Goal: Task Accomplishment & Management: Complete application form

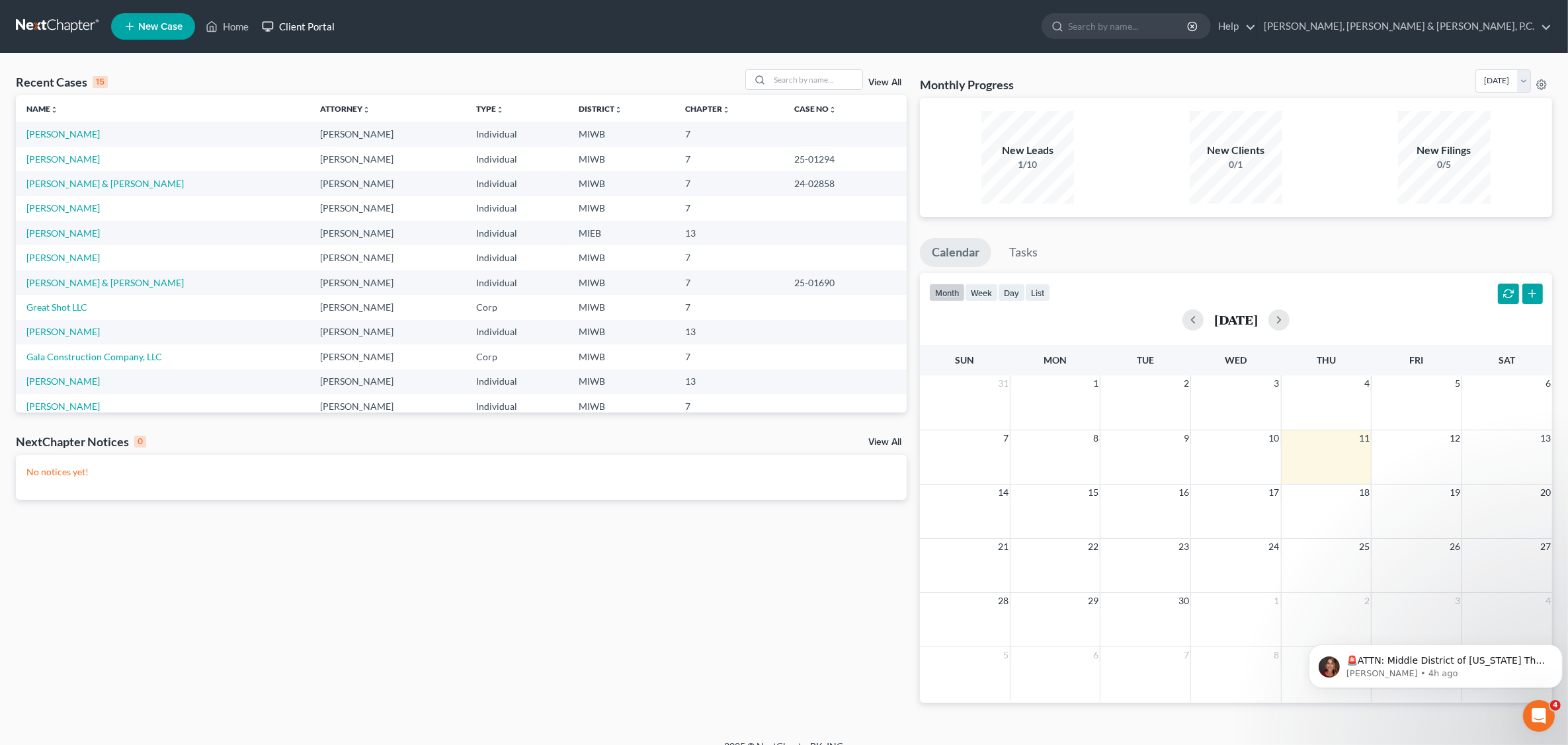
click at [313, 28] on link "Client Portal" at bounding box center [298, 26] width 86 height 24
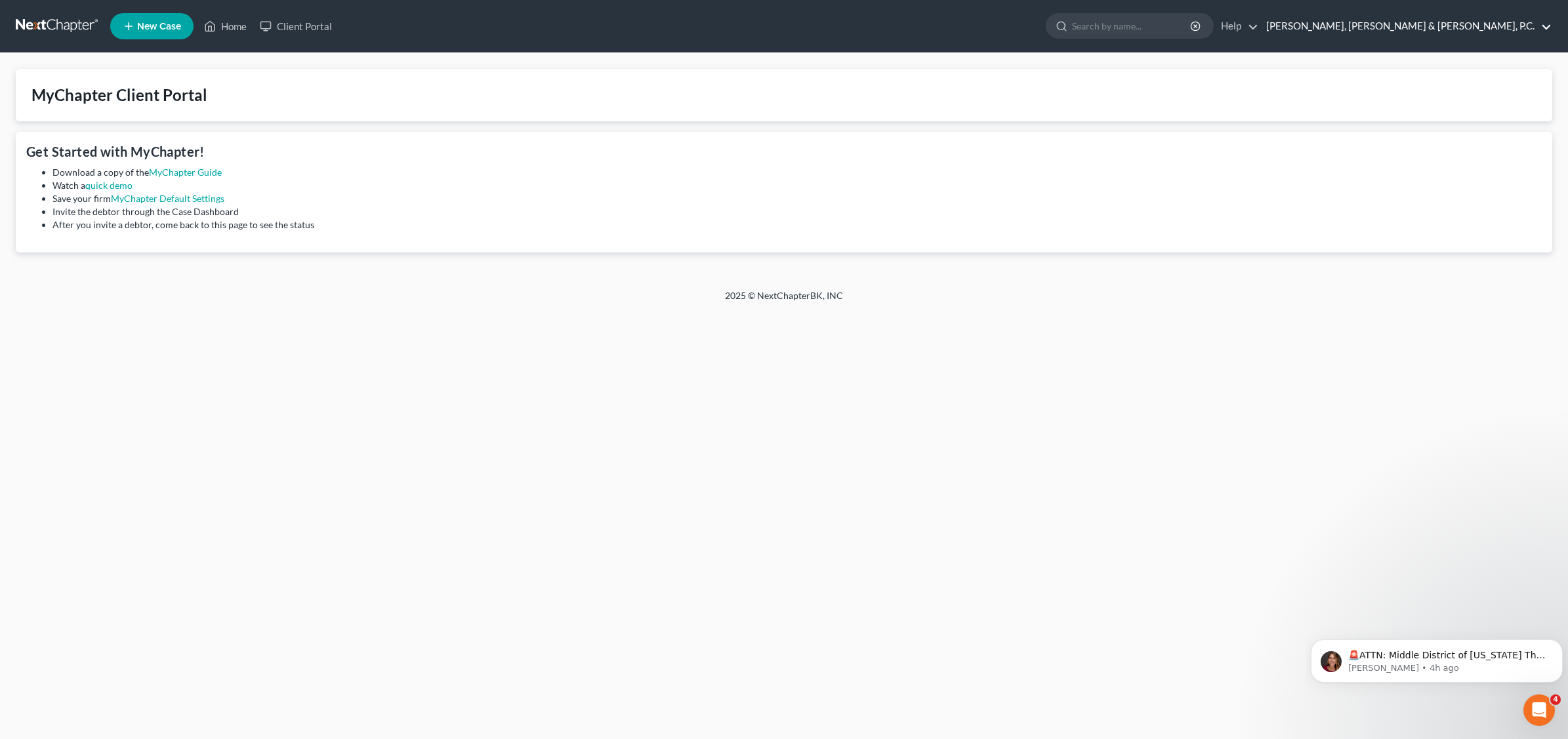
click at [1501, 32] on link "[PERSON_NAME], [PERSON_NAME] & [PERSON_NAME], P.C." at bounding box center [1405, 26] width 292 height 23
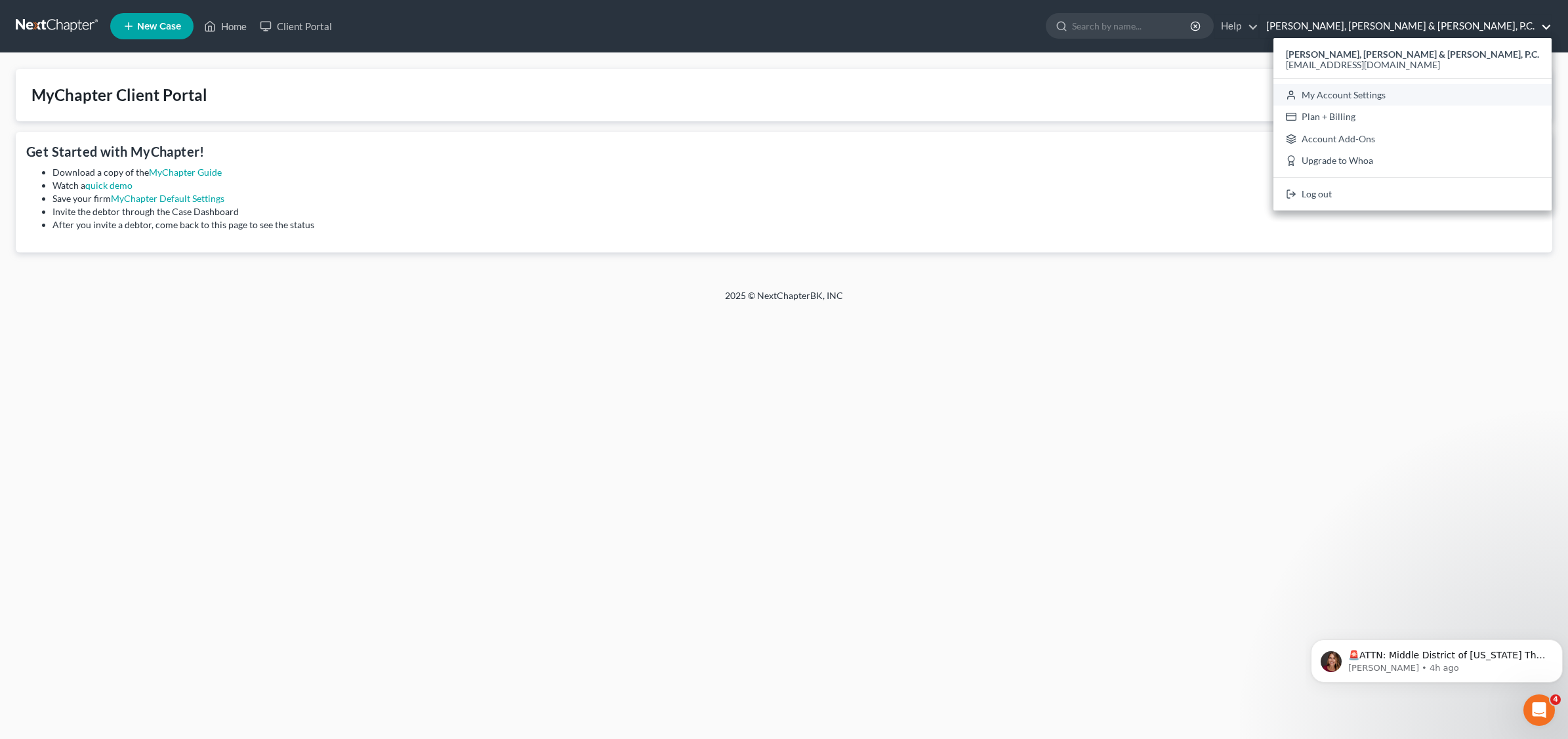
click at [1473, 95] on link "My Account Settings" at bounding box center [1412, 95] width 278 height 22
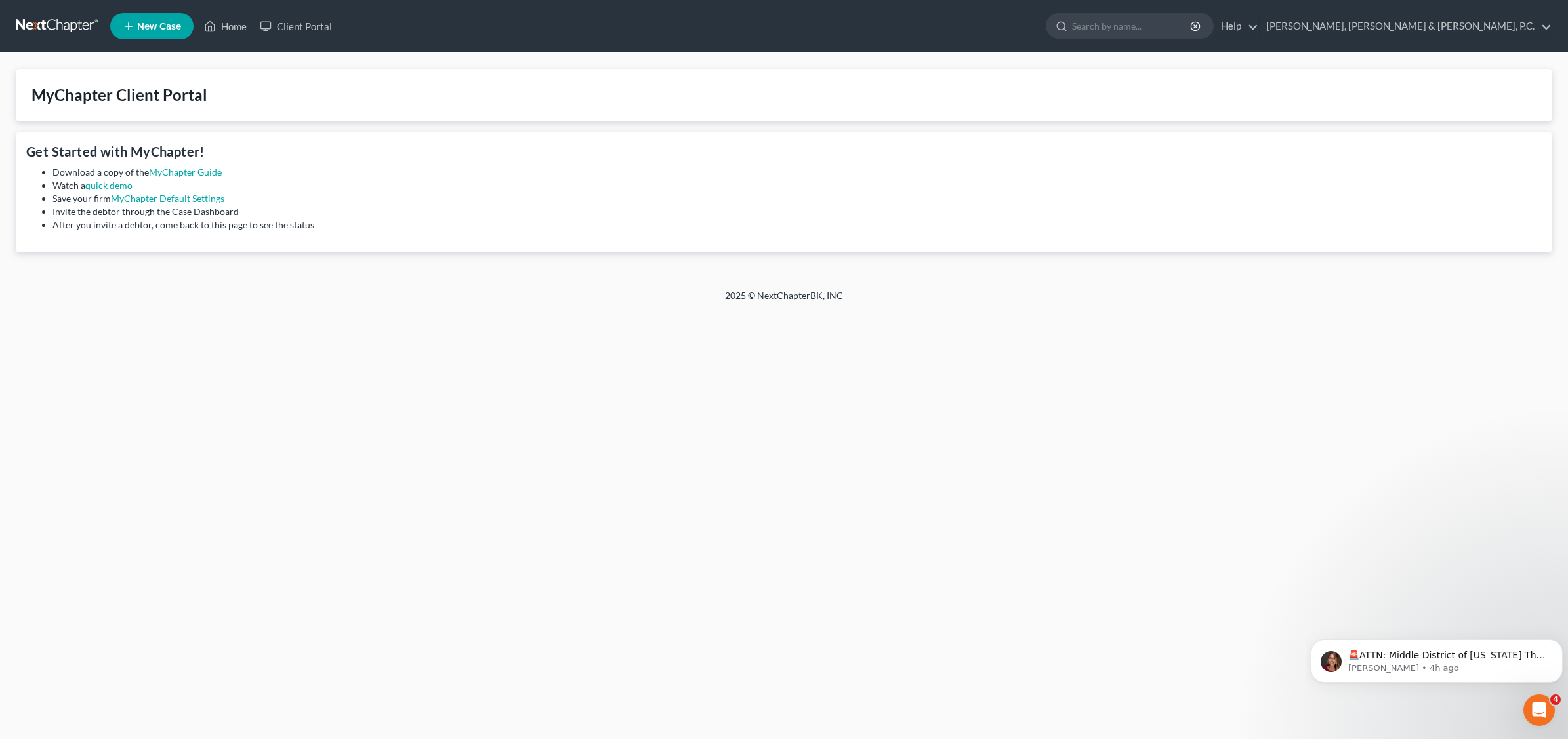
select select "24"
select select "23"
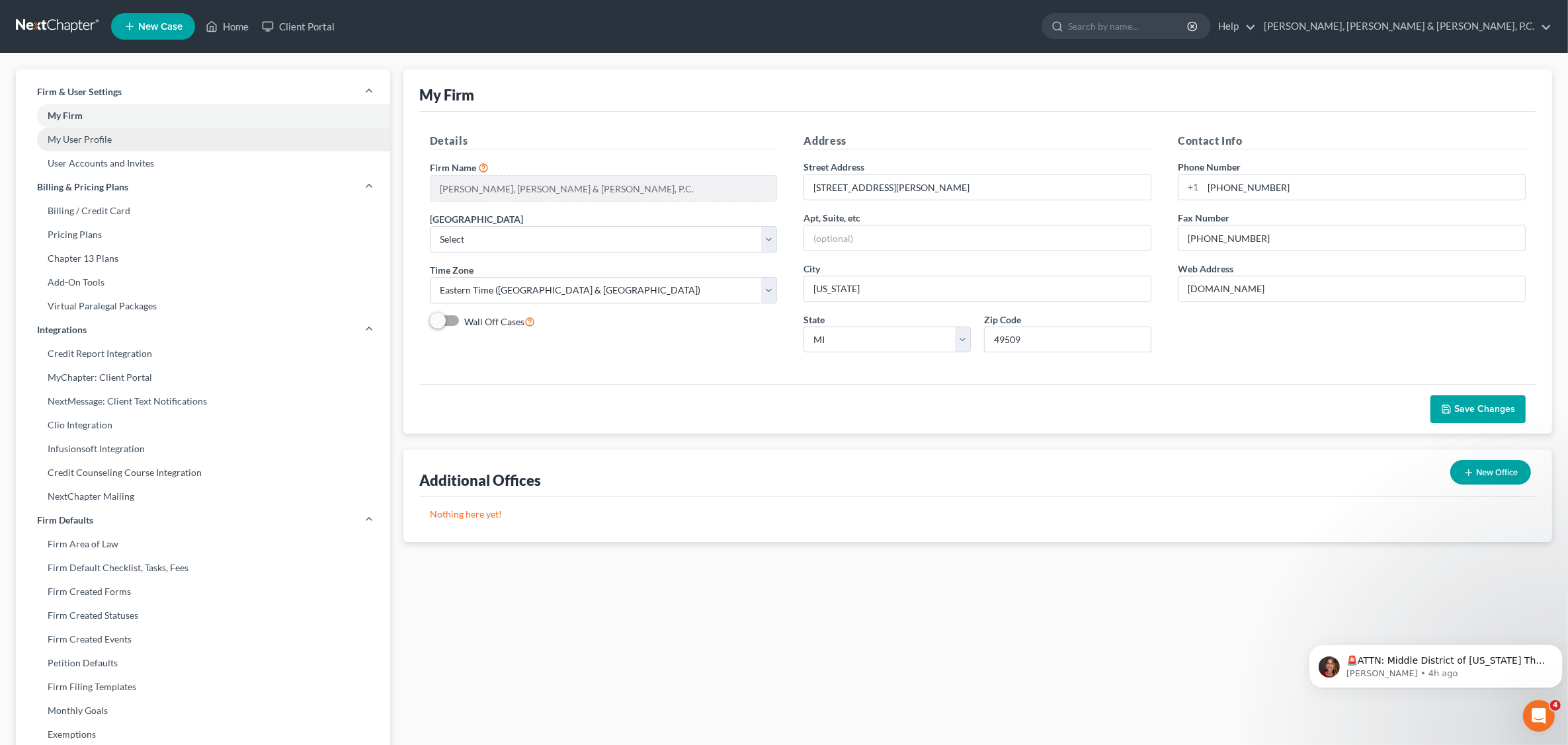
click at [94, 128] on link "My User Profile" at bounding box center [203, 139] width 374 height 24
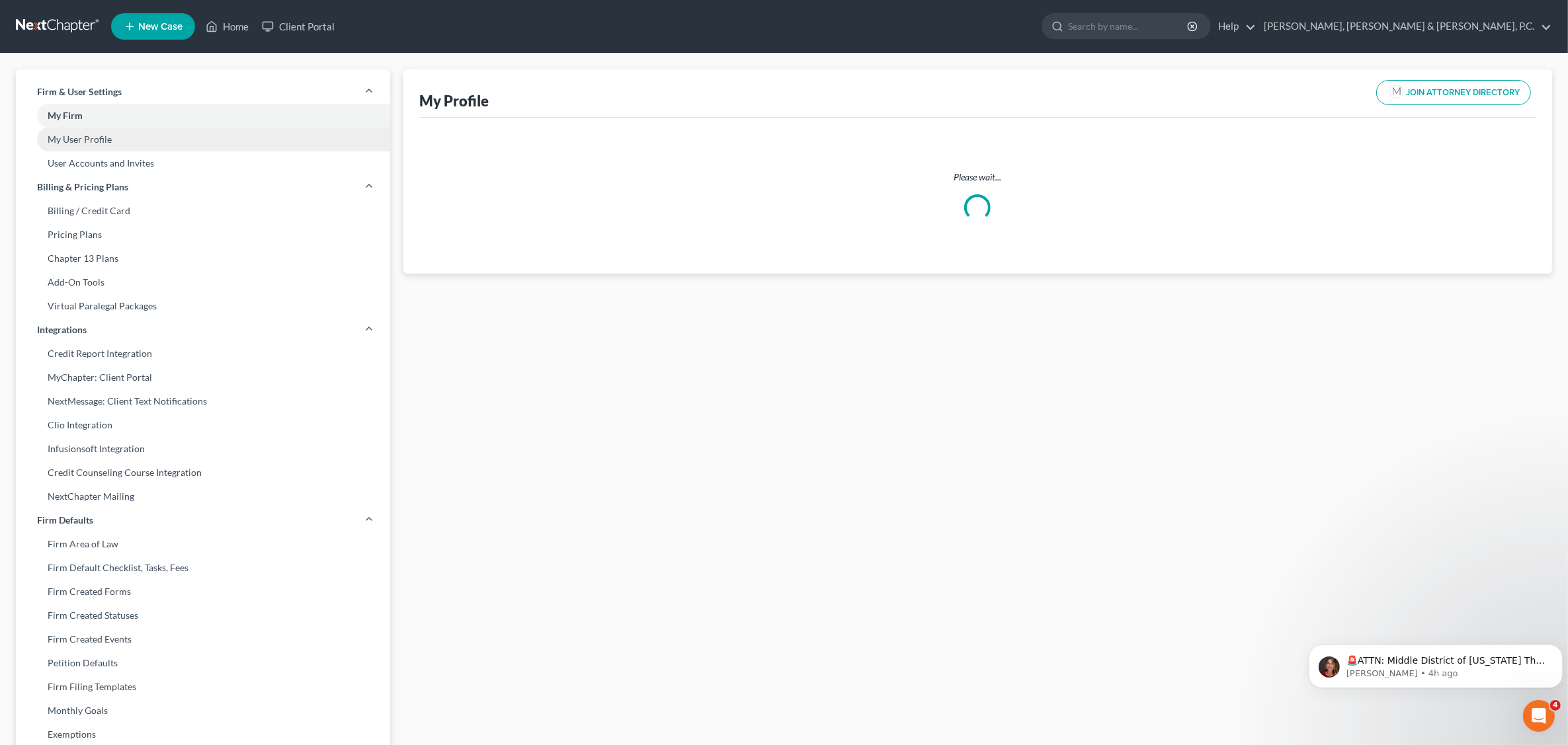
select select "23"
select select "41"
select select "attorney"
select select "0"
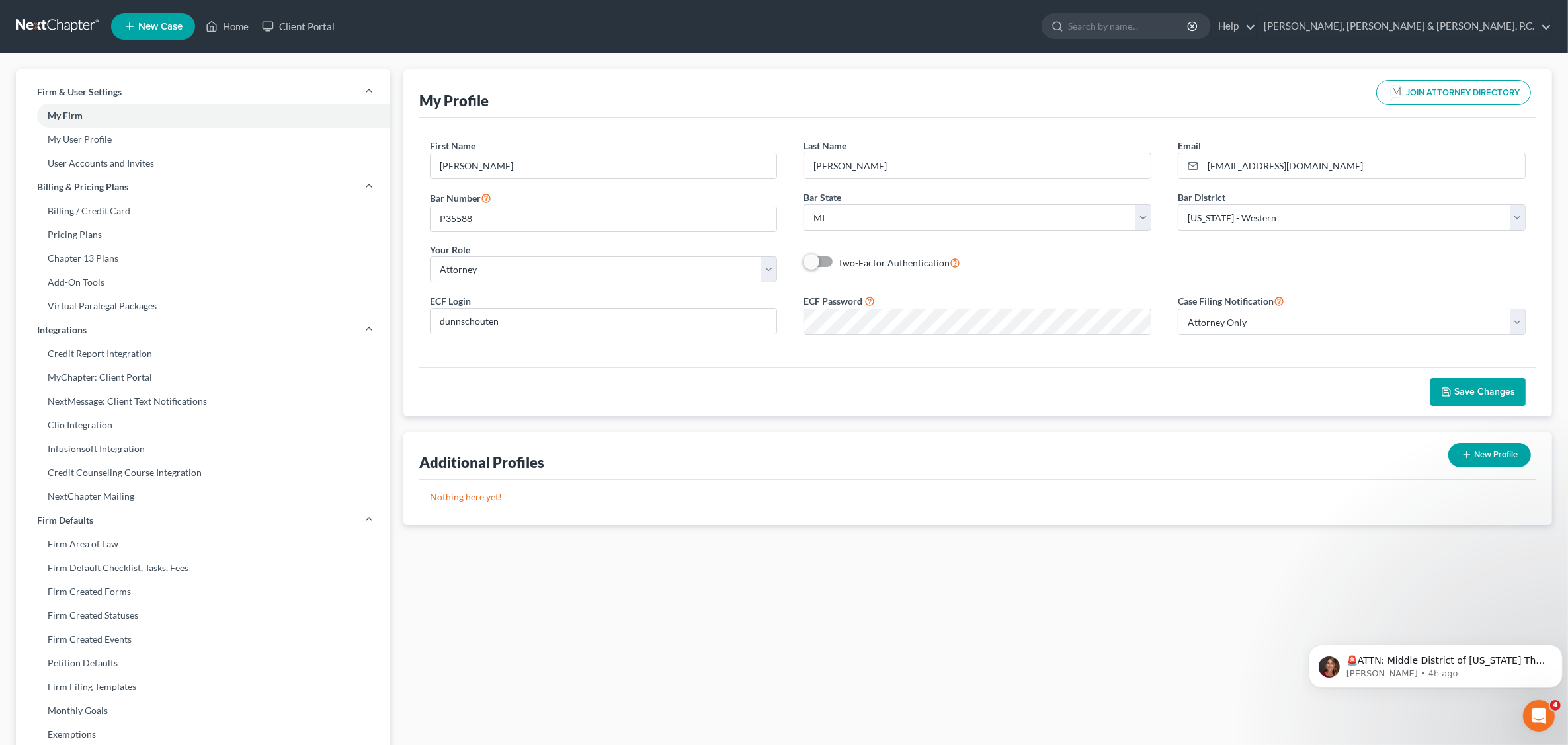
click at [1472, 392] on span "Save Changes" at bounding box center [1485, 392] width 61 height 11
click at [1513, 325] on select "Select Attorney Only Attorney And Other Other Only" at bounding box center [1352, 322] width 348 height 26
click at [1178, 310] on select "Select Attorney Only Attorney And Other Other Only" at bounding box center [1352, 322] width 348 height 26
click at [239, 32] on link "Home" at bounding box center [227, 26] width 56 height 24
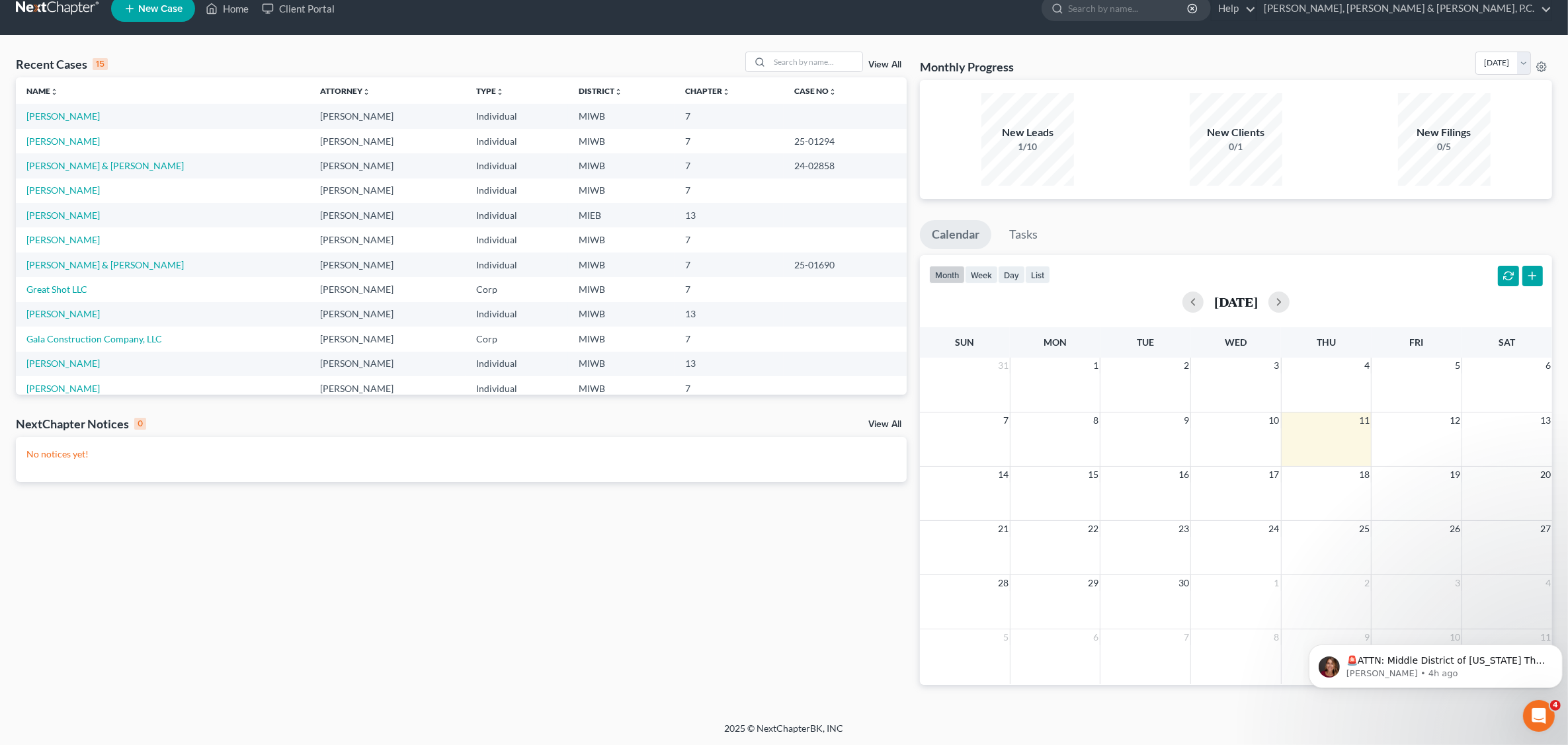
click at [878, 427] on link "View All" at bounding box center [885, 424] width 33 height 9
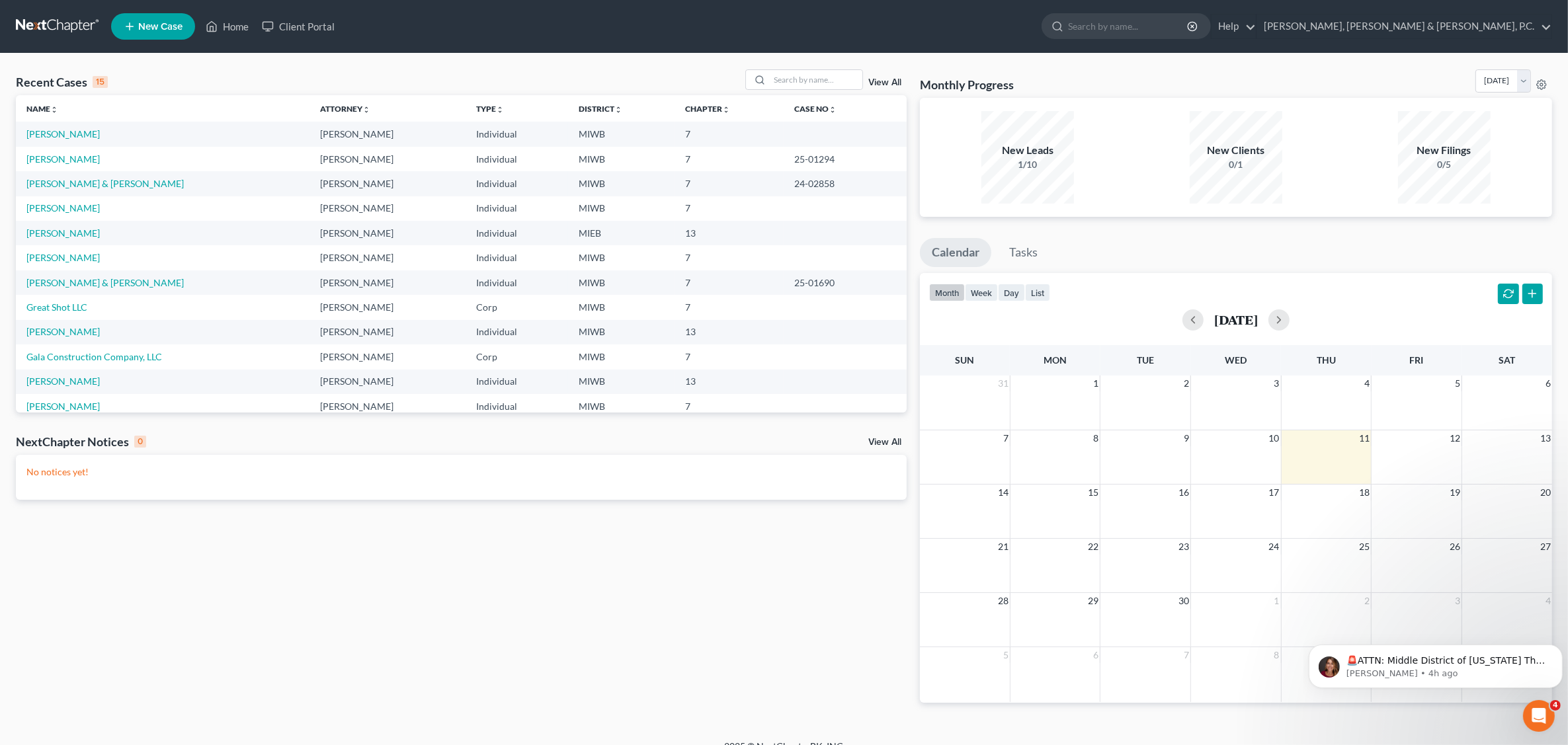
click at [893, 80] on link "View All" at bounding box center [885, 82] width 33 height 9
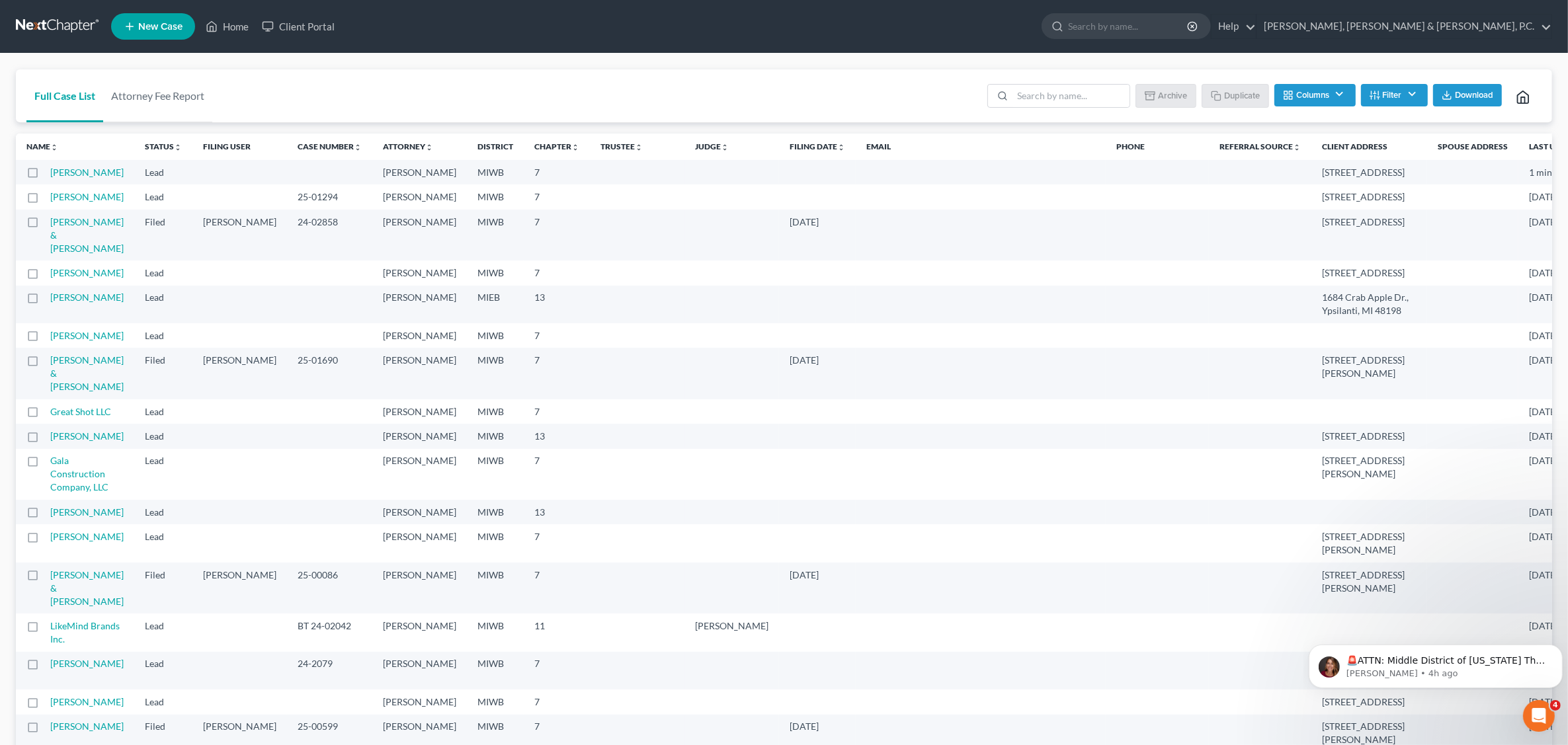
click at [85, 348] on td "[PERSON_NAME]" at bounding box center [92, 335] width 84 height 24
click at [60, 348] on td "[PERSON_NAME]" at bounding box center [92, 335] width 84 height 24
click at [67, 341] on link "[PERSON_NAME]" at bounding box center [87, 335] width 73 height 11
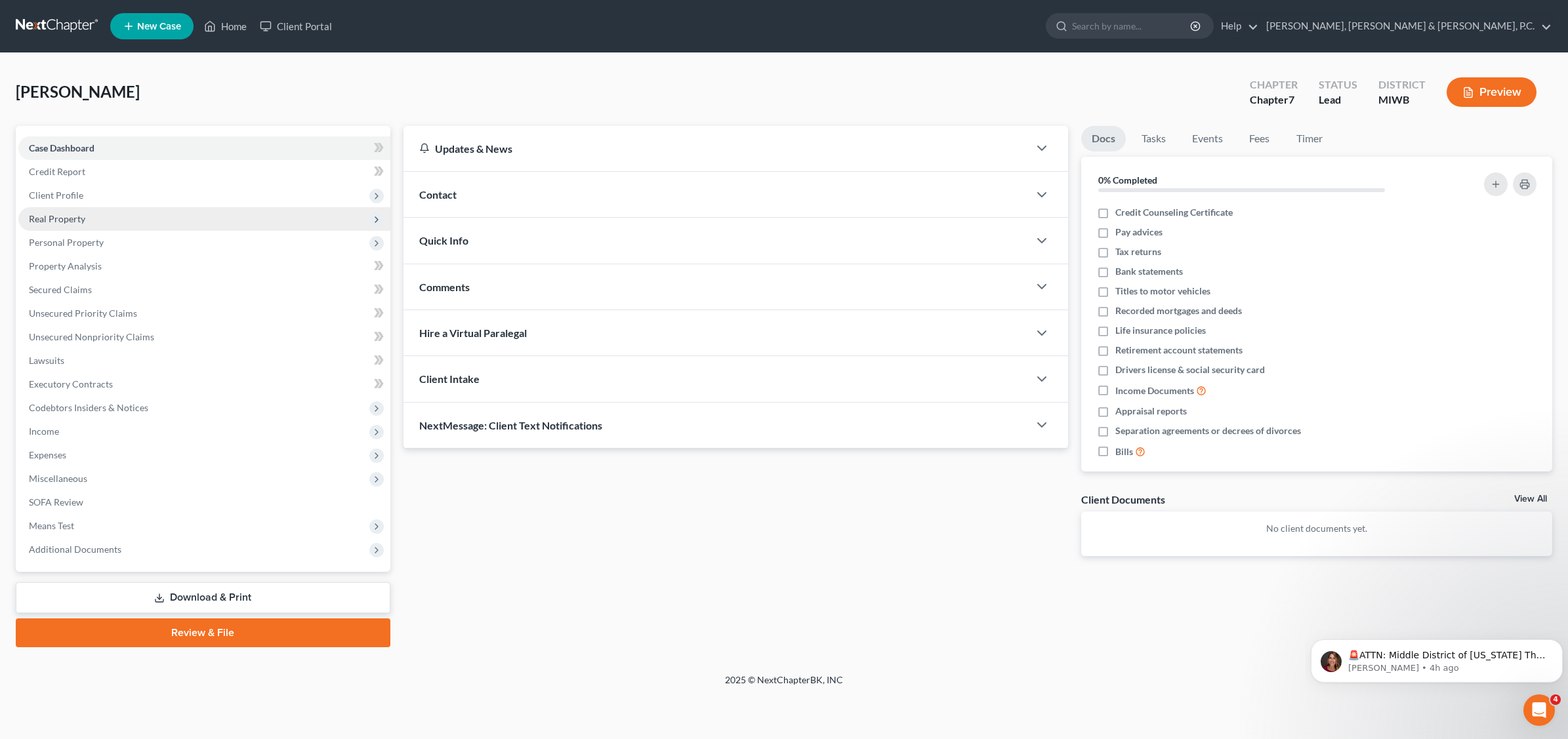
click at [70, 219] on span "Real Property" at bounding box center [57, 219] width 56 height 11
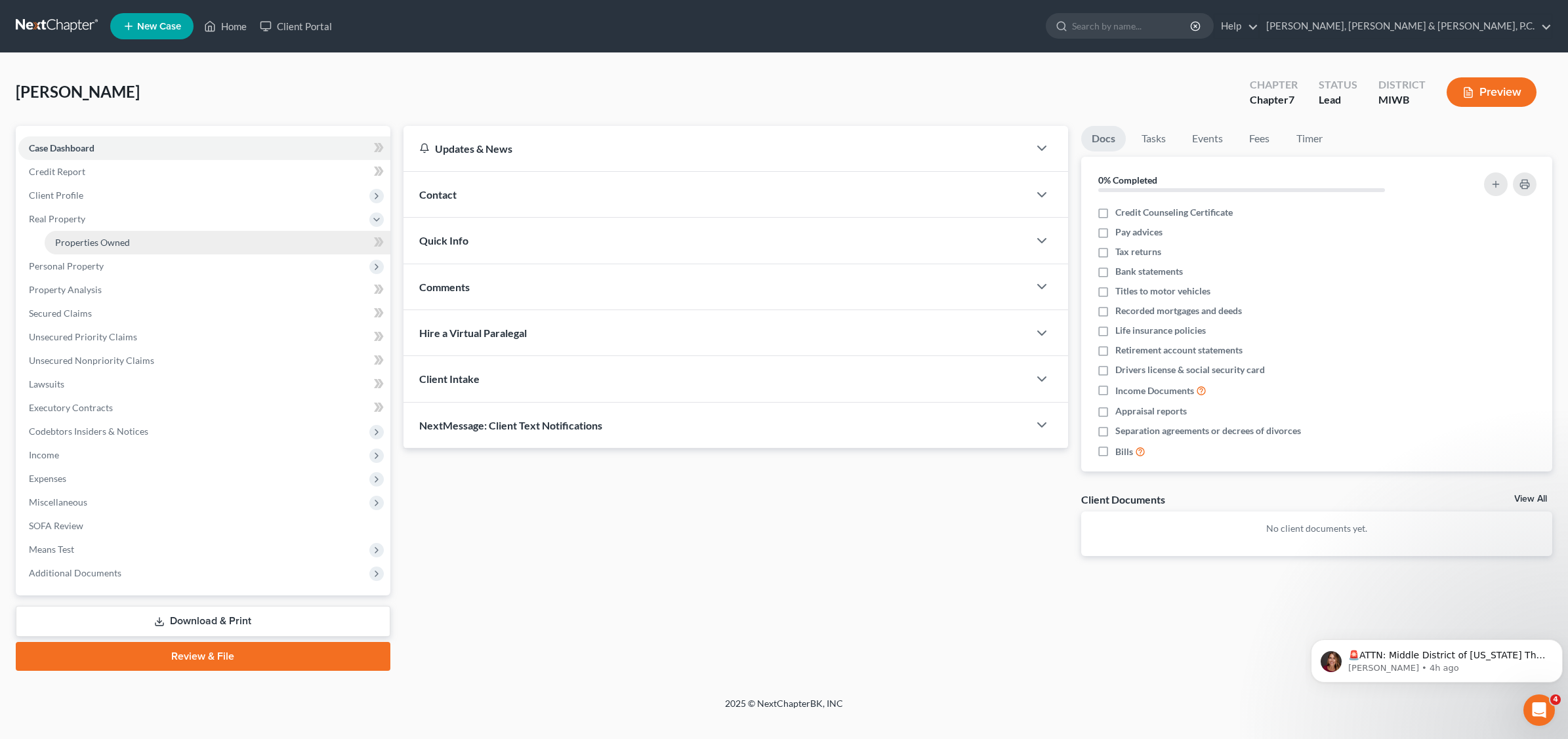
click at [89, 238] on span "Properties Owned" at bounding box center [92, 242] width 75 height 11
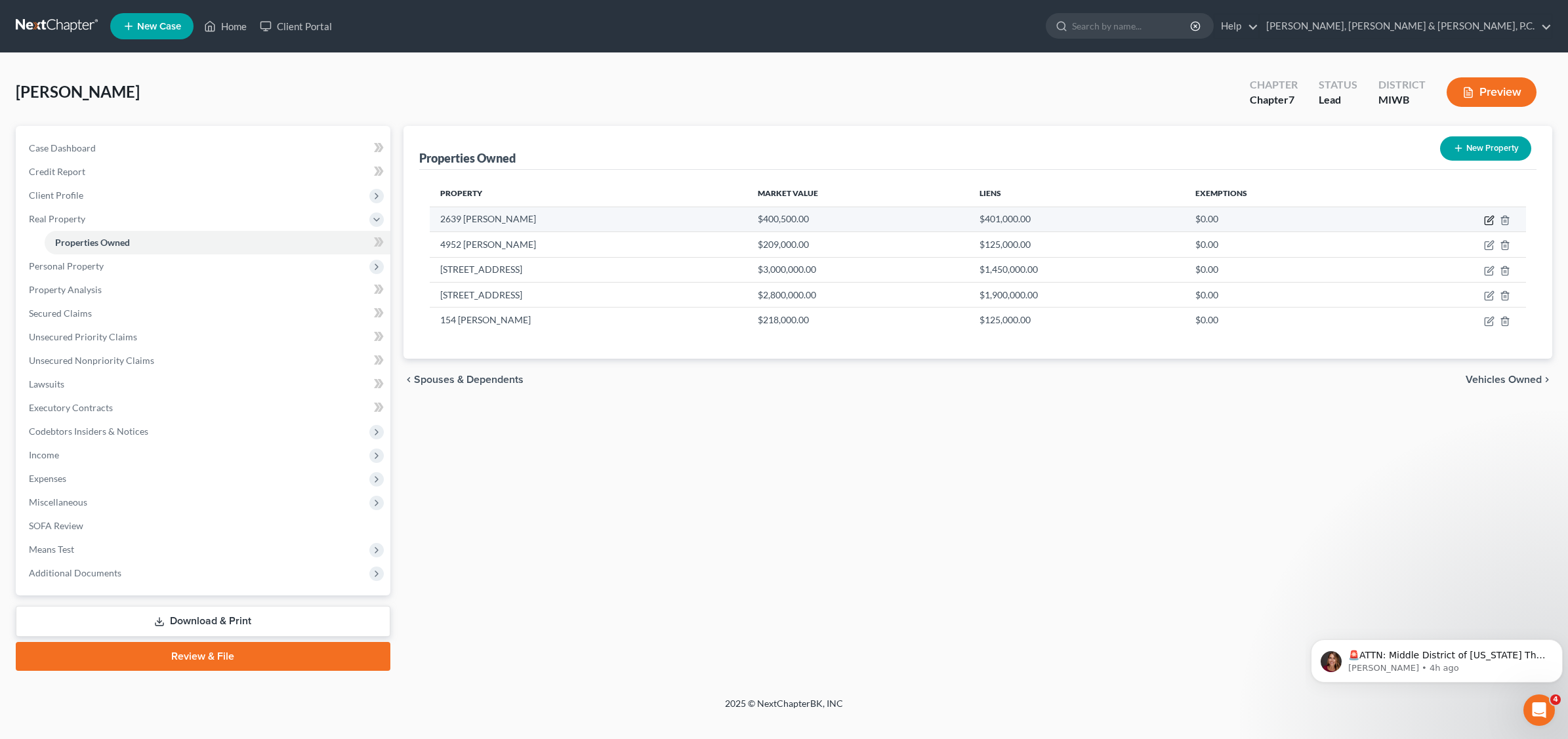
click at [1489, 219] on icon "button" at bounding box center [1488, 220] width 10 height 10
select select "0"
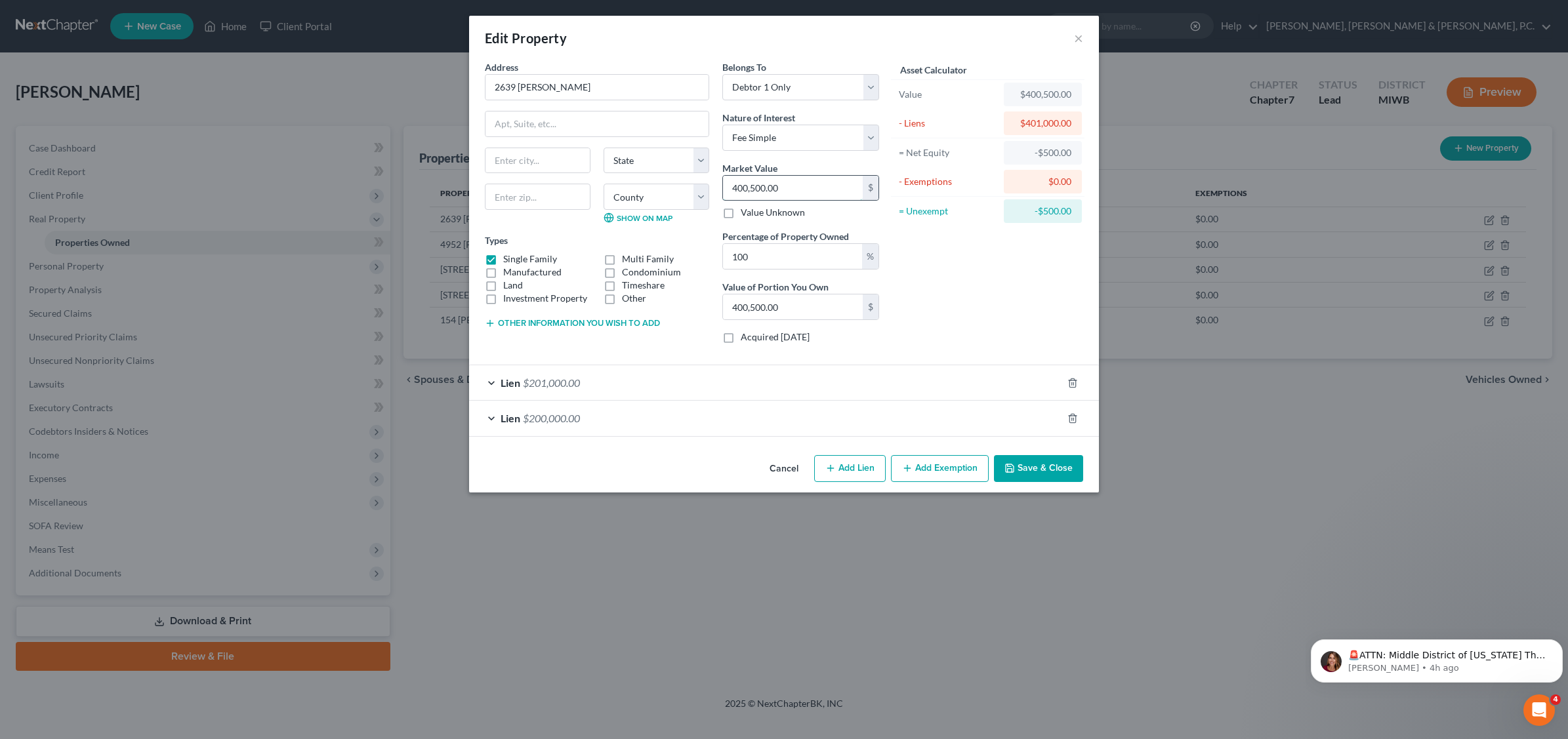
click at [801, 188] on input "400,500.00" at bounding box center [793, 188] width 140 height 25
type input "0"
type input "3"
type input "3.00"
type input "35"
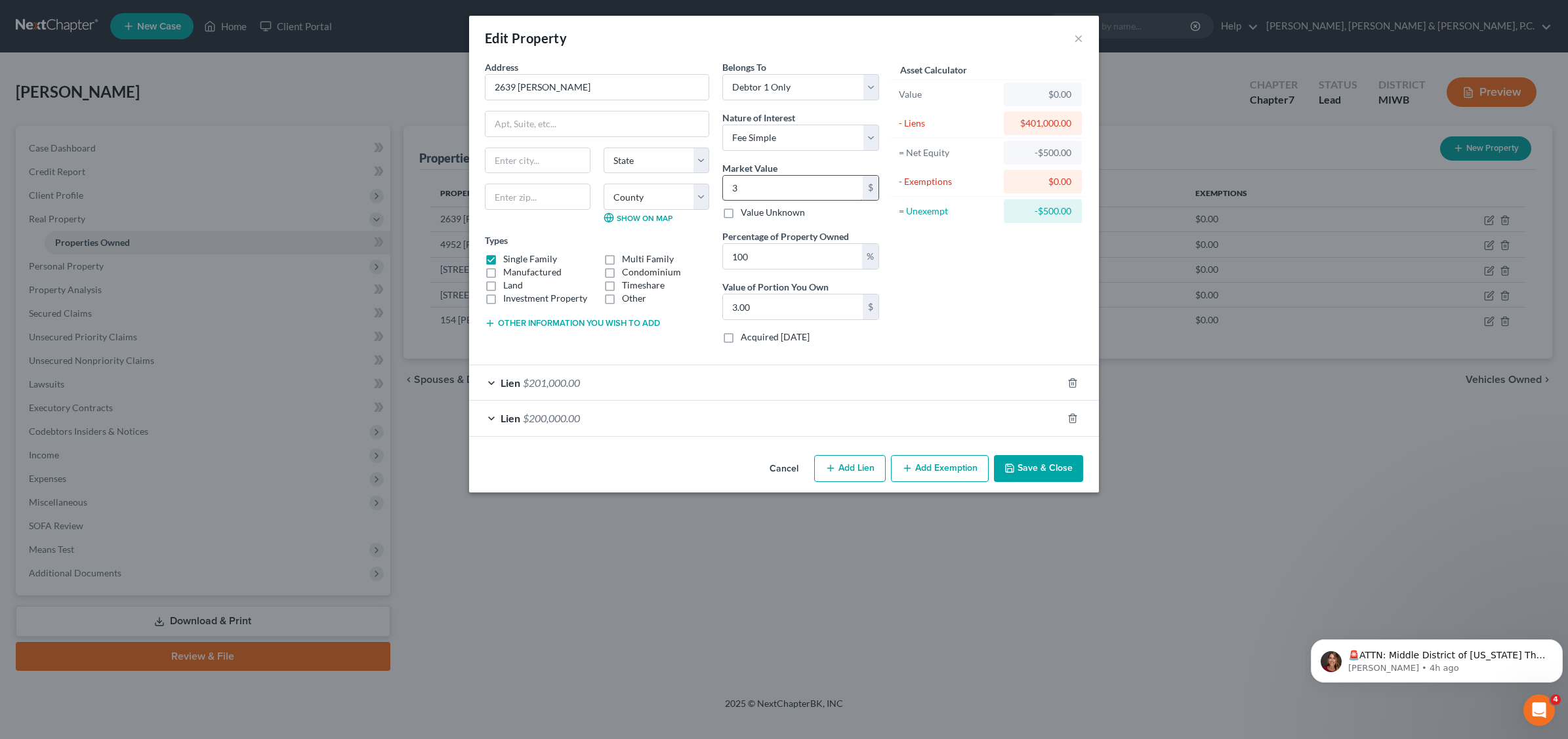
type input "35.00"
type input "359"
type input "359.00"
type input "3590"
type input "3,590.00"
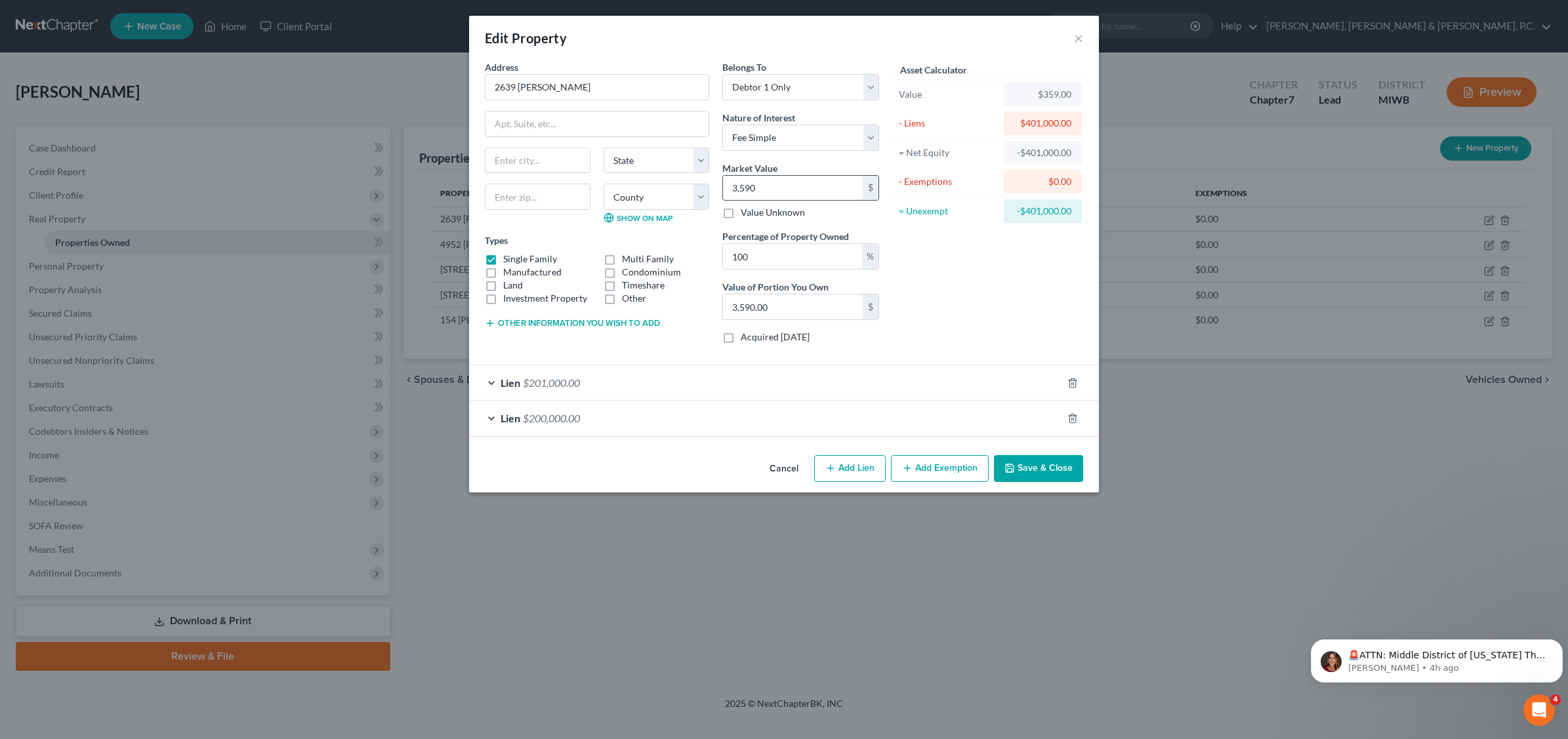
type input "3,5900"
type input "35,900.00"
type input "35,9000"
type input "359,000.00"
type input "359,000."
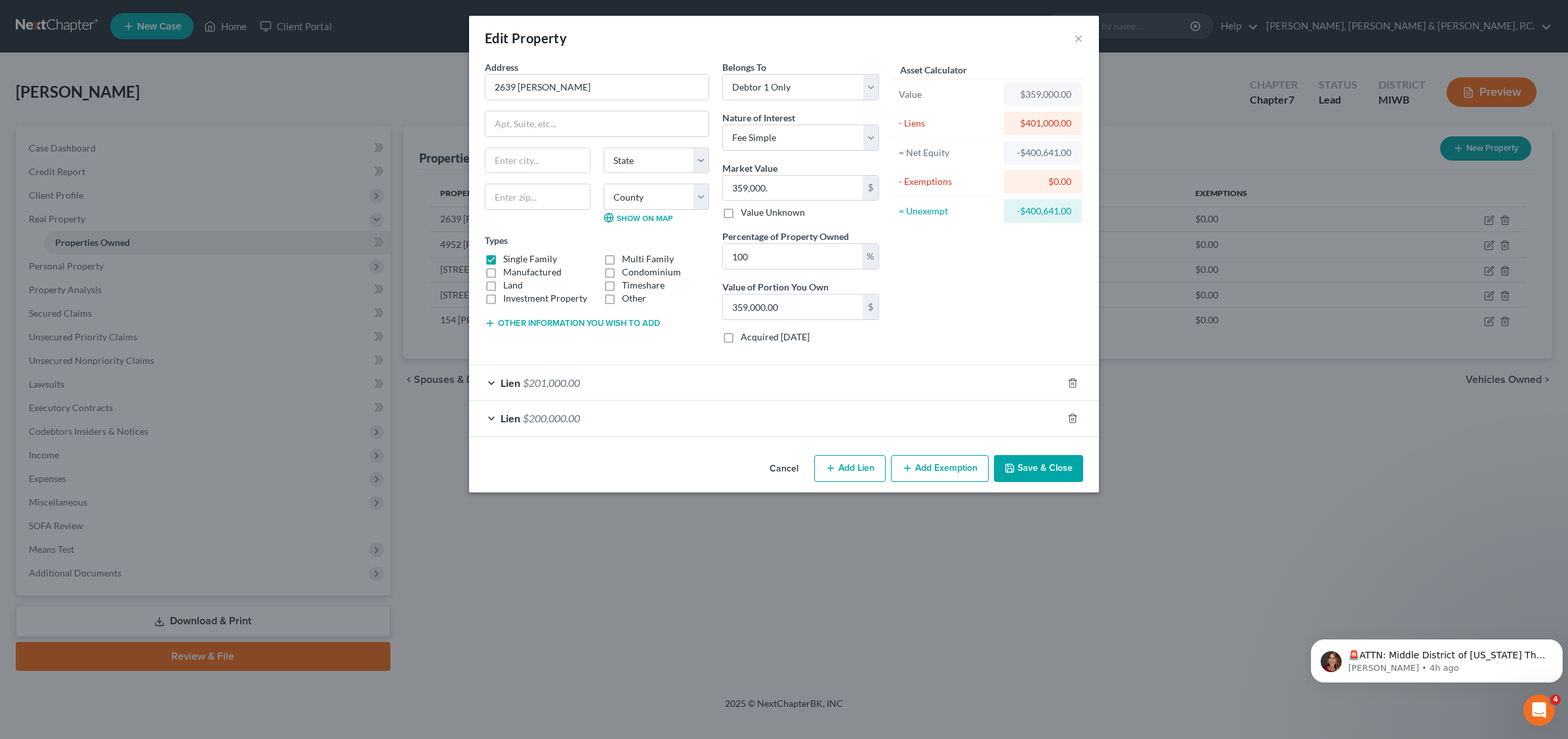
click at [1037, 463] on button "Save & Close" at bounding box center [1039, 469] width 89 height 27
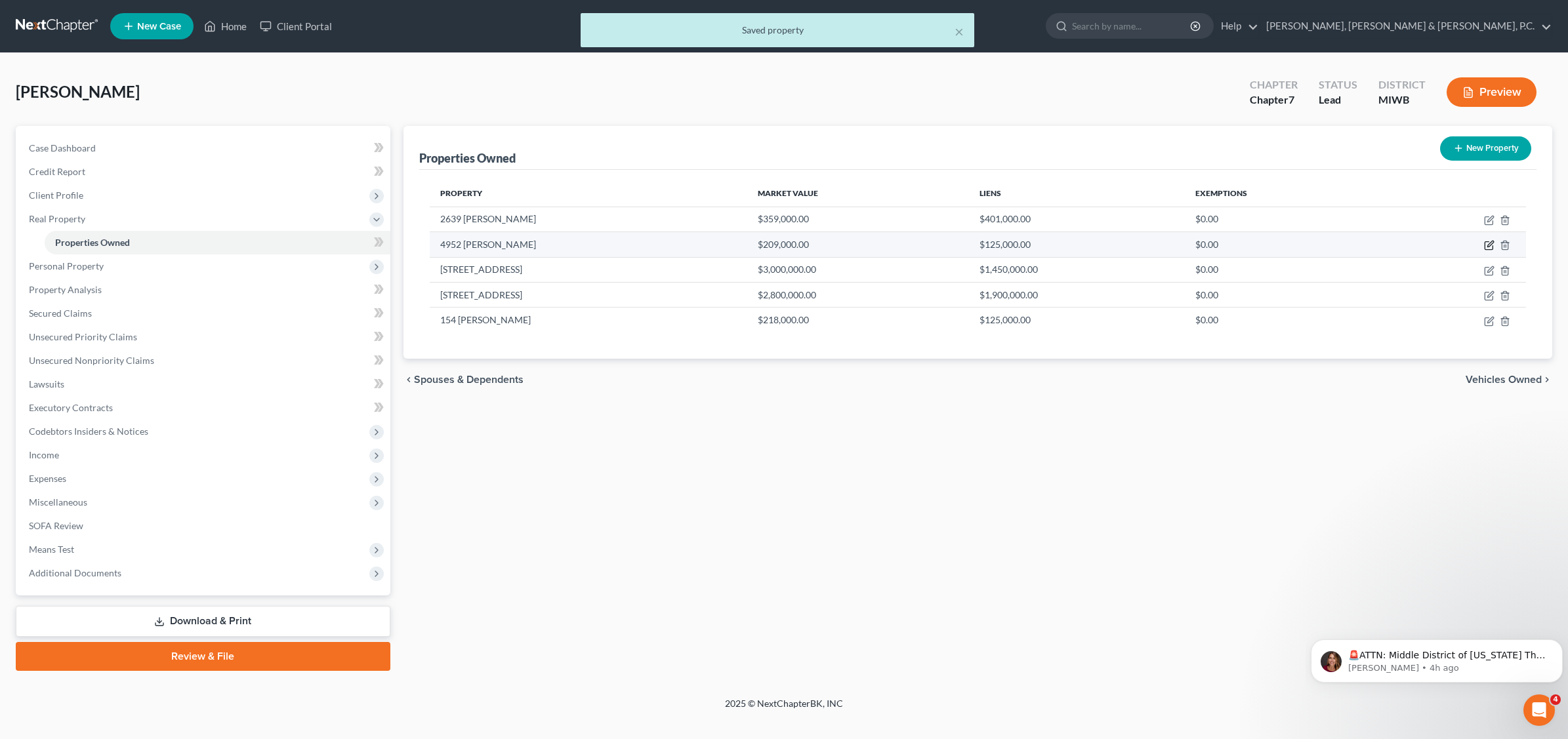
click at [1490, 244] on icon "button" at bounding box center [1488, 245] width 10 height 10
select select "0"
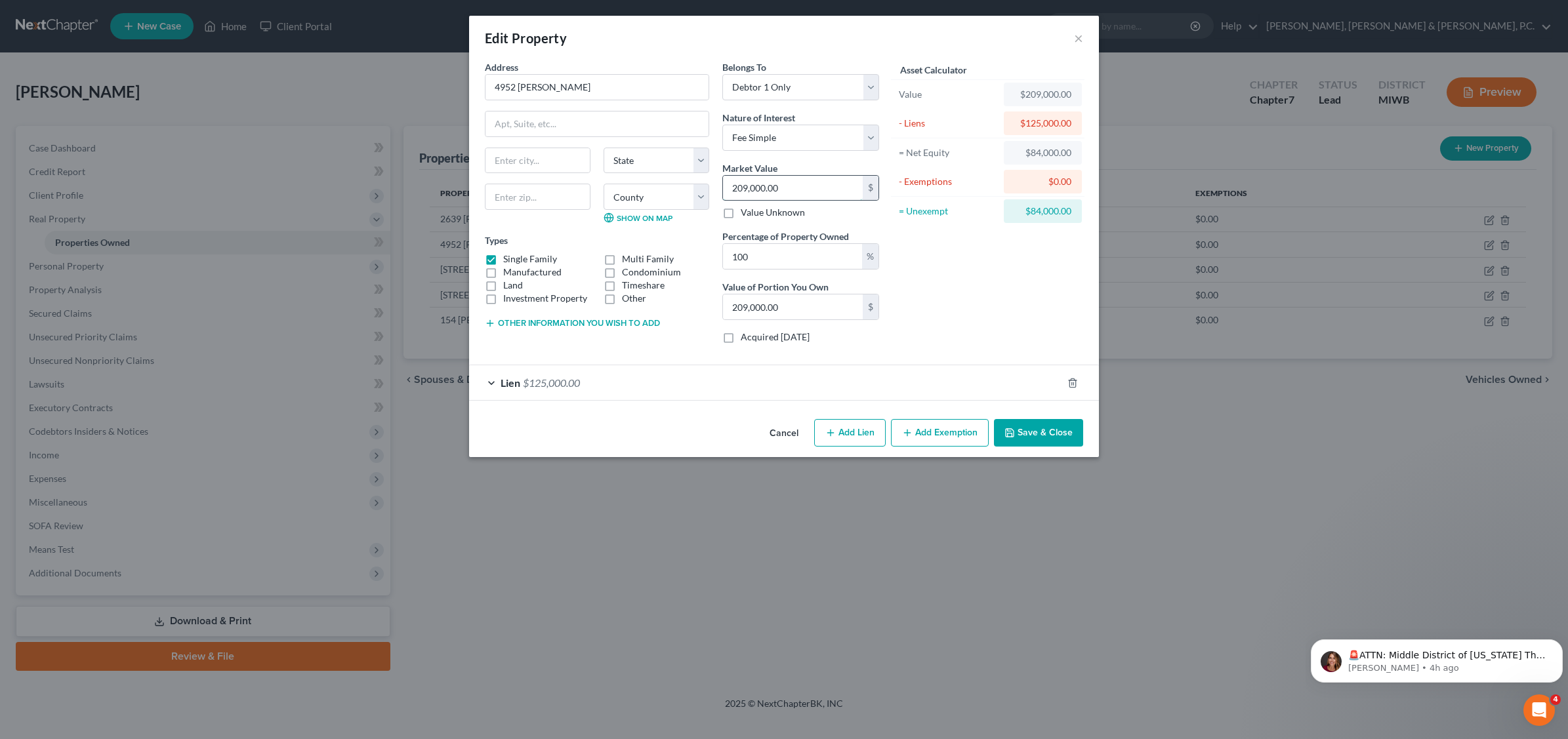
click at [745, 179] on input "209,000.00" at bounding box center [793, 188] width 140 height 25
type input "2"
type input "2.00"
type input "25"
type input "25.00"
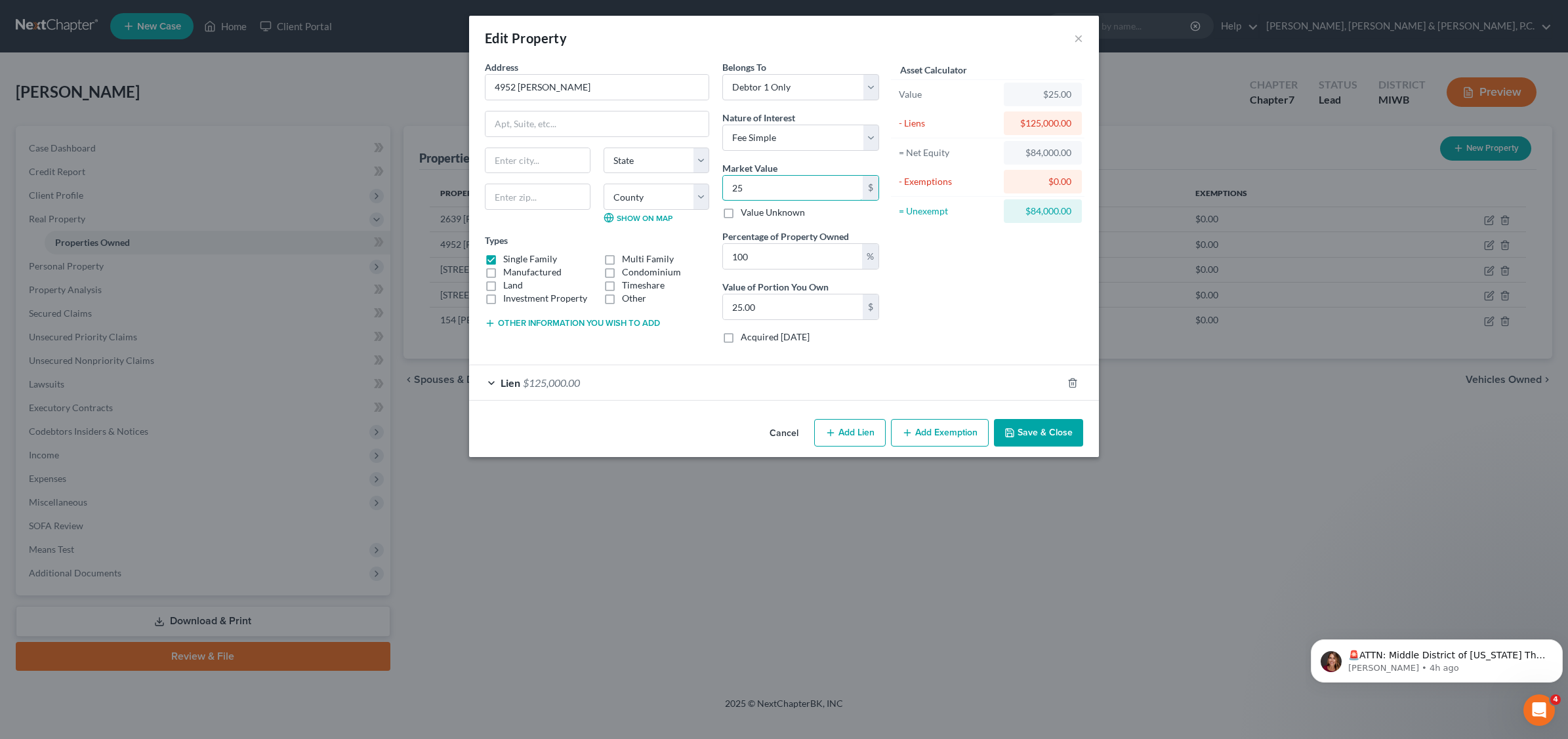
type input "259"
type input "259.00"
type input "2590"
type input "2,590.00"
type input "2,5900"
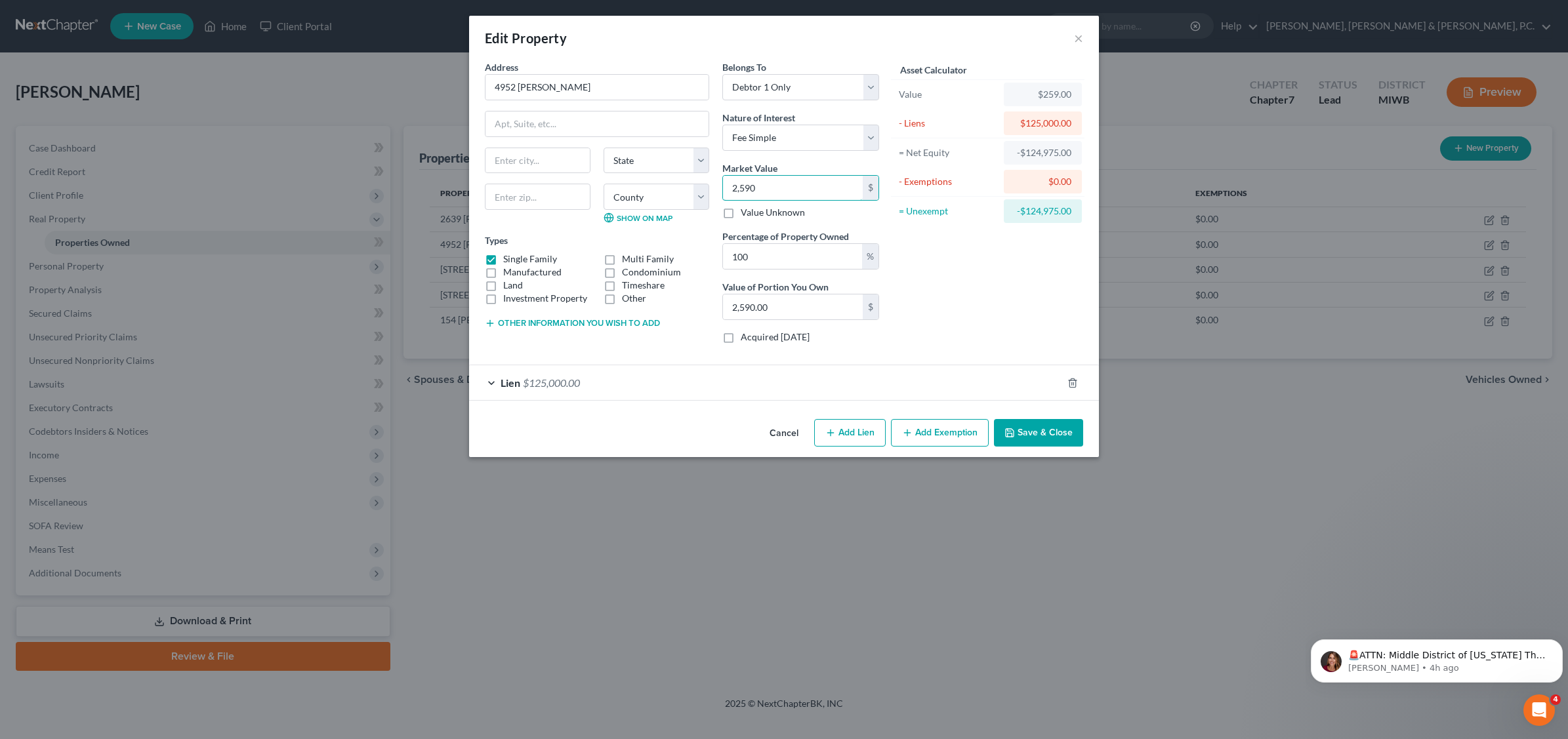
type input "25,900.00"
type input "25,9000"
type input "259,000.00"
type input "259,000"
click at [1024, 434] on button "Save & Close" at bounding box center [1039, 433] width 89 height 27
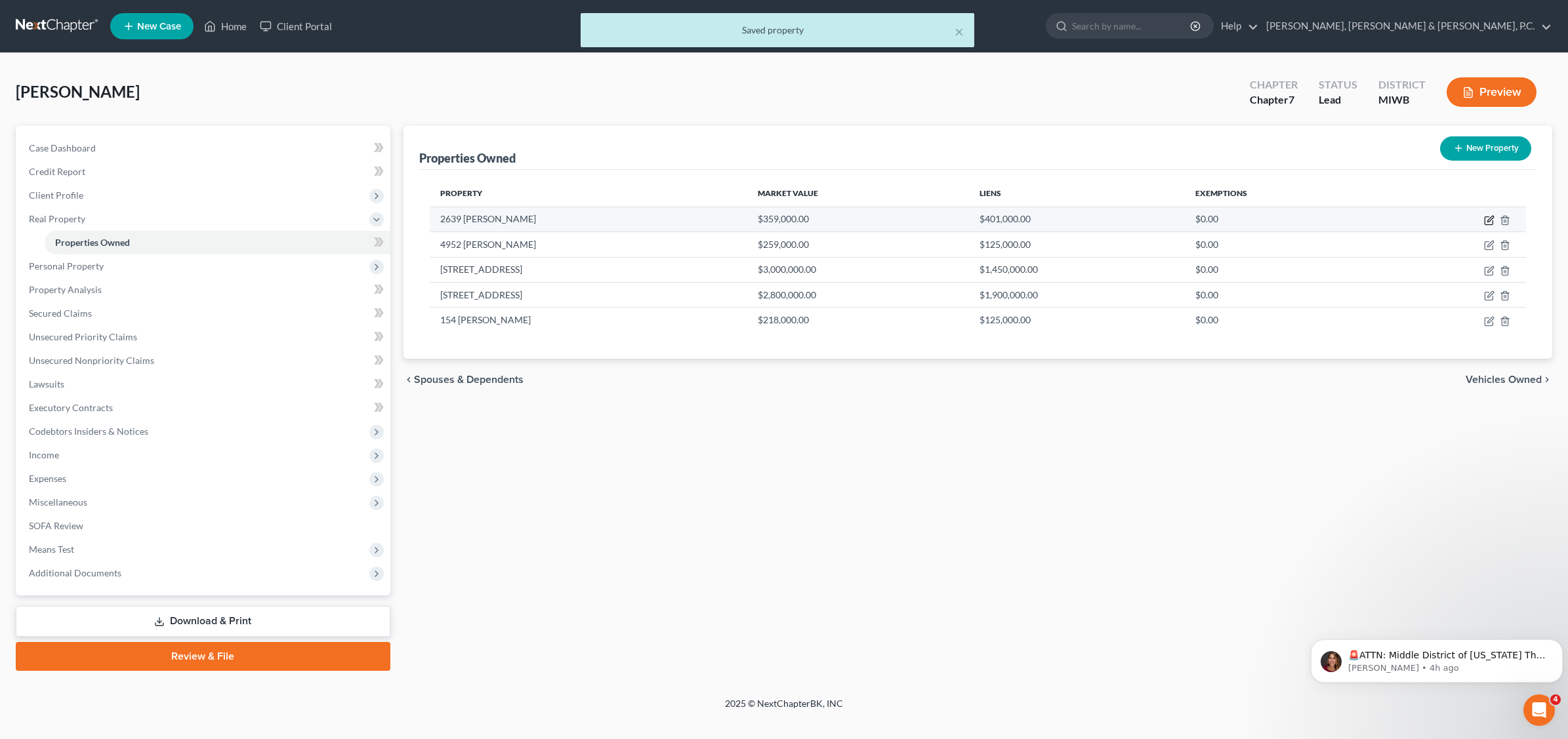
click at [1490, 214] on td at bounding box center [1454, 219] width 143 height 25
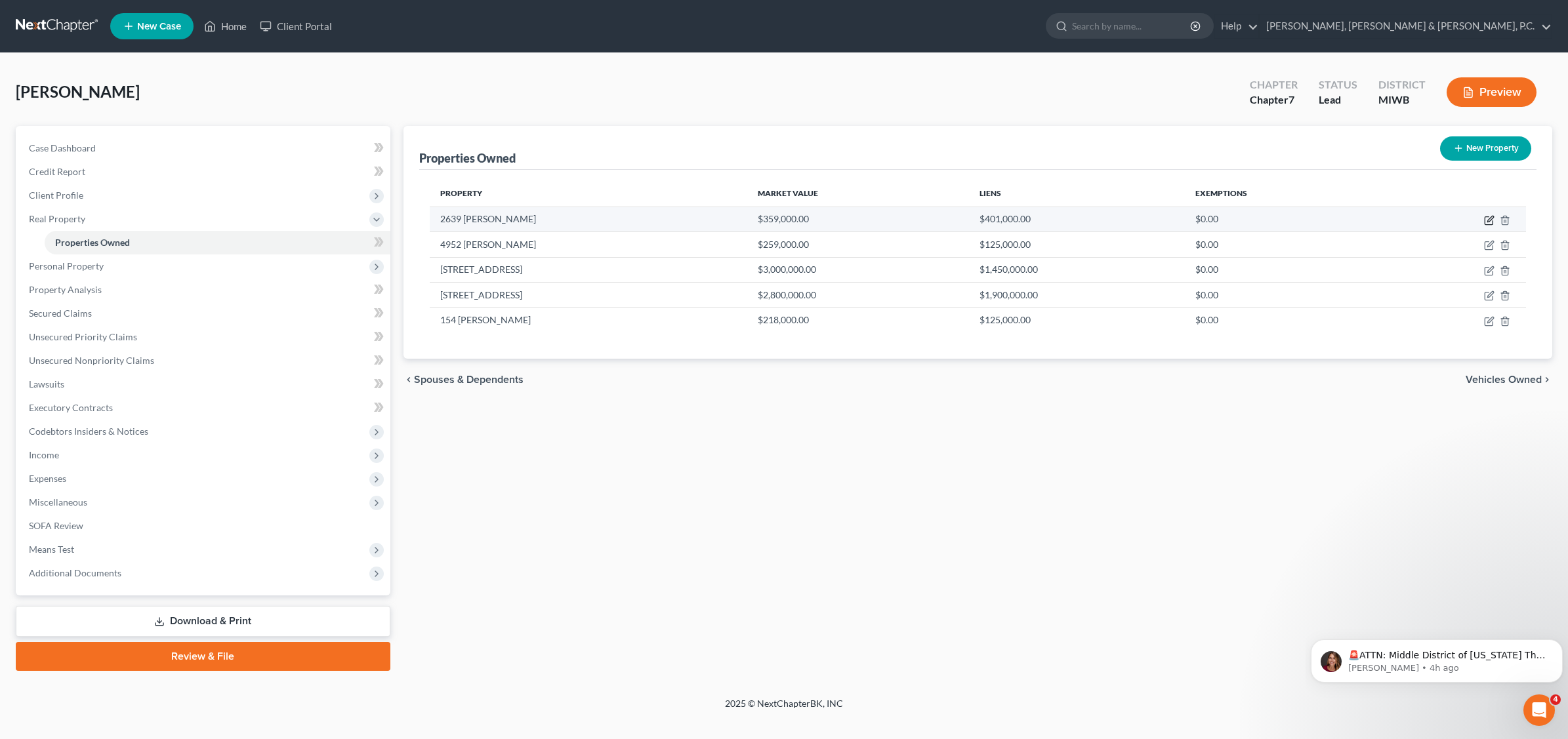
click at [1490, 220] on icon "button" at bounding box center [1488, 220] width 10 height 10
select select "0"
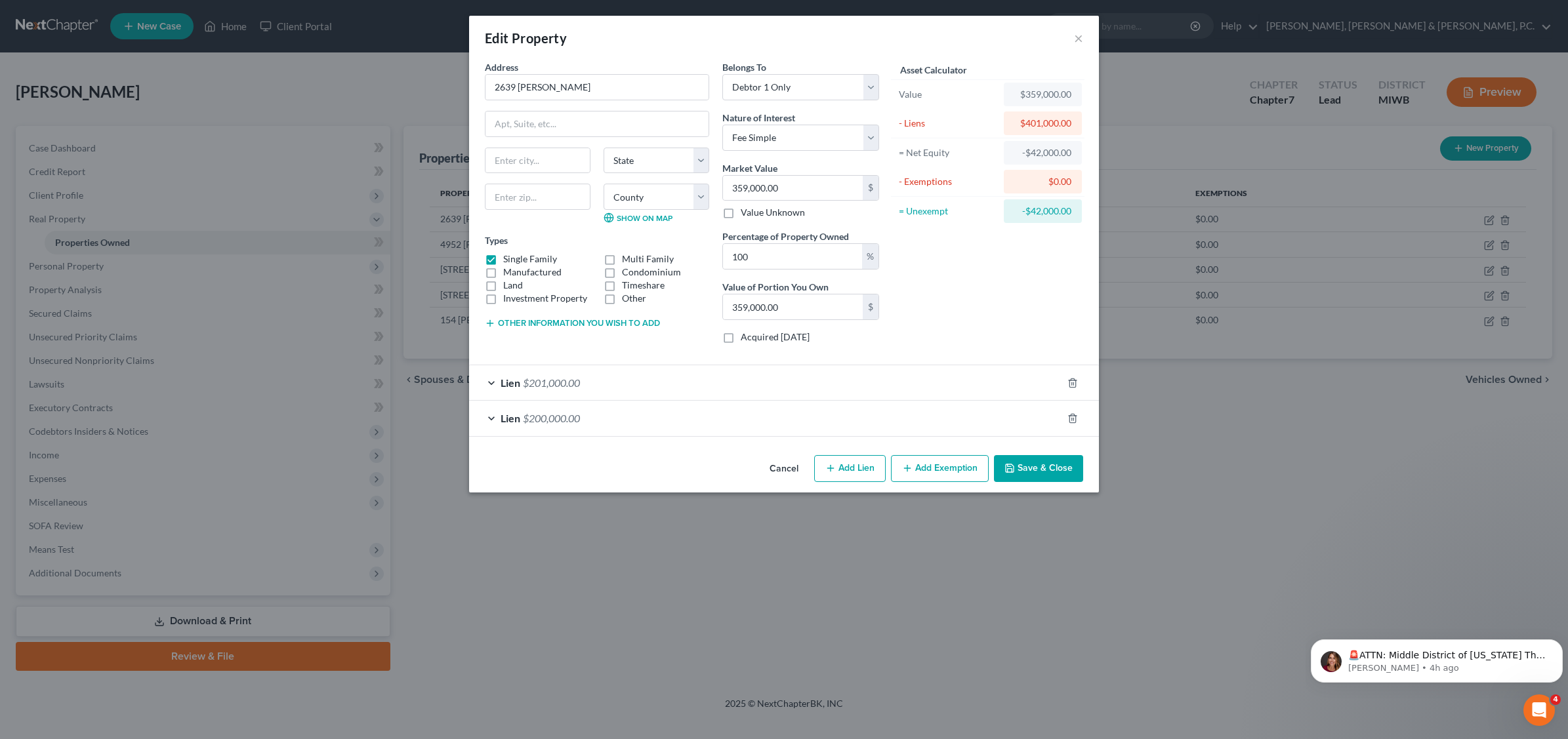
click at [1035, 466] on button "Save & Close" at bounding box center [1039, 469] width 89 height 27
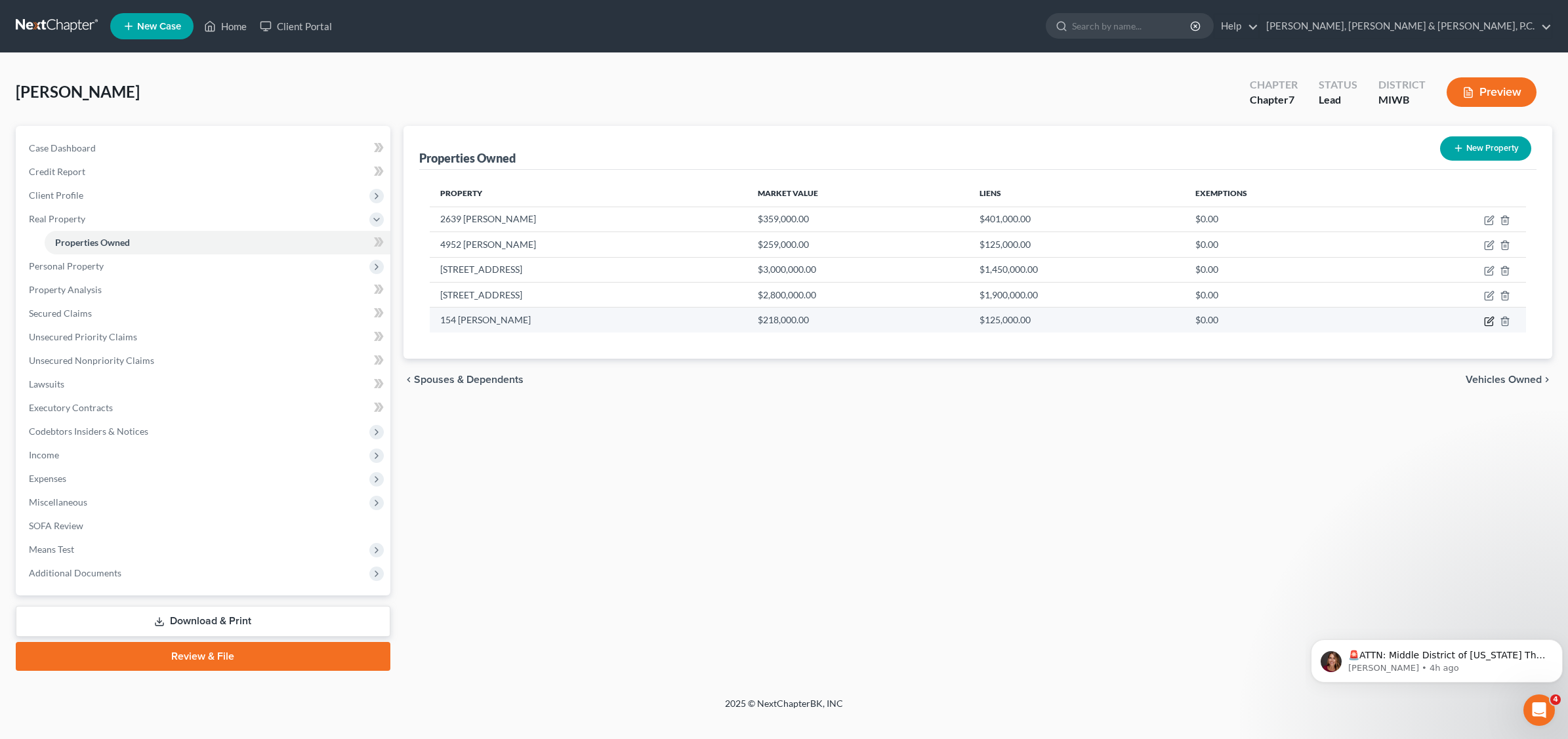
click at [1490, 320] on icon "button" at bounding box center [1488, 321] width 10 height 10
select select "0"
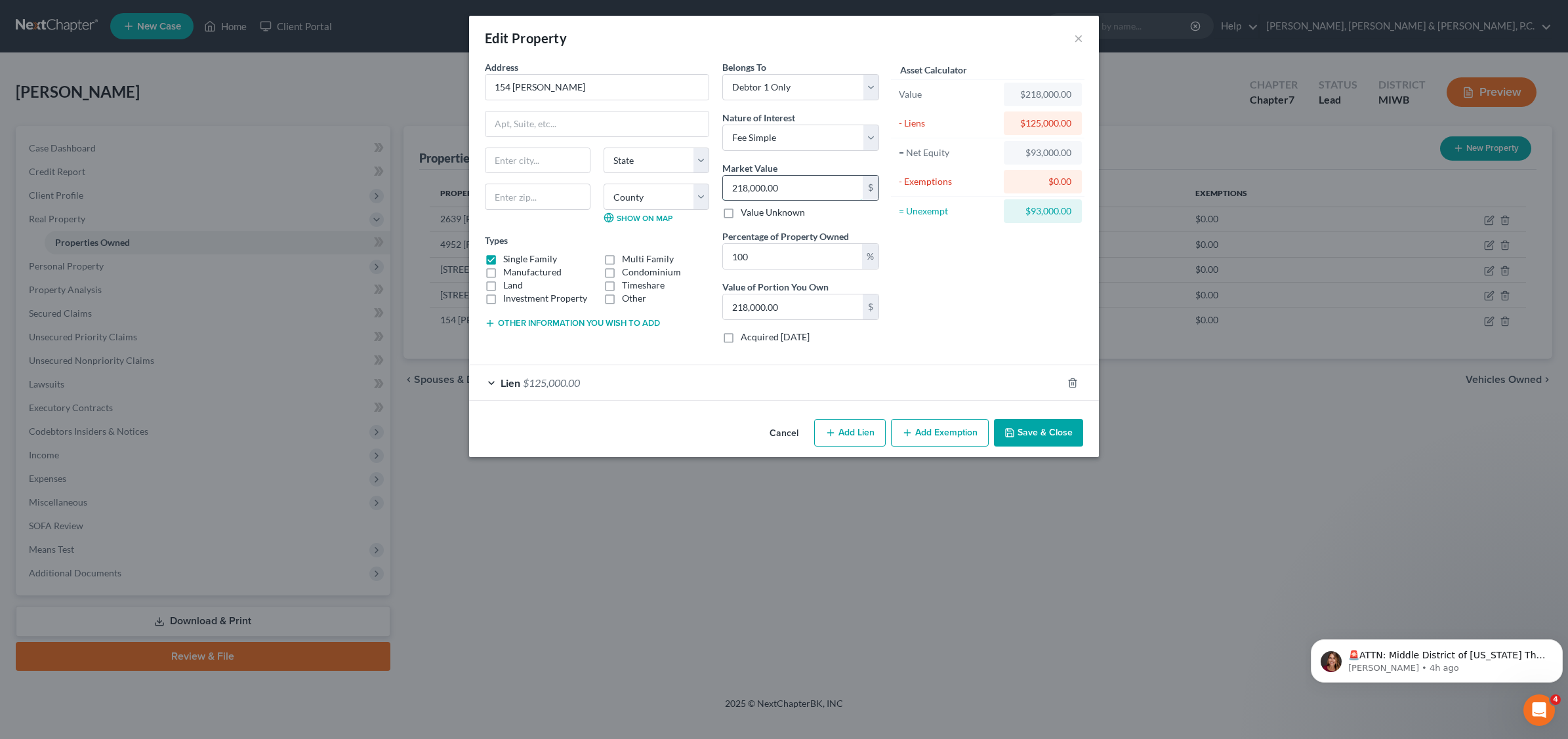
click at [793, 182] on input "218,000.00" at bounding box center [793, 188] width 140 height 25
type input "0"
type input "2"
type input "2.00"
type input "25"
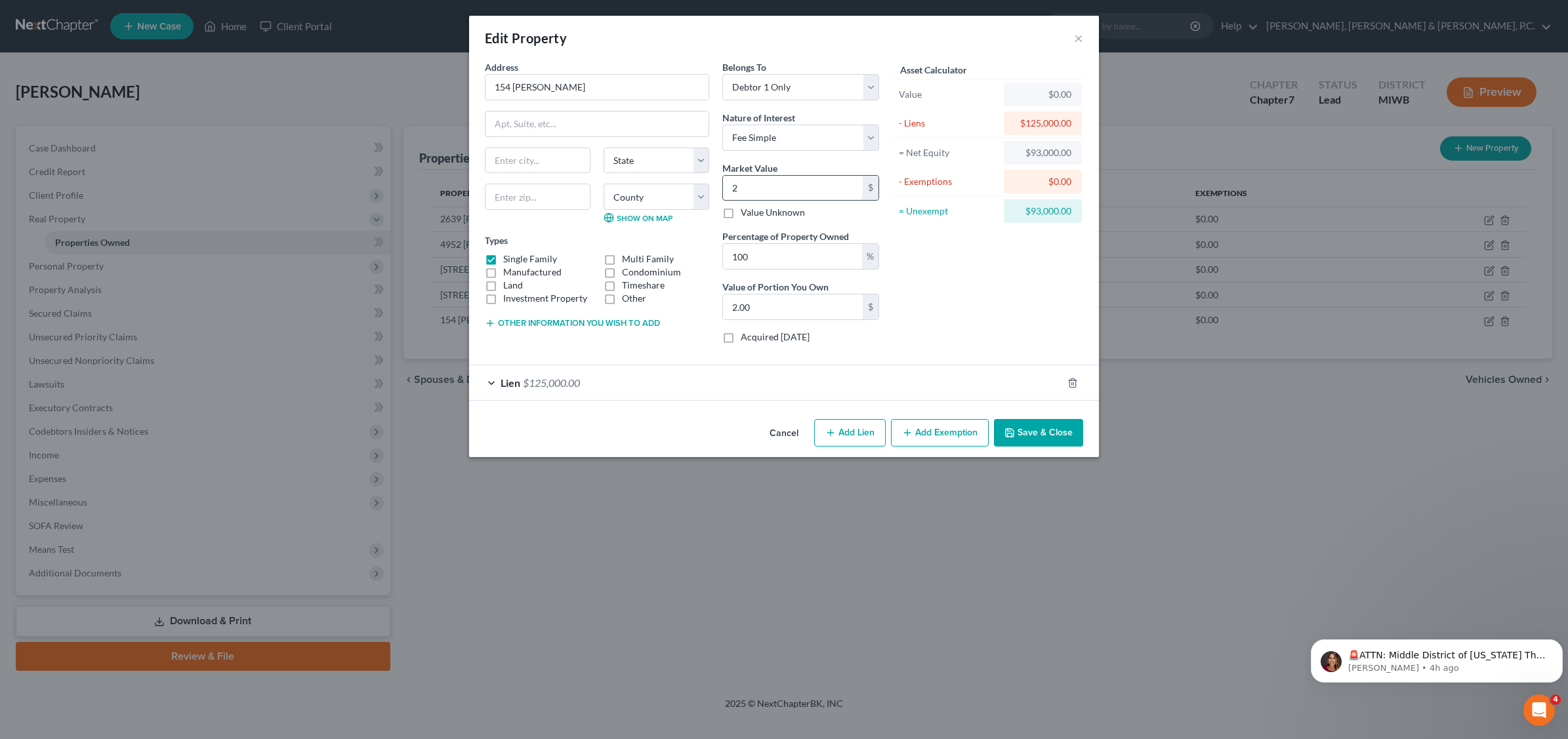
type input "25.00"
type input "259"
type input "259.00"
type input "2590"
type input "2,590.00"
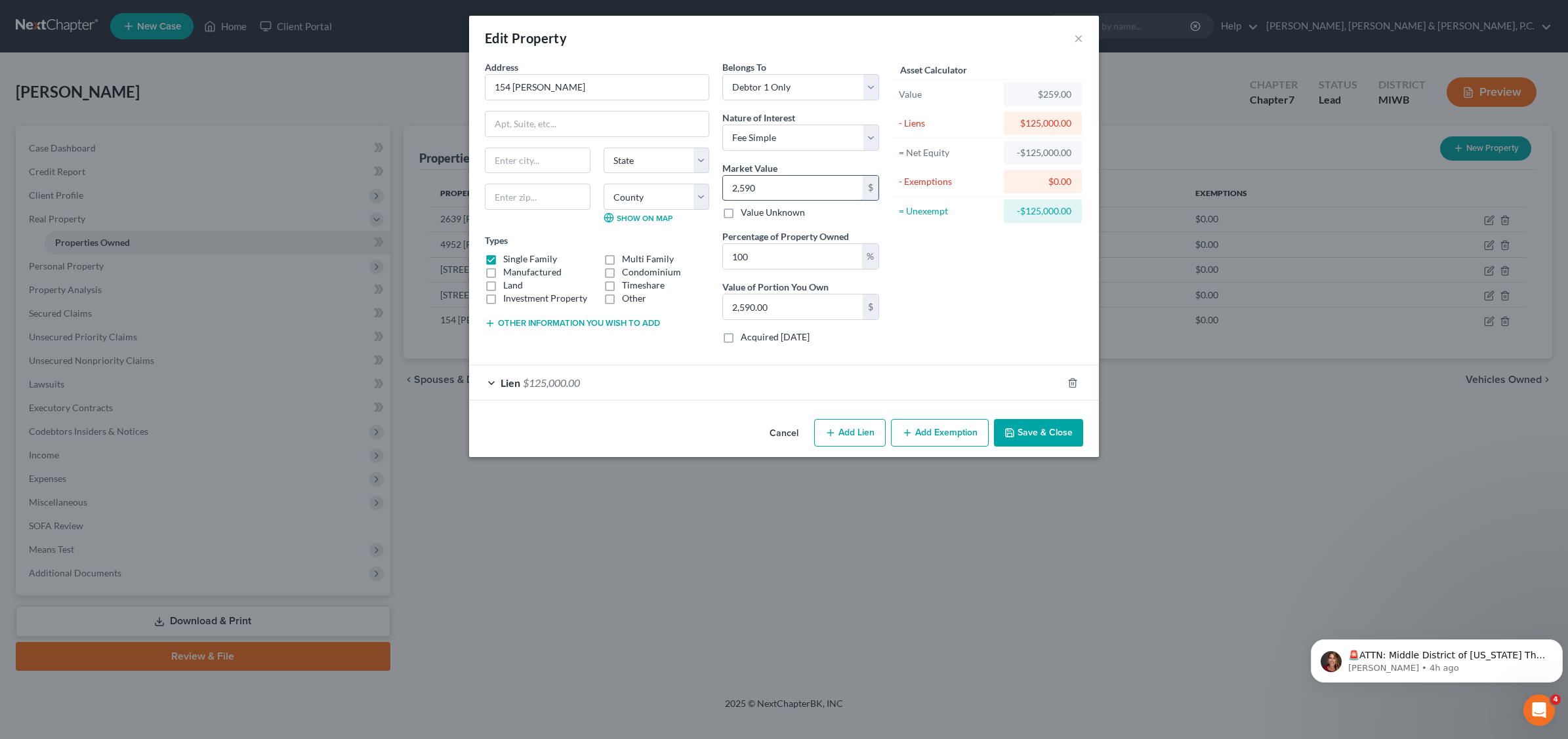
type input "2,5900"
type input "25,900.00"
type input "25,9000"
type input "259,000.00"
type input "259,000.0"
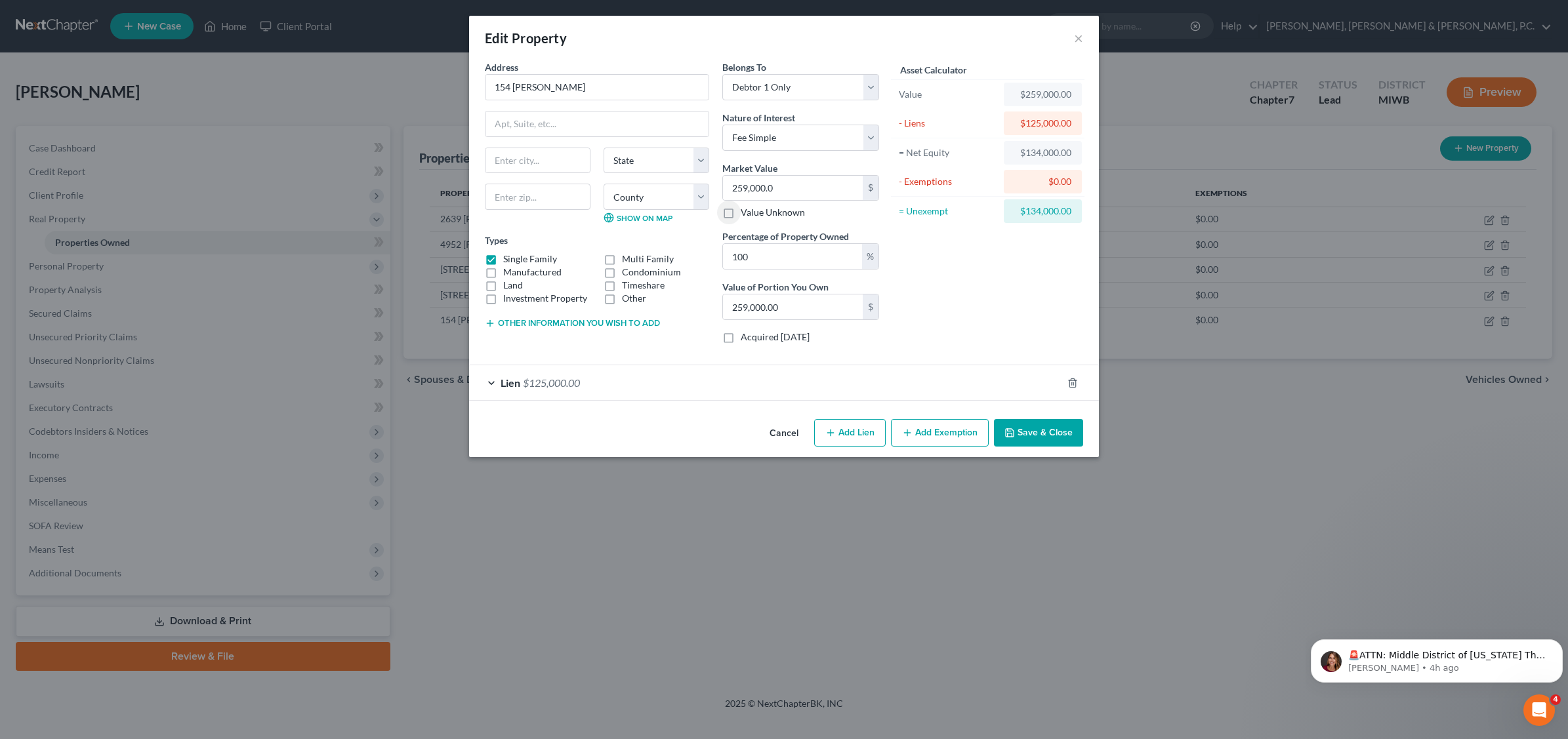
click at [1051, 434] on button "Save & Close" at bounding box center [1039, 433] width 89 height 27
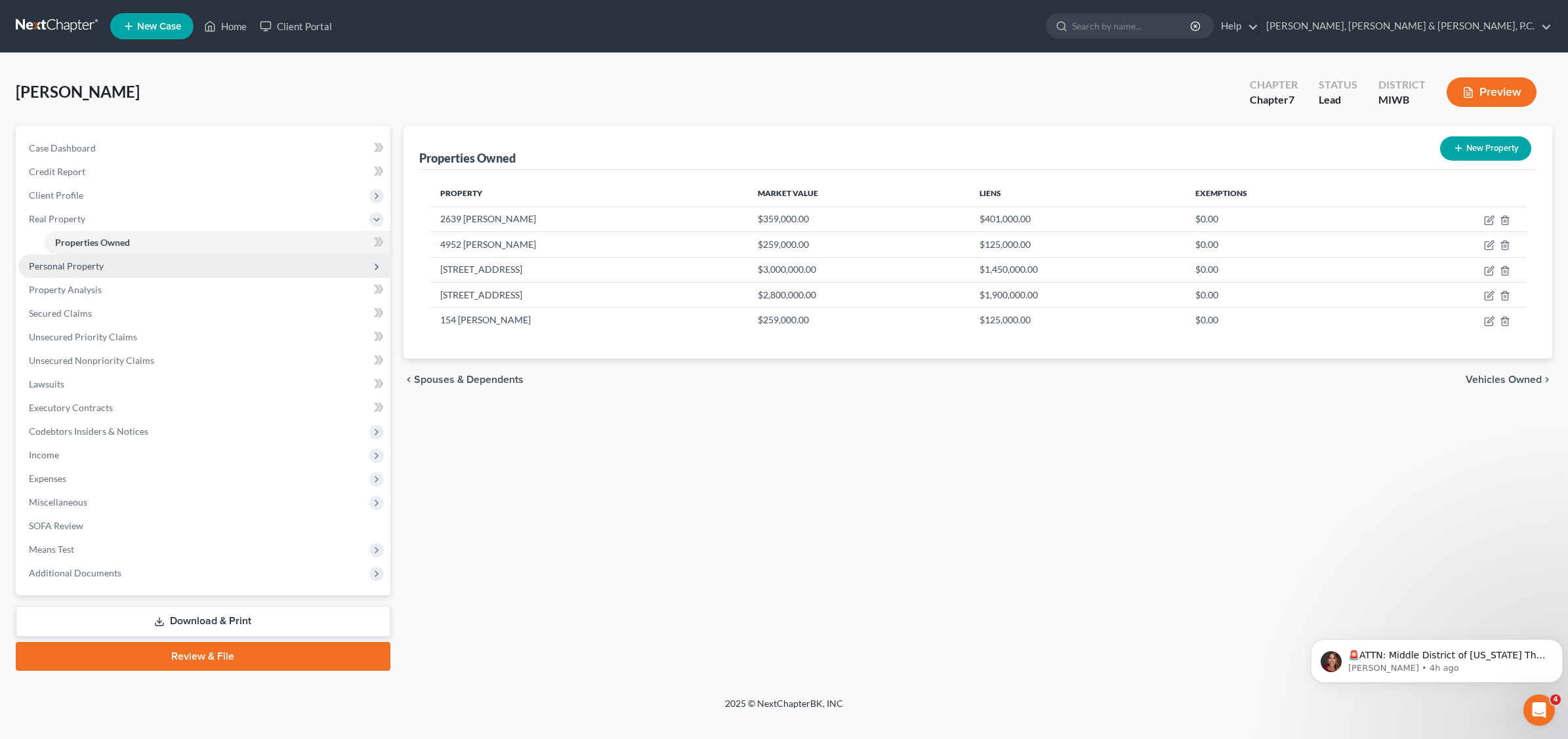
click at [54, 263] on span "Personal Property" at bounding box center [66, 266] width 75 height 11
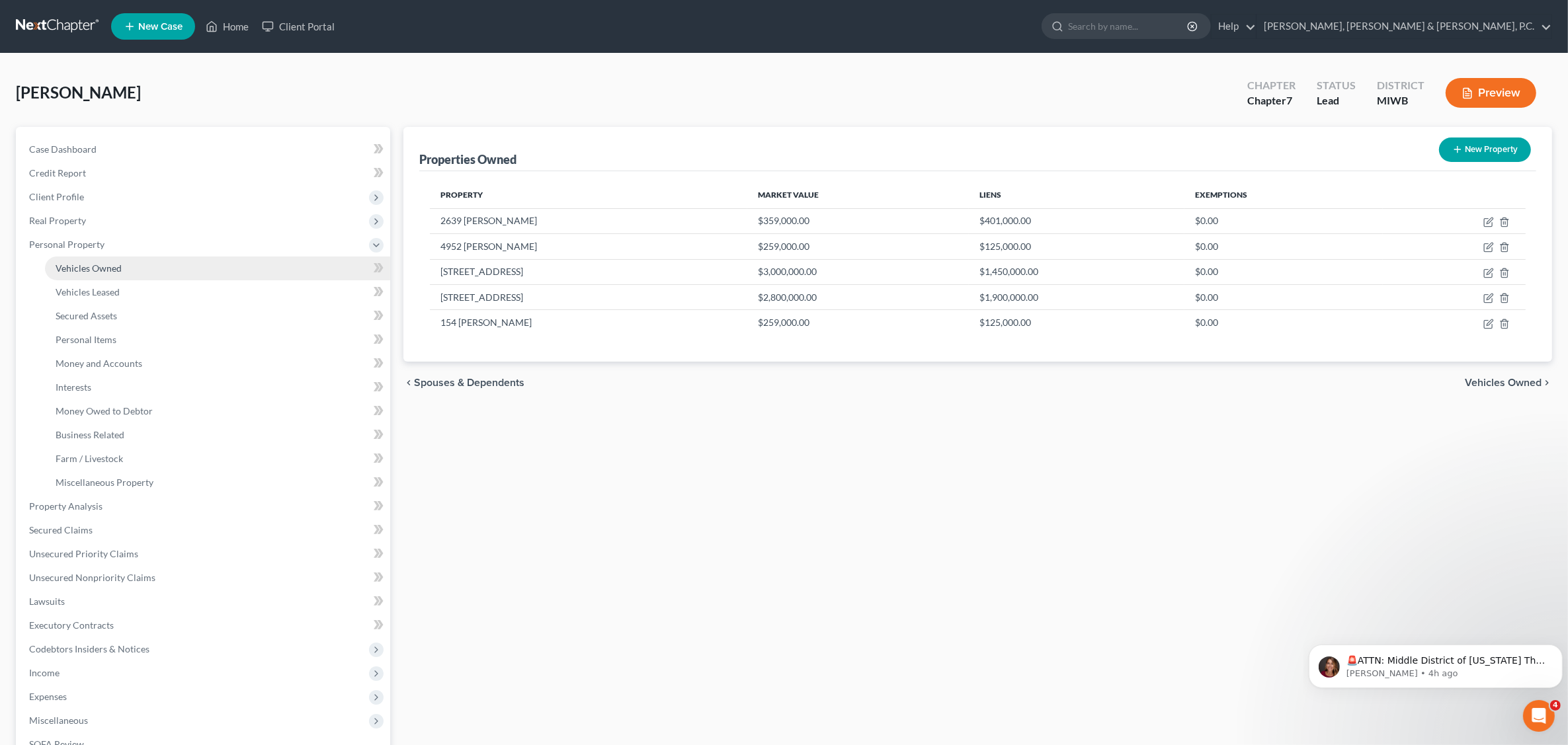
click at [101, 272] on span "Vehicles Owned" at bounding box center [88, 268] width 66 height 11
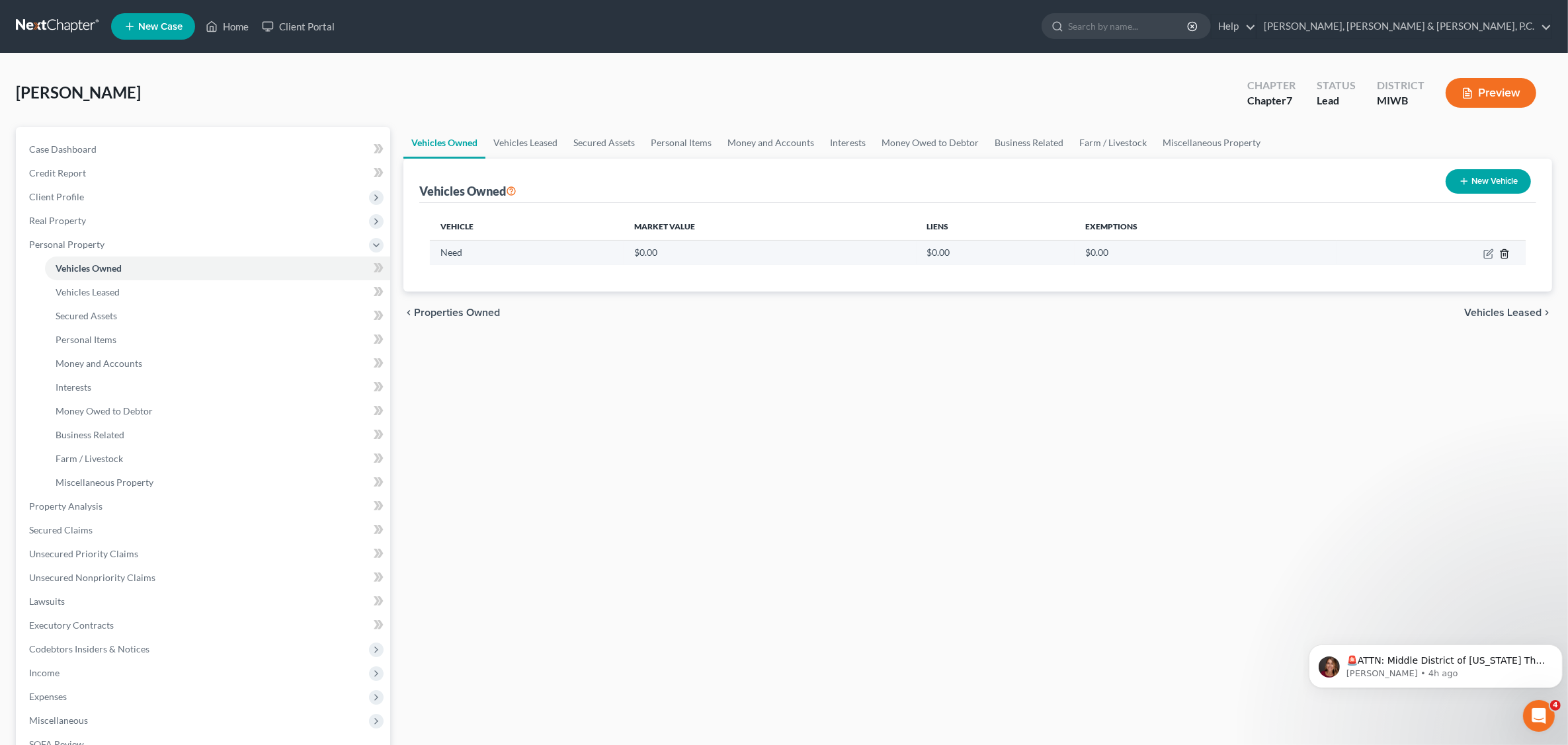
click at [1508, 256] on icon "button" at bounding box center [1504, 254] width 6 height 8
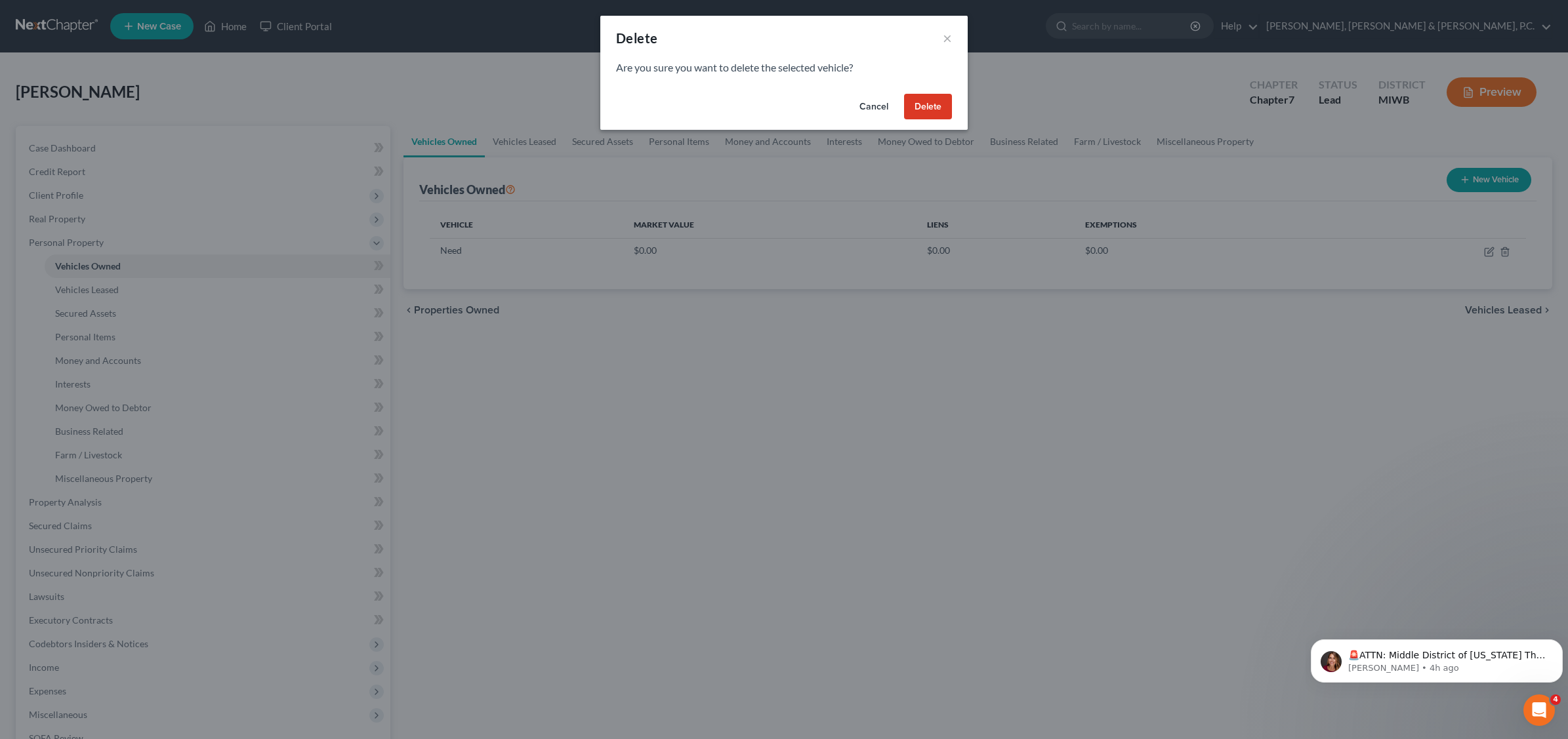
click at [923, 105] on button "Delete" at bounding box center [928, 107] width 48 height 26
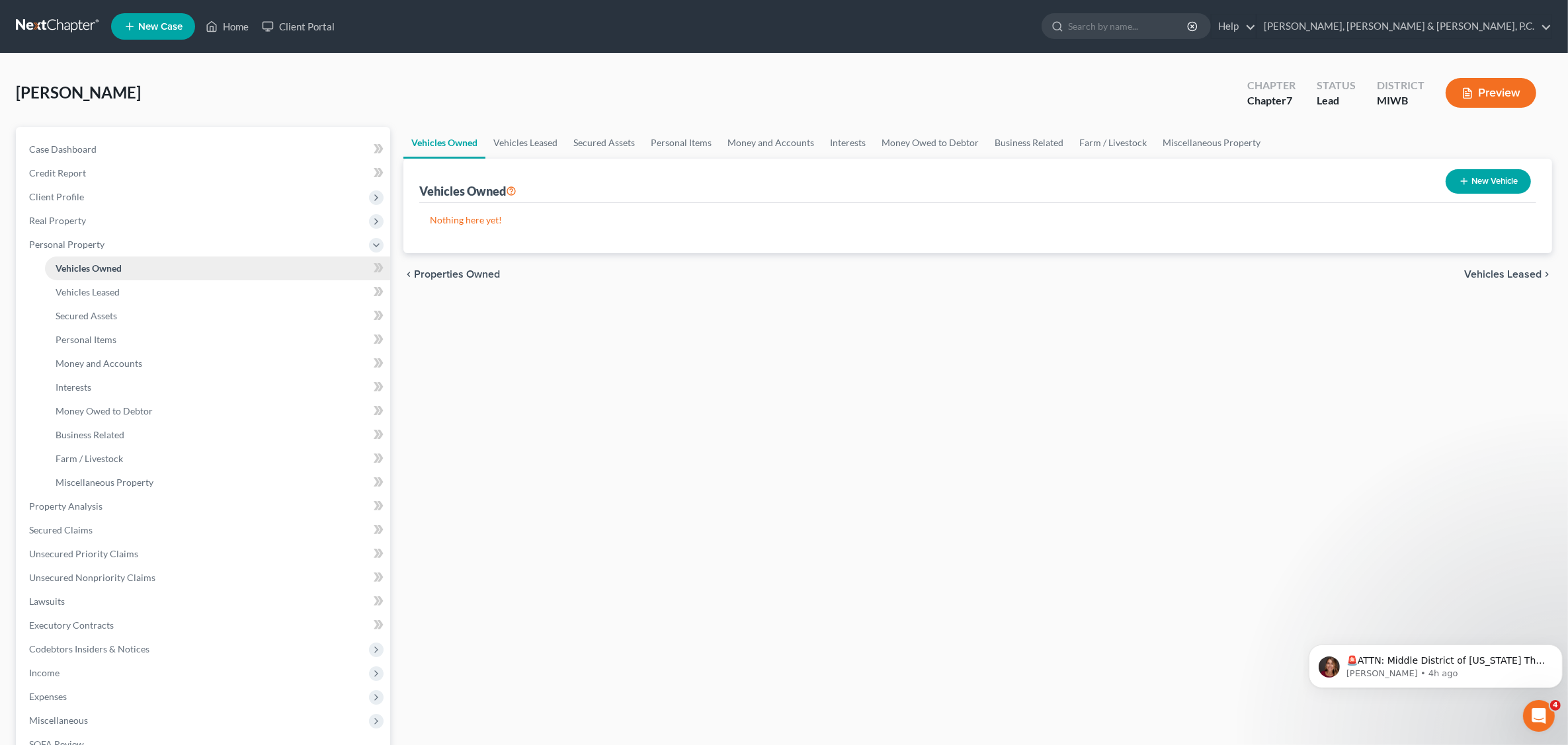
click at [113, 265] on span "Vehicles Owned" at bounding box center [88, 268] width 66 height 11
click at [1476, 174] on button "New Vehicle" at bounding box center [1488, 181] width 85 height 24
select select "0"
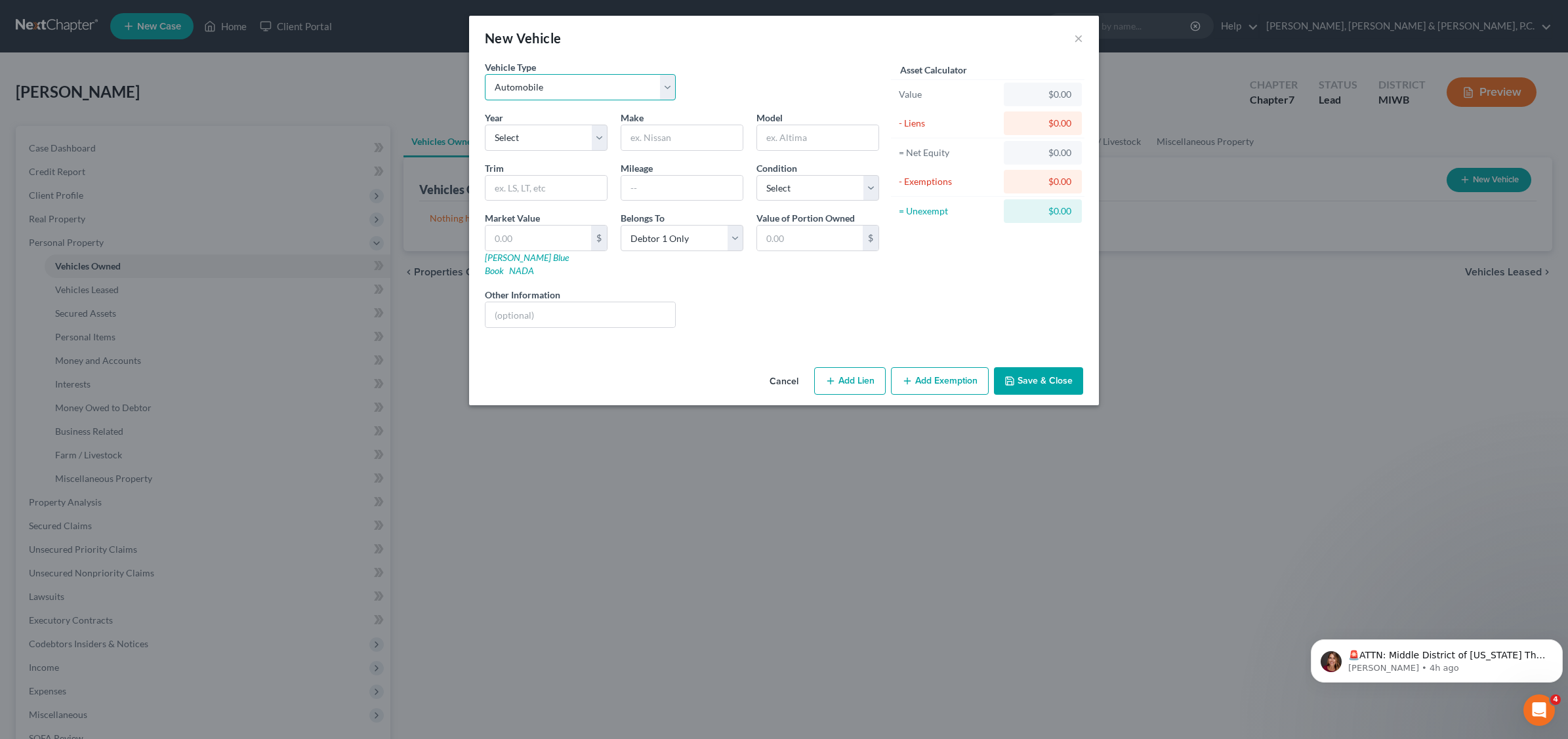
click at [666, 87] on select "Select Automobile Truck Trailer Watercraft Aircraft Motor Home Atv Other Vehicle" at bounding box center [580, 87] width 191 height 26
select select "3"
click at [485, 74] on select "Select Automobile Truck Trailer Watercraft Aircraft Motor Home Atv Other Vehicle" at bounding box center [580, 87] width 191 height 26
click at [597, 137] on select "Select 2026 2025 2024 2023 2022 2021 2020 2019 2018 2017 2016 2015 2014 2013 20…" at bounding box center [546, 137] width 122 height 26
select select "8"
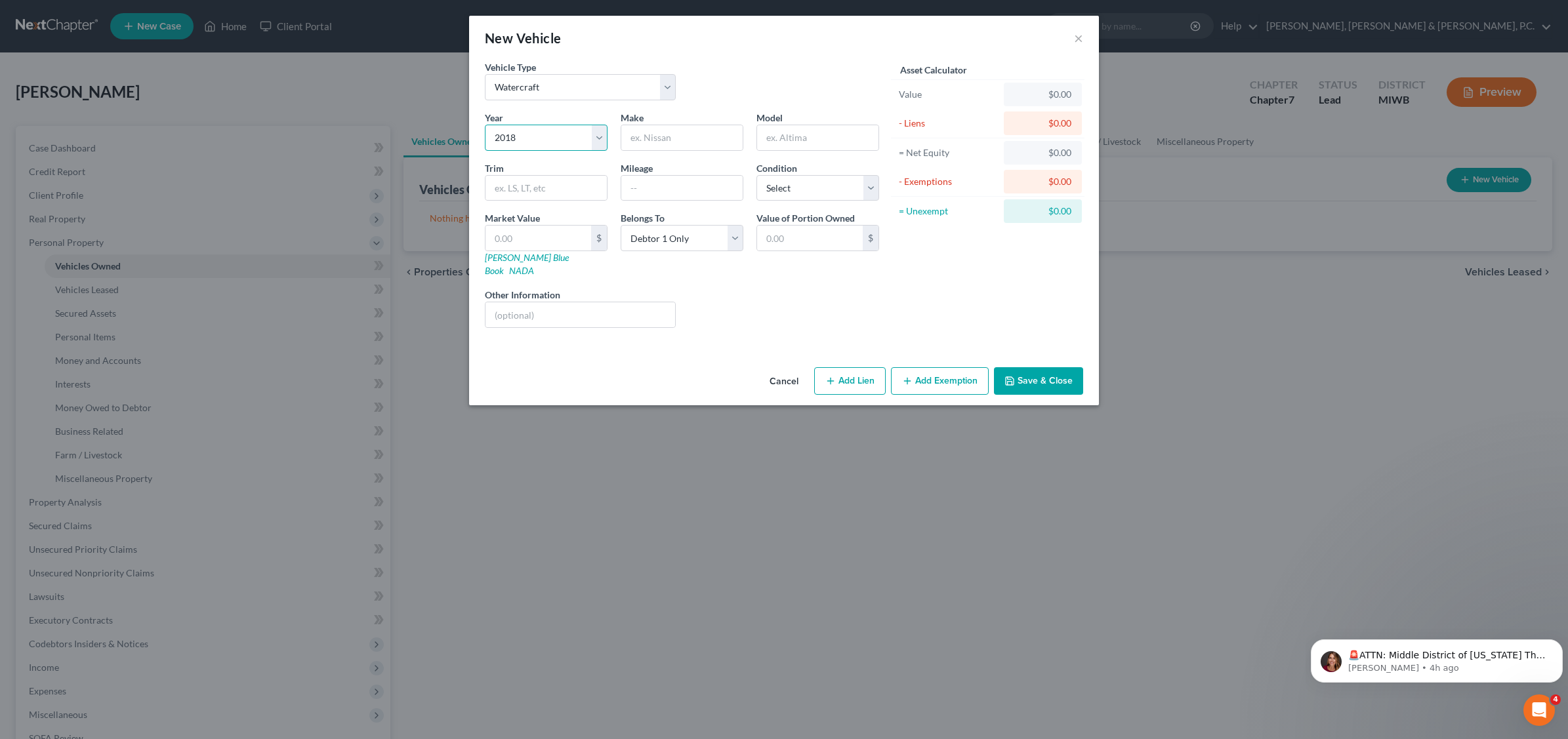
click at [485, 124] on select "Select 2026 2025 2024 2023 2022 2021 2020 2019 2018 2017 2016 2015 2014 2013 20…" at bounding box center [546, 137] width 122 height 26
click at [663, 135] on input "text" at bounding box center [682, 137] width 122 height 25
type input "Sea [PERSON_NAME]"
click at [873, 185] on select "Select Excellent Very Good Good Fair Poor" at bounding box center [817, 188] width 122 height 26
click at [756, 175] on select "Select Excellent Very Good Good Fair Poor" at bounding box center [817, 188] width 122 height 26
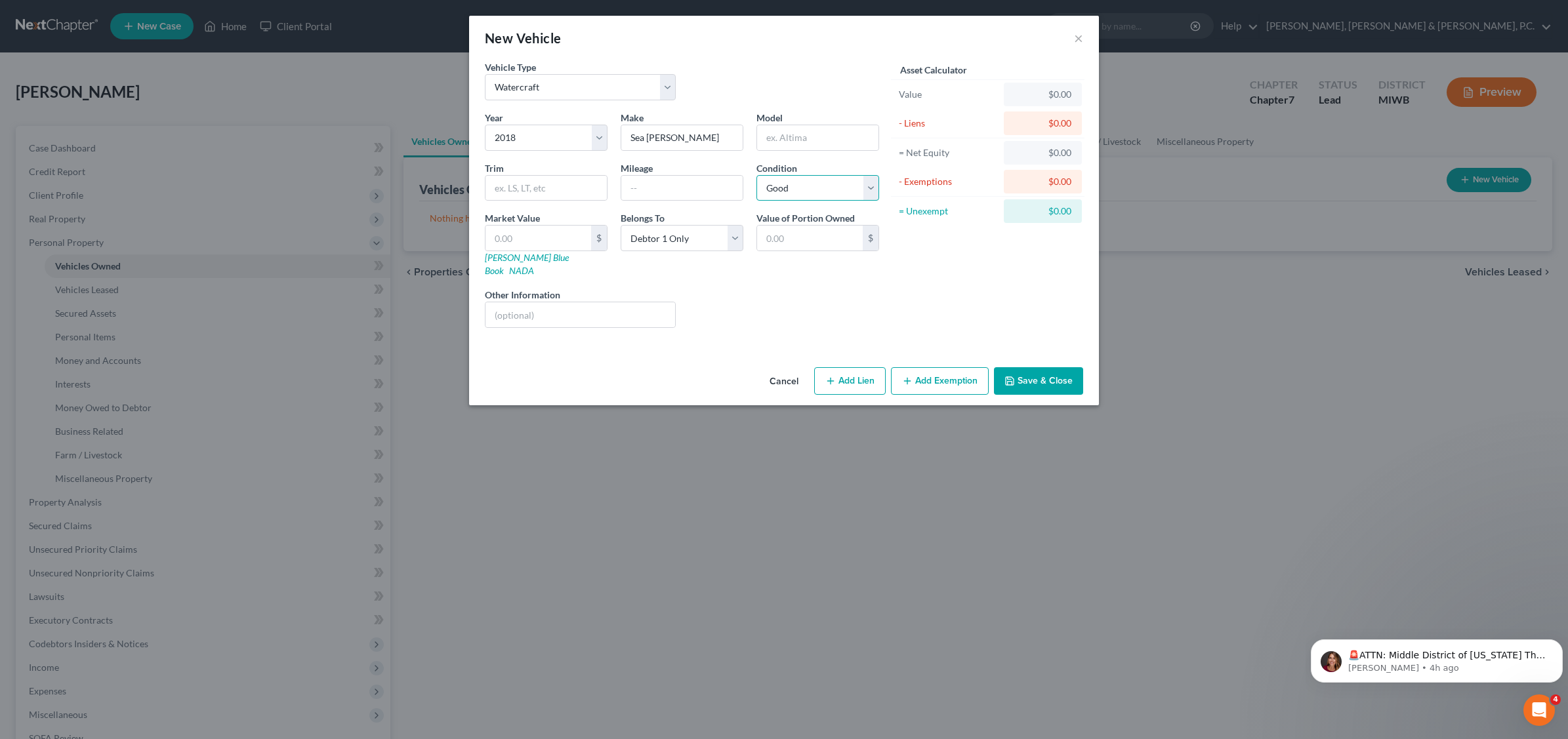
click at [870, 186] on select "Select Excellent Very Good Good Fair Poor" at bounding box center [817, 188] width 122 height 26
select select "3"
click at [756, 175] on select "Select Excellent Very Good Good Fair Poor" at bounding box center [817, 188] width 122 height 26
click at [810, 236] on input "text" at bounding box center [810, 238] width 106 height 25
click at [733, 239] on select "Select Debtor 1 Only Debtor 2 Only Debtor 1 And Debtor 2 Only At Least One Of T…" at bounding box center [682, 238] width 122 height 26
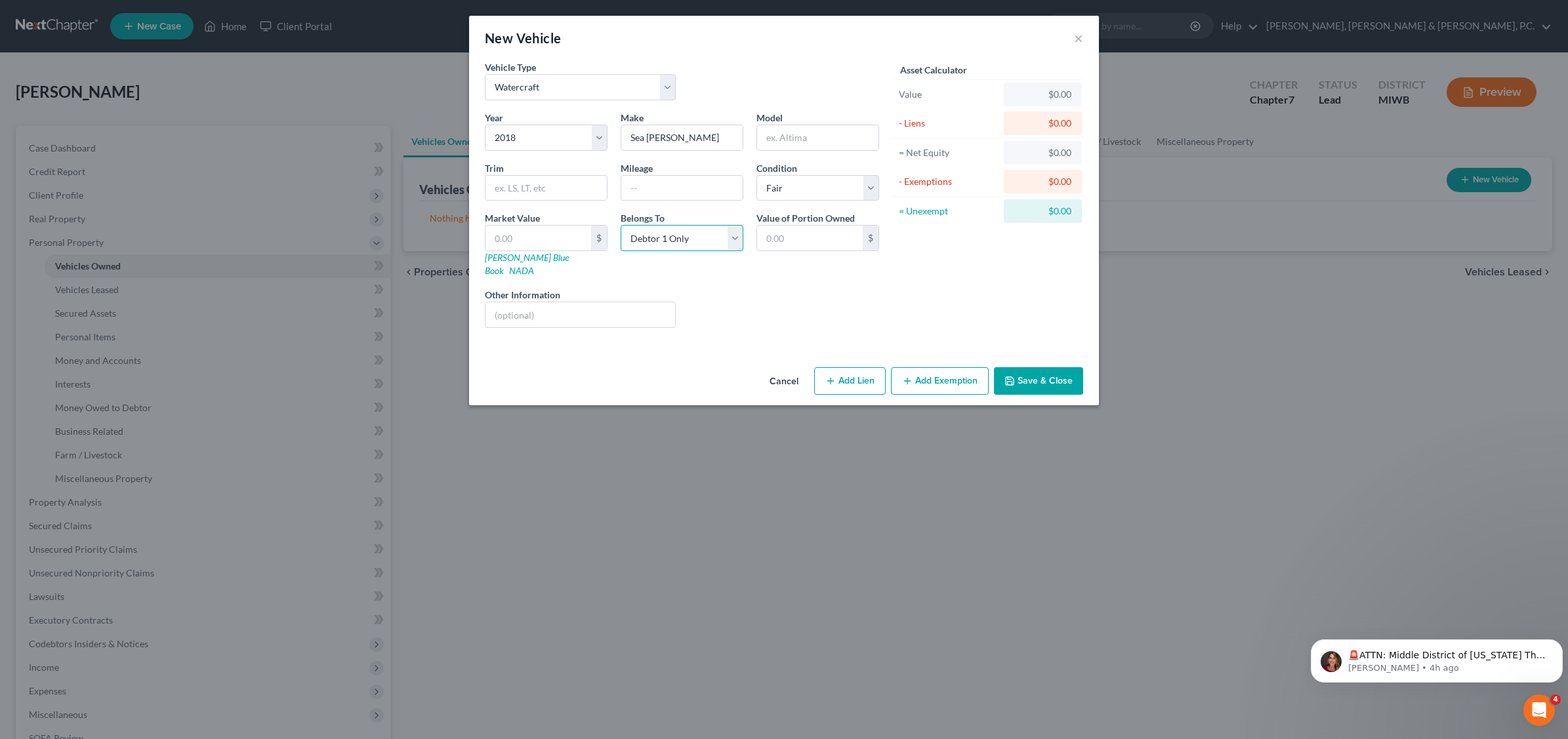
select select "2"
click at [621, 225] on select "Select Debtor 1 Only Debtor 2 Only Debtor 1 And Debtor 2 Only At Least One Of T…" at bounding box center [682, 238] width 122 height 26
click at [800, 239] on input "text" at bounding box center [810, 238] width 106 height 25
type input "3,500.00"
click at [818, 248] on input "3,500.00" at bounding box center [810, 238] width 106 height 25
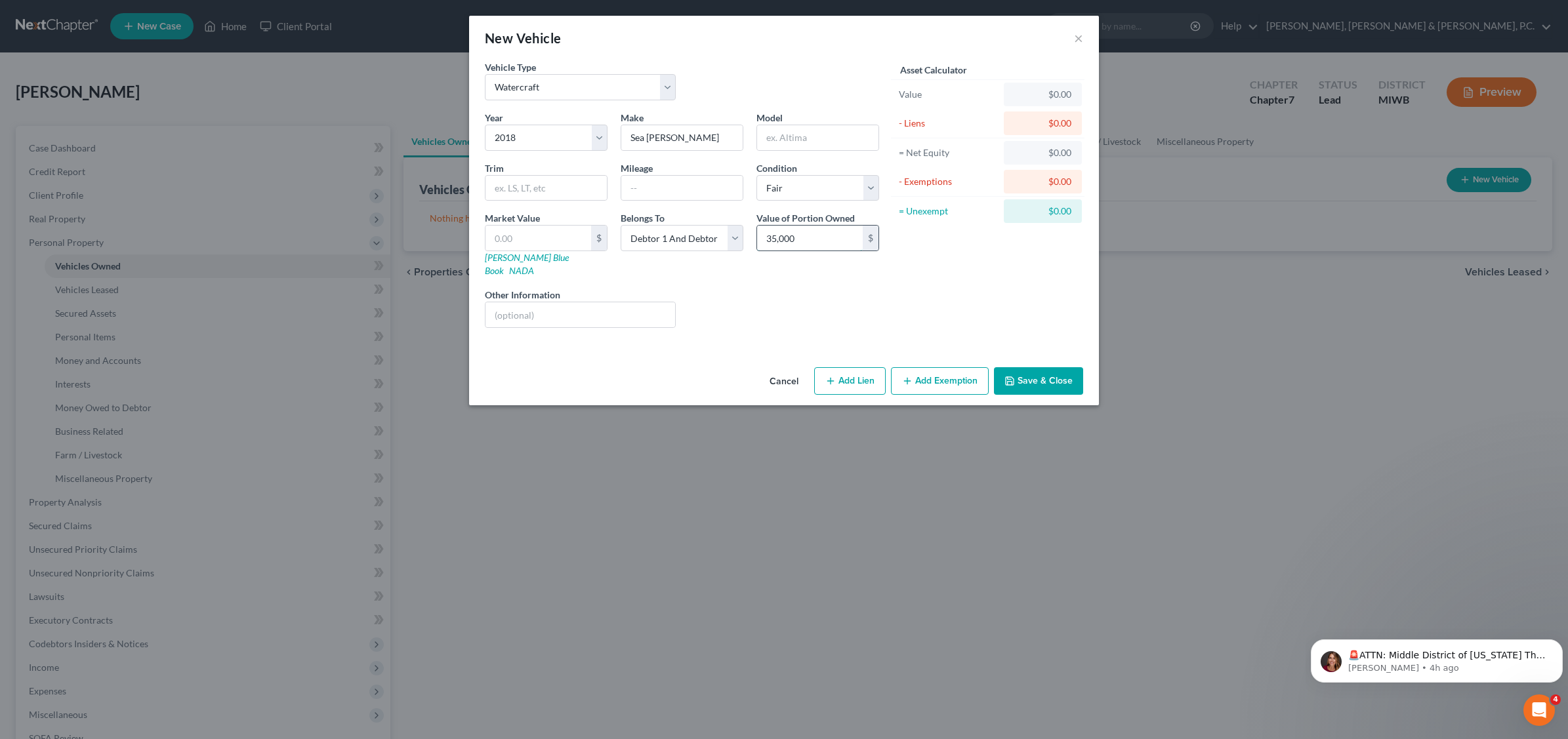
type input "35,000"
click at [1056, 368] on button "Save & Close" at bounding box center [1039, 381] width 89 height 27
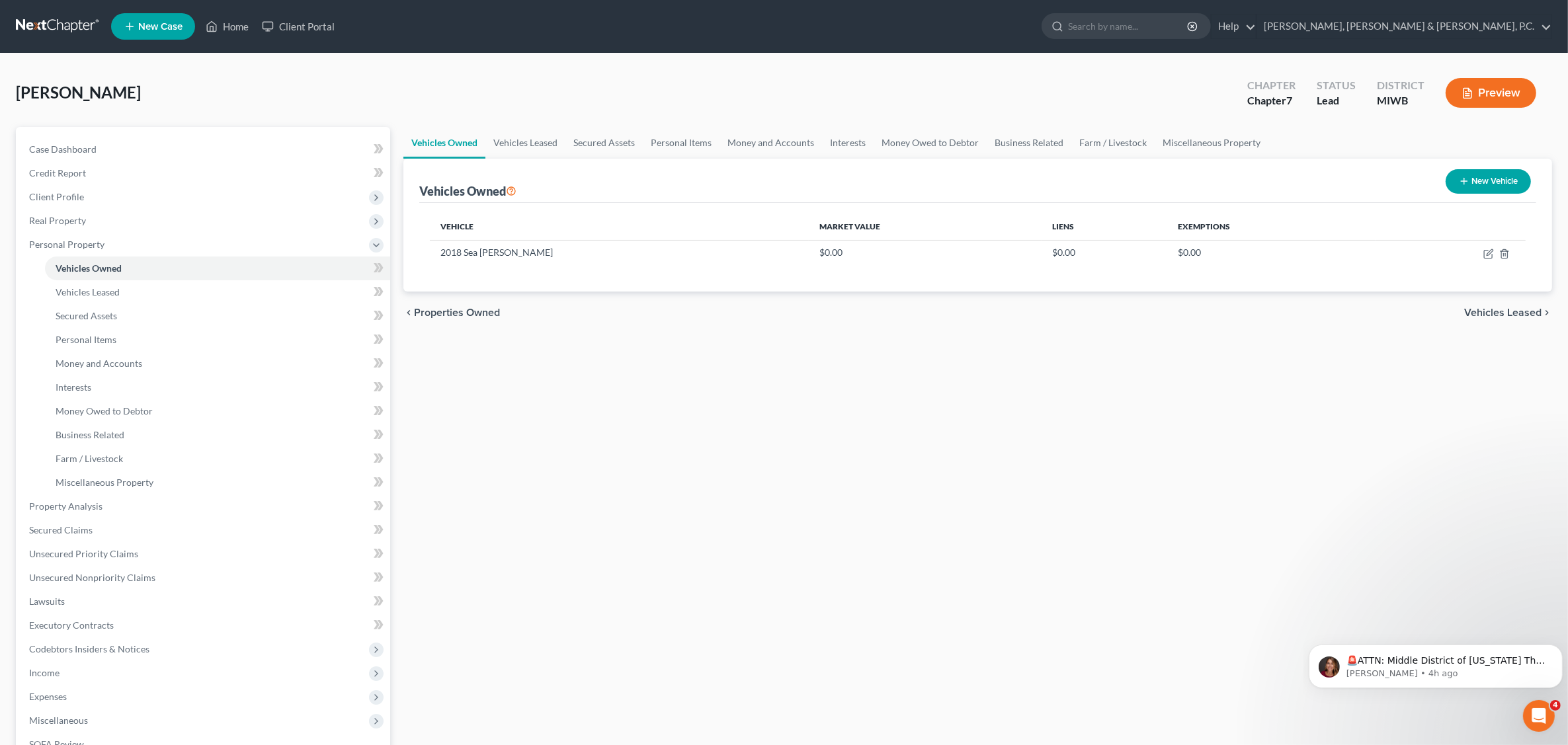
click at [1472, 180] on button "New Vehicle" at bounding box center [1488, 181] width 85 height 24
select select "0"
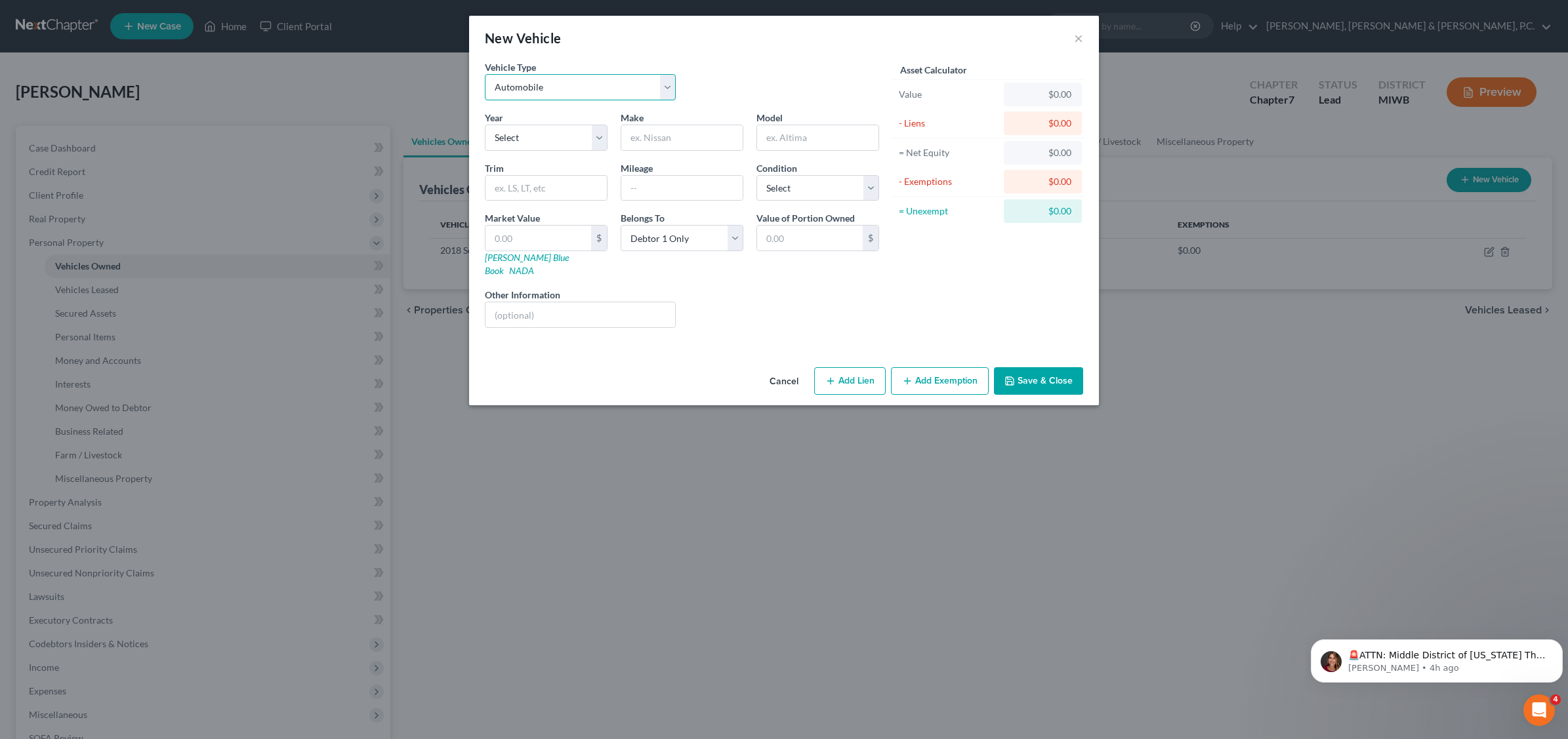
click at [669, 87] on select "Select Automobile Truck Trailer Watercraft Aircraft Motor Home Atv Other Vehicle" at bounding box center [580, 87] width 191 height 26
select select "3"
click at [485, 74] on select "Select Automobile Truck Trailer Watercraft Aircraft Motor Home Atv Other Vehicle" at bounding box center [580, 87] width 191 height 26
click at [666, 135] on input "text" at bounding box center [682, 137] width 122 height 25
type input "Tidewater"
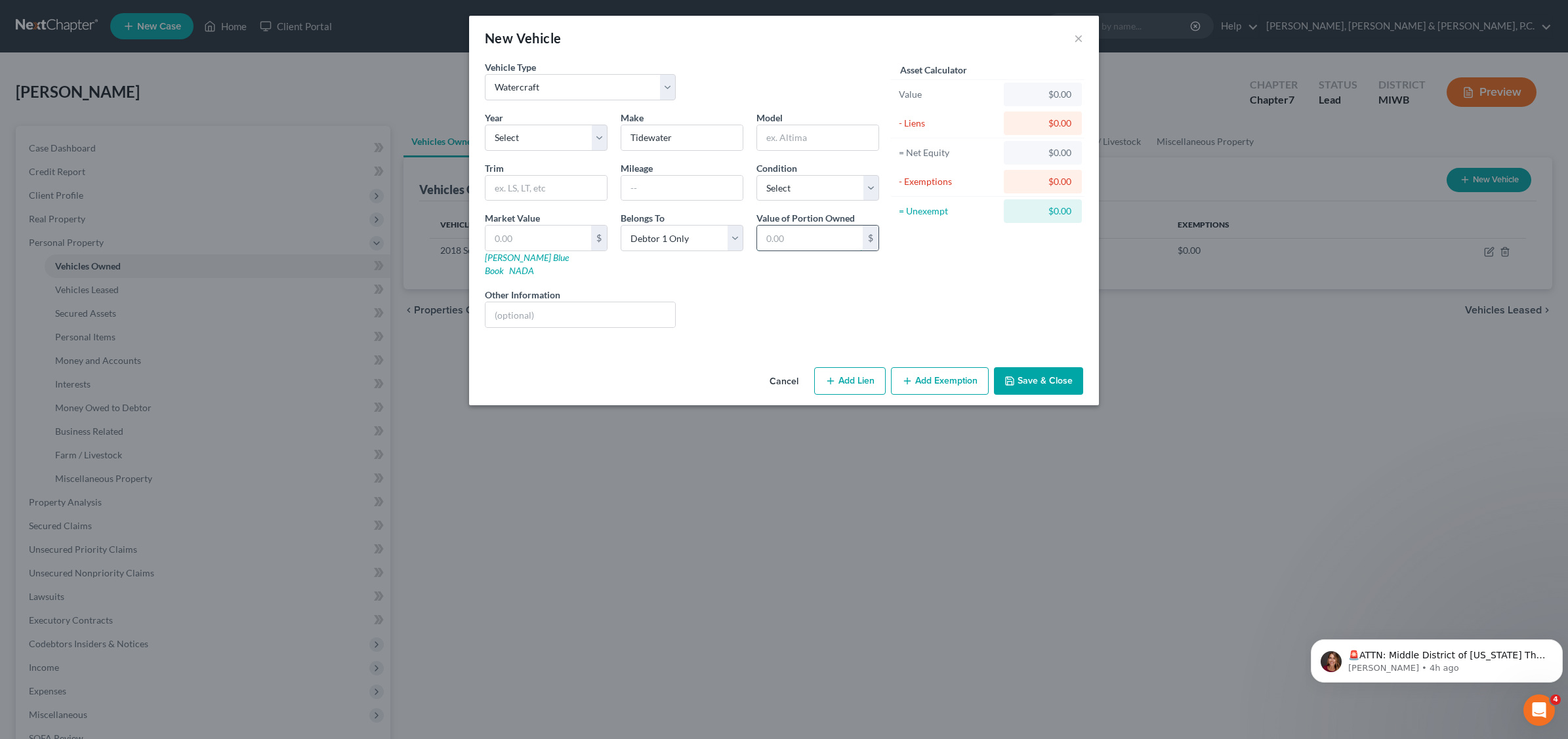
click at [787, 237] on input "text" at bounding box center [810, 238] width 106 height 25
click at [738, 241] on select "Select Debtor 1 Only Debtor 2 Only Debtor 1 And Debtor 2 Only At Least One Of T…" at bounding box center [682, 238] width 122 height 26
select select "2"
click at [621, 225] on select "Select Debtor 1 Only Debtor 2 Only Debtor 1 And Debtor 2 Only At Least One Of T…" at bounding box center [682, 238] width 122 height 26
click at [868, 184] on select "Select Excellent Very Good Good Fair Poor" at bounding box center [817, 188] width 122 height 26
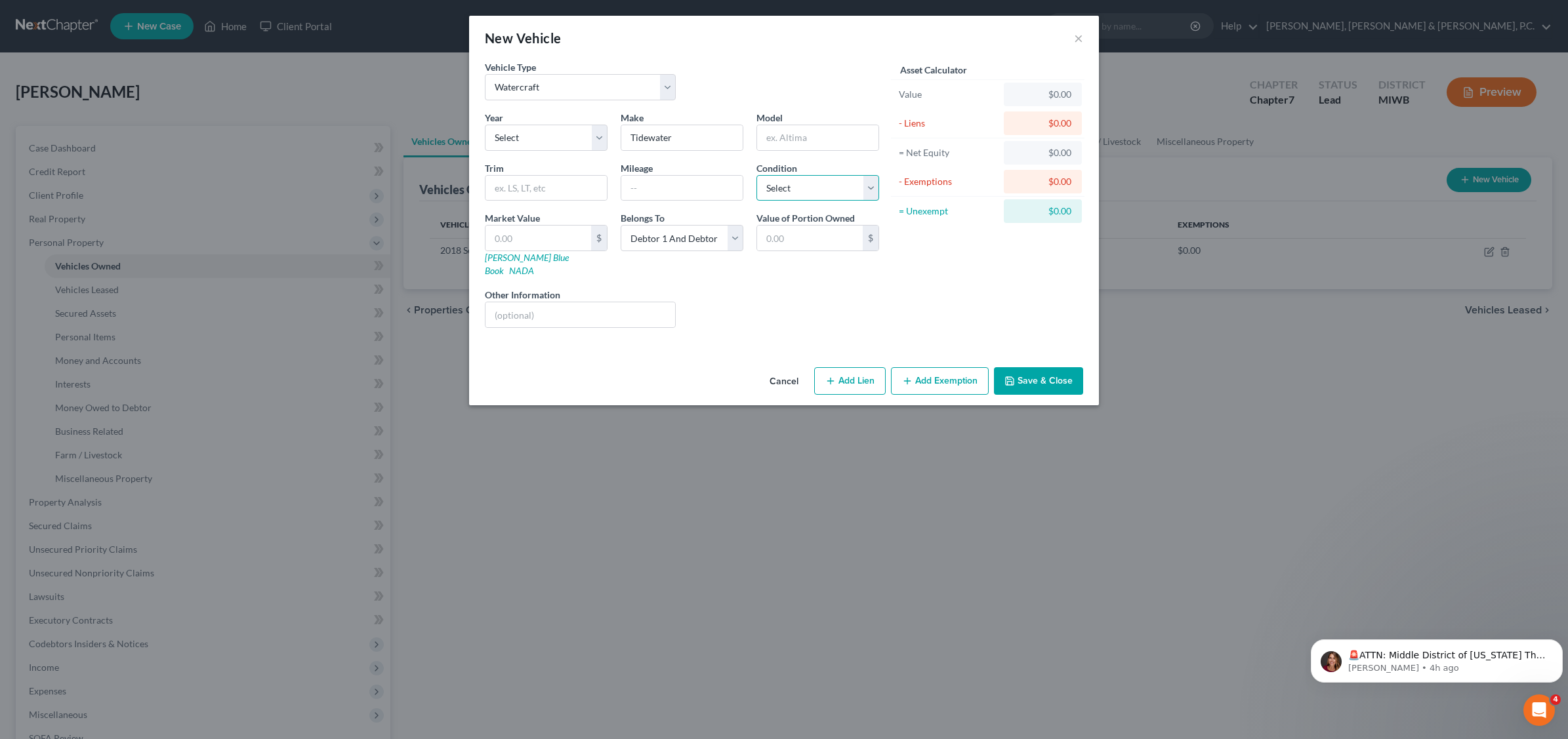
select select "2"
click at [756, 175] on select "Select Excellent Very Good Good Fair Poor" at bounding box center [817, 188] width 122 height 26
click at [787, 245] on input "text" at bounding box center [810, 238] width 106 height 25
type input "97,000.00"
click at [1063, 367] on button "Save & Close" at bounding box center [1039, 381] width 89 height 27
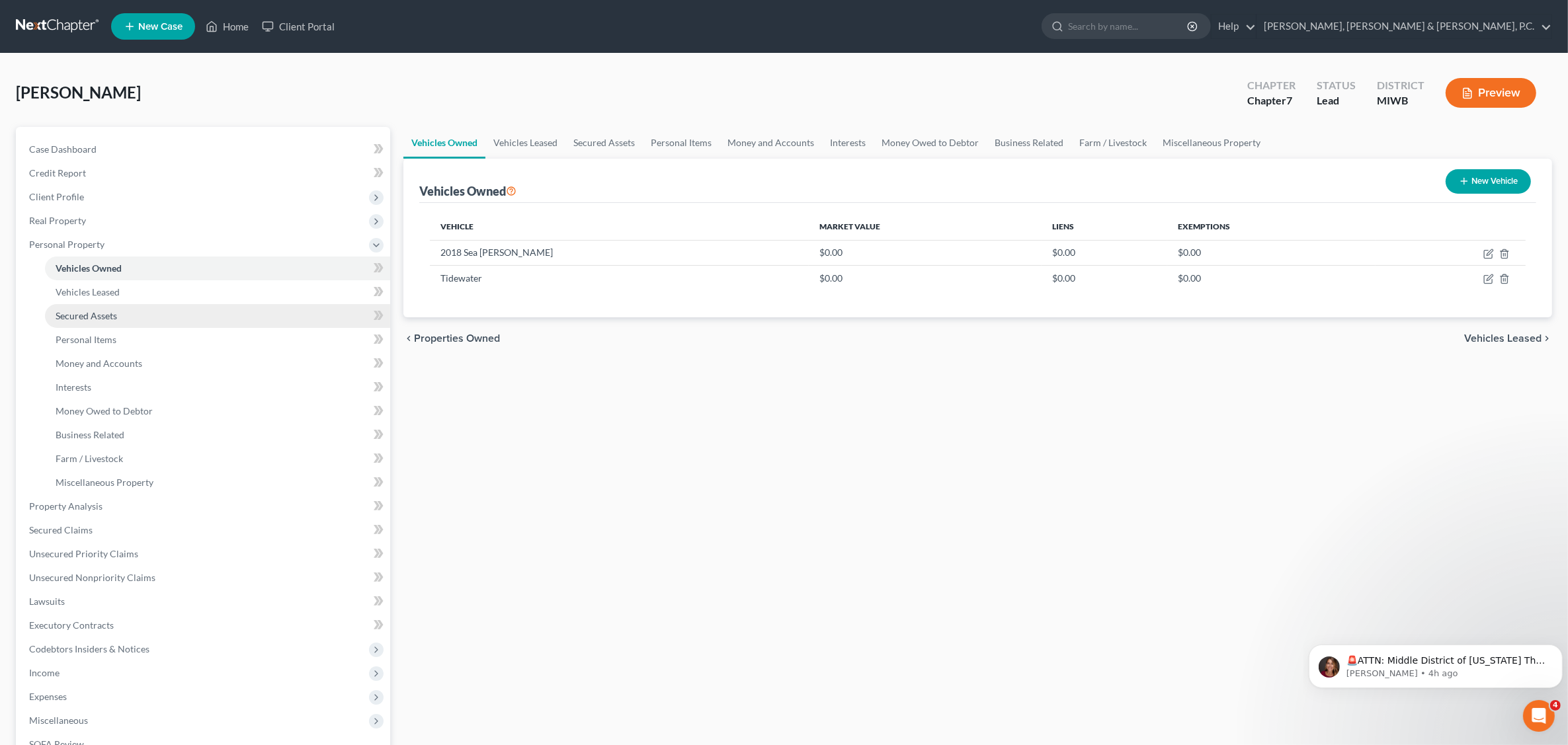
click at [85, 314] on span "Secured Assets" at bounding box center [86, 316] width 62 height 11
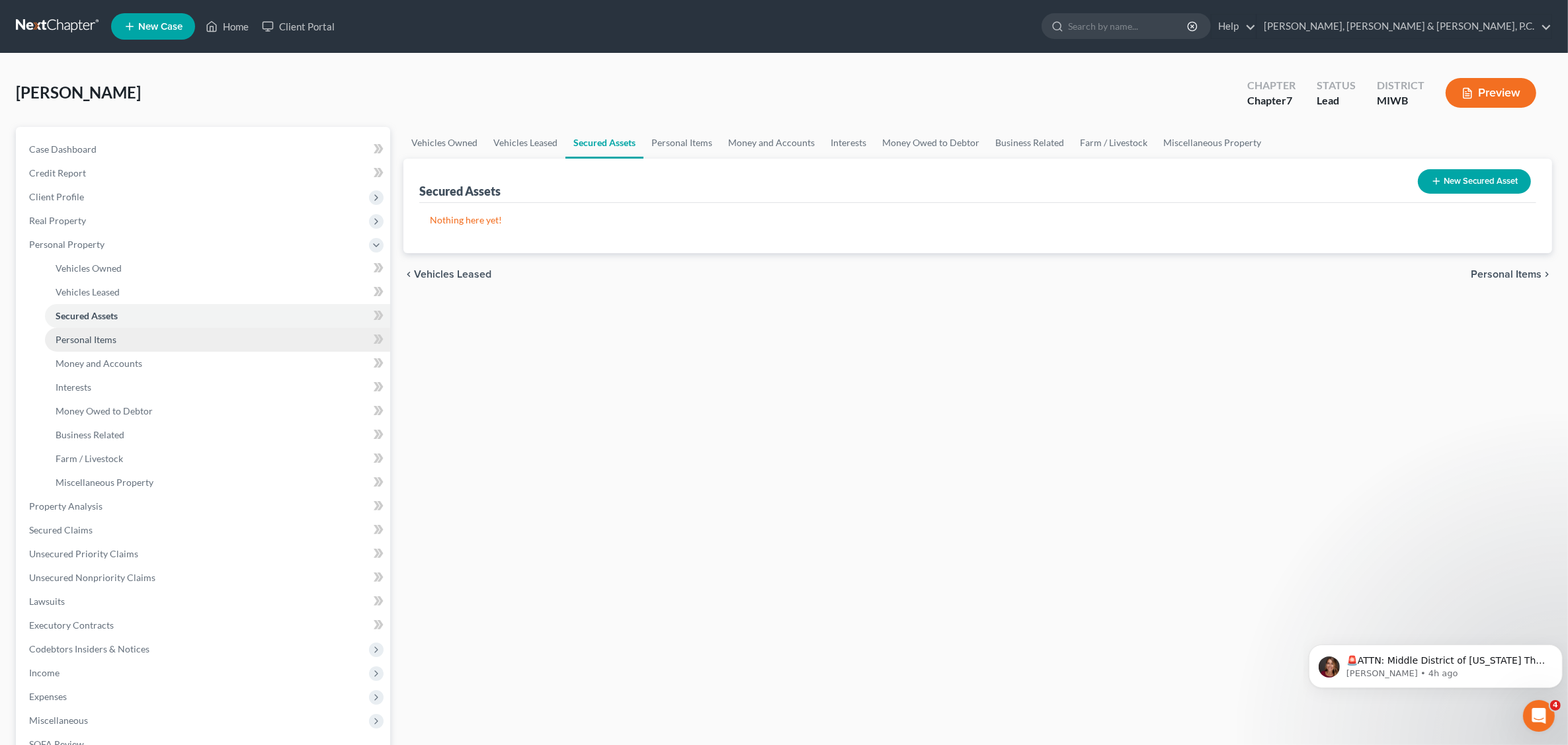
click at [101, 339] on span "Personal Items" at bounding box center [86, 340] width 61 height 11
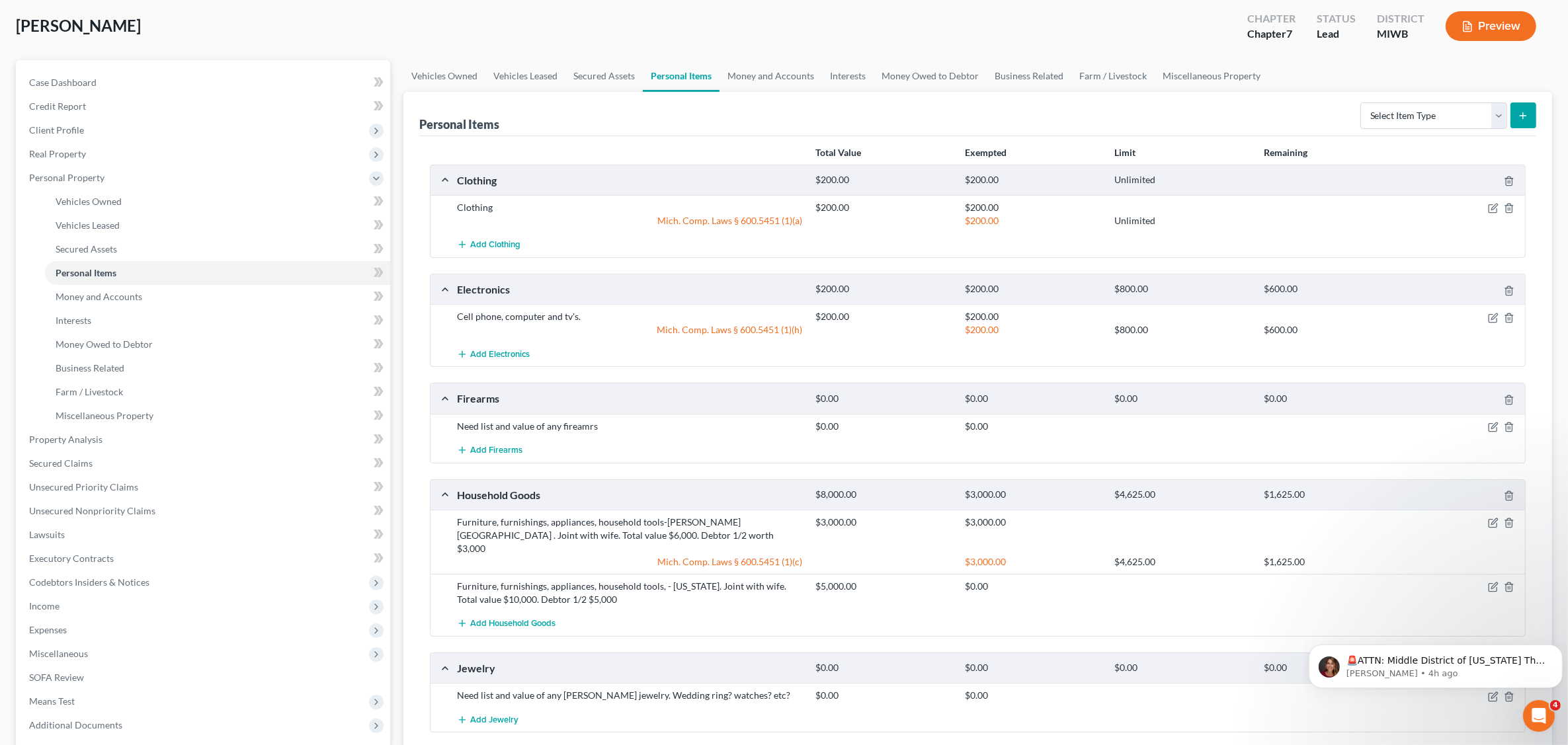
scroll to position [82, 0]
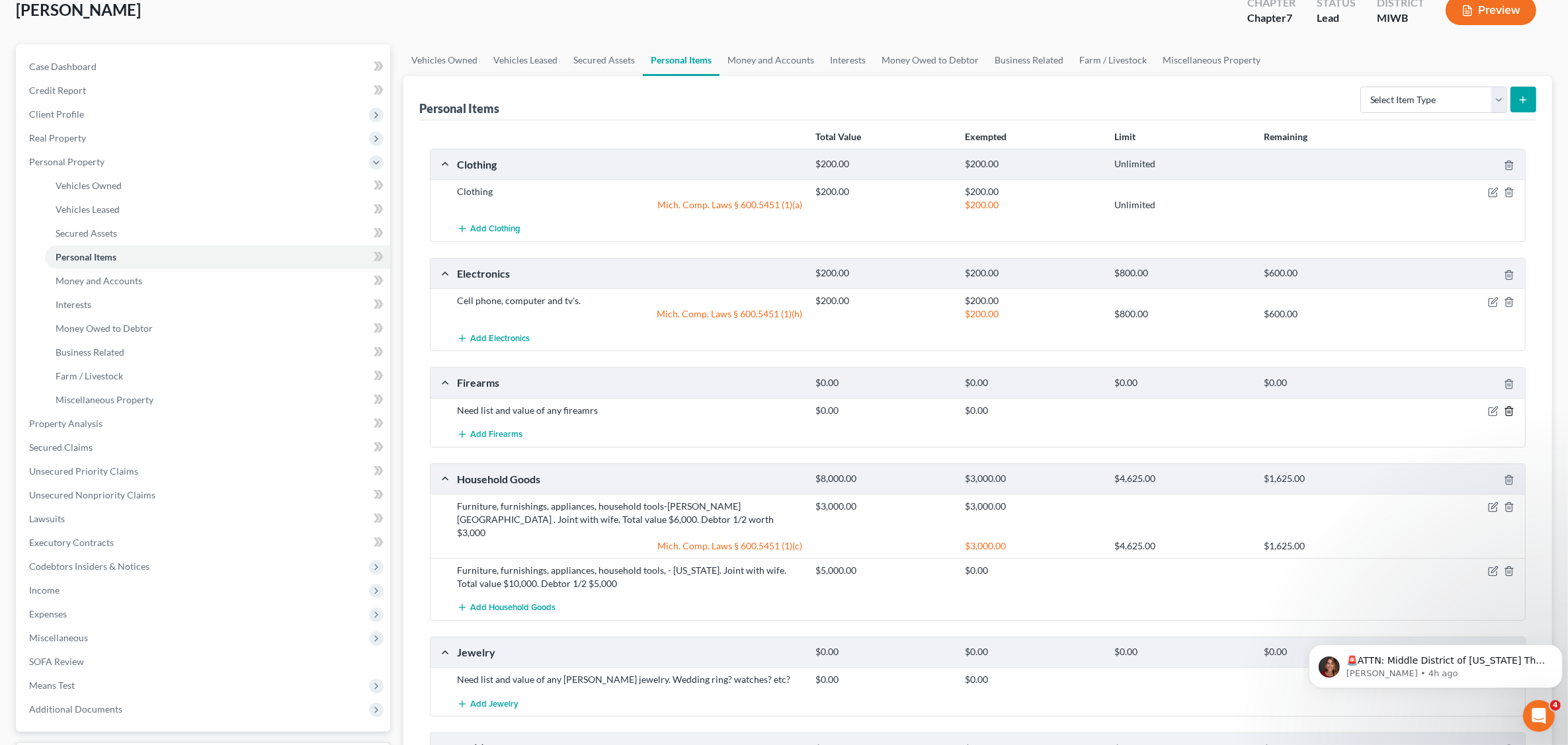
click at [1508, 412] on icon "button" at bounding box center [1509, 411] width 10 height 10
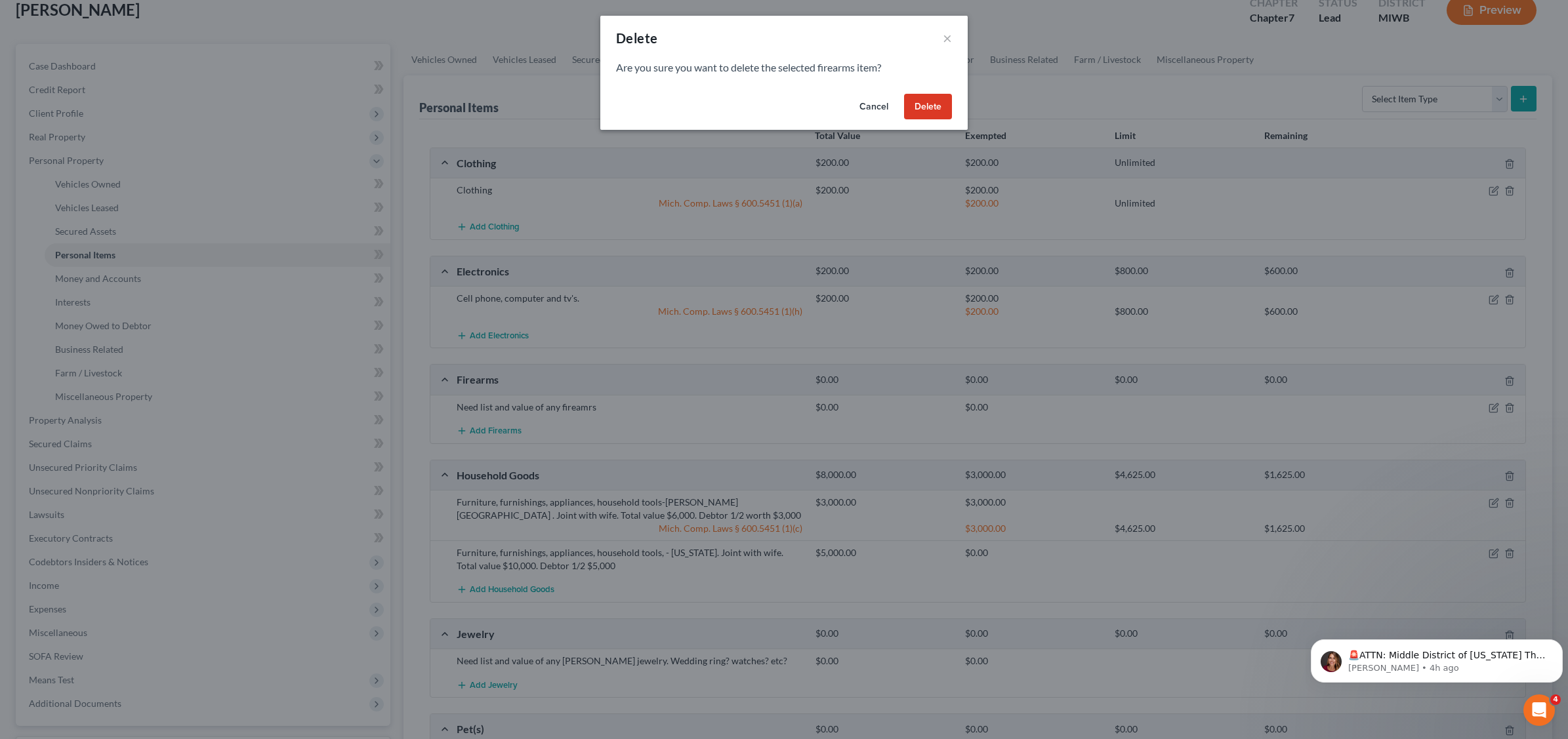
click at [935, 107] on button "Delete" at bounding box center [928, 107] width 48 height 26
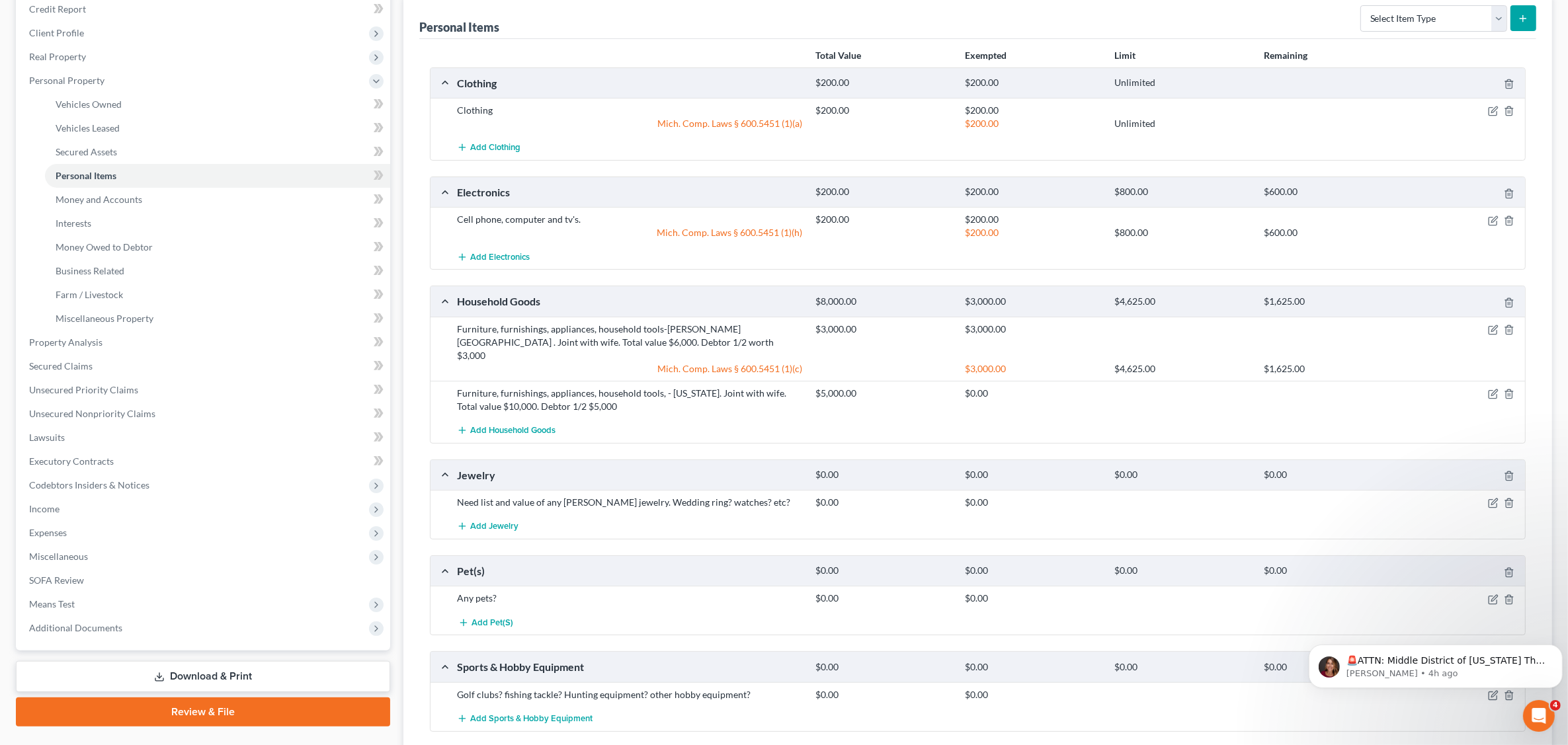
scroll to position [248, 0]
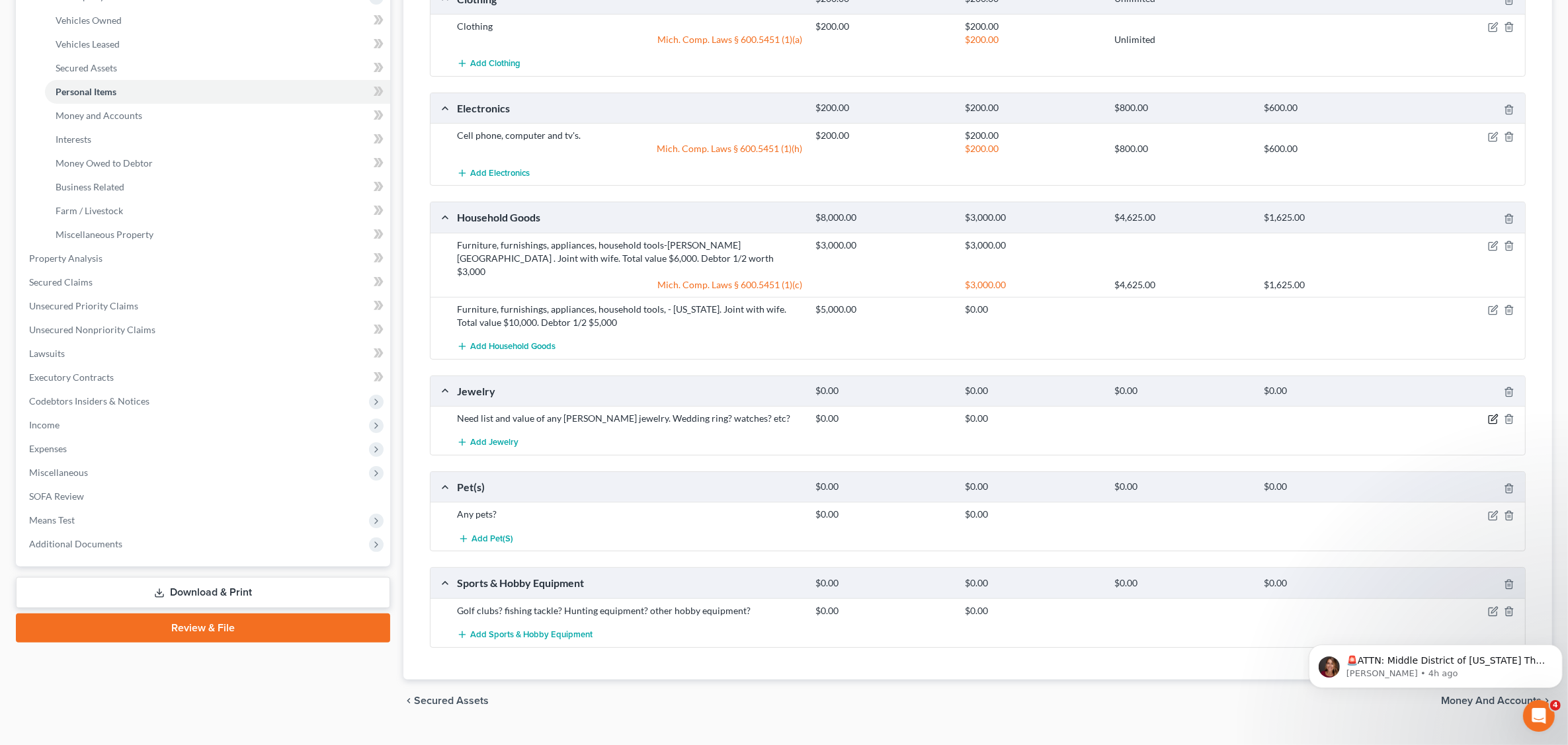
click at [1492, 415] on icon "button" at bounding box center [1495, 418] width 6 height 6
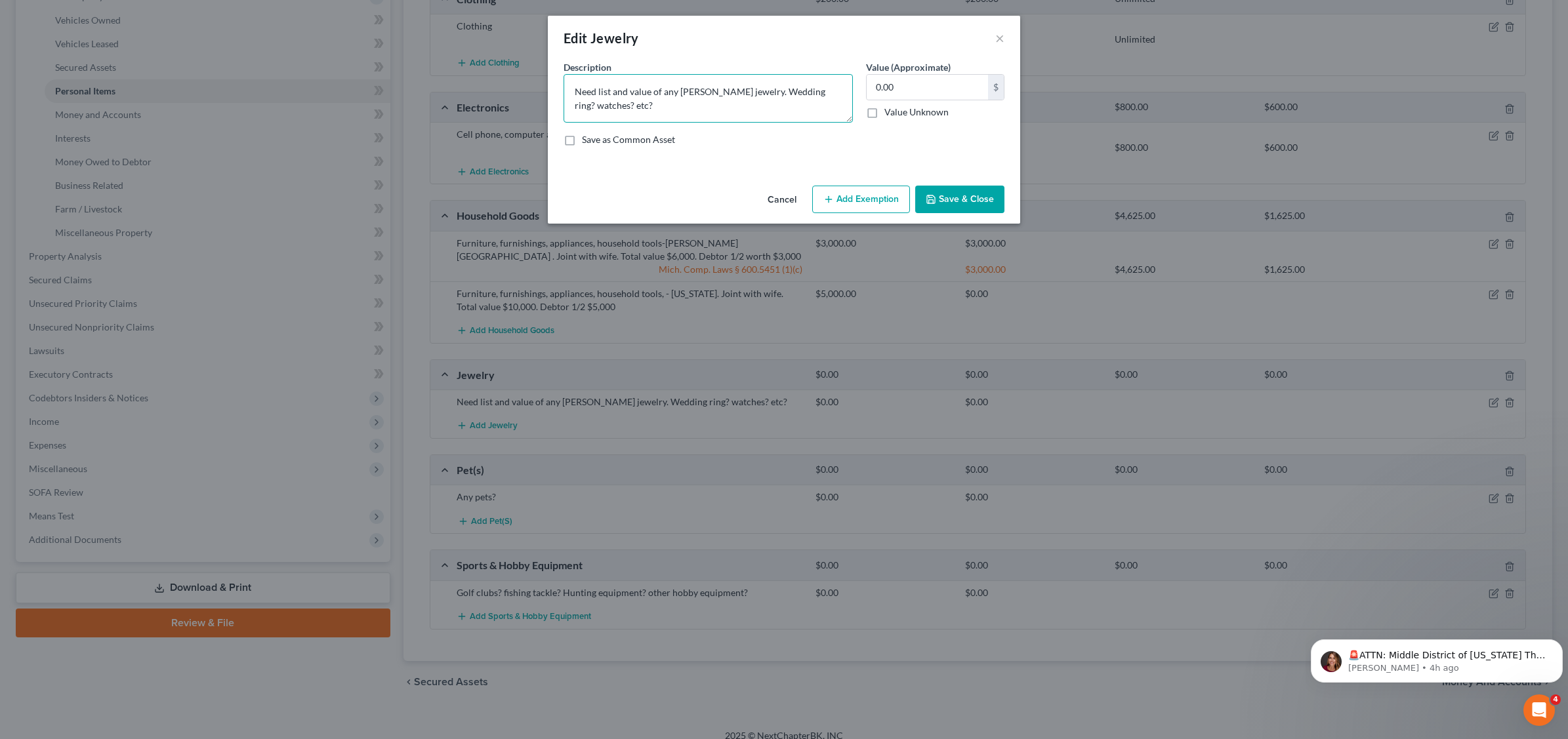
click at [646, 105] on textarea "Need list and value of any [PERSON_NAME] jewelry. Wedding ring? watches? etc?" at bounding box center [708, 98] width 289 height 49
type textarea "N"
type textarea "[PERSON_NAME]"
type input "30,000.00"
click at [870, 195] on button "Add Exemption" at bounding box center [861, 199] width 98 height 27
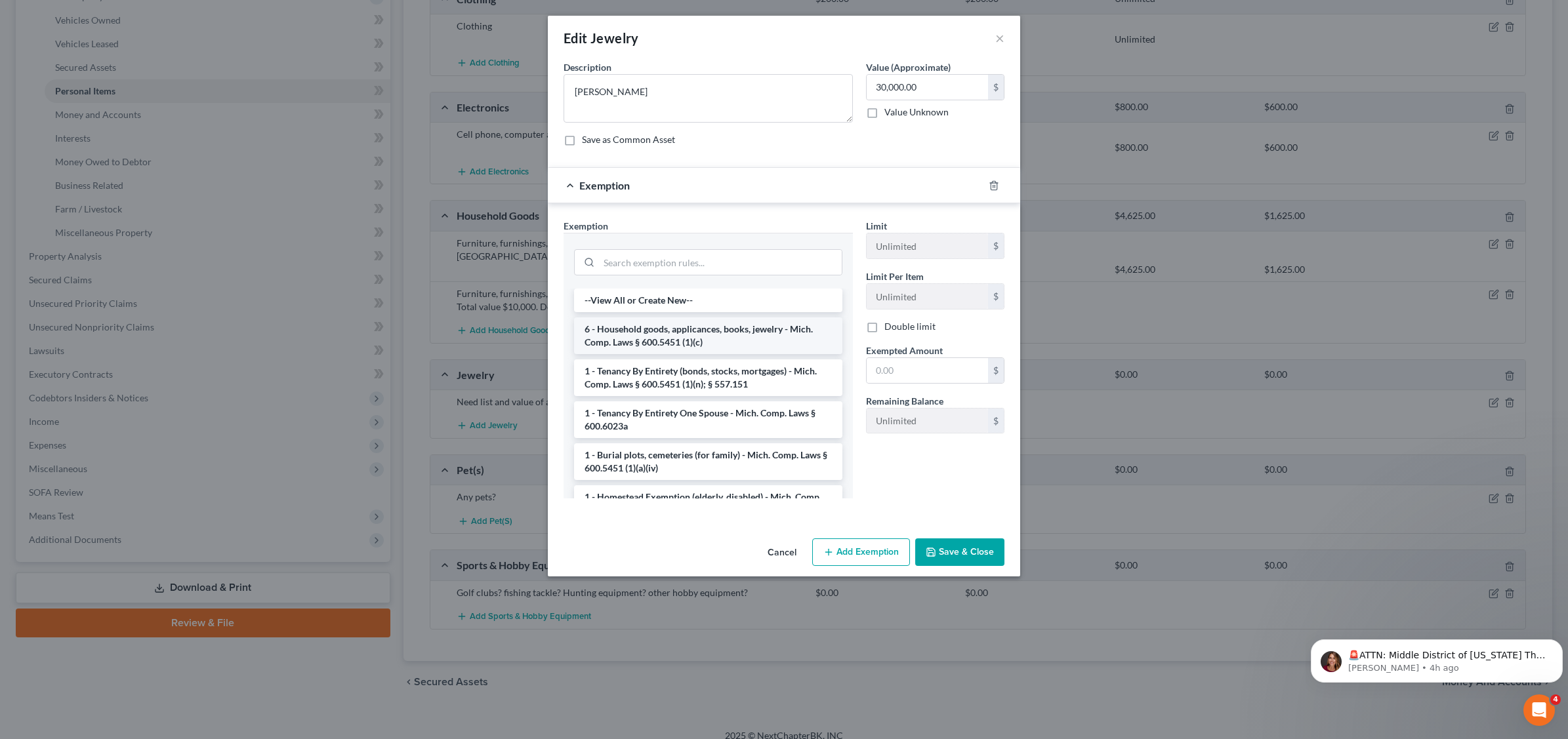
click at [679, 330] on li "6 - Household goods, applicances, books, jewelry - Mich. Comp. Laws § 600.5451 …" at bounding box center [708, 335] width 268 height 36
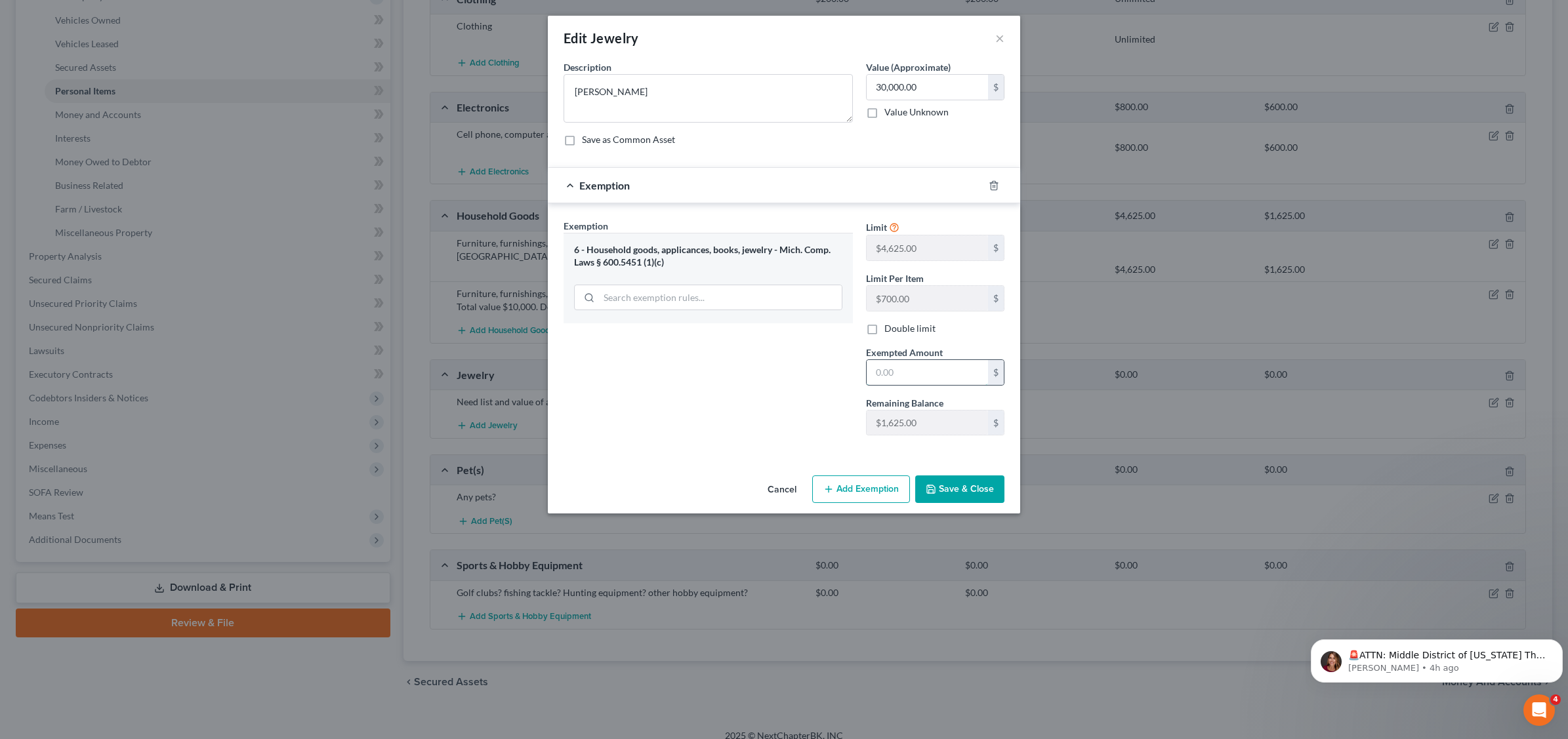
click at [926, 371] on input "text" at bounding box center [927, 373] width 122 height 25
type input "1,625.00"
click at [972, 483] on button "Save & Close" at bounding box center [960, 489] width 89 height 27
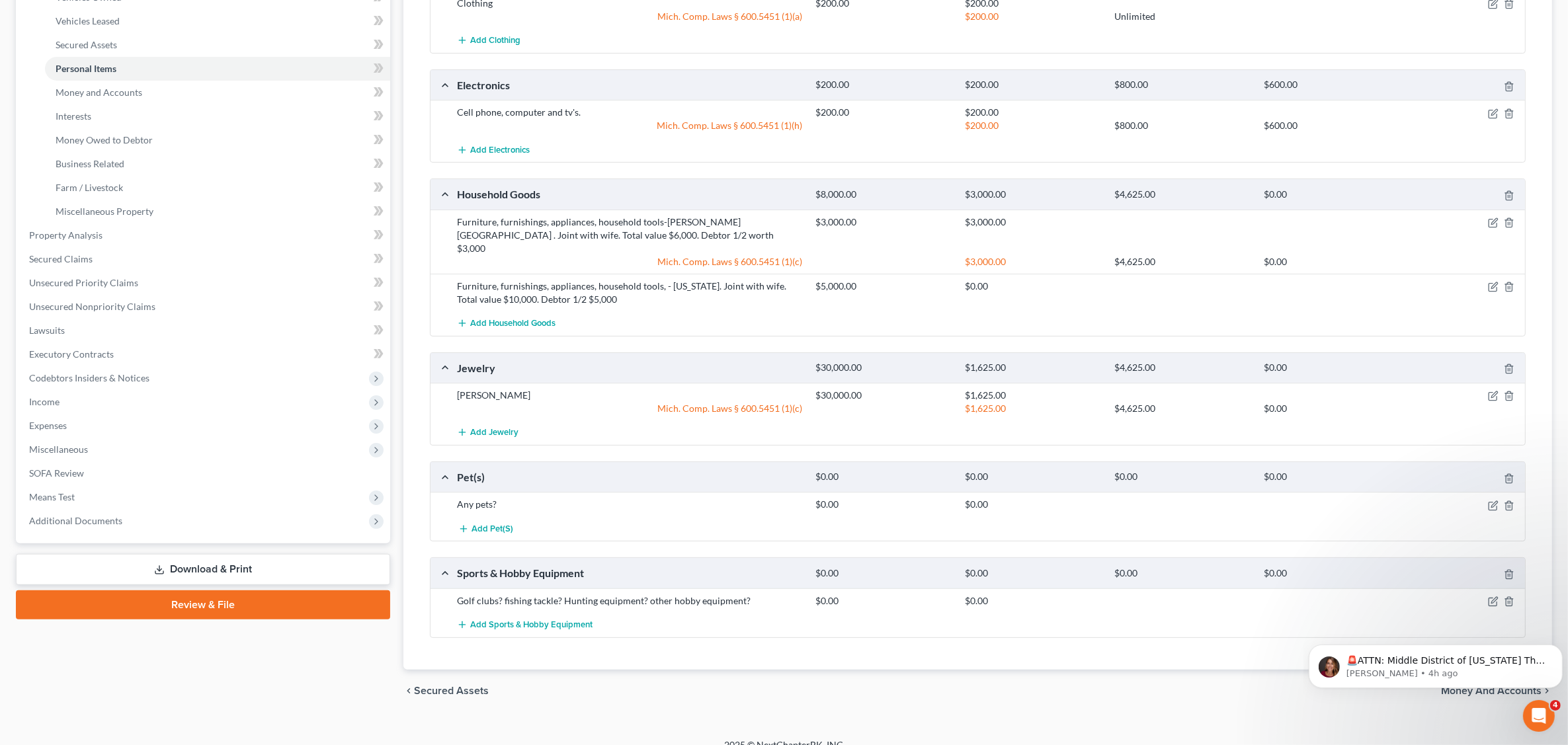
scroll to position [277, 0]
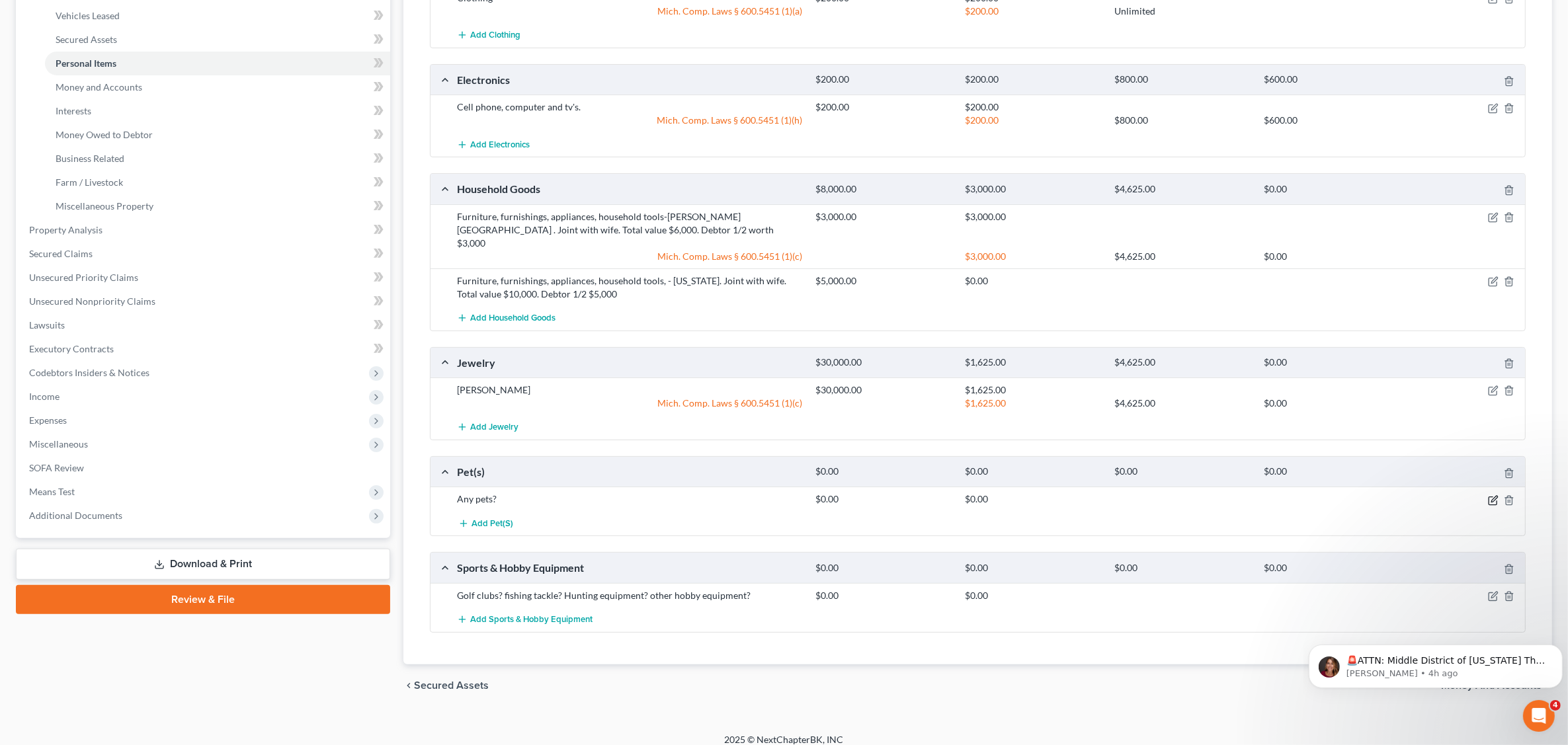
click at [1492, 496] on icon "button" at bounding box center [1493, 500] width 10 height 10
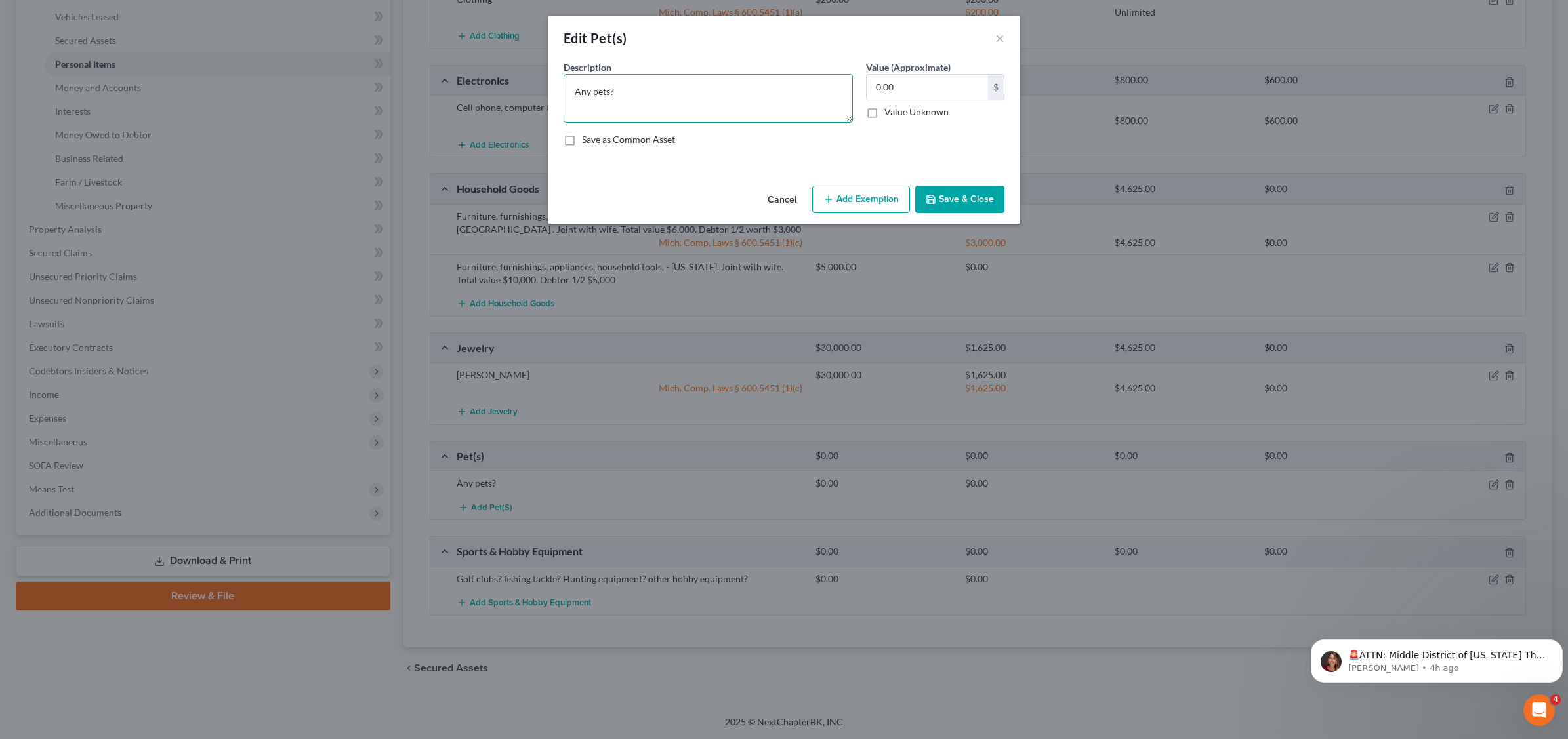
click at [626, 91] on textarea "Any pets?" at bounding box center [708, 98] width 289 height 49
type textarea "A"
type textarea "Dog- House pet"
click at [896, 87] on input "0.00" at bounding box center [927, 87] width 122 height 25
type input "1.00"
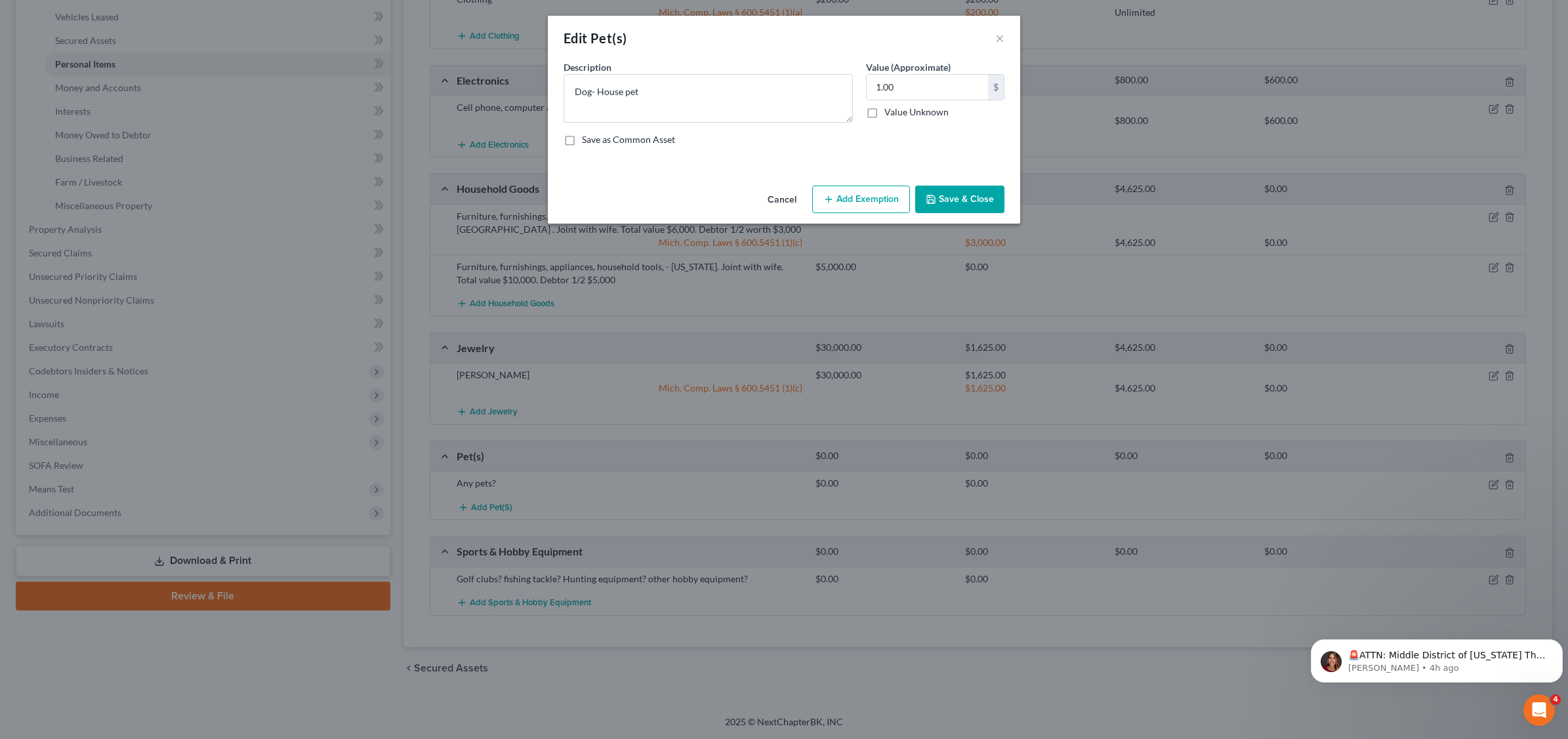
click at [858, 200] on button "Add Exemption" at bounding box center [861, 199] width 98 height 27
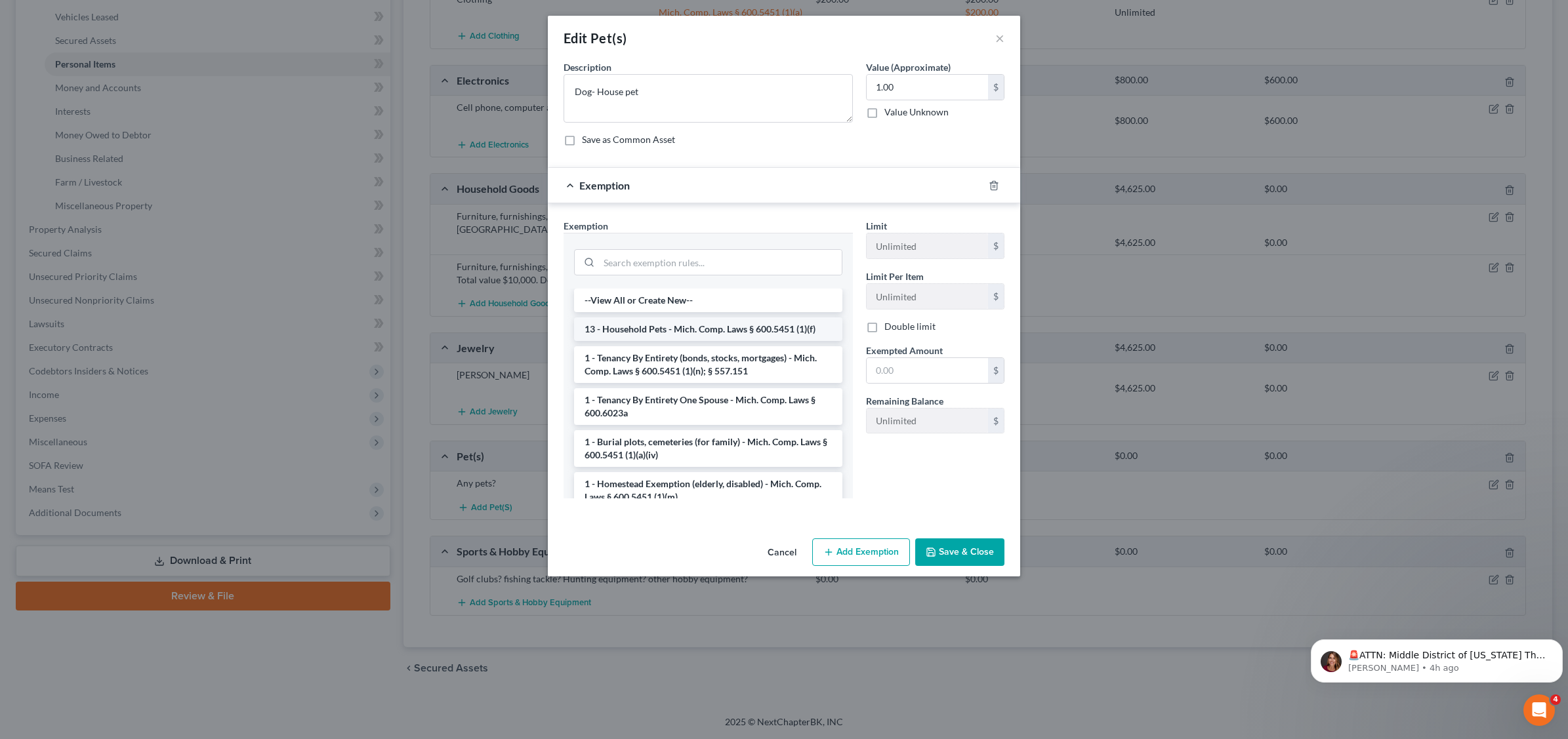
click at [742, 331] on li "13 - Household Pets - Mich. Comp. Laws § 600.5451 (1)(f)" at bounding box center [708, 329] width 268 height 23
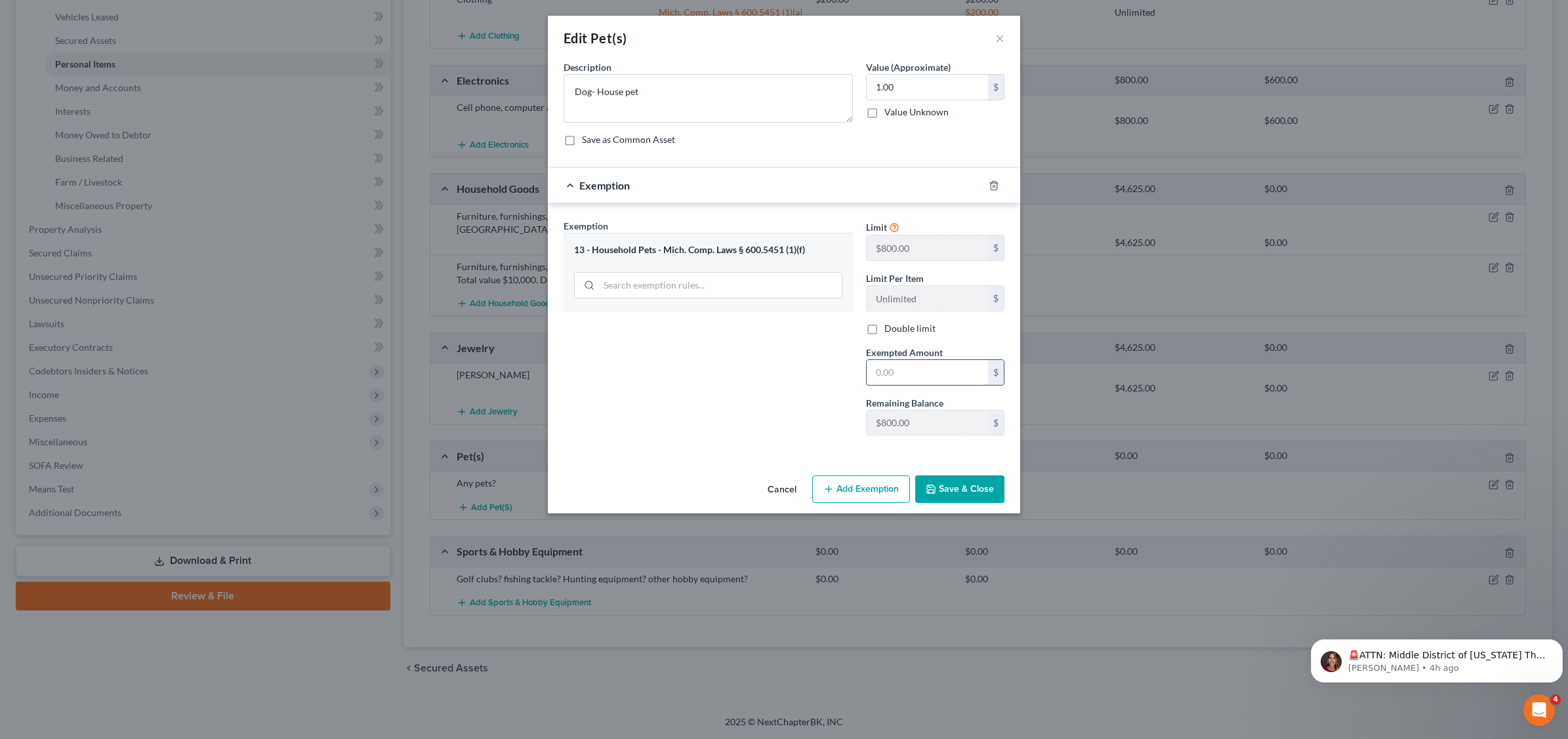
click at [936, 376] on input "text" at bounding box center [927, 373] width 122 height 25
type input "1.00"
click at [950, 485] on button "Save & Close" at bounding box center [960, 489] width 89 height 27
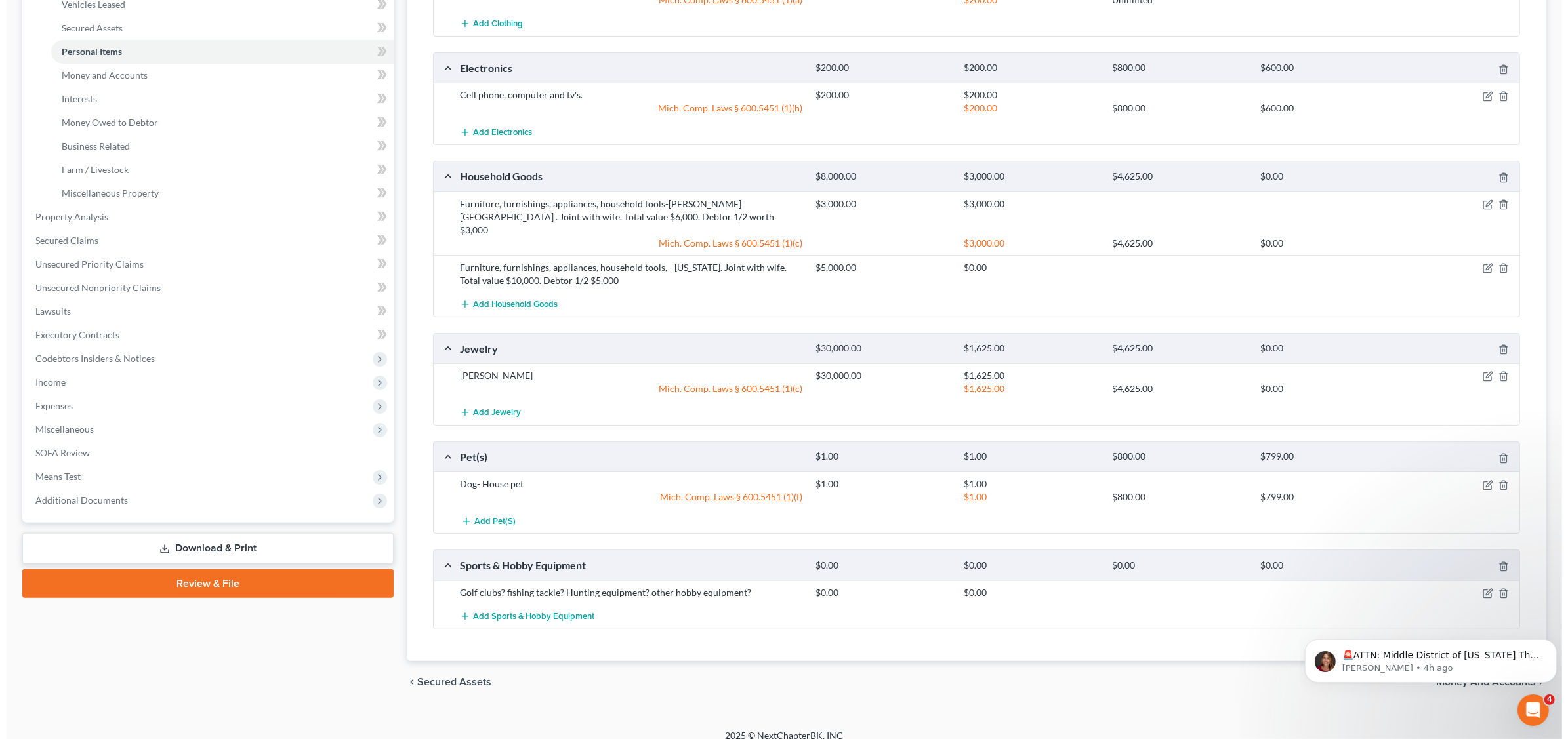
scroll to position [287, 0]
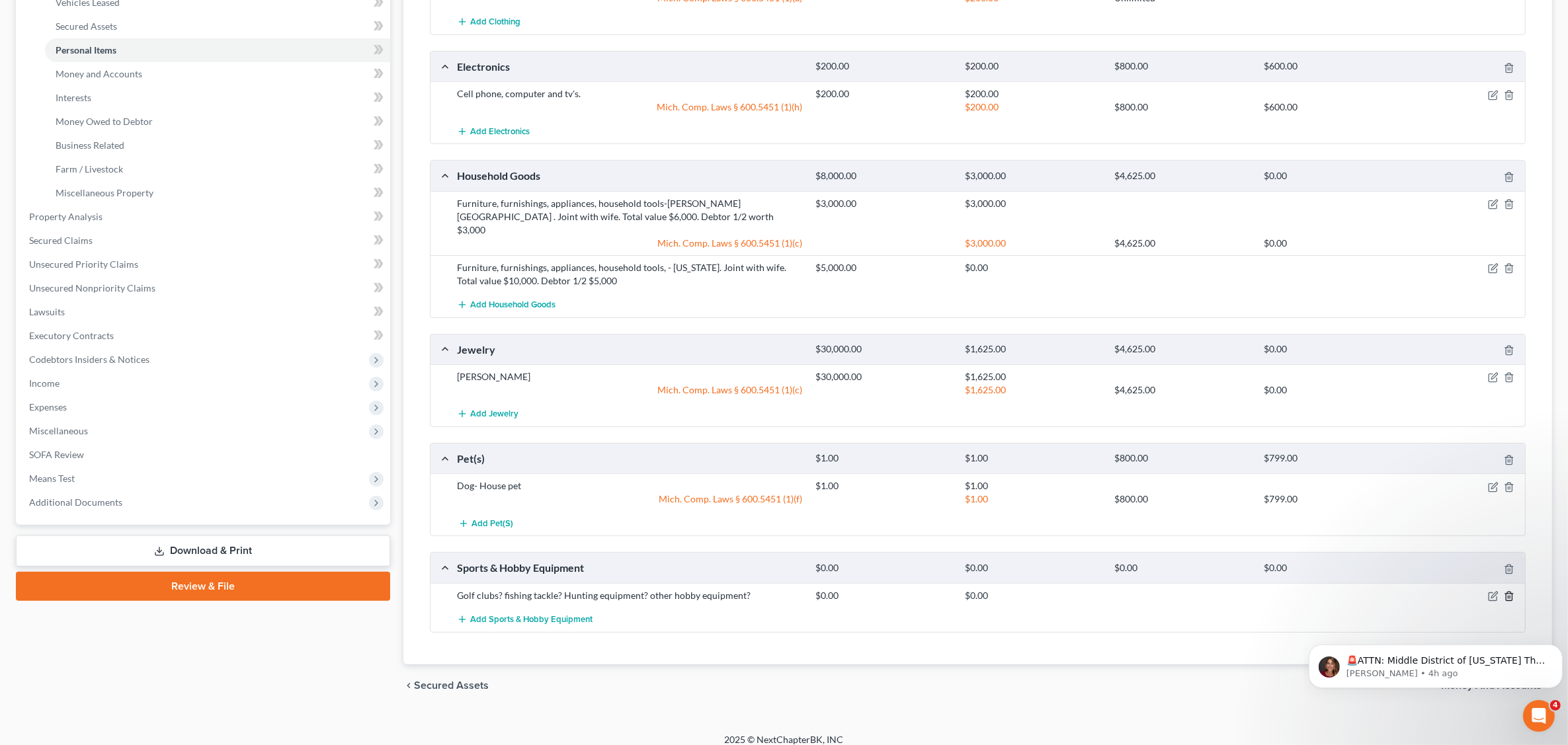
click at [1509, 591] on icon "button" at bounding box center [1509, 596] width 10 height 10
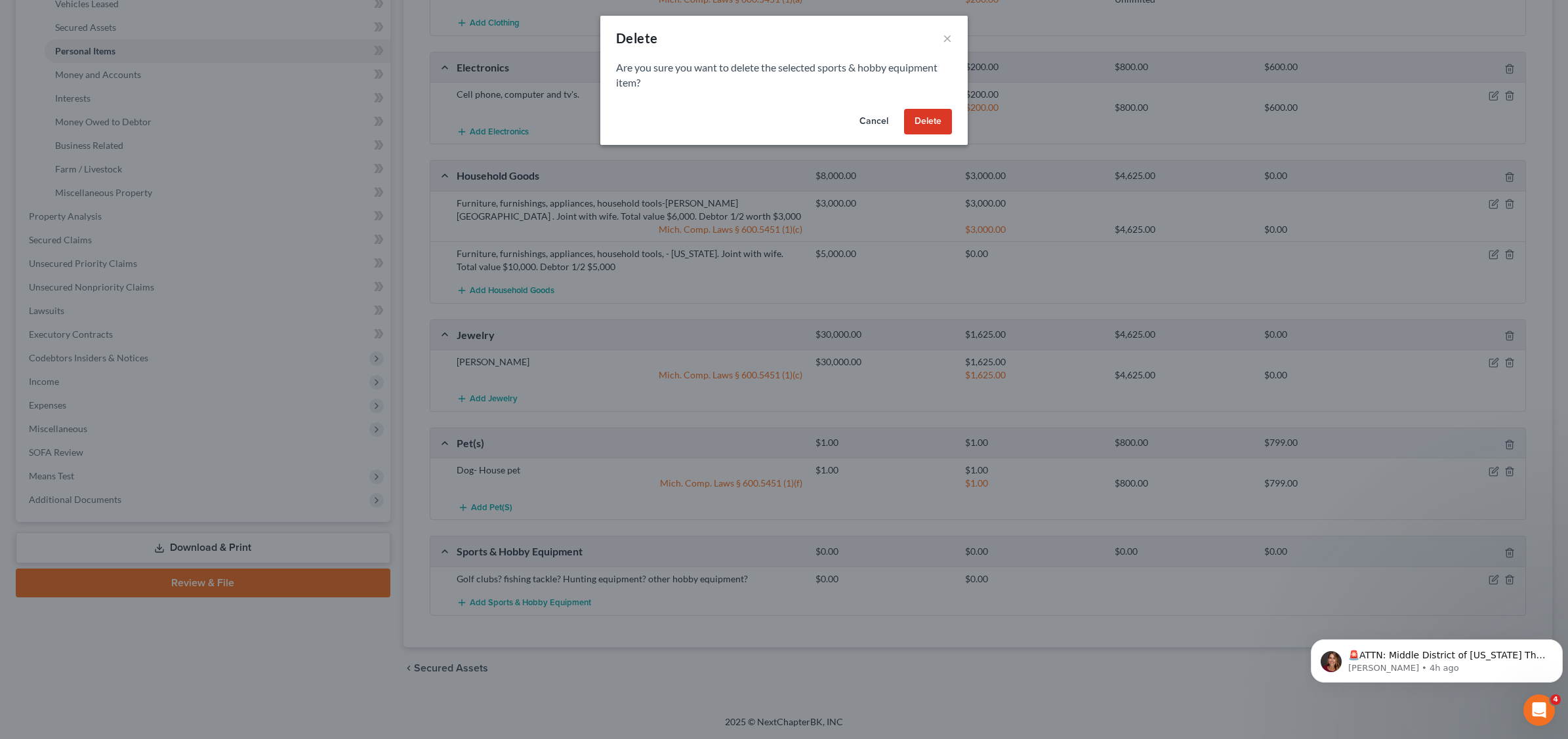
click at [929, 119] on button "Delete" at bounding box center [928, 122] width 48 height 26
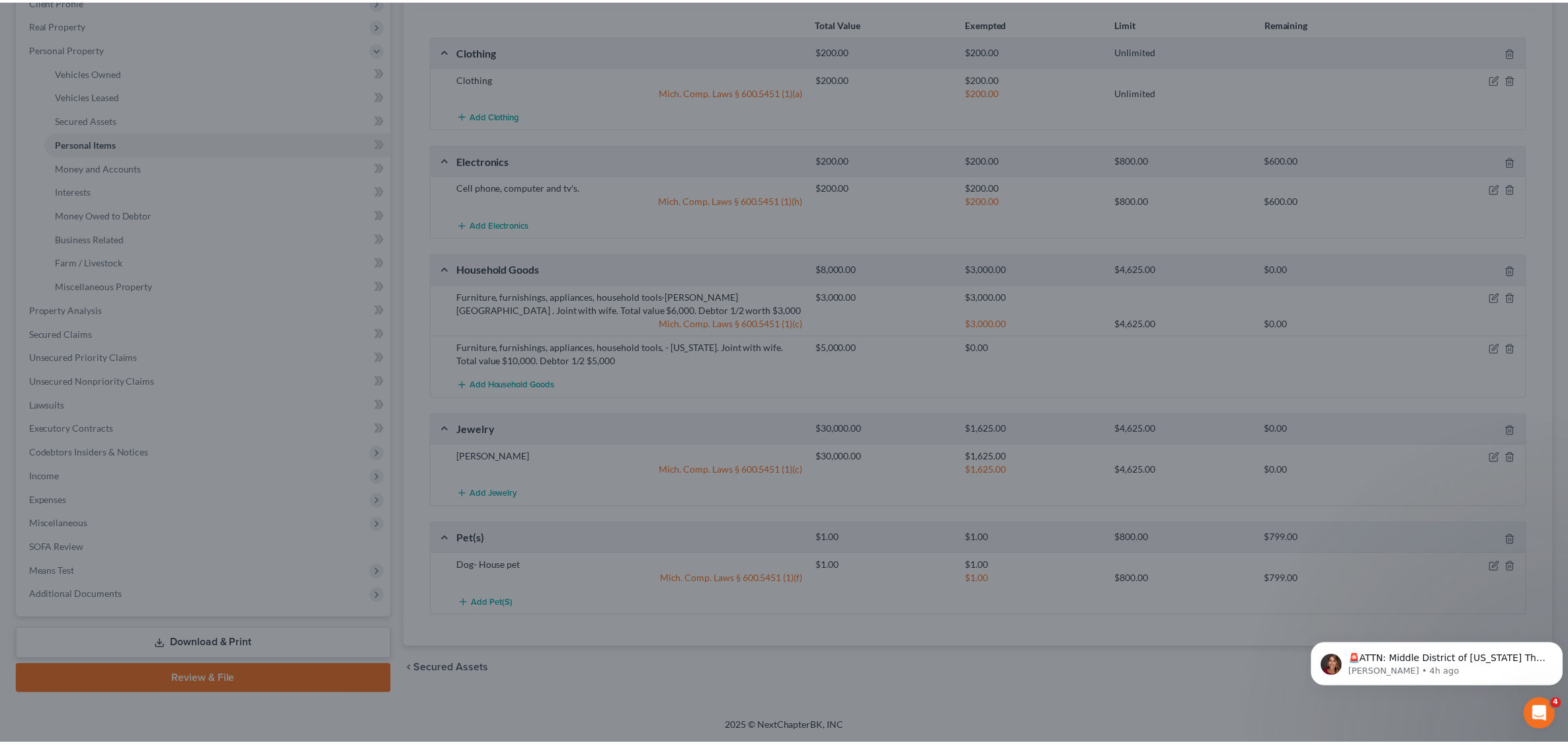
scroll to position [194, 0]
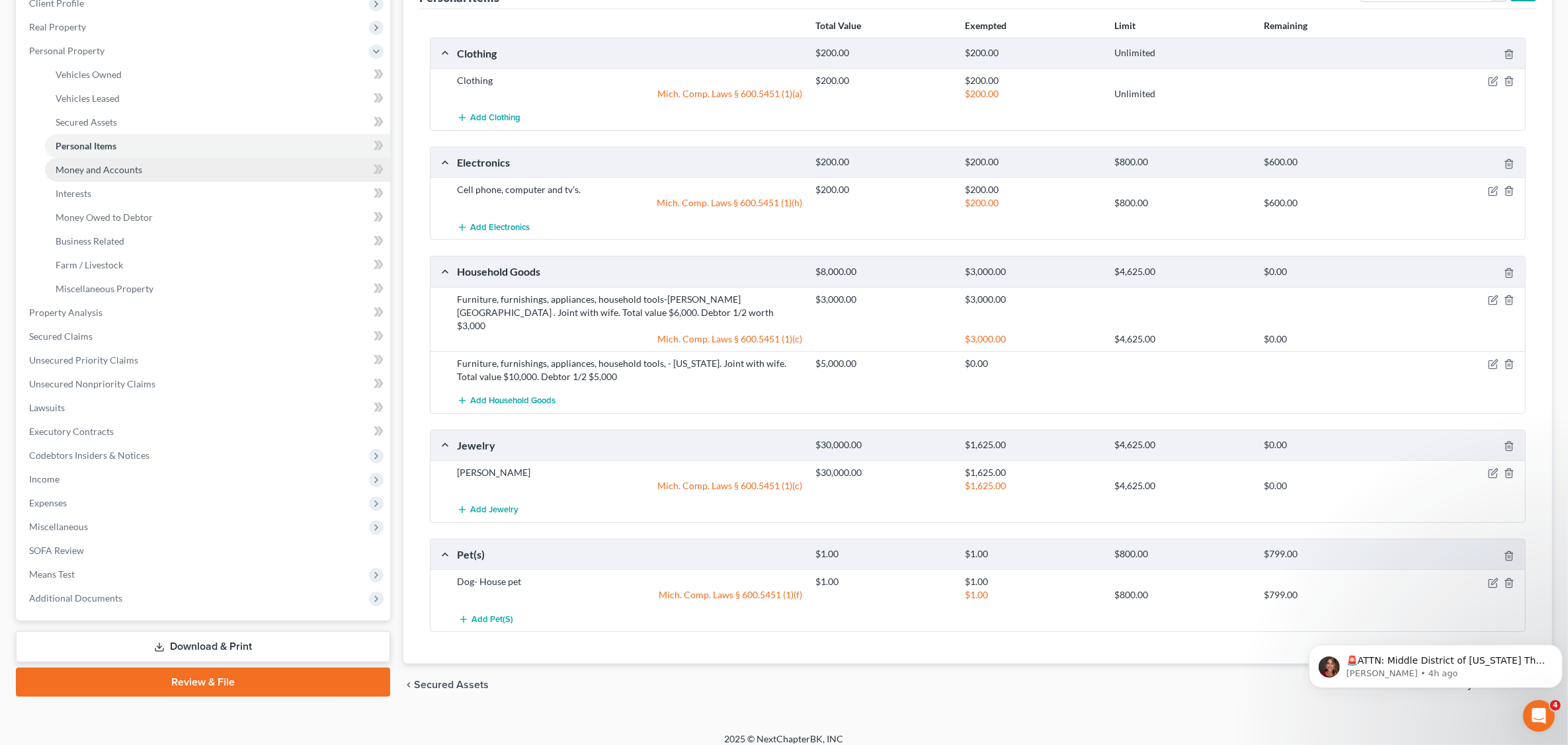
click at [148, 166] on link "Money and Accounts" at bounding box center [218, 170] width 345 height 24
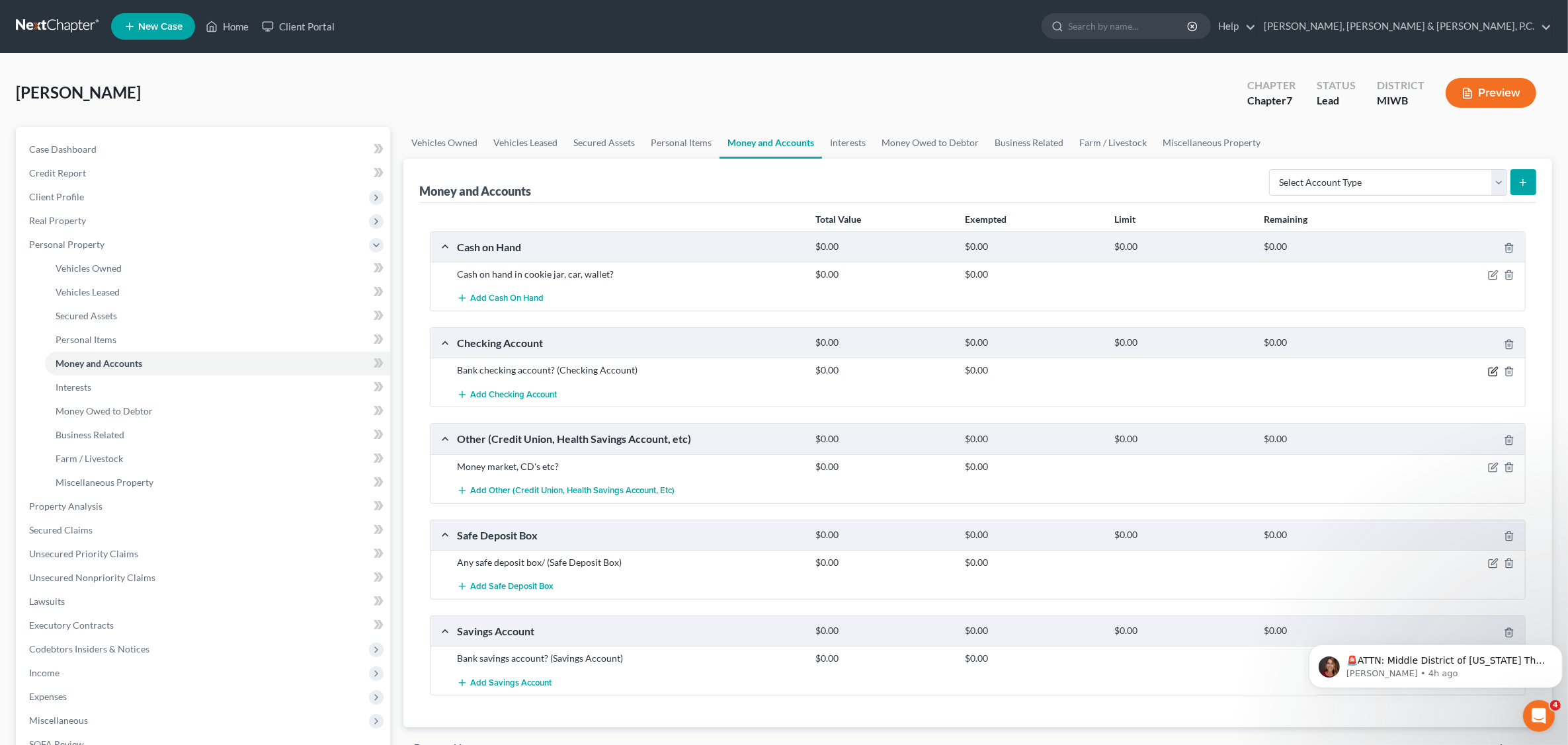
click at [1490, 372] on icon "button" at bounding box center [1493, 371] width 10 height 10
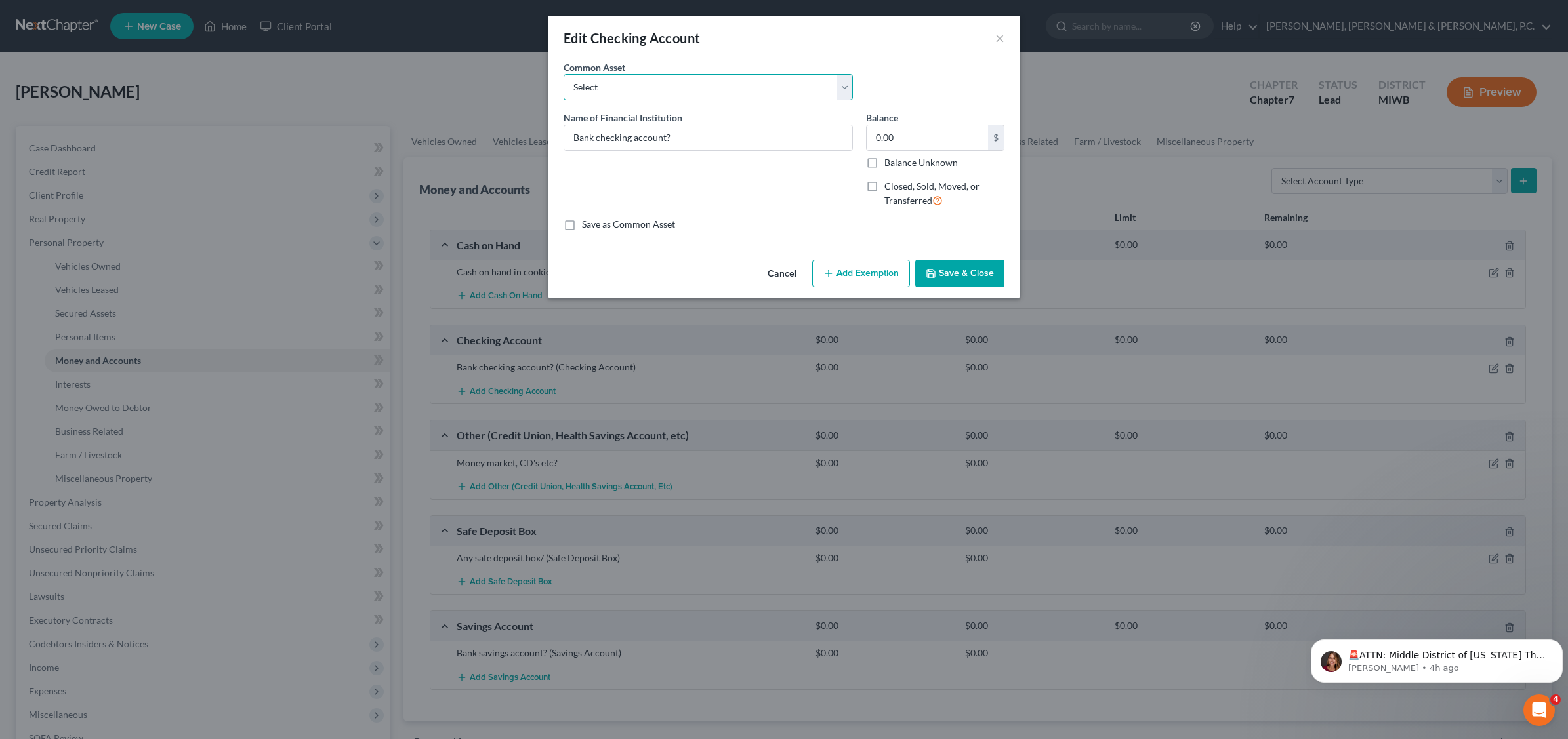
click at [843, 85] on select "Select Lake [US_STATE] Credit Union Joint Checking Account. Total value is $382…" at bounding box center [708, 87] width 289 height 26
click at [564, 74] on select "Select Lake [US_STATE] Credit Union Joint Checking Account. Total value is $382…" at bounding box center [708, 87] width 289 height 26
type input "B"
type input "Grand Rapids Consumers Credit Union"
type input "500.00"
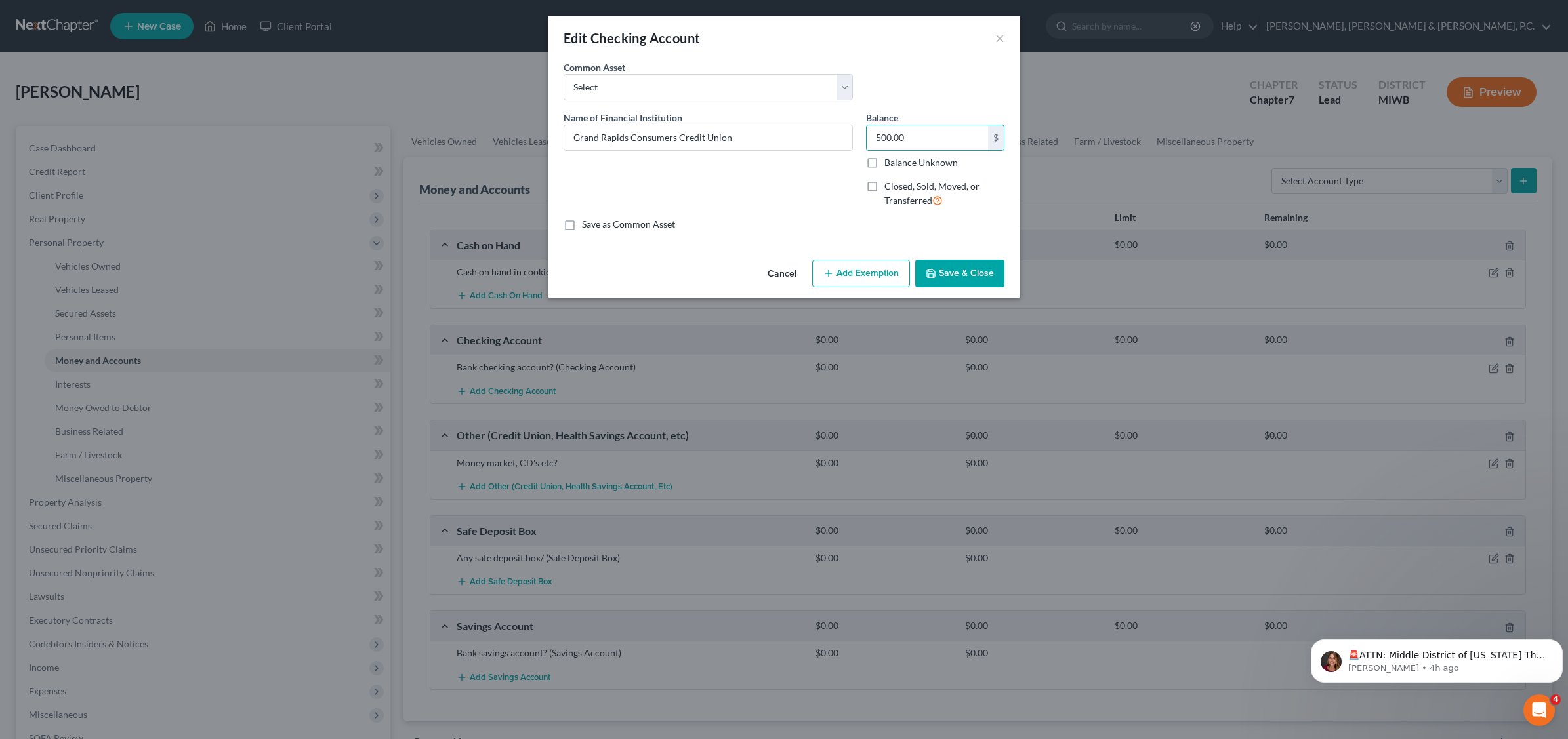
click at [952, 272] on button "Save & Close" at bounding box center [960, 274] width 89 height 27
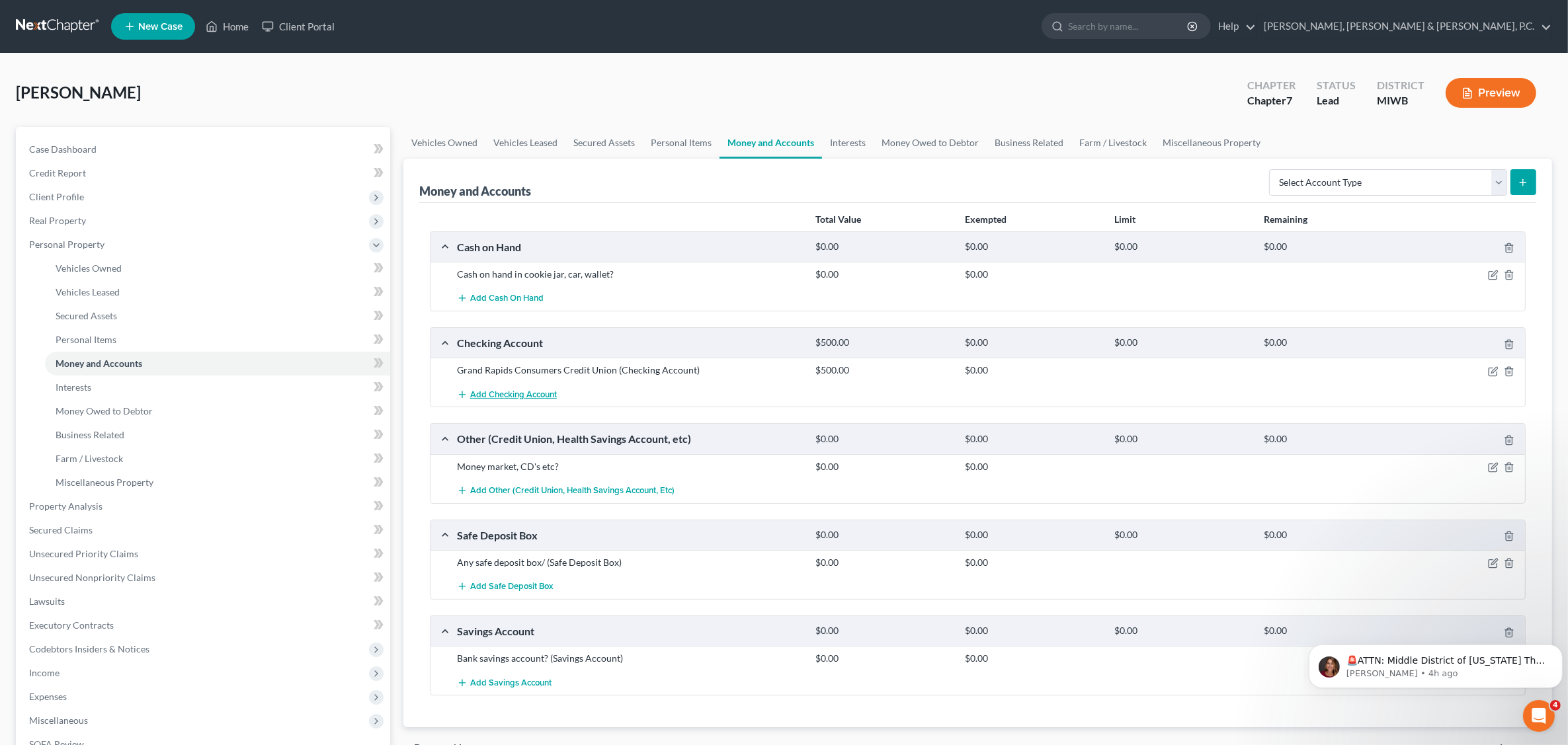
click at [525, 394] on span "Add Checking Account" at bounding box center [513, 394] width 87 height 10
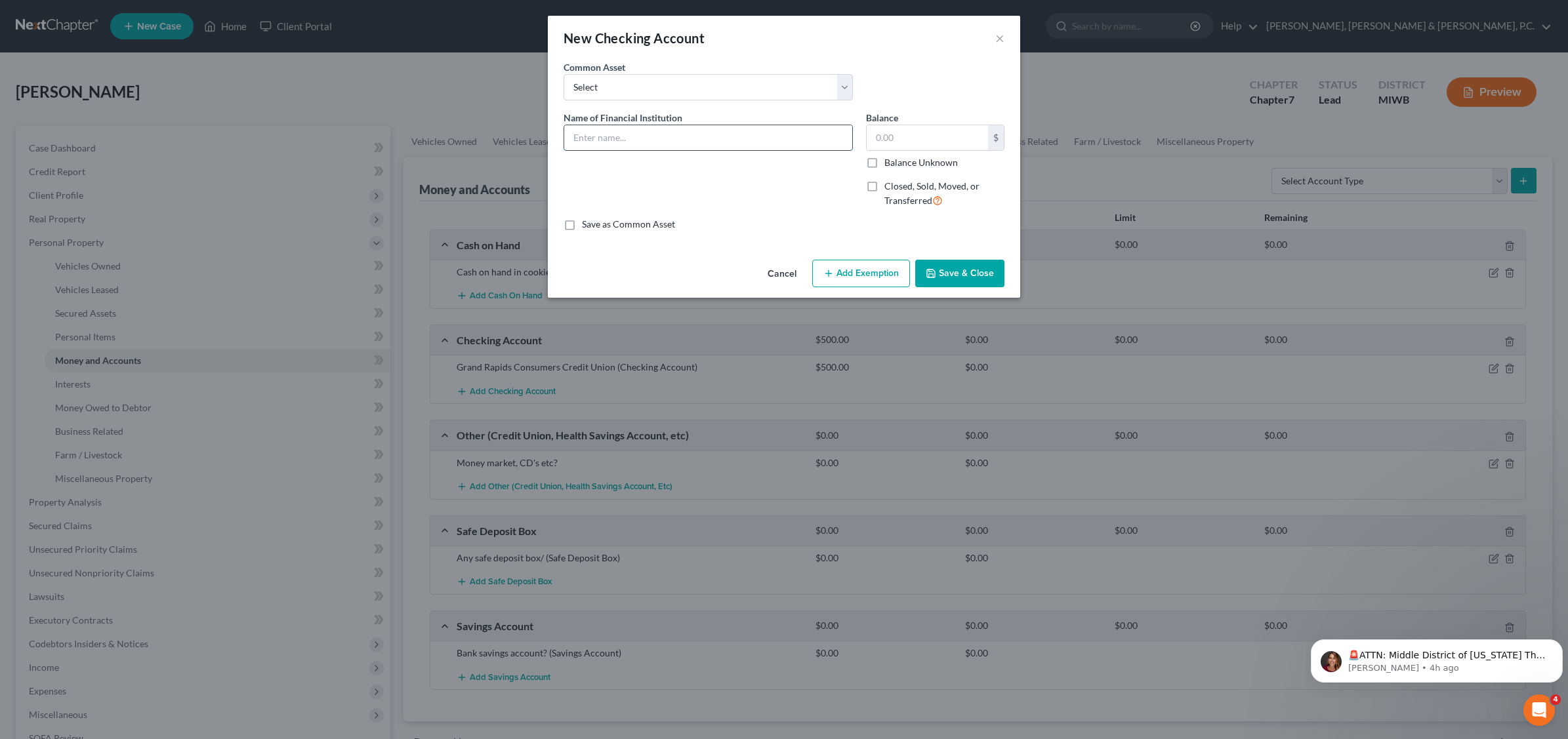
click at [626, 133] on input "text" at bounding box center [708, 137] width 288 height 25
click at [745, 142] on input "Lame [US_STATE] Credit Union.-overdrawns" at bounding box center [708, 137] width 288 height 25
type input "Lame [US_STATE] Credit Union.-overdrawn"
click at [953, 279] on button "Save & Close" at bounding box center [960, 274] width 89 height 27
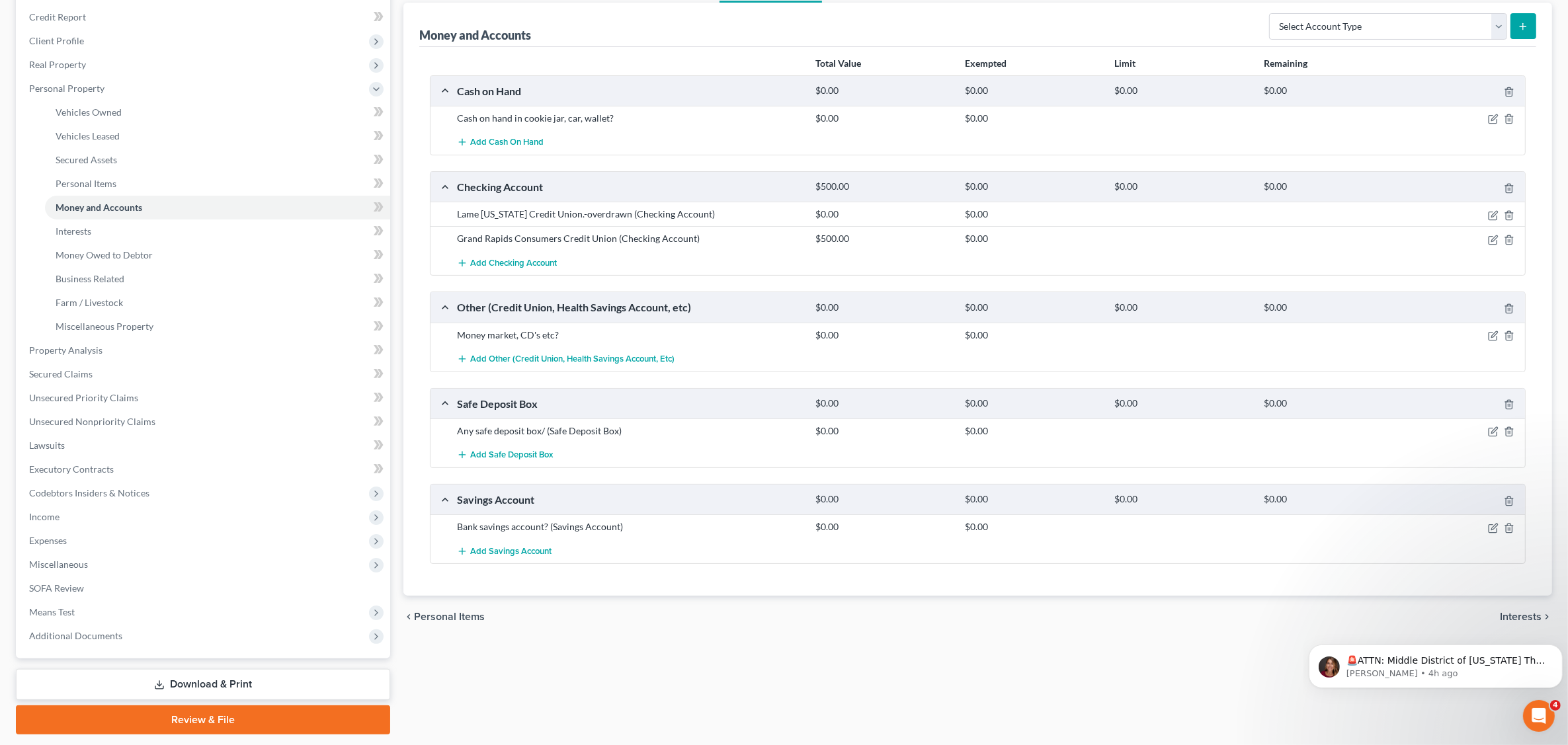
scroll to position [194, 0]
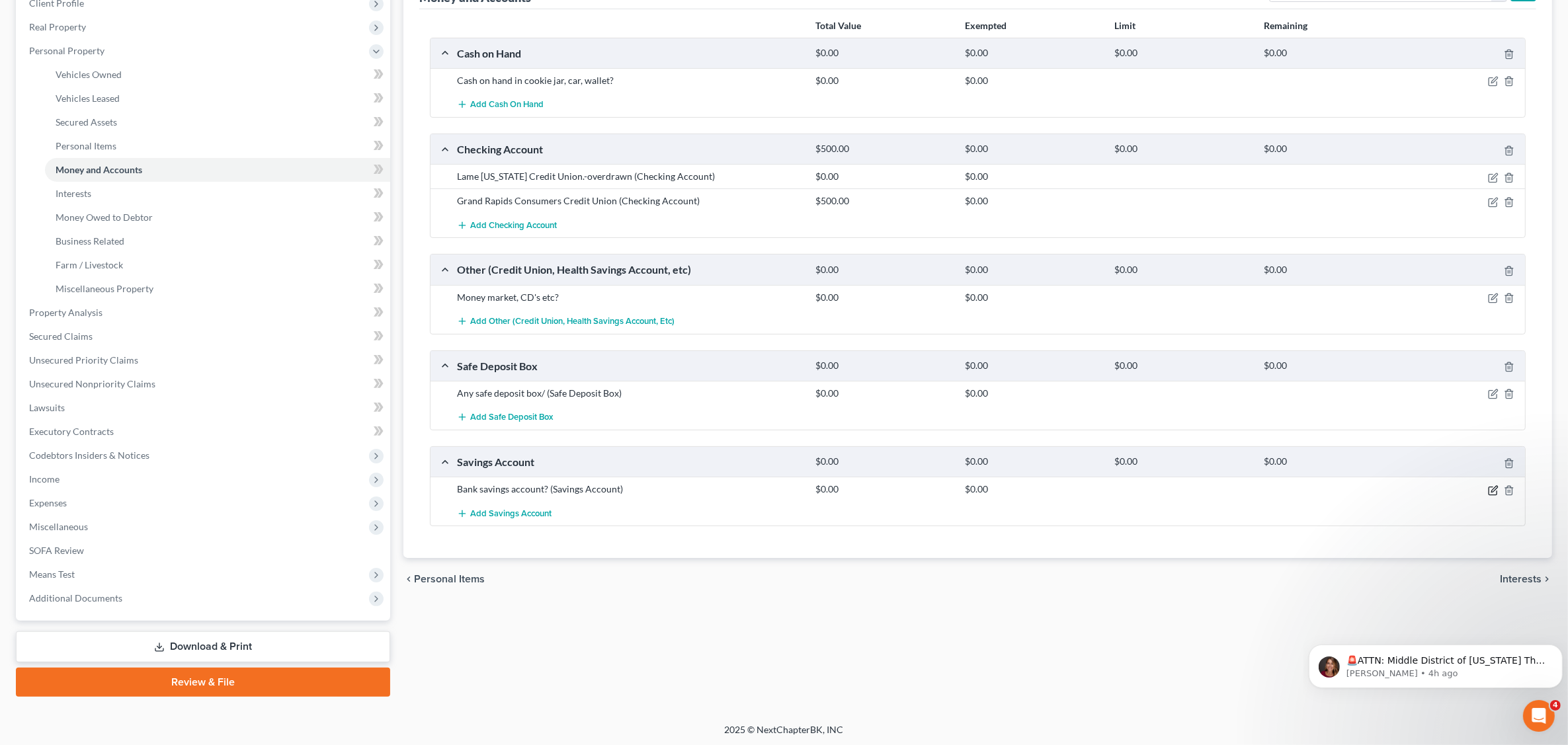
click at [1493, 495] on icon "button" at bounding box center [1492, 490] width 8 height 8
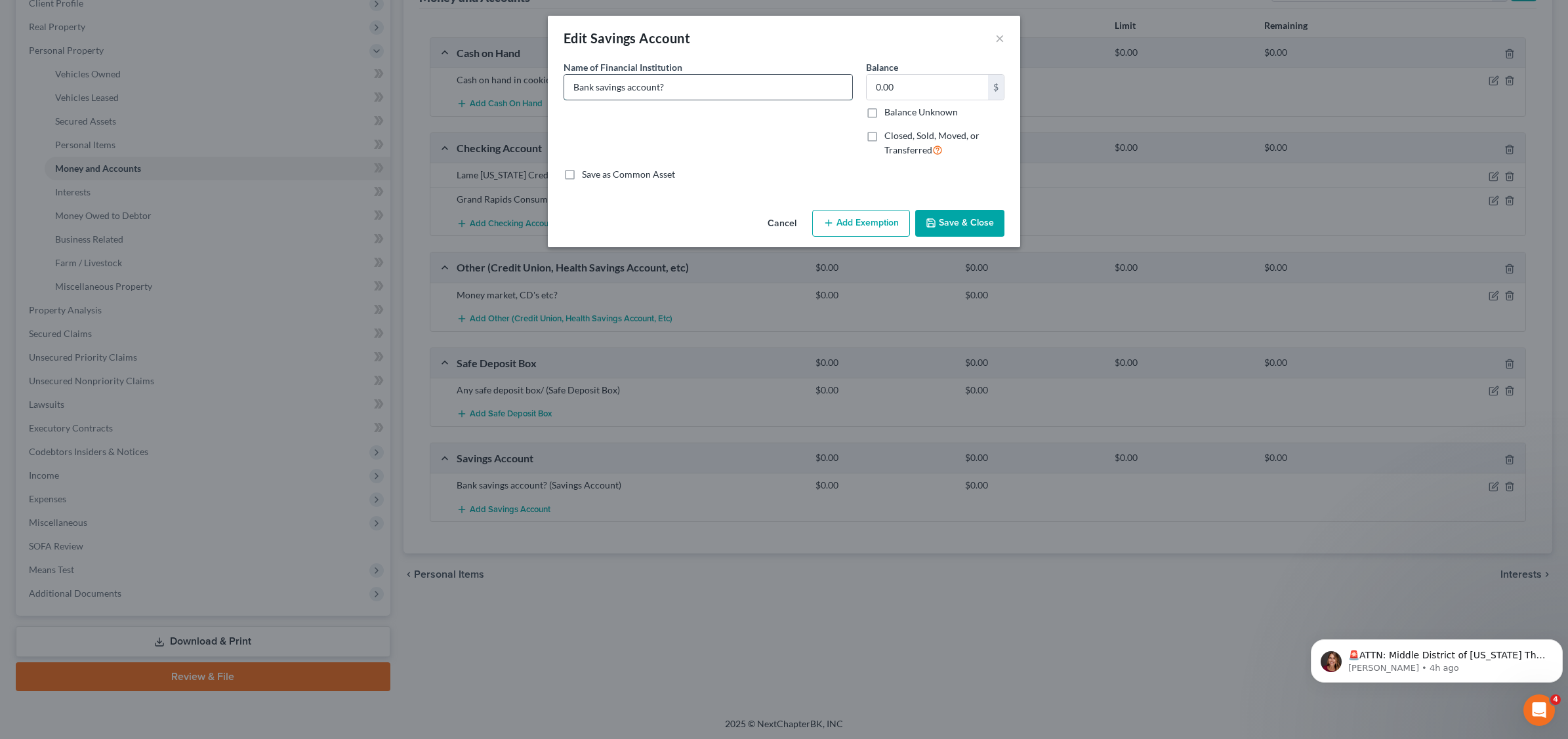
click at [674, 87] on input "Bank savings account?" at bounding box center [708, 87] width 288 height 25
type input "B"
type input "C"
type input "Grand Rapids Consumers Credit Unoin"
type input "4"
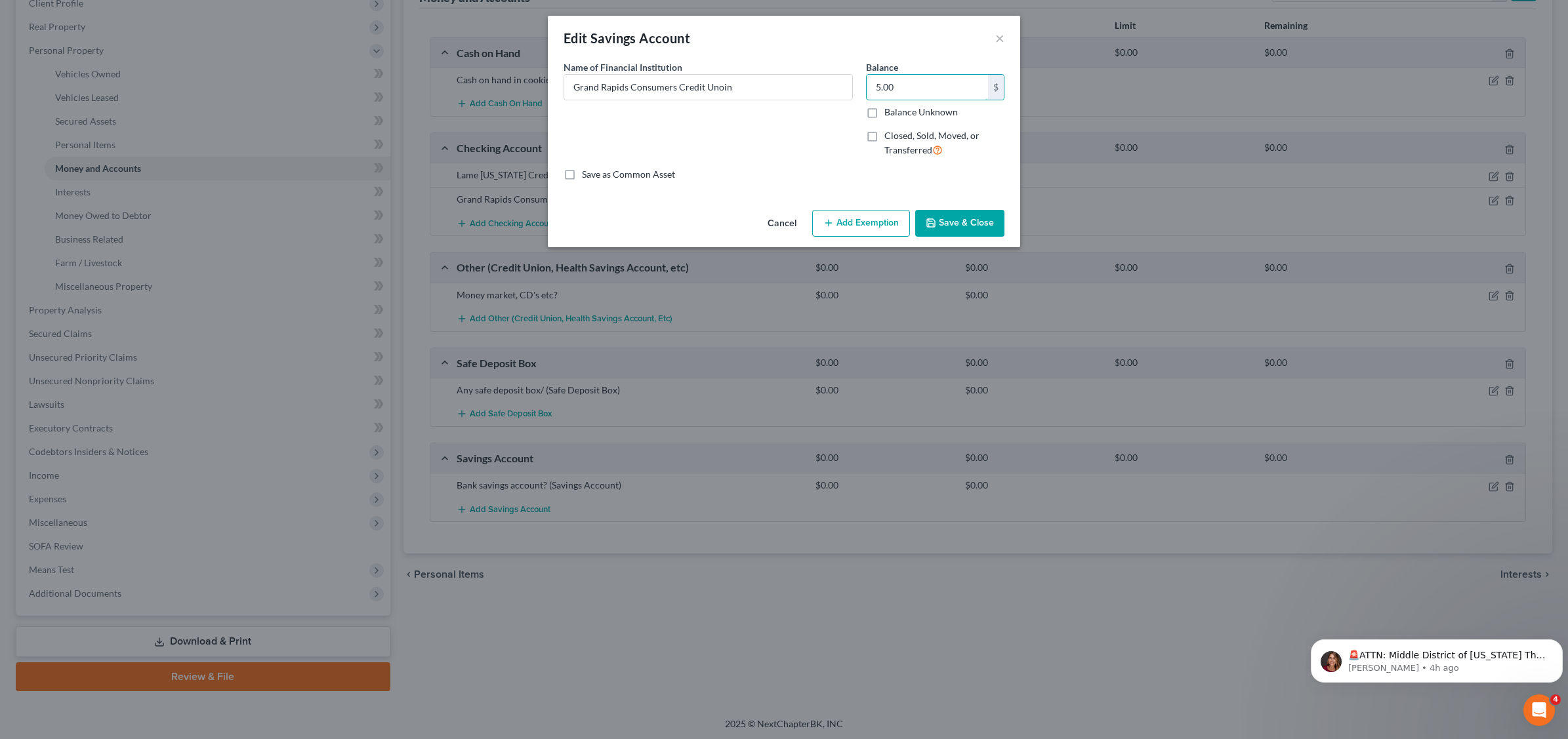
type input "5.00"
click at [946, 225] on button "Save & Close" at bounding box center [960, 223] width 89 height 27
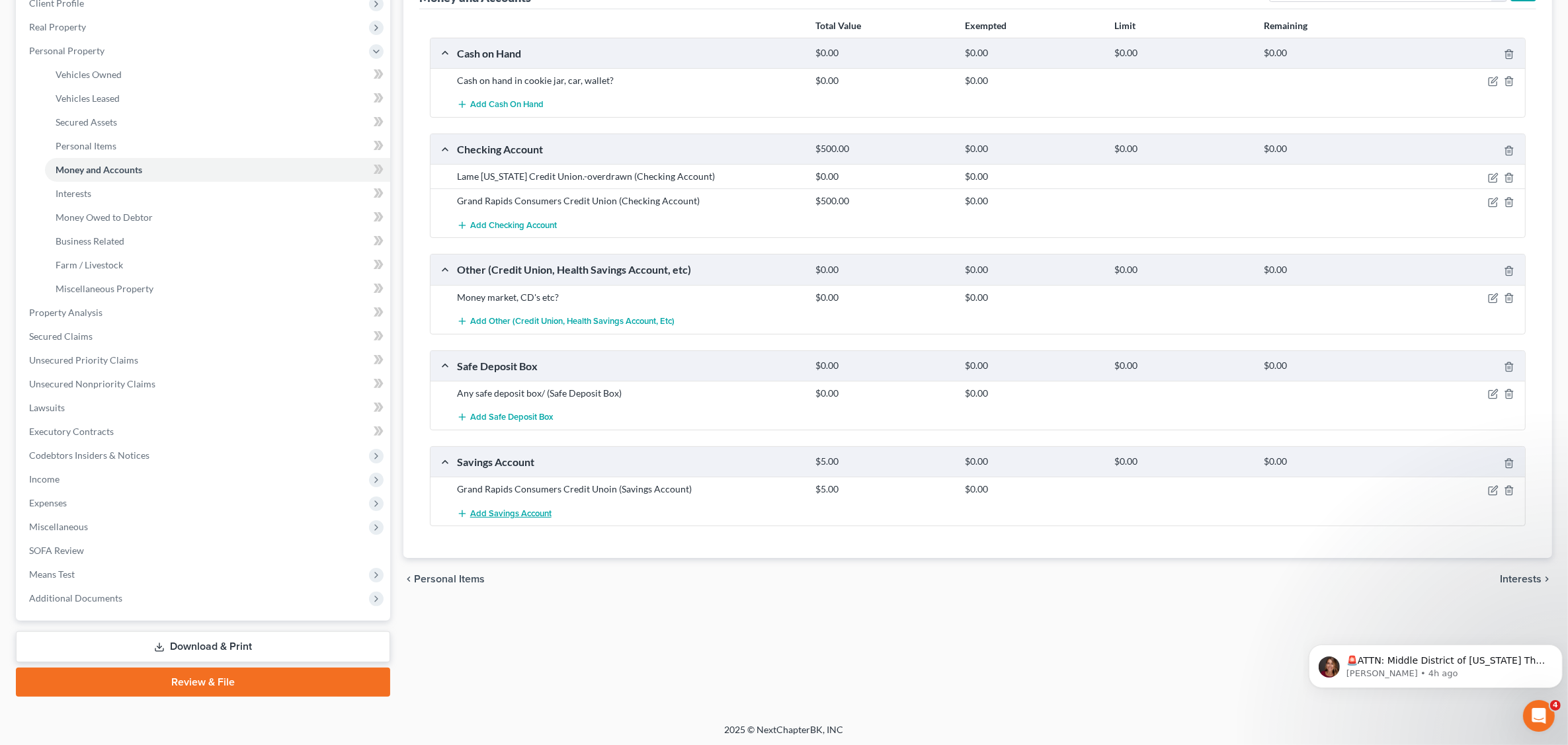
click at [511, 517] on span "Add Savings Account" at bounding box center [510, 514] width 81 height 10
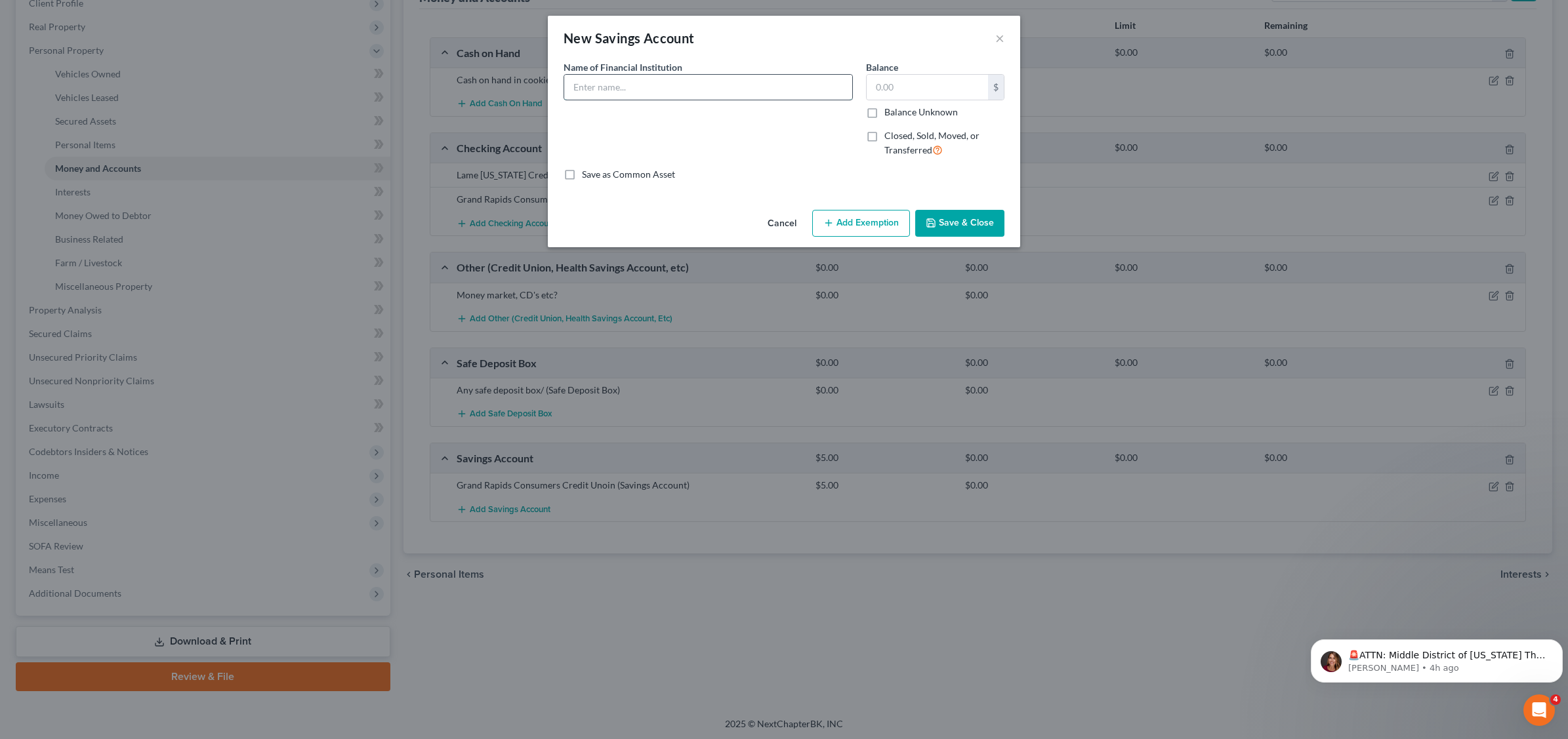
click at [634, 87] on input "text" at bounding box center [708, 87] width 288 height 25
type input "Lake [US_STATE] Credit Union"
click at [929, 82] on input "text" at bounding box center [927, 87] width 122 height 25
type input "5.00"
click at [982, 227] on button "Save & Close" at bounding box center [960, 223] width 89 height 27
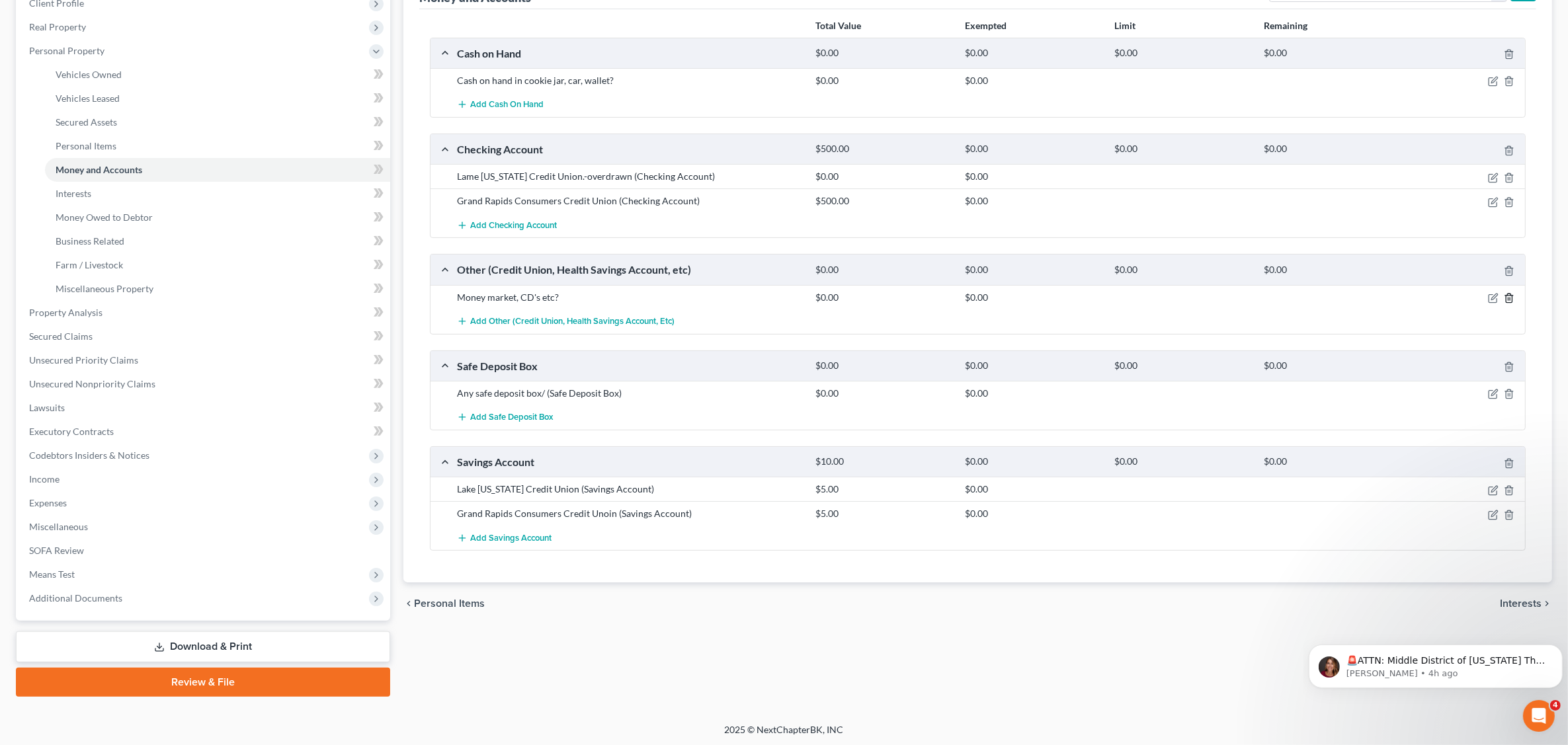
click at [1507, 298] on icon "button" at bounding box center [1509, 298] width 10 height 10
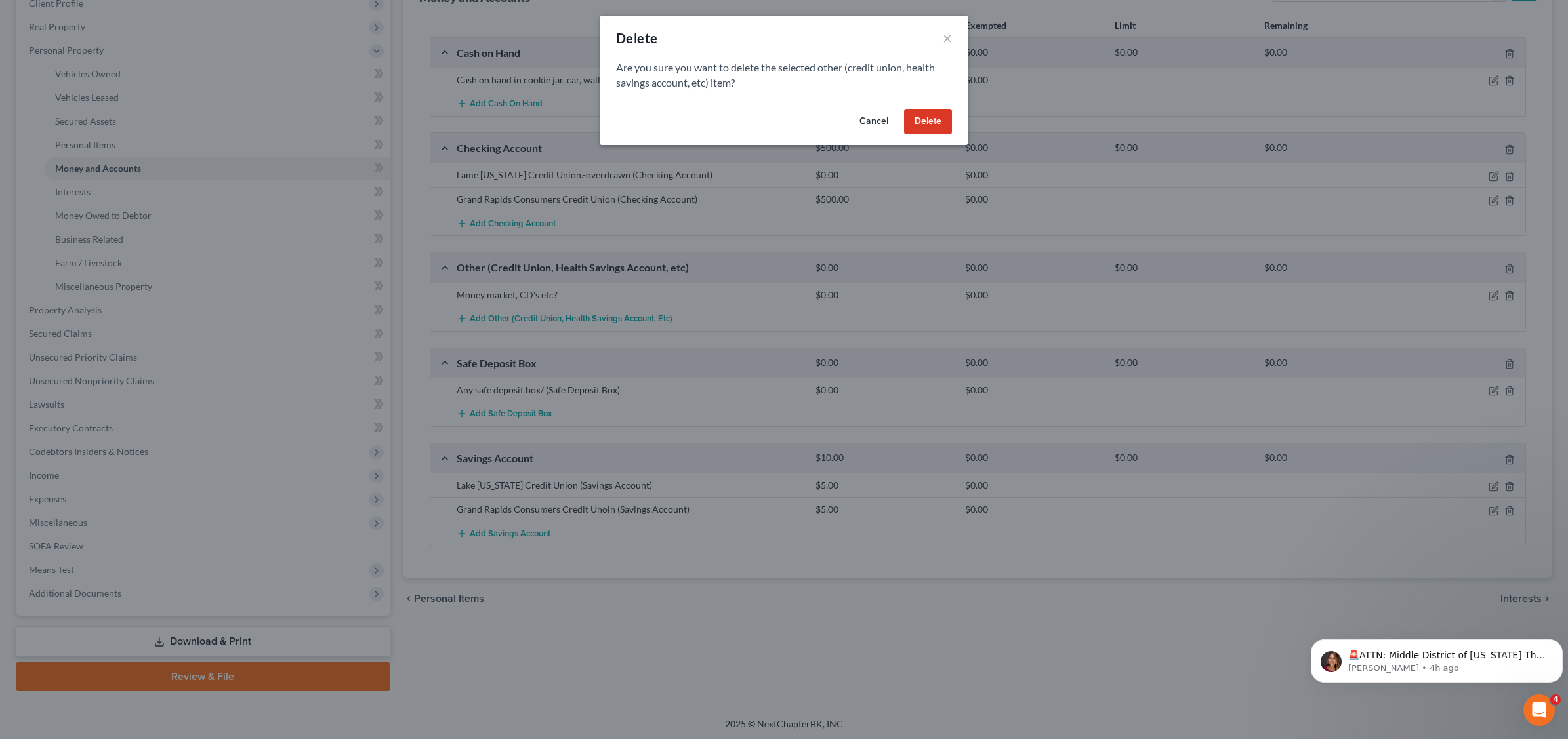
click at [907, 119] on button "Delete" at bounding box center [928, 122] width 48 height 26
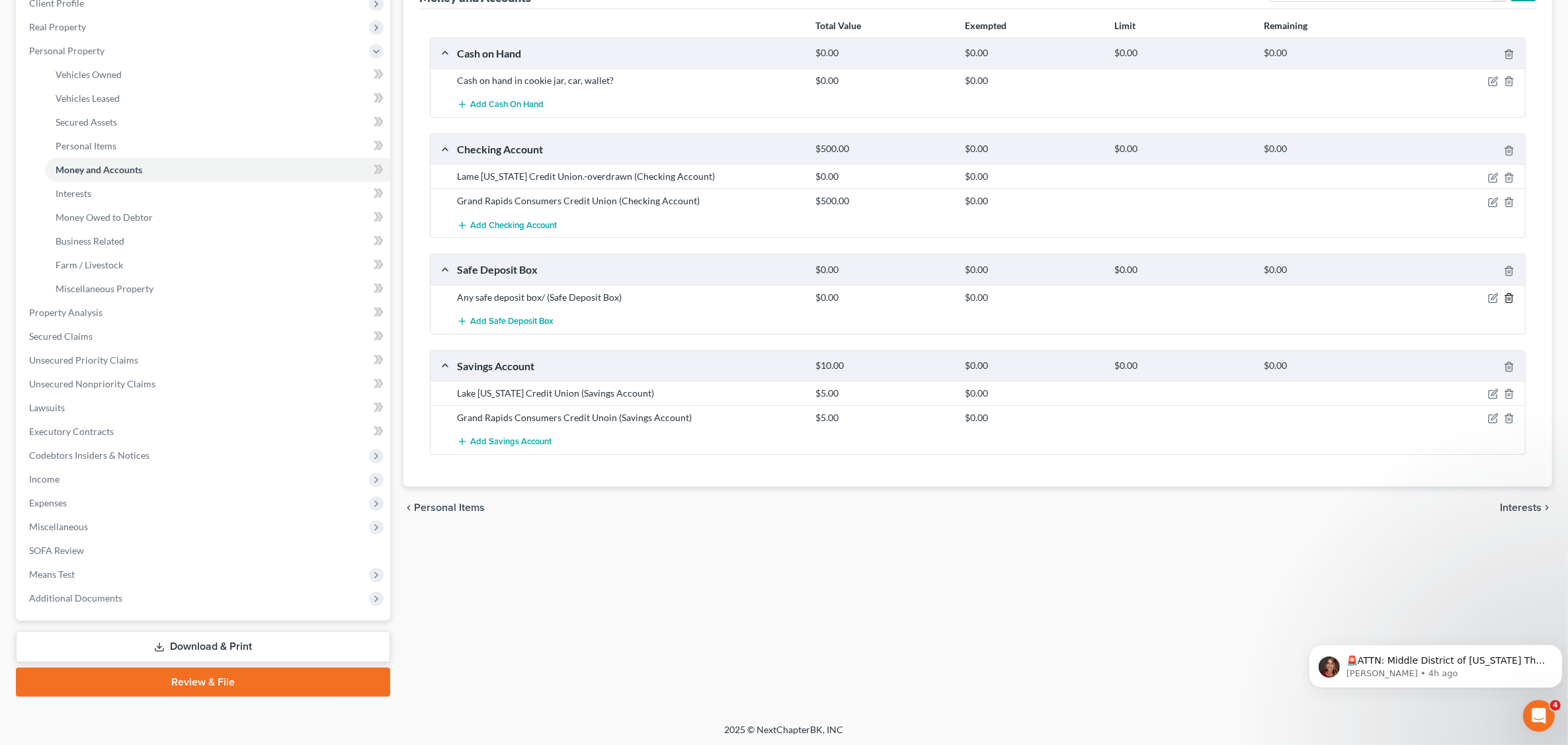
click at [1507, 296] on icon "button" at bounding box center [1509, 298] width 6 height 8
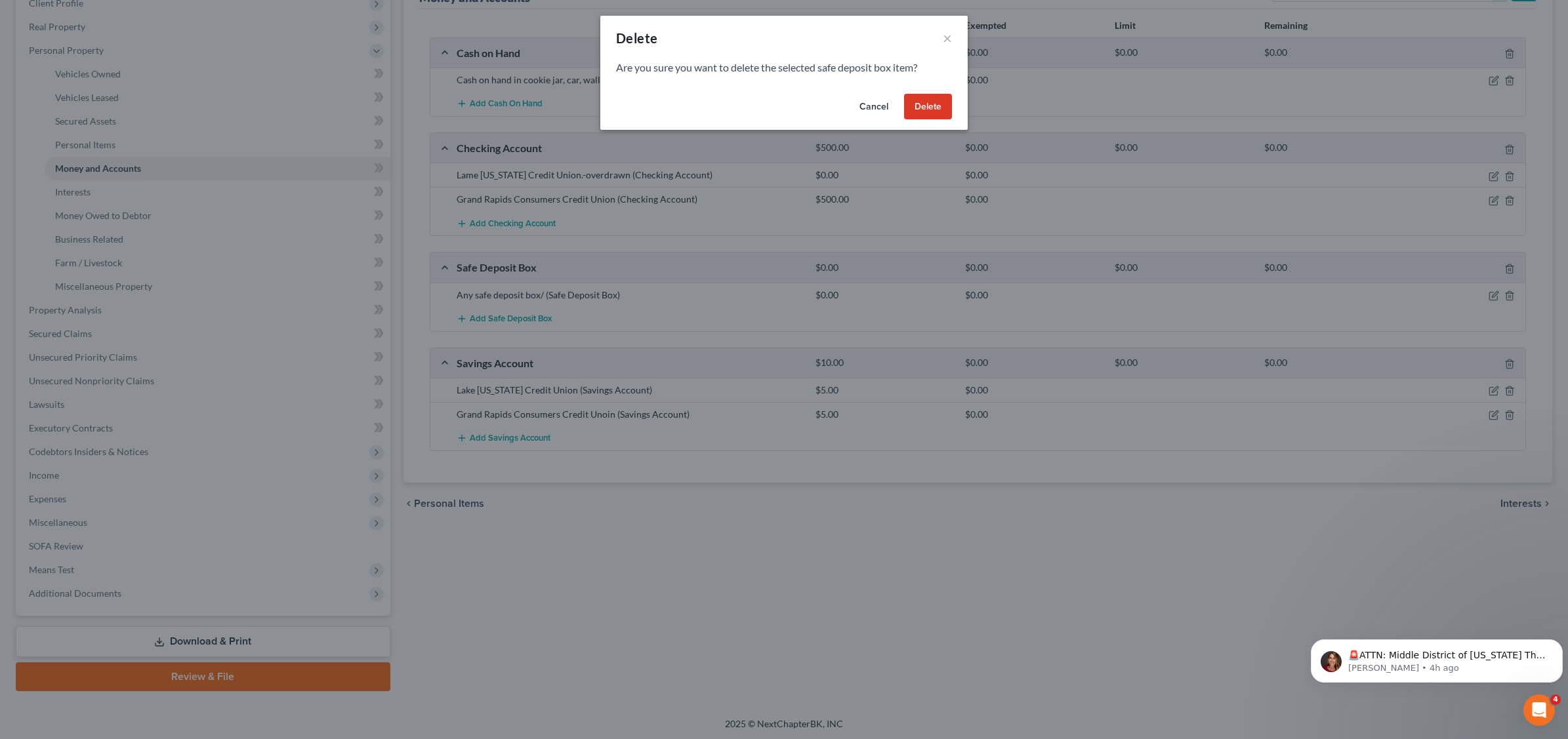
click at [923, 104] on button "Delete" at bounding box center [928, 107] width 48 height 26
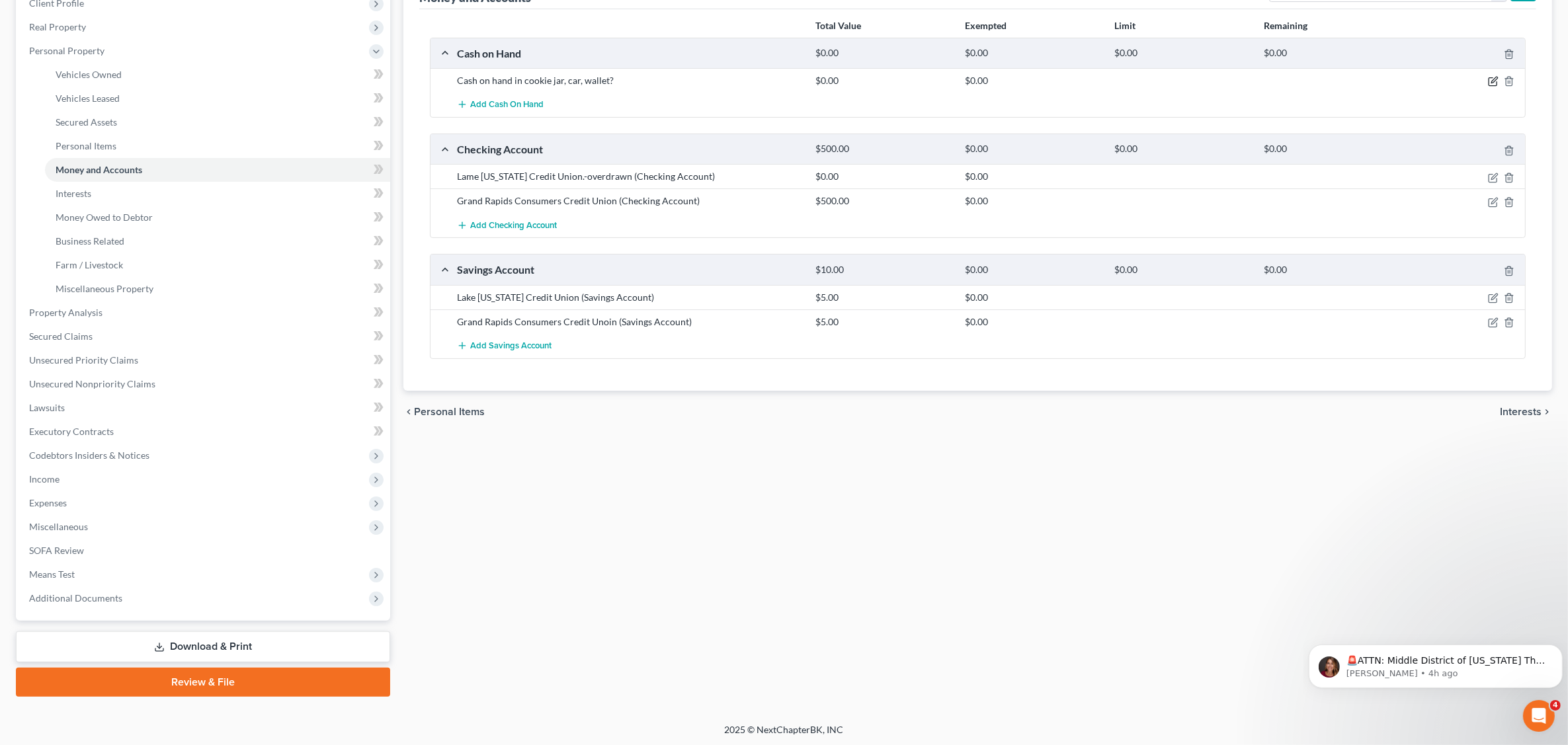
click at [1493, 78] on icon "button" at bounding box center [1493, 81] width 10 height 10
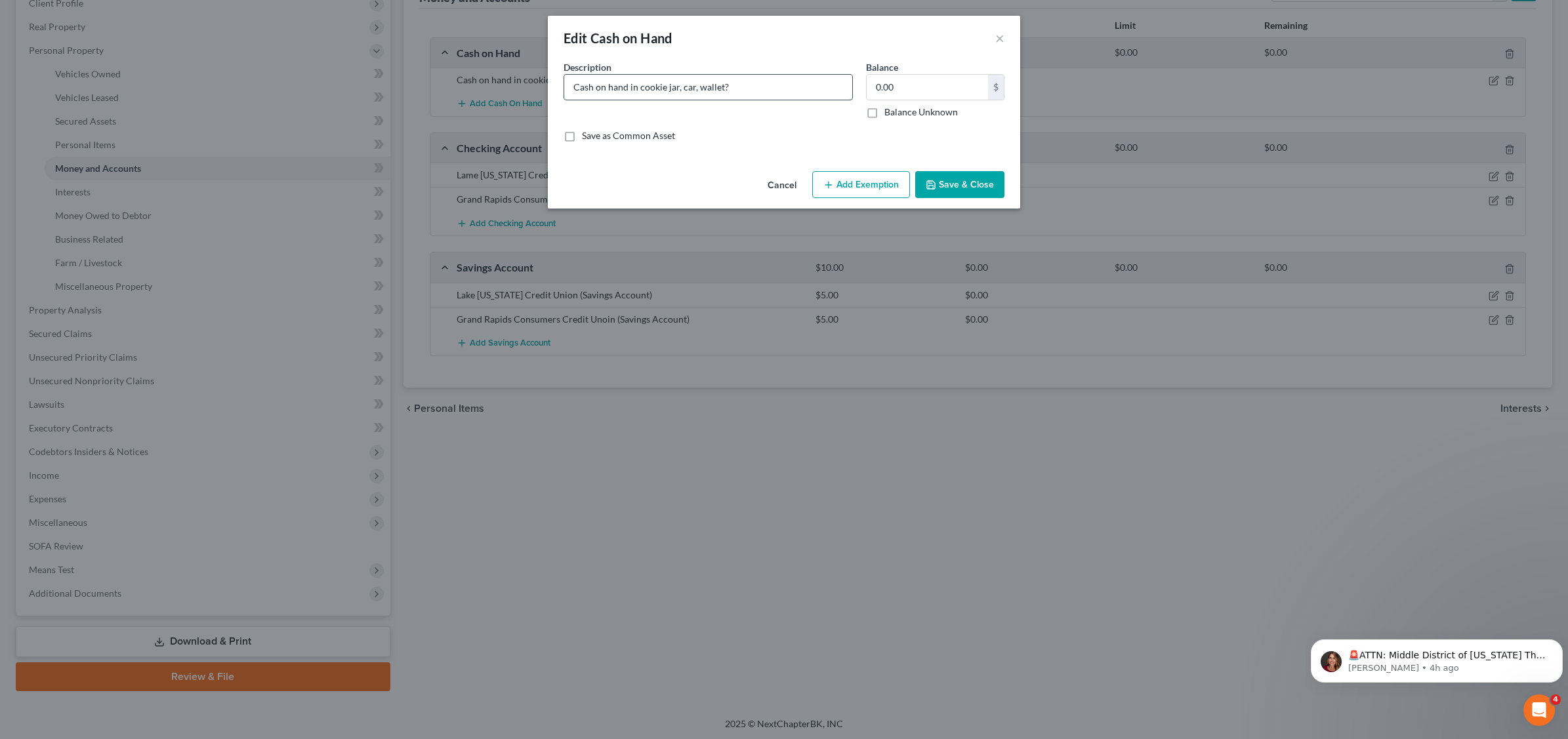
click at [766, 85] on input "Cash on hand in cookie jar, car, wallet?" at bounding box center [708, 87] width 288 height 25
type input "Cash on hand"
click at [971, 80] on input "0.00" at bounding box center [927, 87] width 122 height 25
type input "100.00"
click at [978, 184] on button "Save & Close" at bounding box center [960, 185] width 89 height 27
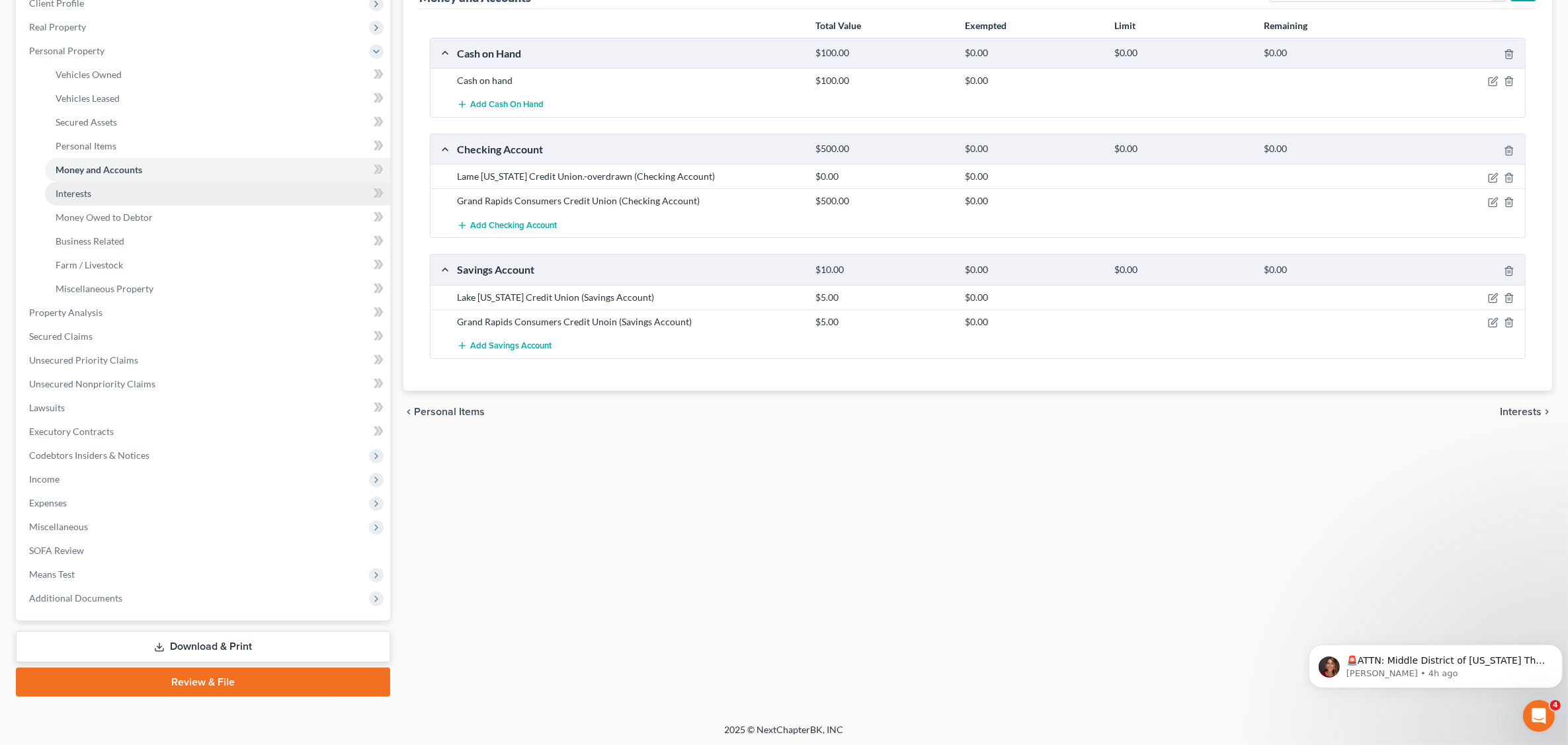
click at [128, 189] on link "Interests" at bounding box center [218, 193] width 345 height 24
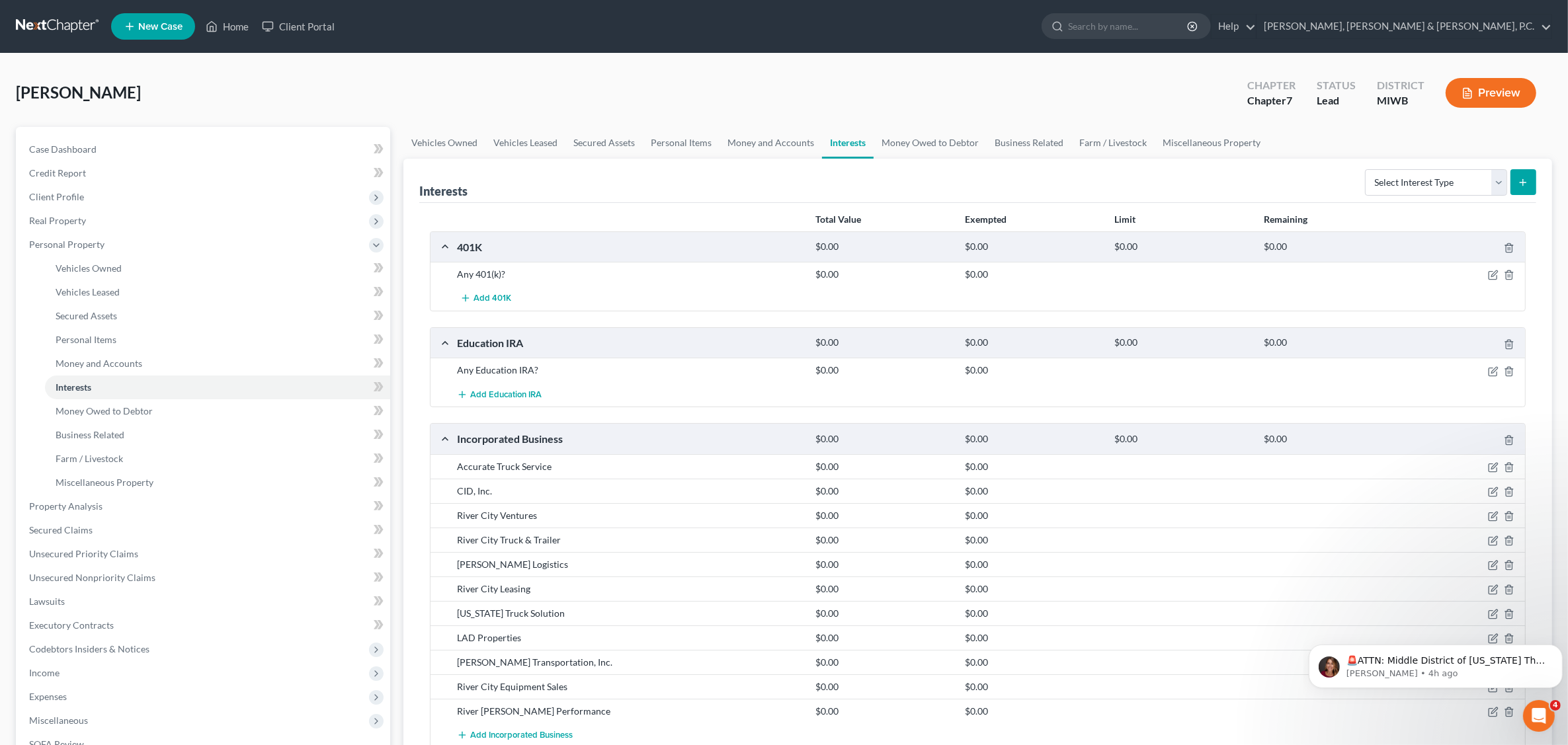
scroll to position [82, 0]
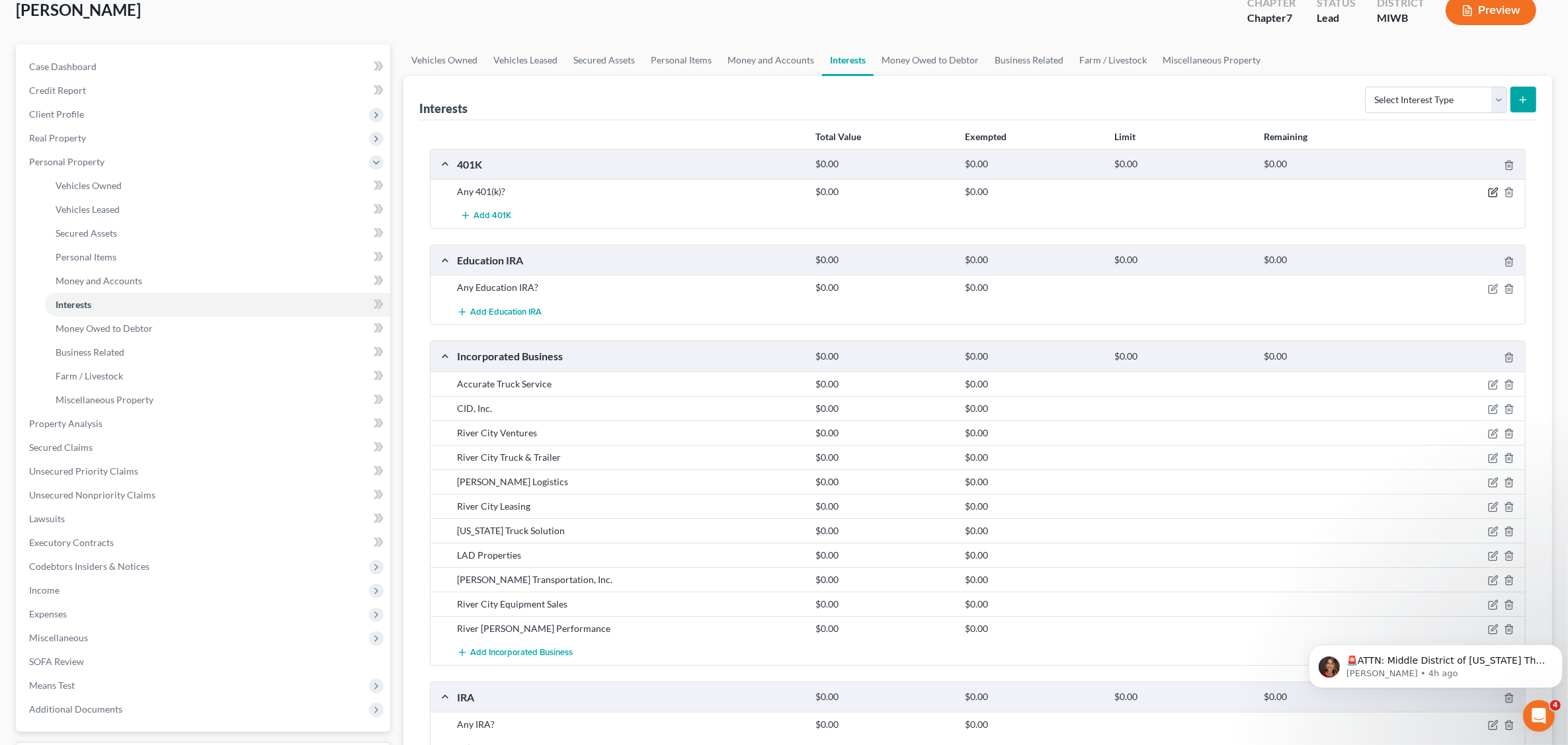
click at [1490, 194] on icon "button" at bounding box center [1493, 192] width 10 height 10
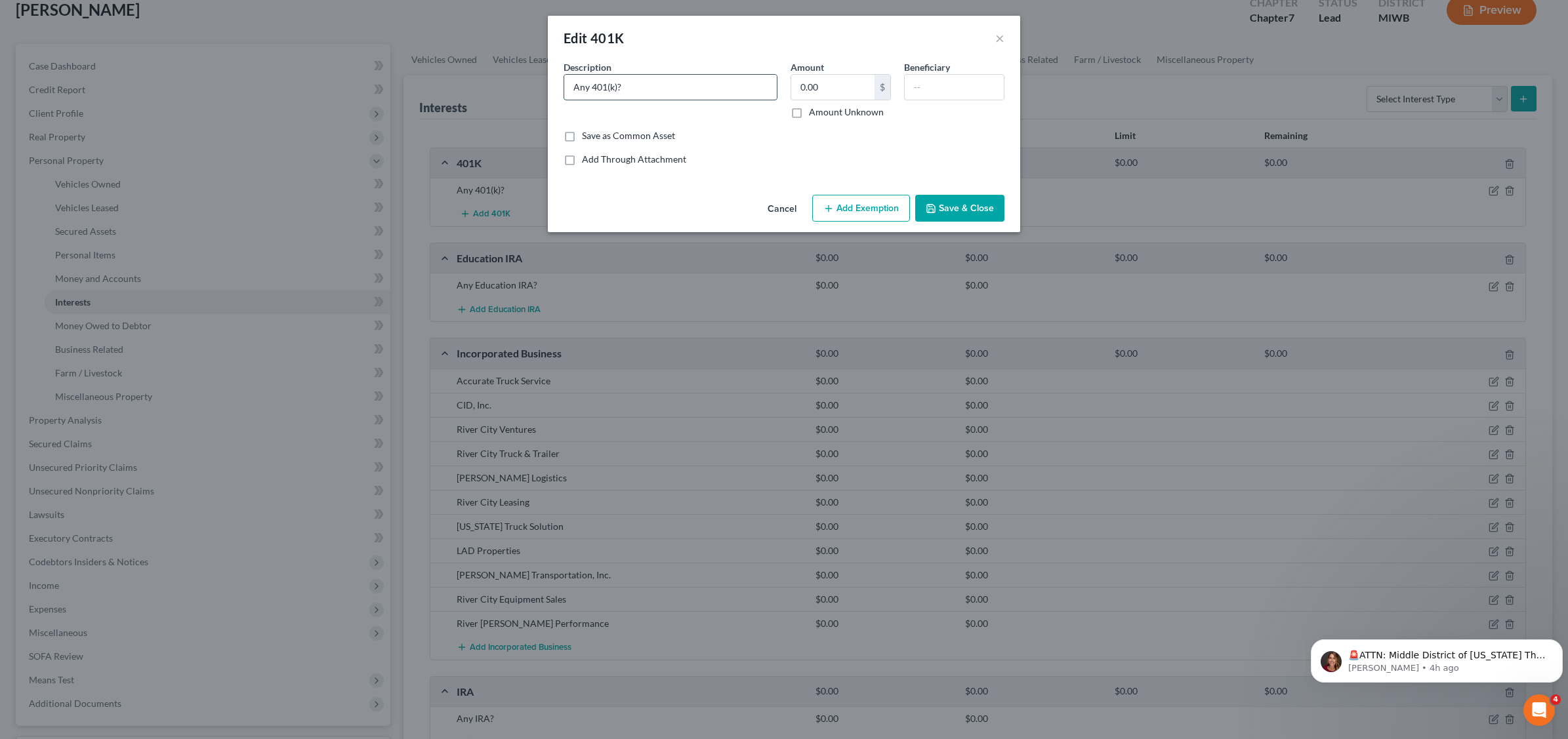
click at [740, 87] on input "Any 401(k)?" at bounding box center [670, 87] width 212 height 25
click at [716, 153] on div "Add Through Attachment" at bounding box center [784, 159] width 441 height 13
click at [966, 208] on button "Save & Close" at bounding box center [960, 208] width 89 height 27
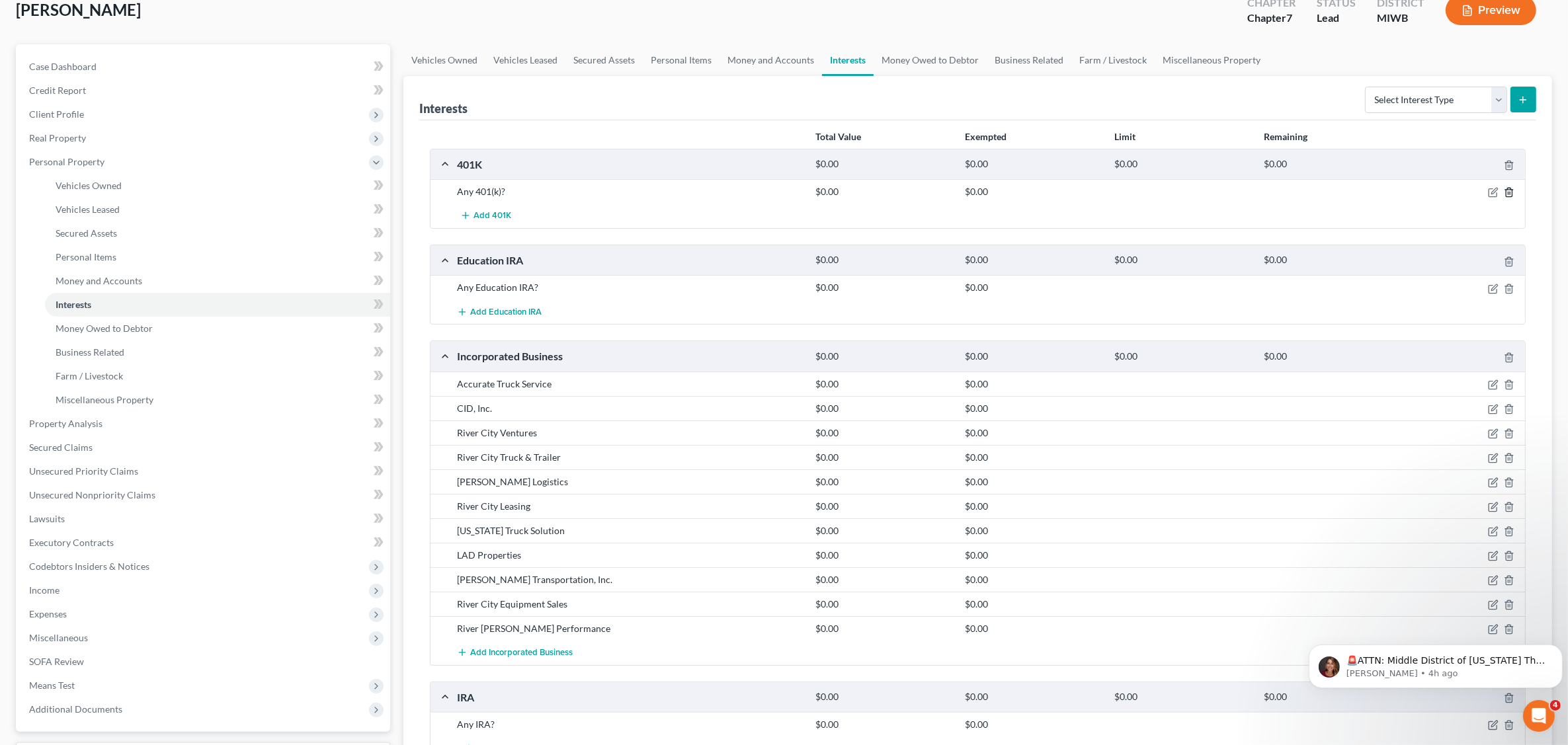
click at [1508, 193] on icon "button" at bounding box center [1509, 192] width 10 height 10
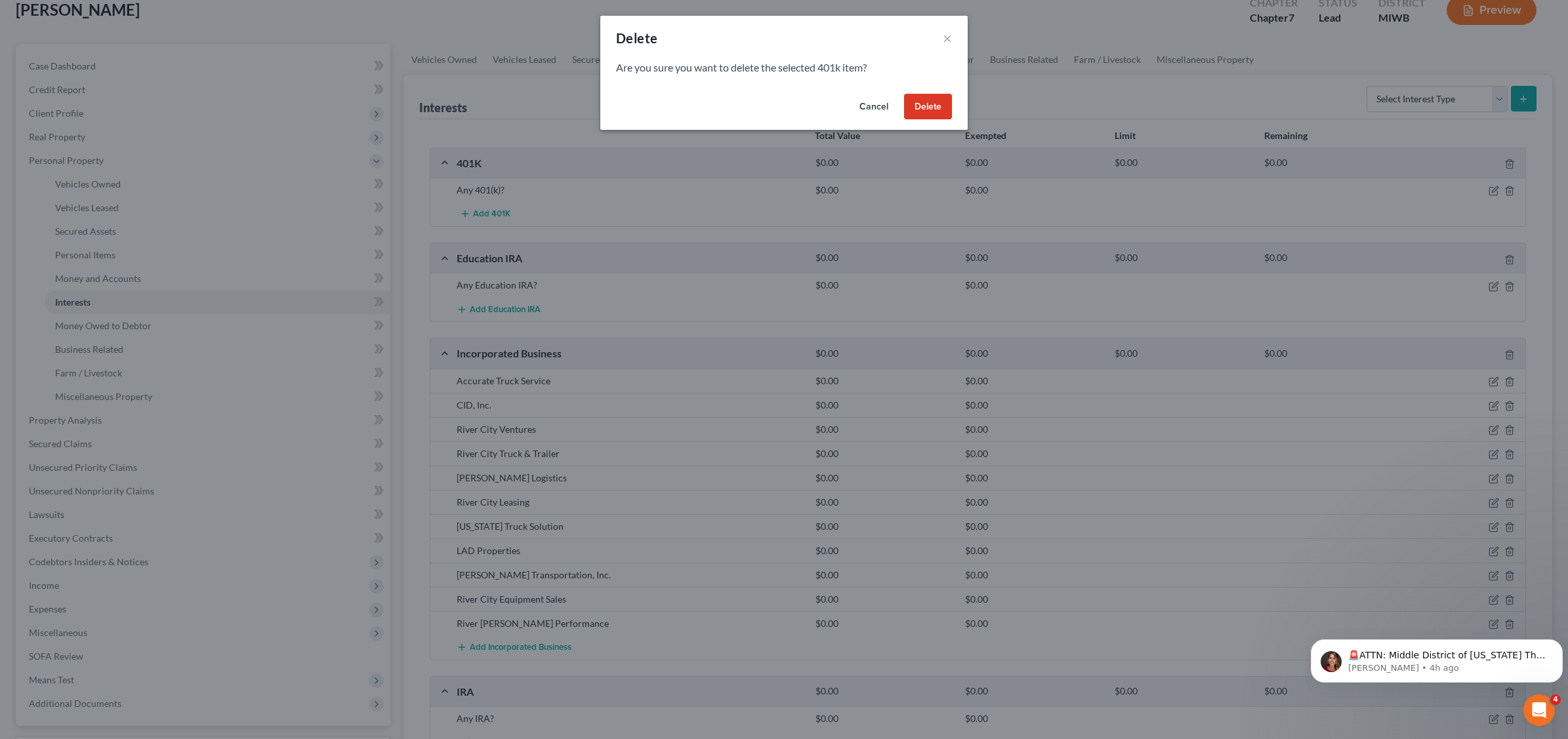
click at [932, 107] on button "Delete" at bounding box center [928, 107] width 48 height 26
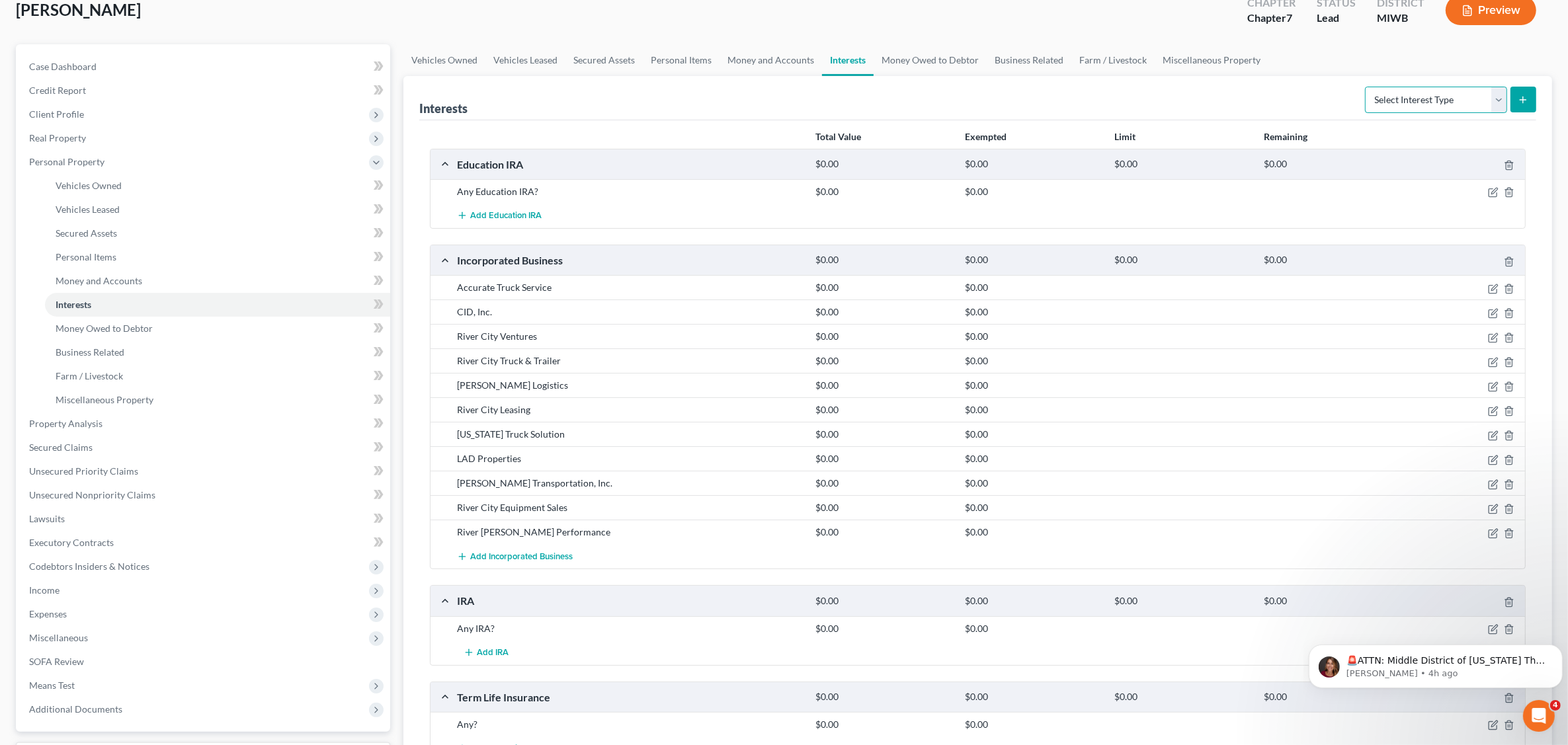
click at [1494, 100] on select "Select Interest Type 401K Annuity Bond Education IRA Government Bond Government…" at bounding box center [1436, 100] width 142 height 26
select select "401k"
click at [1366, 87] on select "Select Interest Type 401K Annuity Bond Education IRA Government Bond Government…" at bounding box center [1436, 100] width 142 height 26
click at [1522, 96] on icon "submit" at bounding box center [1523, 99] width 10 height 10
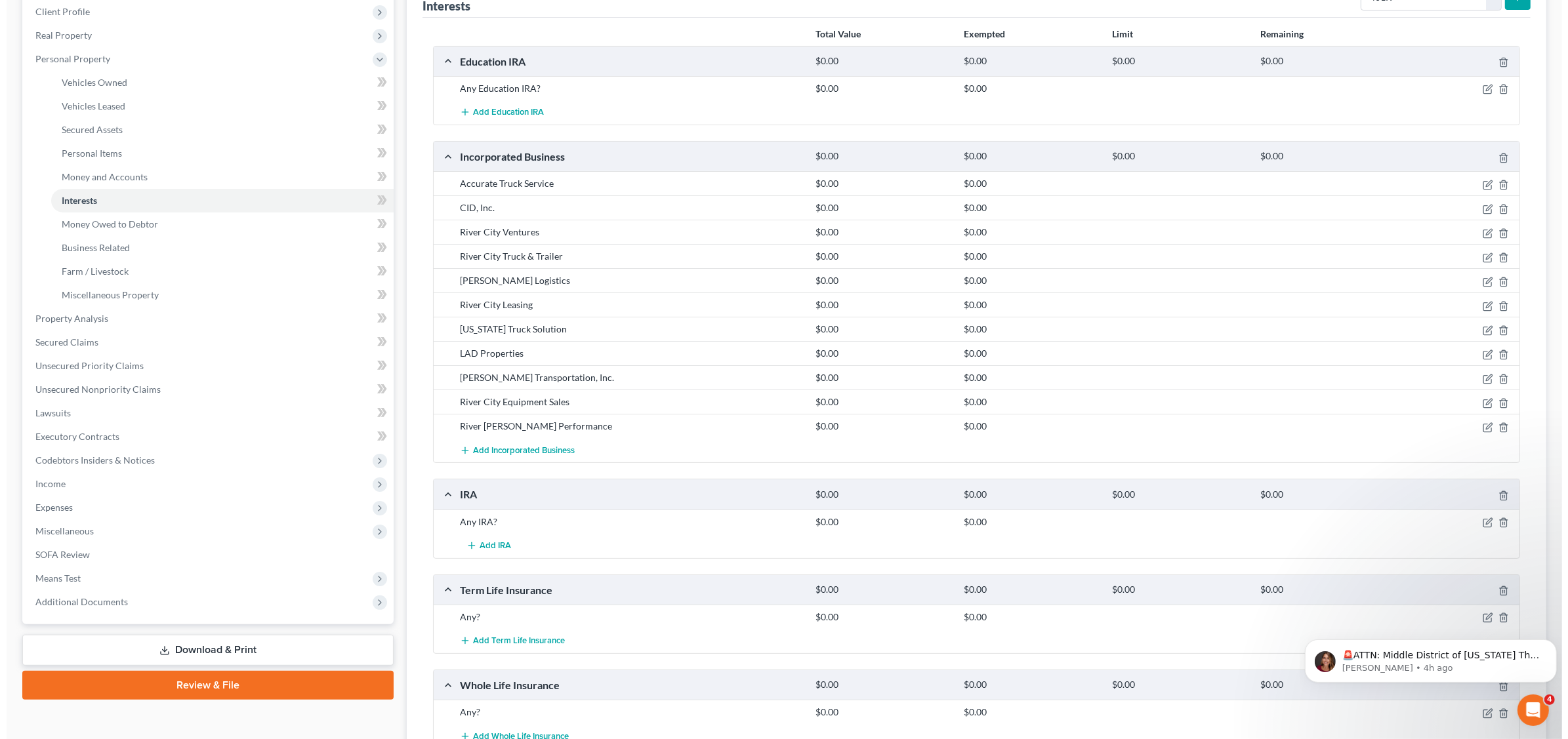
scroll to position [0, 0]
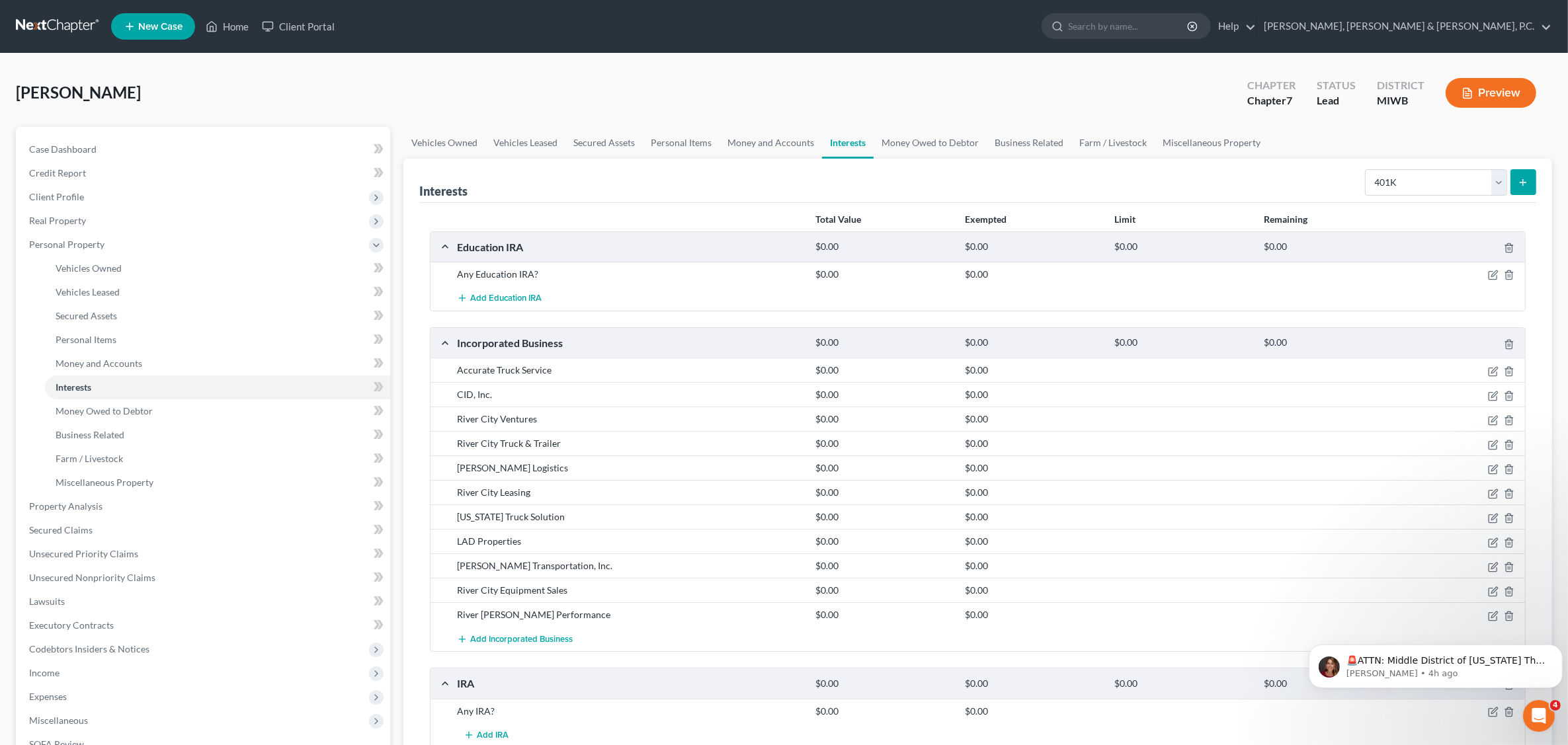
click at [625, 209] on div "Total Value Exempted Limit Remaining" at bounding box center [978, 220] width 1109 height 23
click at [1521, 182] on line "submit" at bounding box center [1524, 182] width 6 height 0
click at [969, 179] on div "Interests Select Interest Type 401K Annuity Bond Education IRA Government Bond …" at bounding box center [978, 181] width 1117 height 44
click at [763, 142] on link "Money and Accounts" at bounding box center [771, 143] width 103 height 32
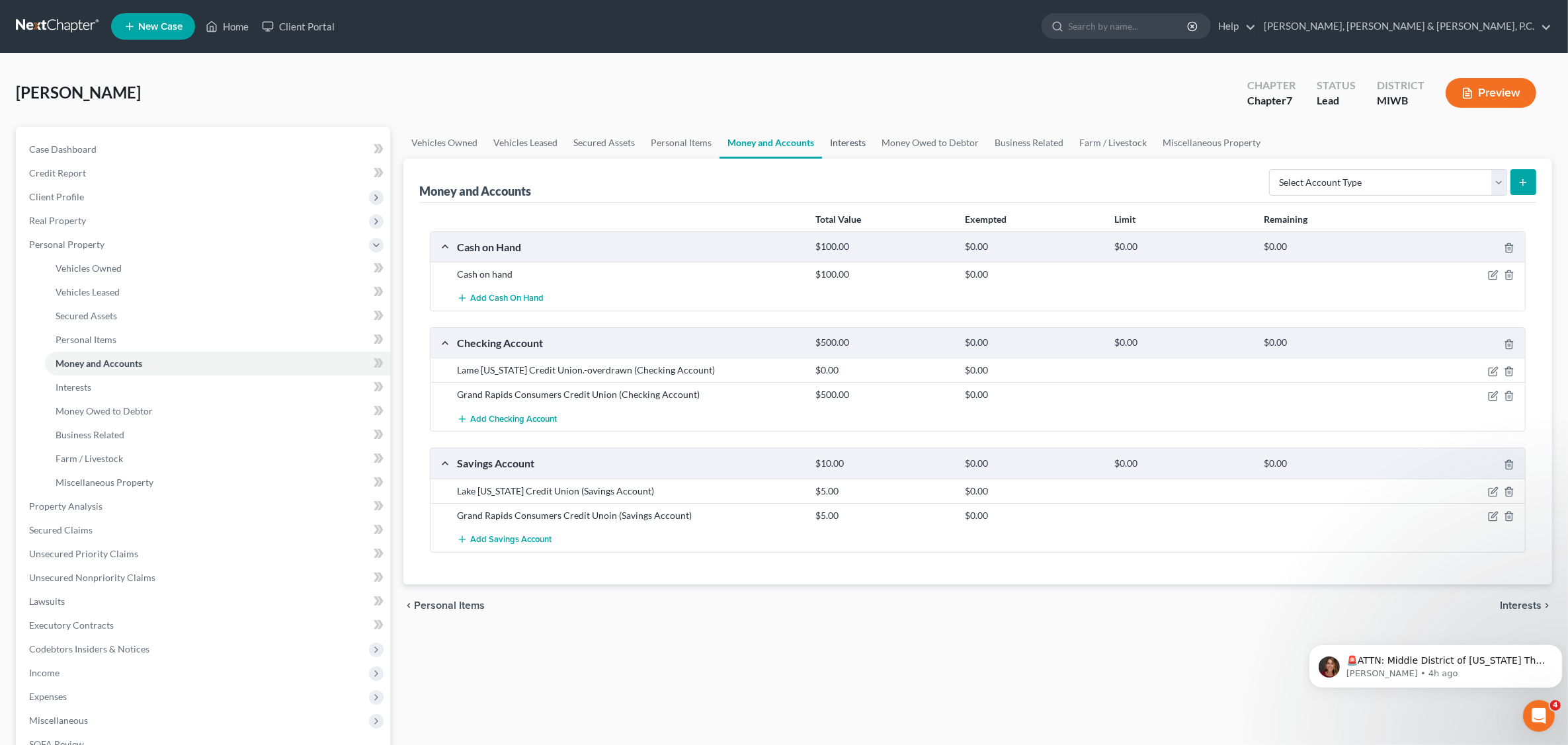
click at [848, 144] on link "Interests" at bounding box center [848, 143] width 51 height 32
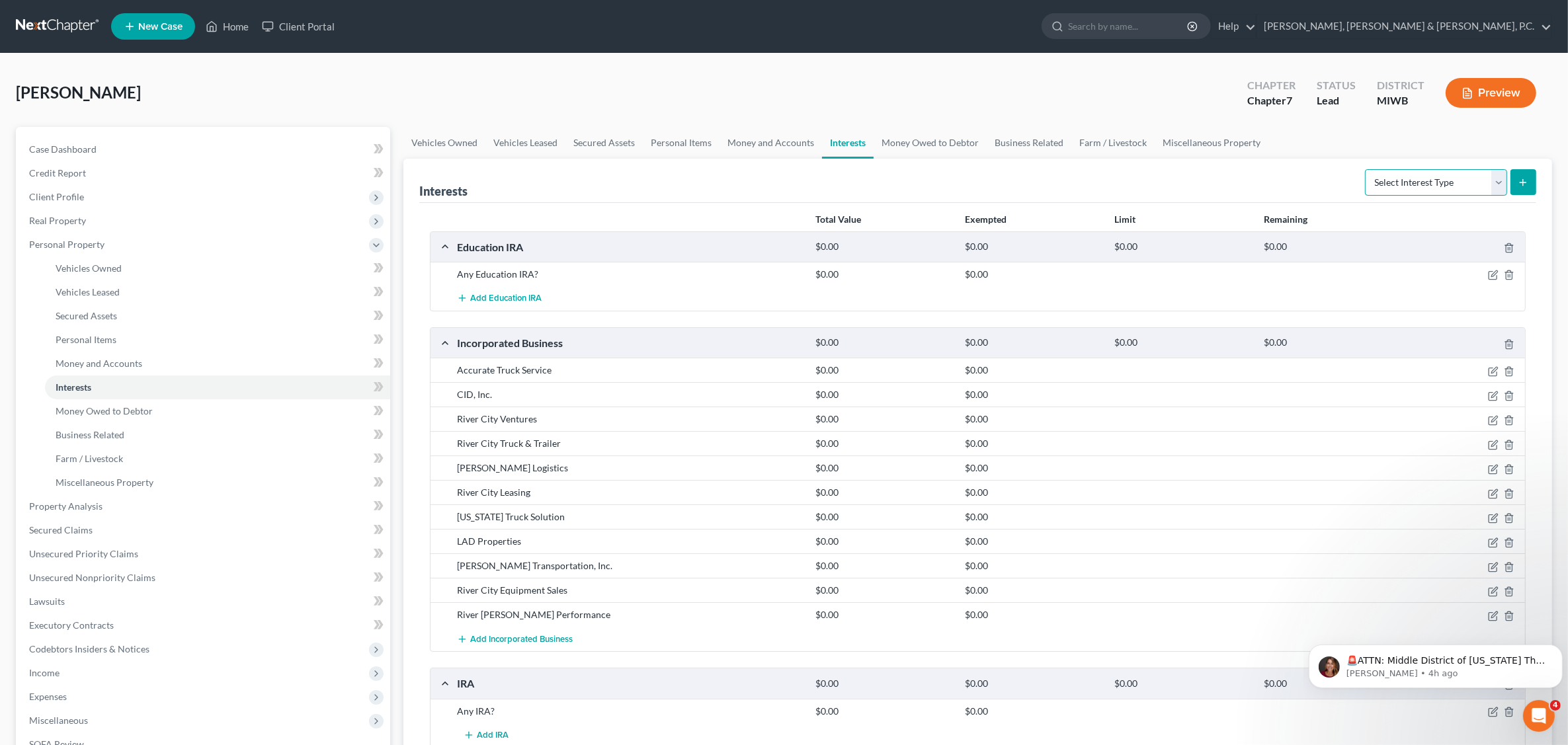
click at [1495, 183] on select "Select Interest Type 401K Annuity Bond Education IRA Government Bond Government…" at bounding box center [1436, 182] width 142 height 26
select select "401k"
click at [1366, 169] on select "Select Interest Type 401K Annuity Bond Education IRA Government Bond Government…" at bounding box center [1436, 182] width 142 height 26
click at [1523, 180] on icon "submit" at bounding box center [1523, 182] width 10 height 10
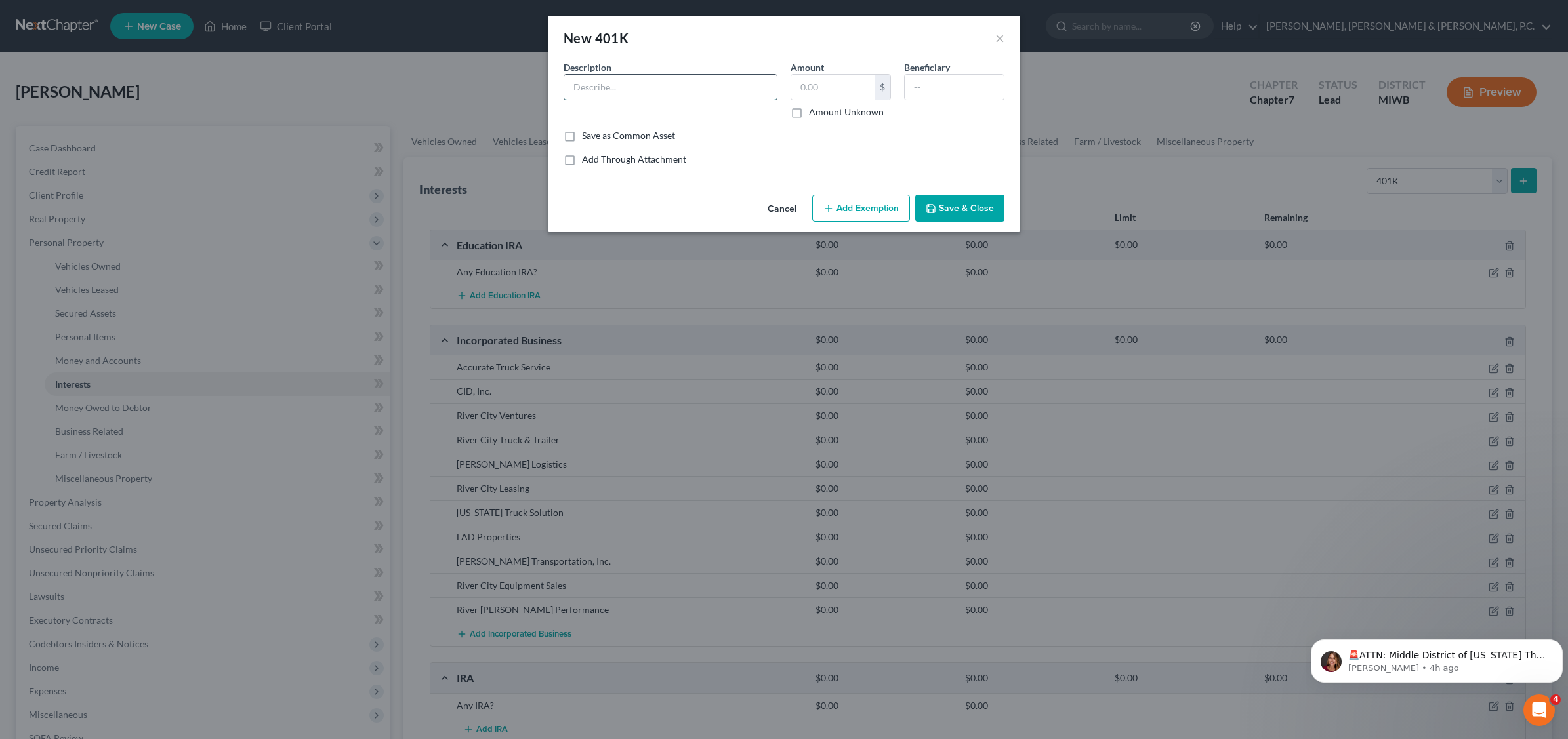
click at [713, 82] on input "text" at bounding box center [670, 87] width 212 height 25
type input "[PERSON_NAME] Transportation 401(k) plan account"
type input "1,800.00"
click at [860, 205] on button "Add Exemption" at bounding box center [861, 208] width 98 height 27
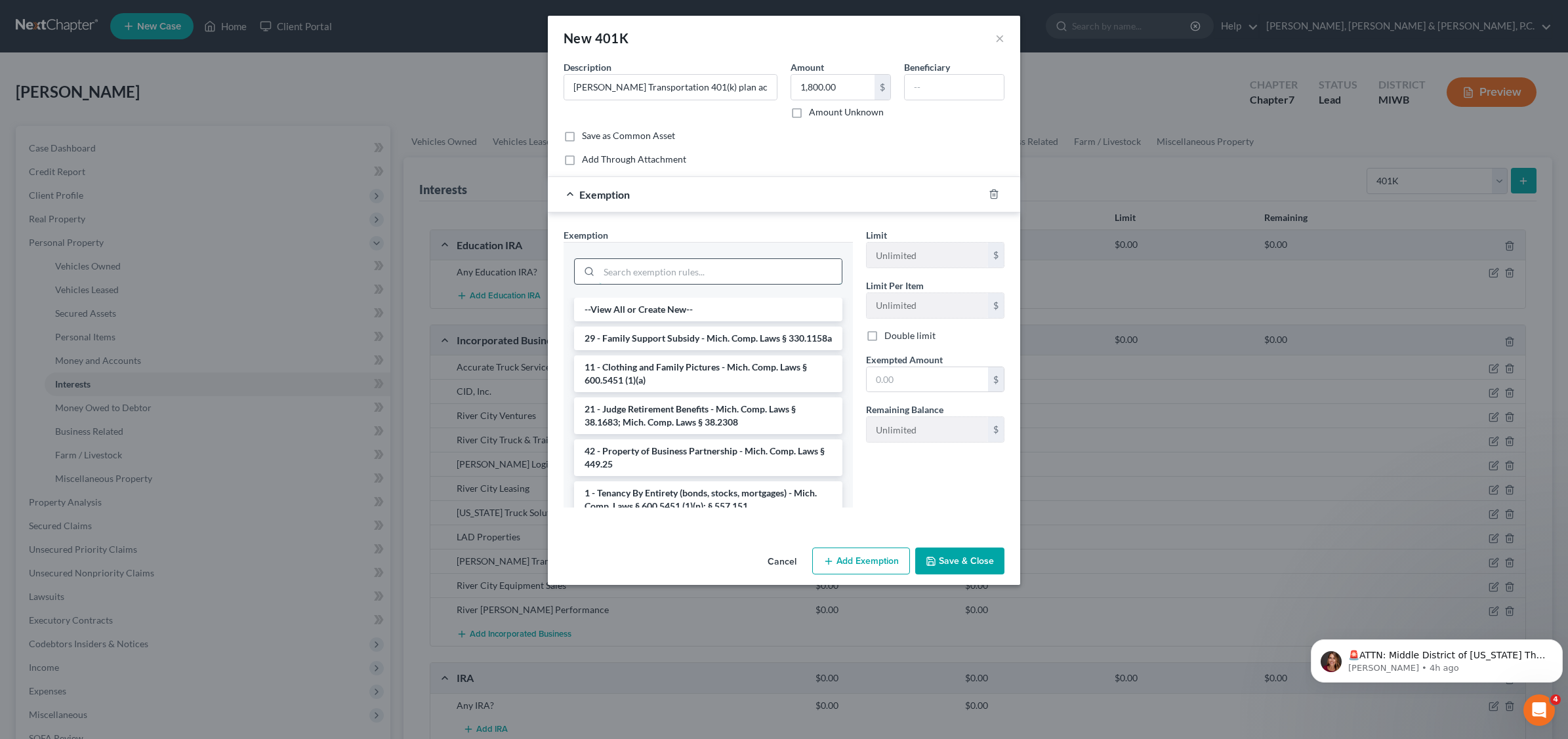
click at [641, 274] on input "search" at bounding box center [720, 272] width 243 height 25
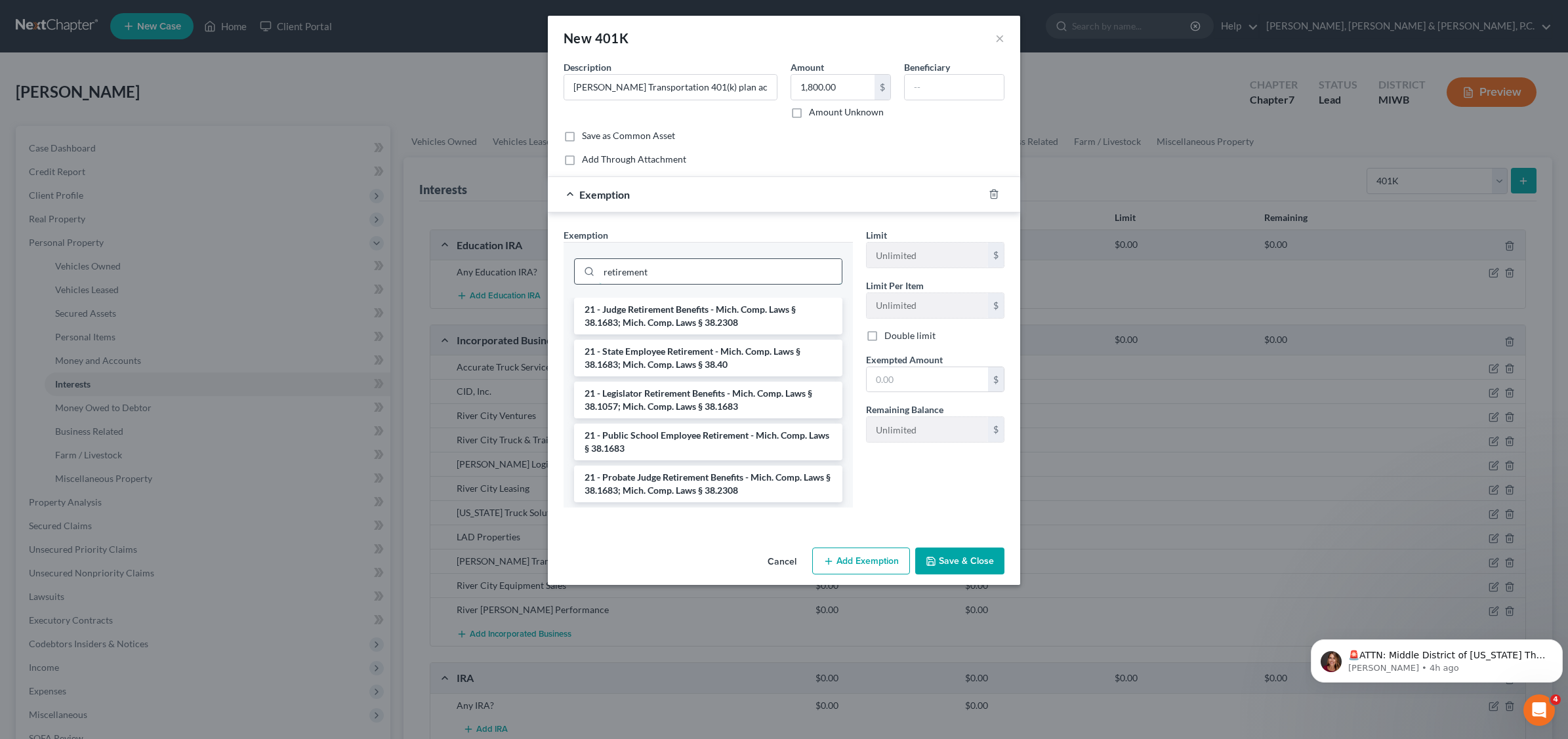
click at [709, 273] on input "retirement" at bounding box center [720, 272] width 243 height 25
type input "r"
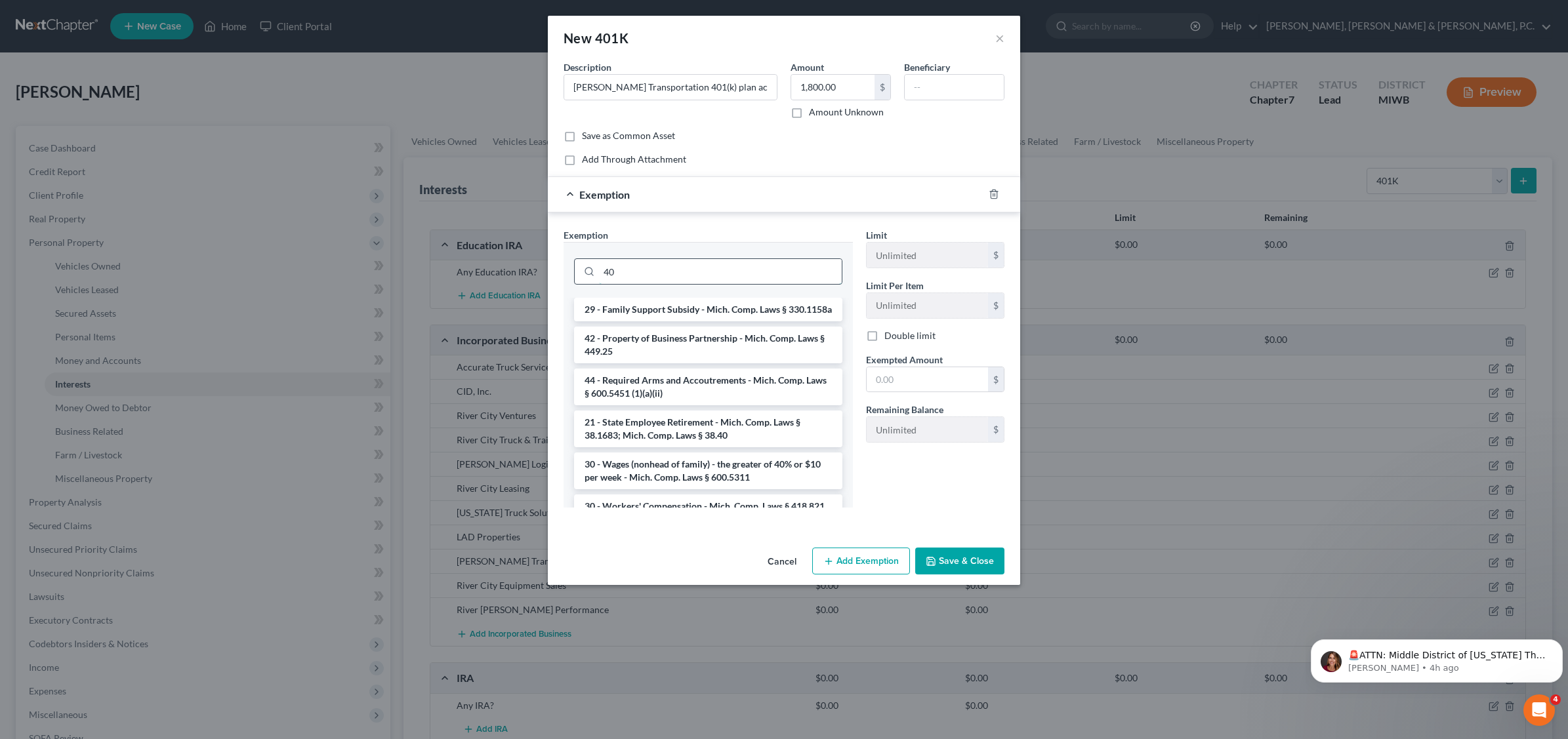
type input "4"
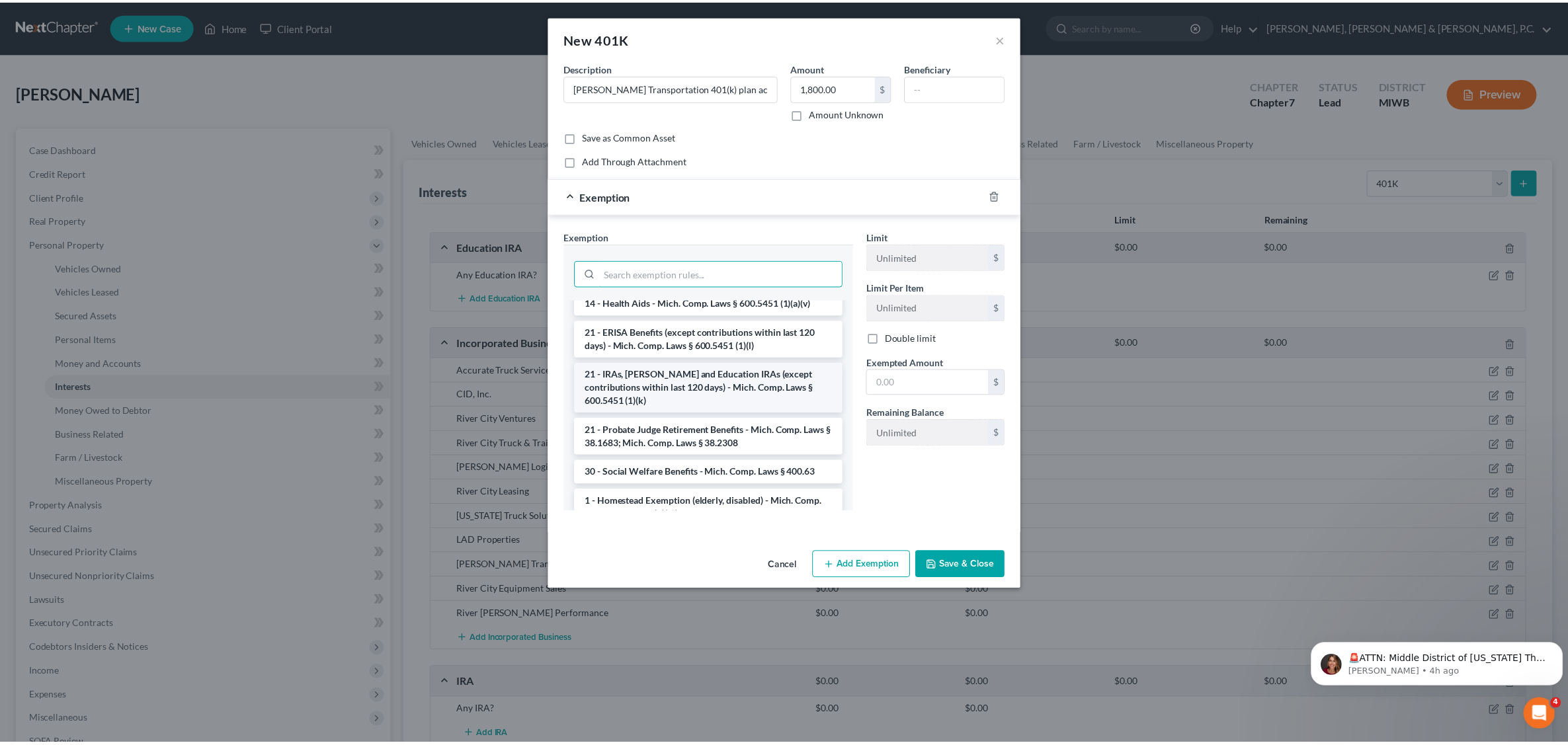
scroll to position [1299, 0]
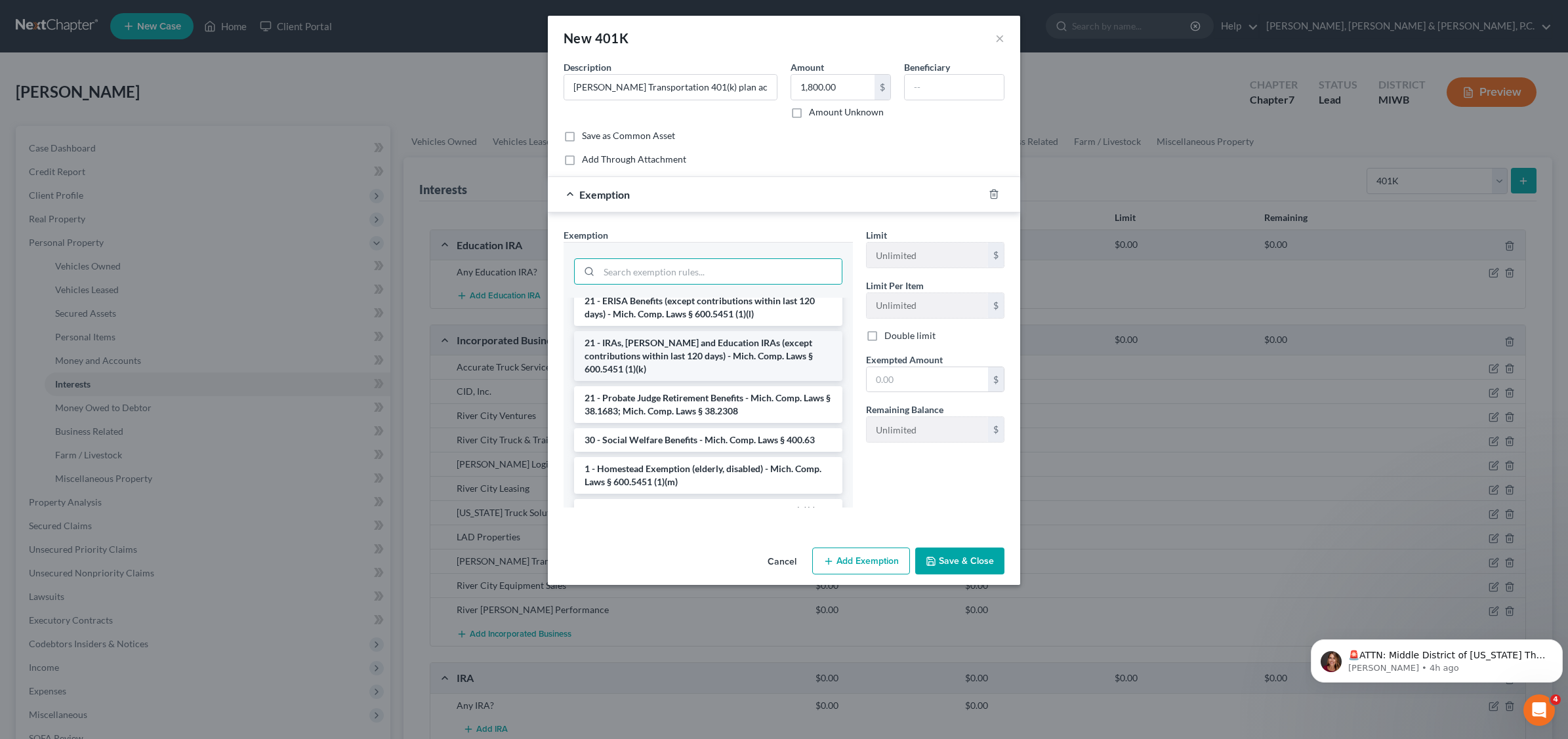
click at [718, 381] on li "21 - IRAs, [PERSON_NAME] and Education IRAs (except contributions within last 1…" at bounding box center [708, 356] width 268 height 50
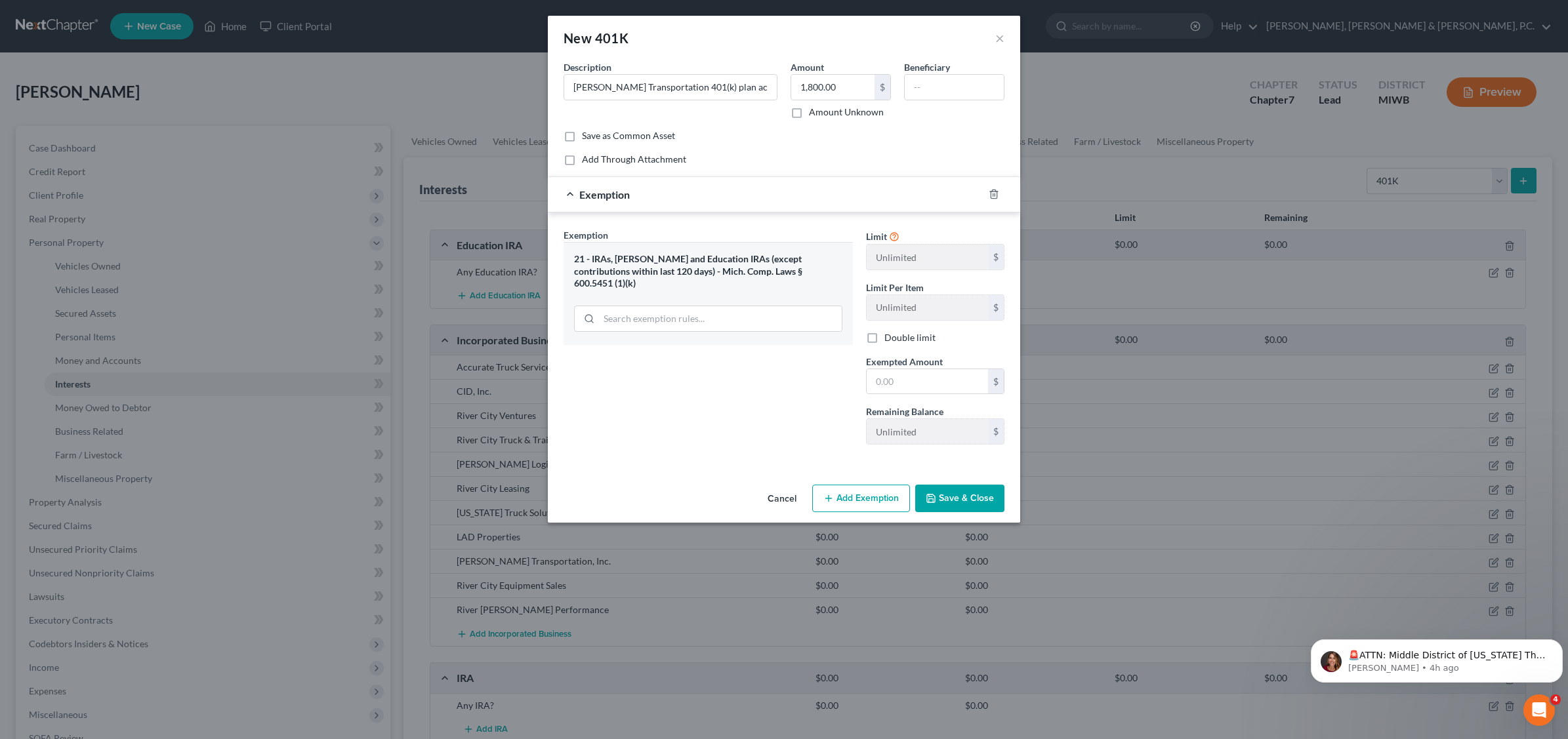
click at [687, 286] on div "21 - IRAs, [PERSON_NAME] and Education IRAs (except contributions within last 1…" at bounding box center [708, 294] width 289 height 103
click at [907, 380] on input "text" at bounding box center [927, 382] width 122 height 25
type input "1,800.00"
click at [975, 503] on button "Save & Close" at bounding box center [960, 498] width 89 height 27
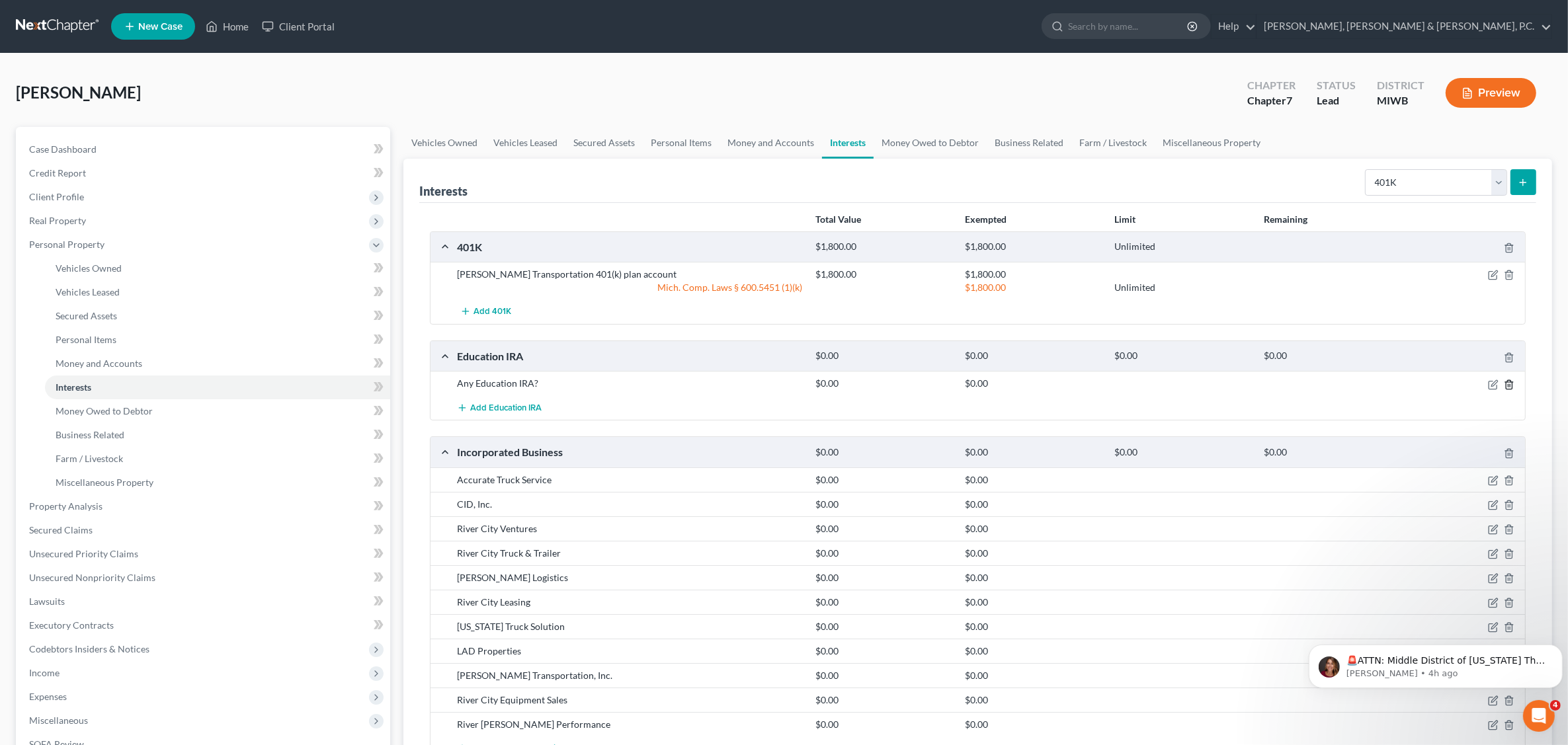
click at [1509, 387] on icon "button" at bounding box center [1509, 385] width 10 height 10
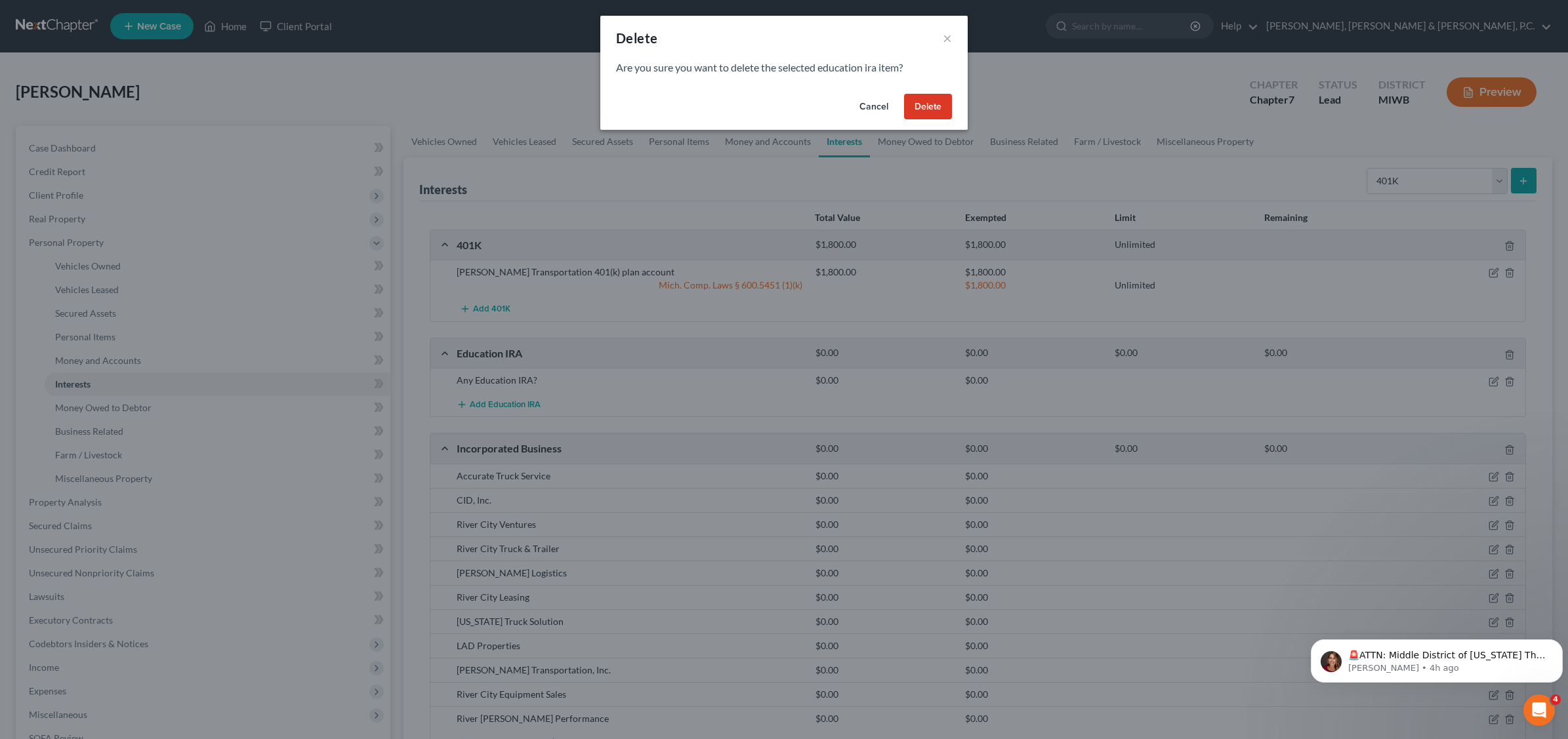
click at [925, 105] on button "Delete" at bounding box center [928, 107] width 48 height 26
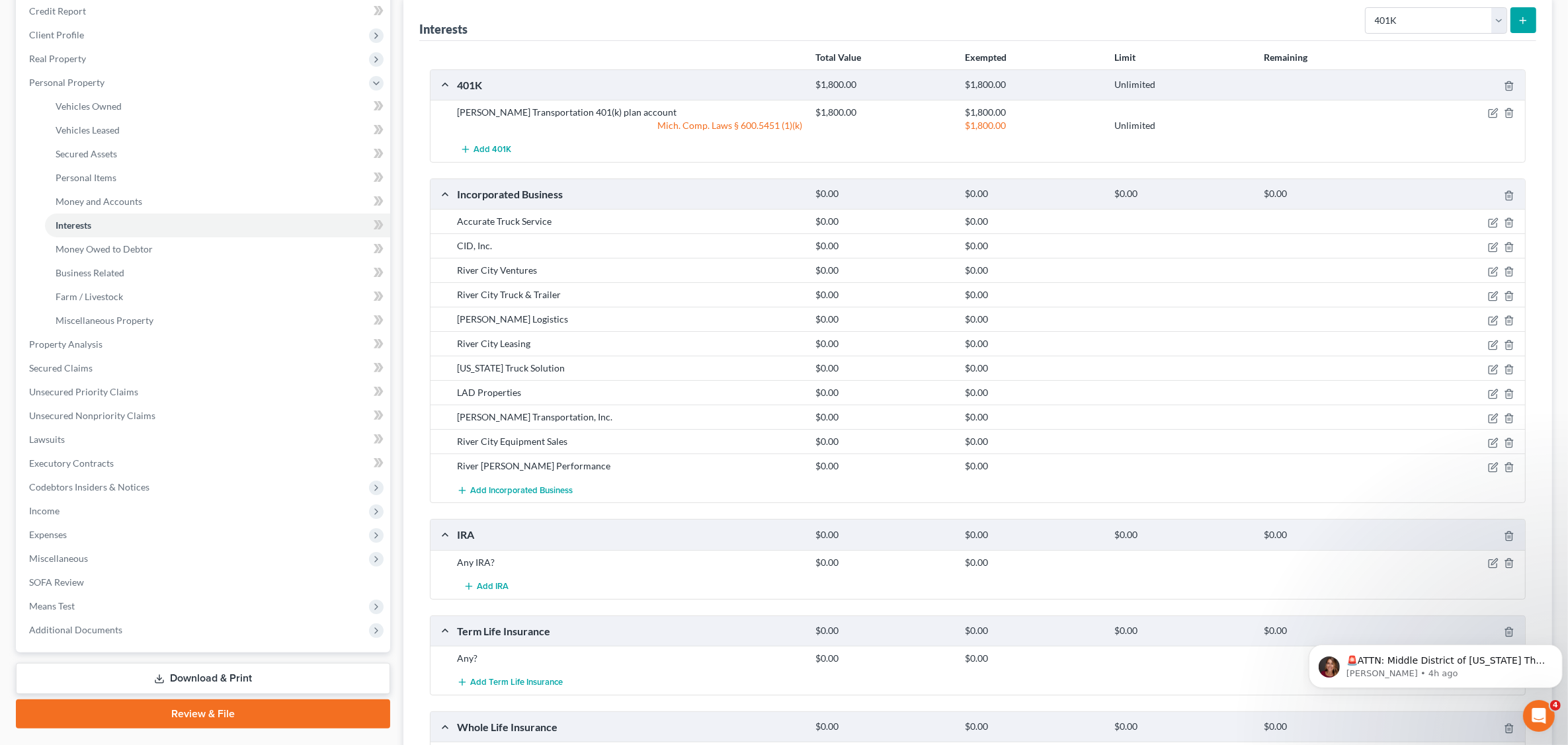
scroll to position [248, 0]
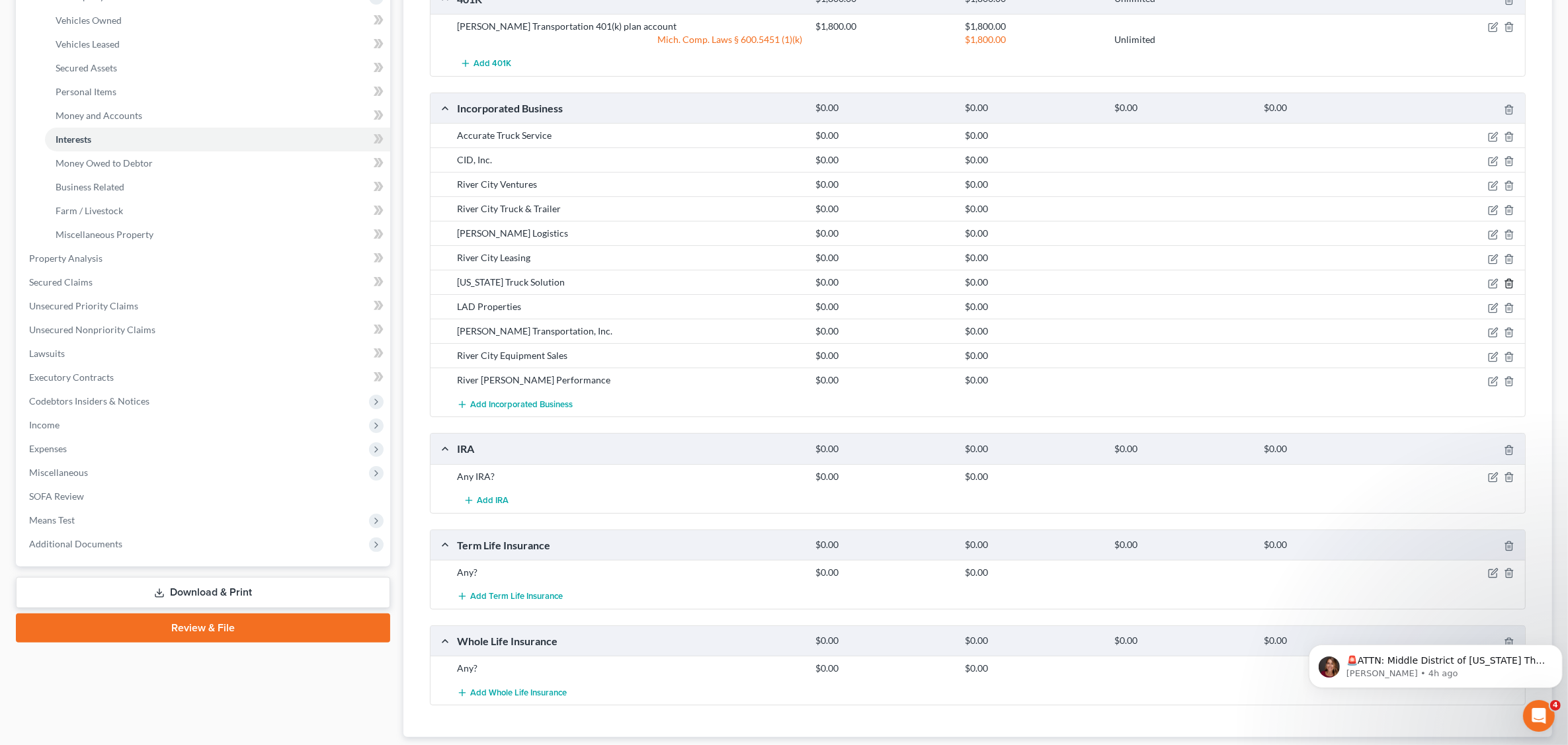
click at [1507, 283] on icon "button" at bounding box center [1509, 283] width 10 height 10
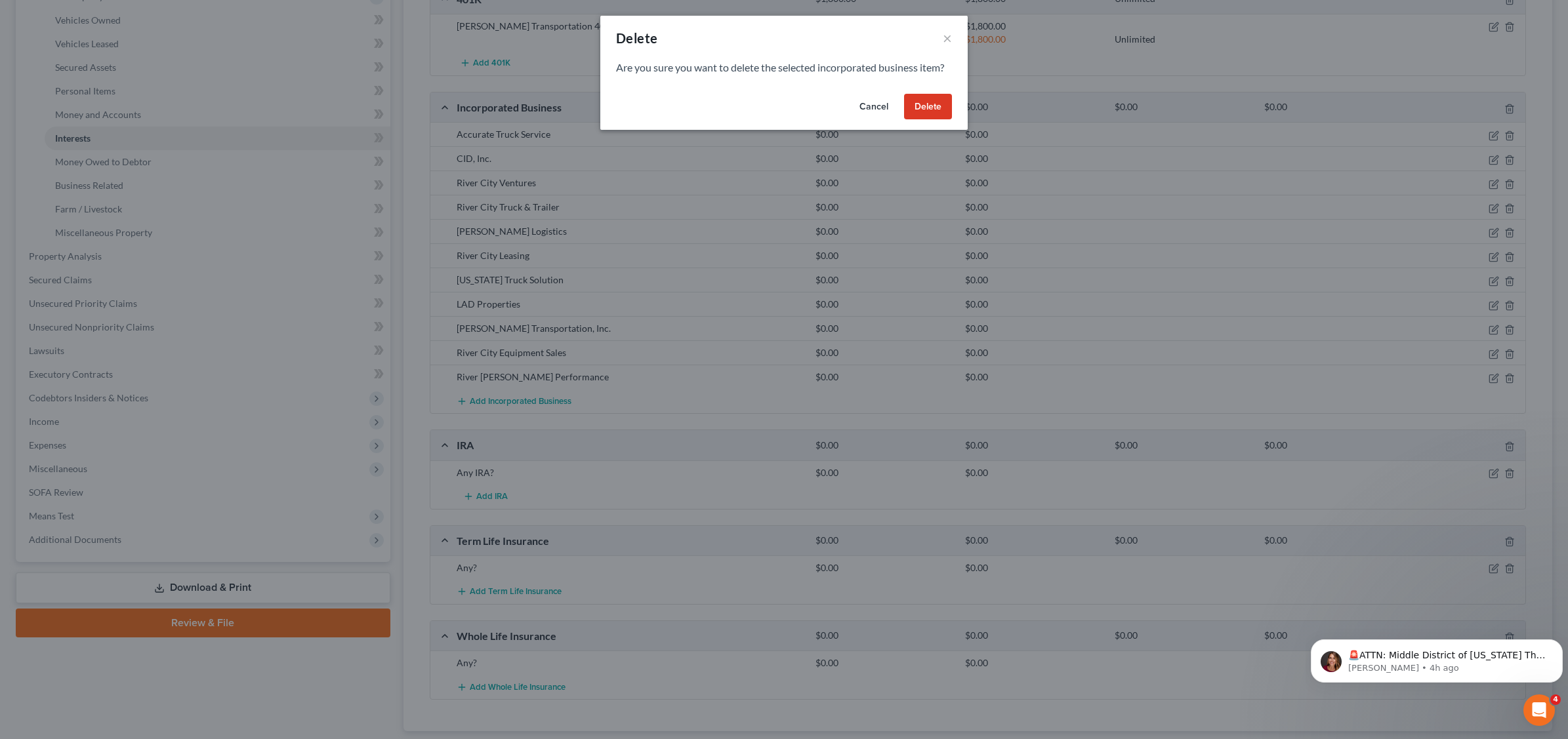
click at [927, 98] on button "Delete" at bounding box center [928, 107] width 48 height 26
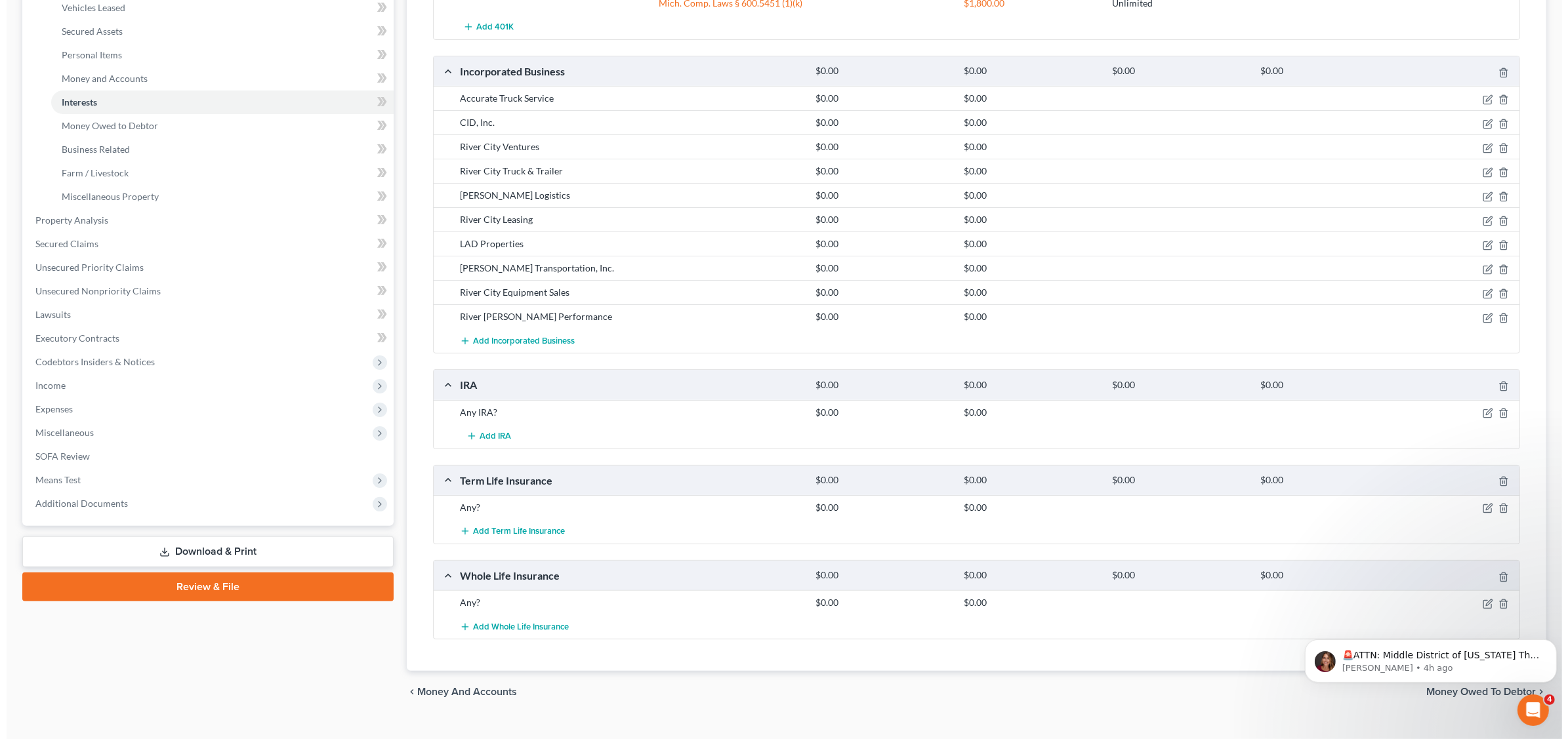
scroll to position [309, 0]
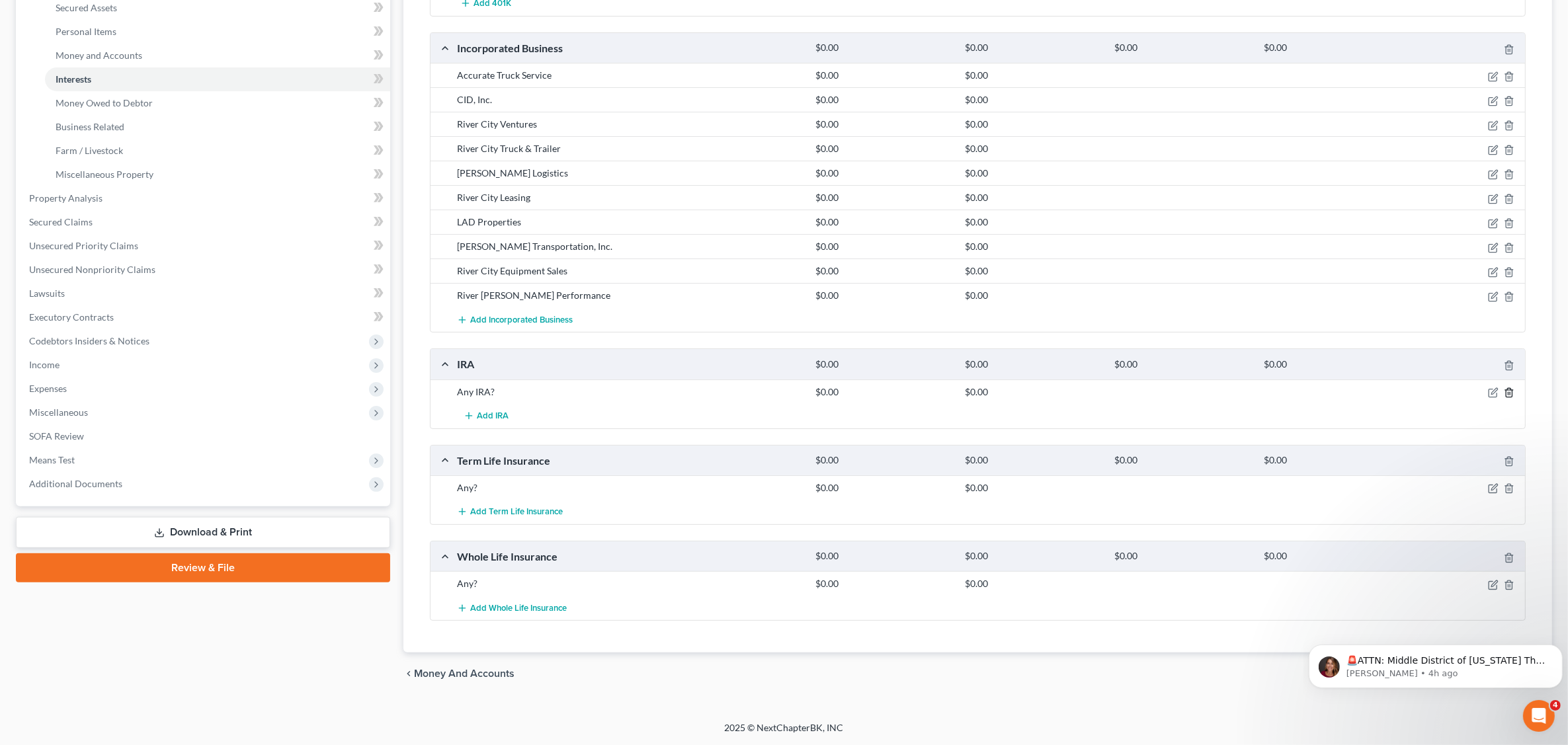
click at [1506, 392] on icon "button" at bounding box center [1509, 392] width 10 height 10
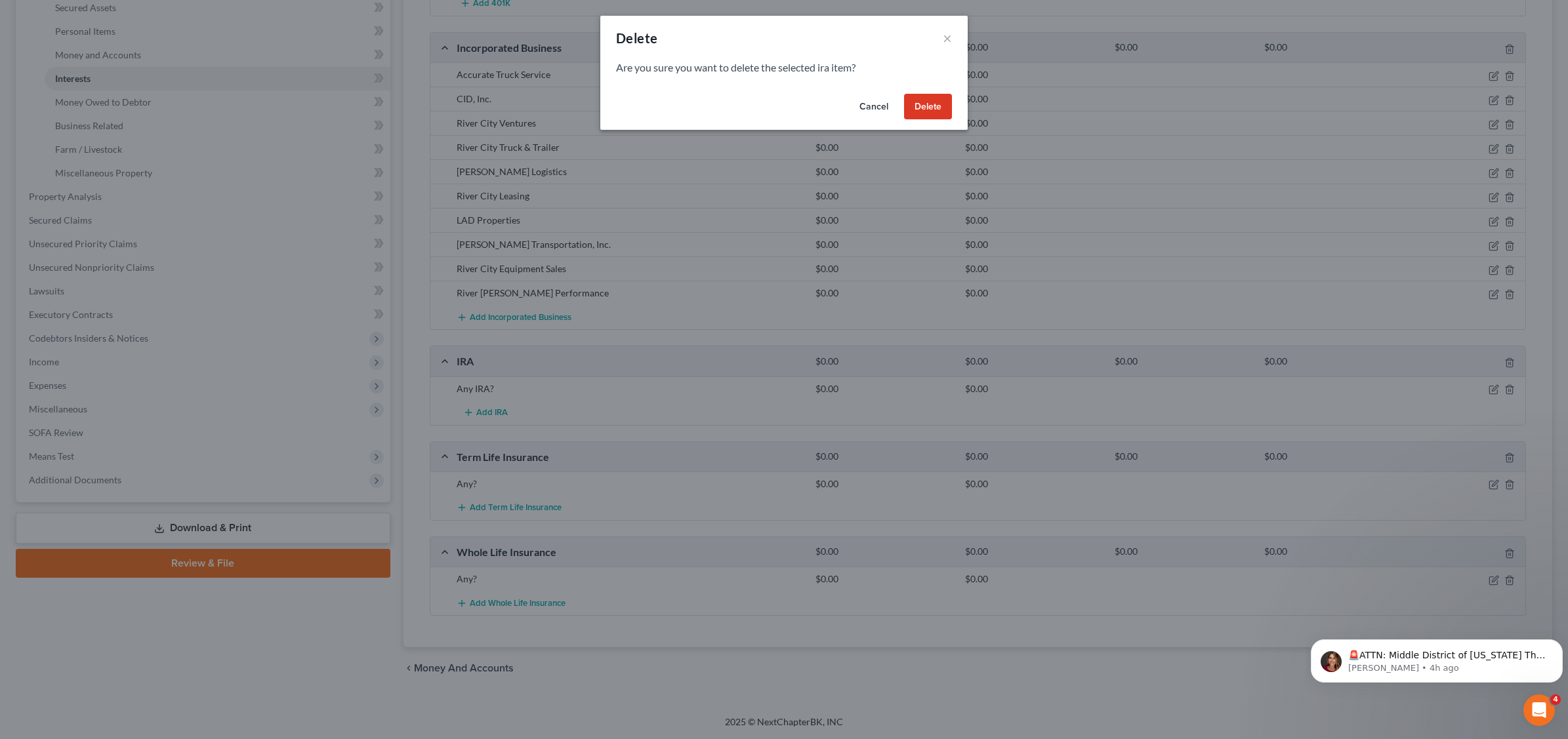
click at [923, 110] on button "Delete" at bounding box center [928, 107] width 48 height 26
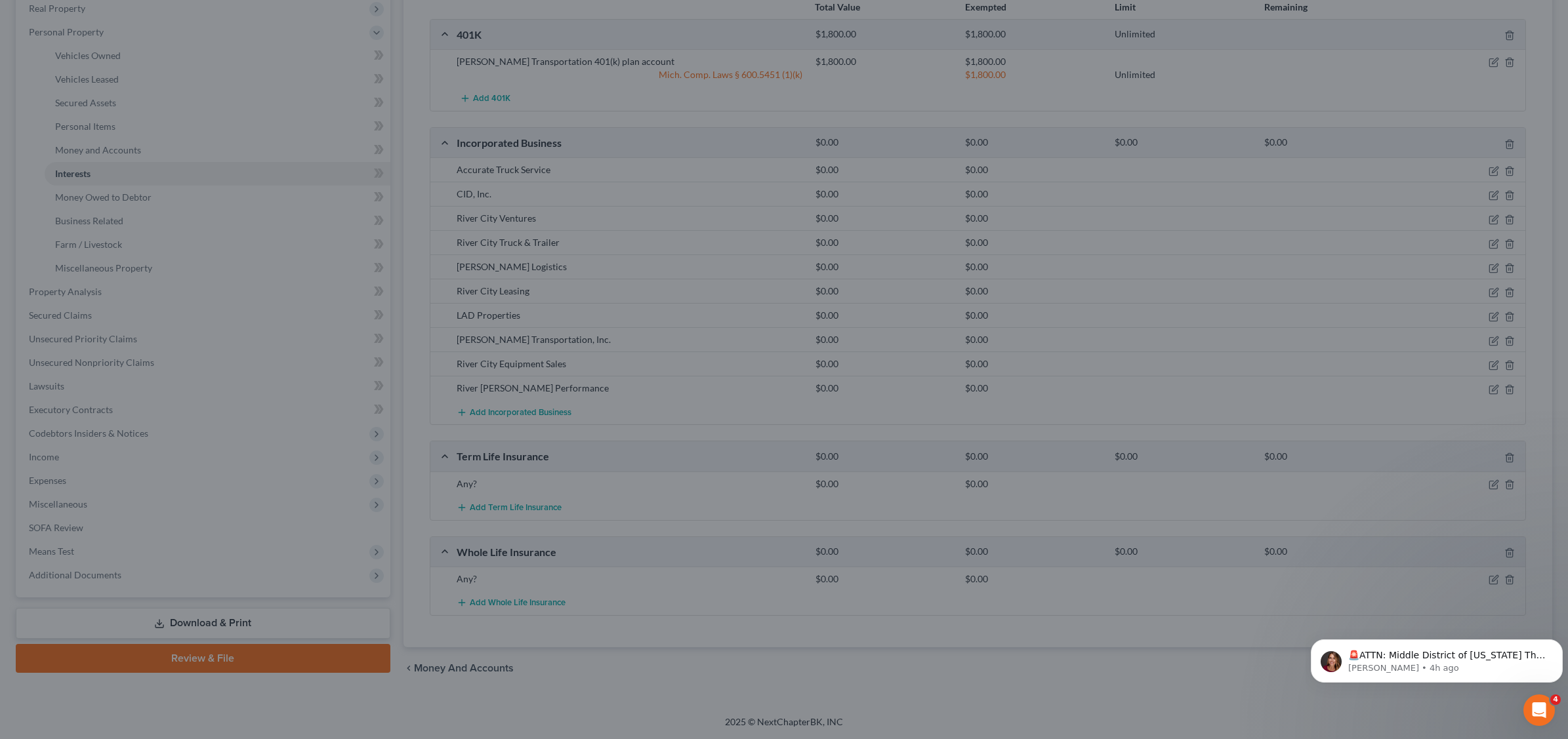
scroll to position [213, 0]
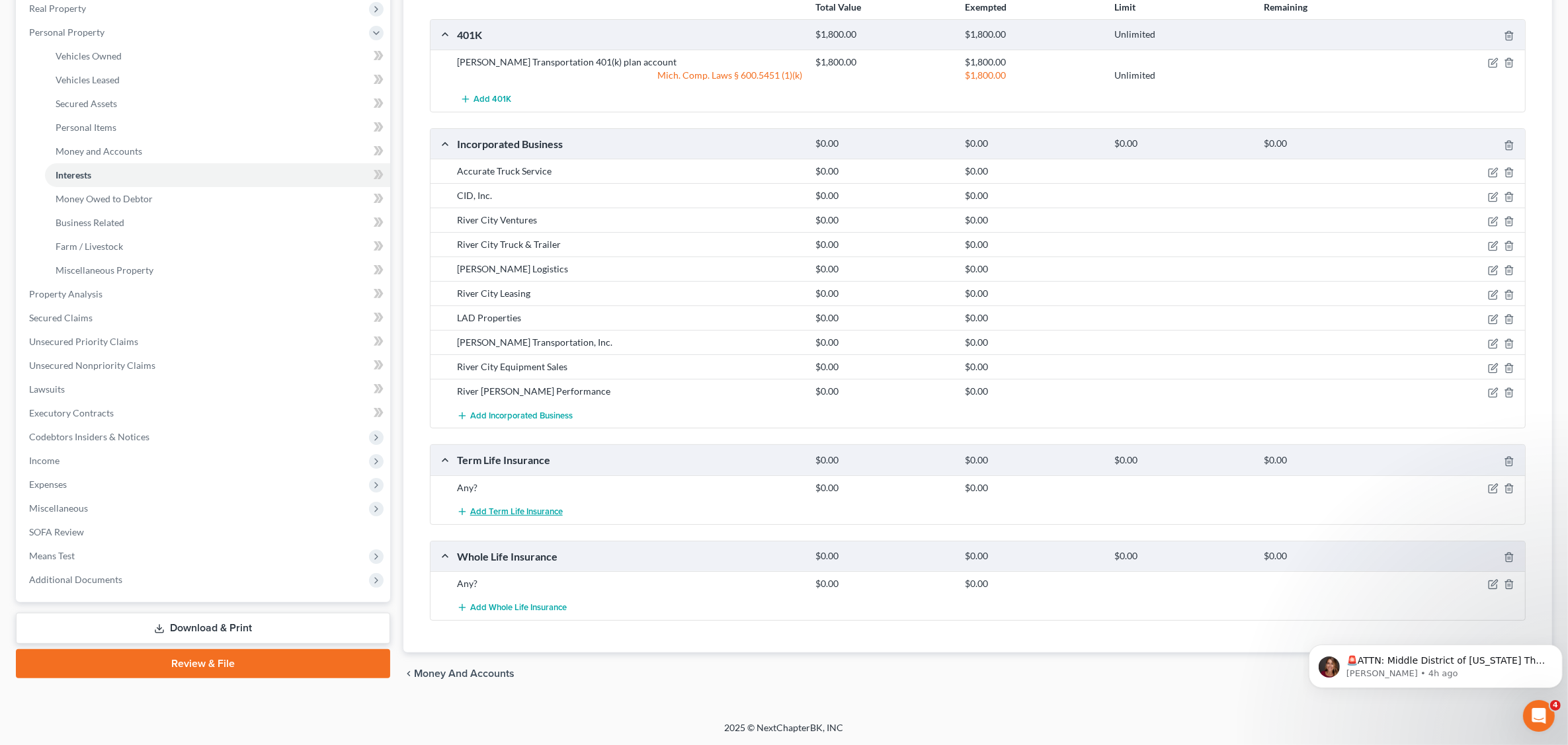
click at [530, 512] on span "Add Term Life Insurance" at bounding box center [516, 511] width 93 height 10
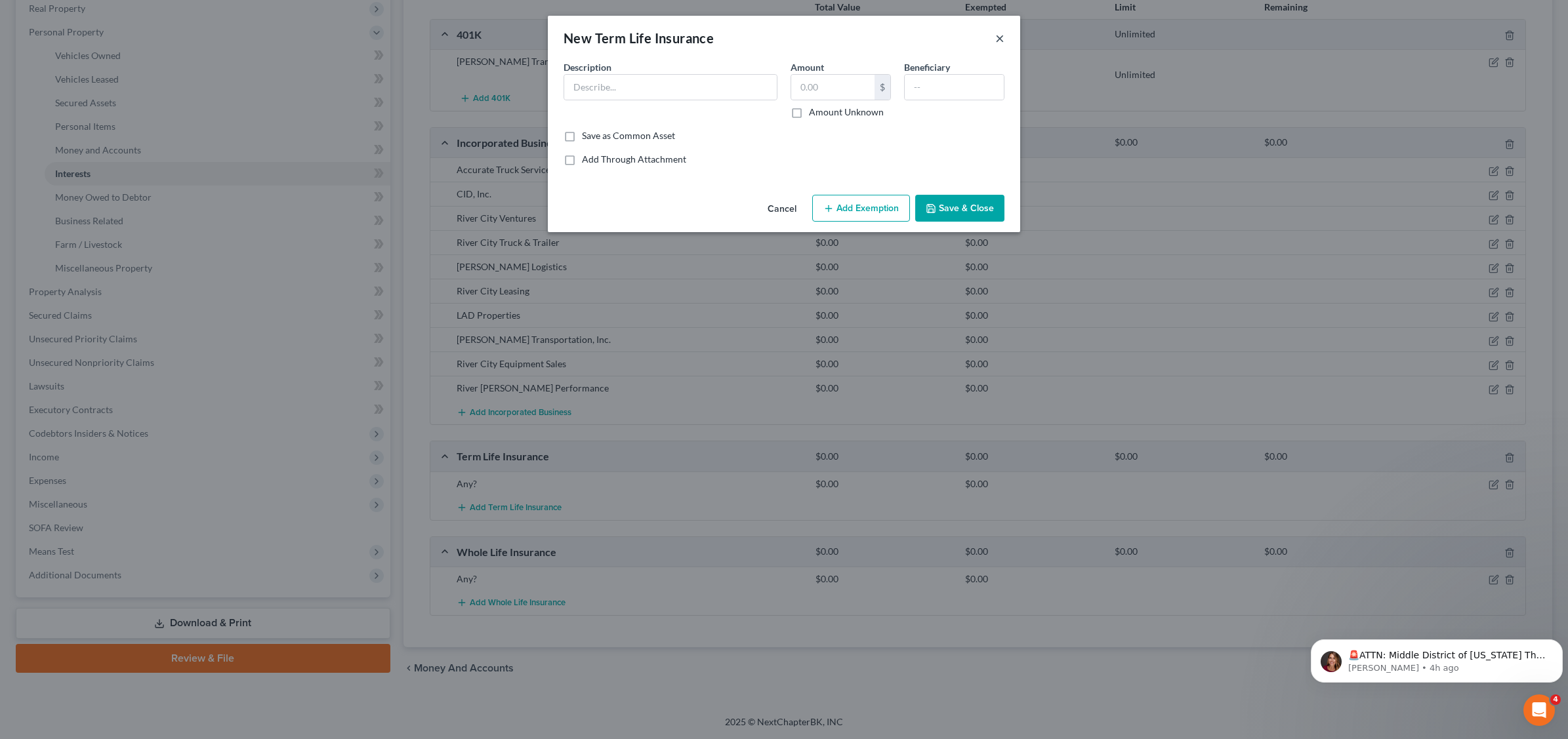
click at [1002, 31] on button "×" at bounding box center [1000, 38] width 9 height 16
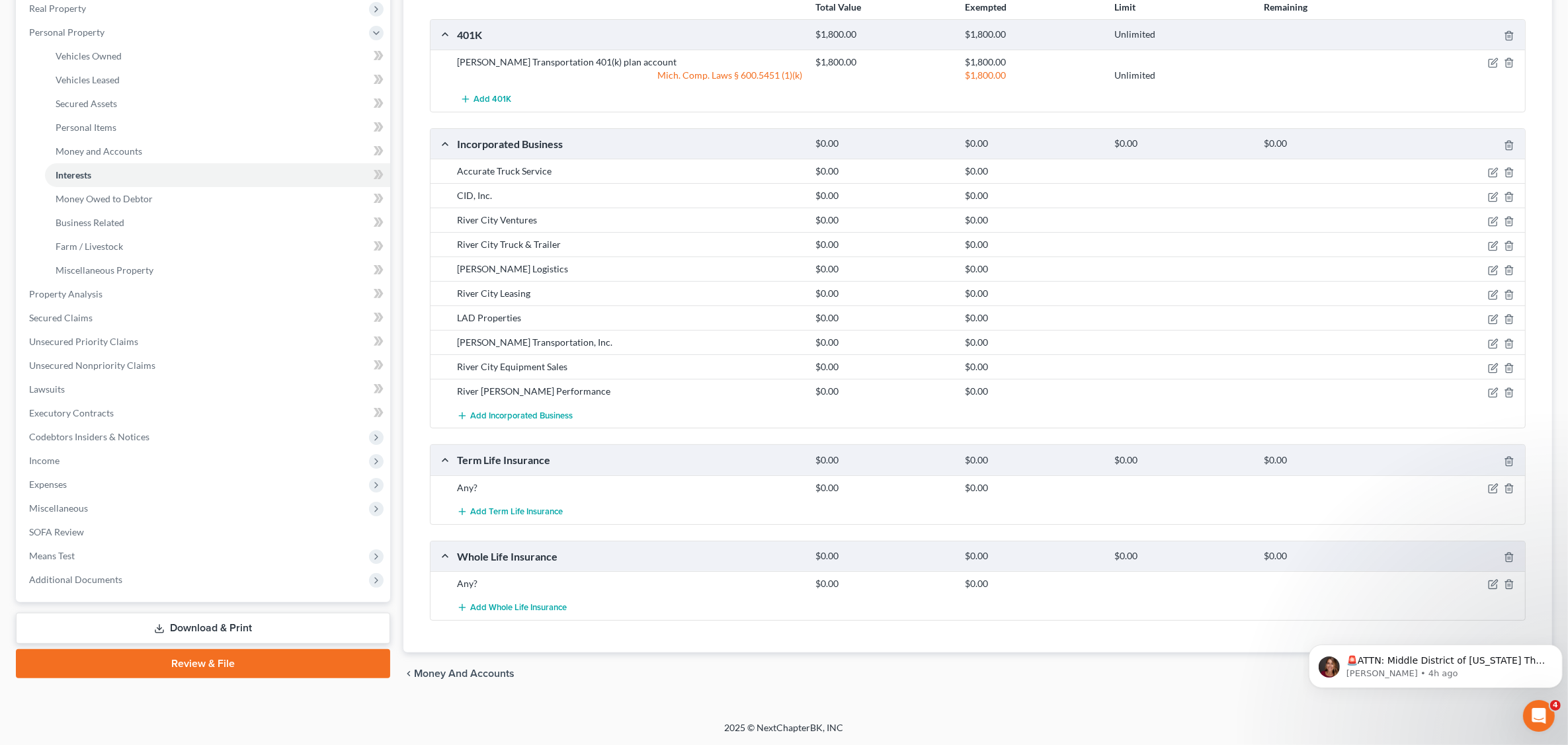
click at [609, 478] on div "Any? $0.00 $0.00" at bounding box center [977, 487] width 1095 height 24
click at [1495, 484] on icon "button" at bounding box center [1495, 487] width 6 height 6
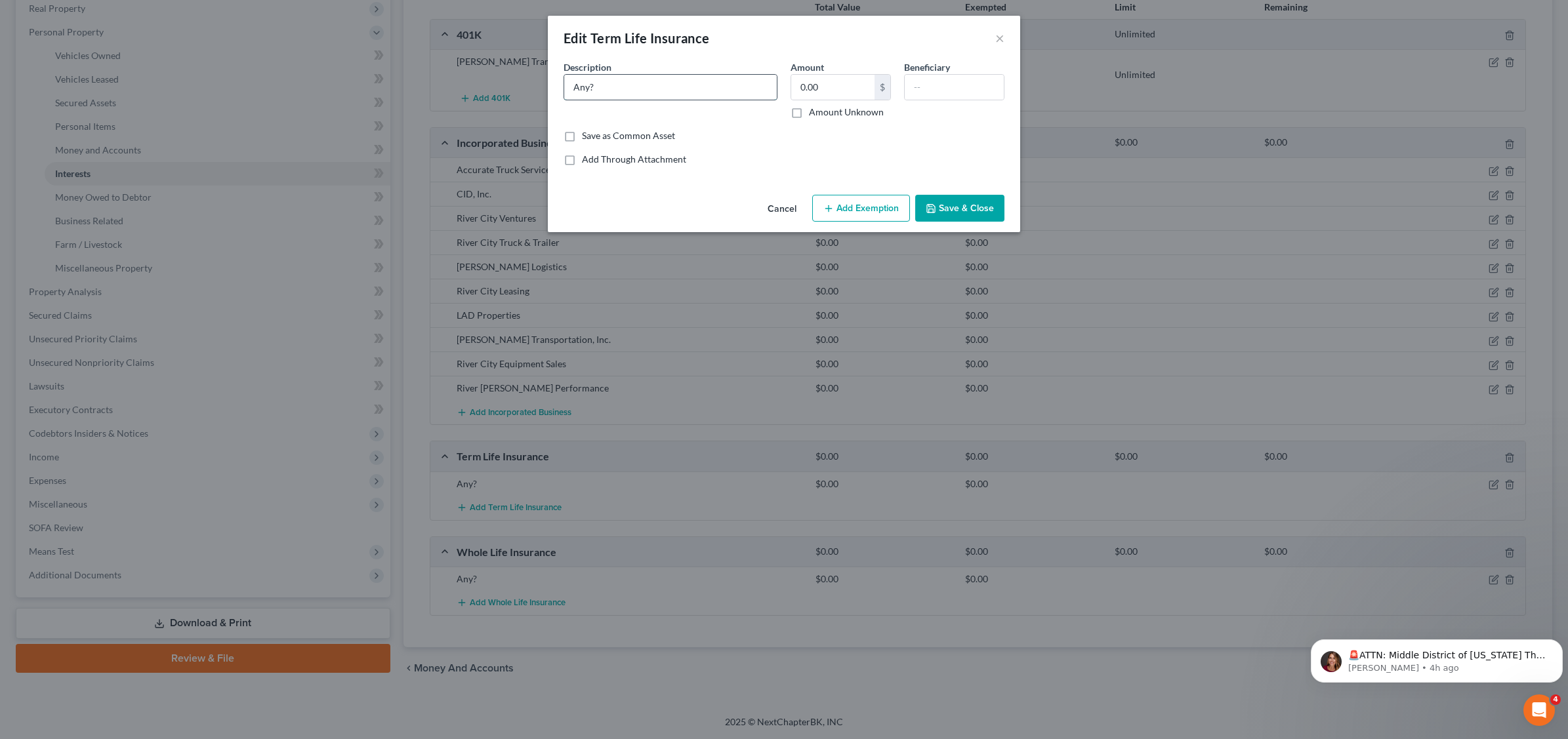
click at [670, 93] on input "Any?" at bounding box center [670, 87] width 212 height 25
type input "A"
type input "Term Life Insurance $_____________ death benefit"
click at [582, 132] on label "Save as Common Asset" at bounding box center [628, 135] width 93 height 13
click at [587, 132] on input "Save as Common Asset" at bounding box center [591, 133] width 8 height 8
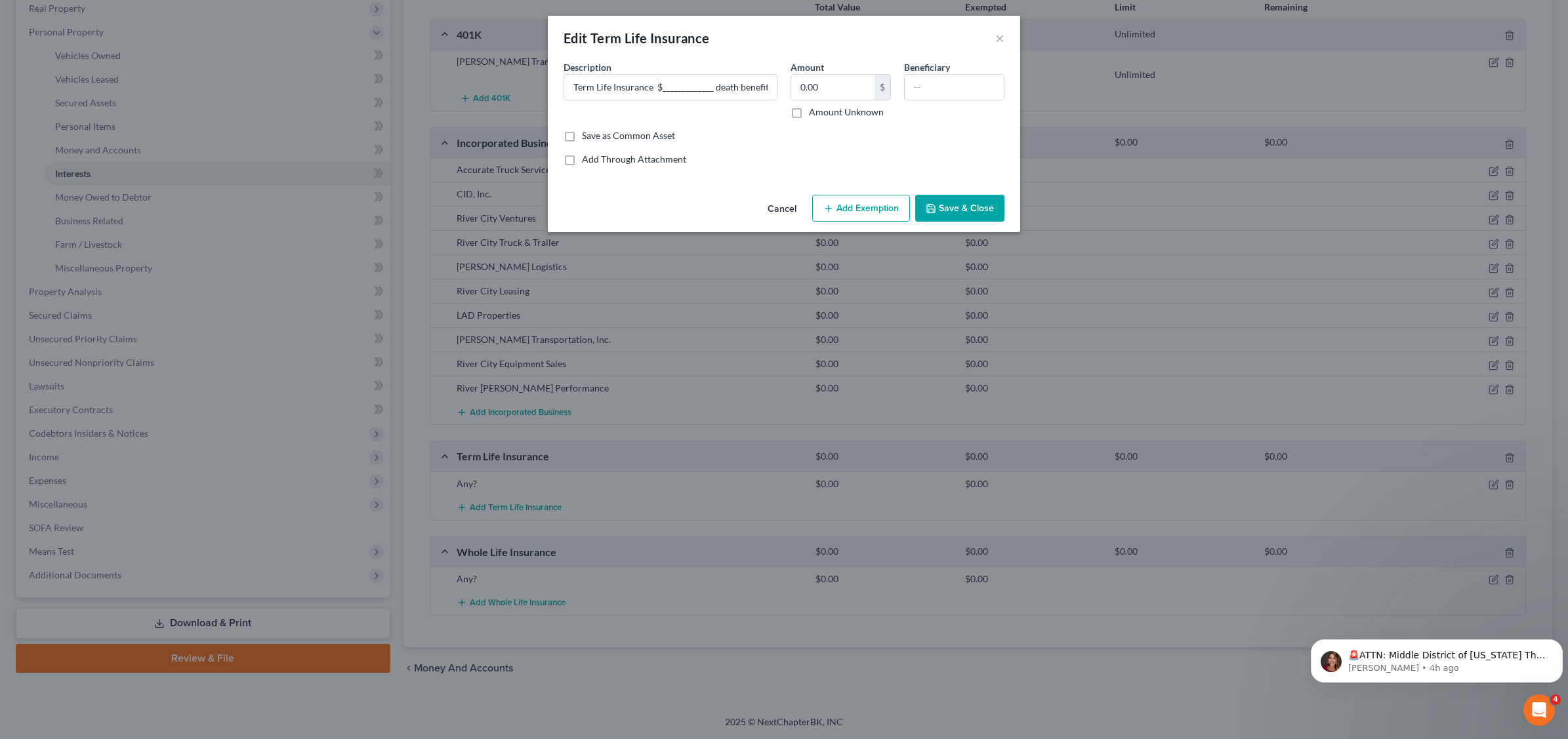
checkbox input "true"
click at [843, 208] on button "Add Exemption" at bounding box center [861, 208] width 98 height 27
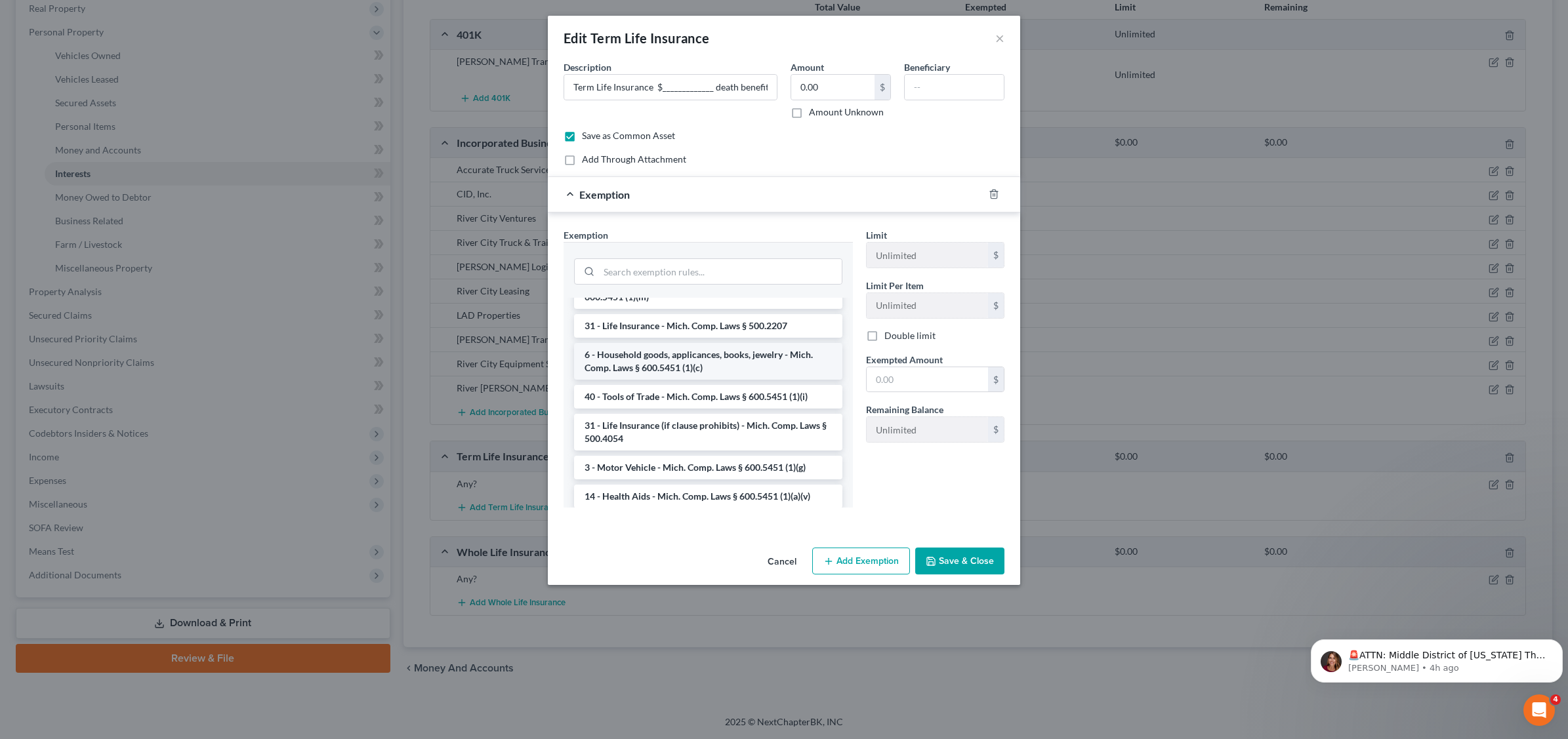
scroll to position [1148, 0]
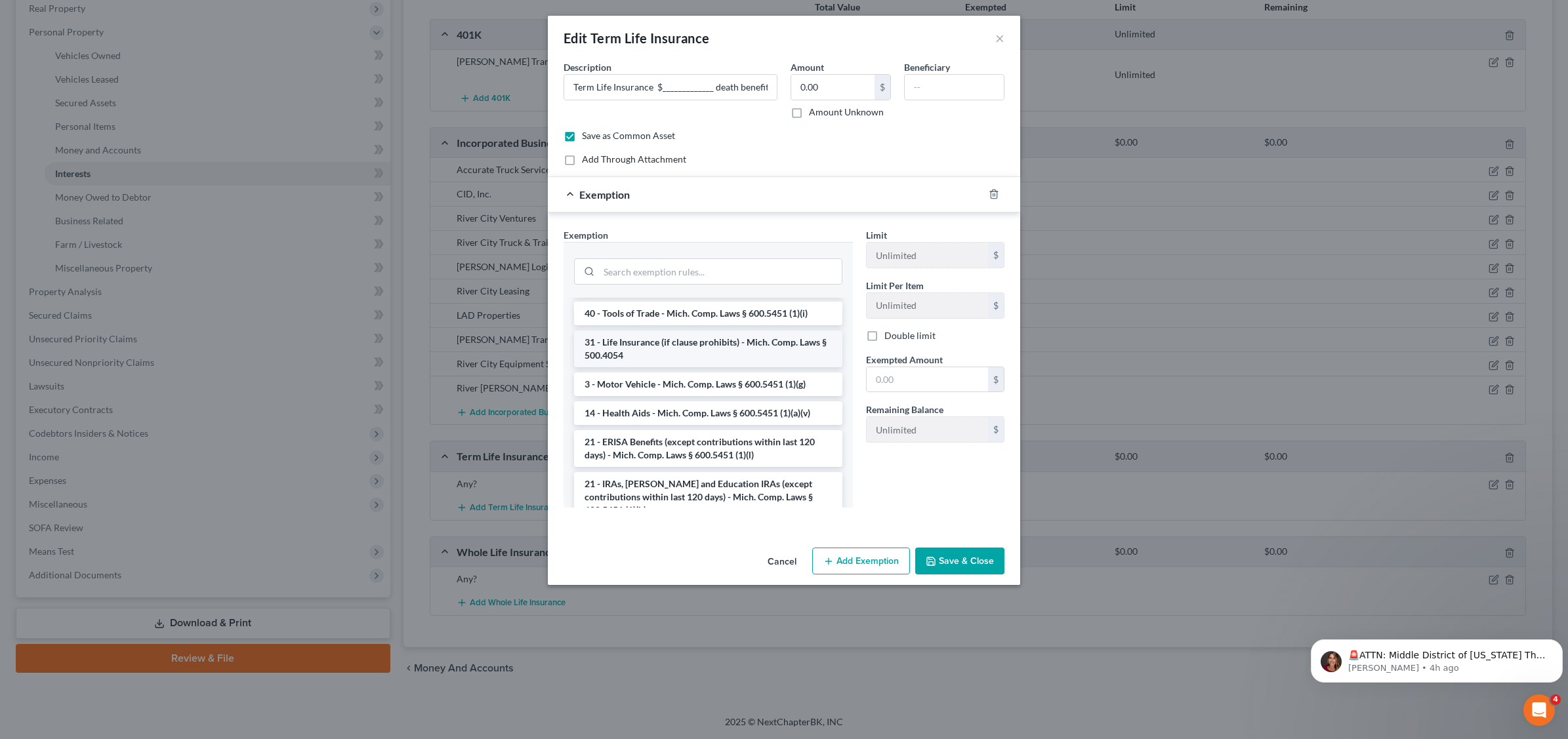
click at [672, 367] on li "31 - Life Insurance (if clause prohibits) - Mich. Comp. Laws § 500.4054" at bounding box center [708, 349] width 268 height 36
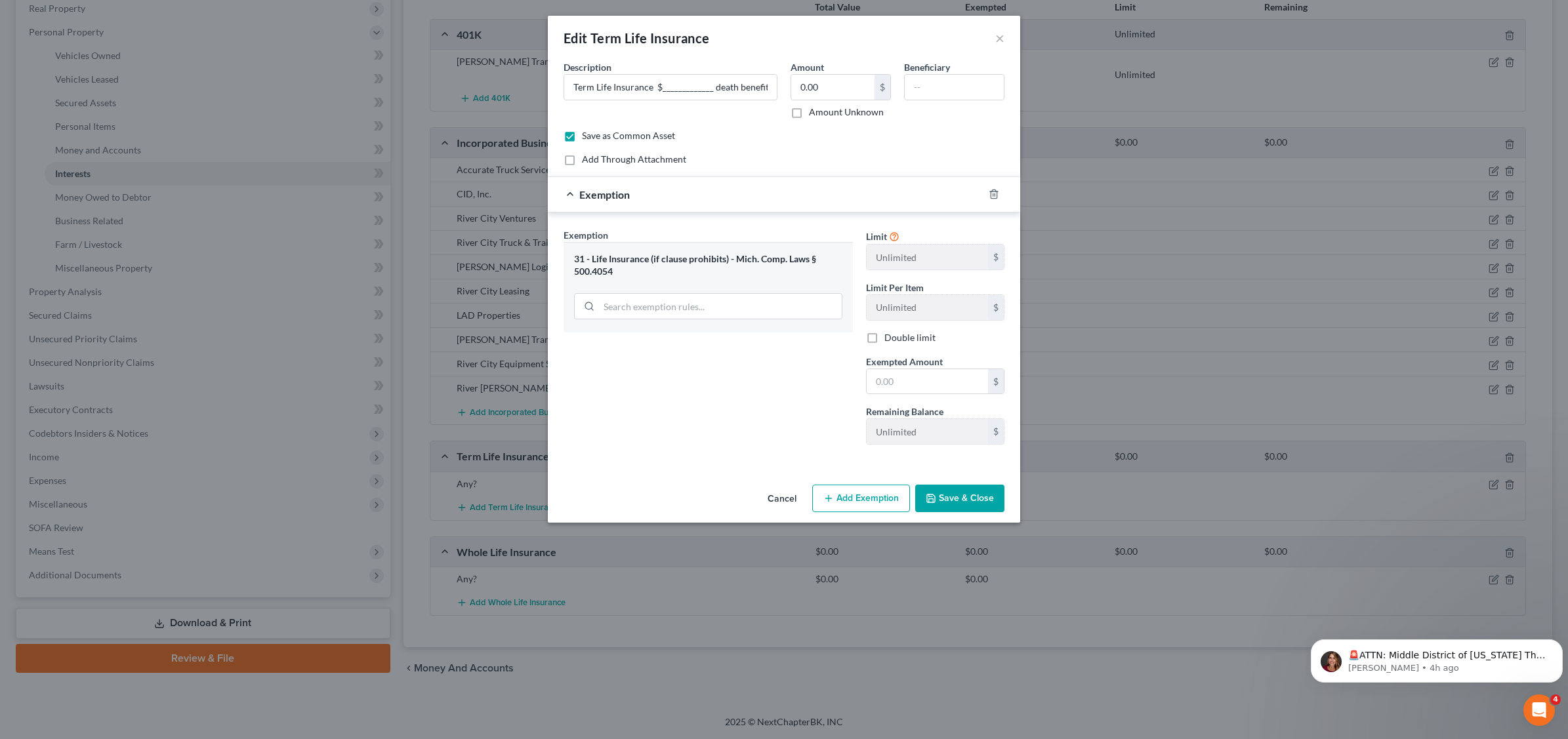
click at [972, 496] on button "Save & Close" at bounding box center [960, 498] width 89 height 27
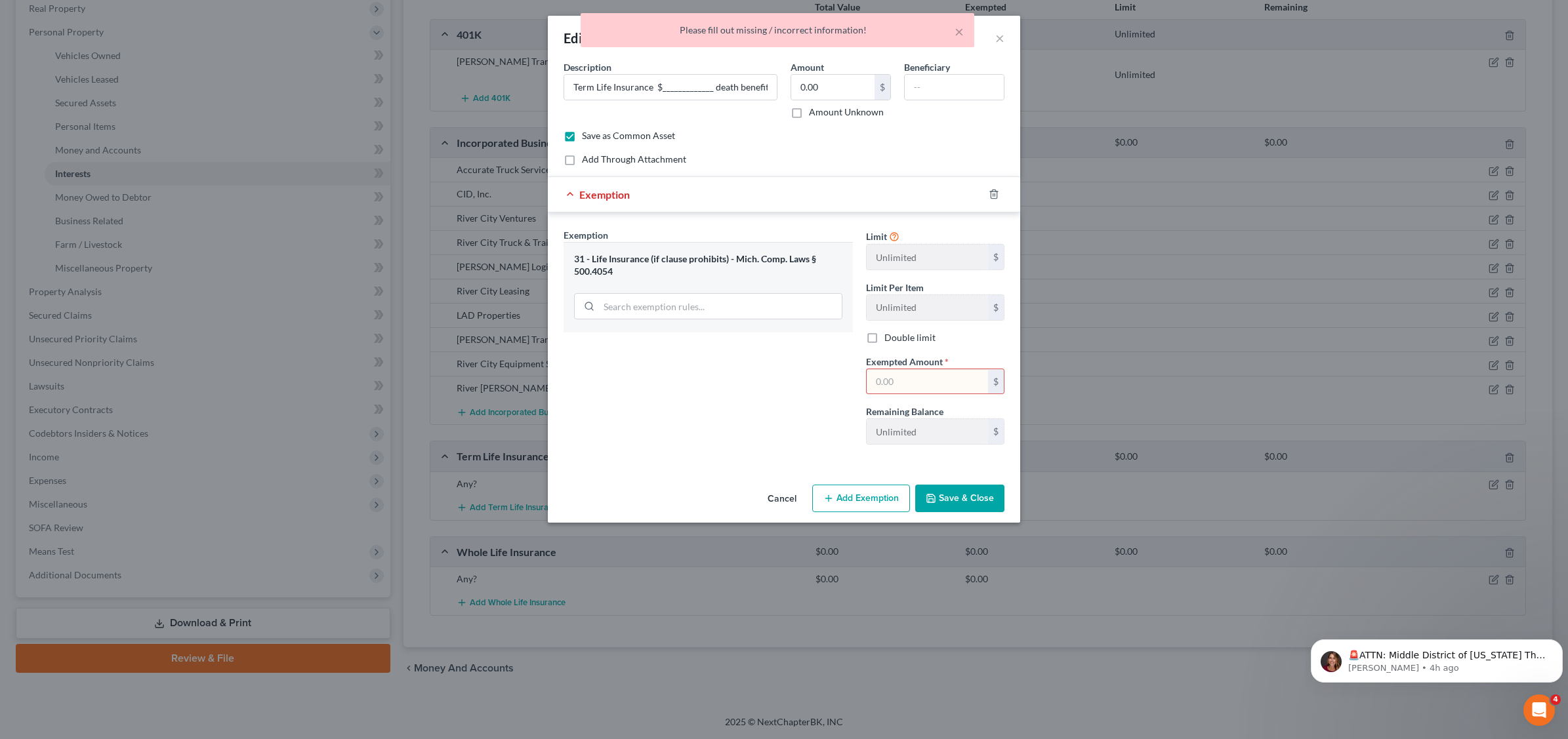
click at [914, 380] on input "text" at bounding box center [927, 382] width 122 height 25
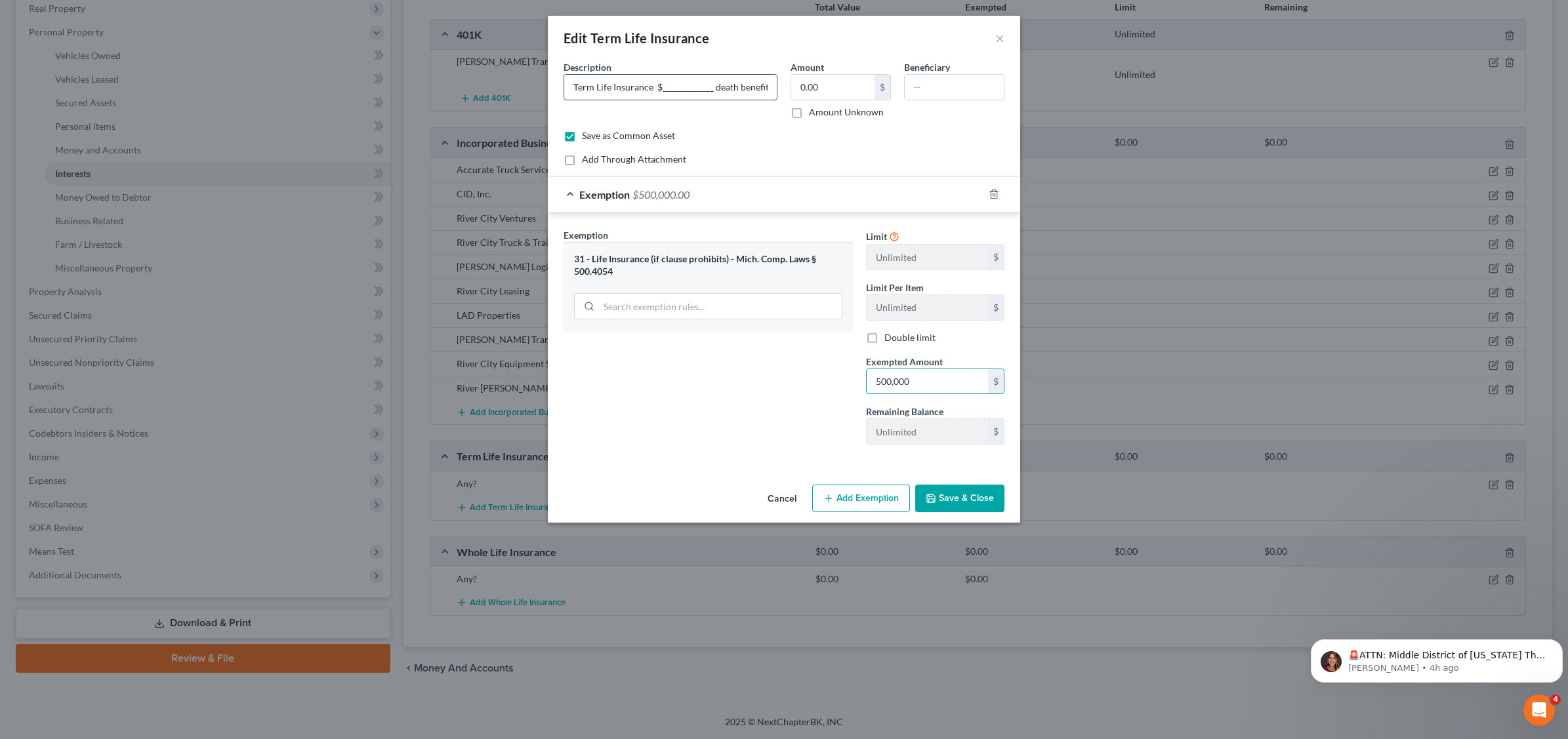
type input "500,000"
drag, startPoint x: 707, startPoint y: 85, endPoint x: 719, endPoint y: 79, distance: 13.4
click at [709, 85] on input "Term Life Insurance $_____________ death benefit" at bounding box center [670, 87] width 212 height 25
type input "Term Life Insurance $500,000death benefit"
click at [960, 85] on input "text" at bounding box center [954, 87] width 99 height 25
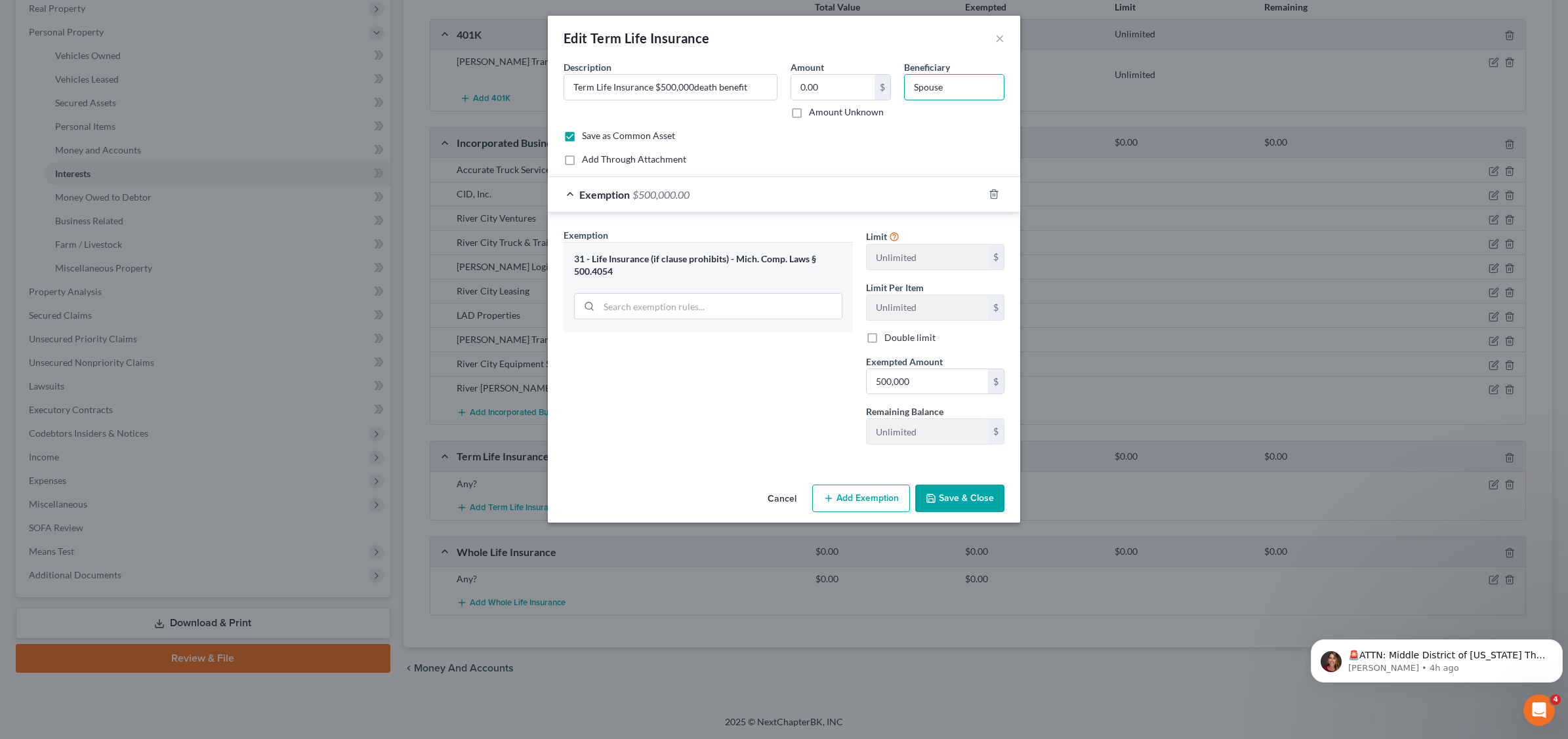
type input "Spouse"
click at [861, 72] on div "Amount 0.00 $ Amount Unknown" at bounding box center [840, 89] width 113 height 58
click at [841, 84] on input "0.00" at bounding box center [832, 87] width 83 height 25
type input "500,000"
click at [985, 500] on button "Save & Close" at bounding box center [960, 498] width 89 height 27
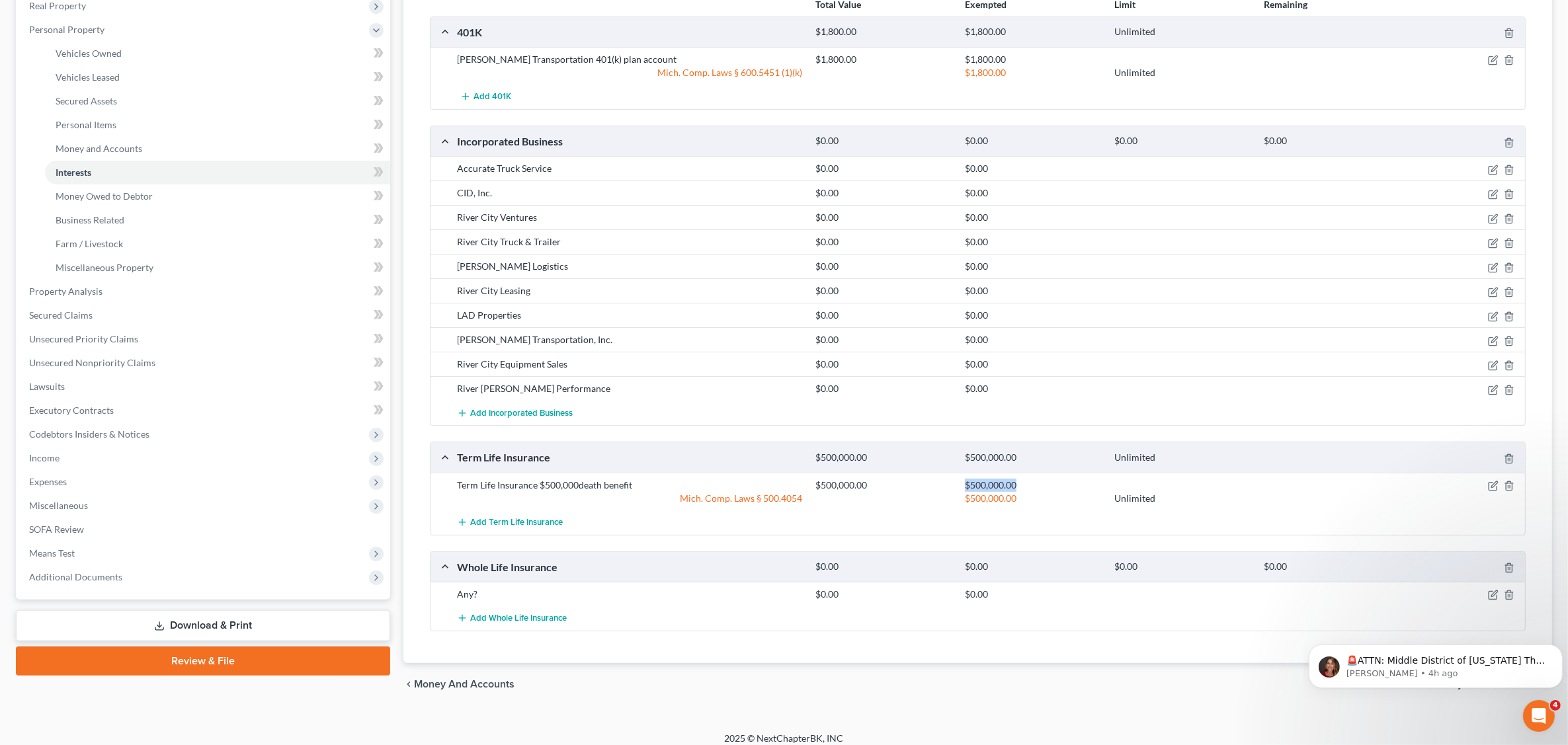
drag, startPoint x: 908, startPoint y: 484, endPoint x: 1292, endPoint y: 463, distance: 384.6
click at [1250, 464] on div "Term Life Insurance $500,000.00 $500,000.00 Unlimited Term Life Insurance $500,…" at bounding box center [977, 488] width 1096 height 94
drag, startPoint x: 696, startPoint y: 527, endPoint x: 668, endPoint y: 530, distance: 28.2
click at [688, 527] on div "Add Term Life Insurance" at bounding box center [988, 523] width 1076 height 24
click at [517, 521] on span "Add Term Life Insurance" at bounding box center [516, 522] width 93 height 10
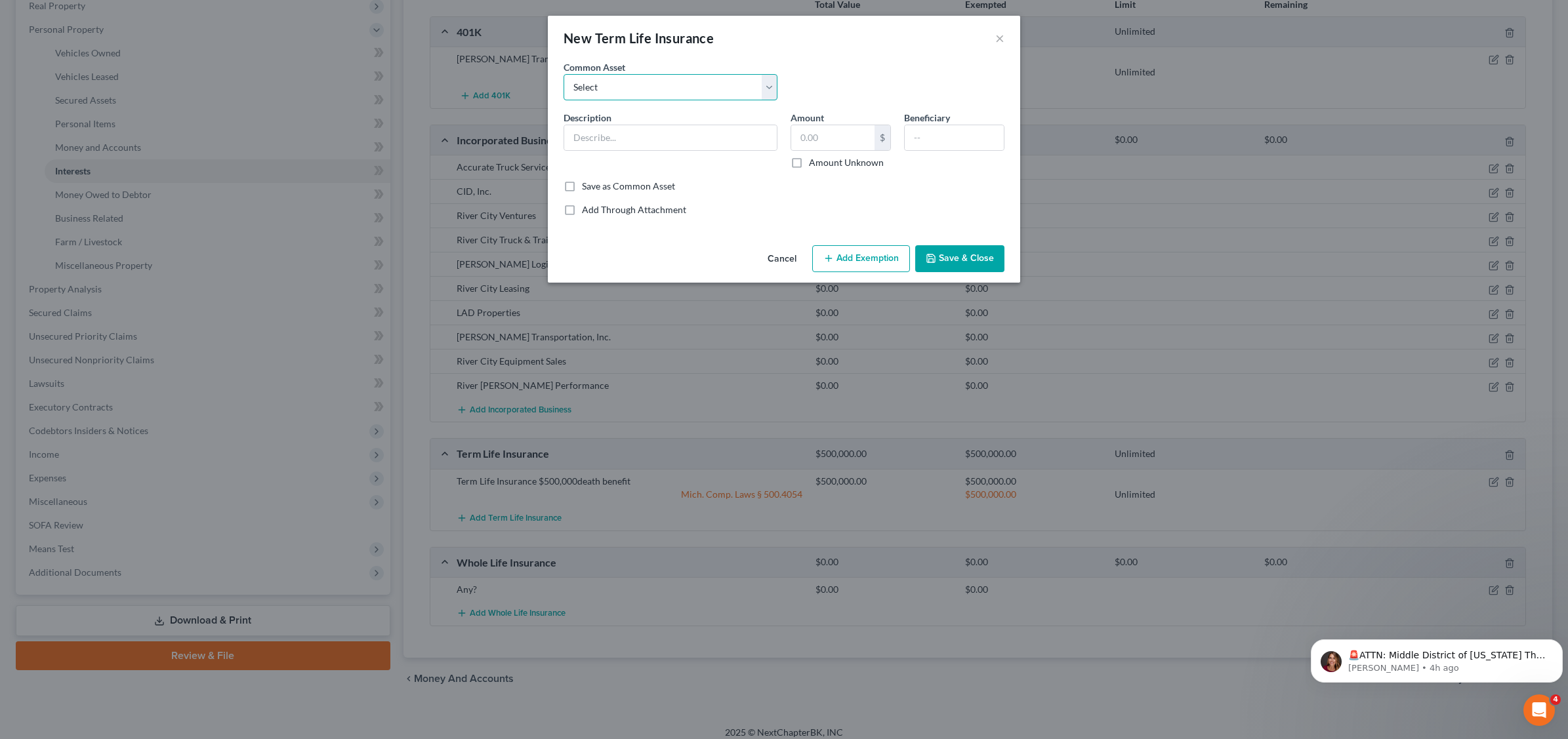
click at [666, 84] on select "Select Term Life Insurance $500,000death benefit" at bounding box center [670, 87] width 214 height 26
select select "0"
click at [564, 74] on select "Select Term Life Insurance $500,000death benefit" at bounding box center [670, 87] width 214 height 26
type input "Term Life Insurance $500,000death benefit"
type input "500,000.00"
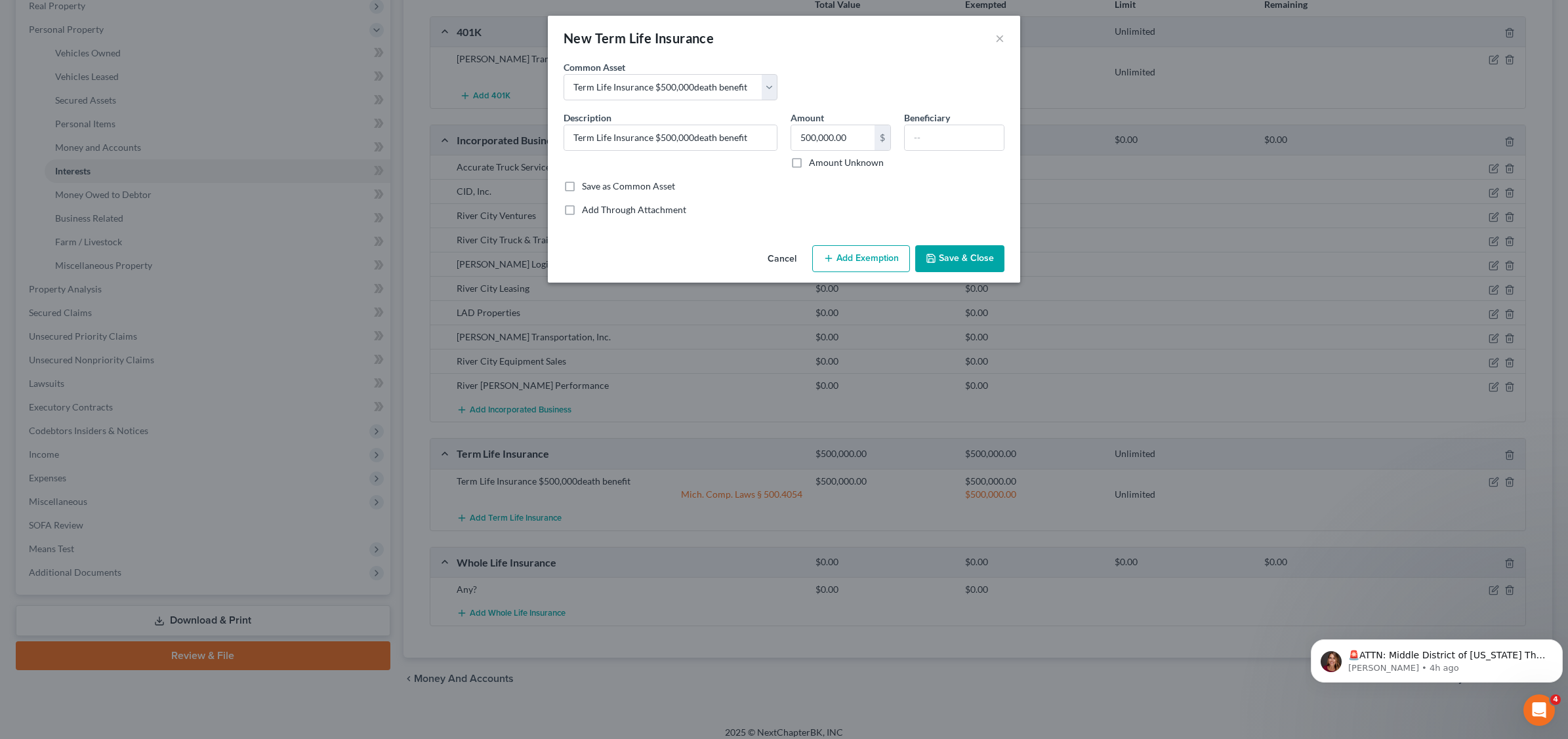
click at [859, 261] on button "Add Exemption" at bounding box center [861, 259] width 98 height 27
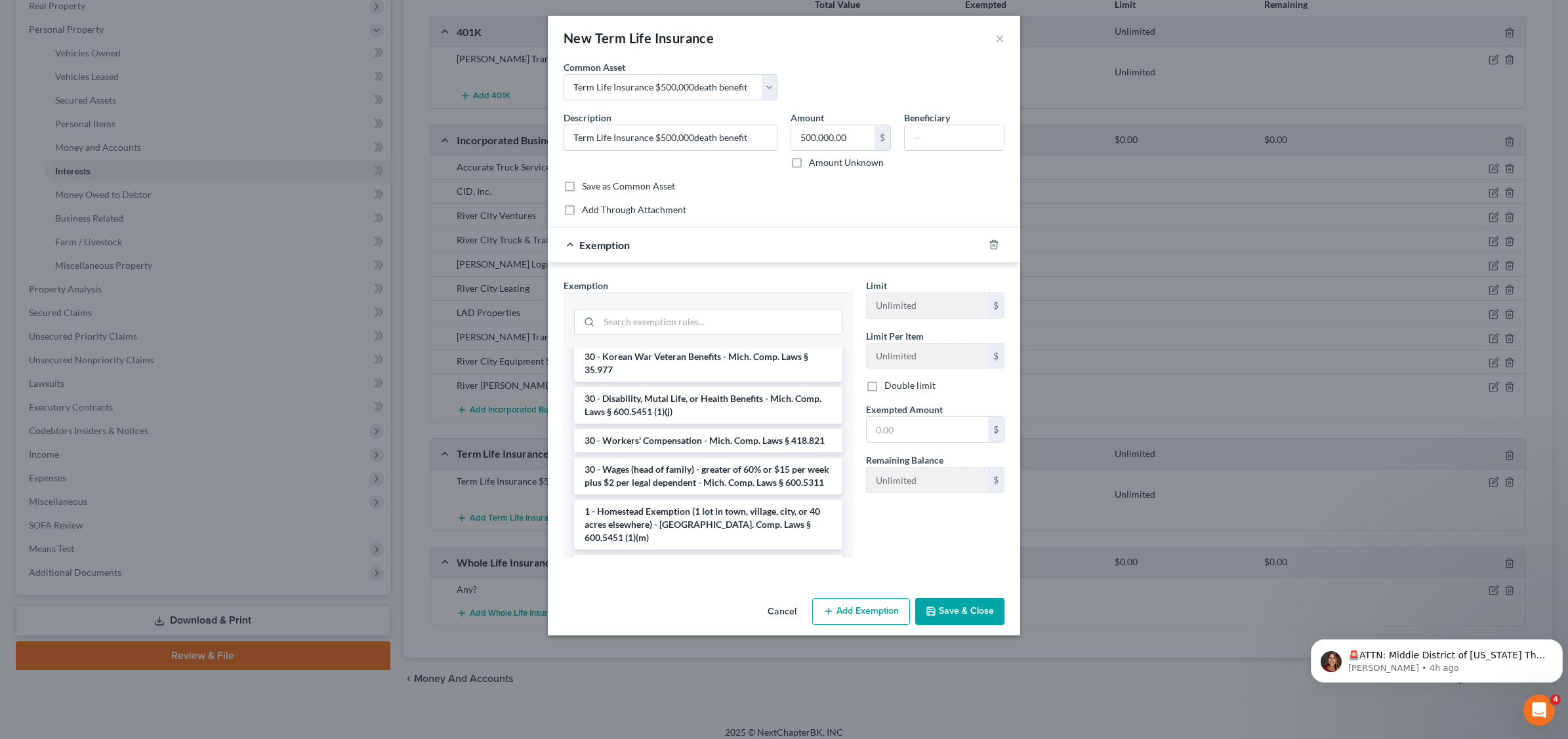
scroll to position [1066, 0]
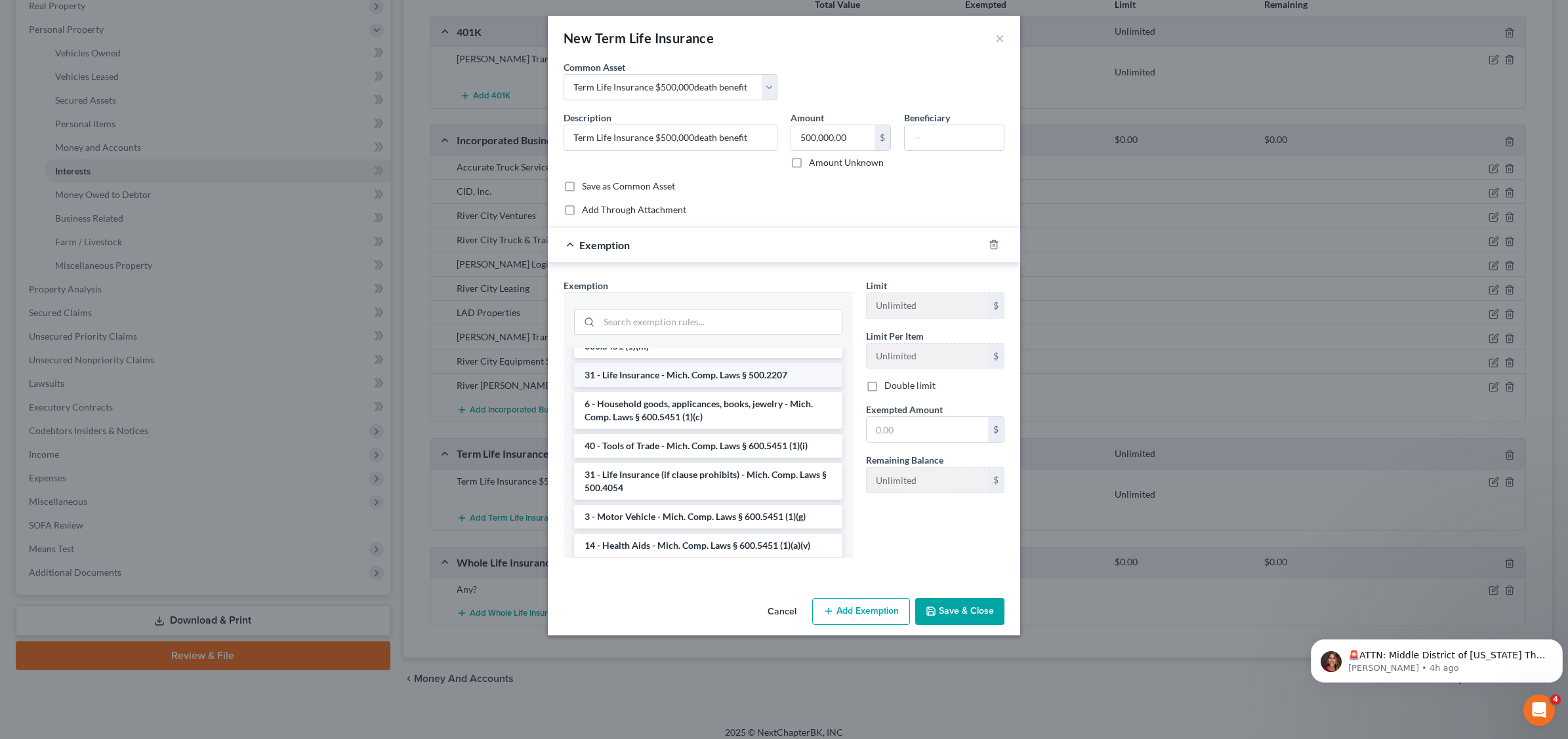
click at [732, 387] on li "31 - Life Insurance - Mich. Comp. Laws § 500.2207" at bounding box center [708, 375] width 268 height 23
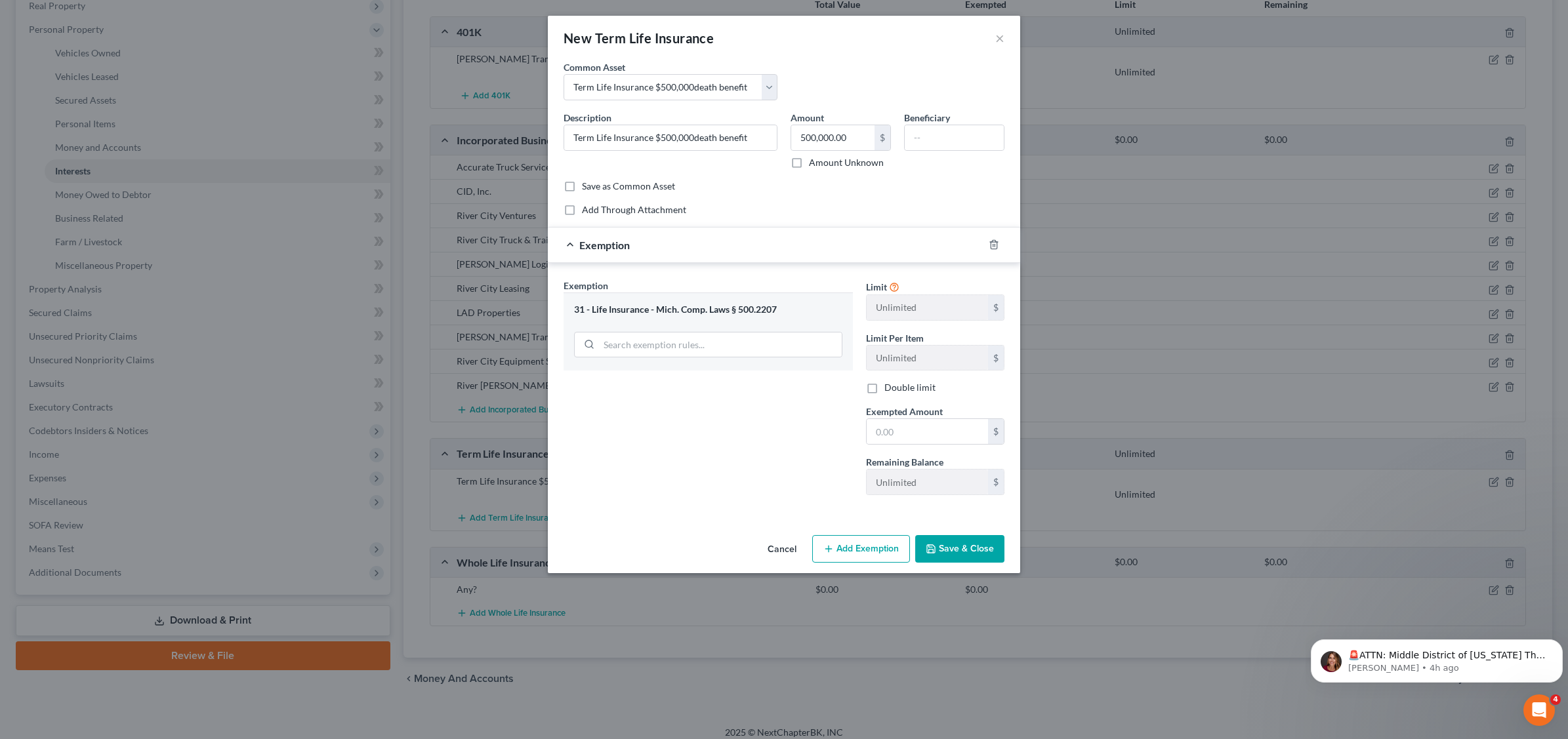
click at [958, 545] on button "Save & Close" at bounding box center [960, 549] width 89 height 27
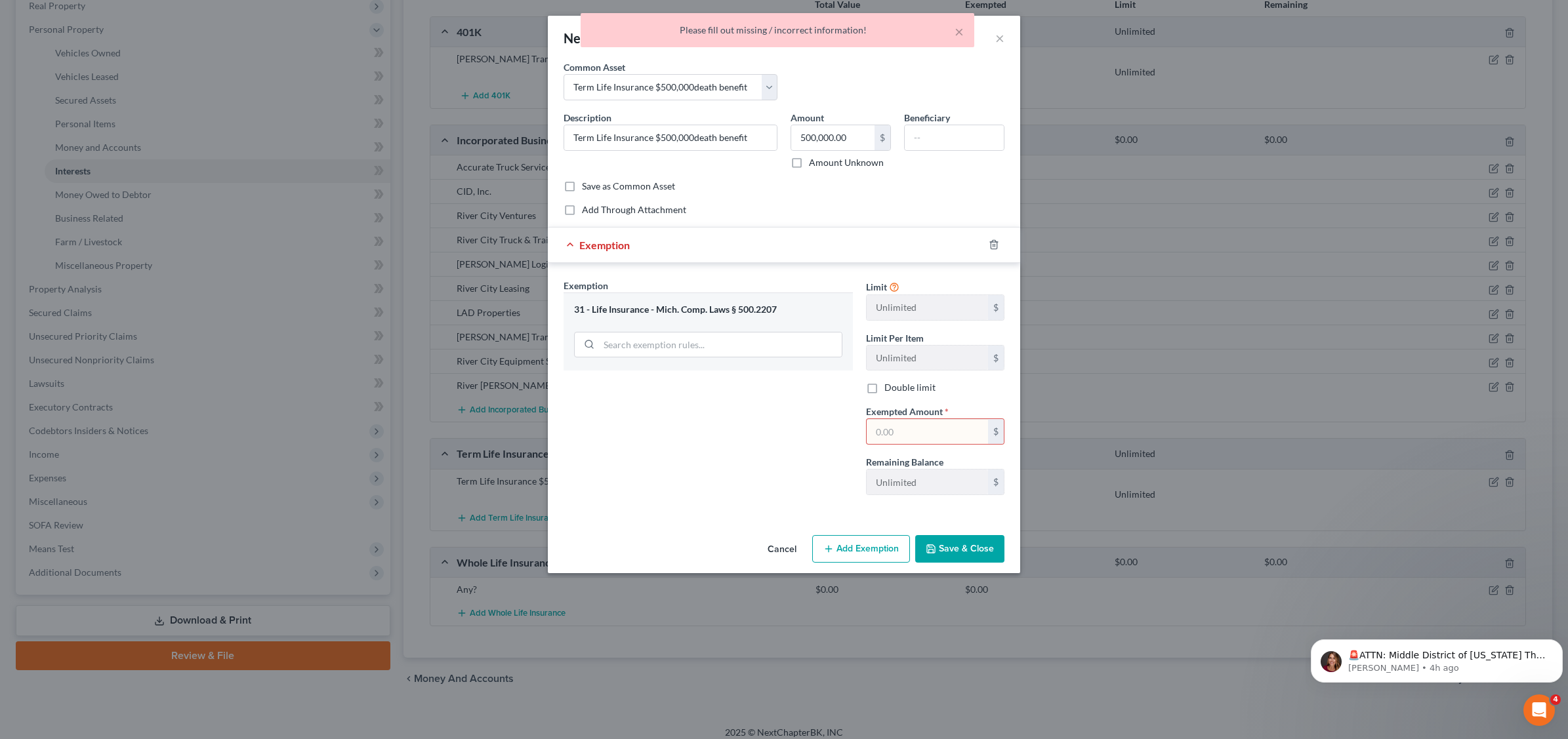
click at [926, 424] on input "text" at bounding box center [927, 432] width 122 height 25
type input "500,000"
type input "Spouse"
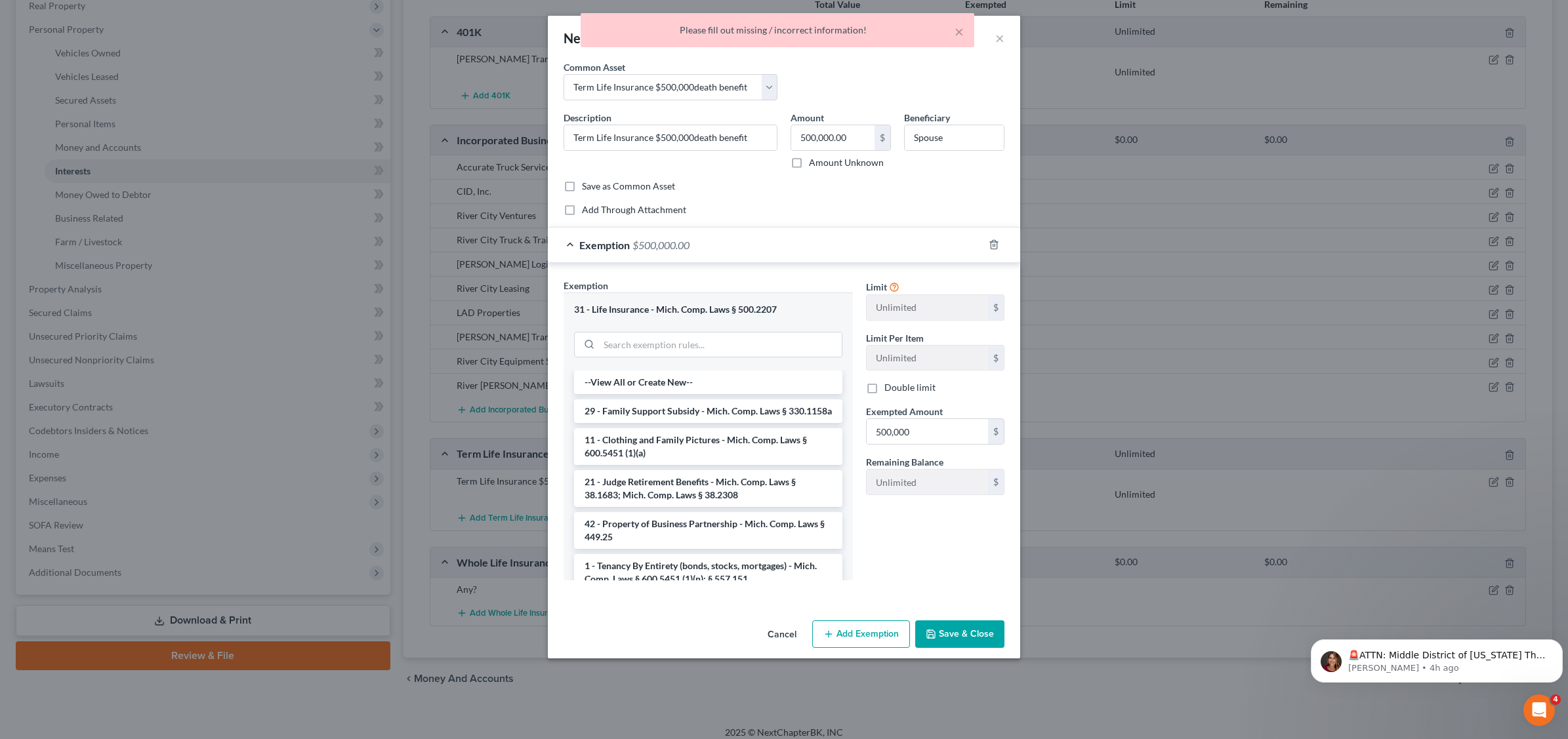
click at [954, 631] on button "Save & Close" at bounding box center [960, 635] width 89 height 27
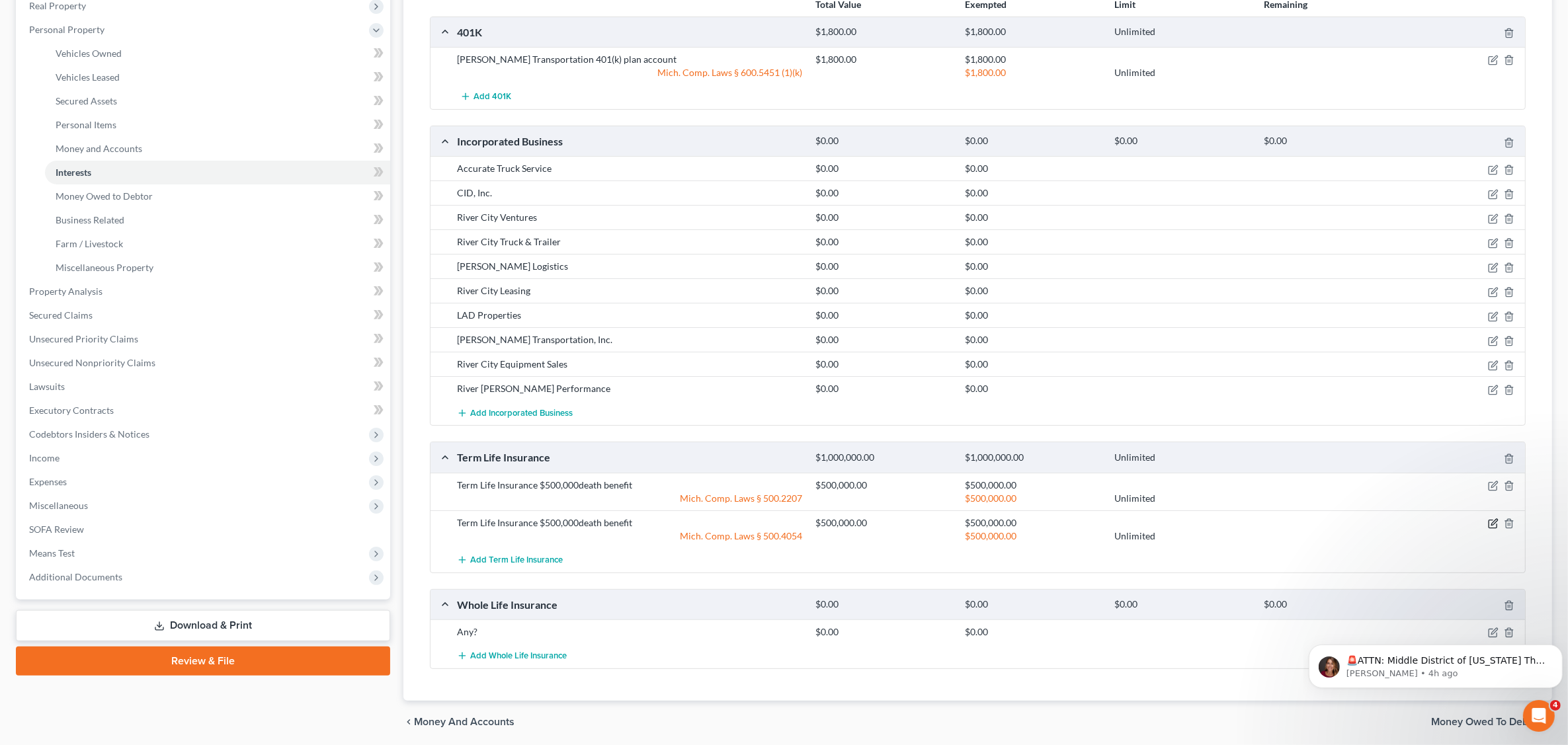
click at [1490, 523] on icon "button" at bounding box center [1493, 523] width 10 height 10
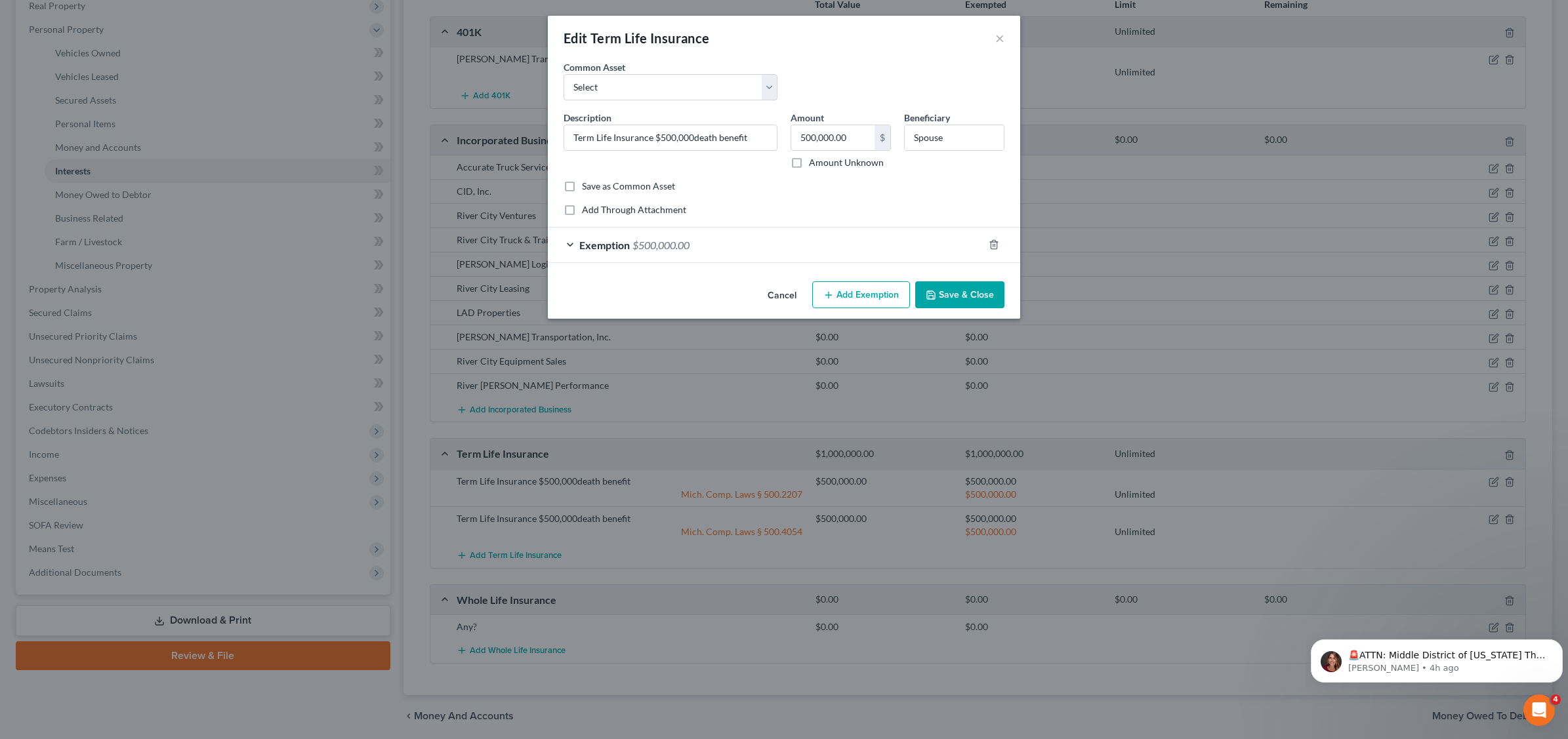
click at [671, 245] on span "$500,000.00" at bounding box center [661, 245] width 57 height 12
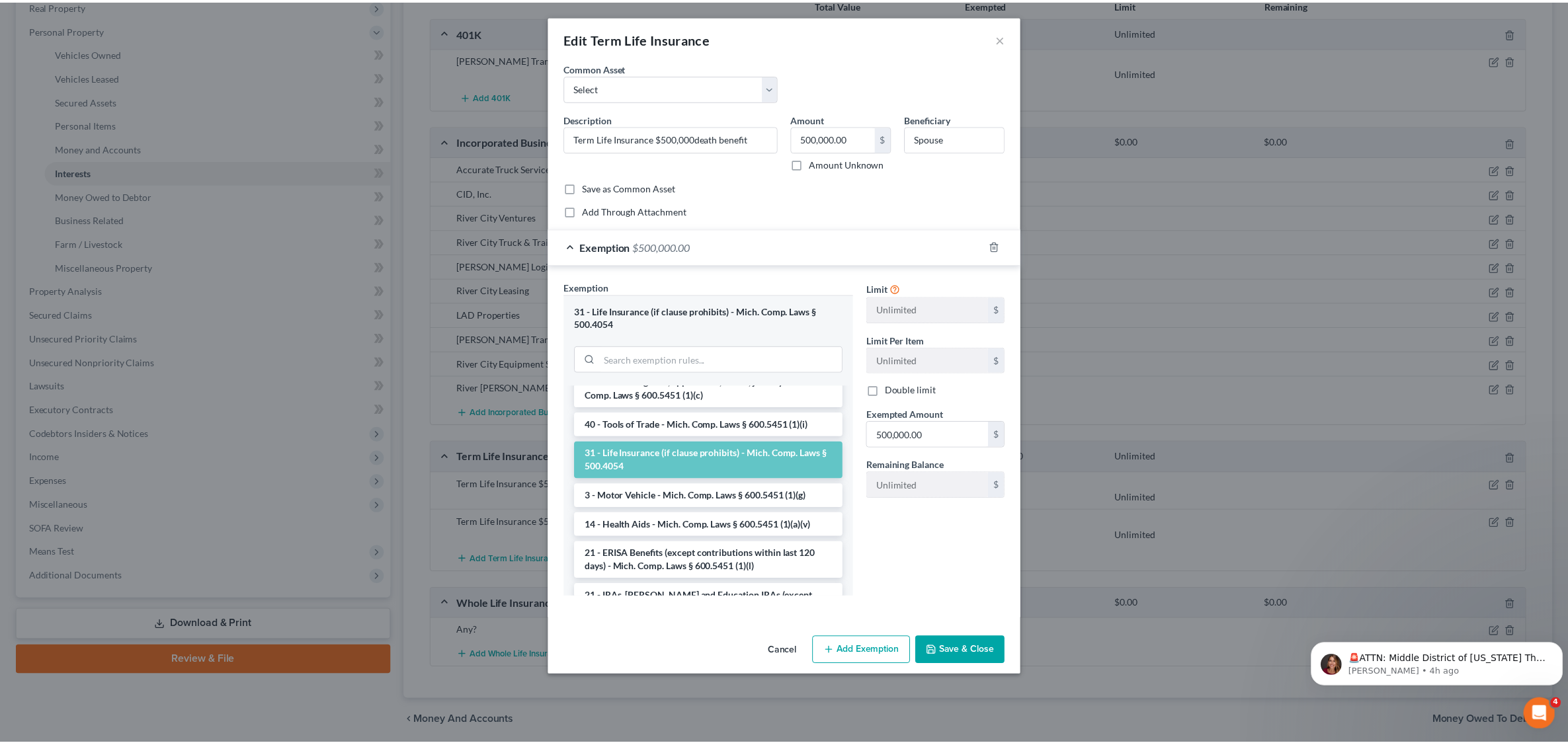
scroll to position [1118, 0]
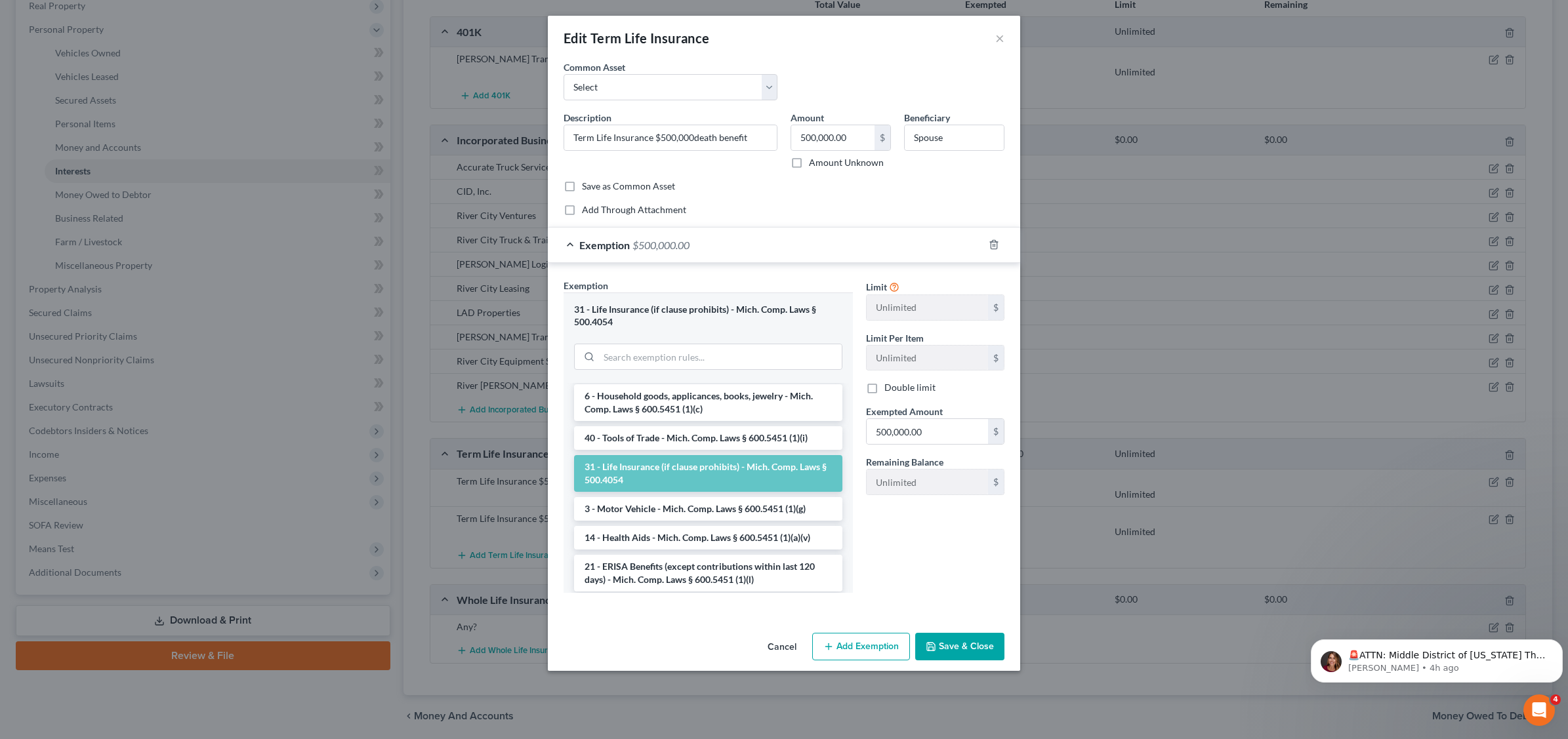
click at [749, 379] on li "31 - Life Insurance - Mich. Comp. Laws § 500.2207" at bounding box center [708, 367] width 268 height 23
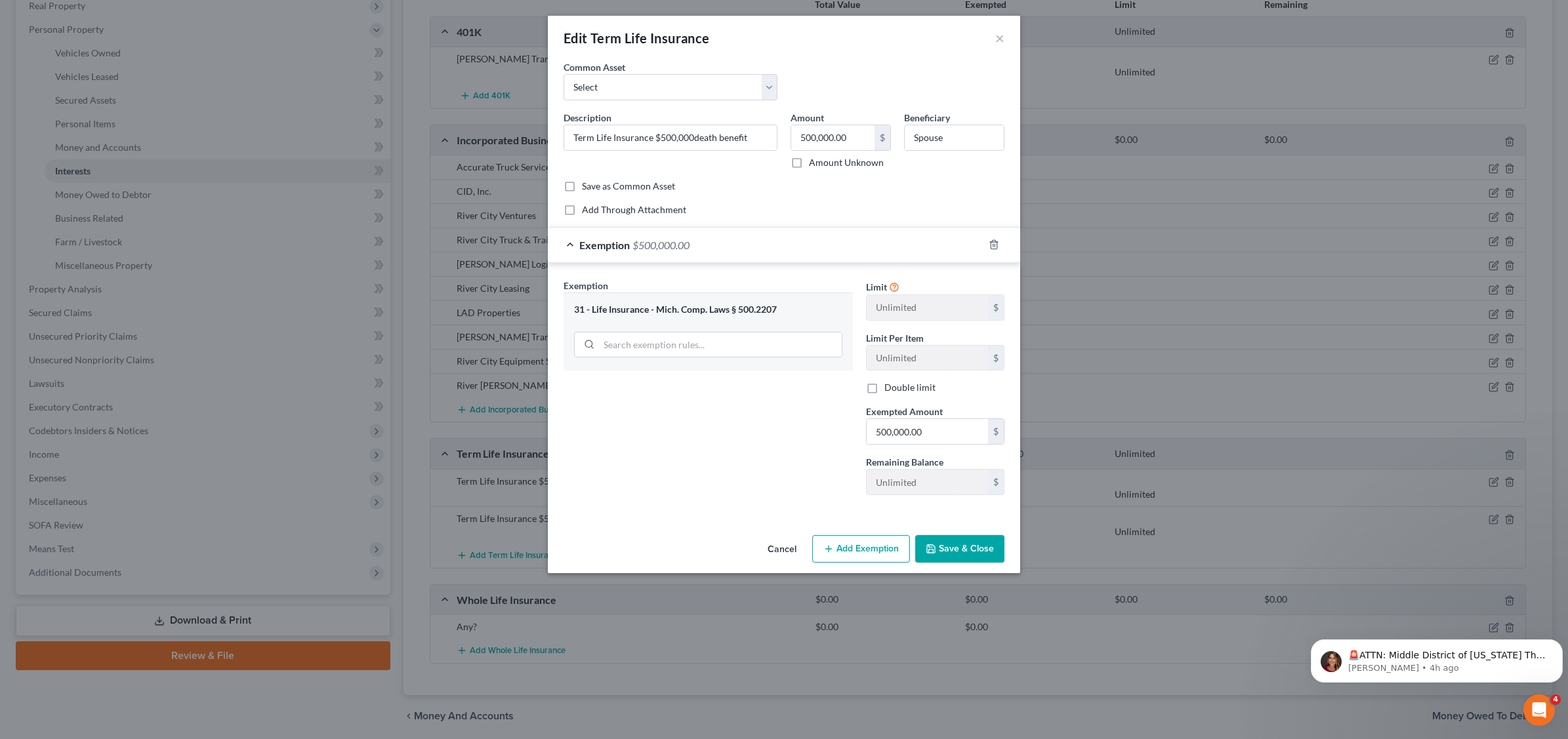
click at [967, 554] on button "Save & Close" at bounding box center [960, 549] width 89 height 27
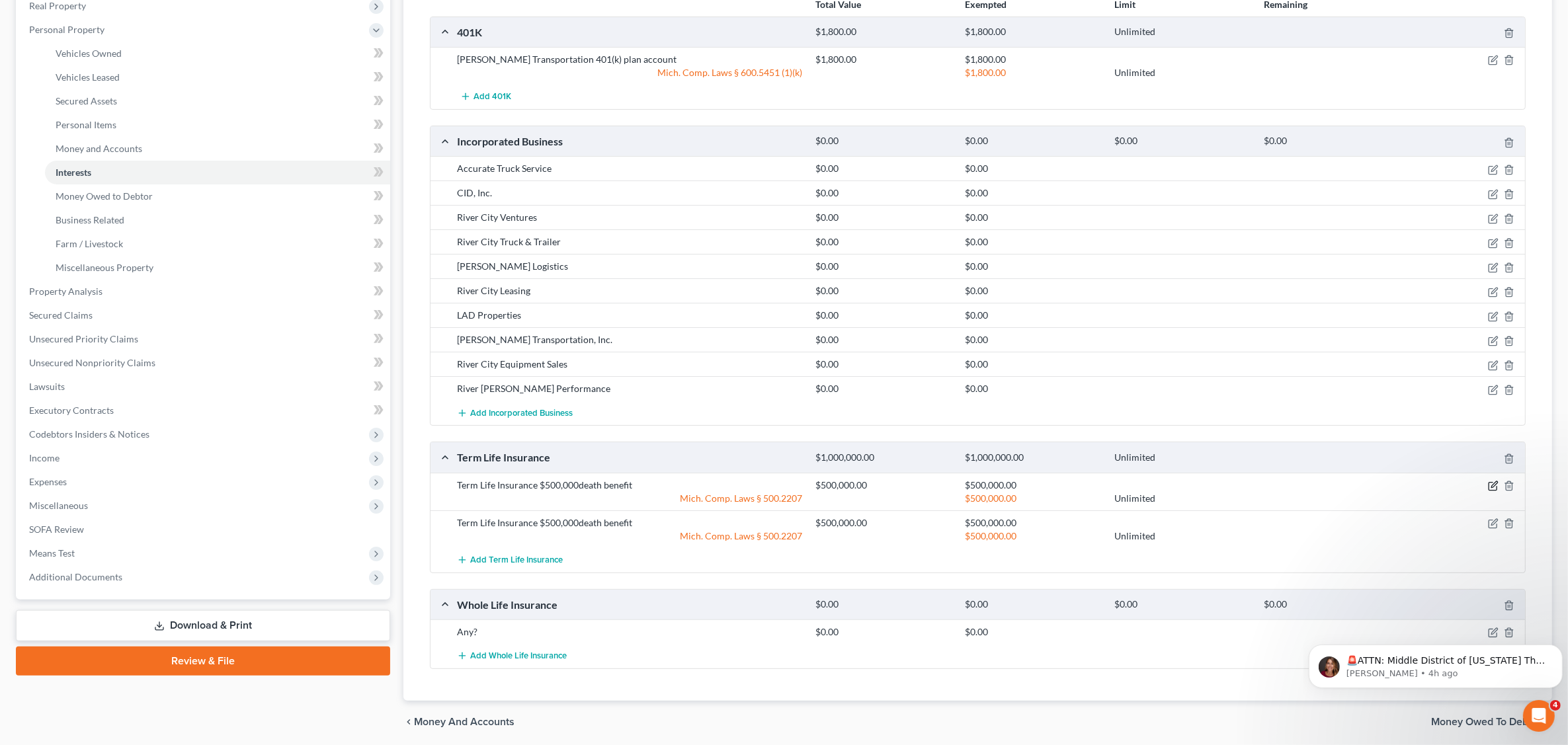
click at [1490, 484] on icon "button" at bounding box center [1492, 487] width 8 height 8
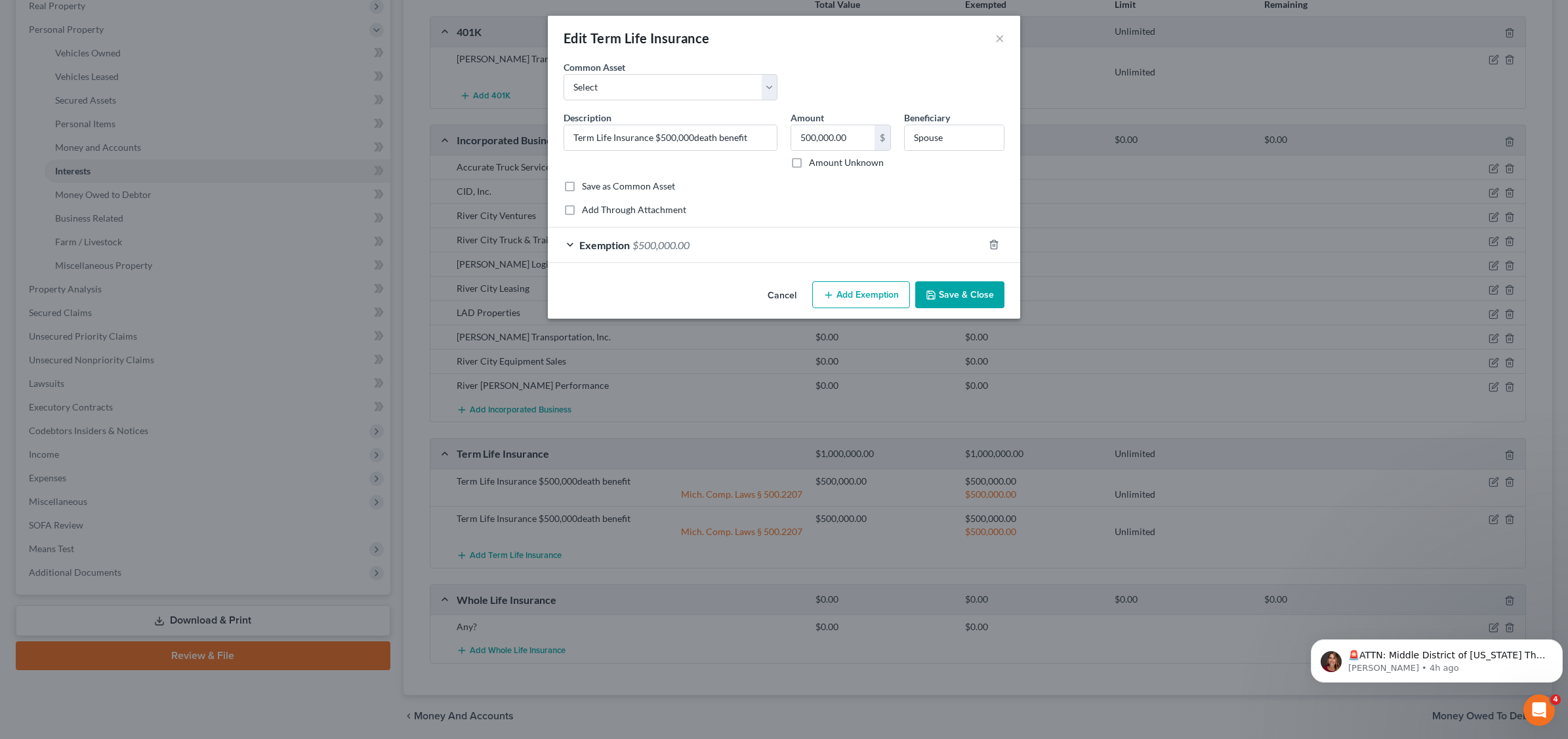
click at [985, 292] on button "Save & Close" at bounding box center [960, 295] width 89 height 27
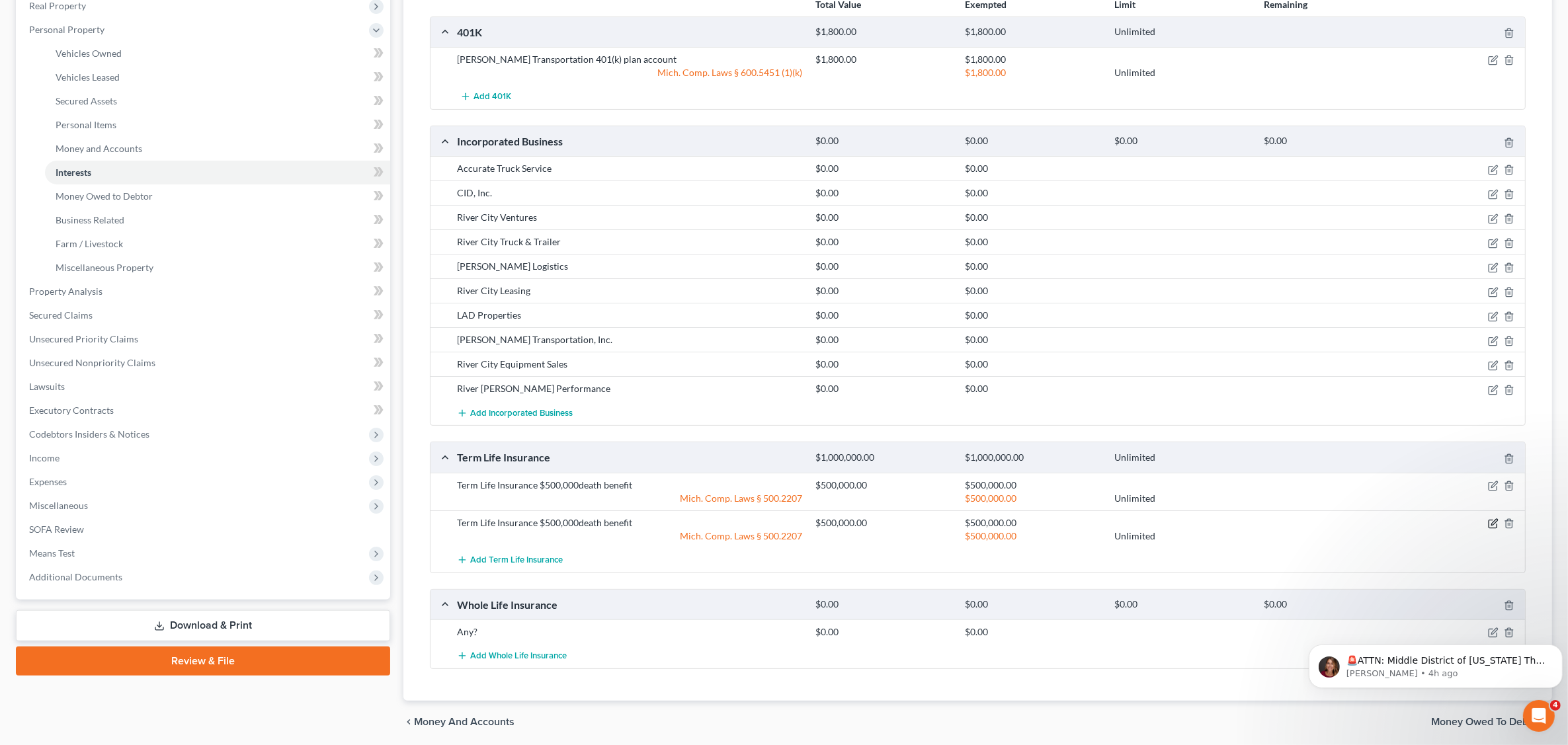
click at [1494, 528] on icon "button" at bounding box center [1492, 524] width 8 height 8
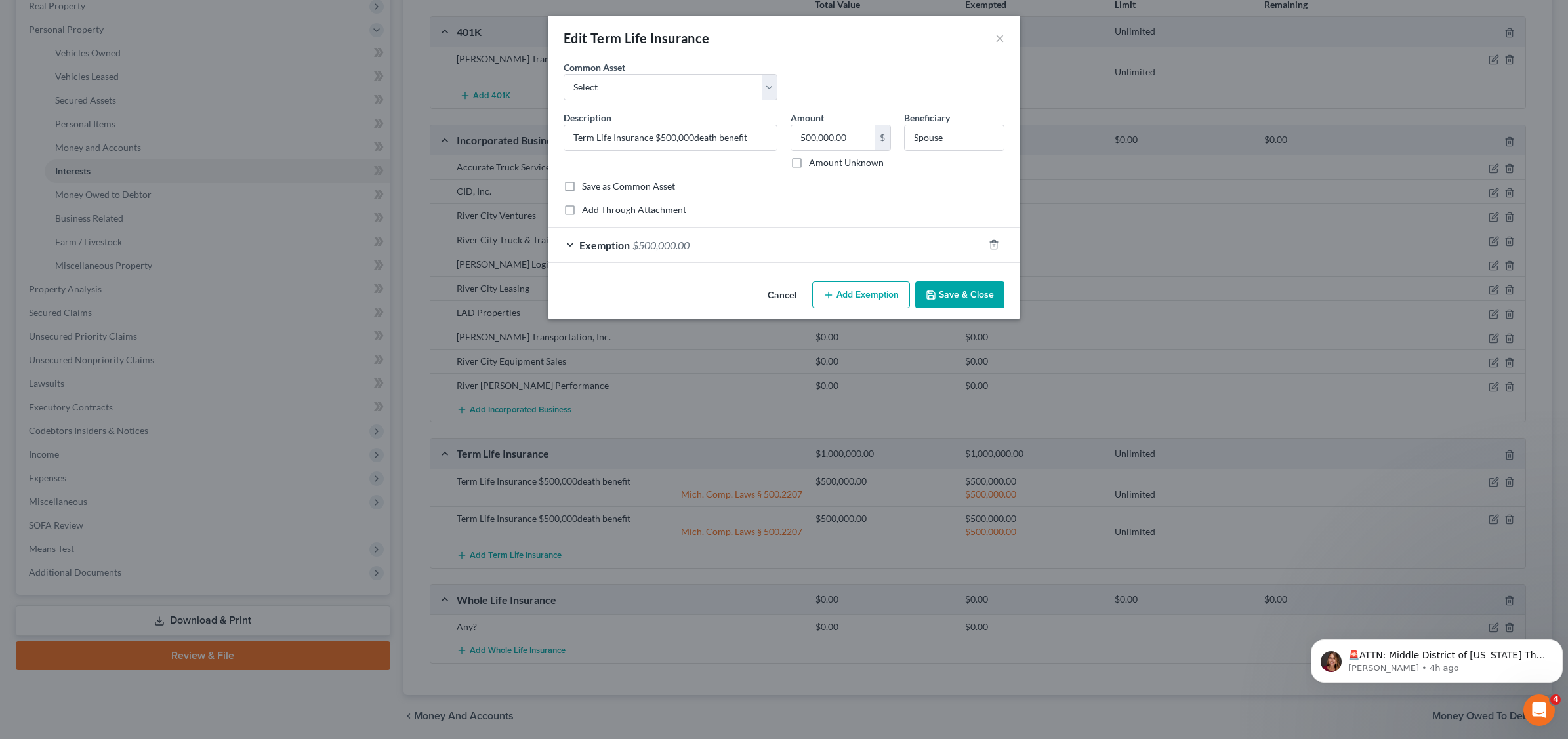
click at [961, 287] on button "Save & Close" at bounding box center [960, 295] width 89 height 27
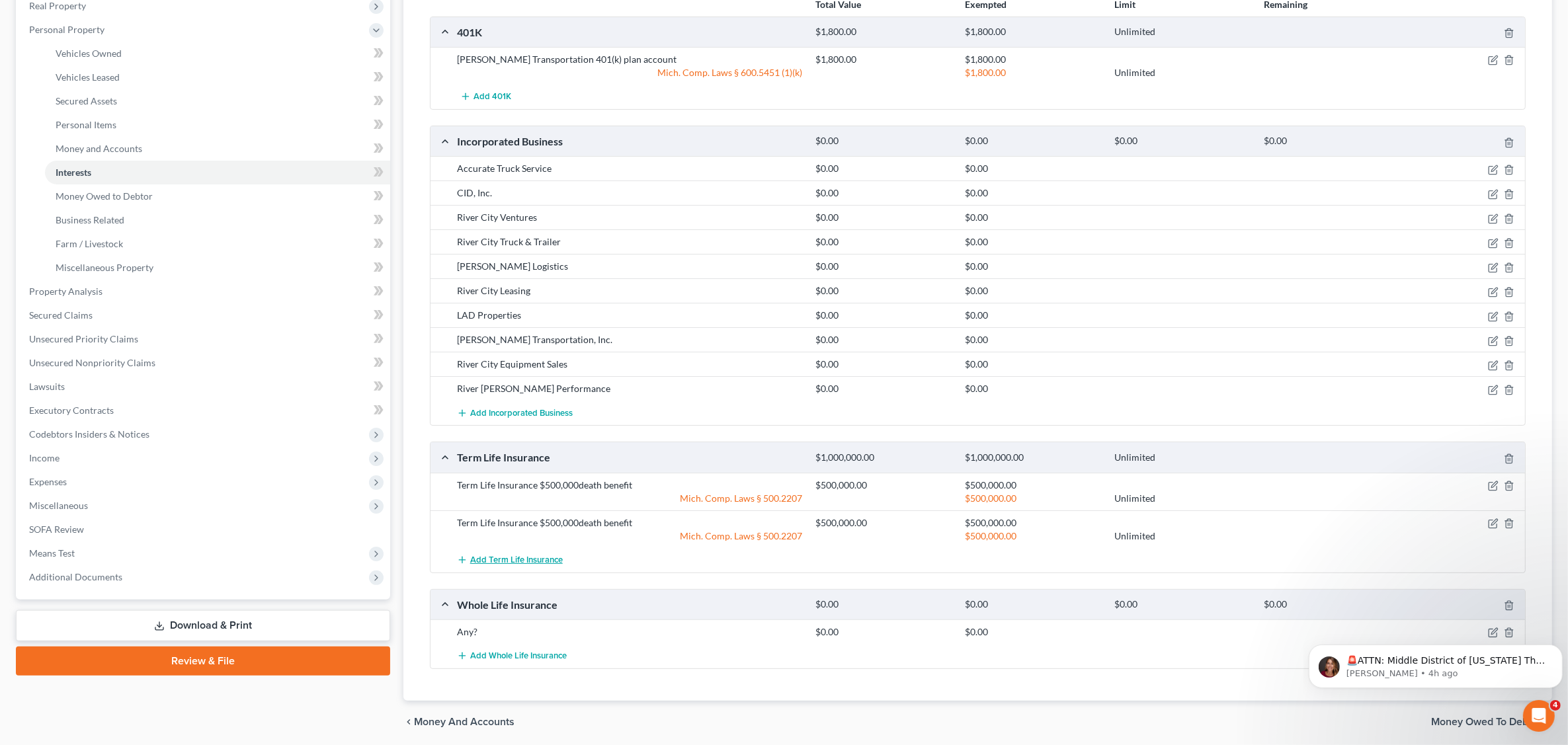
click at [512, 560] on span "Add Term Life Insurance" at bounding box center [516, 560] width 93 height 10
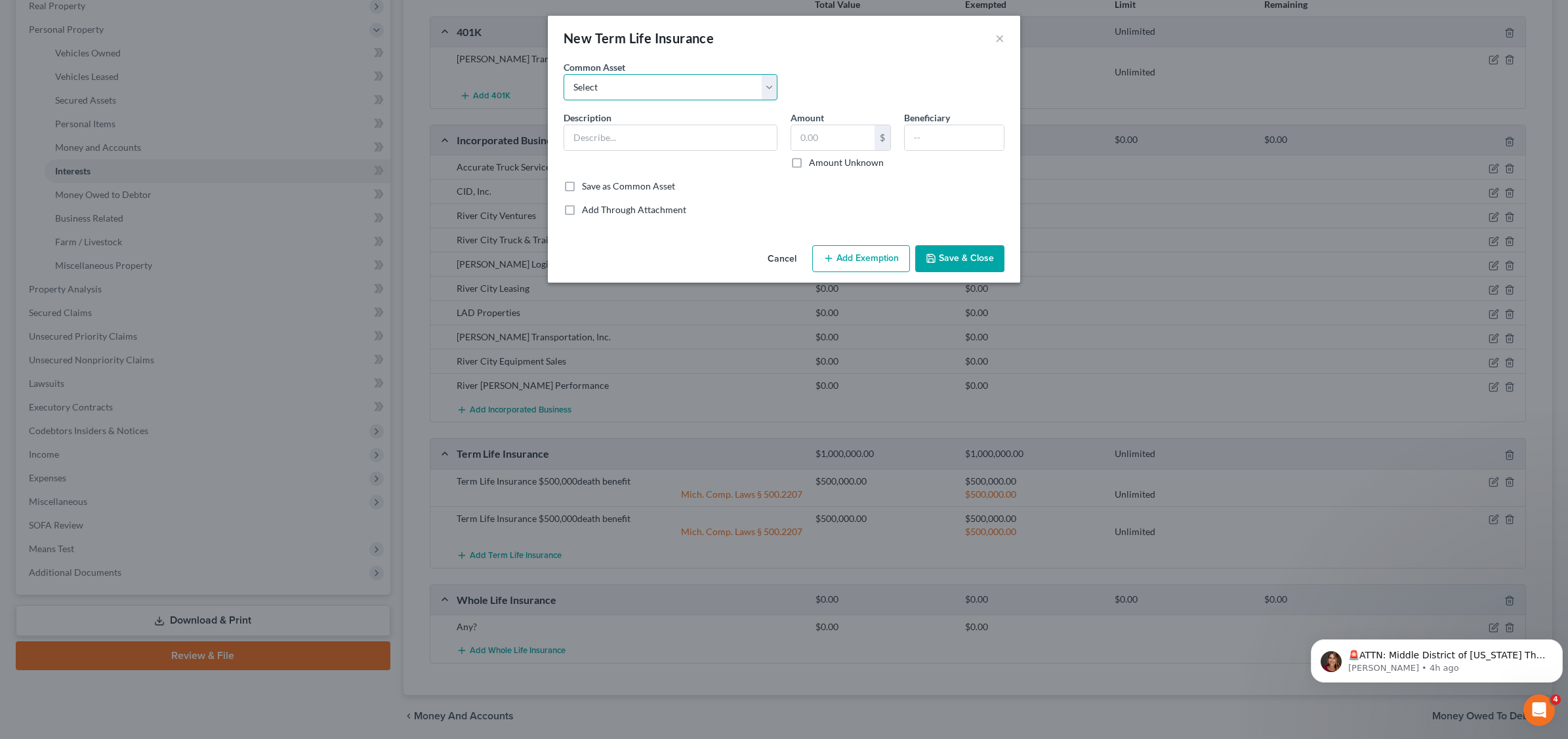
click at [702, 91] on select "Select Term Life Insurance $500,000death benefit" at bounding box center [670, 87] width 214 height 26
select select "0"
click at [564, 74] on select "Select Term Life Insurance $500,000death benefit" at bounding box center [670, 87] width 214 height 26
type input "Term Life Insurance $500,000death benefit"
type input "500,000.00"
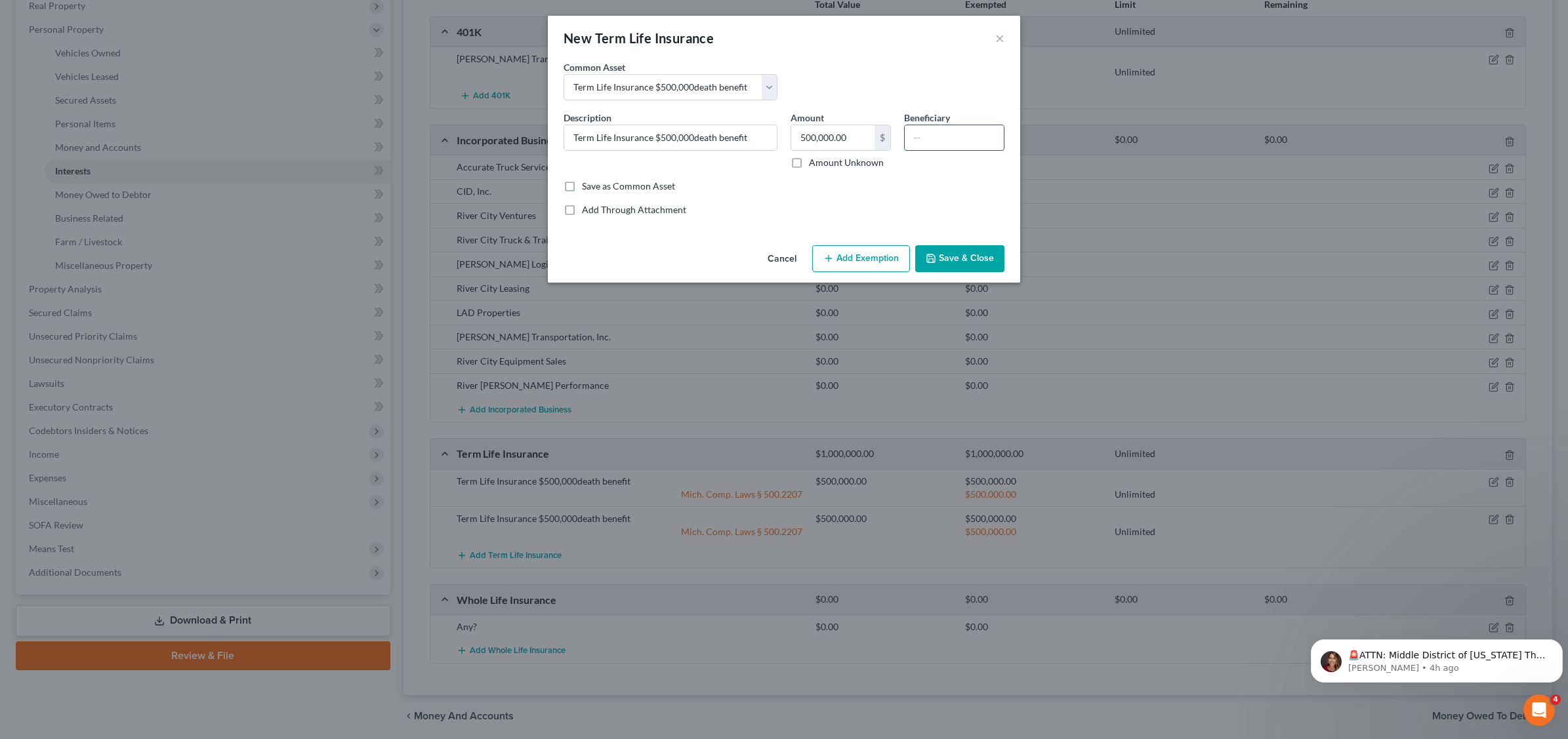
click at [952, 142] on input "text" at bounding box center [954, 137] width 99 height 25
type input "s"
type input "Spouse"
click at [880, 251] on button "Add Exemption" at bounding box center [861, 259] width 98 height 27
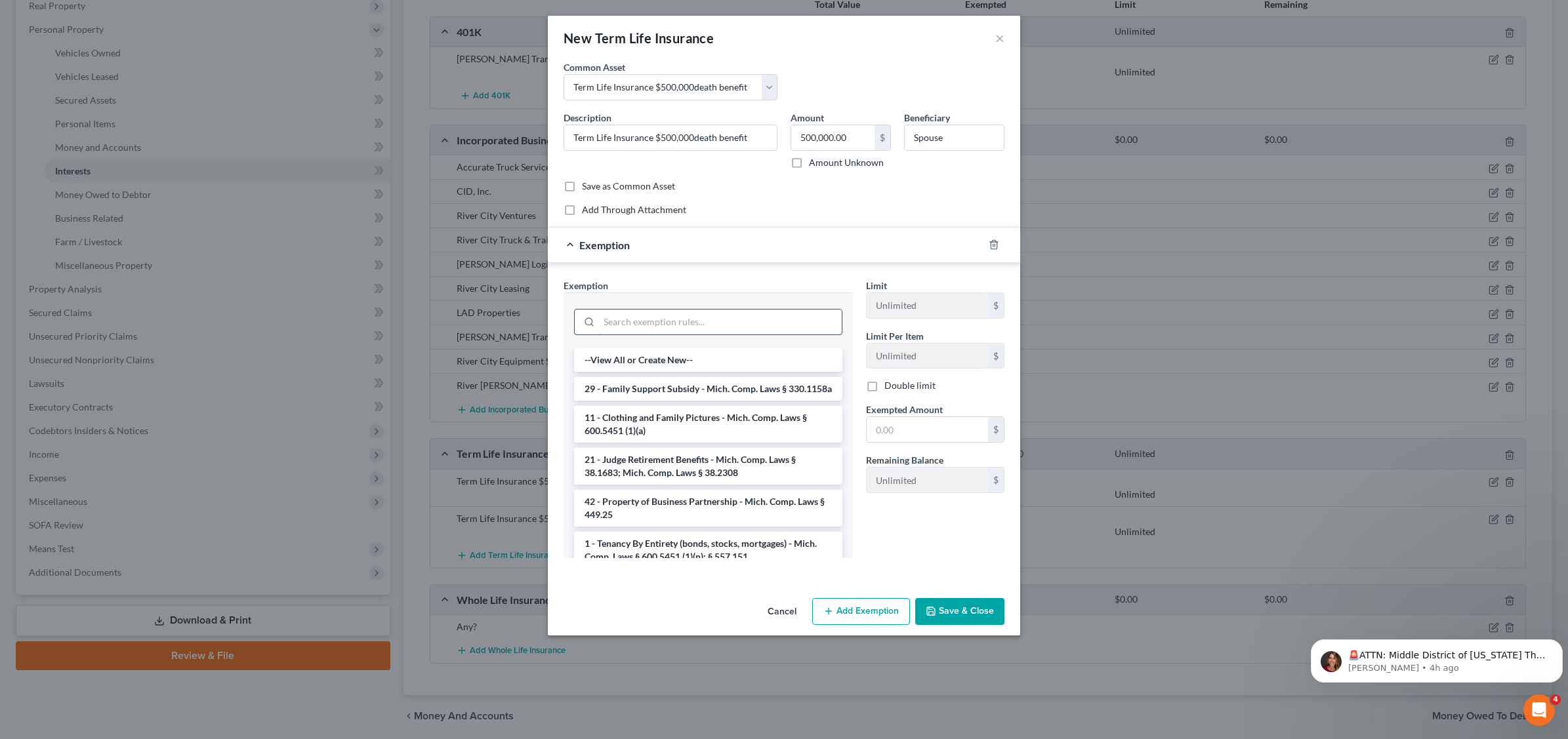
click at [756, 329] on input "search" at bounding box center [720, 322] width 243 height 25
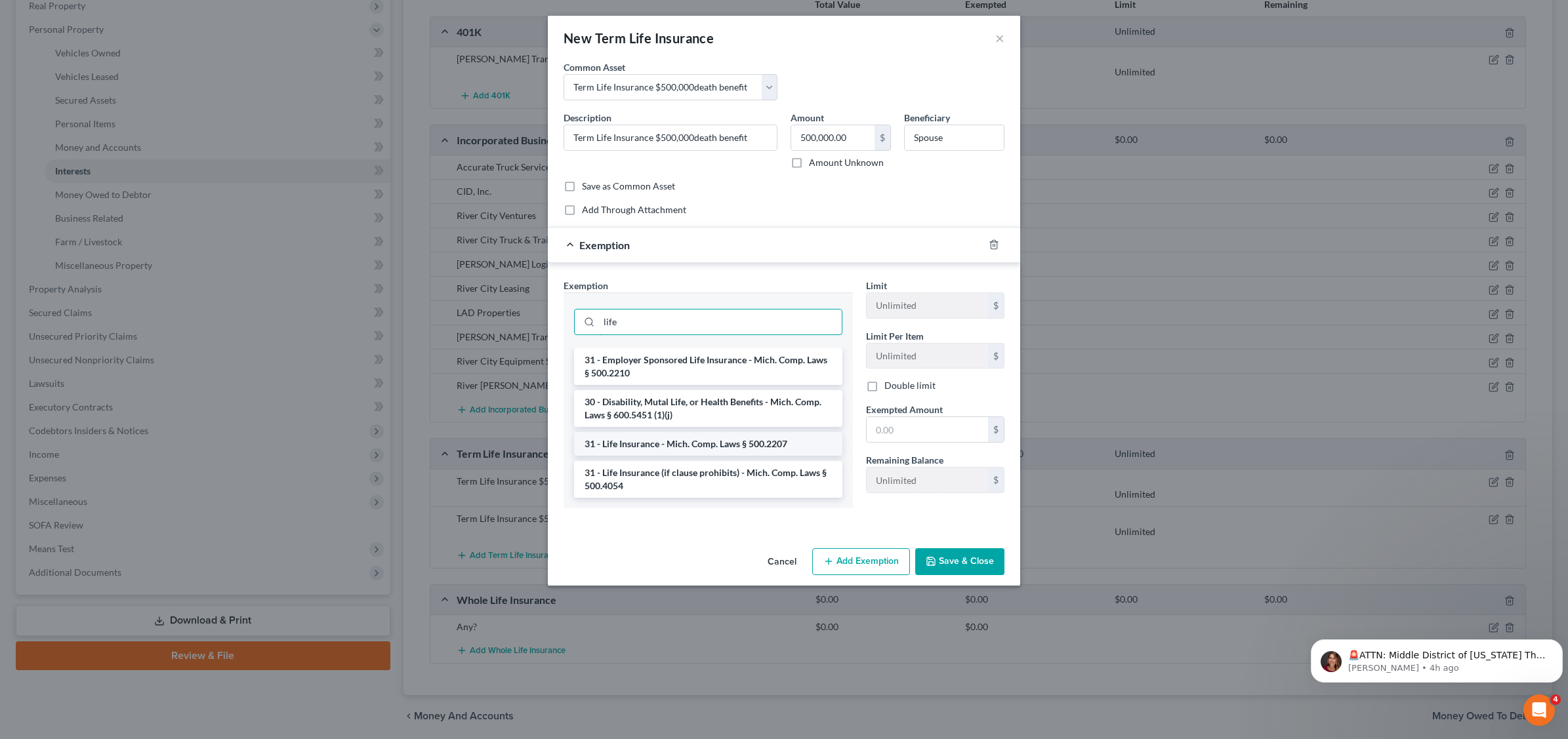
type input "life"
click at [751, 446] on li "31 - Life Insurance - Mich. Comp. Laws § 500.2207" at bounding box center [708, 444] width 268 height 23
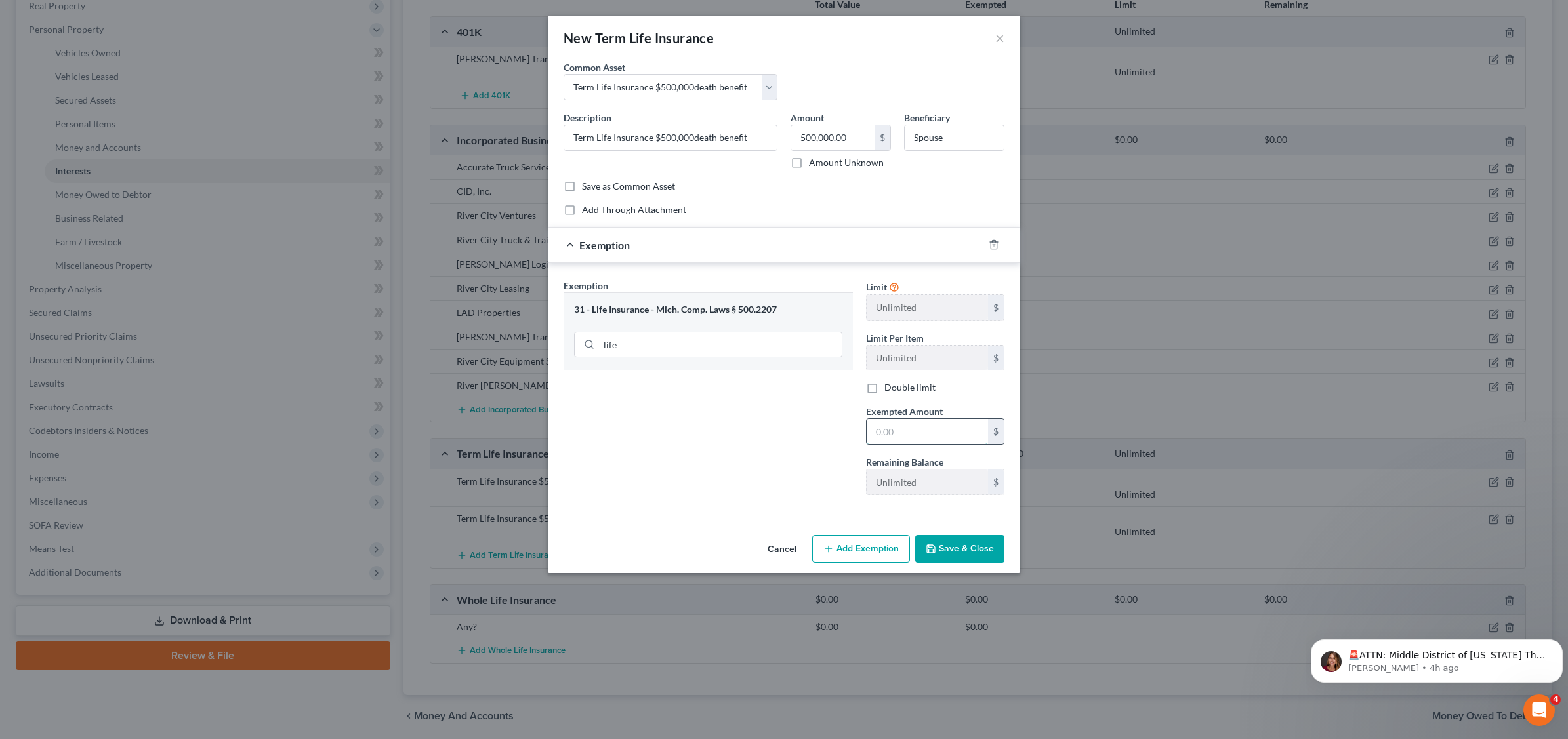
click at [929, 440] on input "text" at bounding box center [927, 432] width 122 height 25
type input "500,000"
click at [953, 549] on button "Save & Close" at bounding box center [960, 549] width 89 height 27
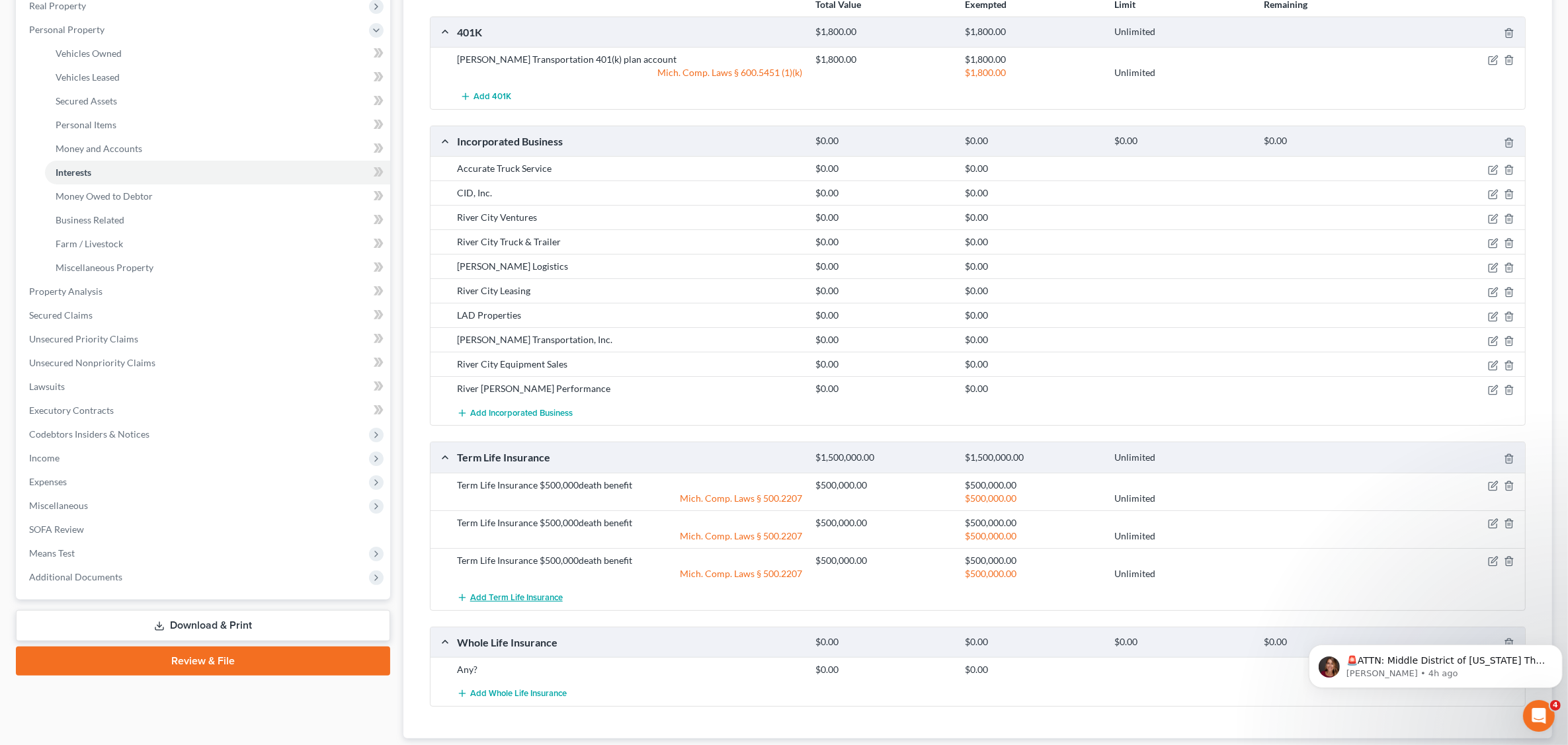
click at [541, 602] on span "Add Term Life Insurance" at bounding box center [516, 597] width 93 height 10
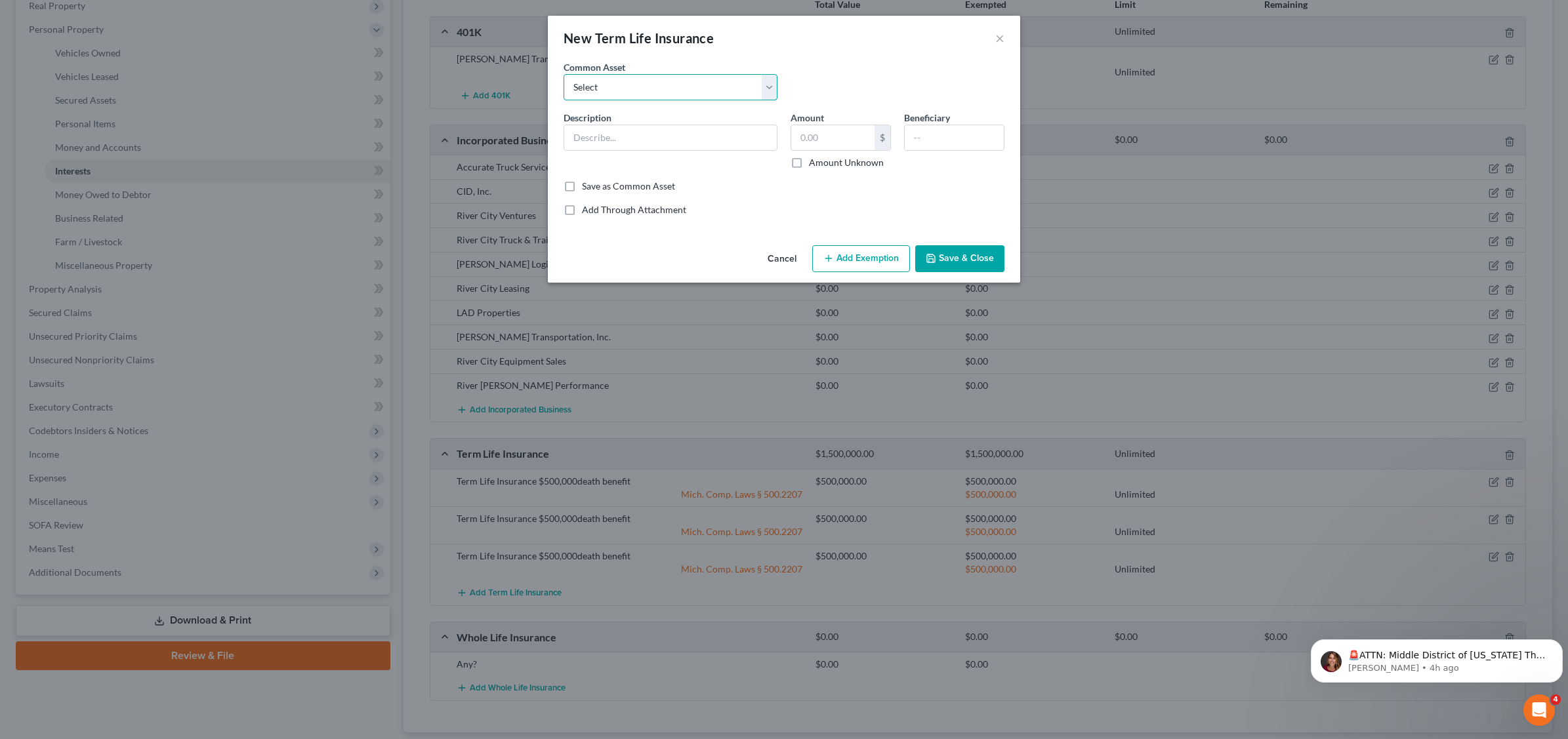
click at [683, 87] on select "Select Term Life Insurance $500,000death benefit" at bounding box center [670, 87] width 214 height 26
select select "0"
click at [564, 74] on select "Select Term Life Insurance $500,000death benefit" at bounding box center [670, 87] width 214 height 26
type input "Term Life Insurance $500,000death benefit"
type input "500,000.00"
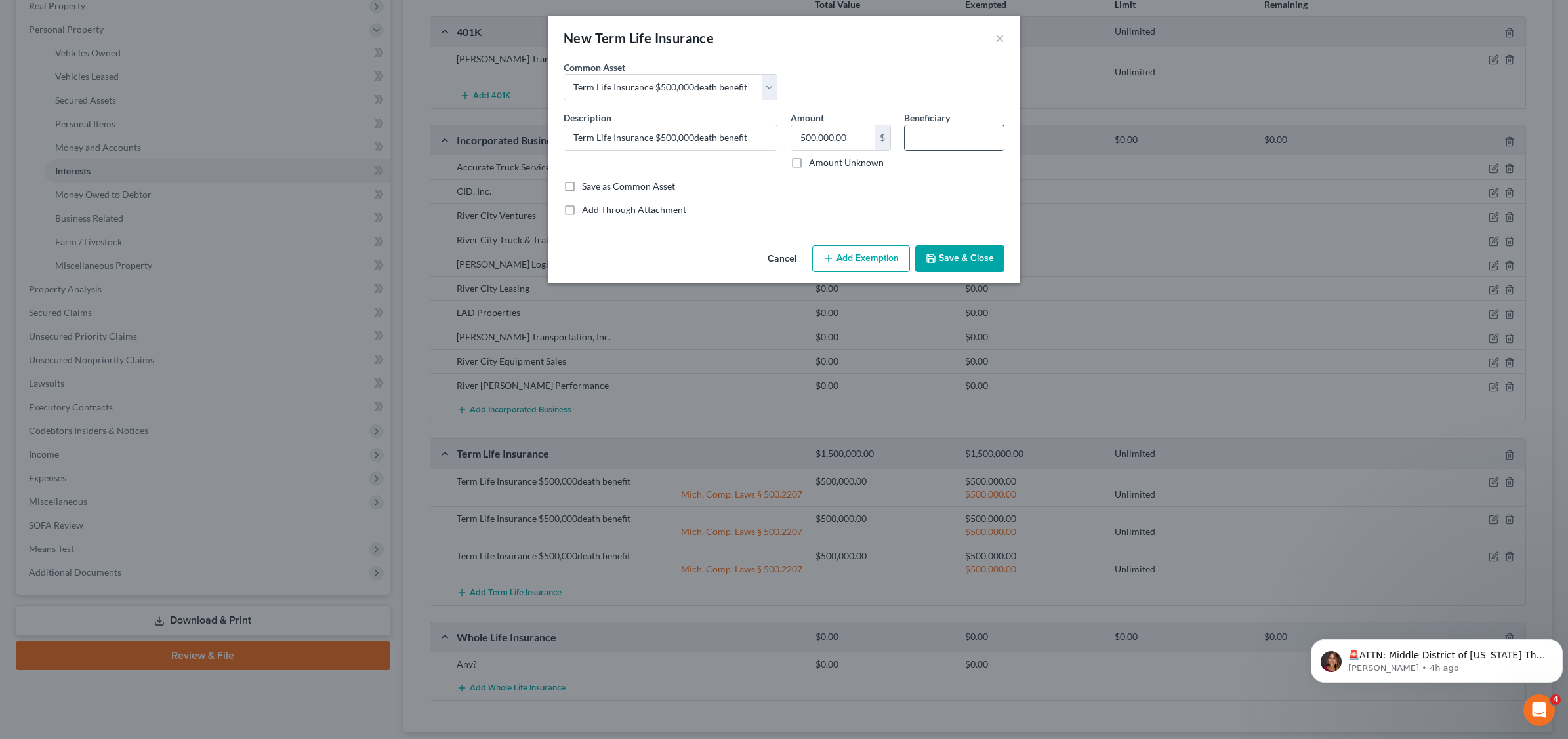
click at [945, 136] on input "text" at bounding box center [954, 137] width 99 height 25
type input "Spouse"
click at [894, 251] on button "Add Exemption" at bounding box center [861, 259] width 98 height 27
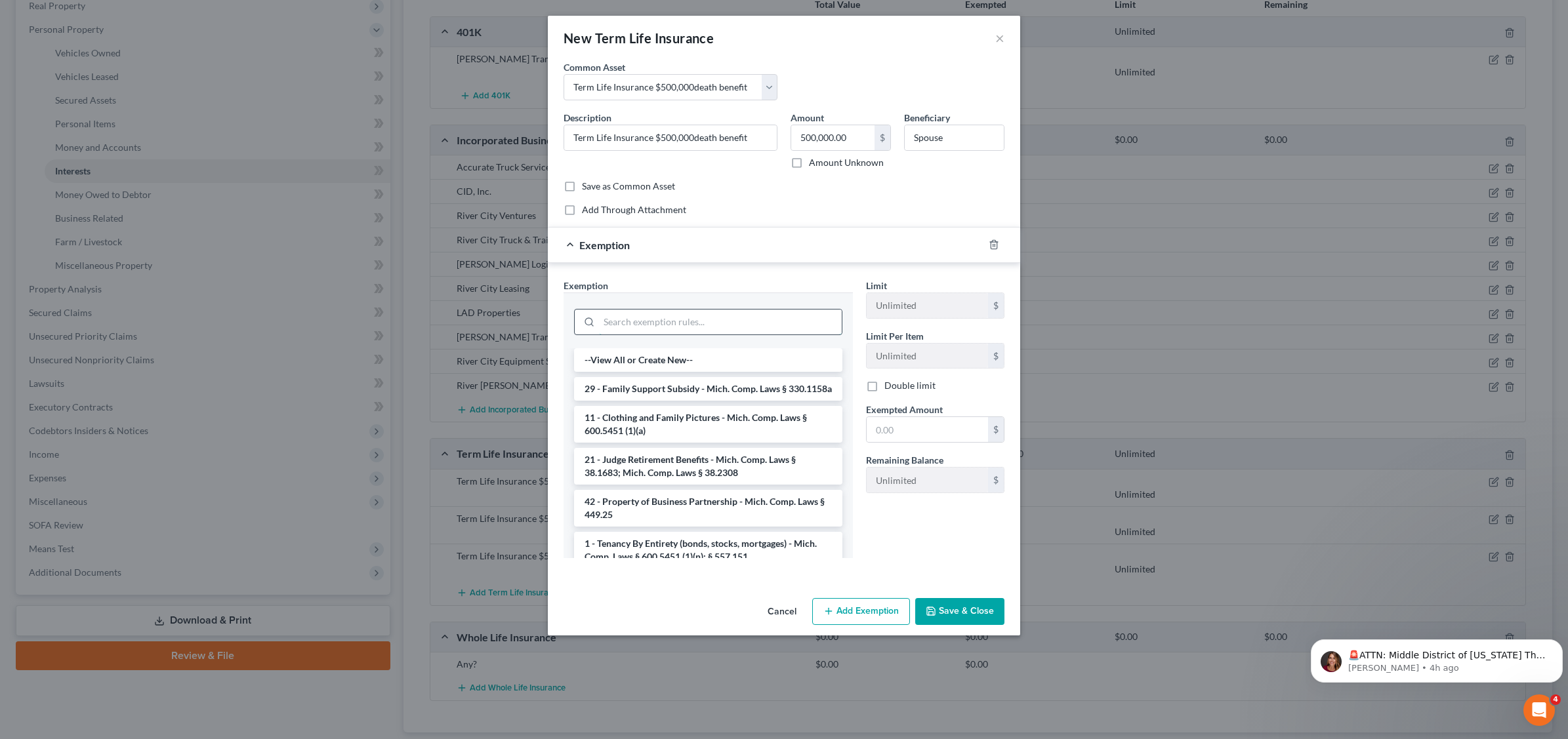
click at [723, 319] on input "search" at bounding box center [720, 322] width 243 height 25
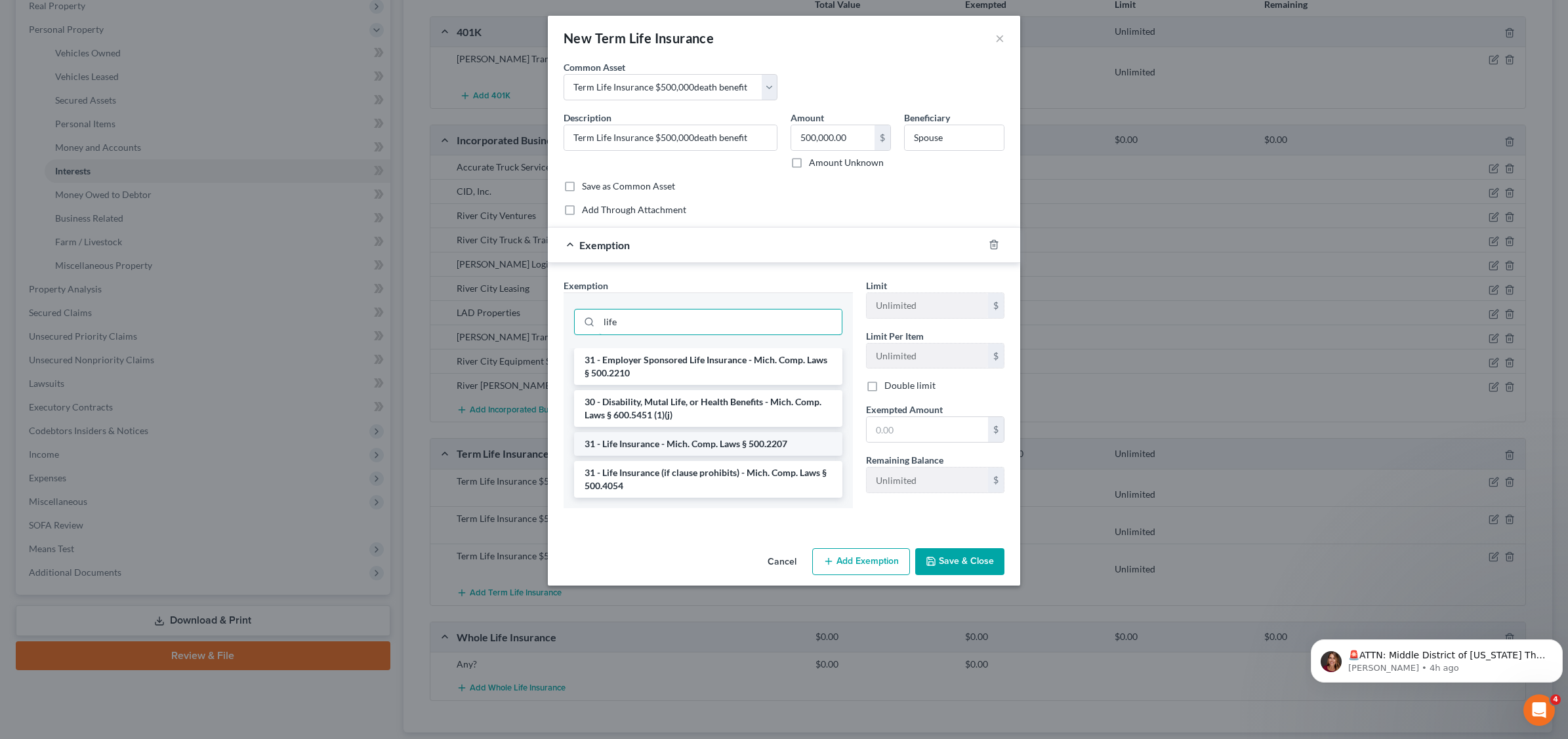
type input "life"
click at [716, 439] on li "31 - Life Insurance - Mich. Comp. Laws § 500.2207" at bounding box center [708, 444] width 268 height 23
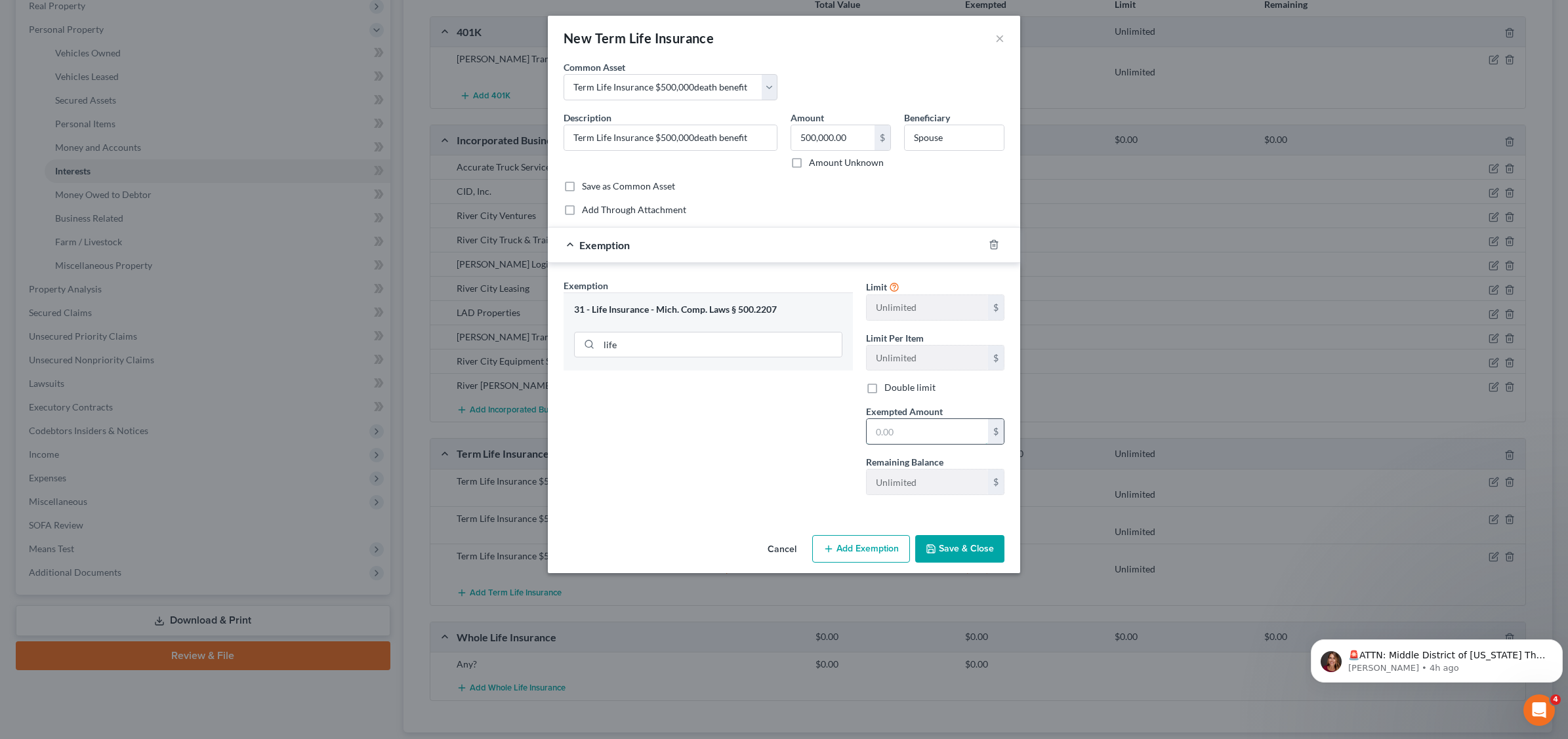
click at [919, 434] on input "text" at bounding box center [927, 432] width 122 height 25
type input "500,000"
click at [967, 550] on button "Save & Close" at bounding box center [960, 549] width 89 height 27
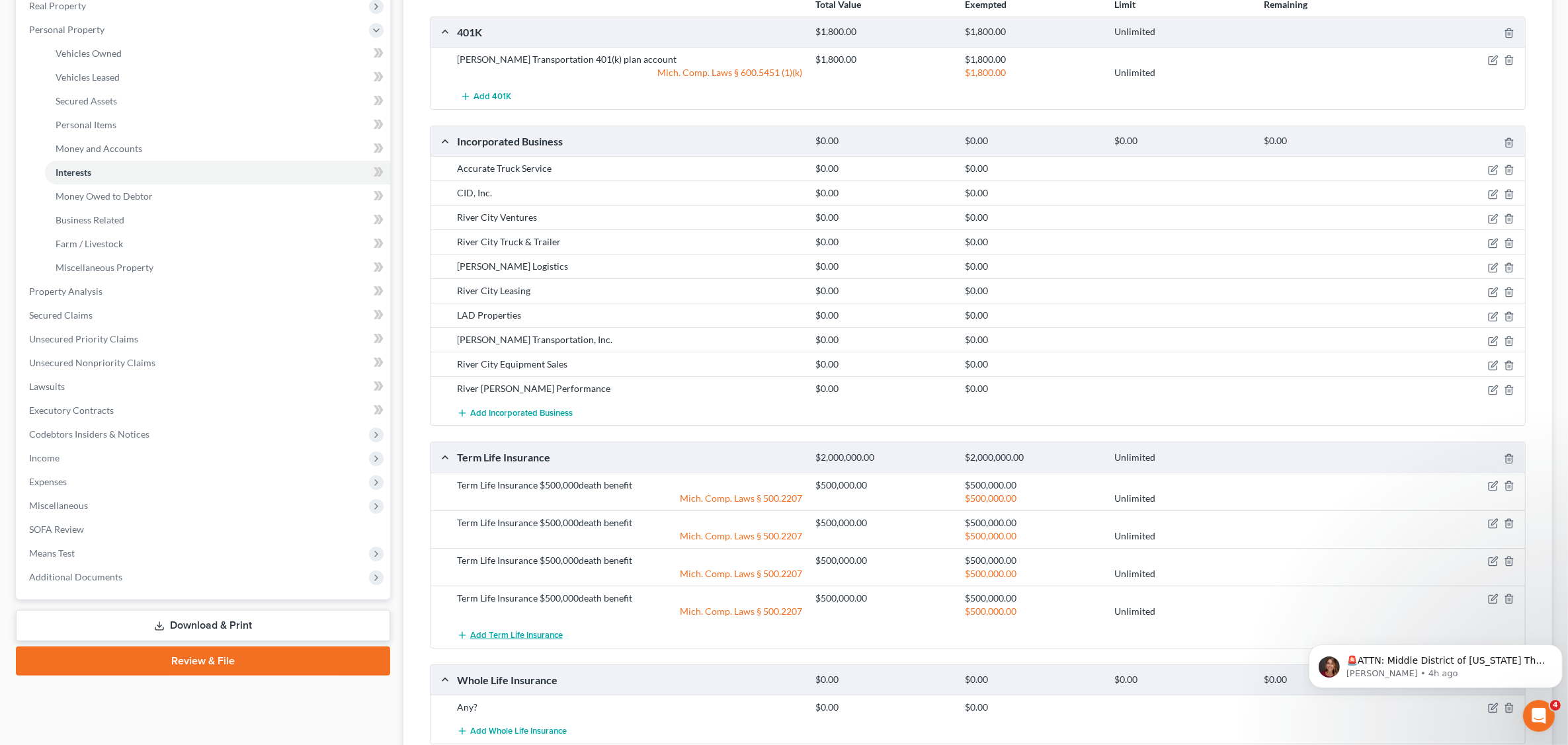
click at [538, 636] on span "Add Term Life Insurance" at bounding box center [516, 635] width 93 height 10
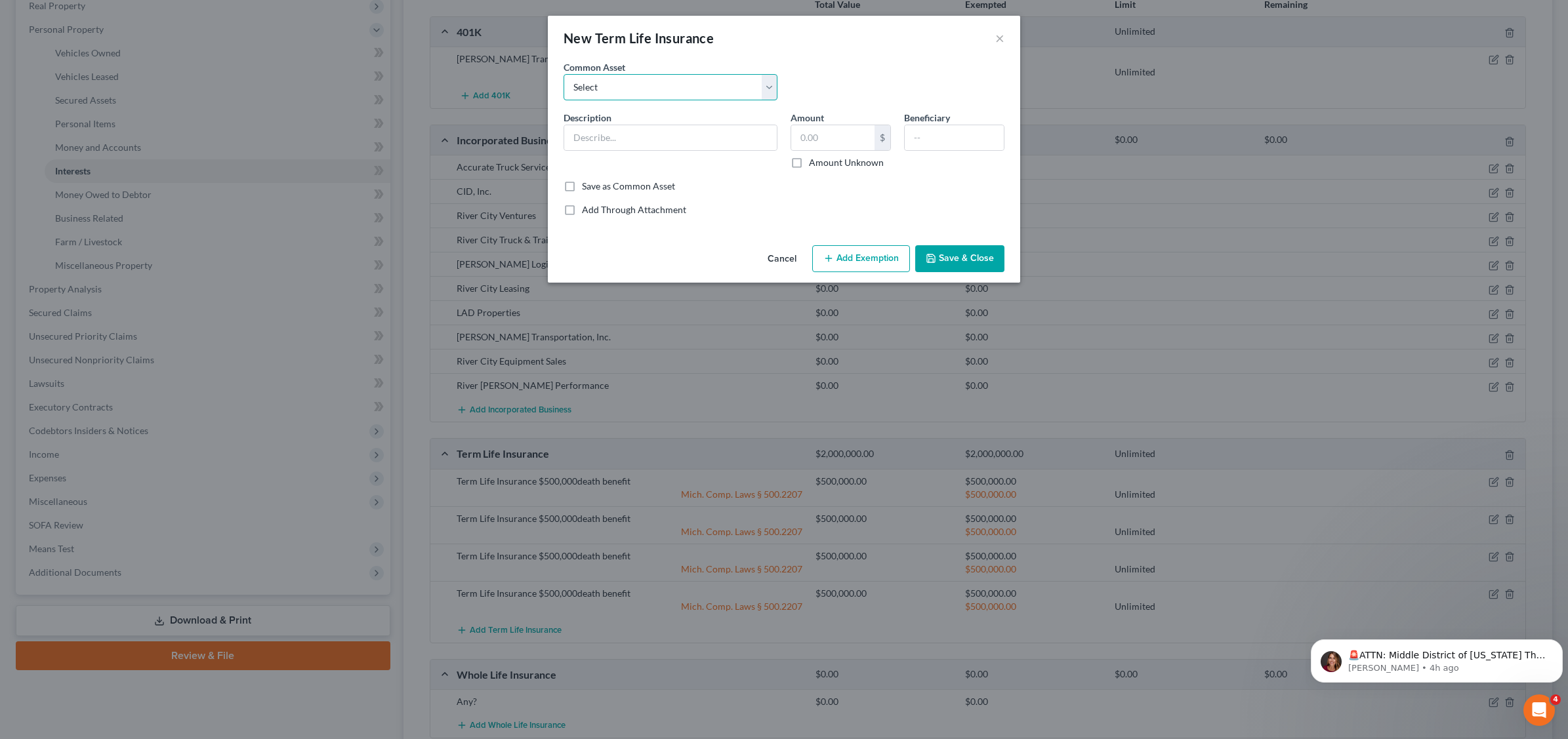
click at [686, 86] on select "Select Term Life Insurance $500,000death benefit" at bounding box center [670, 87] width 214 height 26
select select "0"
click at [564, 74] on select "Select Term Life Insurance $500,000death benefit" at bounding box center [670, 87] width 214 height 26
type input "Term Life Insurance $500,000death benefit"
type input "500,000.00"
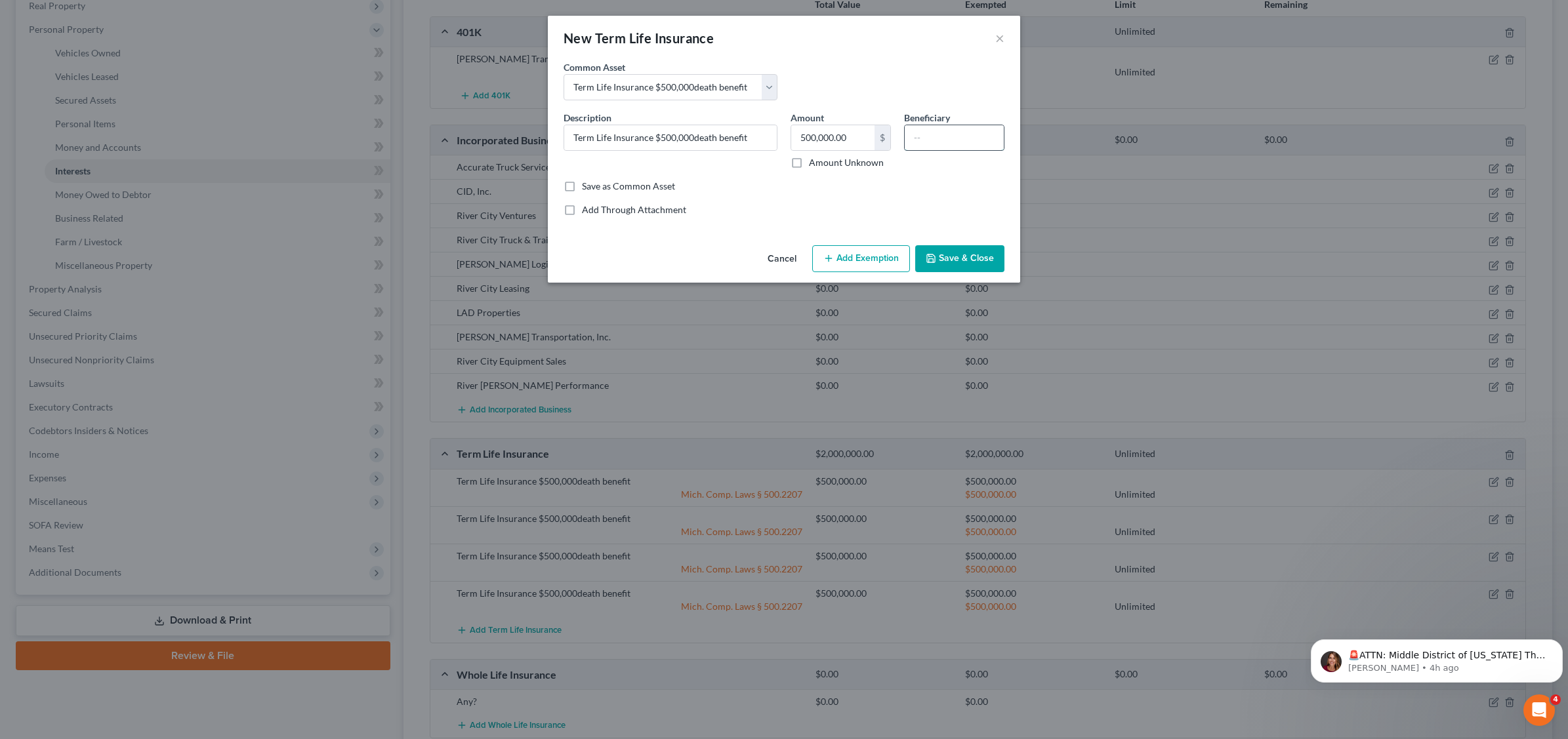
click at [936, 136] on input "text" at bounding box center [954, 137] width 99 height 25
type input "Spouse"
click at [885, 250] on button "Add Exemption" at bounding box center [861, 259] width 98 height 27
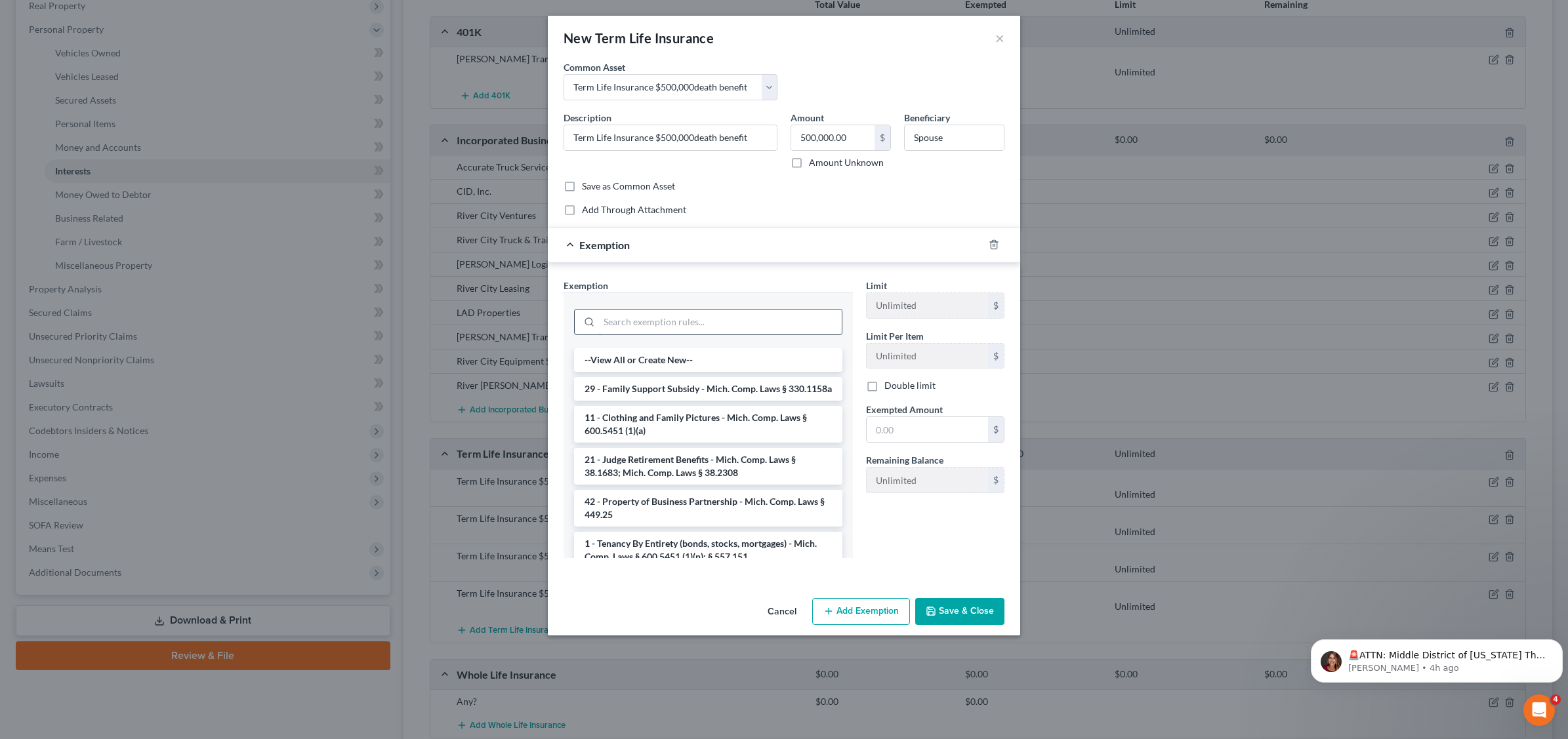
click at [687, 328] on input "search" at bounding box center [720, 322] width 243 height 25
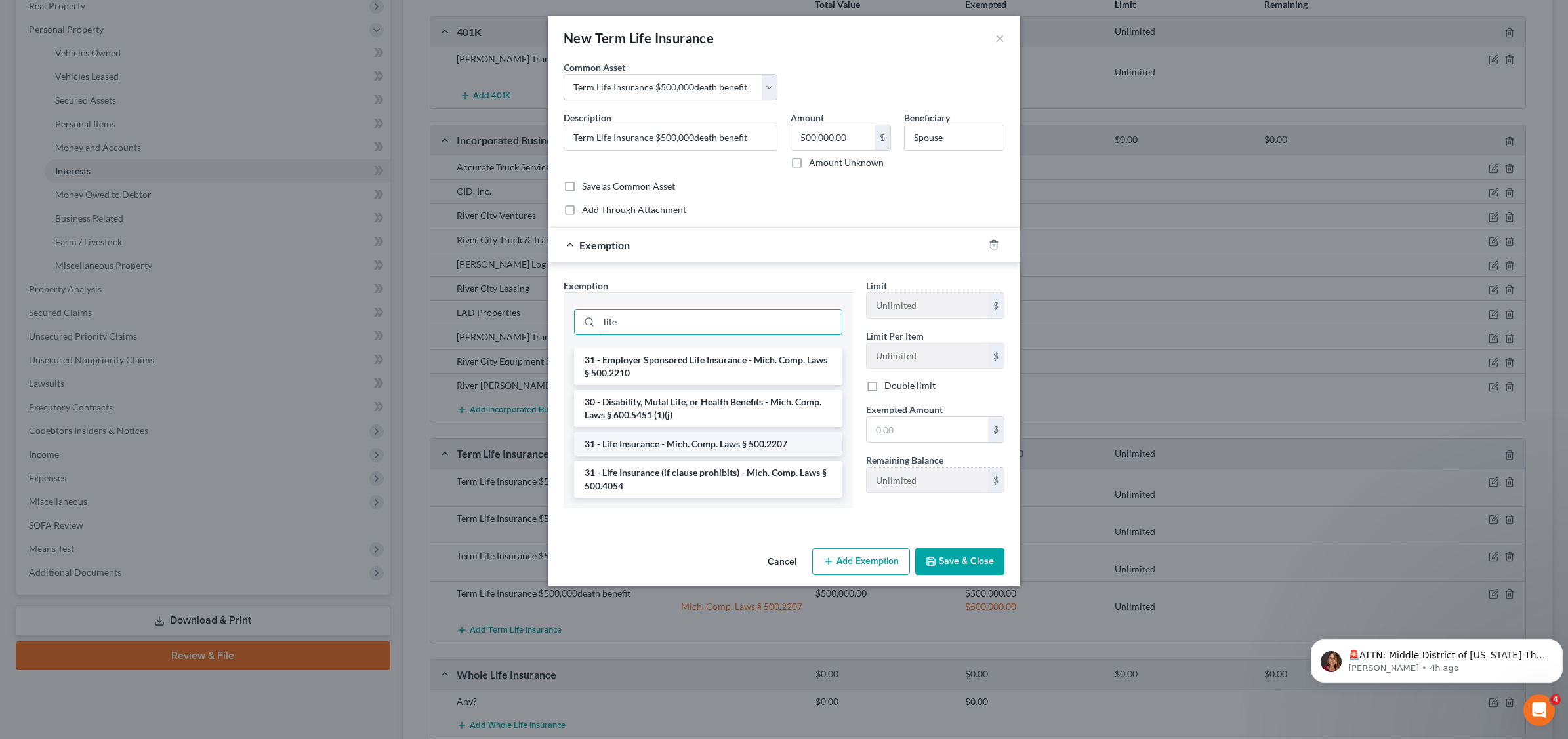
type input "life"
click at [733, 443] on li "31 - Life Insurance - Mich. Comp. Laws § 500.2207" at bounding box center [708, 444] width 268 height 23
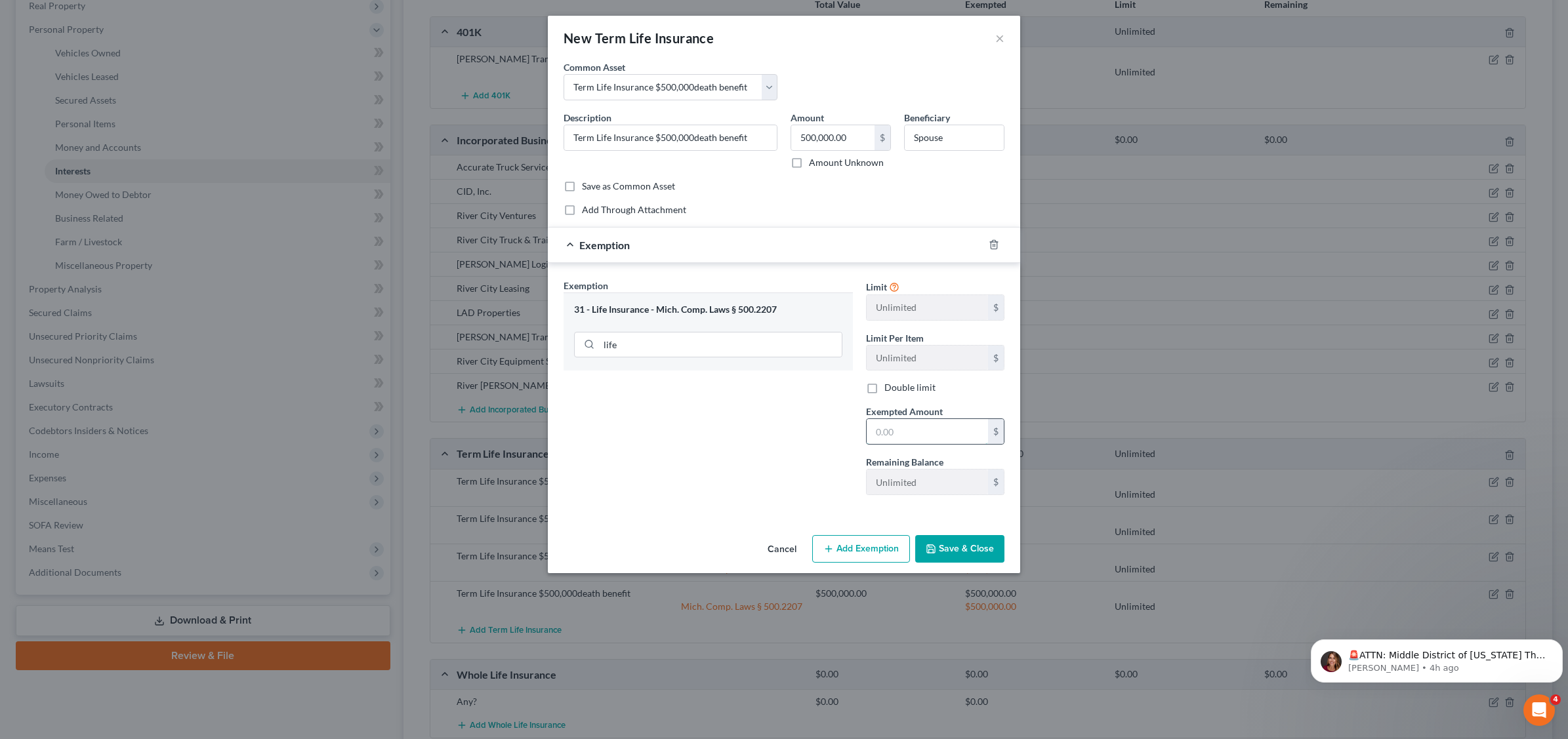
click at [914, 434] on input "text" at bounding box center [927, 432] width 122 height 25
type input "500,000."
click at [975, 550] on button "Save & Close" at bounding box center [960, 549] width 89 height 27
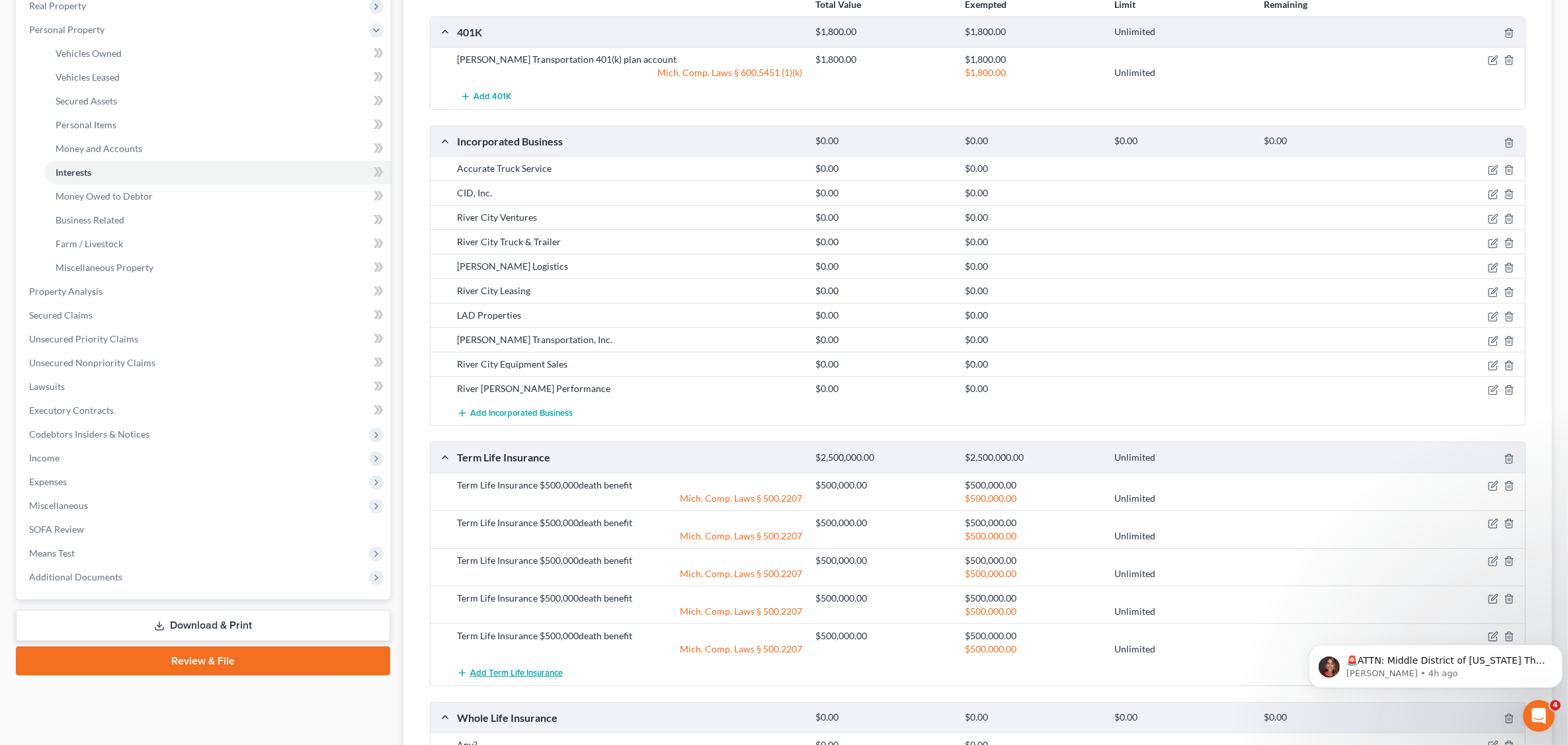
click at [499, 676] on span "Add Term Life Insurance" at bounding box center [516, 673] width 93 height 10
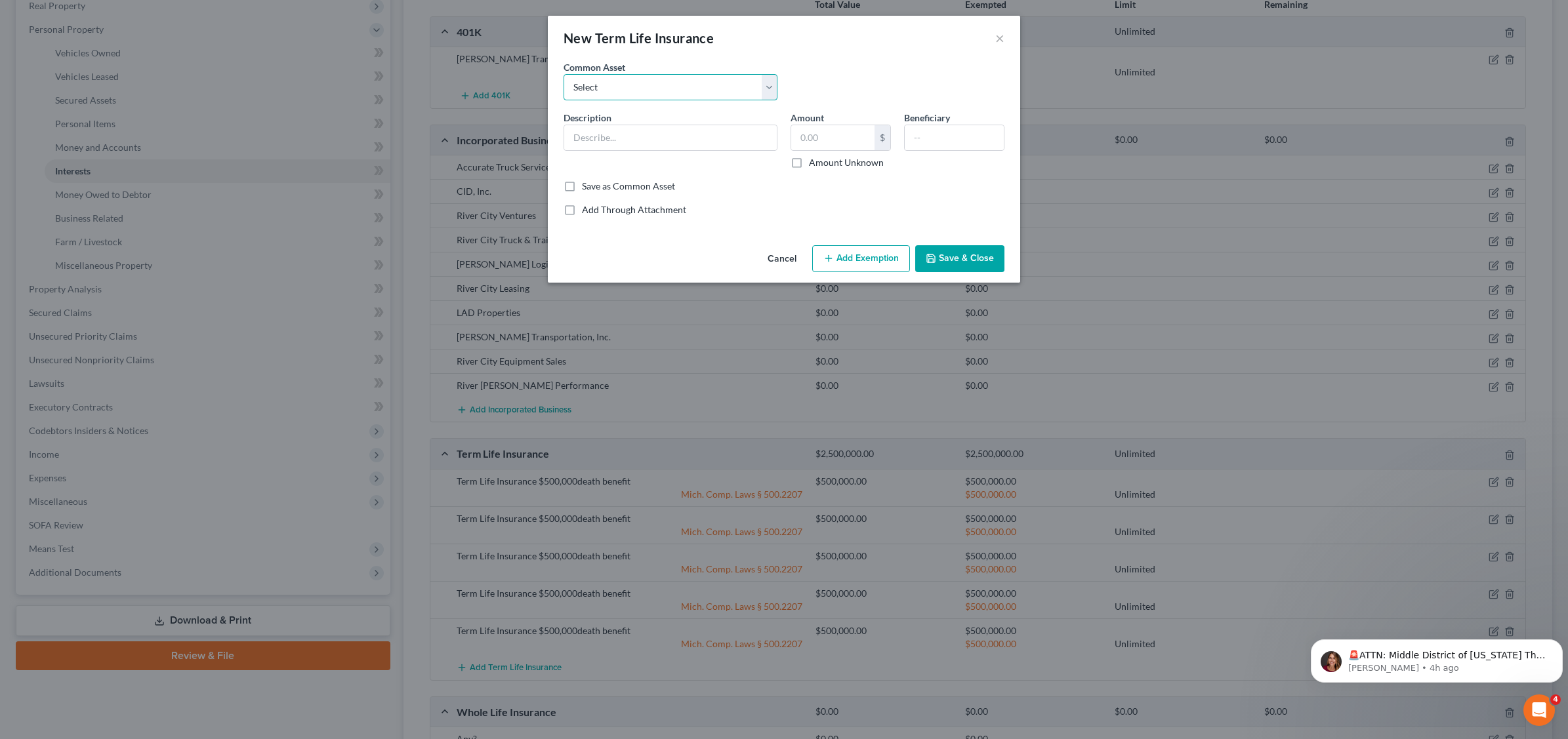
click at [699, 91] on select "Select Term Life Insurance $500,000death benefit" at bounding box center [670, 87] width 214 height 26
select select "0"
click at [564, 74] on select "Select Term Life Insurance $500,000death benefit" at bounding box center [670, 87] width 214 height 26
type input "Term Life Insurance $500,000death benefit"
type input "500,000.00"
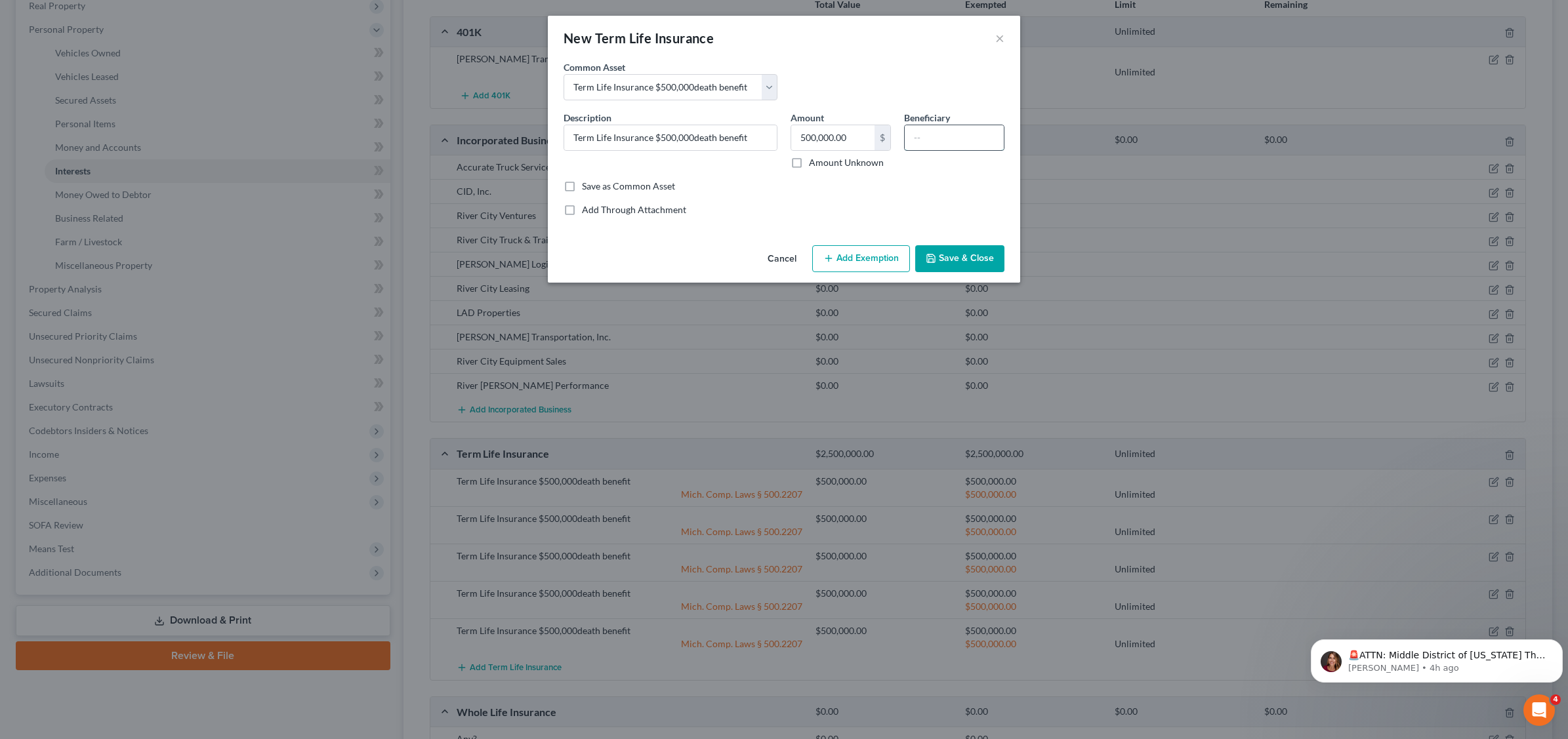
click at [979, 133] on input "text" at bounding box center [954, 137] width 99 height 25
type input "Spouse"
click at [877, 256] on button "Add Exemption" at bounding box center [861, 259] width 98 height 27
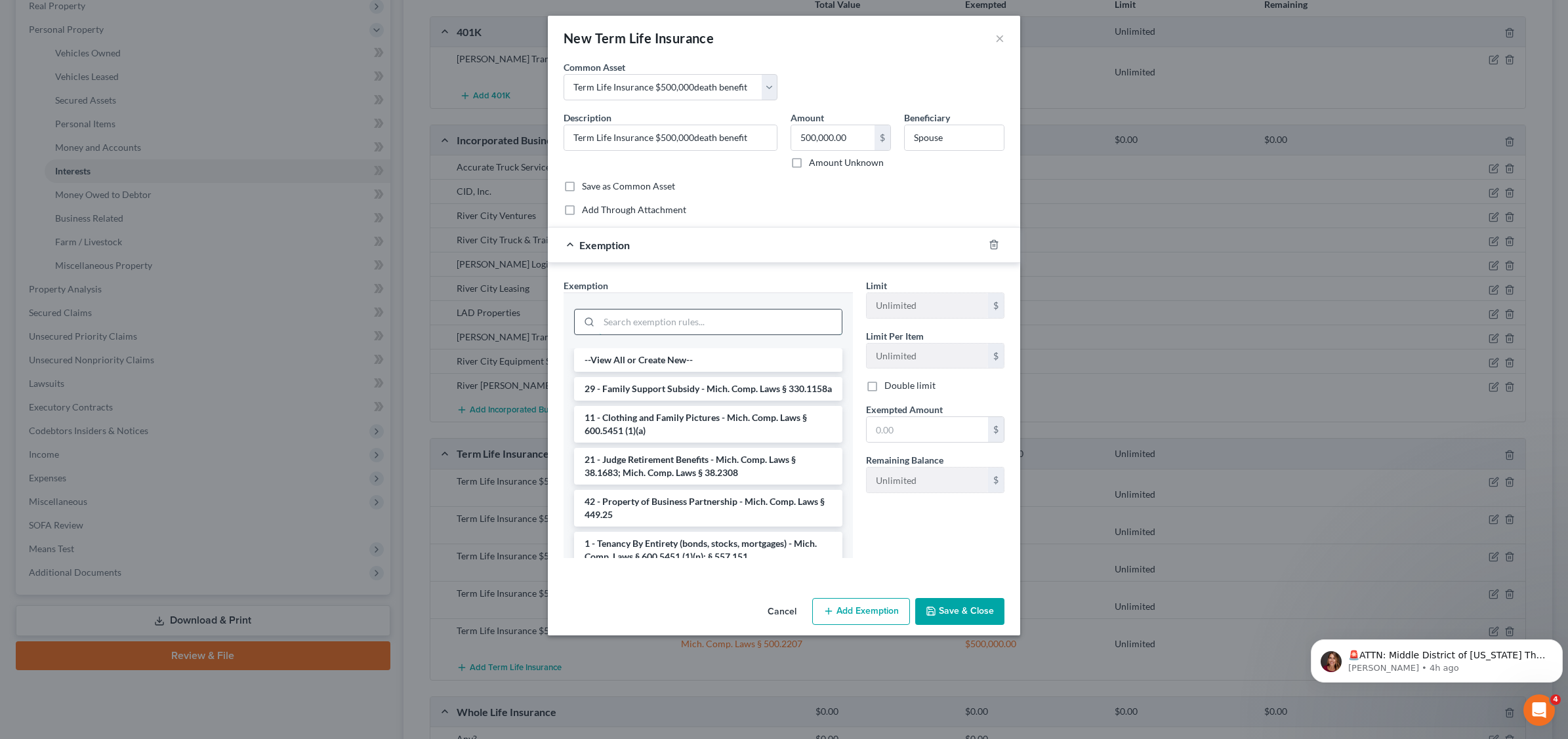
click at [674, 316] on input "search" at bounding box center [720, 322] width 243 height 25
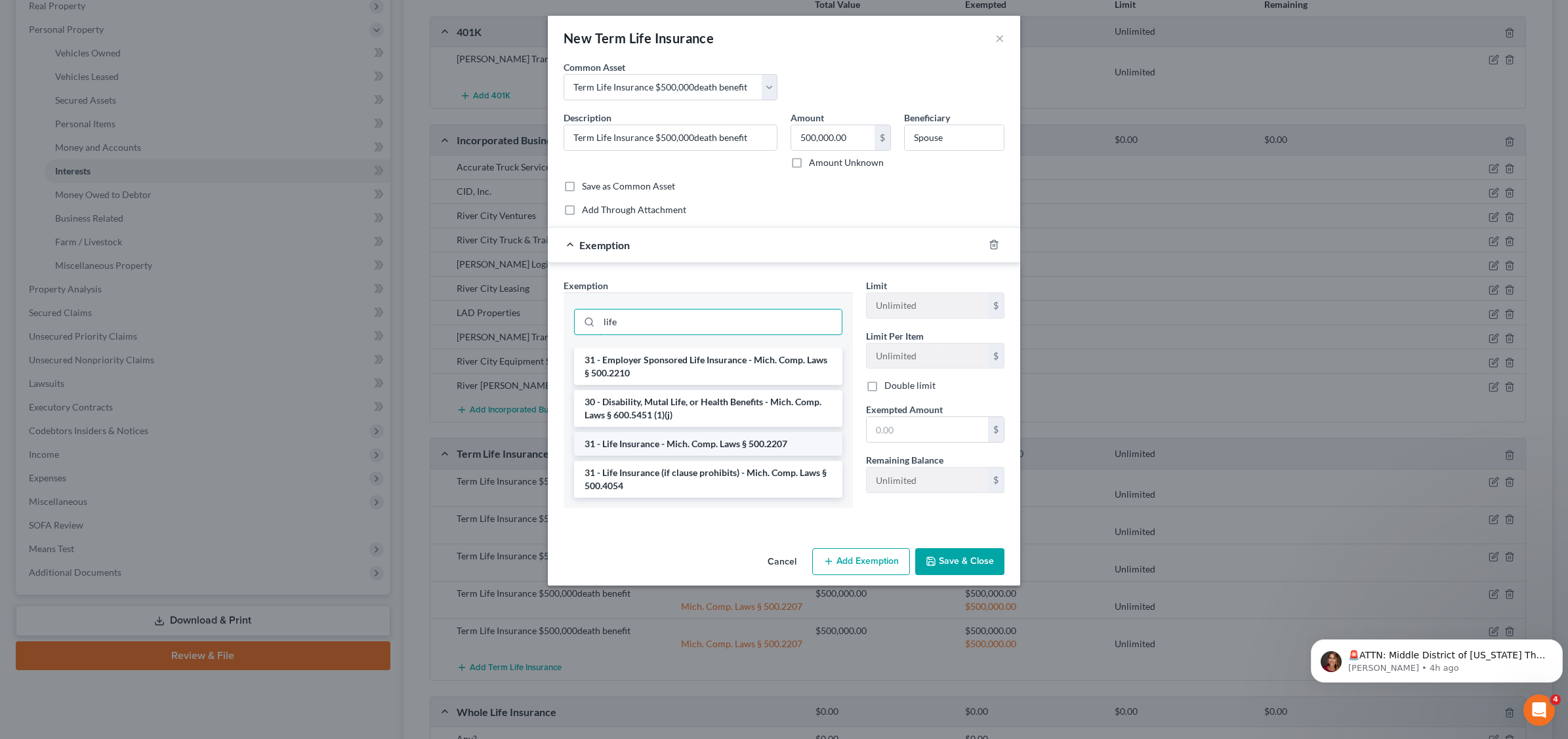
type input "life"
click at [715, 441] on li "31 - Life Insurance - Mich. Comp. Laws § 500.2207" at bounding box center [708, 444] width 268 height 23
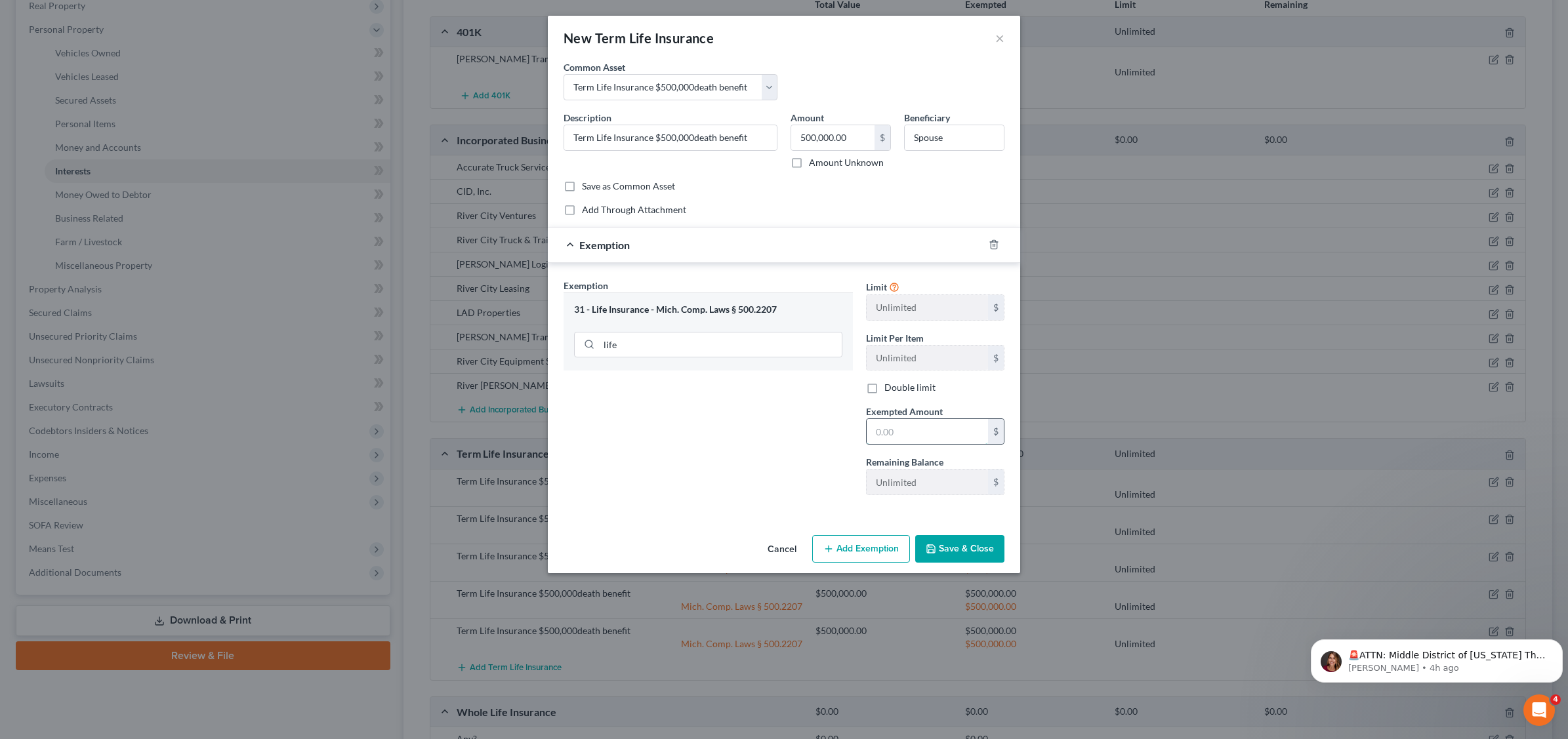
click at [917, 432] on input "text" at bounding box center [927, 432] width 122 height 25
type input "500,000."
click at [960, 549] on button "Save & Close" at bounding box center [960, 549] width 89 height 27
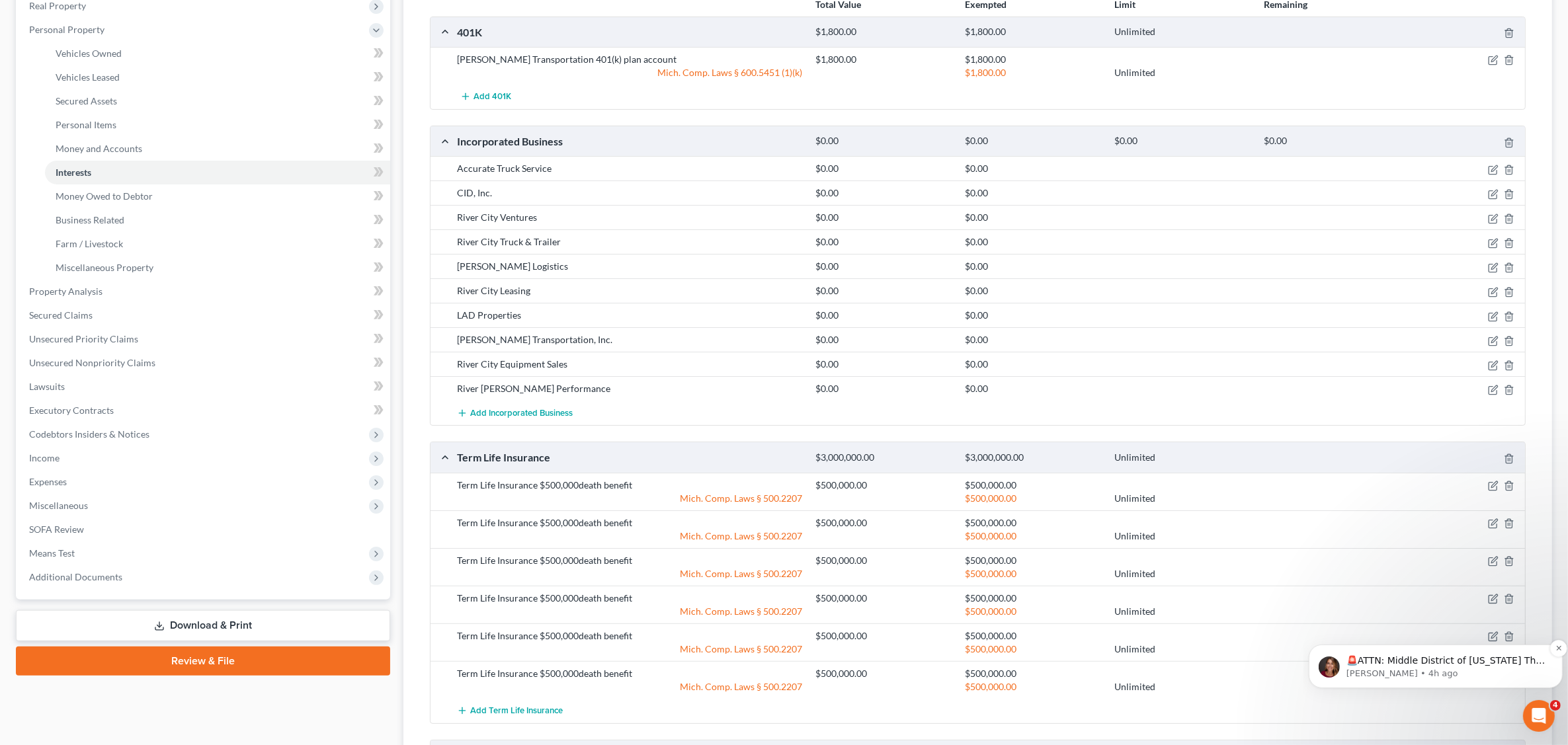
click at [1389, 668] on p "[PERSON_NAME] • 4h ago" at bounding box center [1446, 673] width 200 height 12
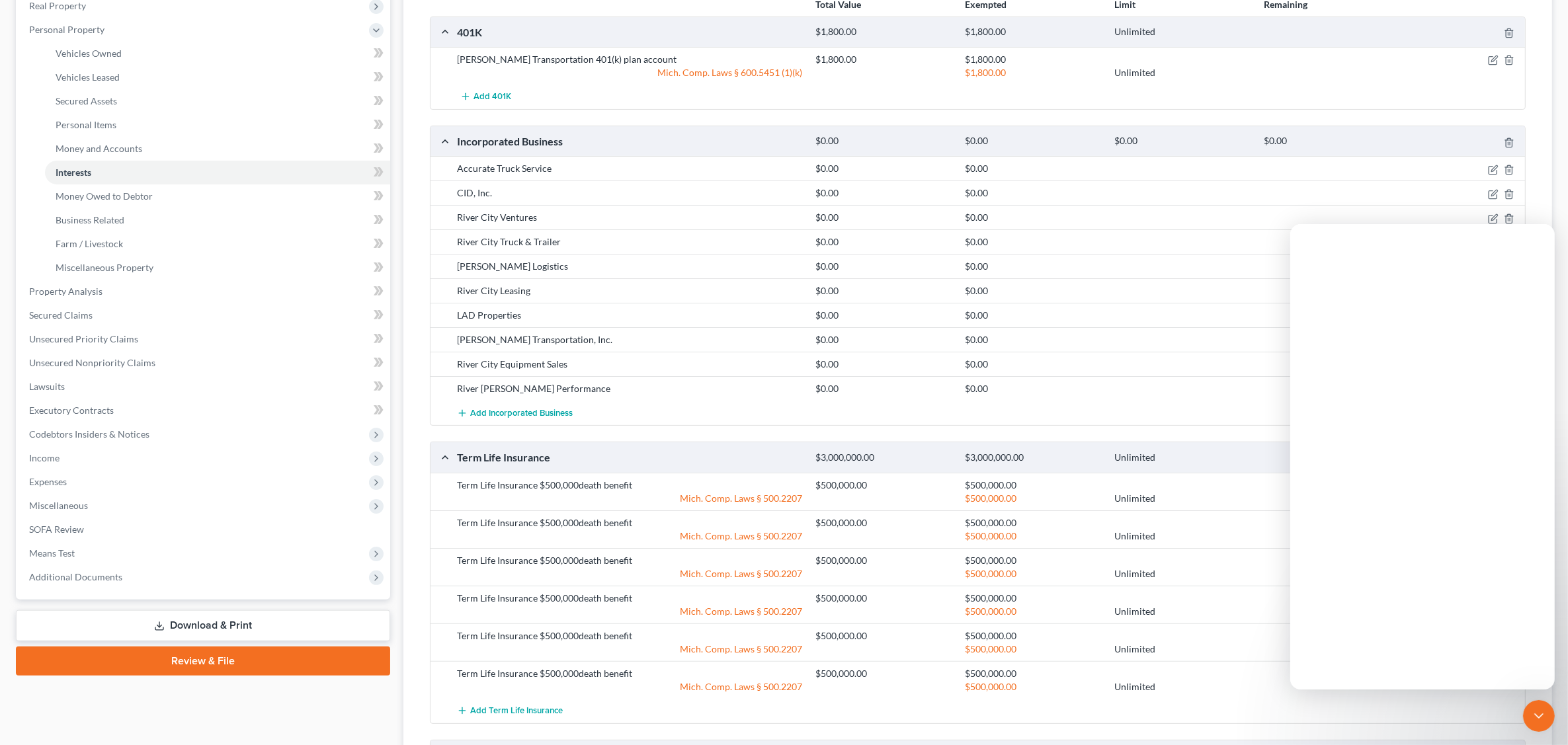
scroll to position [0, 0]
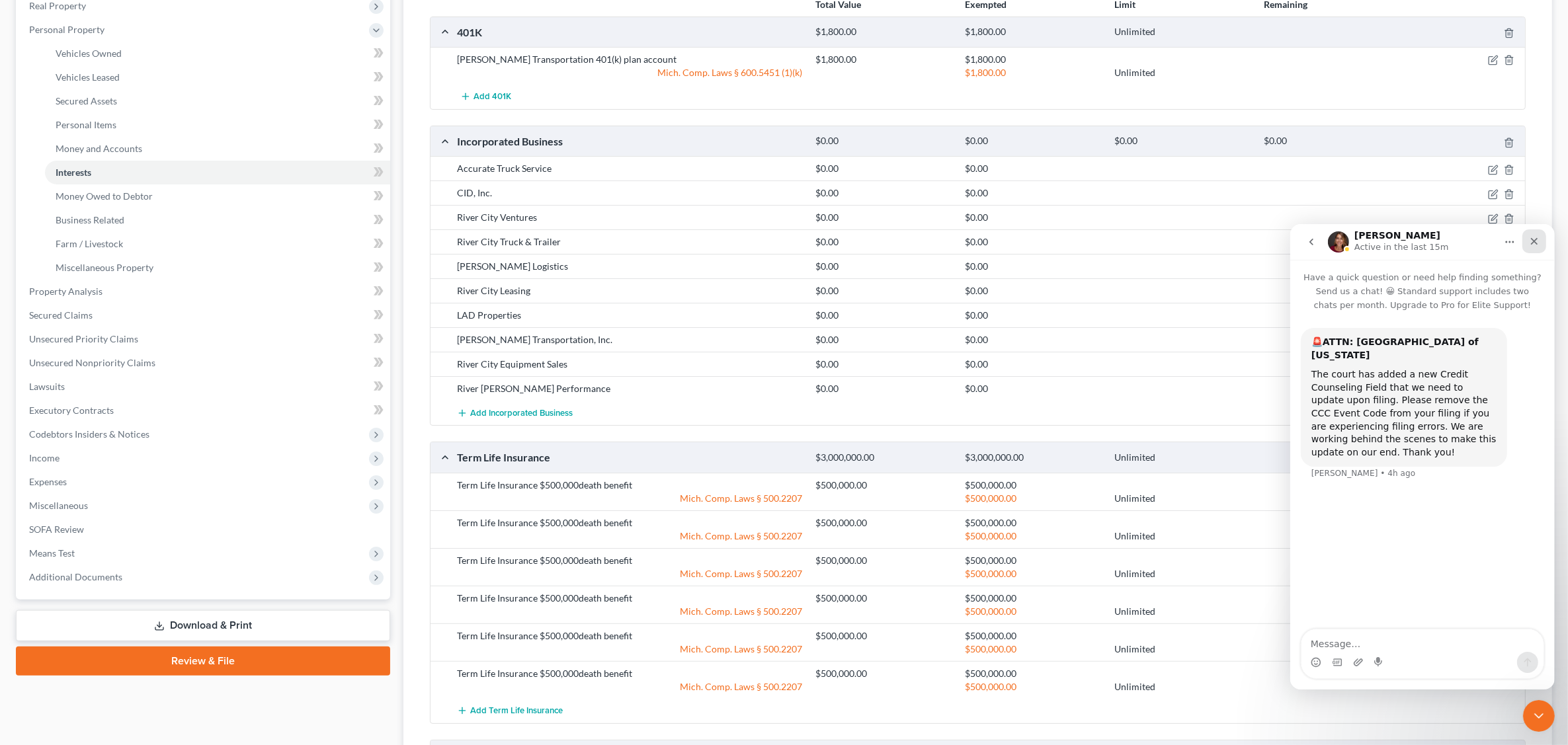
click at [1535, 238] on icon "Close" at bounding box center [1533, 240] width 10 height 10
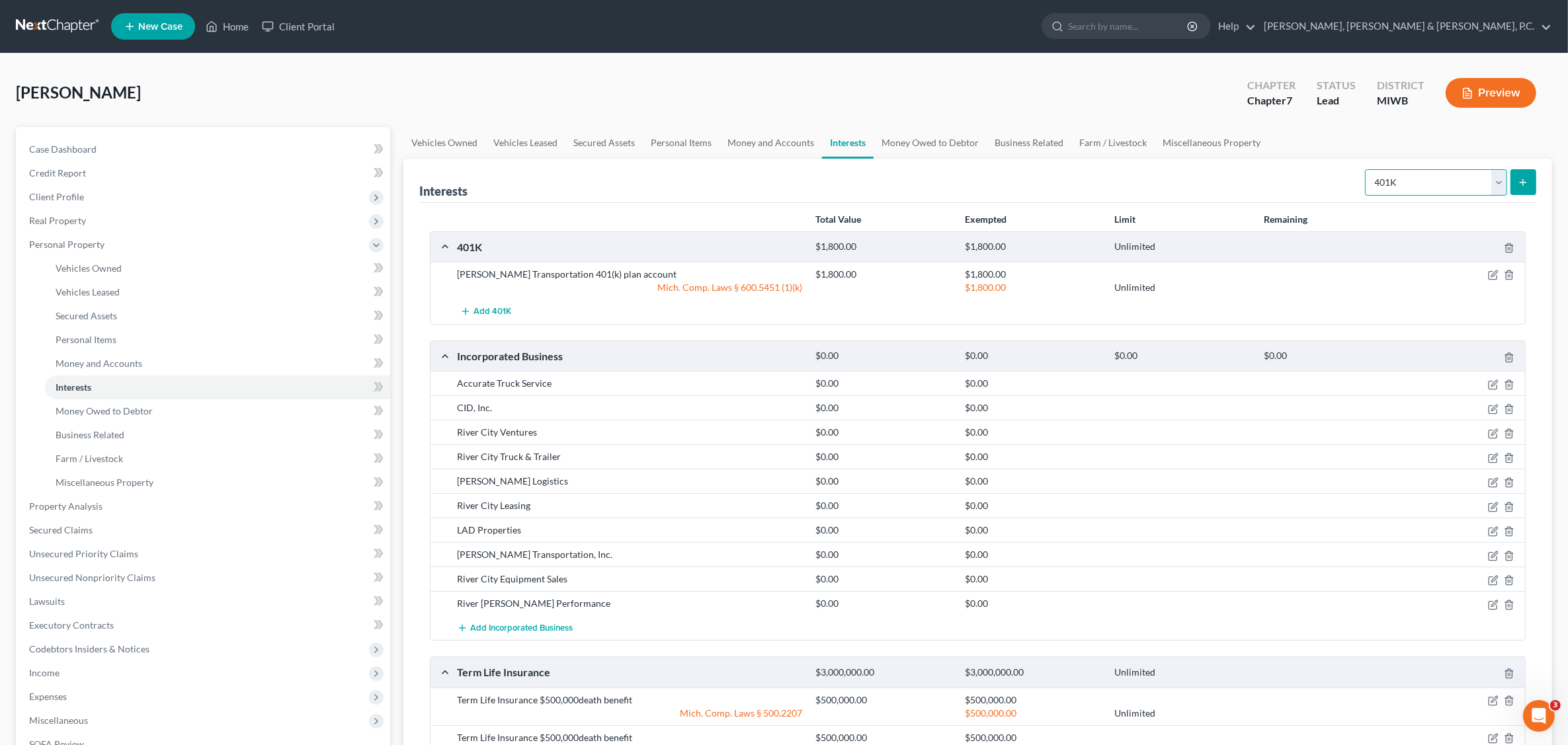
click at [1496, 177] on select "Select Interest Type 401K Annuity Bond Education IRA Government Bond Government…" at bounding box center [1436, 182] width 142 height 26
click at [1248, 173] on div "Interests Select Interest Type 401K Annuity Bond Education IRA Government Bond …" at bounding box center [978, 181] width 1117 height 44
click at [925, 139] on link "Money Owed to Debtor" at bounding box center [930, 143] width 113 height 32
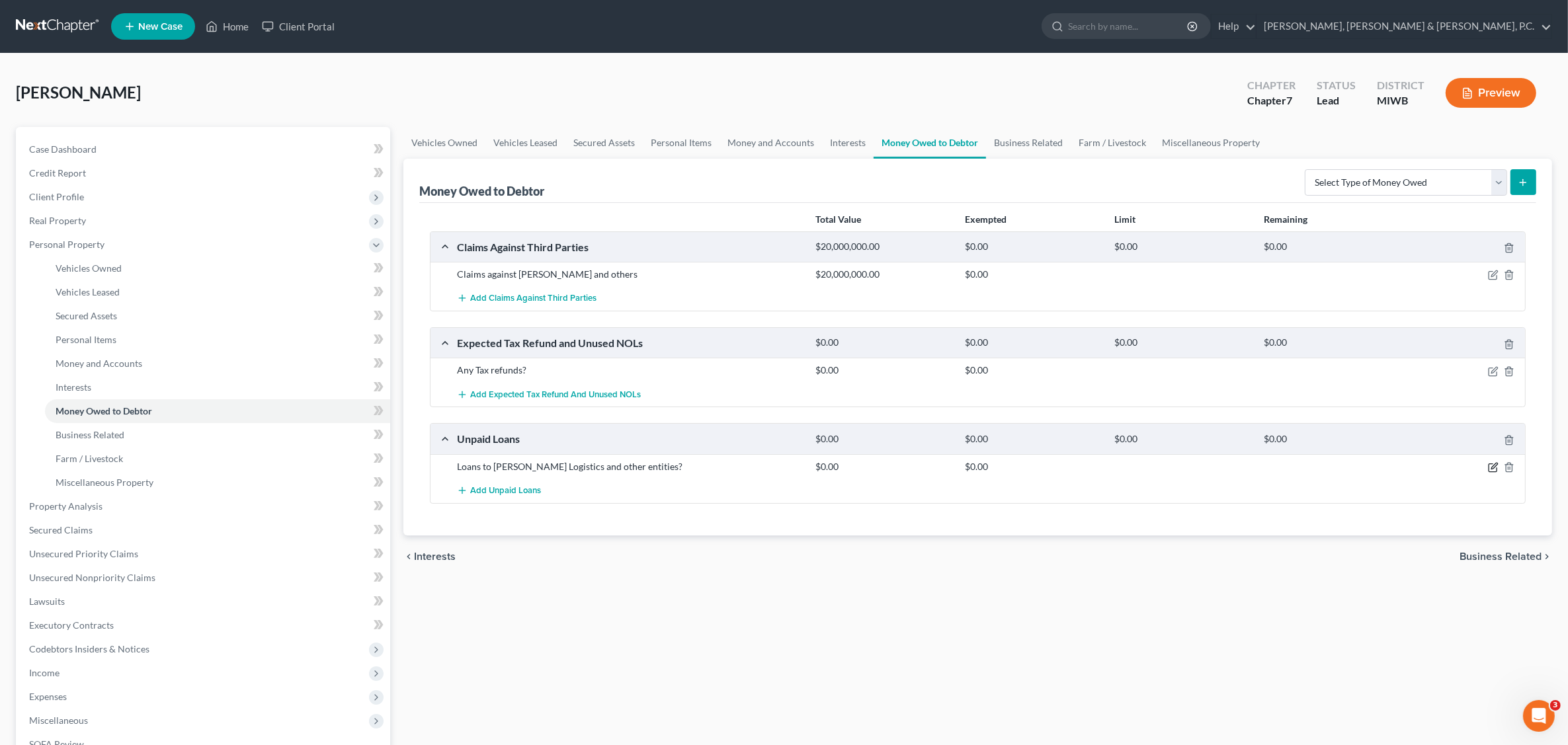
click at [1495, 466] on icon "button" at bounding box center [1493, 467] width 10 height 10
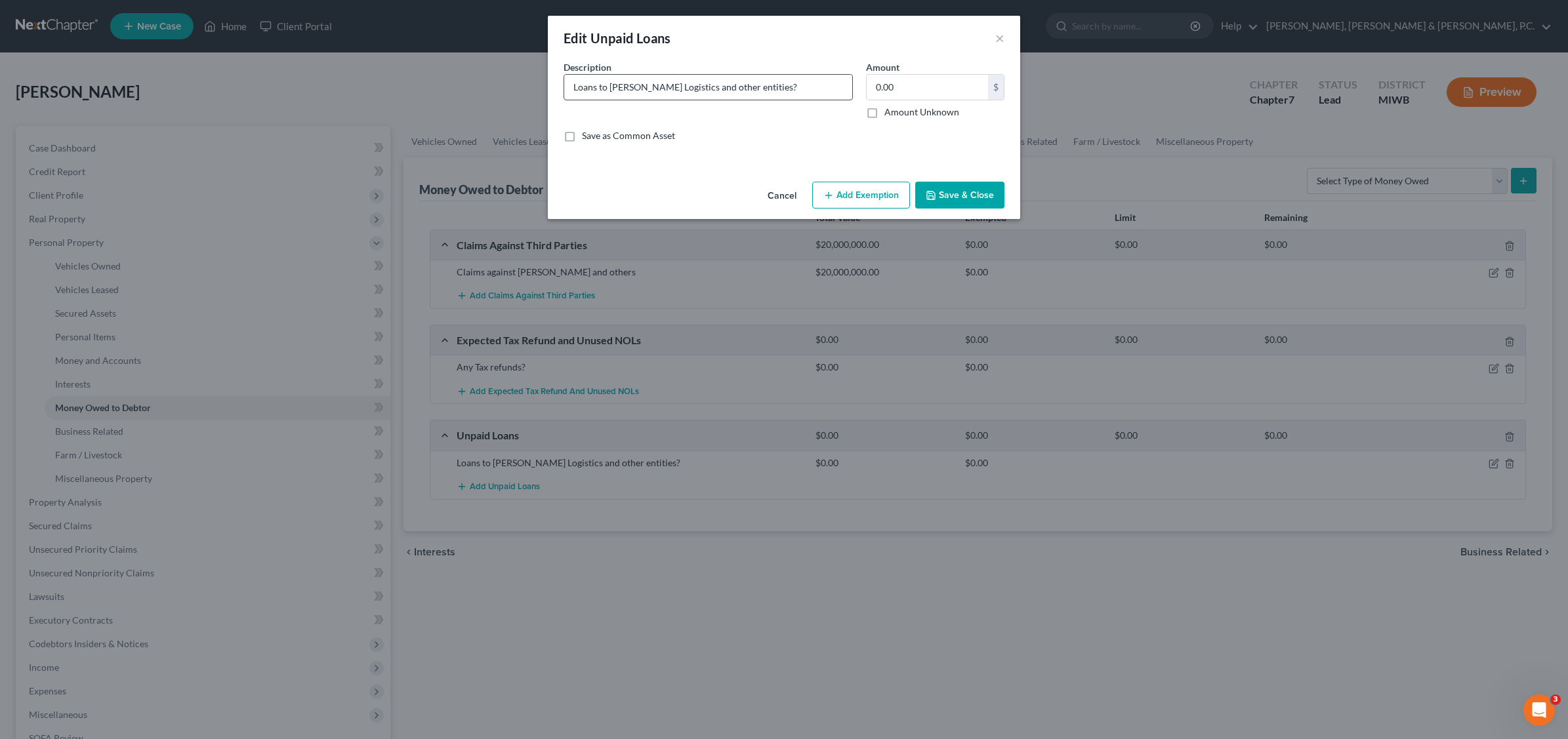
click at [776, 90] on input "Loans to [PERSON_NAME] Logistics and other entities?" at bounding box center [708, 87] width 288 height 25
type input "Loans to [PERSON_NAME] Transportation"
type input "350,000"
drag, startPoint x: 711, startPoint y: 87, endPoint x: 727, endPoint y: 82, distance: 16.8
click at [714, 87] on input "Loans to [PERSON_NAME] Transportation" at bounding box center [708, 87] width 288 height 25
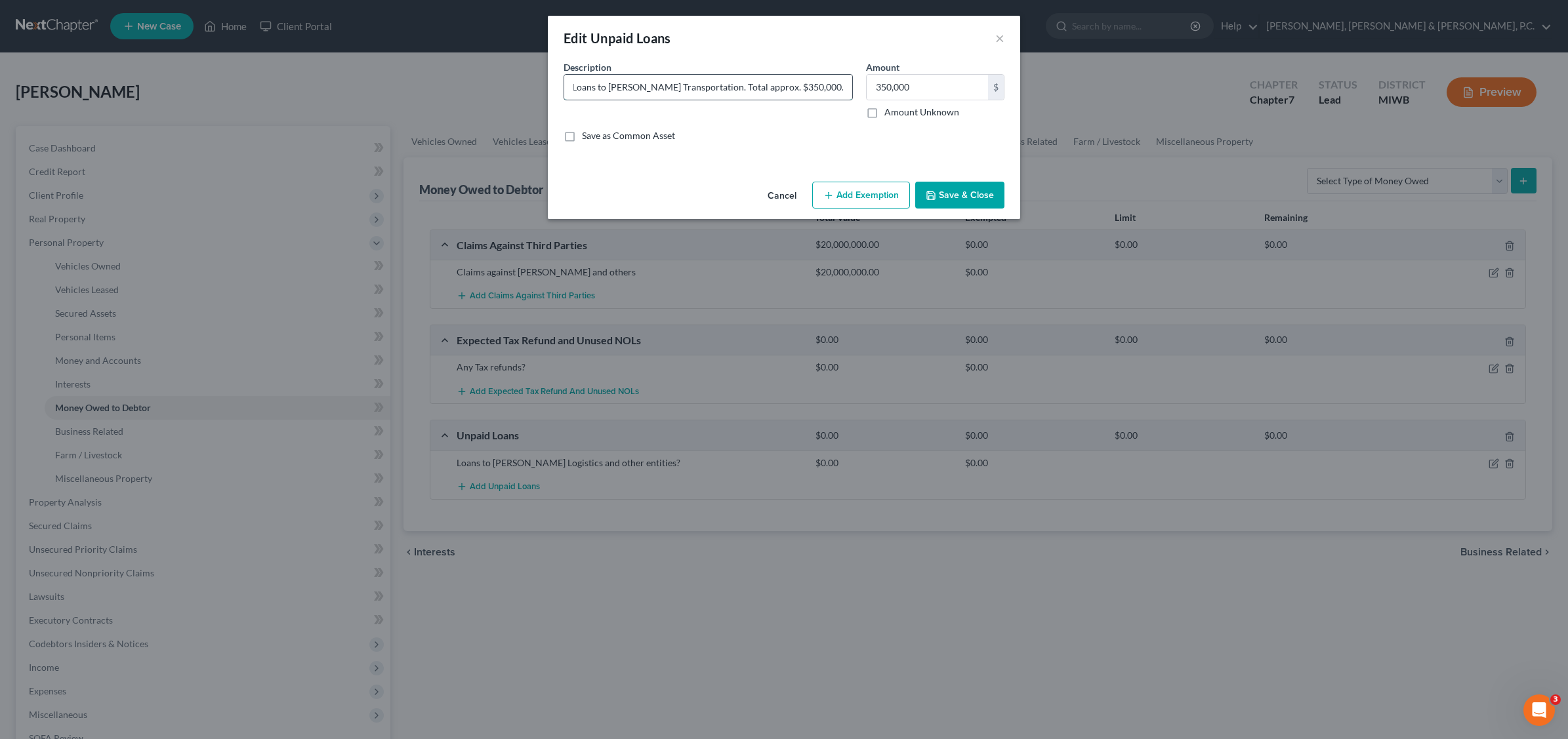
scroll to position [0, 7]
type input "Loans to [PERSON_NAME] Transportation. Total approx. $350,000. Uncollectible"
type input "0.00"
click at [973, 188] on button "Save & Close" at bounding box center [960, 195] width 89 height 27
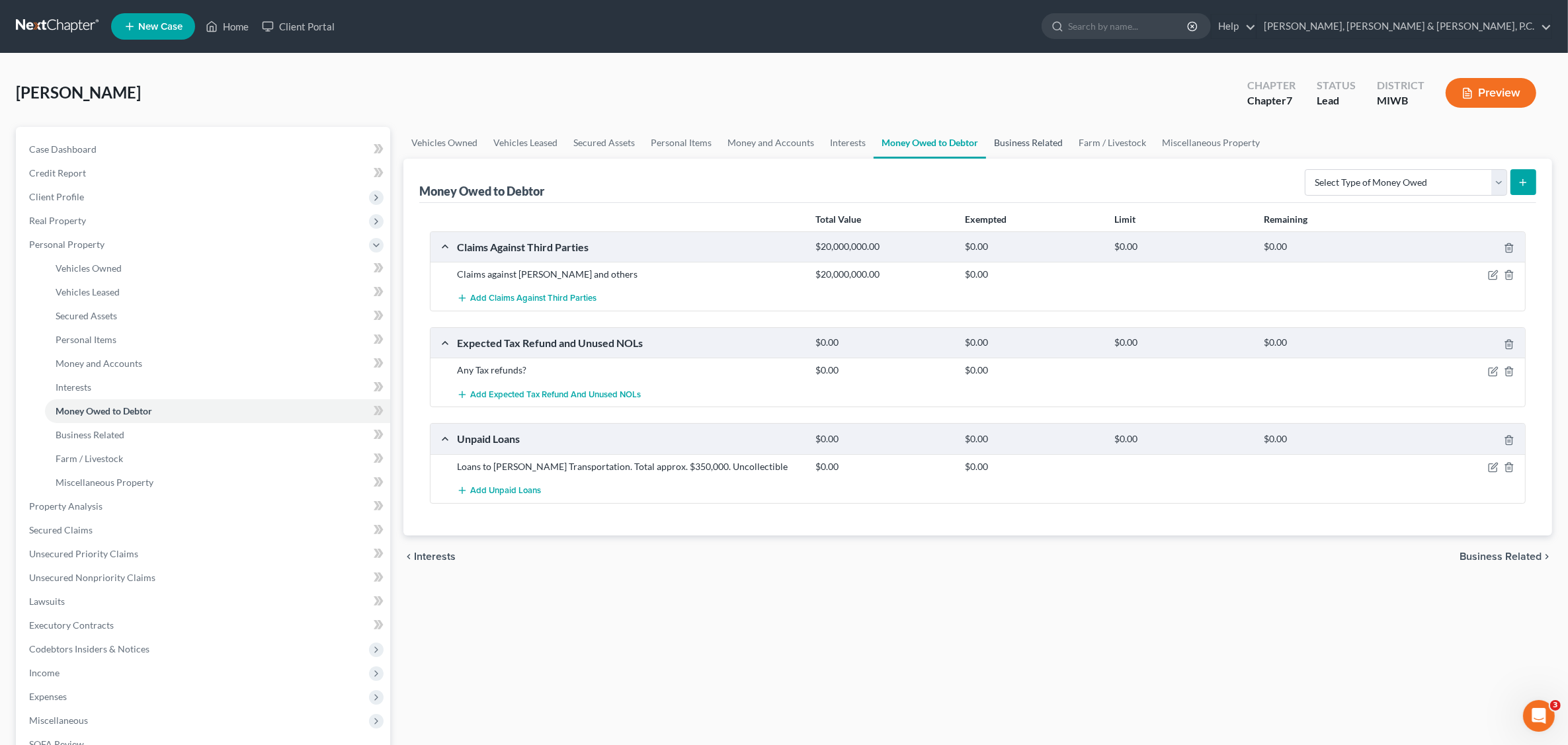
click at [1022, 141] on link "Business Related" at bounding box center [1029, 143] width 85 height 32
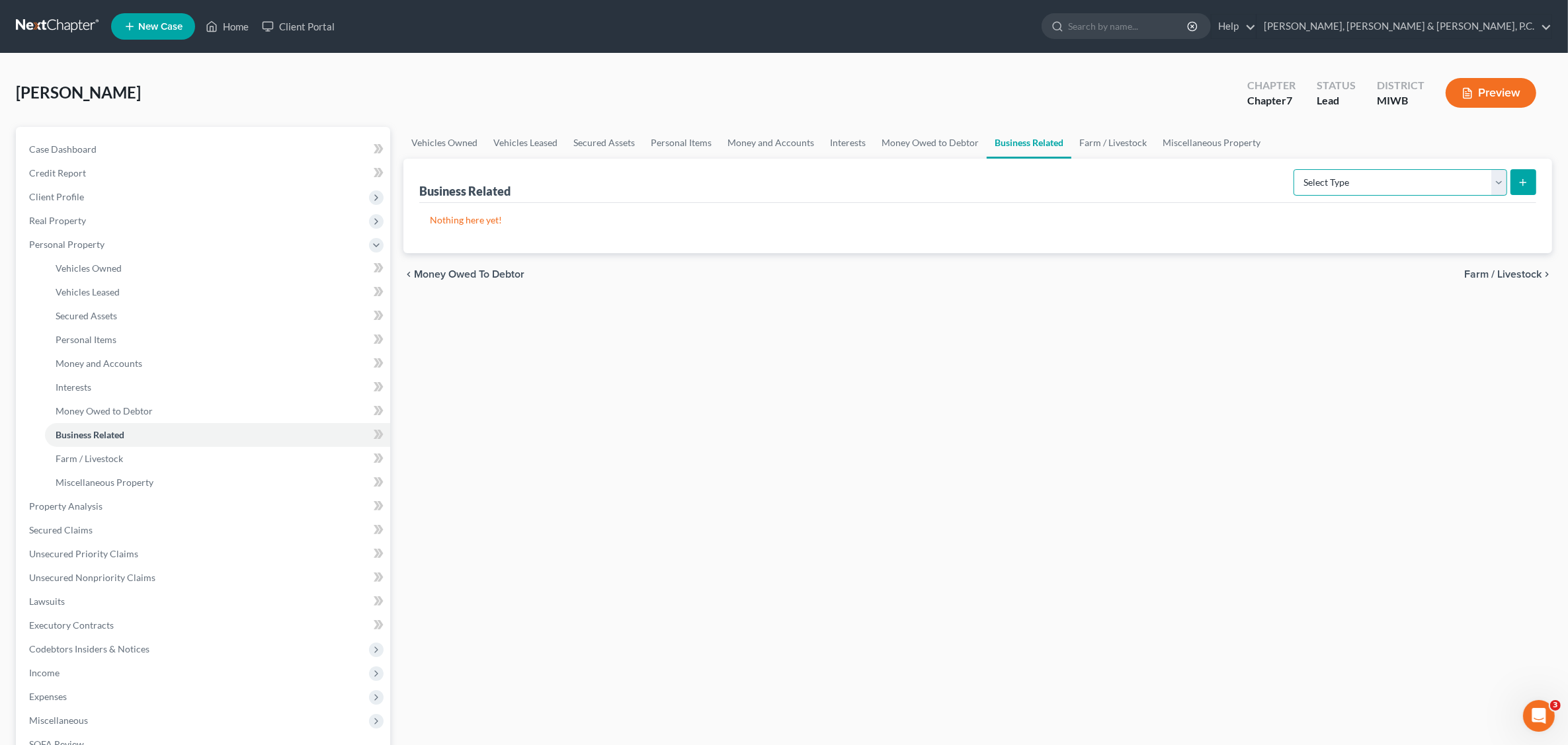
click at [1502, 180] on select "Select Type Customer Lists Franchises Inventory Licenses Machinery Office Equip…" at bounding box center [1400, 182] width 214 height 26
click at [1143, 200] on div "Business Related Select Type Customer Lists Franchises Inventory Licenses Machi…" at bounding box center [978, 181] width 1117 height 44
click at [844, 137] on link "Interests" at bounding box center [848, 143] width 51 height 32
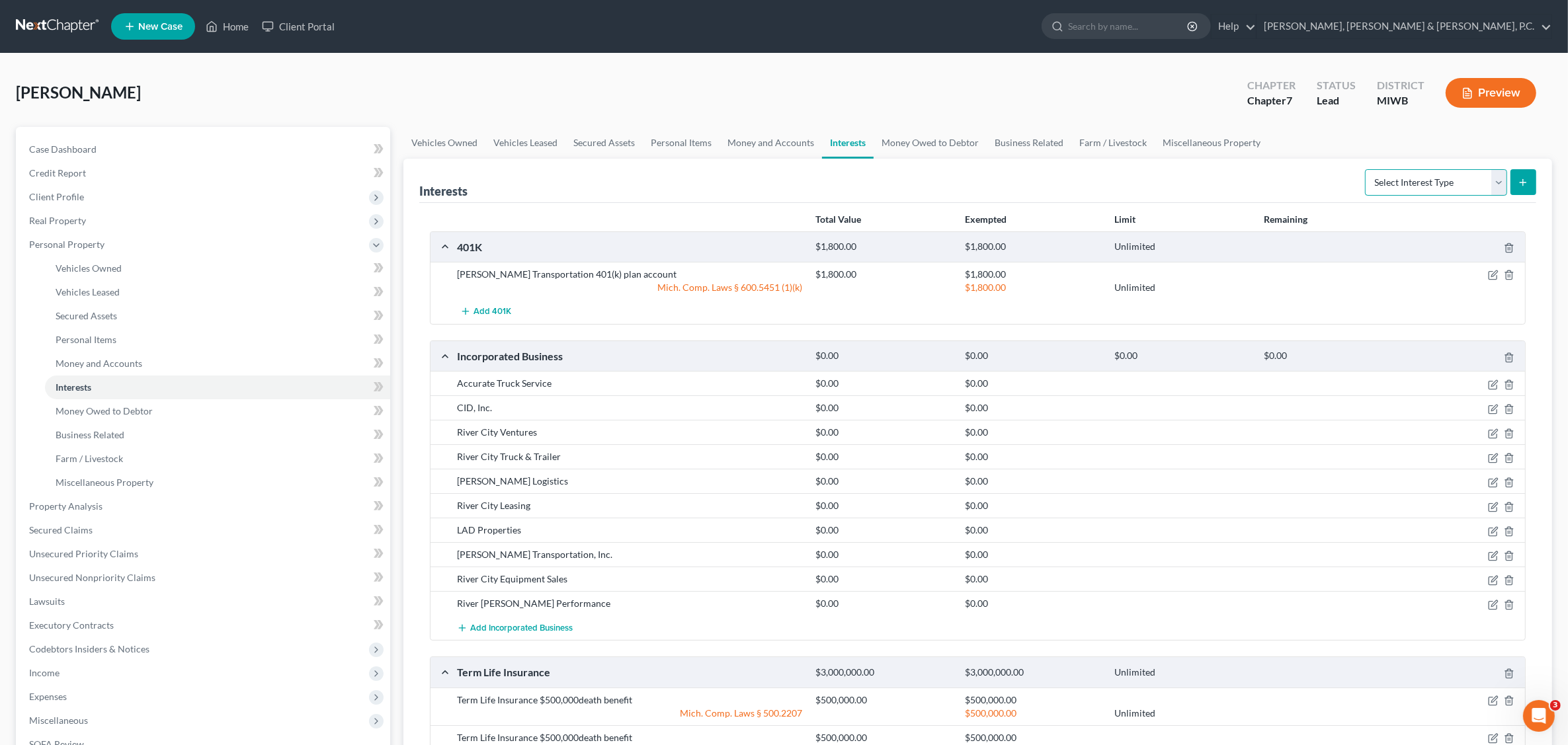
click at [1500, 179] on select "Select Interest Type 401K Annuity Bond Education IRA Government Bond Government…" at bounding box center [1436, 182] width 142 height 26
click at [937, 183] on div "Interests Select Interest Type 401K Annuity Bond Education IRA Government Bond …" at bounding box center [978, 181] width 1117 height 44
click at [1228, 146] on link "Miscellaneous Property" at bounding box center [1212, 143] width 114 height 32
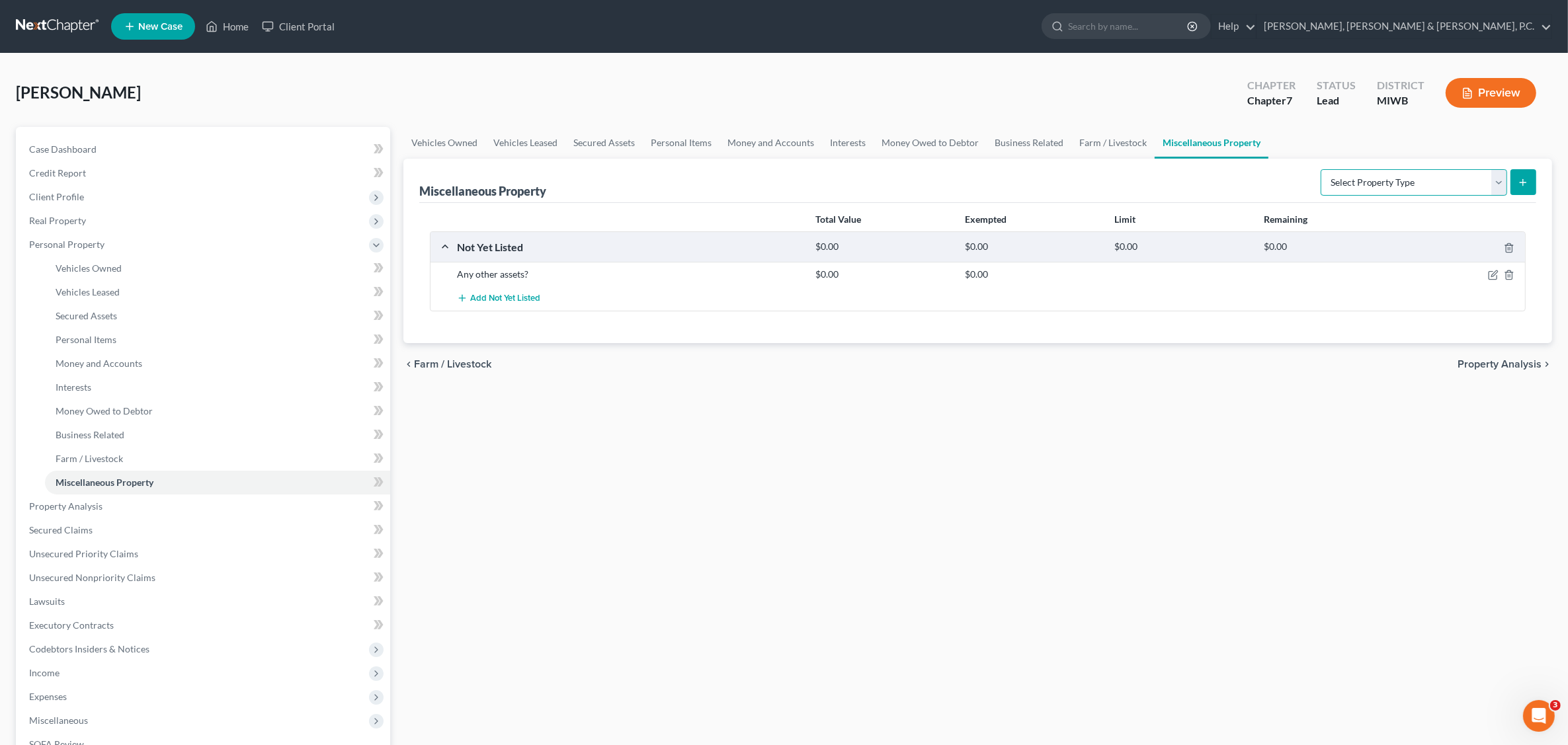
click at [1493, 180] on select "Select Property Type Assigned for Creditor Benefit [DATE] Holding for Another N…" at bounding box center [1414, 182] width 186 height 26
click at [1166, 186] on div "Miscellaneous Property Select Property Type Assigned for Creditor Benefit [DATE…" at bounding box center [978, 181] width 1117 height 44
click at [1032, 141] on link "Business Related" at bounding box center [1029, 143] width 85 height 32
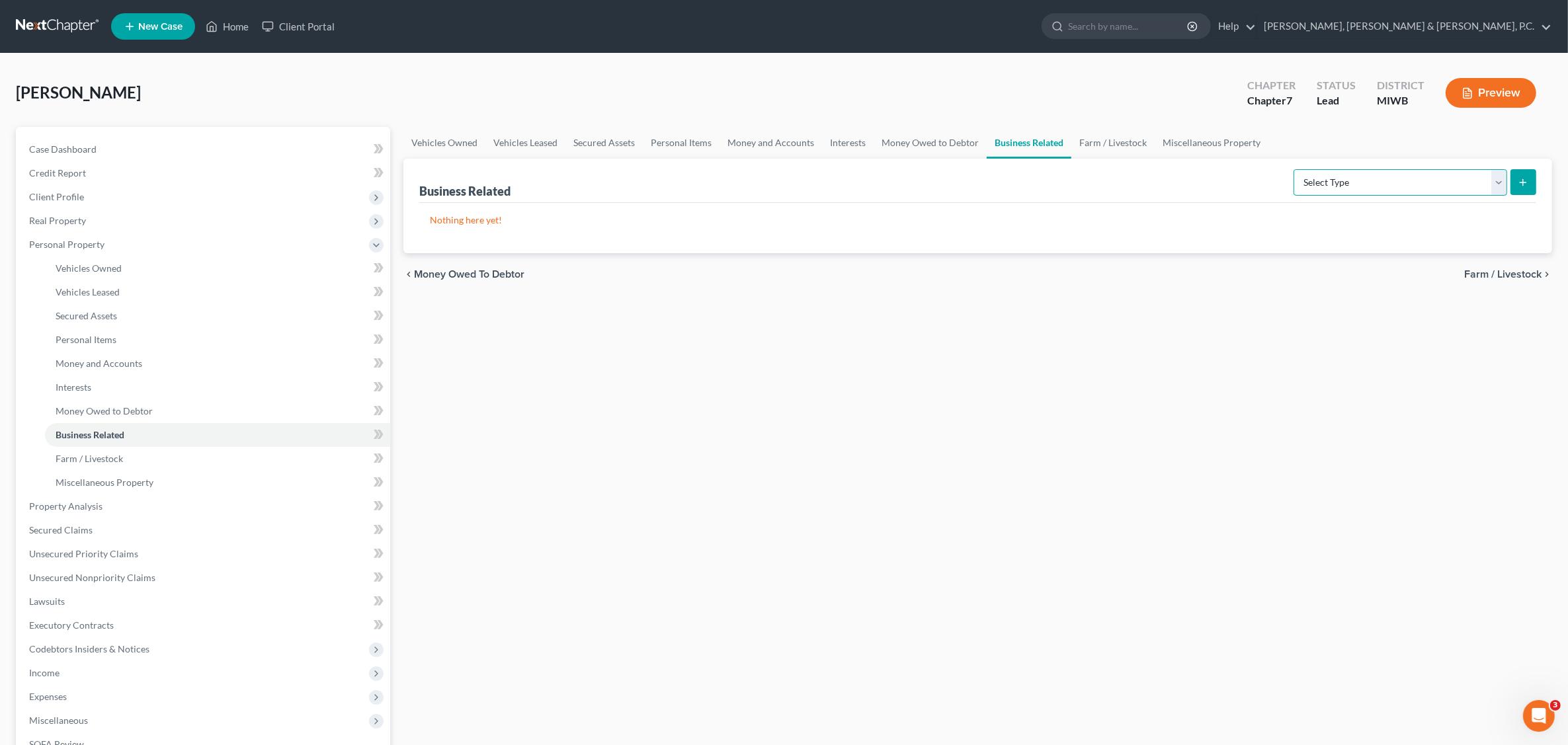
click at [1496, 179] on select "Select Type Customer Lists Franchises Inventory Licenses Machinery Office Equip…" at bounding box center [1400, 182] width 214 height 26
click at [1232, 186] on div "Business Related Select Type Customer Lists Franchises Inventory Licenses Machi…" at bounding box center [978, 181] width 1117 height 44
click at [963, 143] on link "Money Owed to Debtor" at bounding box center [930, 143] width 113 height 32
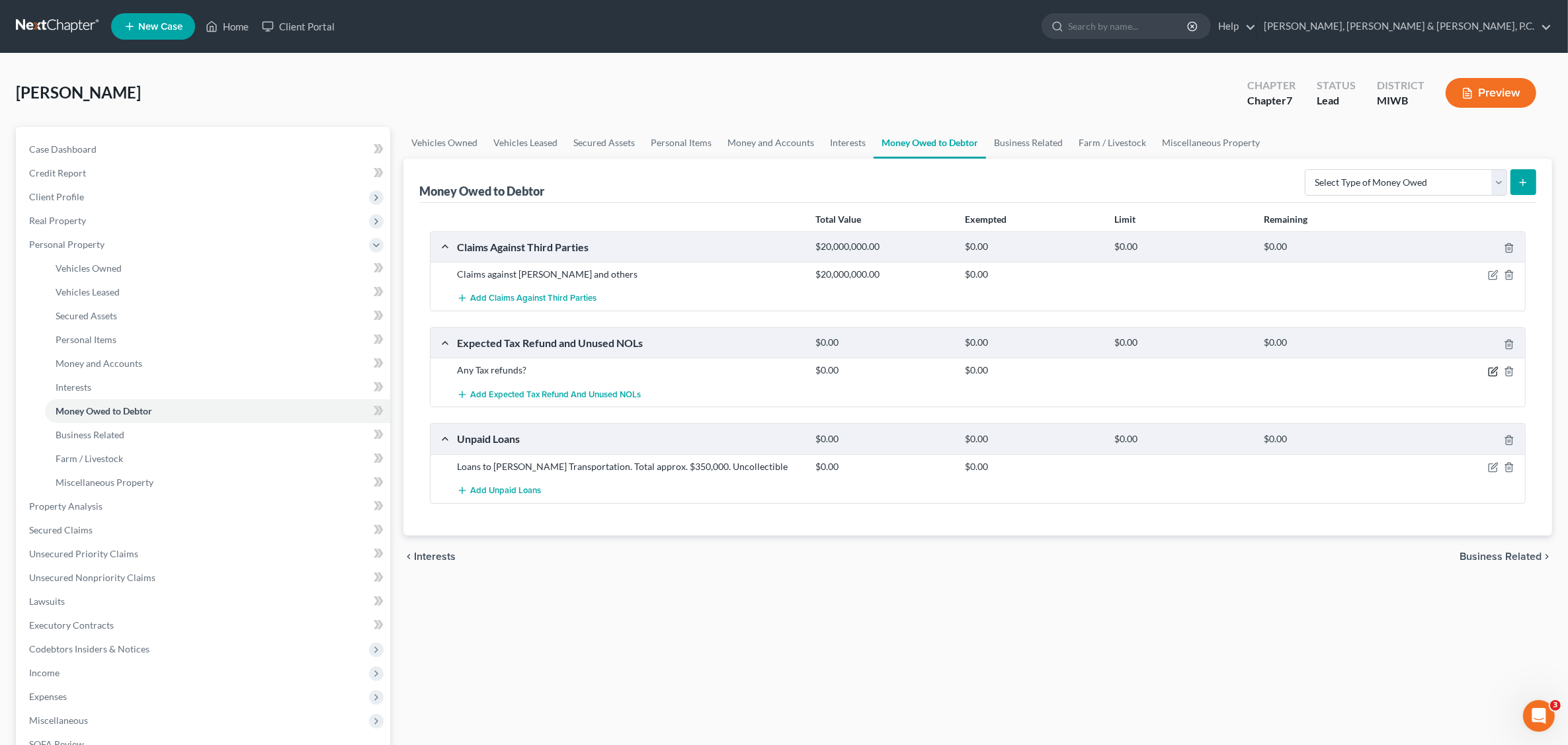
click at [1492, 371] on icon "button" at bounding box center [1493, 371] width 10 height 10
select select "0"
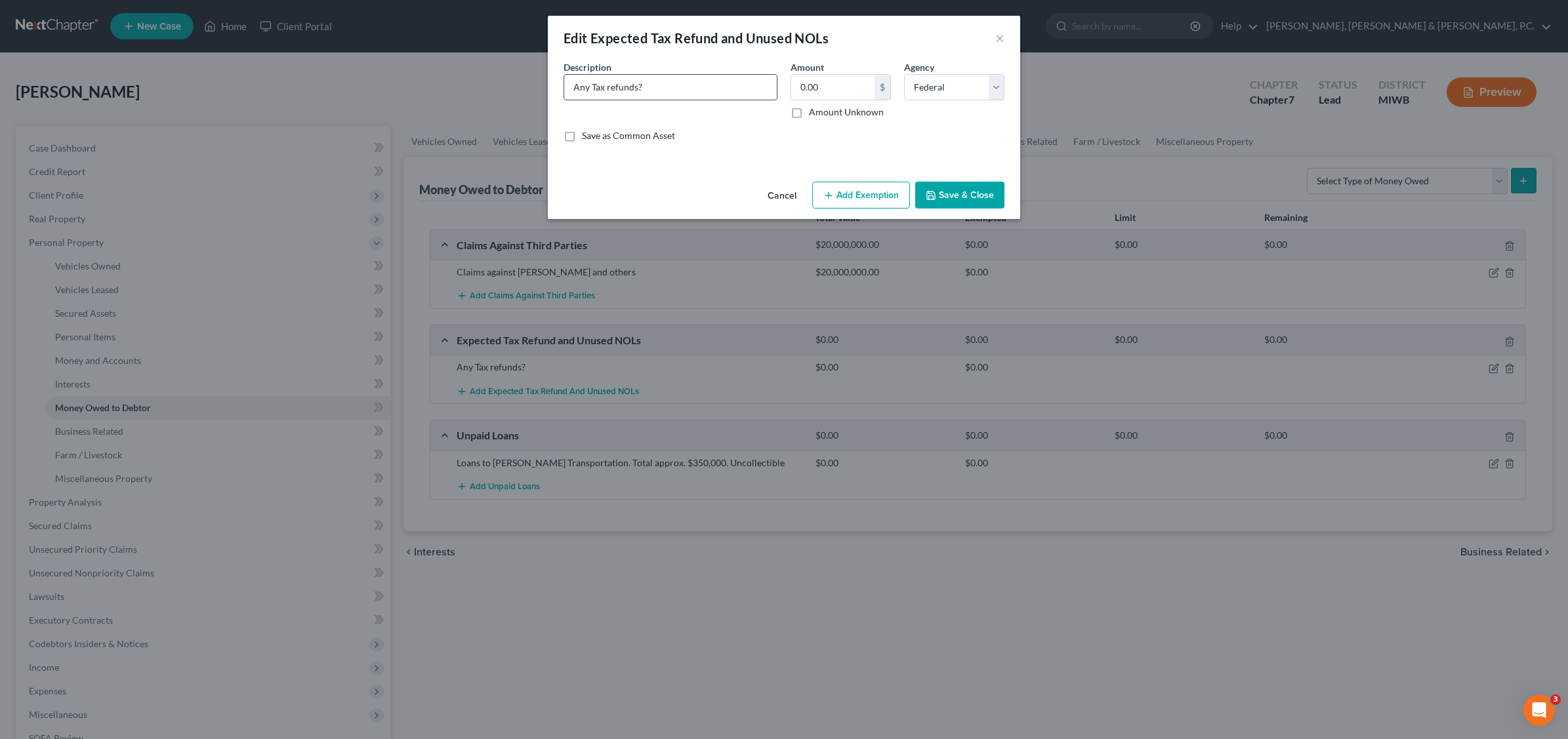
click at [666, 89] on input "Any Tax refunds?" at bounding box center [670, 87] width 212 height 25
type input "A"
type input "Potential Tax Refunds. Uncertain"
click at [985, 195] on button "Save & Close" at bounding box center [960, 195] width 89 height 27
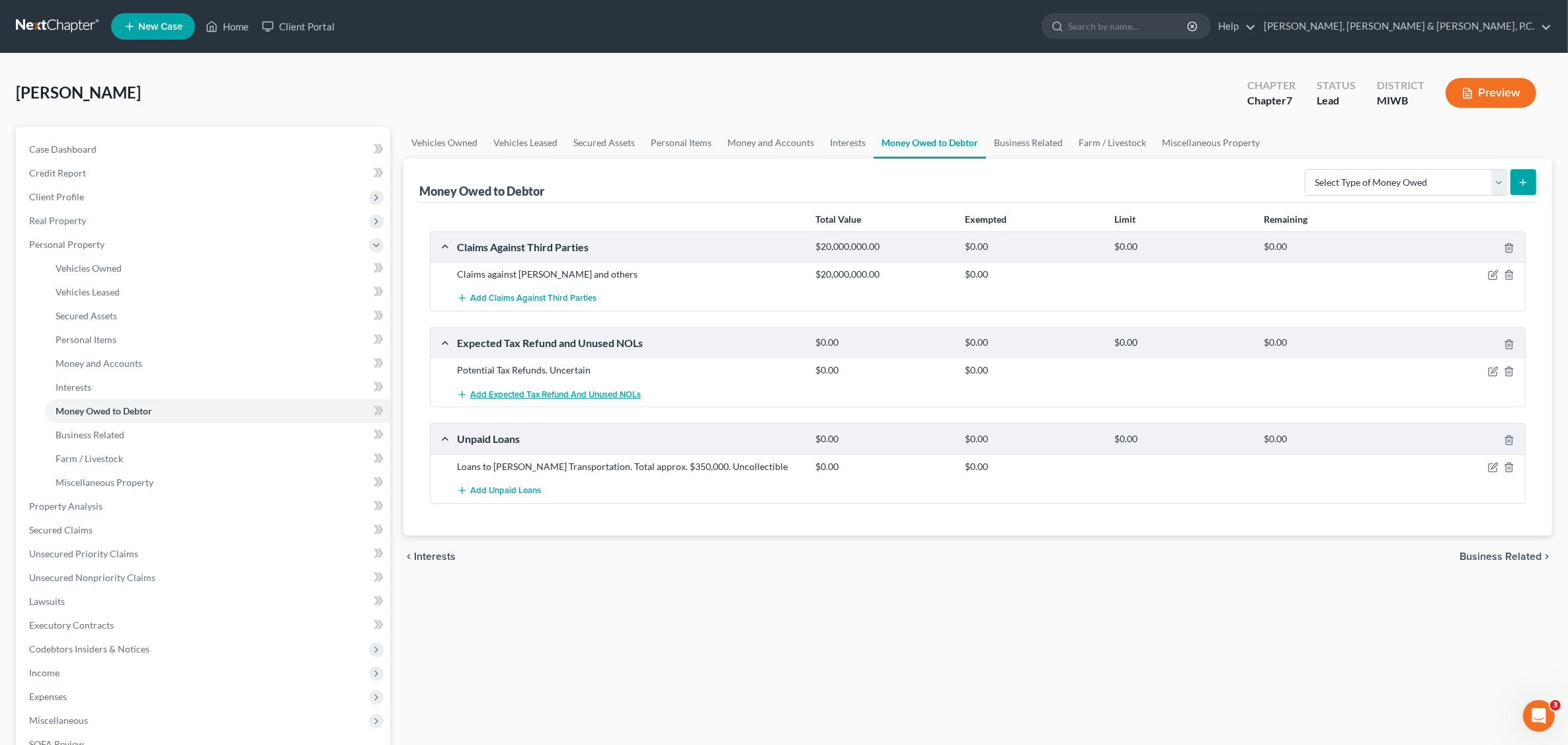
click at [607, 397] on span "Add Expected Tax Refund and Unused NOLs" at bounding box center [555, 394] width 171 height 10
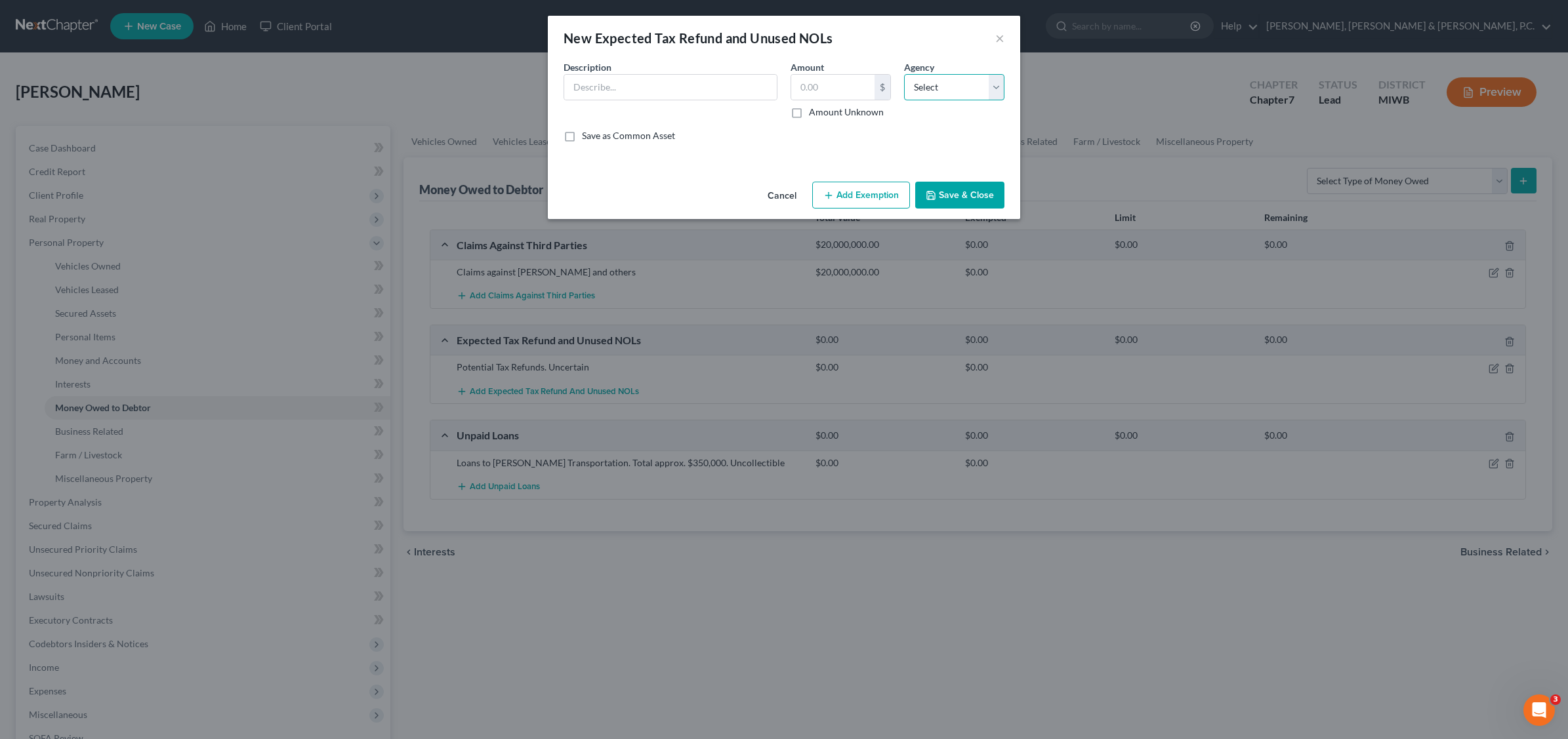
click at [991, 87] on select "Select Federal State Local" at bounding box center [954, 87] width 100 height 26
select select "2"
click at [904, 74] on select "Select Federal State Local" at bounding box center [954, 87] width 100 height 26
click at [689, 91] on input "text" at bounding box center [670, 87] width 212 height 25
type input "Potential Tax Refunds. Uncertain"
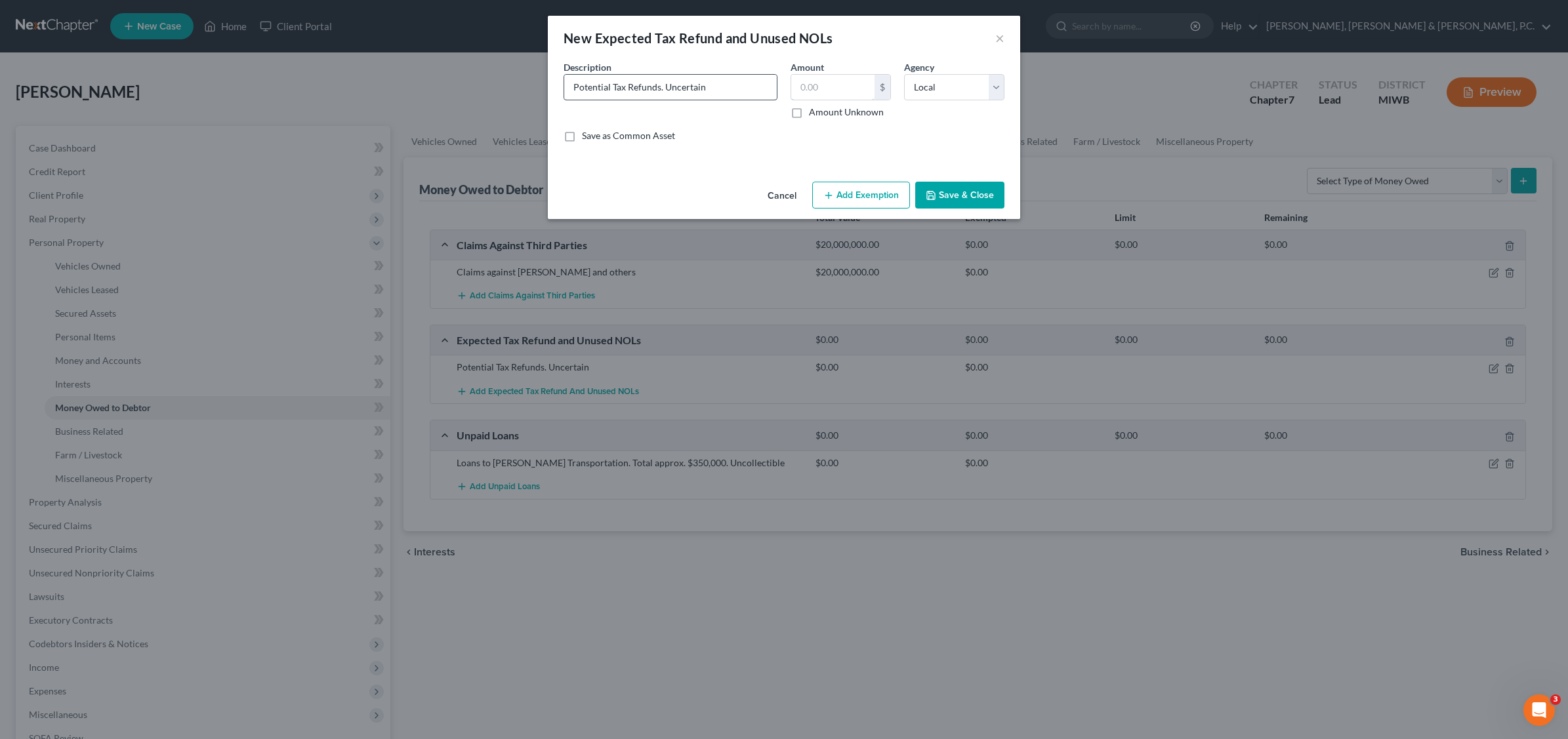
type input "0.00"
click at [703, 166] on div "An exemption set must first be selected from the Filing Information section. Co…" at bounding box center [784, 118] width 472 height 116
click at [969, 192] on button "Save & Close" at bounding box center [960, 195] width 89 height 27
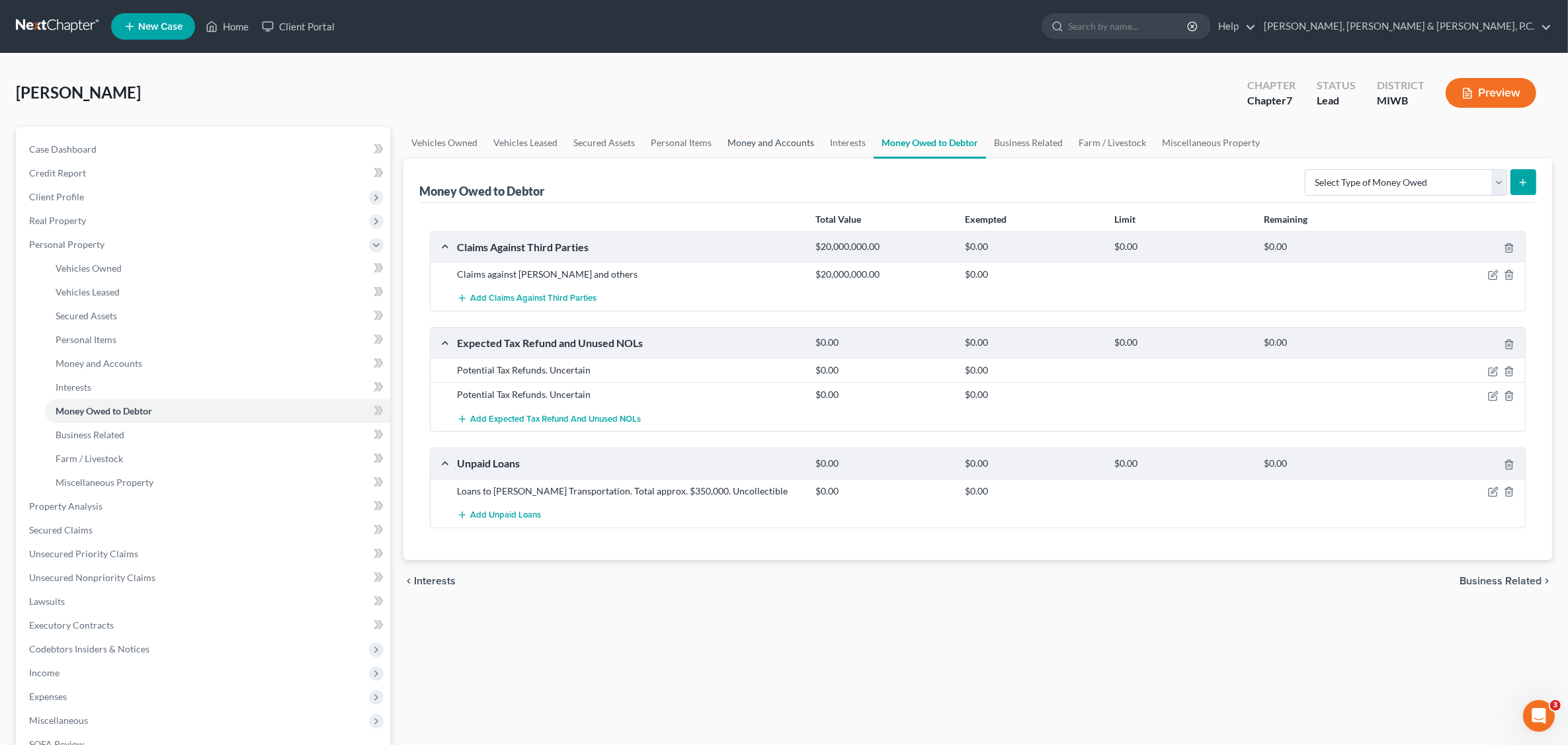
click at [769, 141] on link "Money and Accounts" at bounding box center [771, 143] width 103 height 32
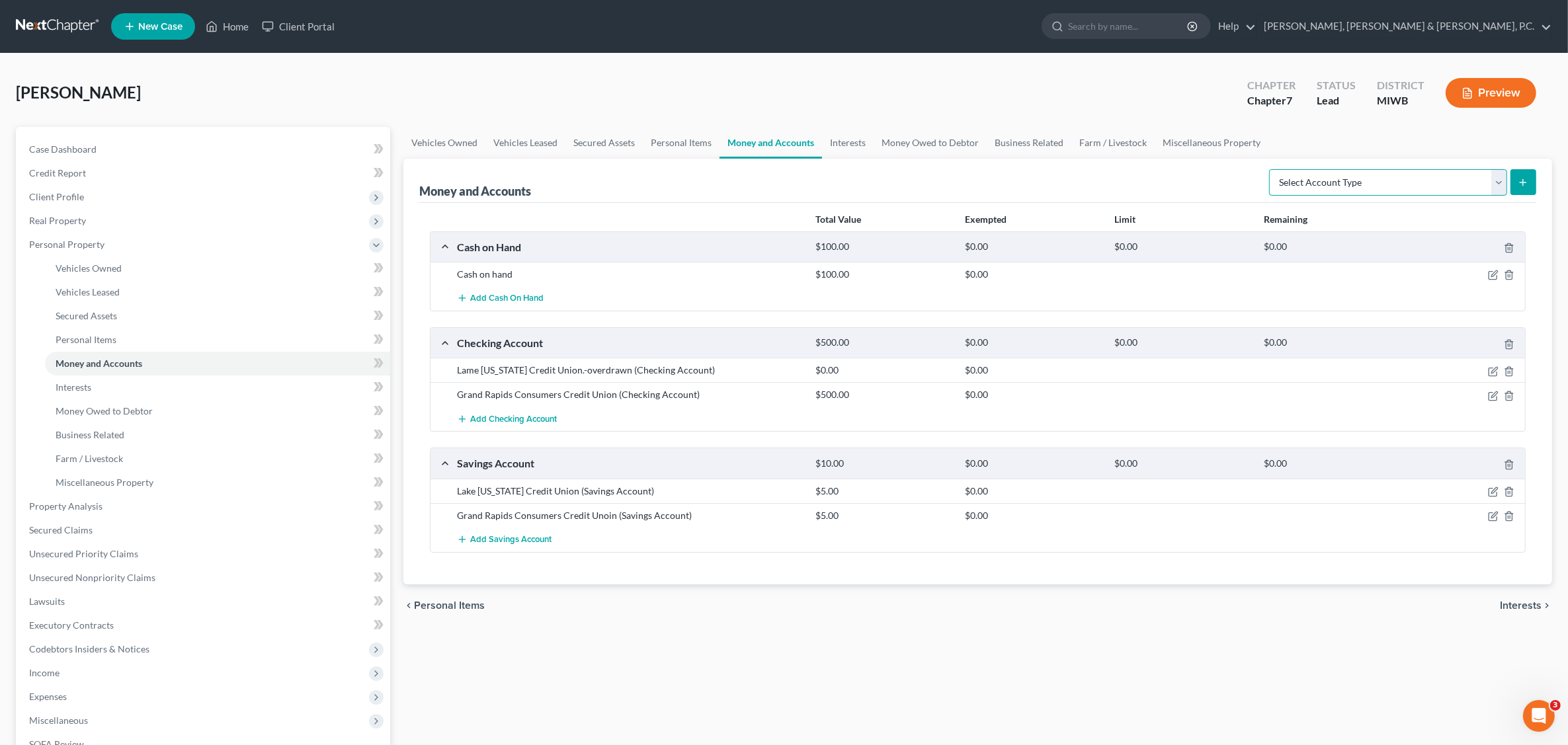
click at [1495, 177] on select "Select Account Type Brokerage Cash on Hand Certificates of Deposit Checking Acc…" at bounding box center [1388, 182] width 238 height 26
click at [993, 183] on div "Money and Accounts Select Account Type Brokerage Cash on Hand Certificates of D…" at bounding box center [978, 181] width 1117 height 44
click at [842, 142] on link "Interests" at bounding box center [848, 143] width 51 height 32
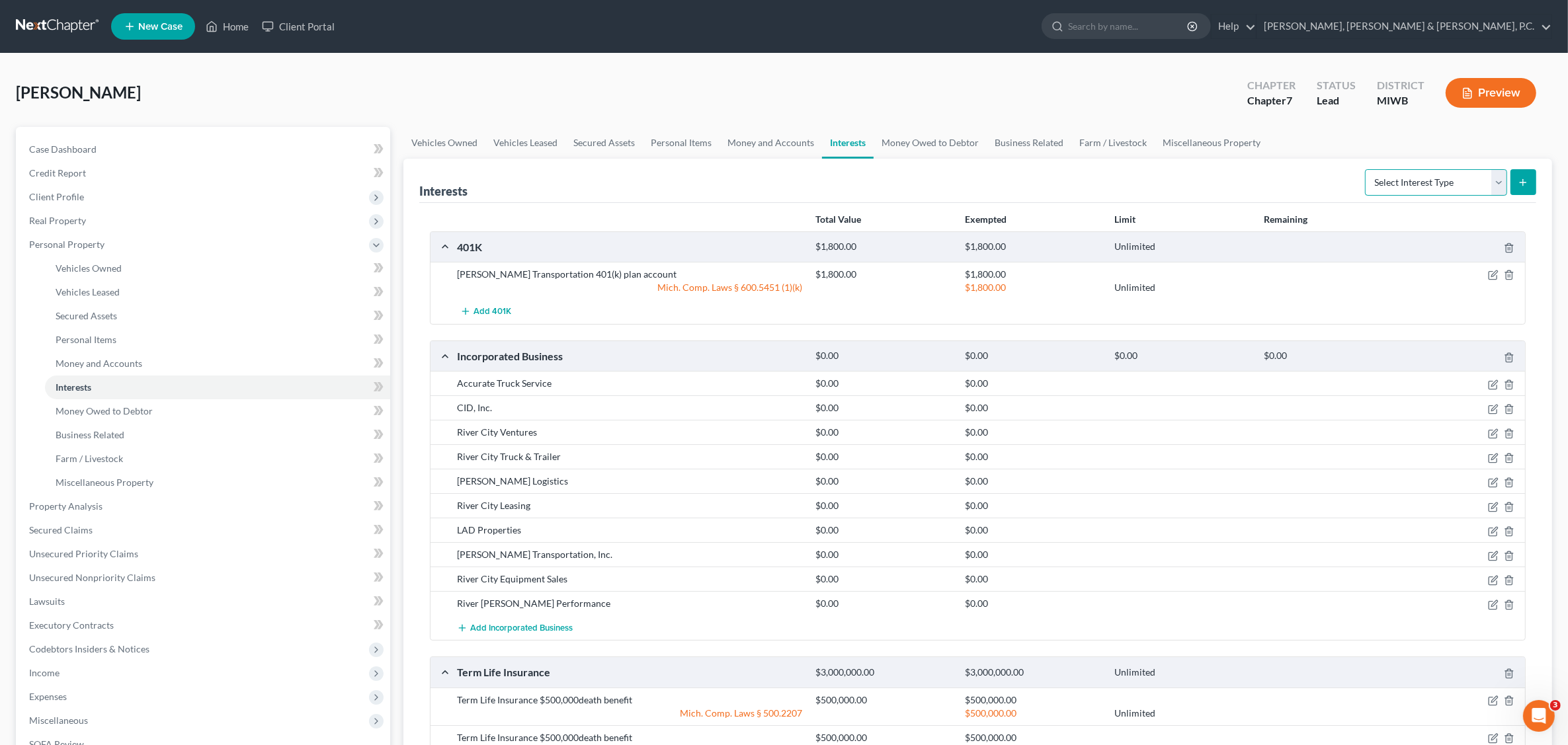
click at [1499, 180] on select "Select Interest Type 401K Annuity Bond Education IRA Government Bond Government…" at bounding box center [1436, 182] width 142 height 26
click at [1274, 179] on div "Interests Select Interest Type 401K Annuity Bond Education IRA Government Bond …" at bounding box center [978, 181] width 1117 height 44
click at [943, 139] on link "Money Owed to Debtor" at bounding box center [930, 143] width 113 height 32
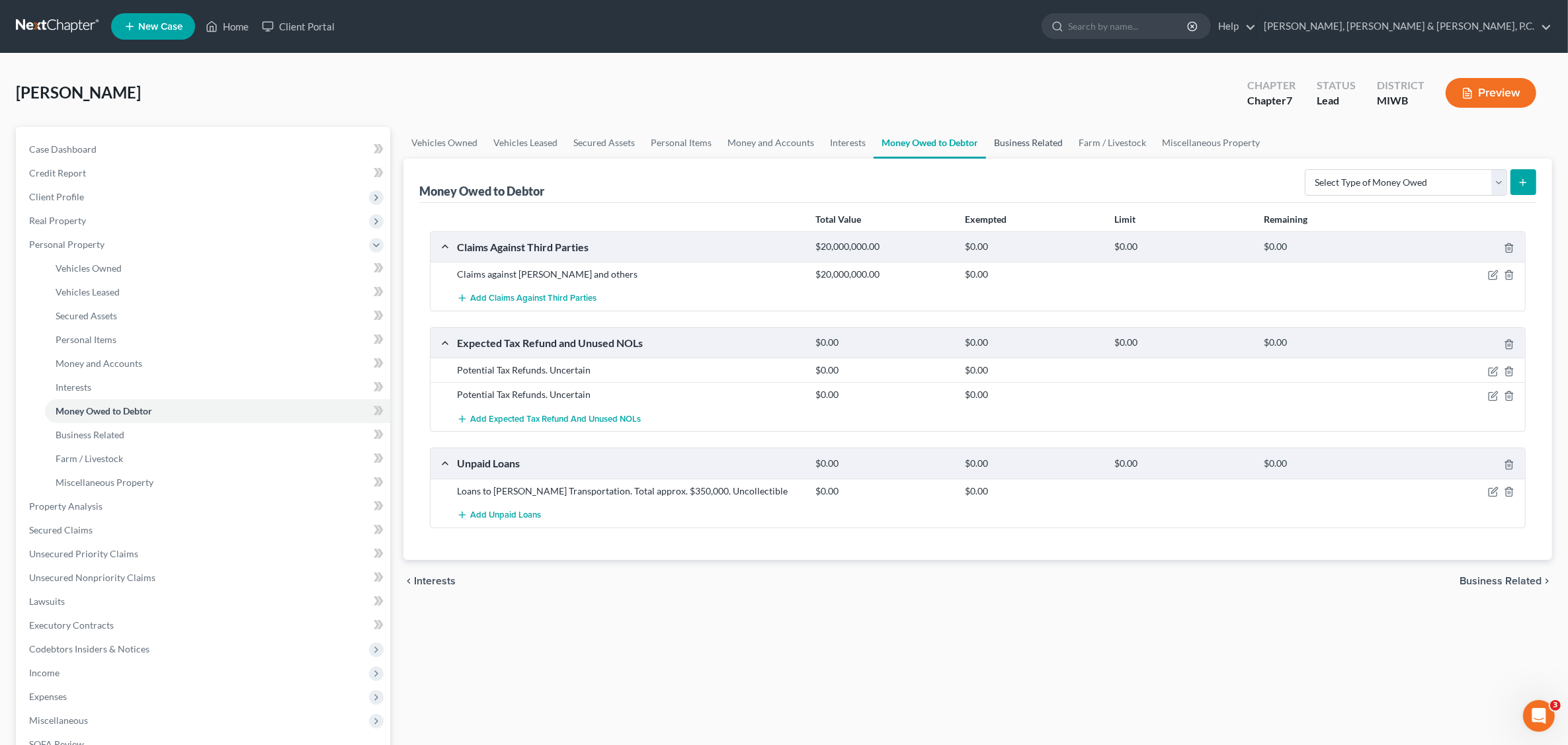
click at [1027, 141] on link "Business Related" at bounding box center [1029, 143] width 85 height 32
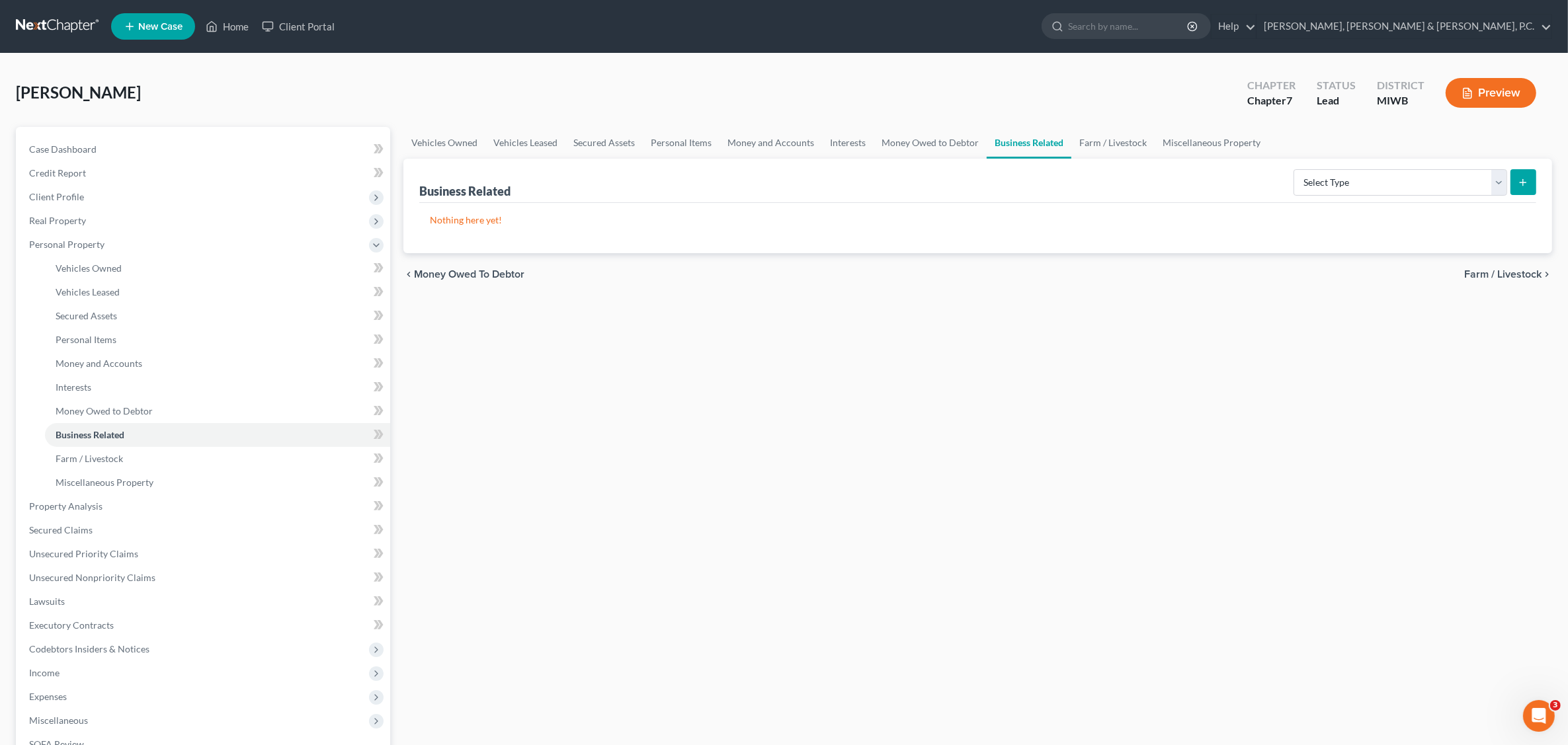
click at [1027, 144] on link "Business Related" at bounding box center [1029, 143] width 85 height 32
click at [1495, 179] on select "Select Type Customer Lists Franchises Inventory Licenses Machinery Office Equip…" at bounding box center [1400, 182] width 214 height 26
click at [1161, 172] on div "Business Related Select Type Customer Lists Franchises Inventory Licenses Machi…" at bounding box center [978, 181] width 1117 height 44
click at [1115, 137] on link "Farm / Livestock" at bounding box center [1113, 143] width 83 height 32
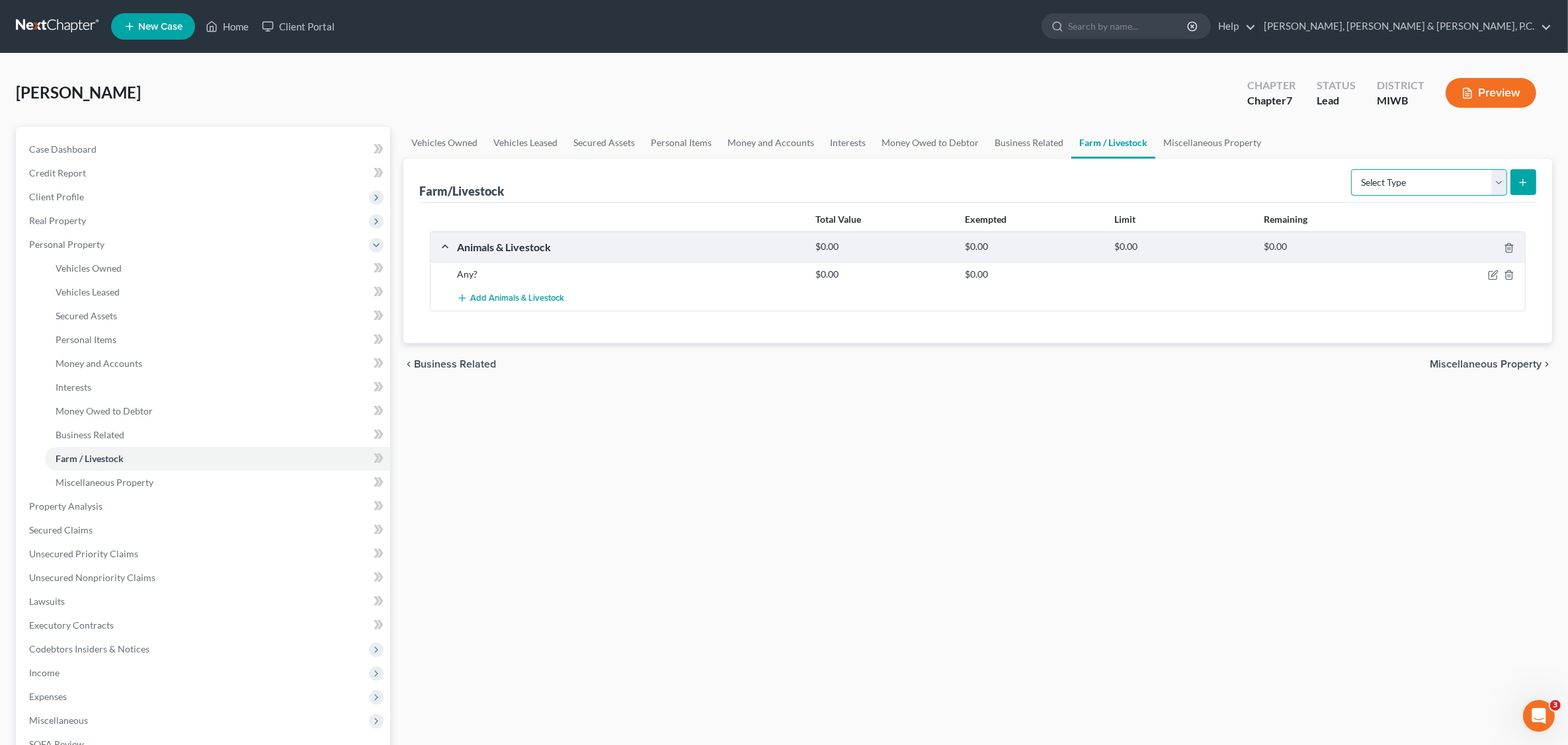
click at [1490, 175] on select "Select Type Animals & Livestock Crops: Growing or Harvested Farming Equipment F…" at bounding box center [1429, 182] width 156 height 26
click at [1208, 189] on div "Farm/Livestock Select Type Animals & Livestock Crops: Growing or Harvested Farm…" at bounding box center [978, 181] width 1117 height 44
click at [905, 278] on div "$0.00" at bounding box center [884, 274] width 150 height 13
click at [1509, 275] on line "button" at bounding box center [1509, 277] width 0 height 3
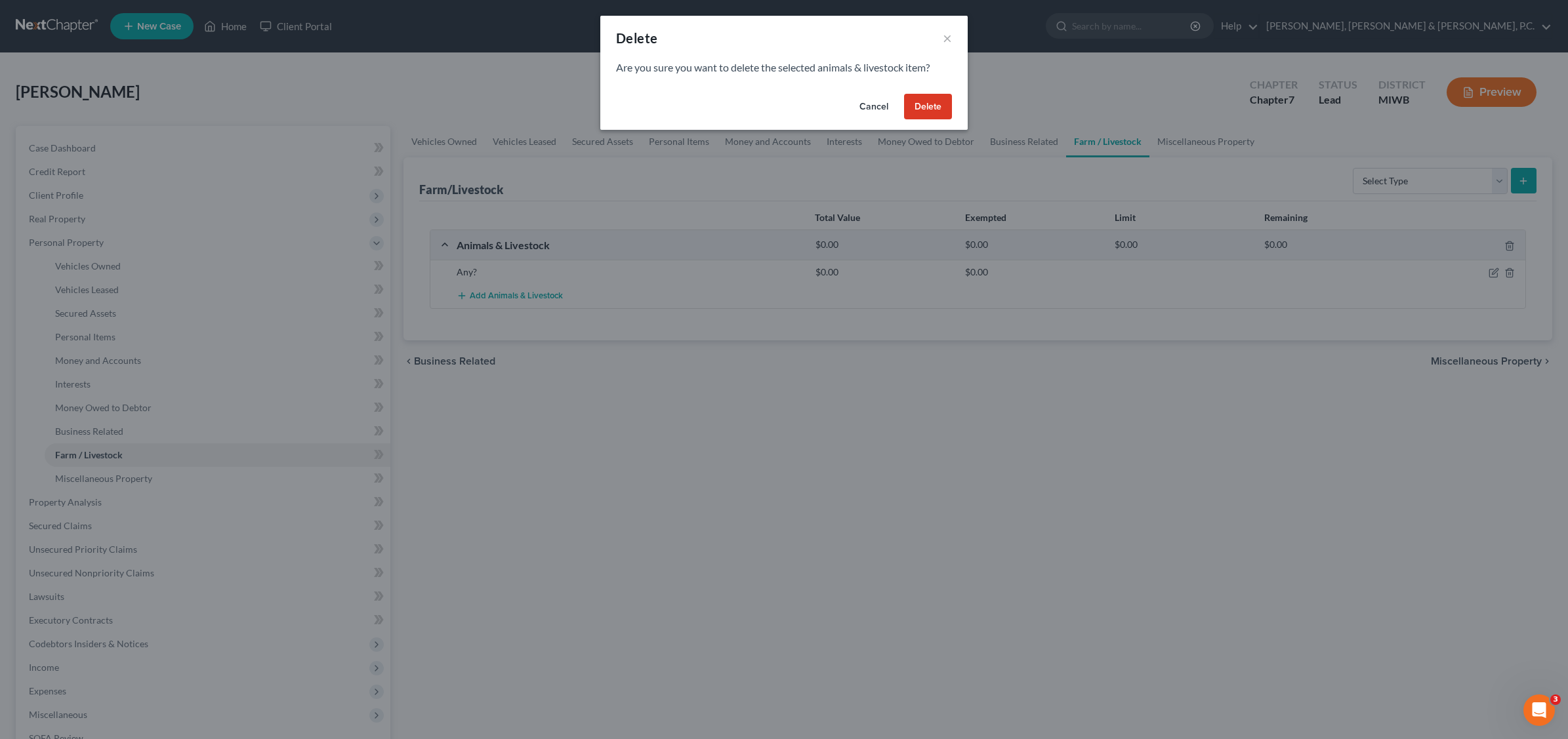
click at [936, 109] on button "Delete" at bounding box center [928, 107] width 48 height 26
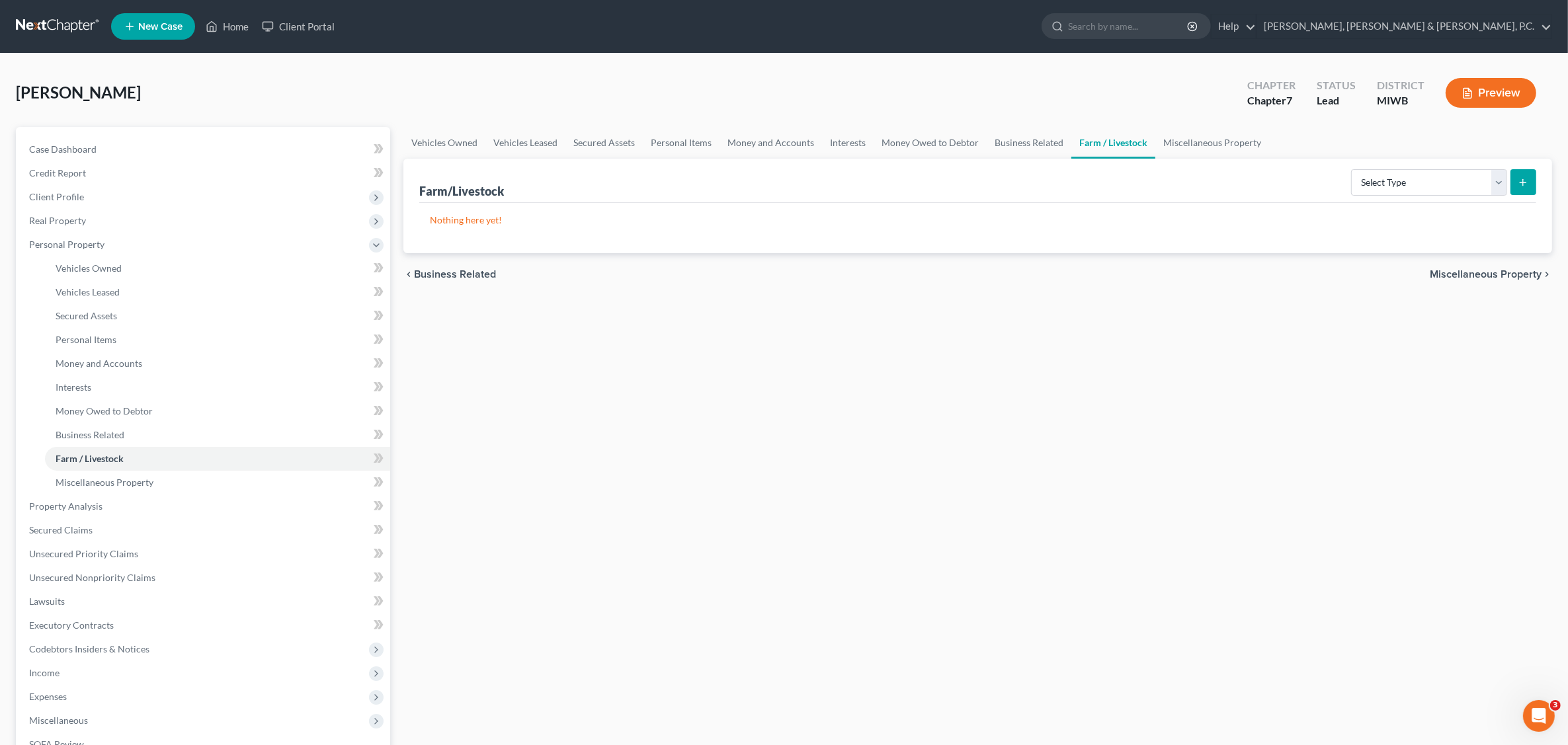
click at [1120, 137] on link "Farm / Livestock" at bounding box center [1113, 143] width 84 height 32
click at [1014, 139] on link "Business Related" at bounding box center [1029, 143] width 85 height 32
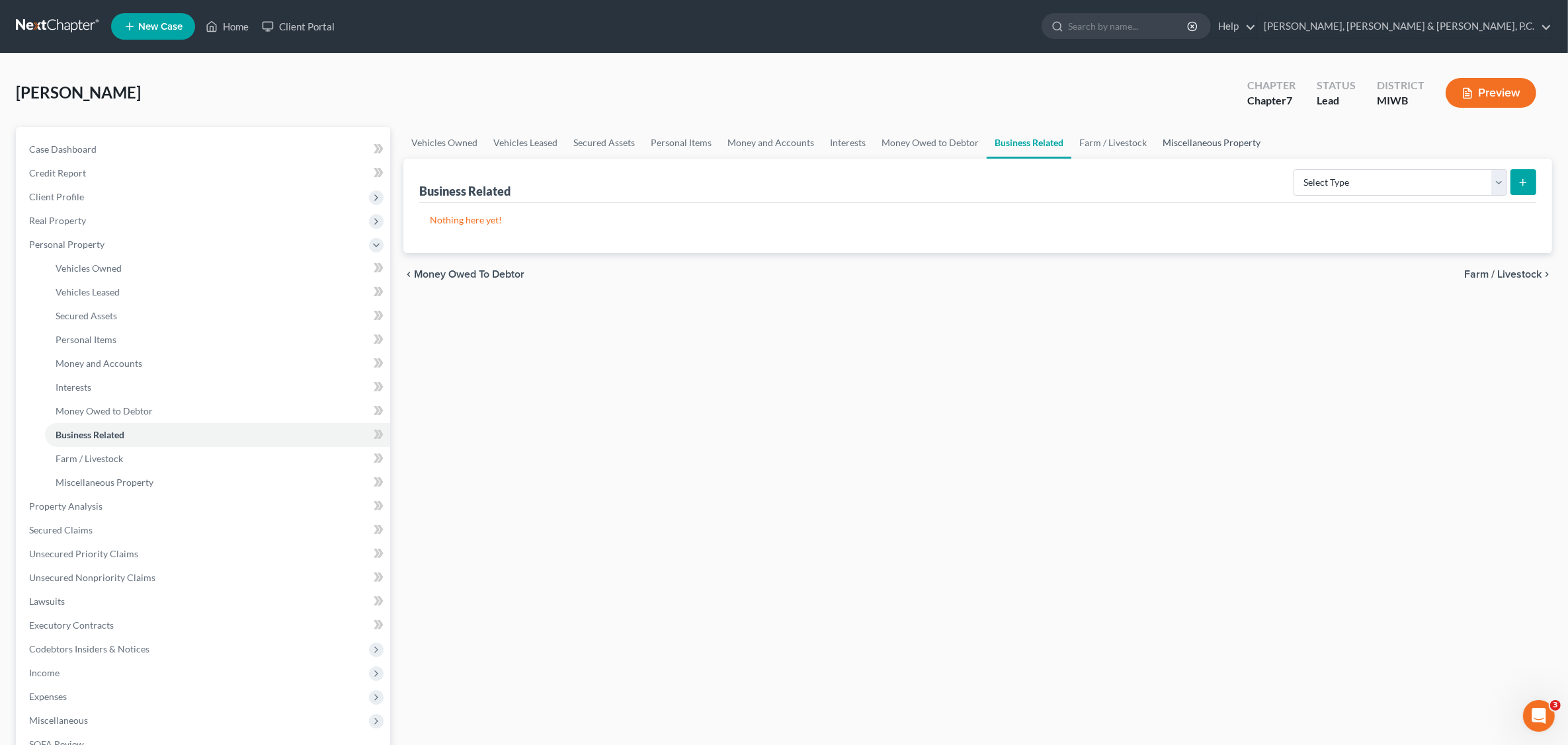
click at [1189, 139] on link "Miscellaneous Property" at bounding box center [1212, 143] width 114 height 32
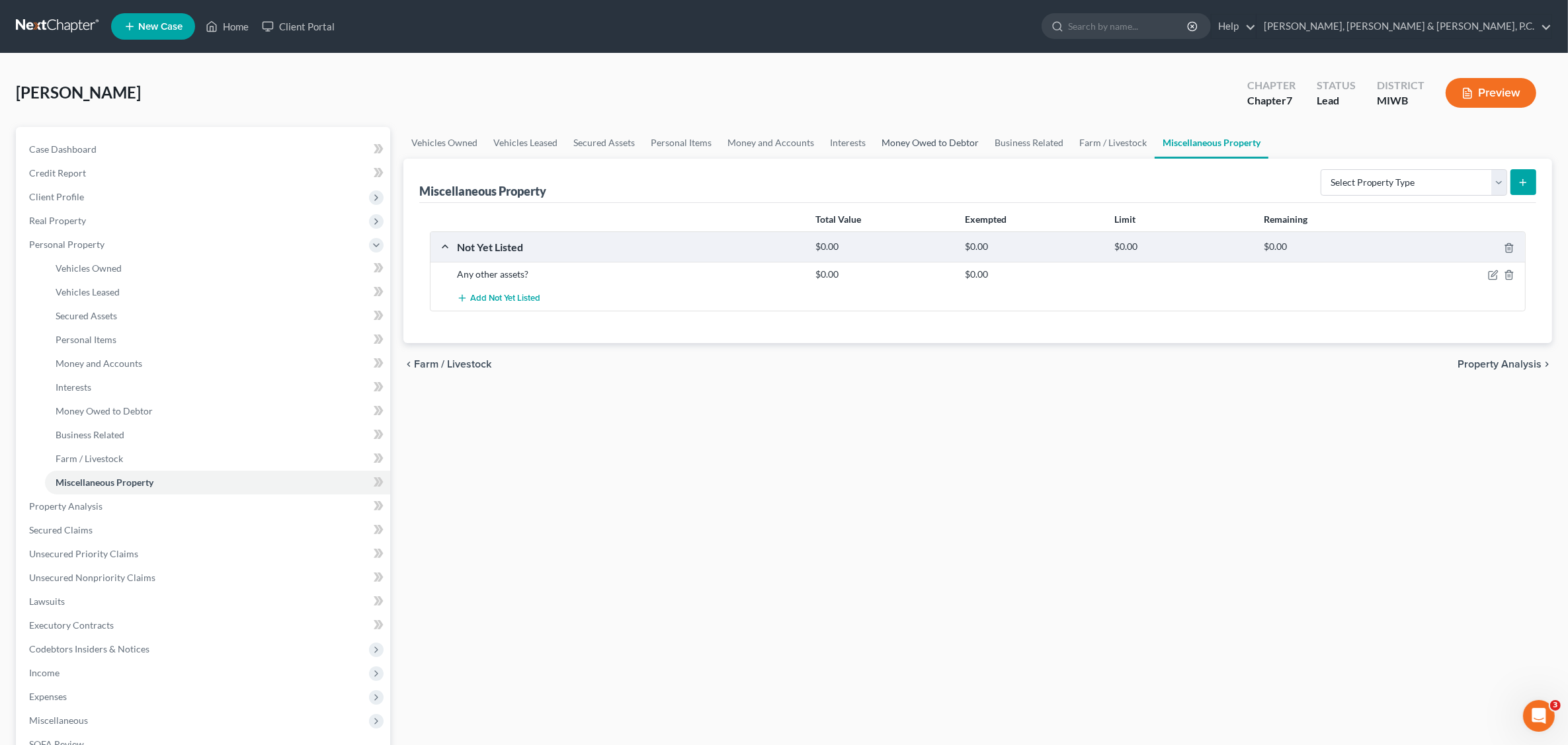
click at [920, 139] on link "Money Owed to Debtor" at bounding box center [930, 143] width 113 height 32
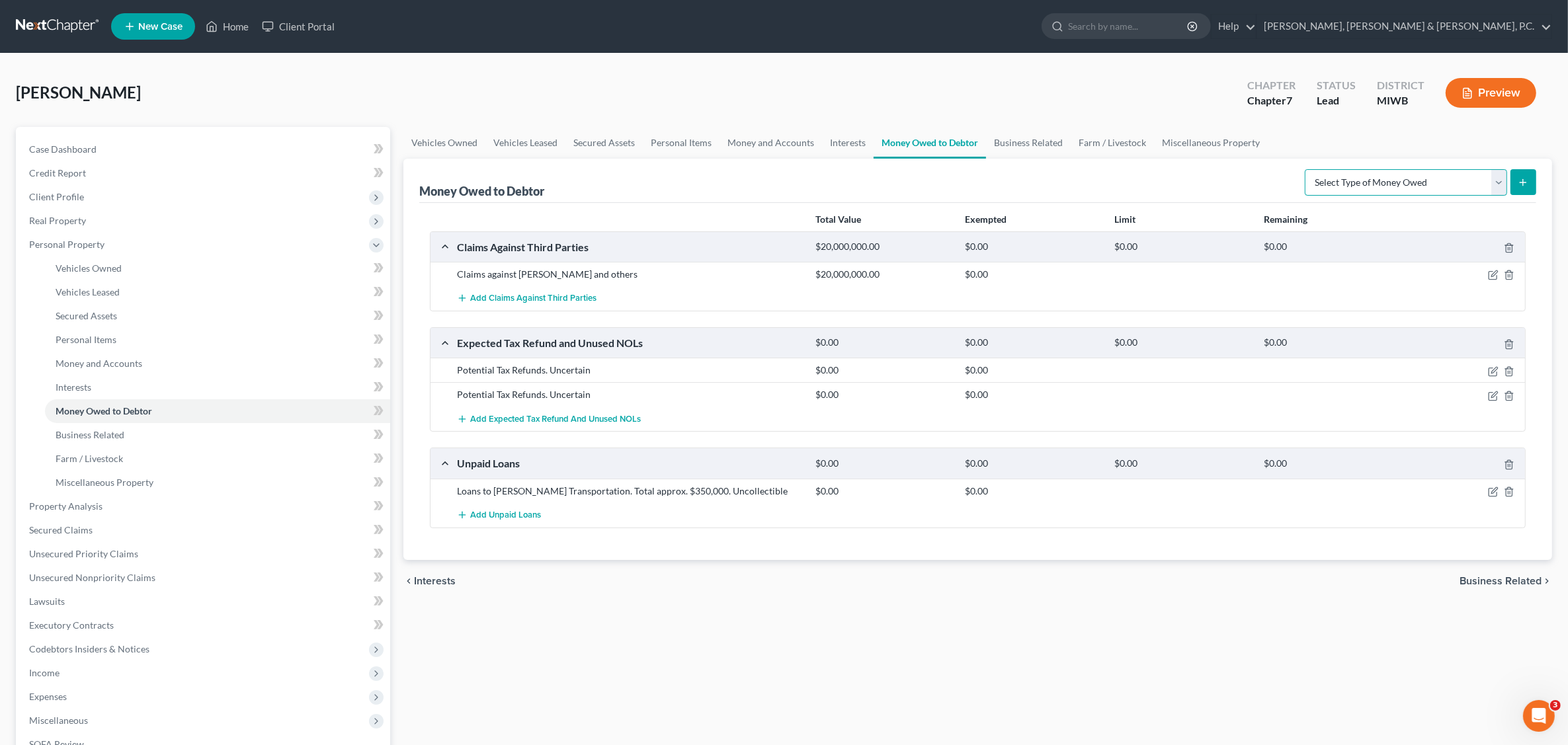
click at [1493, 179] on select "Select Type of Money Owed Accounts Receivable Alimony Child Support Claims Agai…" at bounding box center [1406, 182] width 202 height 26
select select "trusts"
click at [1307, 169] on select "Select Type of Money Owed Accounts Receivable Alimony Child Support Claims Agai…" at bounding box center [1406, 182] width 202 height 26
click at [1529, 175] on button "submit" at bounding box center [1523, 182] width 26 height 26
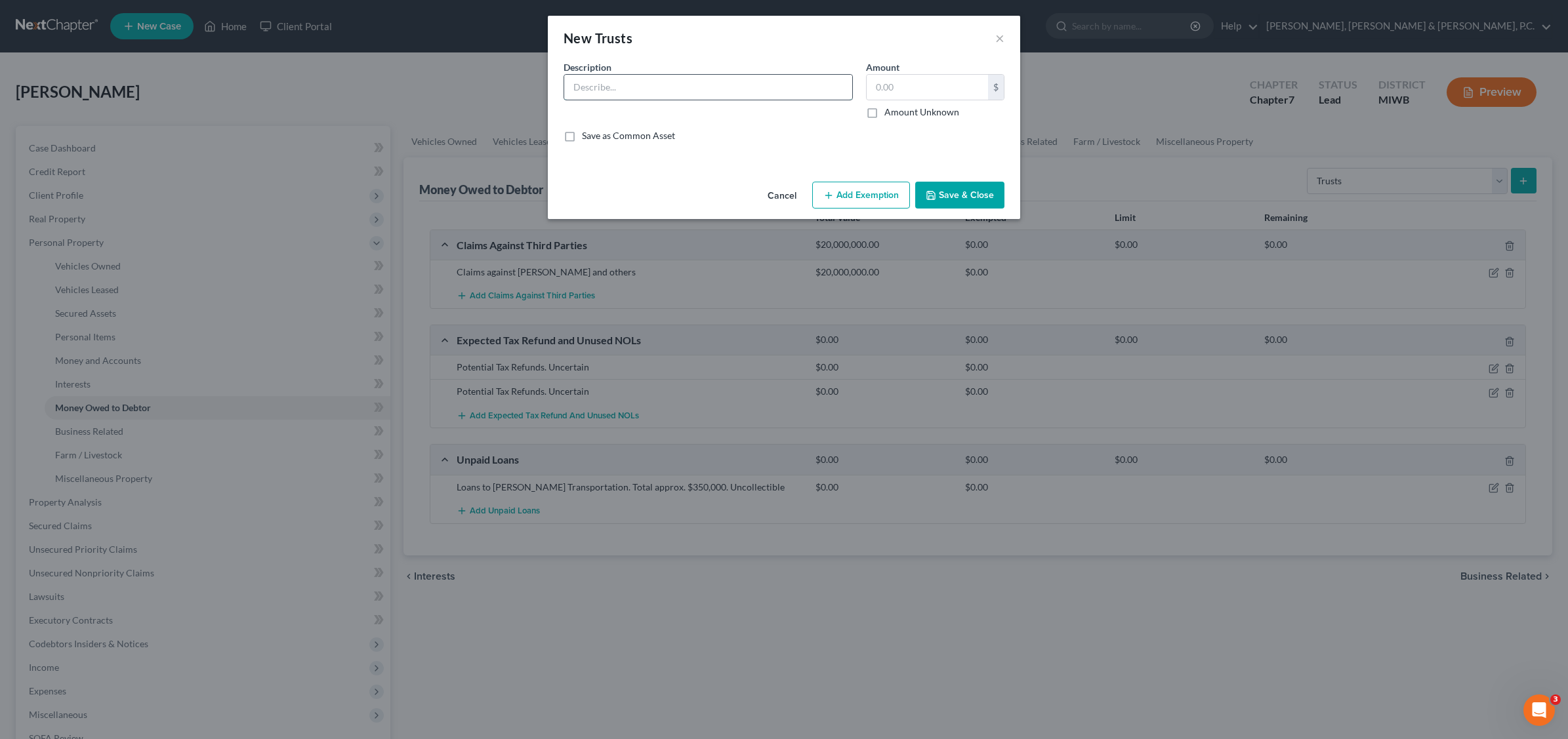
drag, startPoint x: 648, startPoint y: 91, endPoint x: 677, endPoint y: 87, distance: 29.3
click at [650, 89] on input "text" at bounding box center [708, 87] width 288 height 25
type input "[PERSON_NAME] Trust-no assets"
click at [962, 185] on button "Save & Close" at bounding box center [960, 195] width 89 height 27
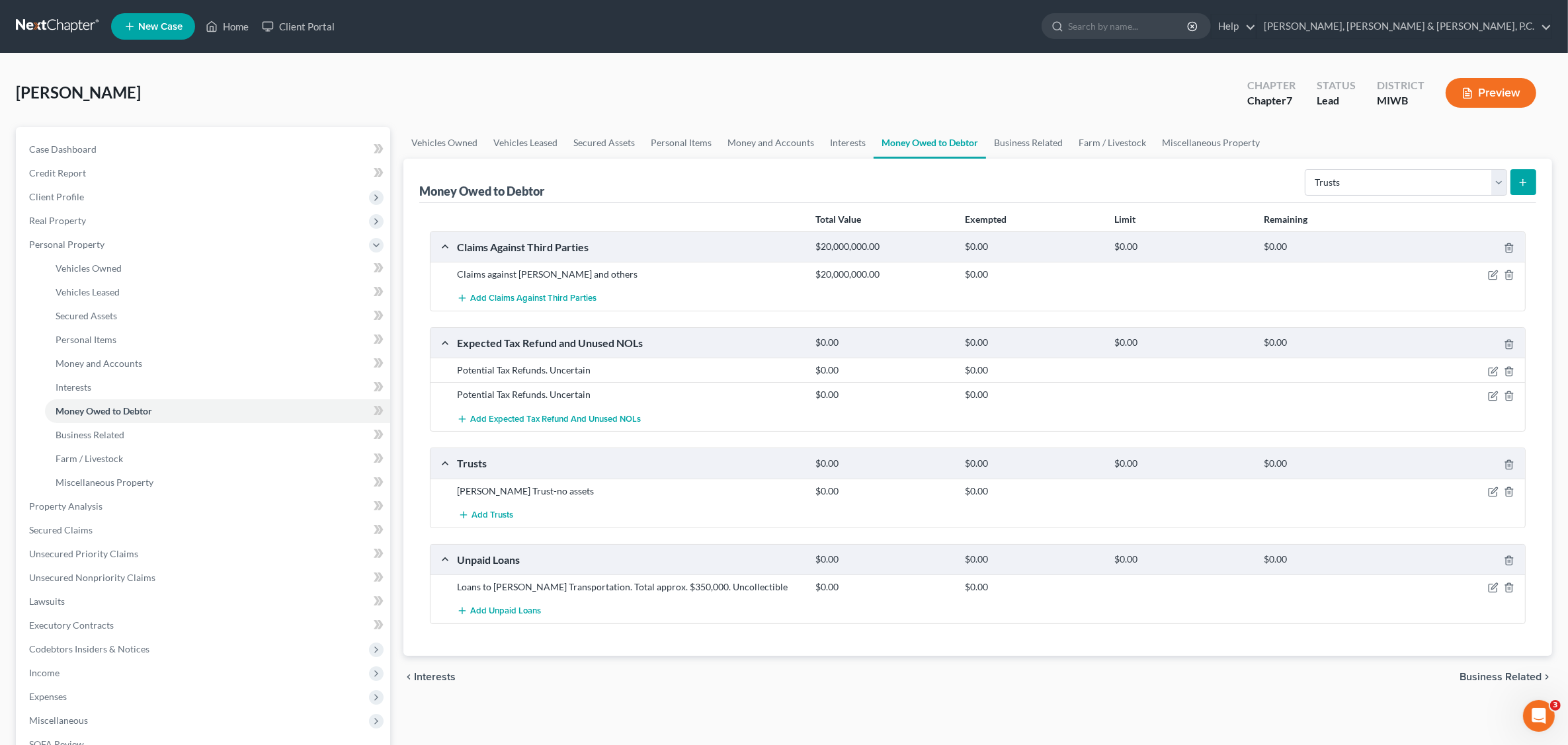
click at [1528, 180] on icon "submit" at bounding box center [1523, 182] width 10 height 10
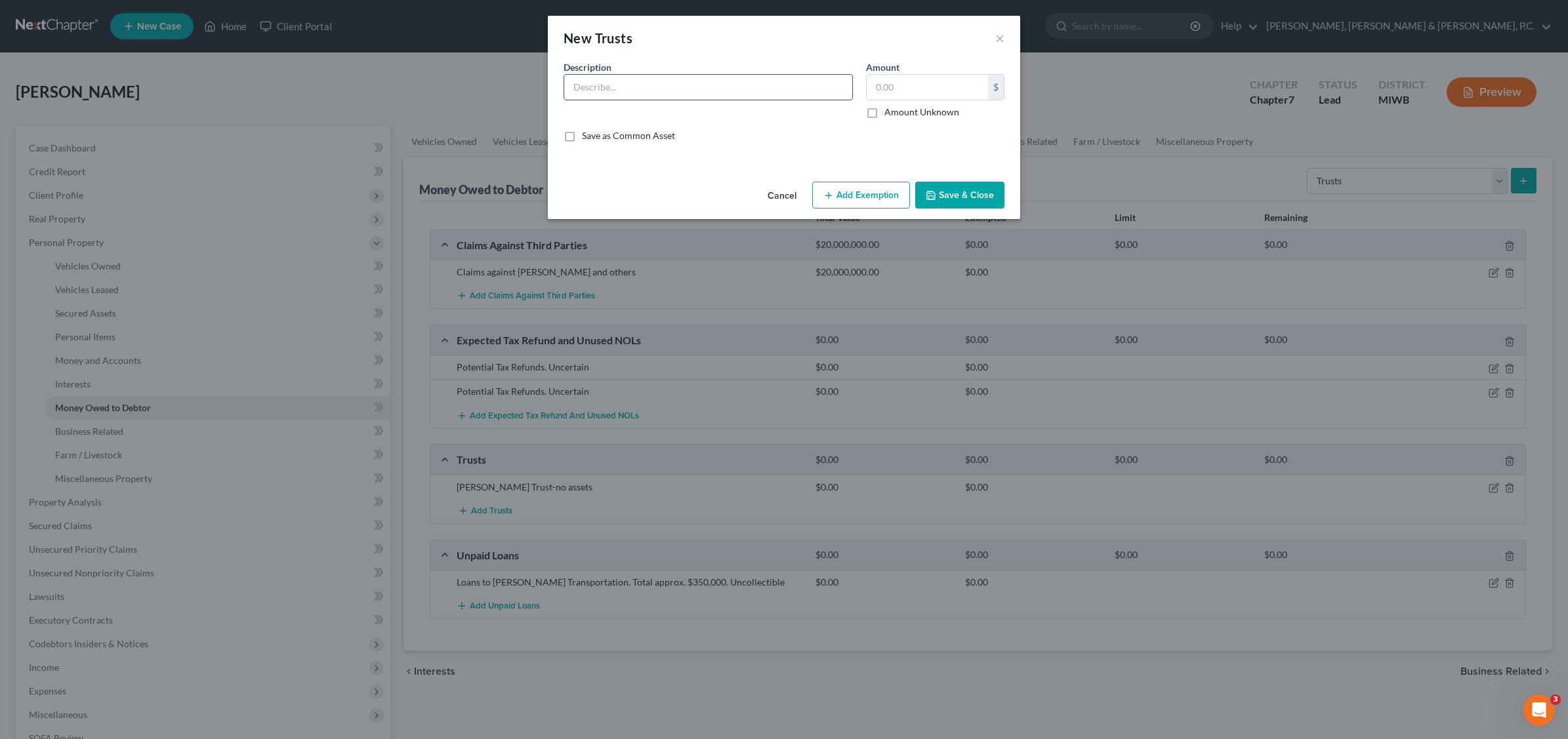
click at [627, 83] on input "text" at bounding box center [708, 87] width 288 height 25
type input "[PERSON_NAME] trust-no assets"
click at [964, 200] on button "Save & Close" at bounding box center [960, 195] width 89 height 27
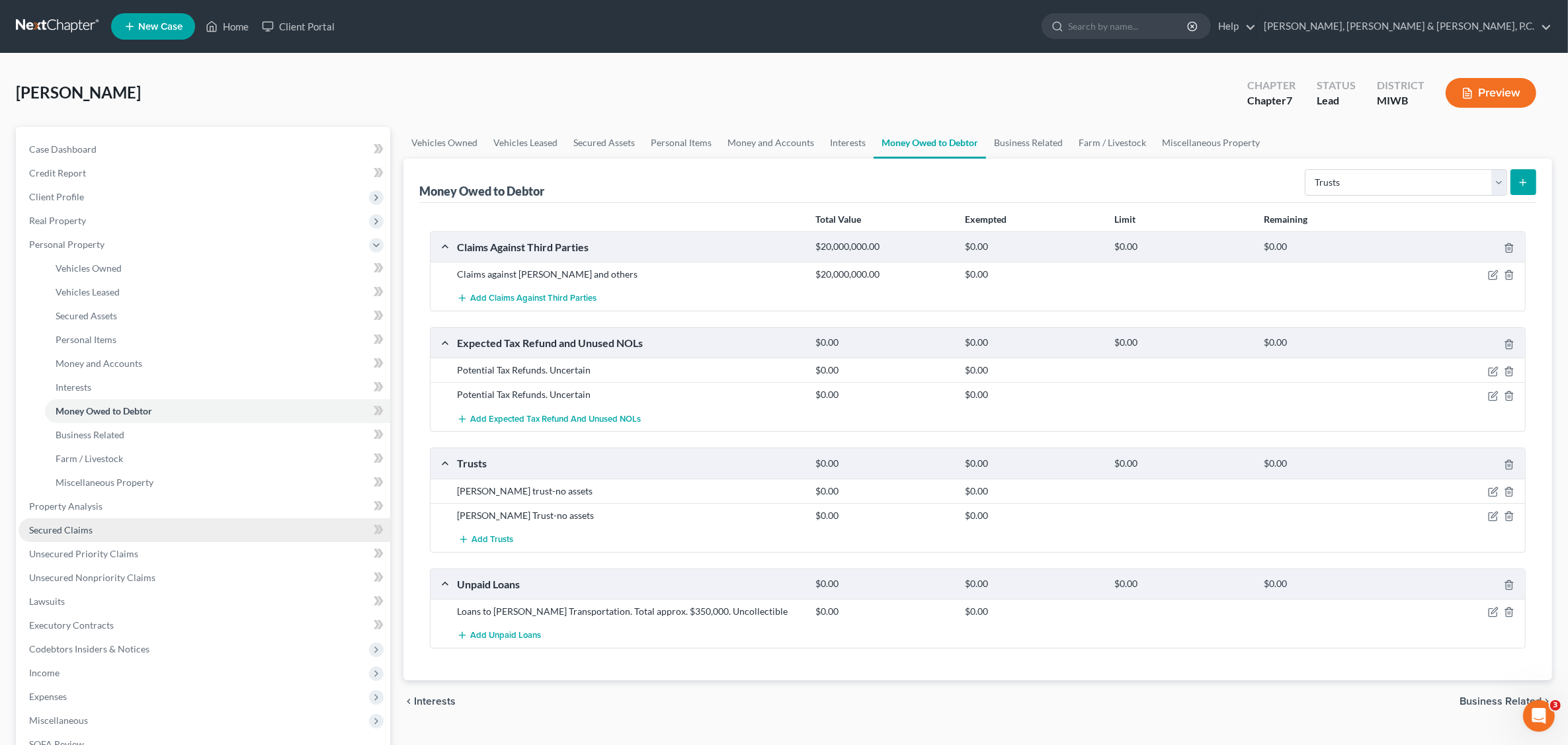
click at [91, 525] on span "Secured Claims" at bounding box center [61, 530] width 64 height 11
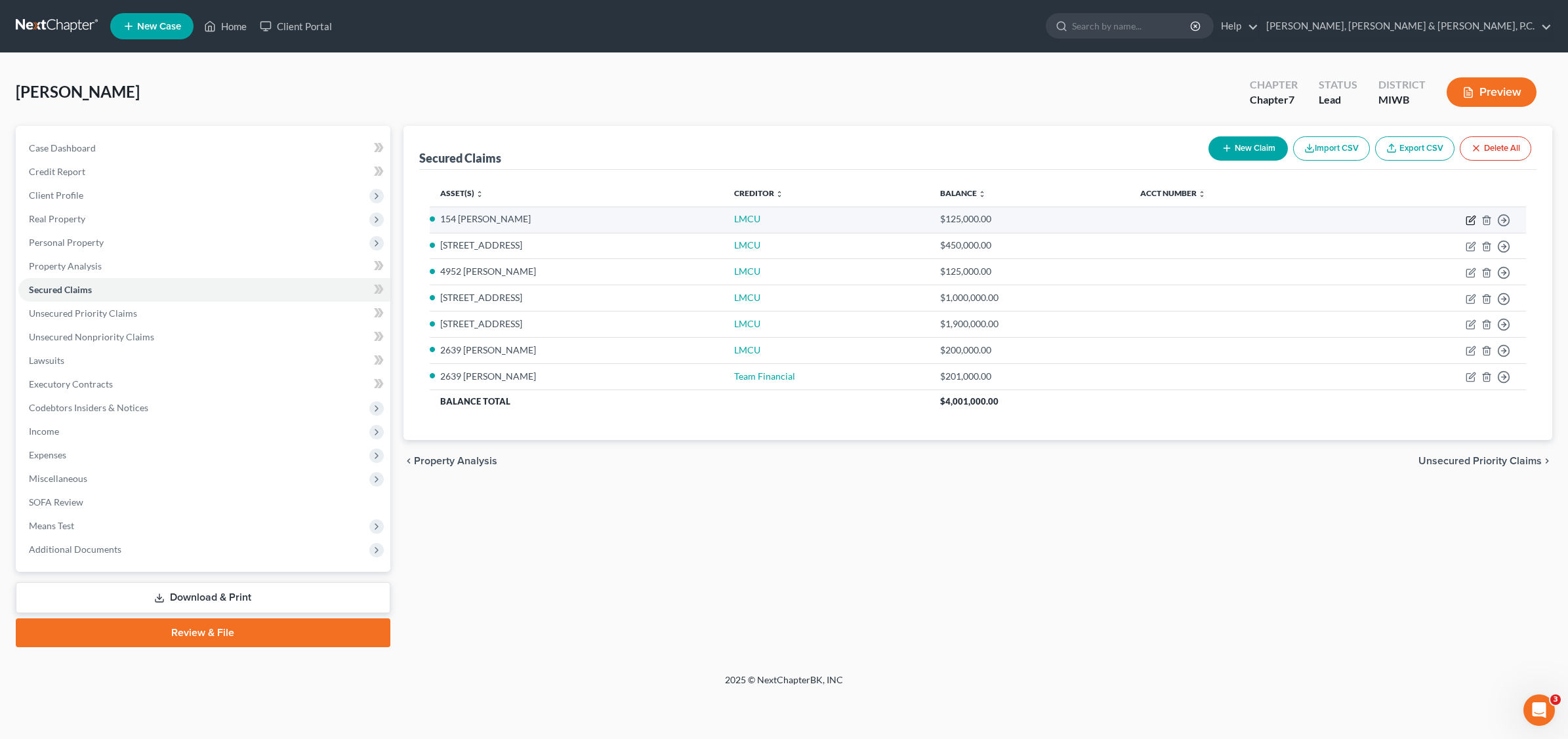
click at [1470, 221] on icon "button" at bounding box center [1470, 220] width 10 height 10
select select "4"
select select "0"
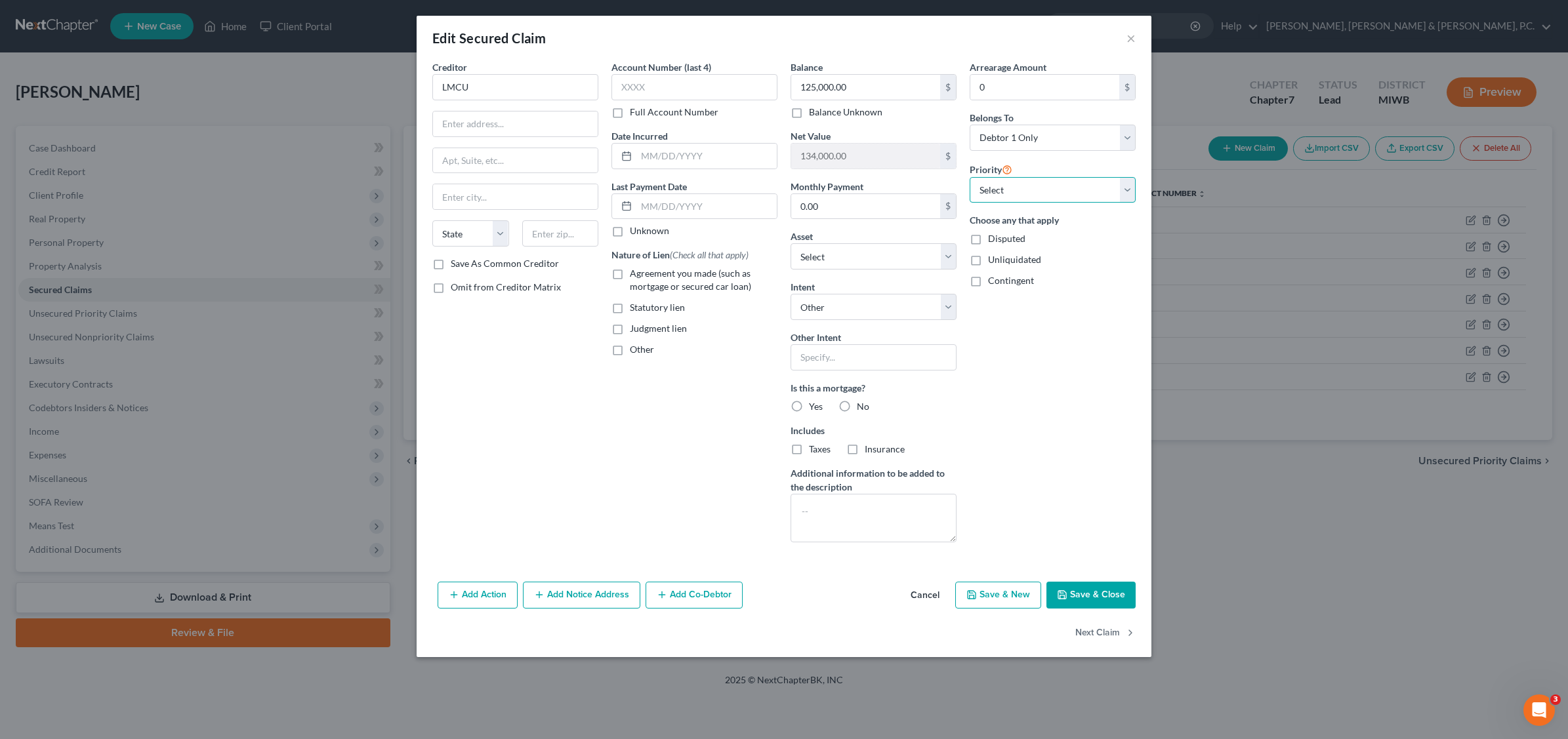
click at [1123, 191] on select "Select 1st 2nd 3rd 4th 5th 6th 7th 8th 9th 10th 11th 12th 13th 14th 15th 16th 1…" at bounding box center [1052, 190] width 166 height 26
select select "0"
click at [969, 177] on select "Select 1st 2nd 3rd 4th 5th 6th 7th 8th 9th 10th 11th 12th 13th 14th 15th 16th 1…" at bounding box center [1052, 190] width 166 height 26
click at [630, 277] on label "Agreement you made (such as mortgage or secured car loan)" at bounding box center [703, 280] width 148 height 26
click at [635, 276] on input "Agreement you made (such as mortgage or secured car loan)" at bounding box center [639, 271] width 8 height 8
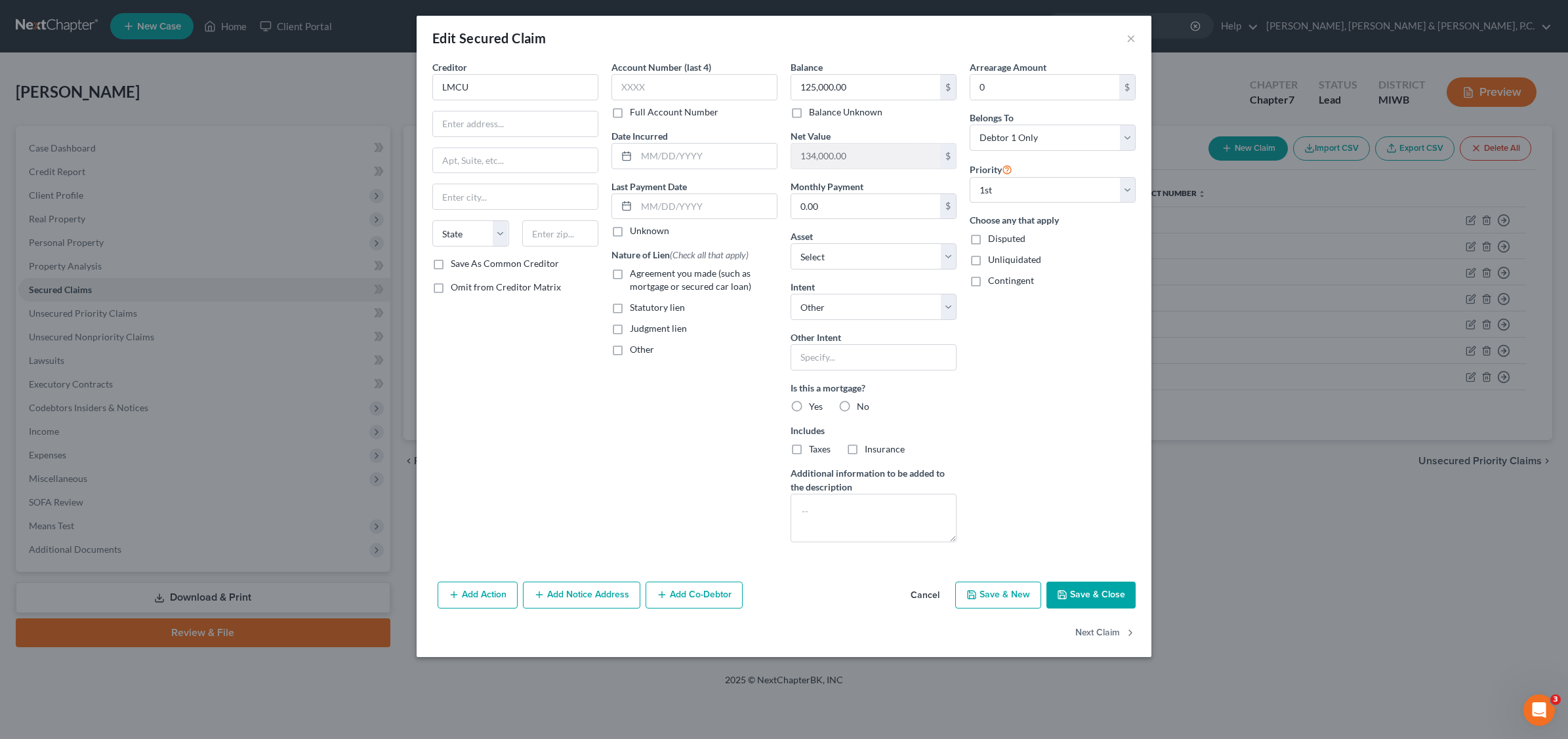
checkbox input "true"
click at [870, 155] on input "134,000.00" at bounding box center [865, 156] width 149 height 25
click at [738, 41] on div "Edit Secured Claim ×" at bounding box center [784, 38] width 735 height 45
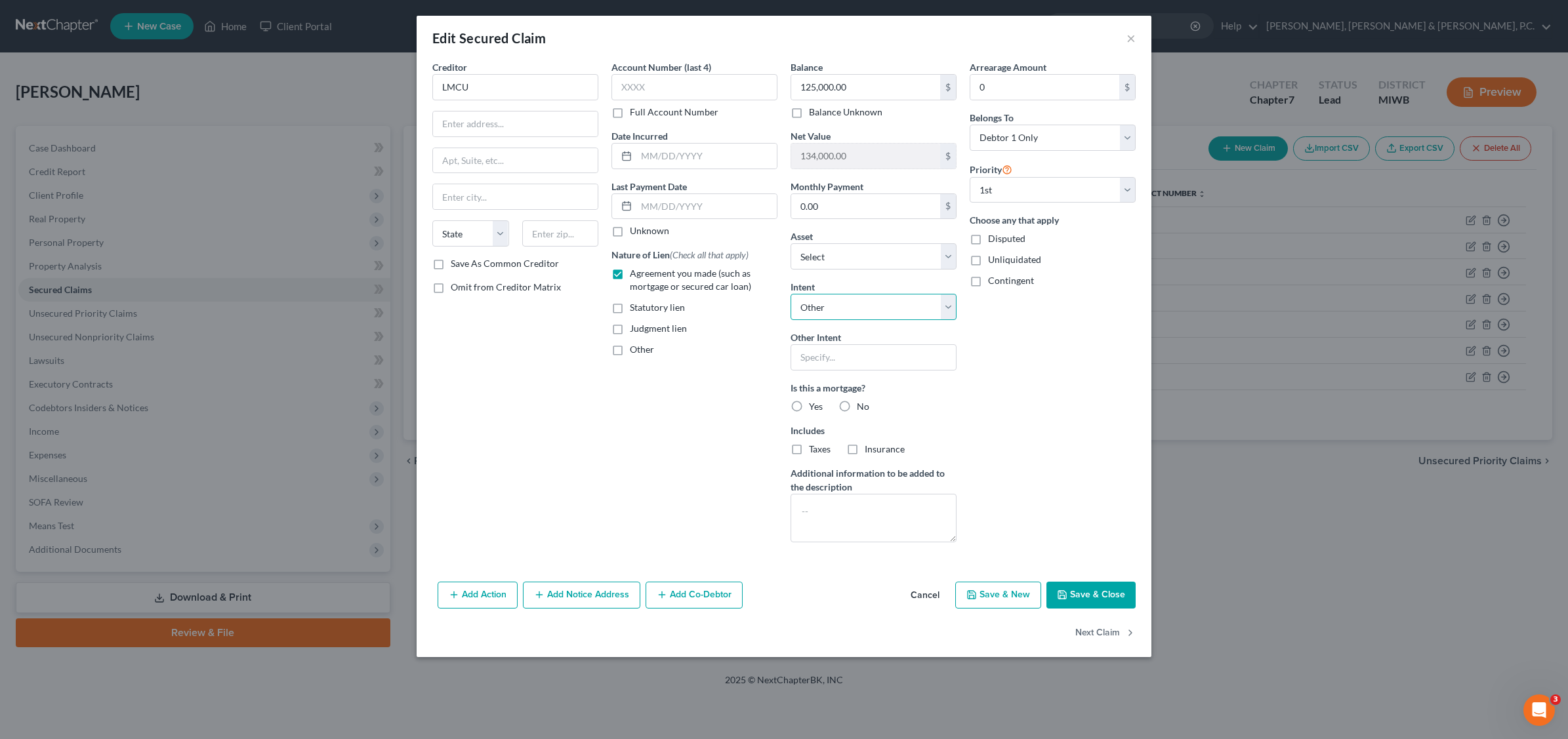
click at [948, 304] on select "Select Surrender Redeem Reaffirm Avoid Other" at bounding box center [873, 307] width 166 height 26
click at [791, 295] on select "Select Surrender Redeem Reaffirm Avoid Other" at bounding box center [873, 307] width 166 height 26
click at [809, 408] on label "Yes" at bounding box center [816, 406] width 14 height 13
click at [814, 408] on input "Yes" at bounding box center [818, 404] width 8 height 8
radio input "true"
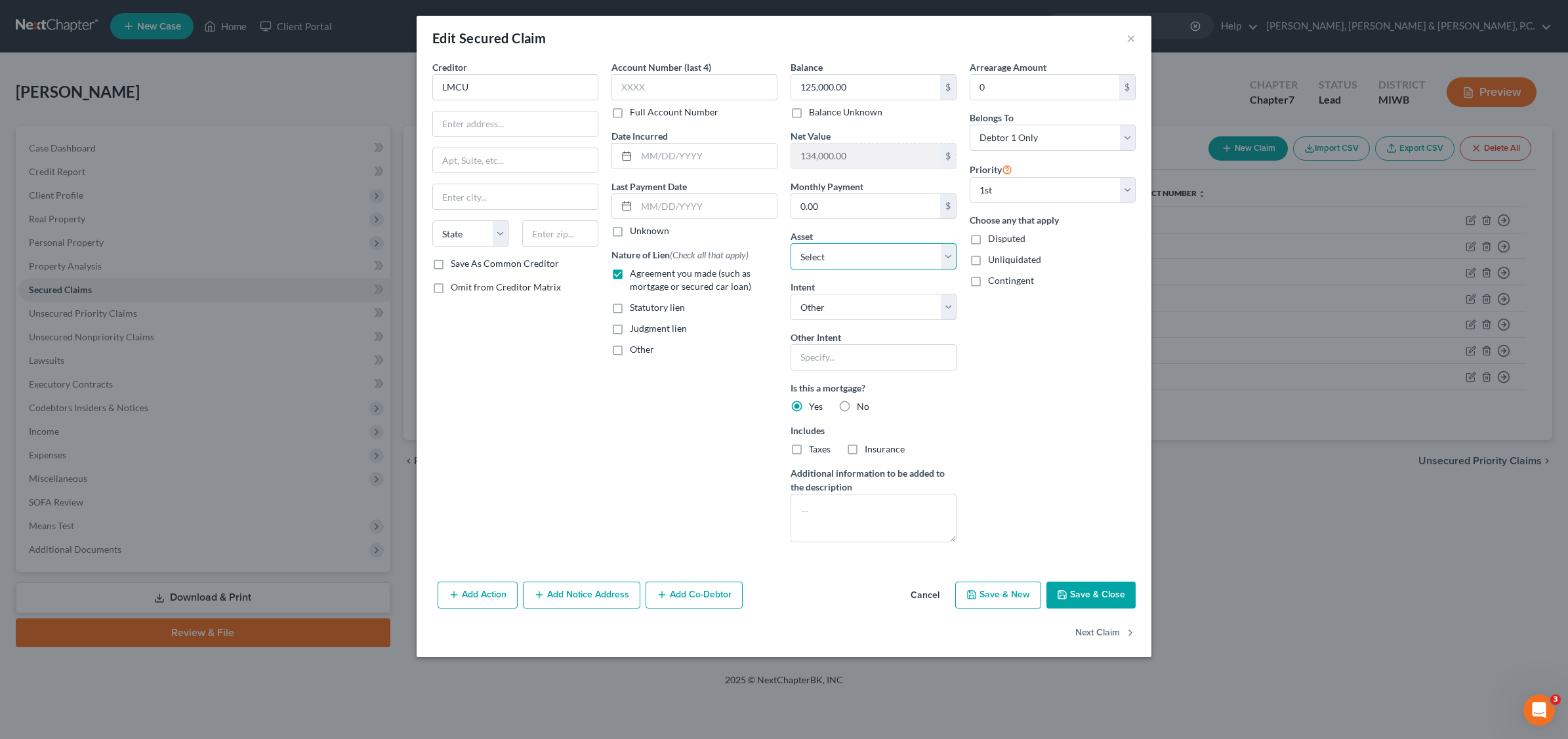
click at [946, 256] on select "Select Other Multiple Assets Accurate Truck Service - $0.0 2639 [PERSON_NAME] -…" at bounding box center [873, 256] width 166 height 26
click at [1206, 234] on div "Edit Secured Claim × Creditor * LMCU State [US_STATE] AK AR AZ CA CO [GEOGRAPHI…" at bounding box center [784, 369] width 1568 height 739
click at [1101, 599] on button "Save & Close" at bounding box center [1091, 595] width 89 height 27
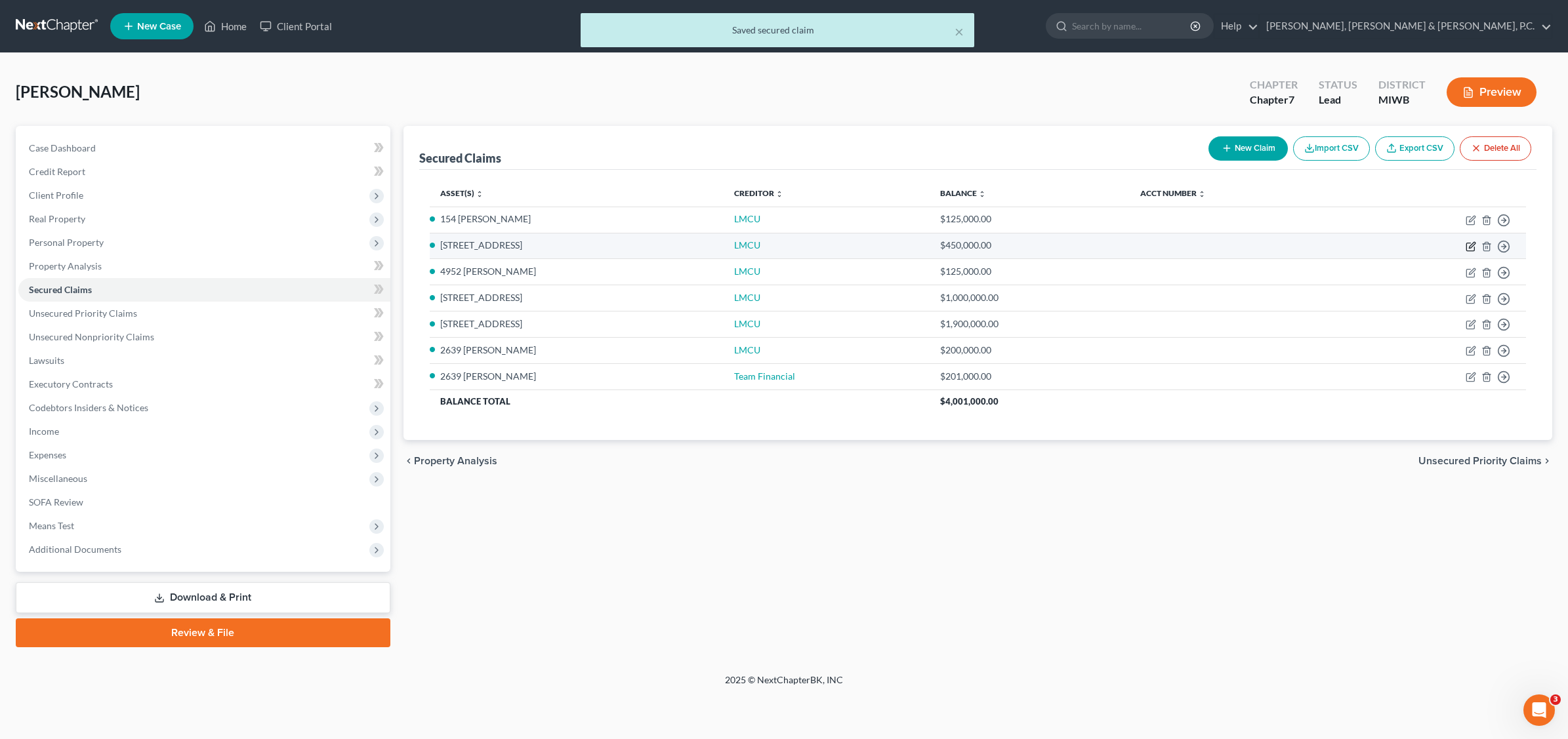
click at [1470, 247] on icon "button" at bounding box center [1470, 246] width 10 height 10
select select "4"
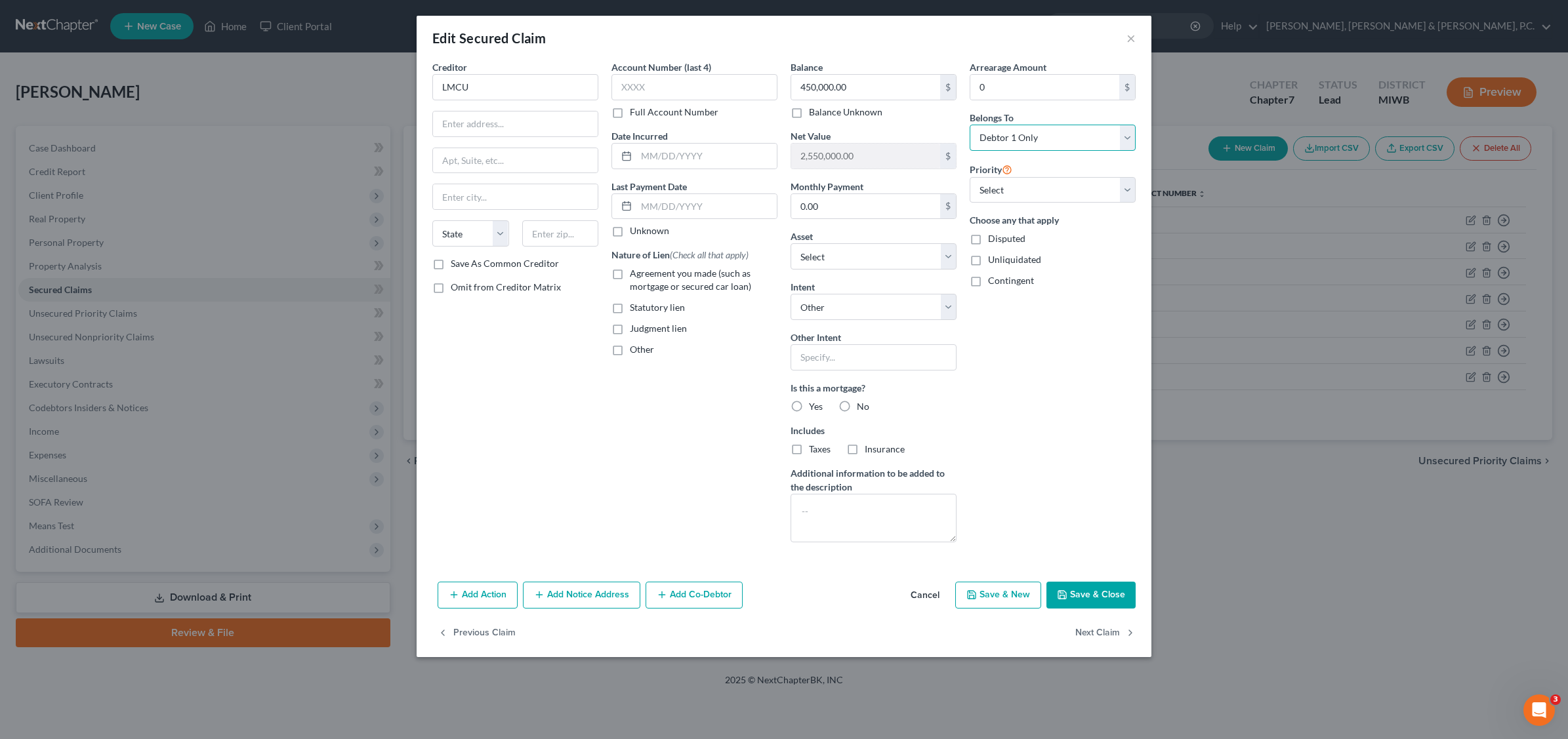
click at [1127, 135] on select "Select Debtor 1 Only Debtor 2 Only Debtor 1 And Debtor 2 Only At Least One Of T…" at bounding box center [1052, 137] width 166 height 26
select select "2"
click at [969, 124] on select "Select Debtor 1 Only Debtor 2 Only Debtor 1 And Debtor 2 Only At Least One Of T…" at bounding box center [1052, 137] width 166 height 26
click at [1124, 192] on select "Select 1st 2nd 3rd 4th 5th 6th 7th 8th 9th 10th 11th 12th 13th 14th 15th 16th 1…" at bounding box center [1052, 190] width 166 height 26
select select "1"
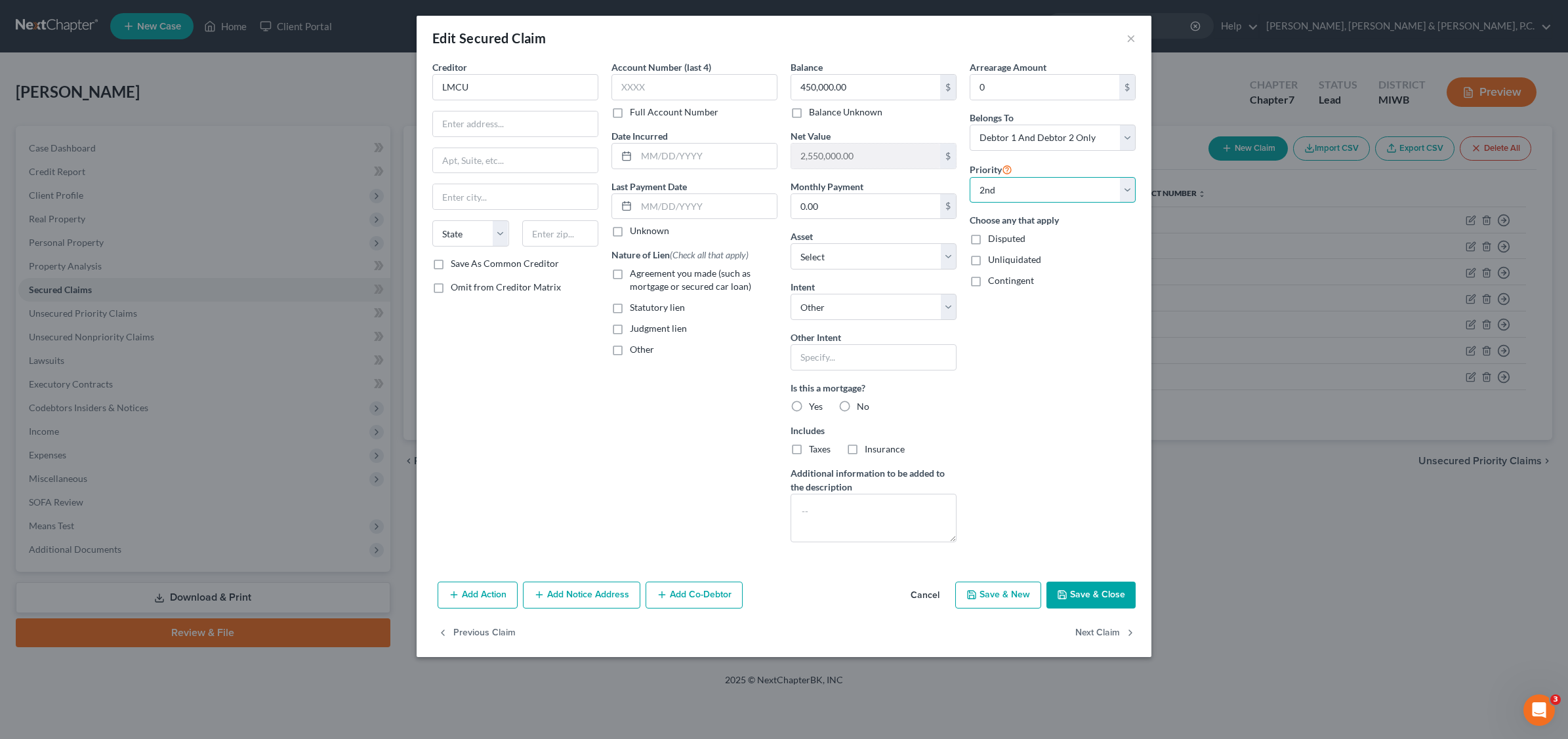
click at [969, 177] on select "Select 1st 2nd 3rd 4th 5th 6th 7th 8th 9th 10th 11th 12th 13th 14th 15th 16th 1…" at bounding box center [1052, 190] width 166 height 26
click at [1093, 595] on button "Save & Close" at bounding box center [1091, 595] width 89 height 27
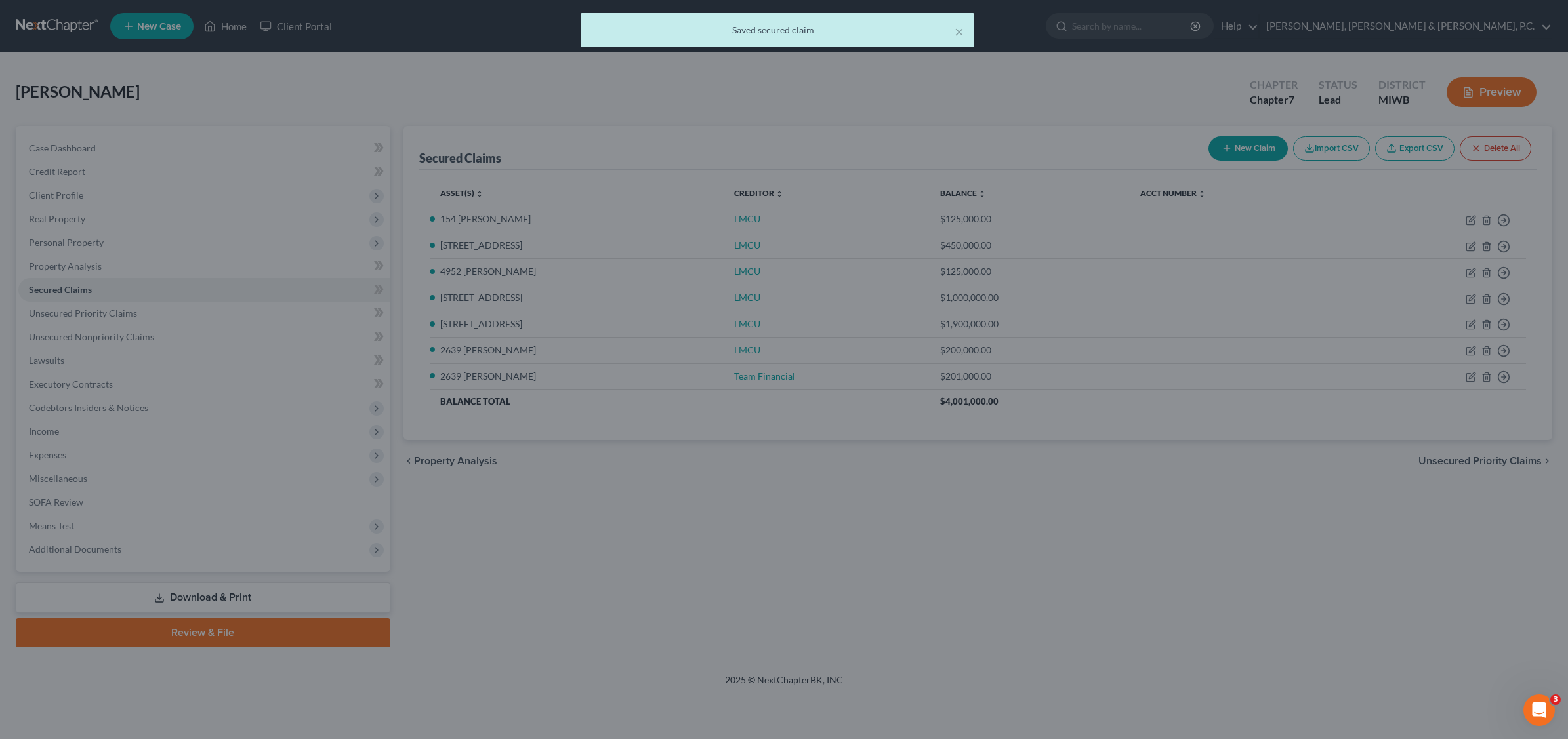
select select "8"
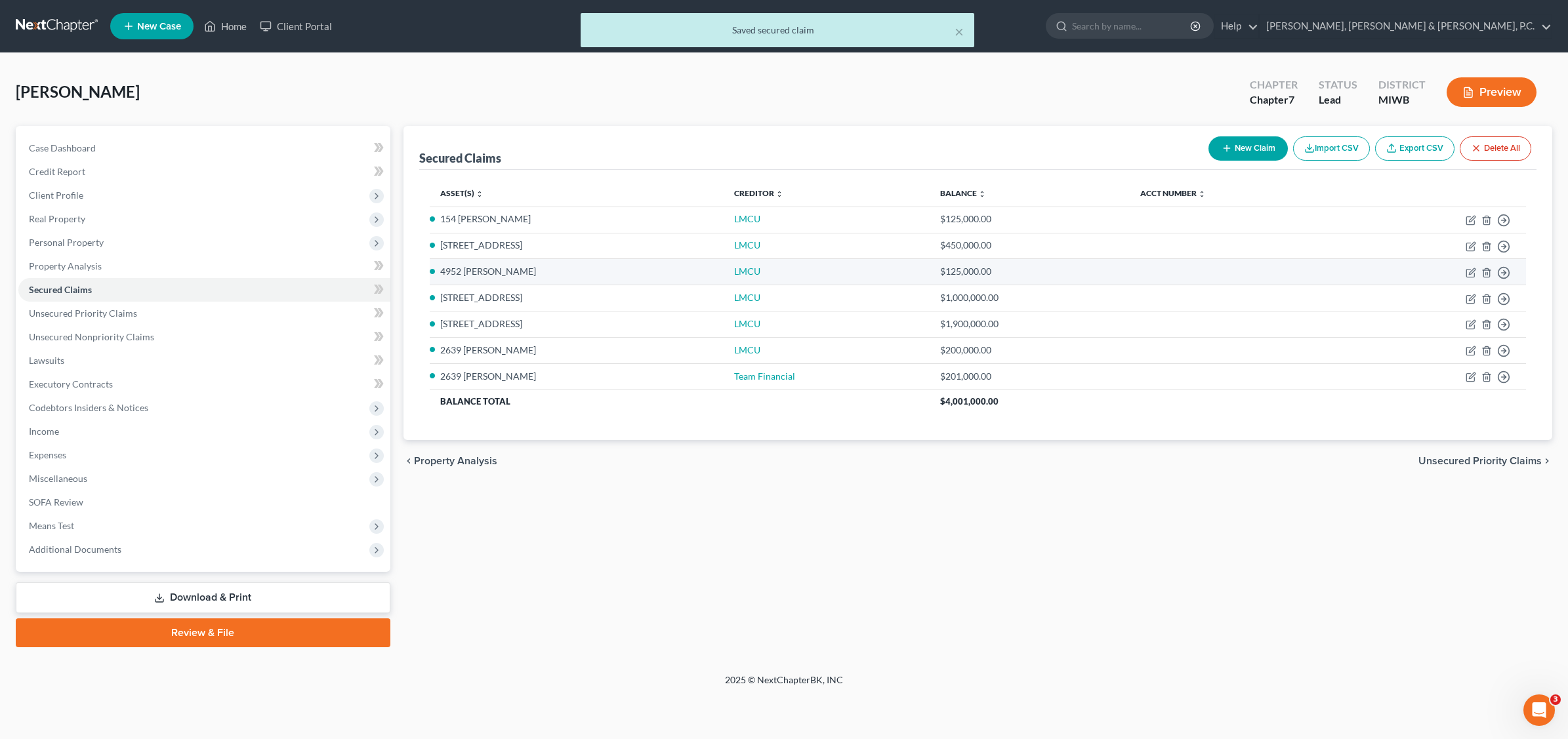
click at [1467, 266] on td "Move to E Move to F Move to G Move to Notice Only" at bounding box center [1437, 272] width 179 height 26
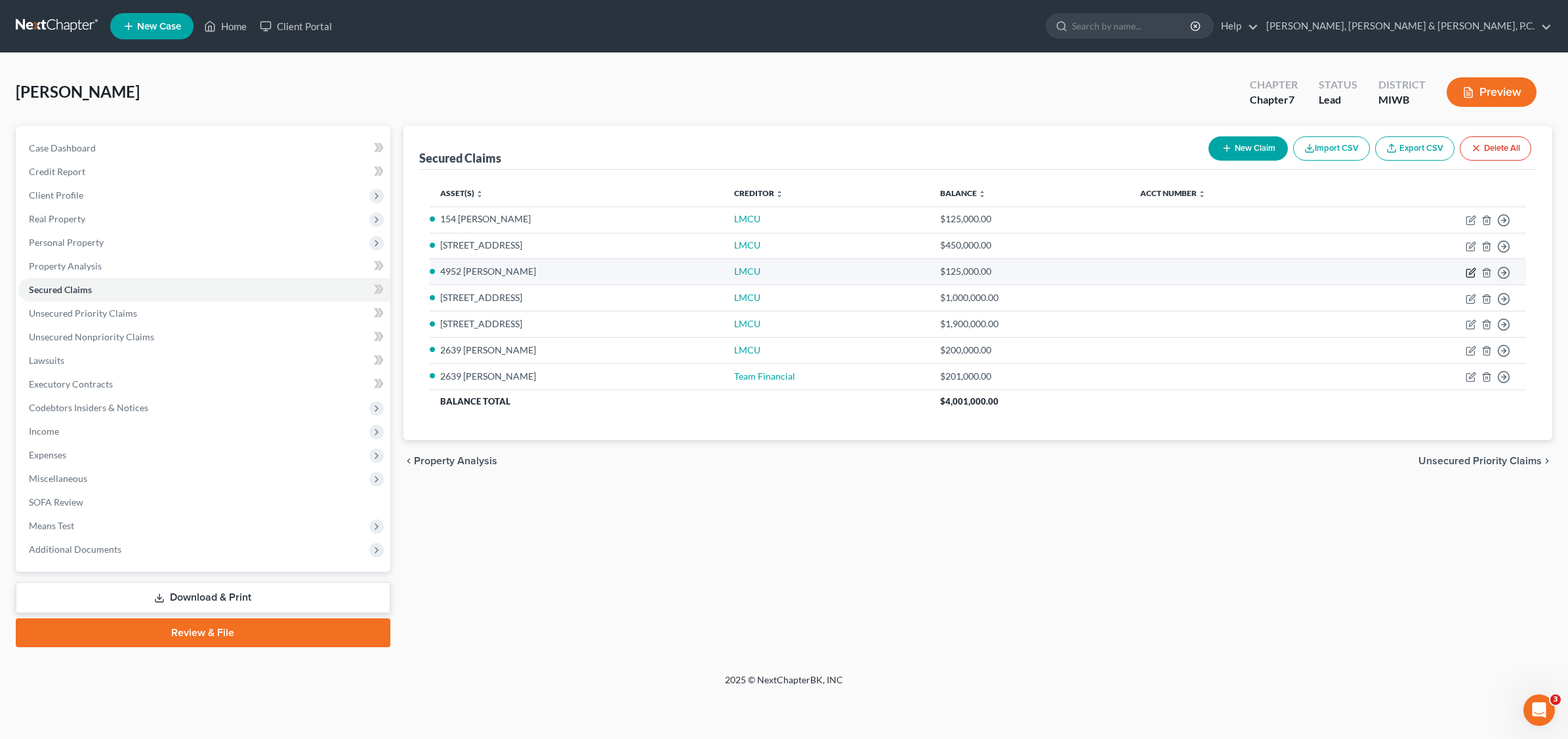
click at [1470, 271] on icon "button" at bounding box center [1471, 271] width 6 height 6
select select "4"
select select "0"
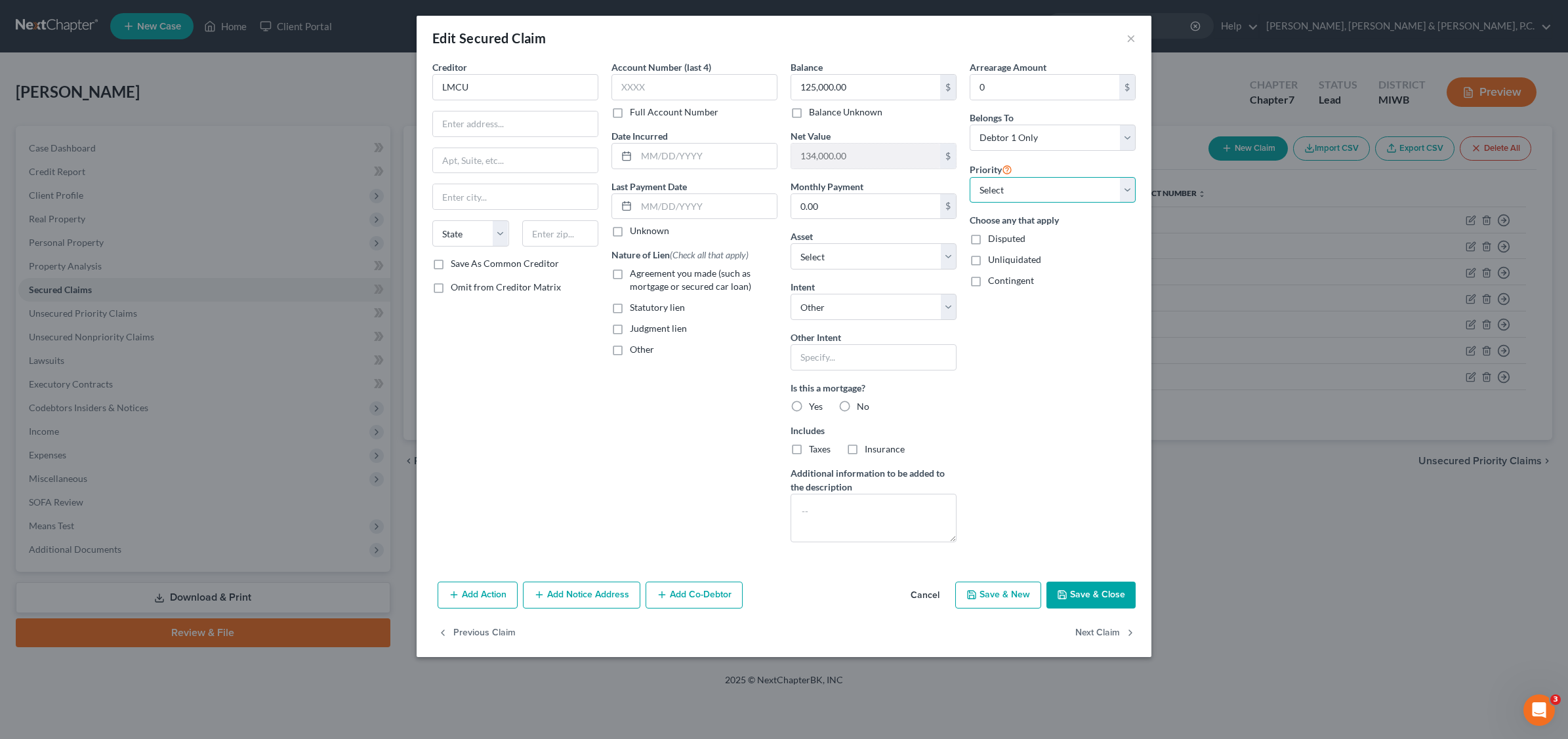
click at [1127, 188] on select "Select 1st 2nd 3rd 4th 5th 6th 7th 8th 9th 10th 11th 12th 13th 14th 15th 16th 1…" at bounding box center [1052, 190] width 166 height 26
select select "0"
click at [969, 177] on select "Select 1st 2nd 3rd 4th 5th 6th 7th 8th 9th 10th 11th 12th 13th 14th 15th 16th 1…" at bounding box center [1052, 190] width 166 height 26
click at [809, 407] on label "Yes" at bounding box center [816, 406] width 14 height 13
click at [814, 407] on input "Yes" at bounding box center [818, 404] width 8 height 8
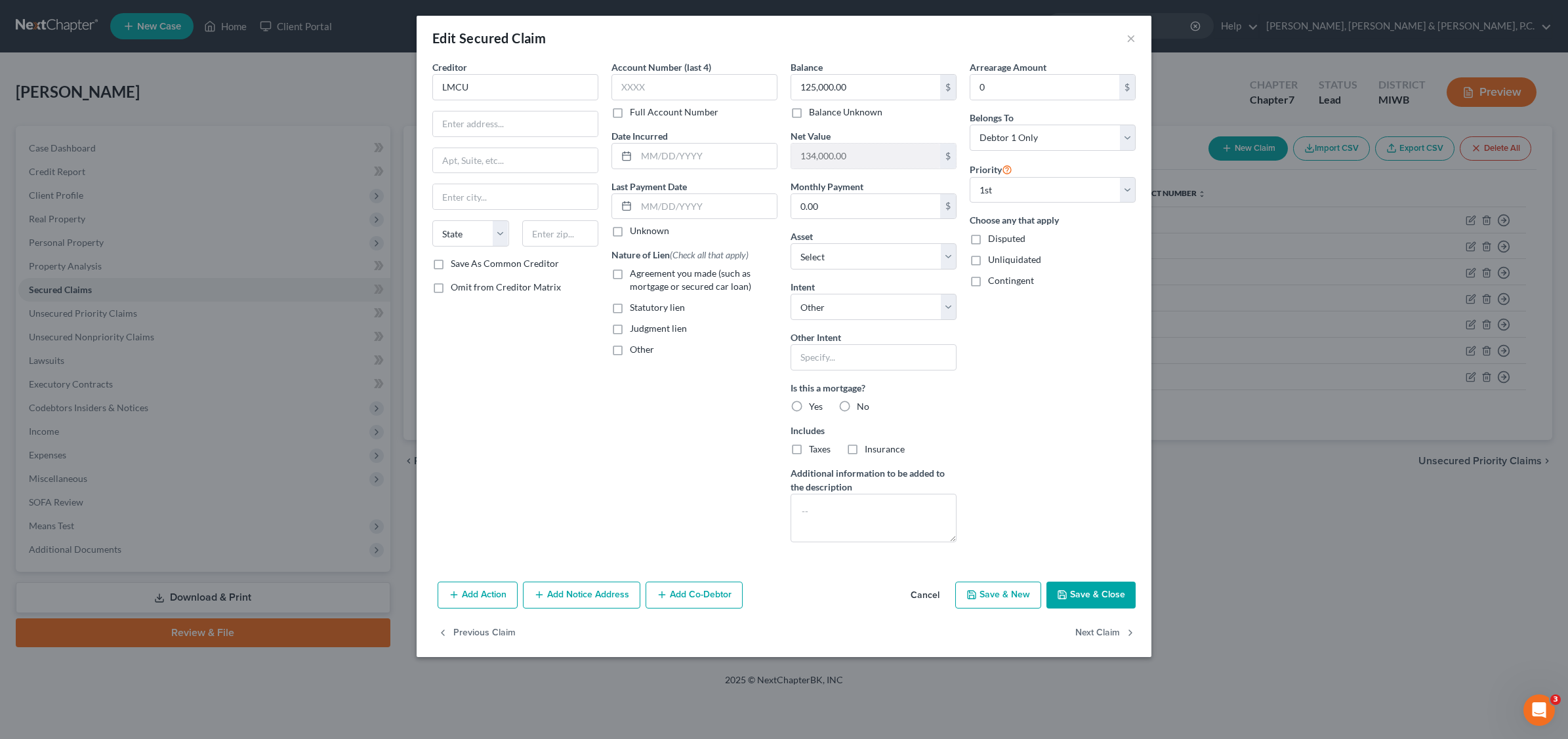
radio input "true"
click at [809, 411] on label "Yes" at bounding box center [816, 406] width 14 height 13
click at [814, 408] on input "Yes" at bounding box center [818, 404] width 8 height 8
click at [1093, 586] on button "Save & Close" at bounding box center [1091, 595] width 89 height 27
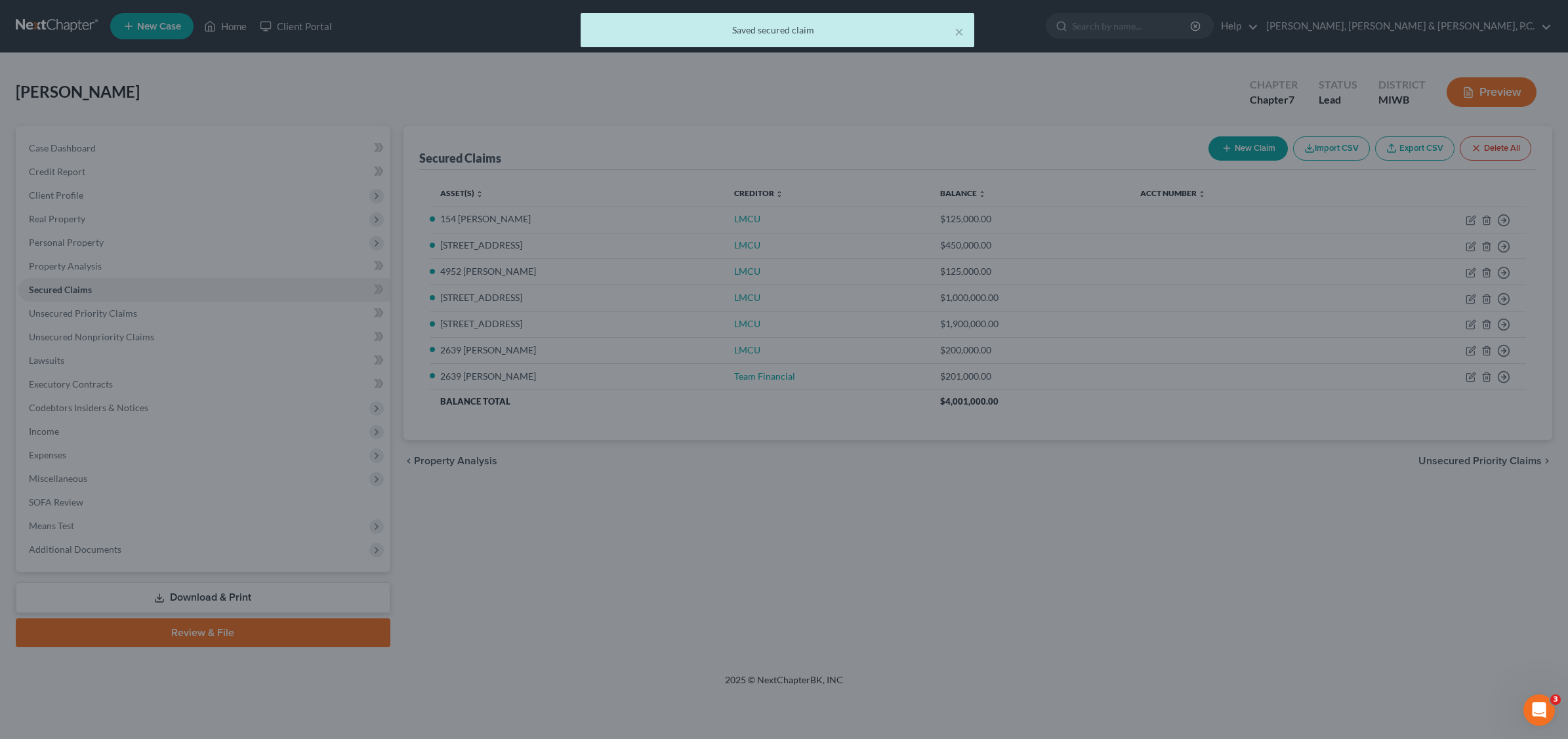
select select "20"
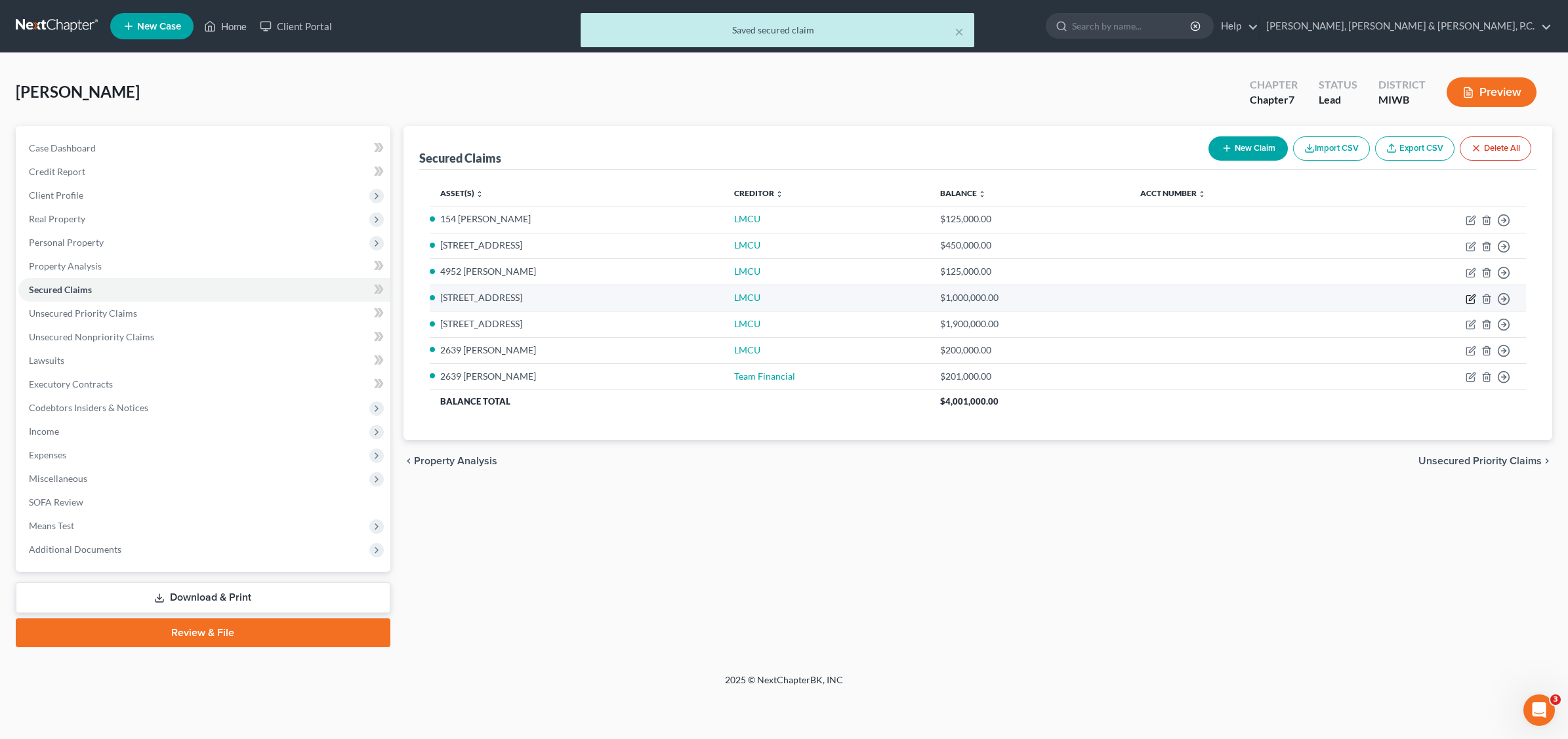
click at [1469, 298] on icon "button" at bounding box center [1470, 298] width 10 height 10
select select "4"
select select "0"
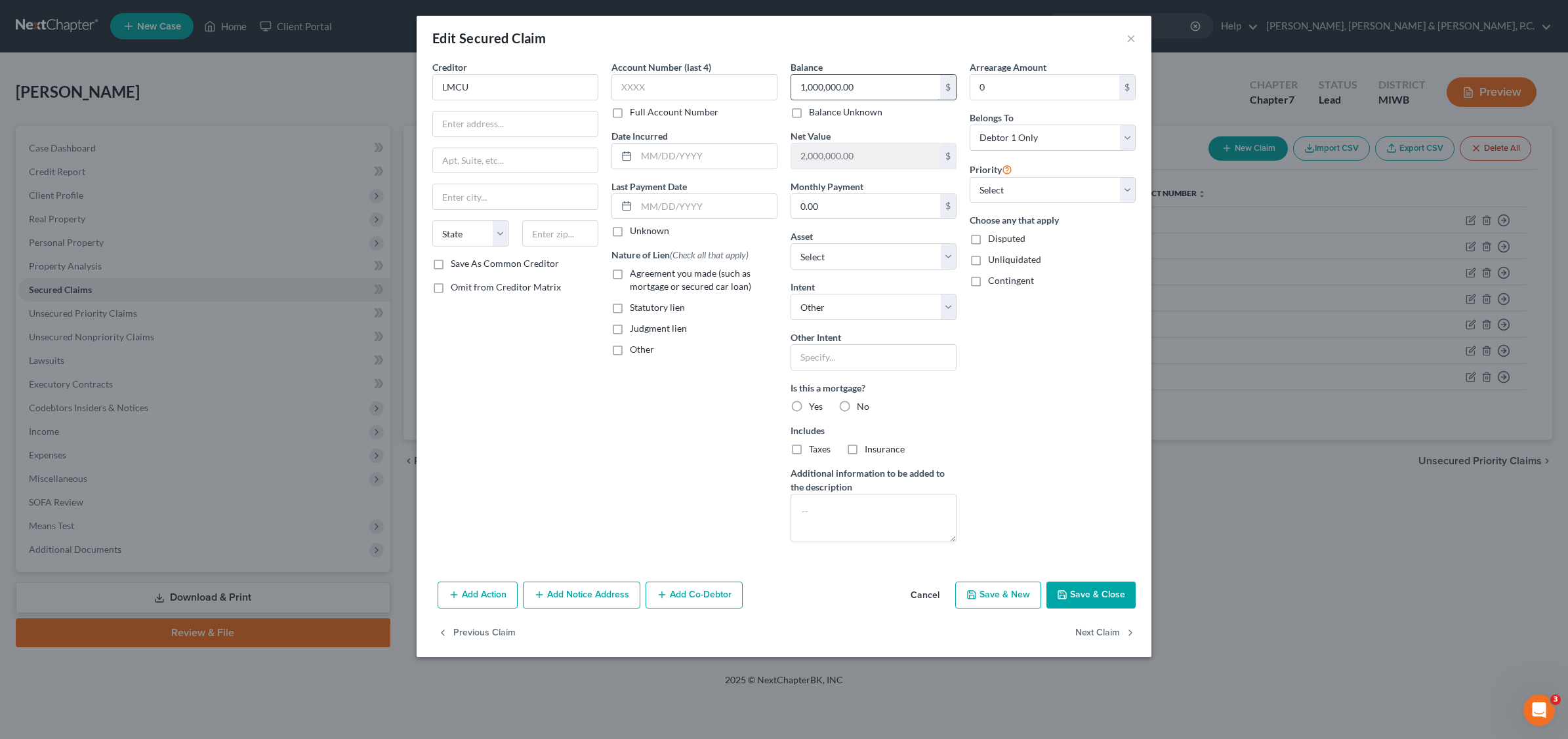
click at [885, 87] on input "1,000,000.00" at bounding box center [865, 87] width 149 height 25
type input "900,000"
click at [1131, 135] on select "Select Debtor 1 Only Debtor 2 Only Debtor 1 And Debtor 2 Only At Least One Of T…" at bounding box center [1052, 137] width 166 height 26
select select "2"
click at [969, 124] on select "Select Debtor 1 Only Debtor 2 Only Debtor 1 And Debtor 2 Only At Least One Of T…" at bounding box center [1052, 137] width 166 height 26
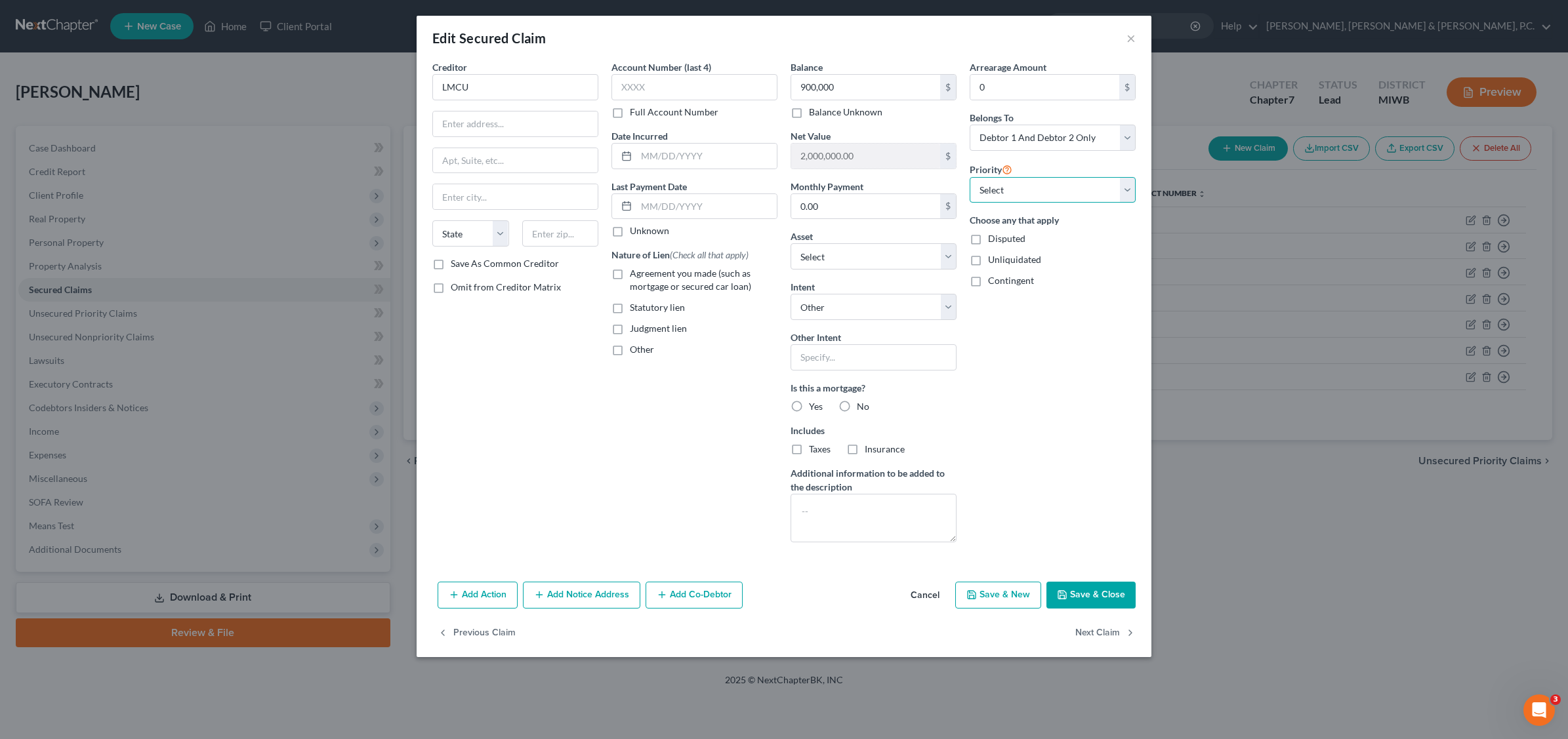
drag, startPoint x: 1126, startPoint y: 186, endPoint x: 1116, endPoint y: 197, distance: 14.9
click at [1126, 186] on select "Select 1st 3rd 4th 5th 6th 7th 8th 9th 10th 11th 12th 13th 14th 15th 16th 17th …" at bounding box center [1052, 190] width 166 height 26
select select "0"
click at [969, 177] on select "Select 1st 3rd 4th 5th 6th 7th 8th 9th 10th 11th 12th 13th 14th 15th 16th 17th …" at bounding box center [1052, 190] width 166 height 26
click at [809, 405] on label "Yes" at bounding box center [816, 406] width 14 height 13
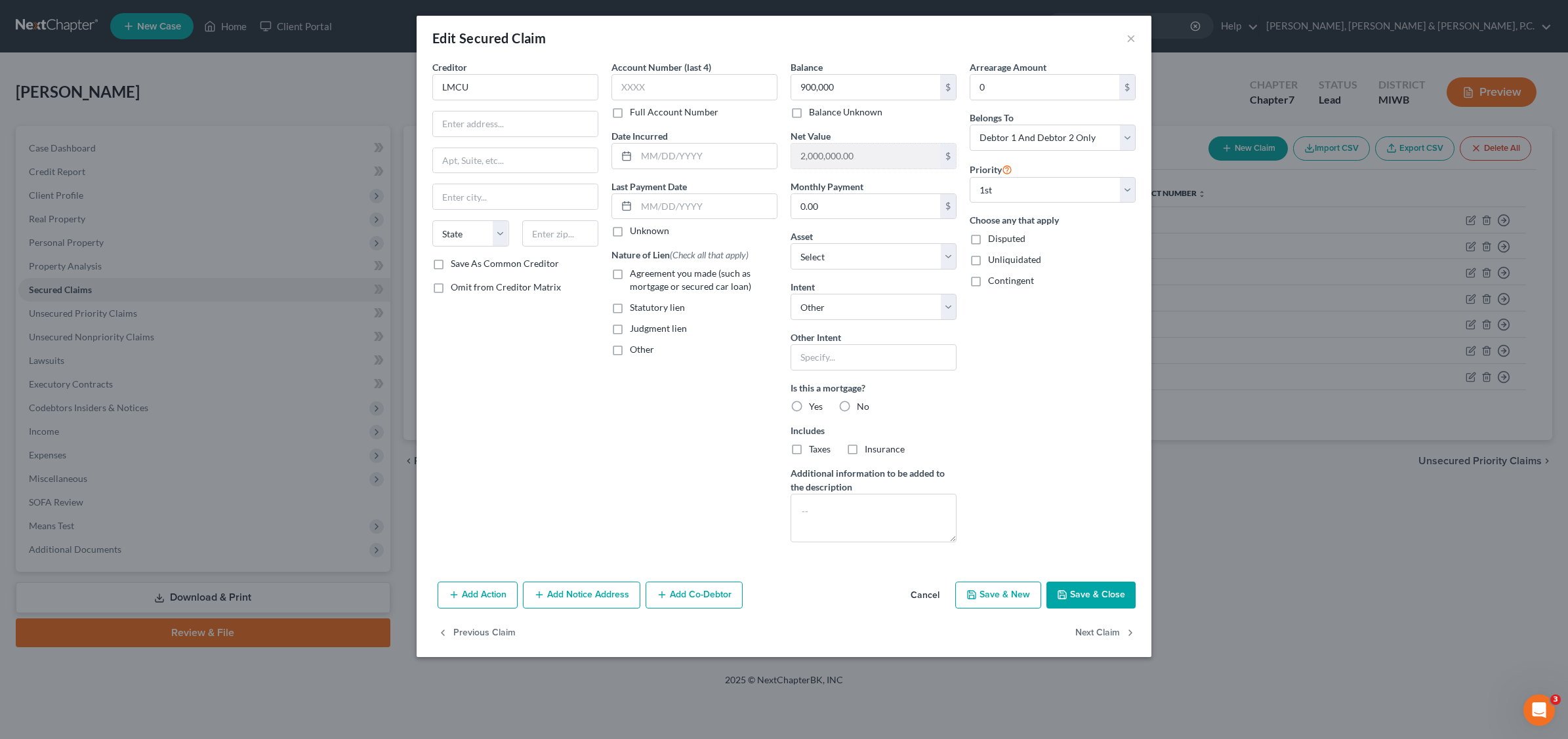
click at [814, 405] on input "Yes" at bounding box center [818, 404] width 8 height 8
radio input "true"
click at [709, 365] on div "Account Number (last 4) Full Account Number Date Incurred Last Payment Date Unk…" at bounding box center [694, 307] width 179 height 493
click at [1096, 597] on button "Save & Close" at bounding box center [1091, 595] width 89 height 27
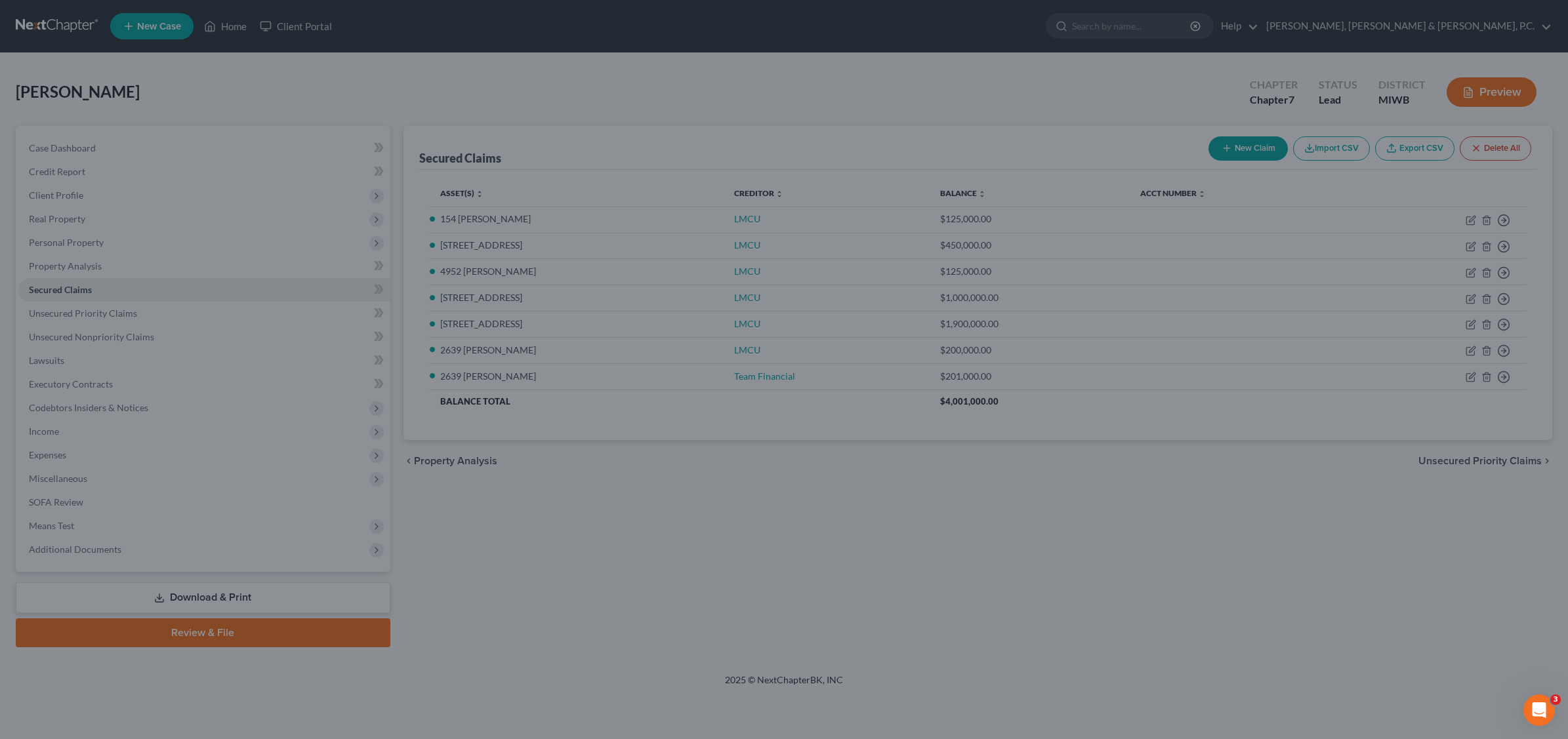
type input "900,000.00"
type input "2,100,000.00"
select select "8"
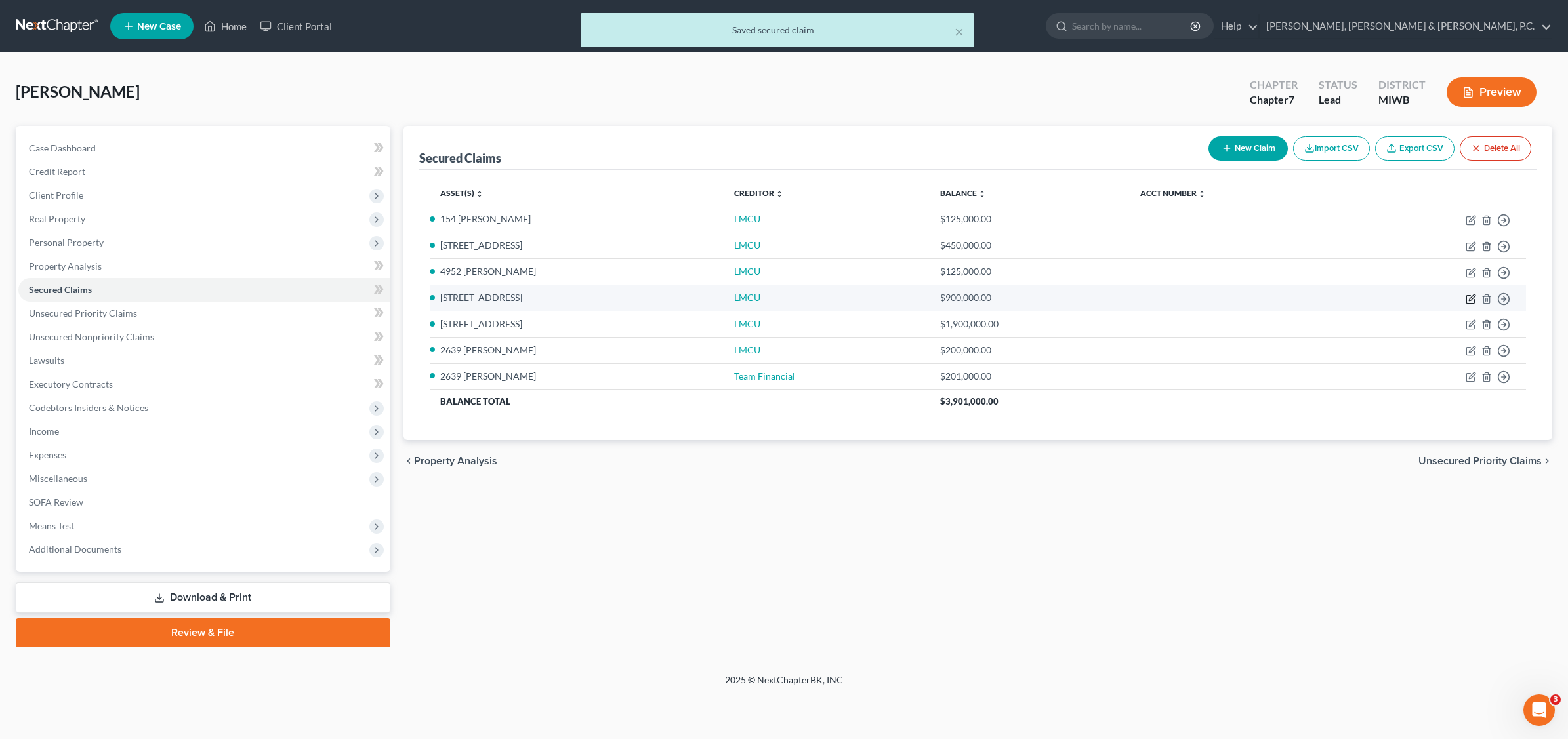
click at [1470, 296] on icon "button" at bounding box center [1470, 298] width 10 height 10
select select "4"
select select "2"
select select "0"
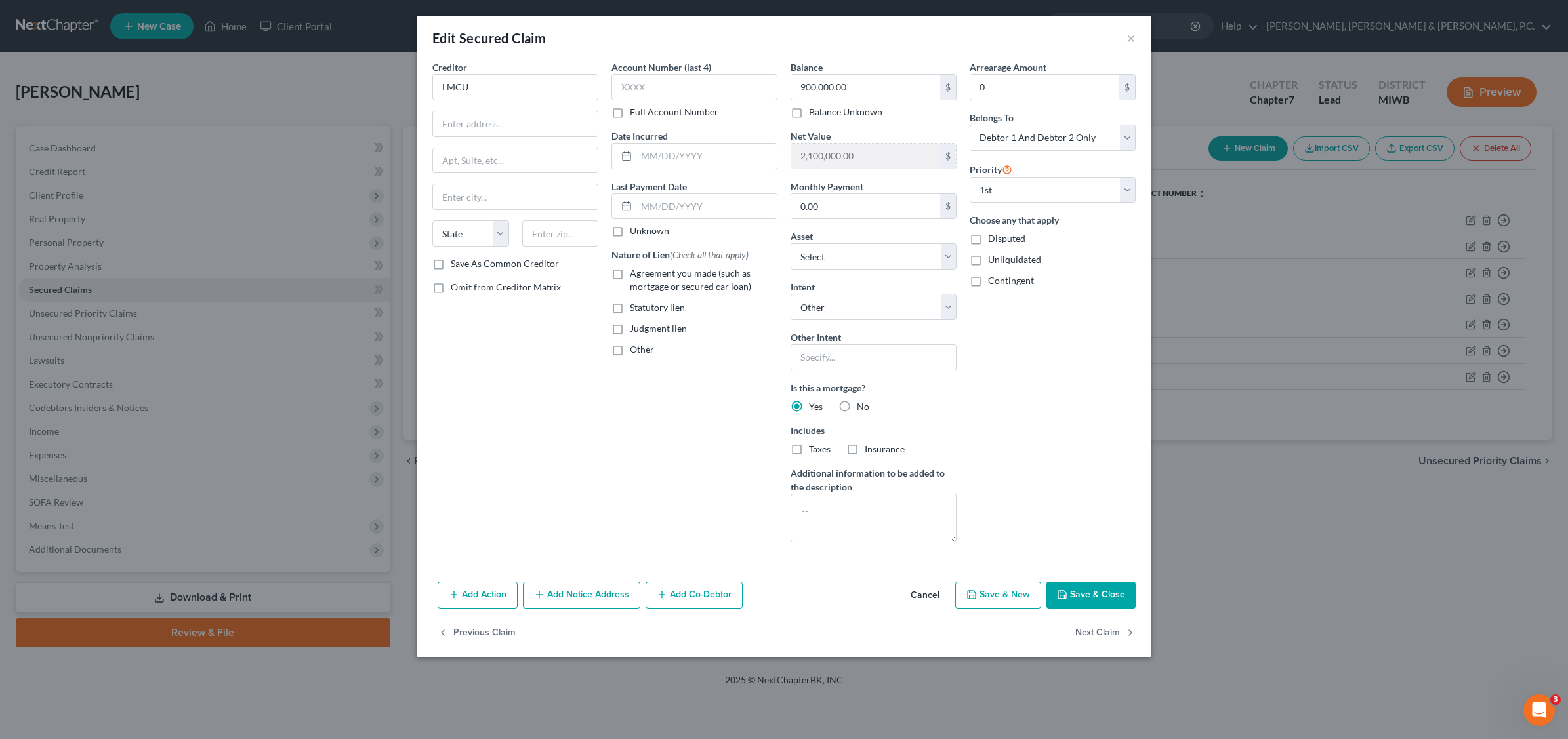
click at [1116, 594] on button "Save & Close" at bounding box center [1091, 595] width 89 height 27
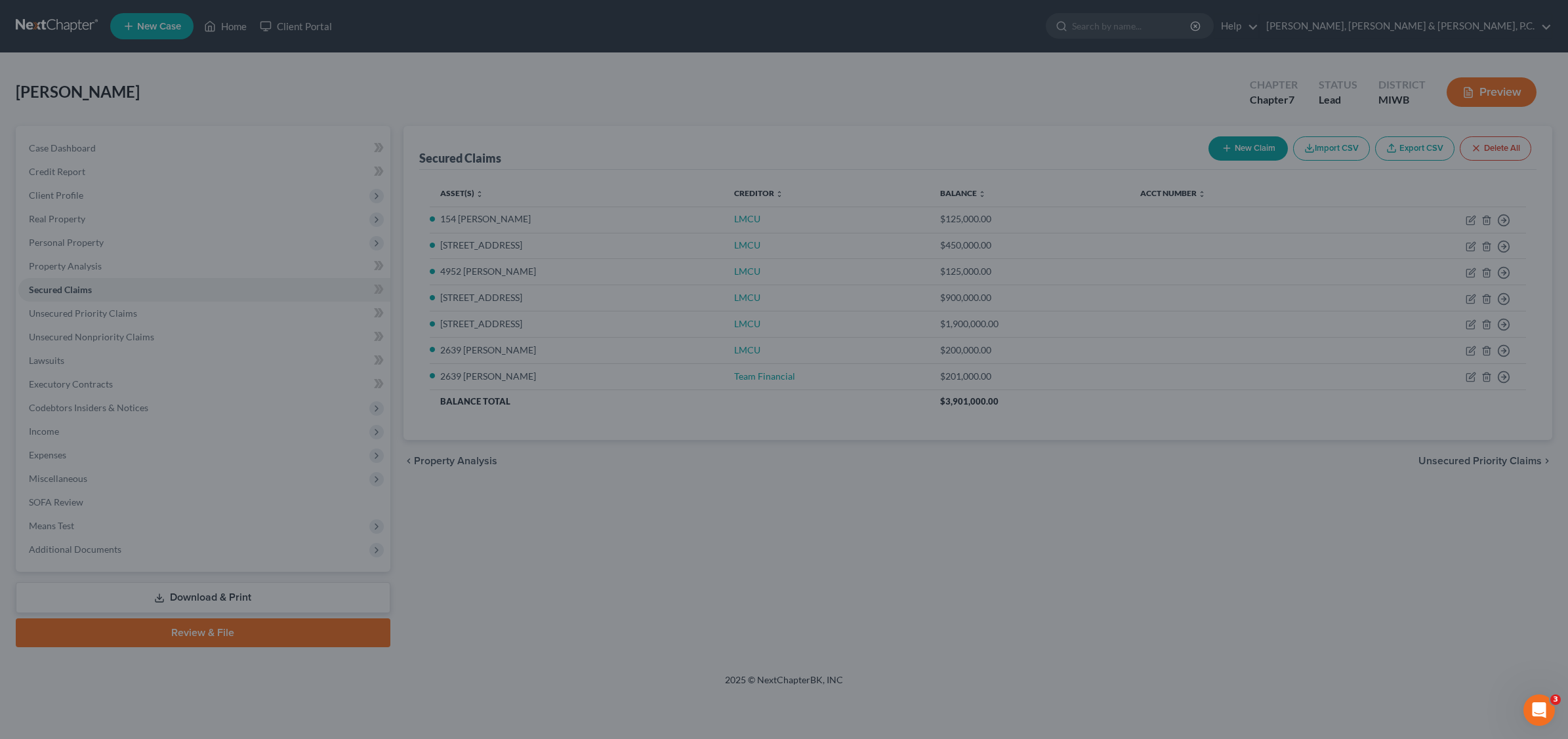
select select "8"
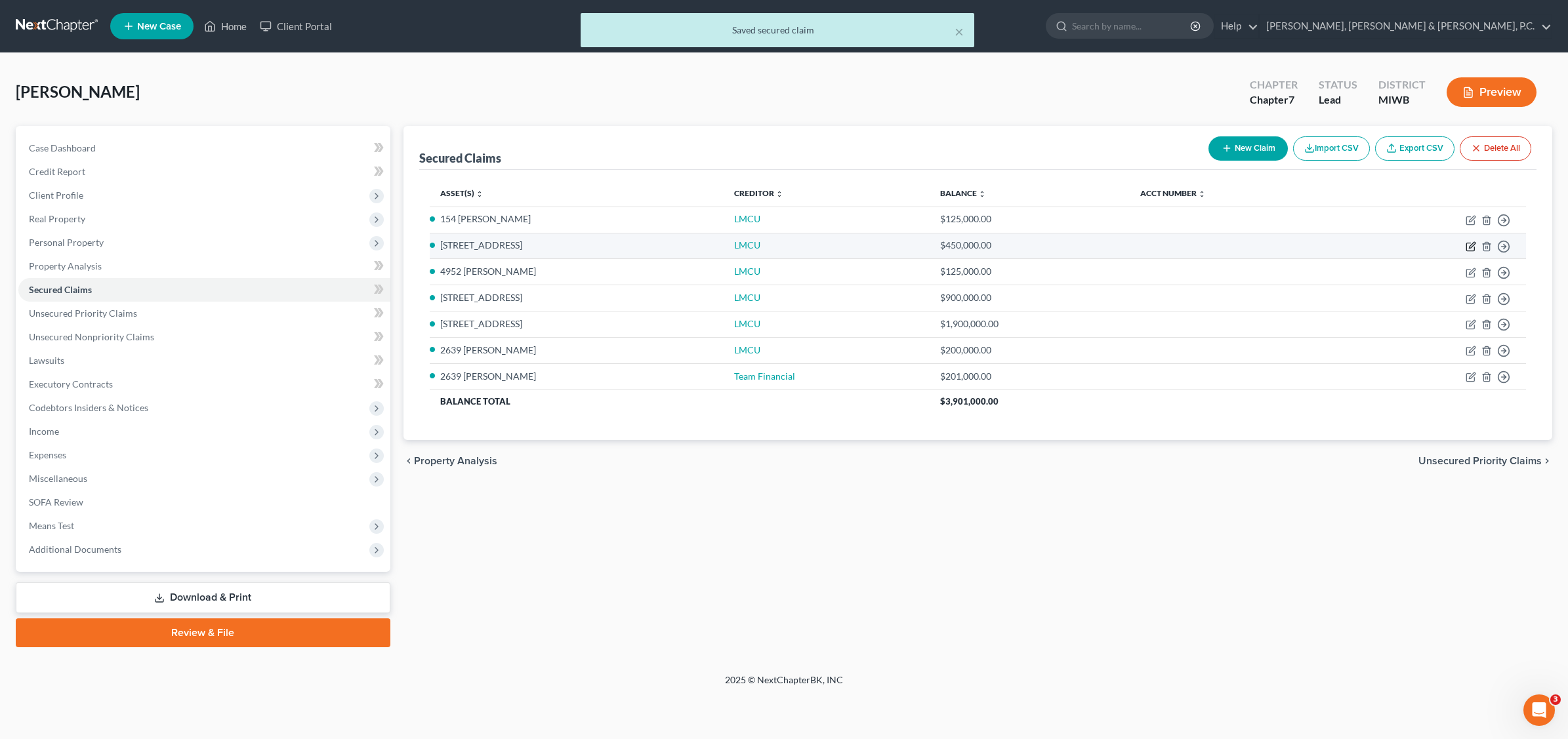
click at [1466, 243] on icon "button" at bounding box center [1470, 246] width 10 height 10
select select "4"
select select "2"
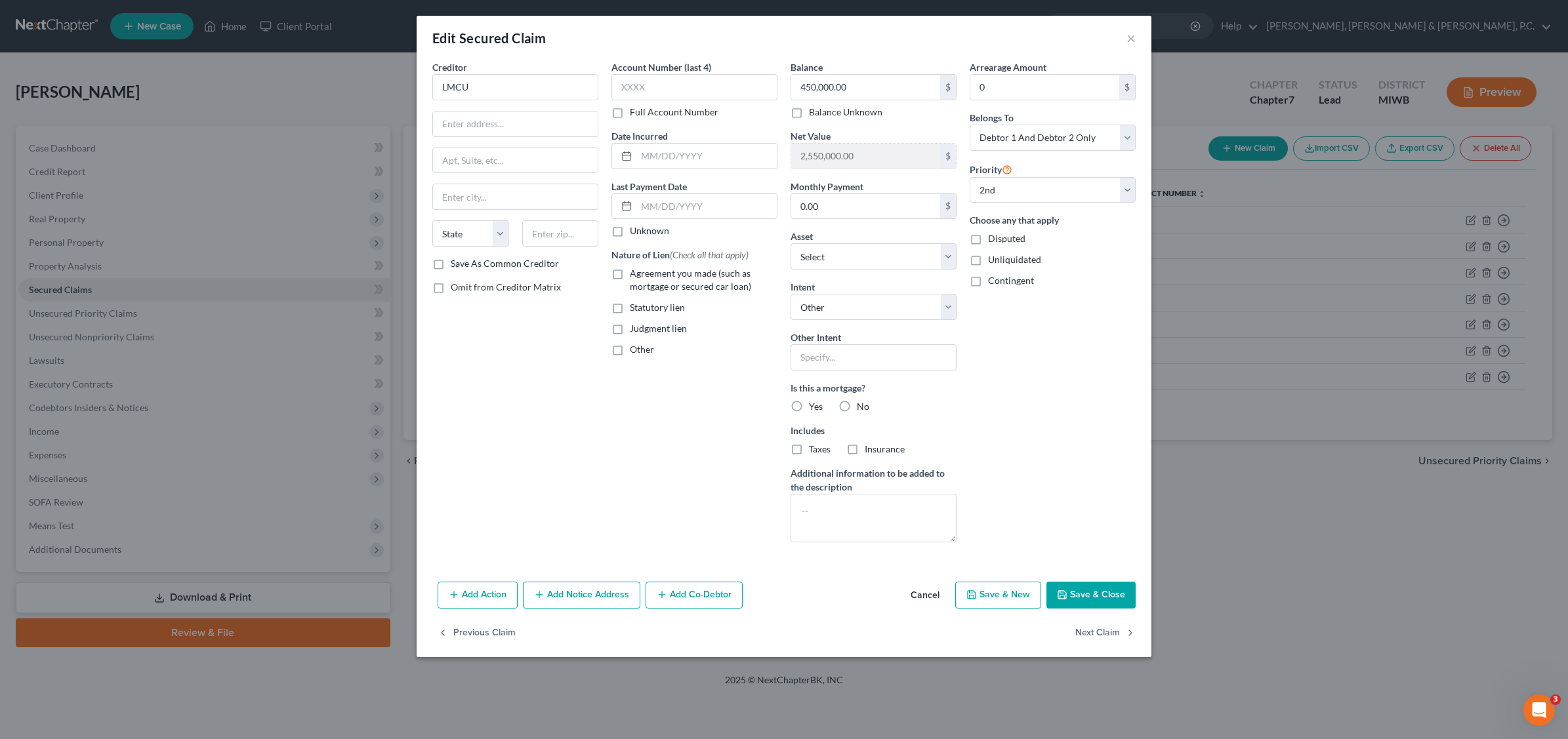
click at [1105, 593] on button "Save & Close" at bounding box center [1091, 595] width 89 height 27
select select "0"
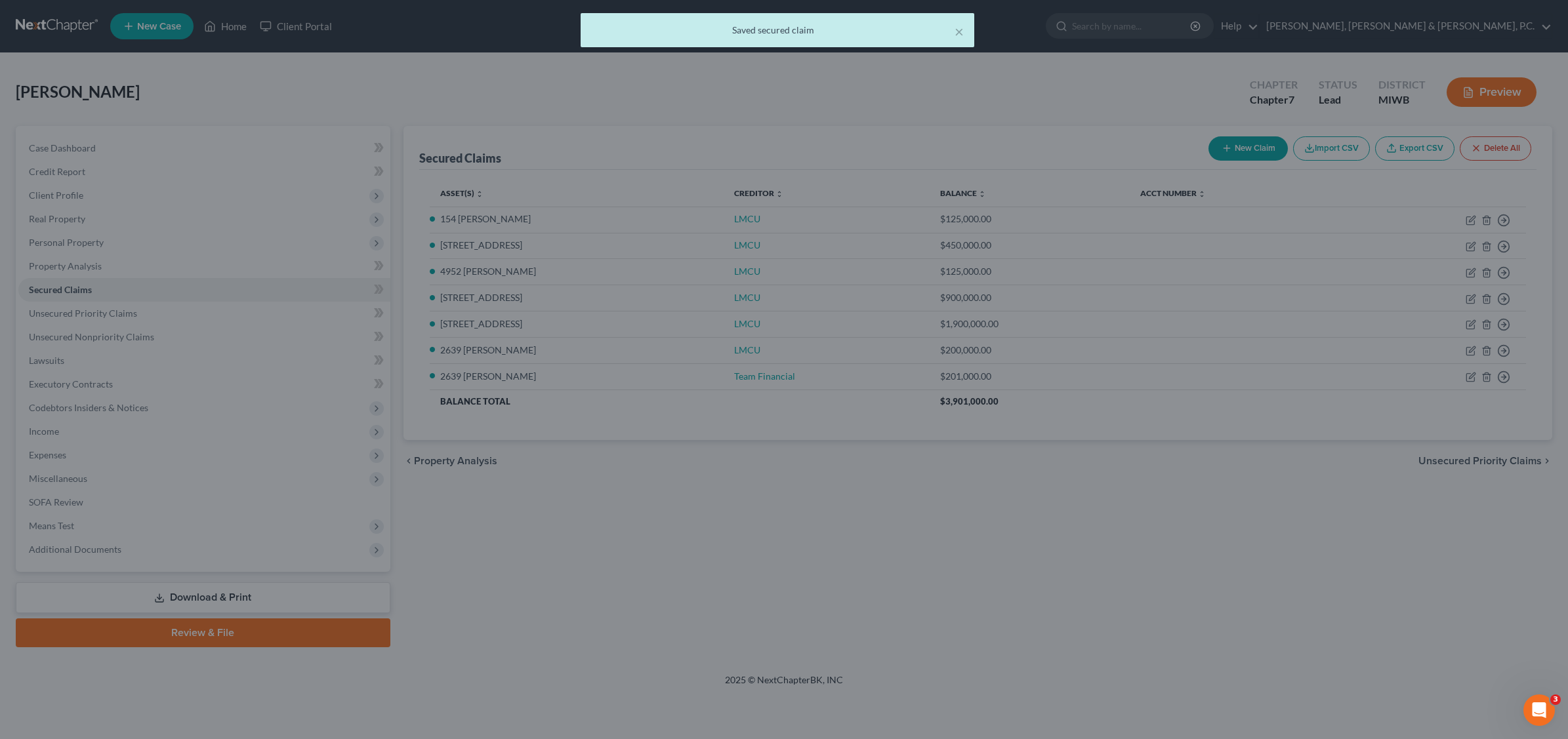
type input "1,650,000.00"
select select "8"
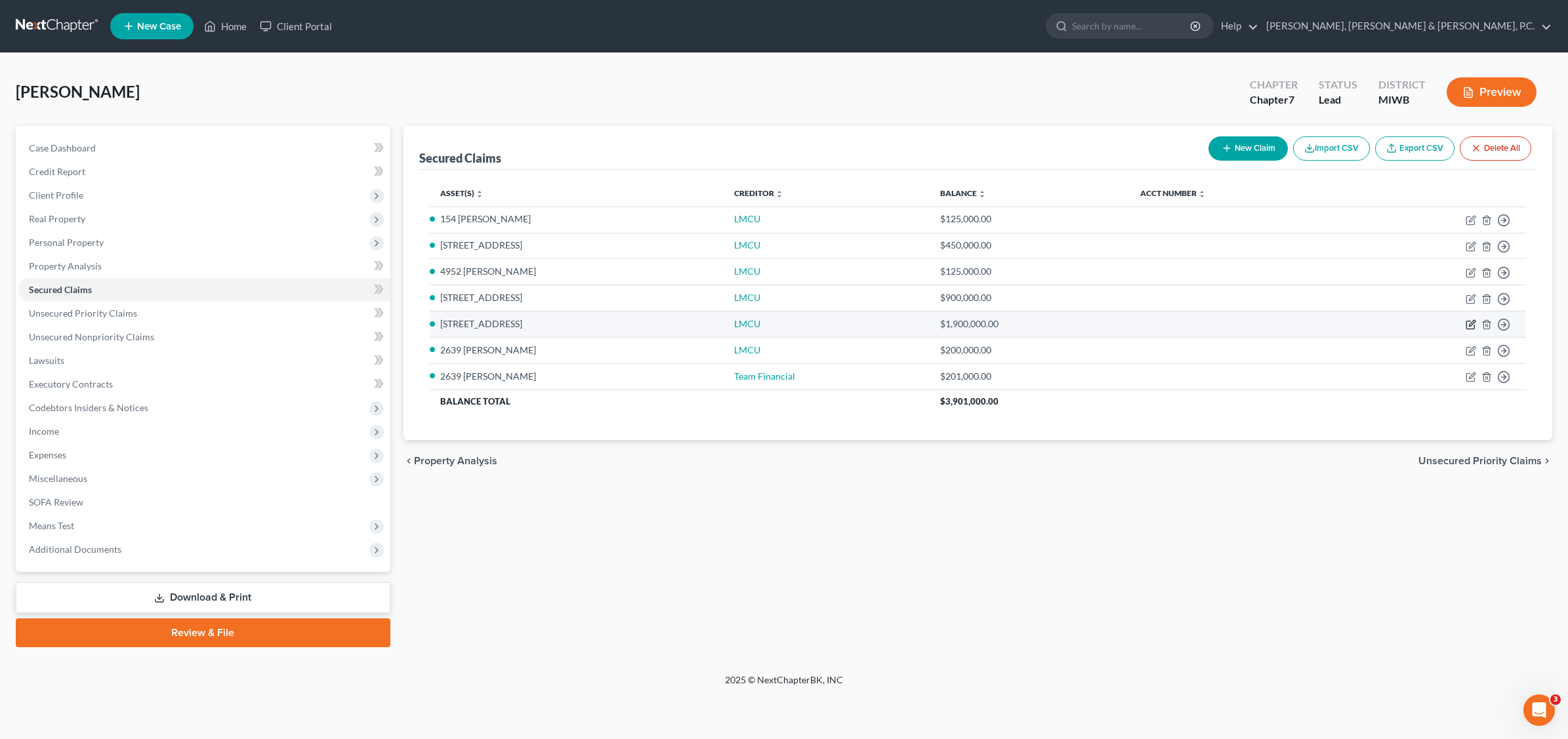
click at [1467, 322] on icon "button" at bounding box center [1470, 324] width 10 height 10
select select "4"
select select "0"
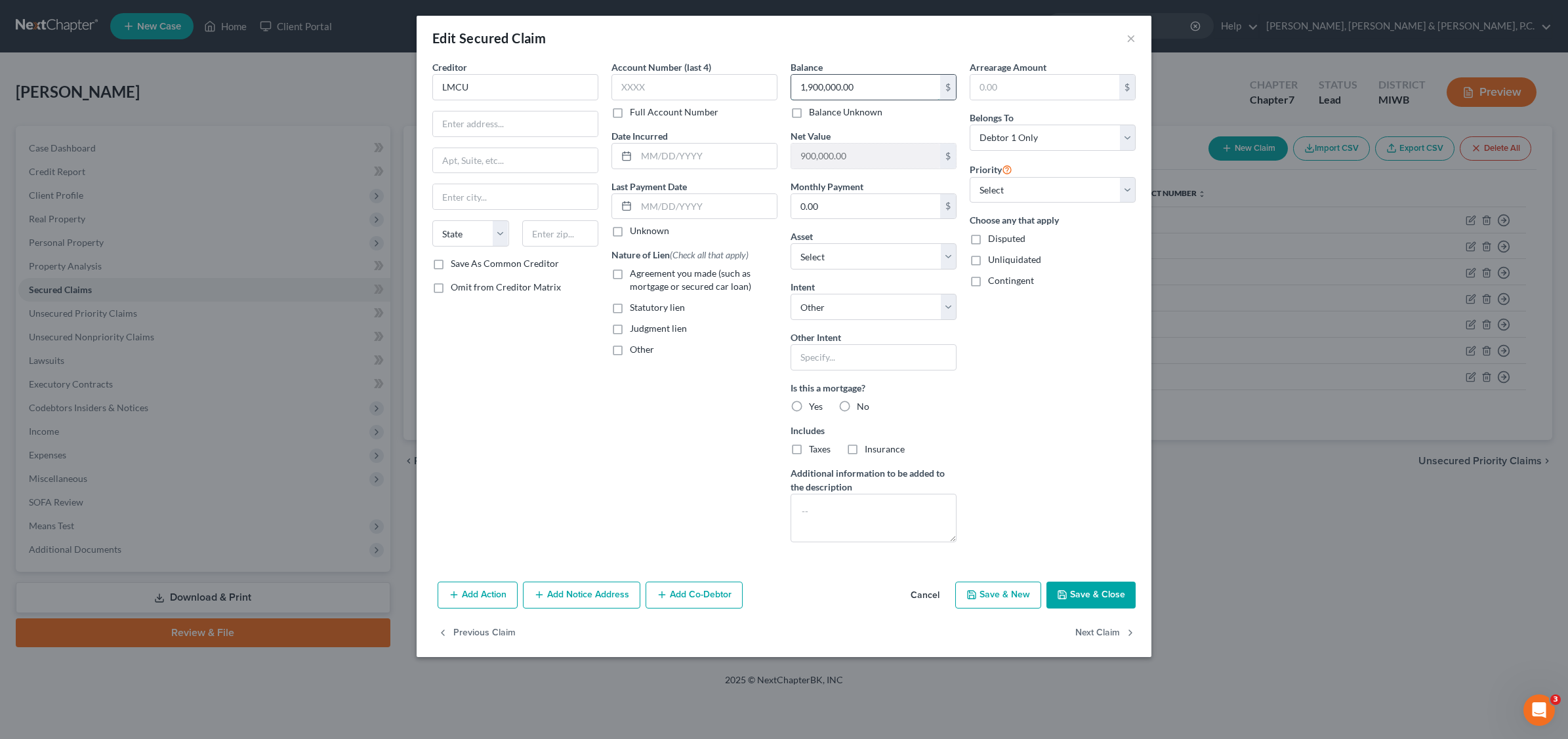
click at [863, 84] on input "1,900,000.00" at bounding box center [865, 87] width 149 height 25
type input "1,600,000"
click at [909, 145] on input "900,000.00" at bounding box center [865, 156] width 149 height 25
click at [1125, 133] on select "Select Debtor 1 Only Debtor 2 Only Debtor 1 And Debtor 2 Only At Least One Of T…" at bounding box center [1052, 137] width 166 height 26
select select "2"
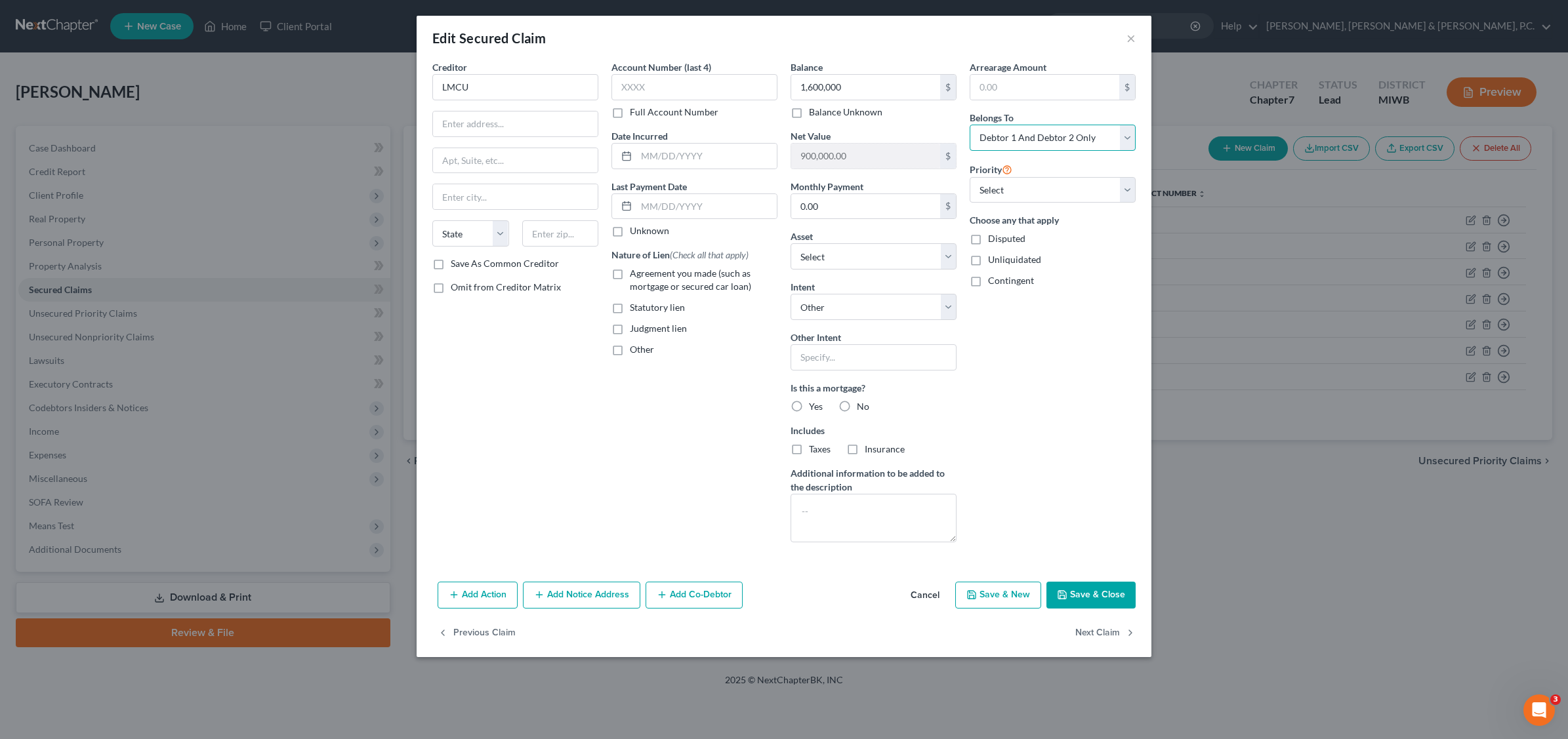
click at [969, 124] on select "Select Debtor 1 Only Debtor 2 Only Debtor 1 And Debtor 2 Only At Least One Of T…" at bounding box center [1052, 137] width 166 height 26
click at [1124, 186] on select "Select 1st 2nd 3rd 4th 5th 6th 7th 8th 9th 10th 11th 12th 13th 14th 15th 16th 1…" at bounding box center [1052, 190] width 166 height 26
select select "0"
click at [969, 177] on select "Select 1st 2nd 3rd 4th 5th 6th 7th 8th 9th 10th 11th 12th 13th 14th 15th 16th 1…" at bounding box center [1052, 190] width 166 height 26
click at [809, 407] on label "Yes" at bounding box center [816, 406] width 14 height 13
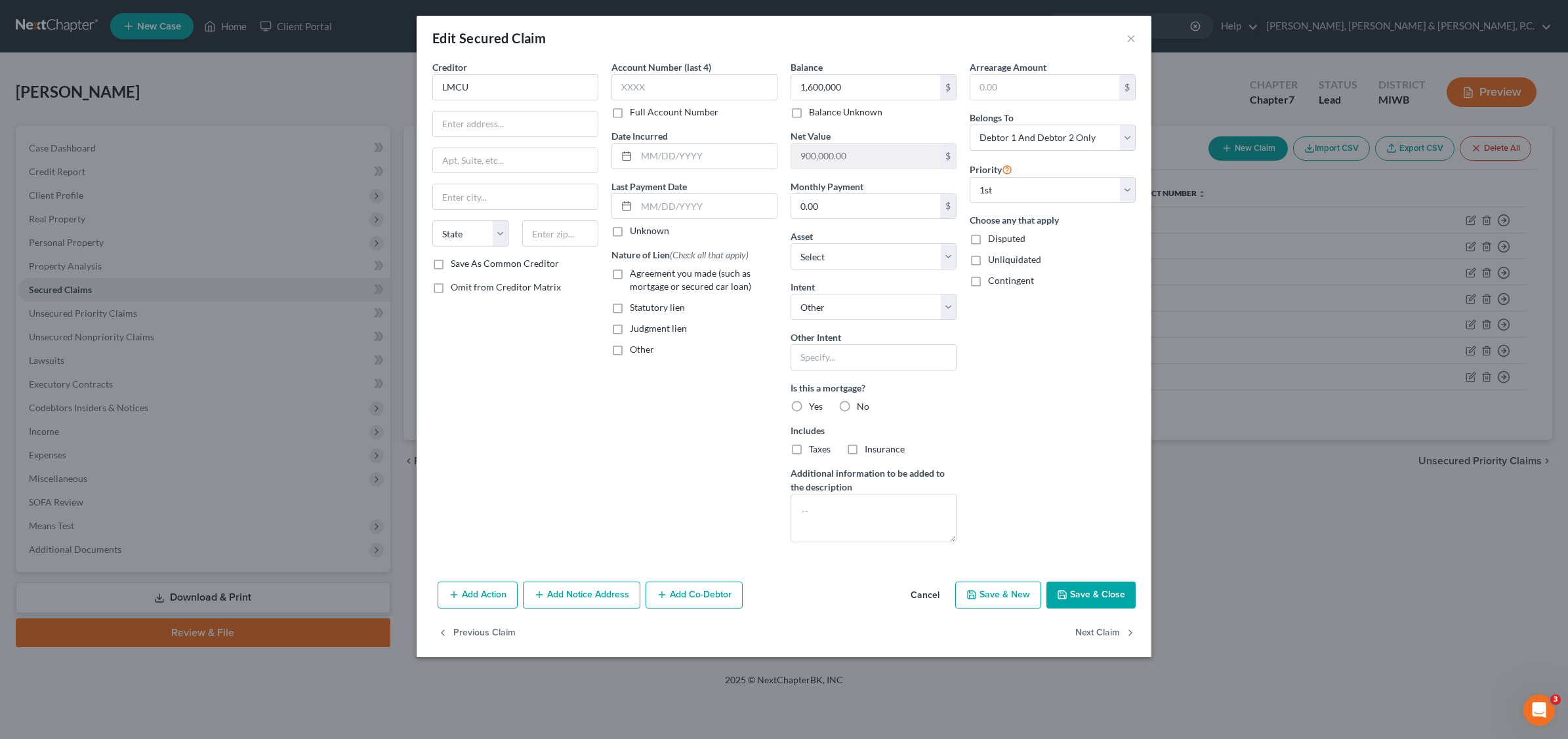
click at [814, 407] on input "Yes" at bounding box center [818, 404] width 8 height 8
radio input "true"
click at [1112, 594] on button "Save & Close" at bounding box center [1091, 595] width 89 height 27
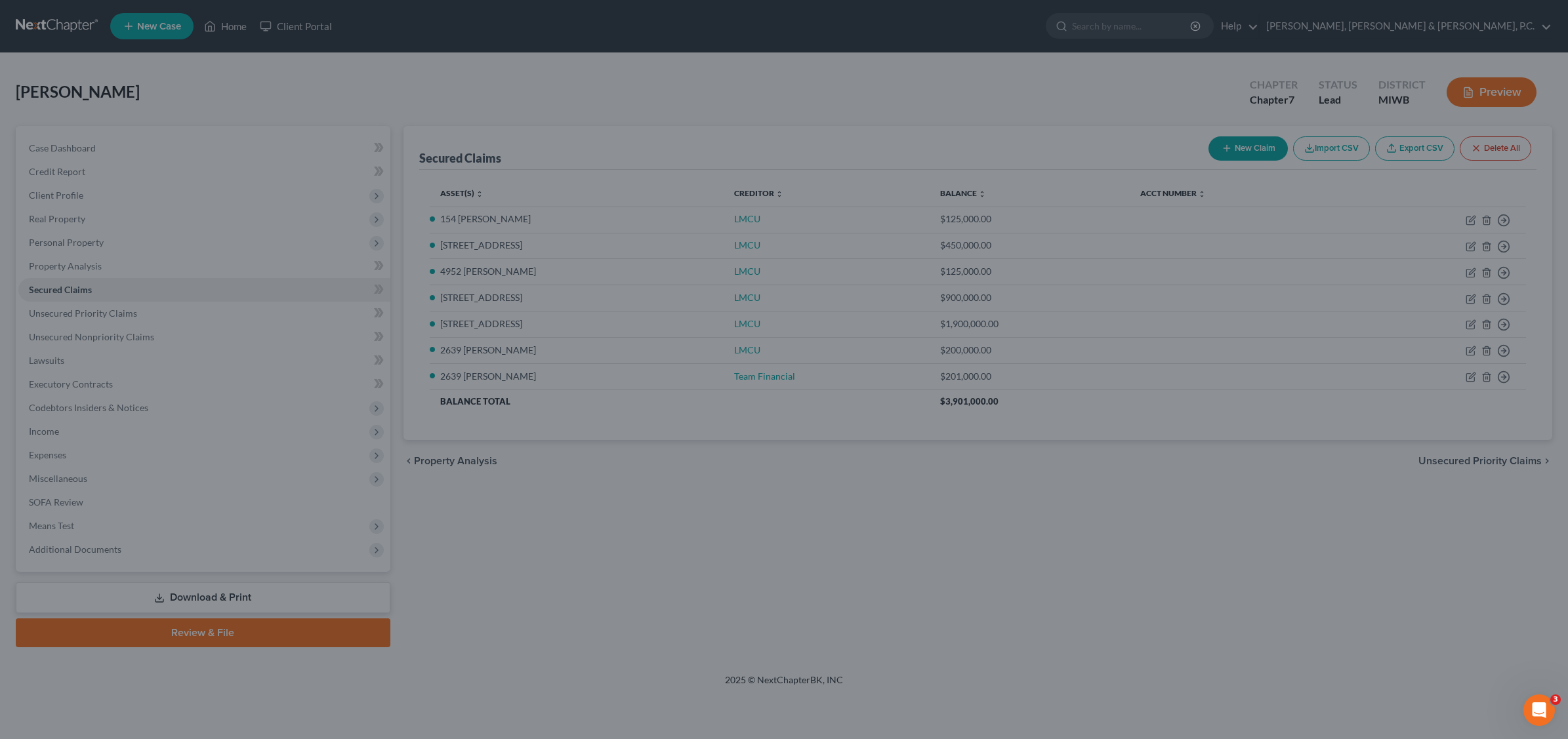
type input "1,600,000.00"
type input "1,200,000.00"
select select "11"
type input "0"
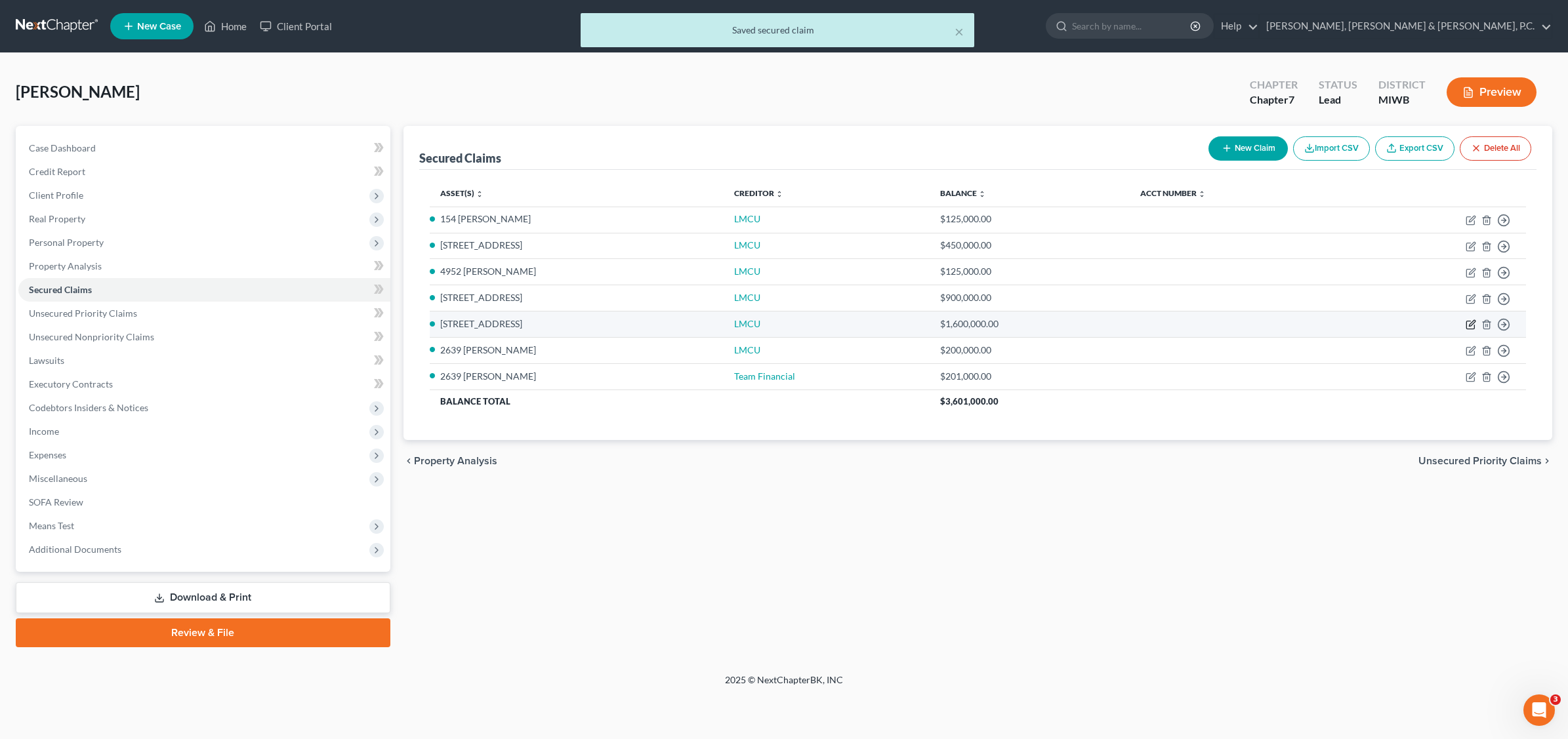
click at [1470, 325] on icon "button" at bounding box center [1470, 324] width 10 height 10
select select "4"
select select "2"
select select "0"
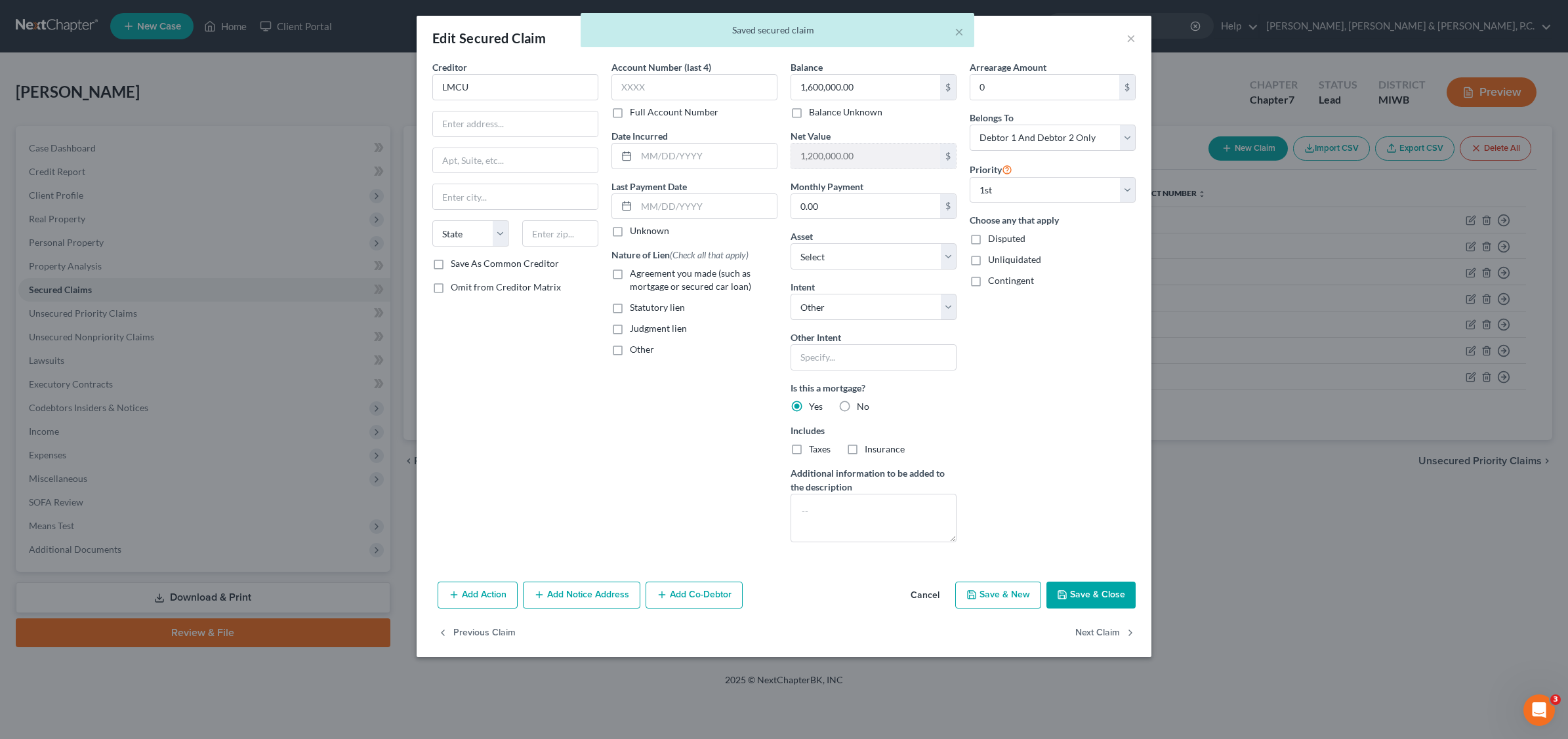
click at [1103, 592] on button "Save & Close" at bounding box center [1091, 595] width 89 height 27
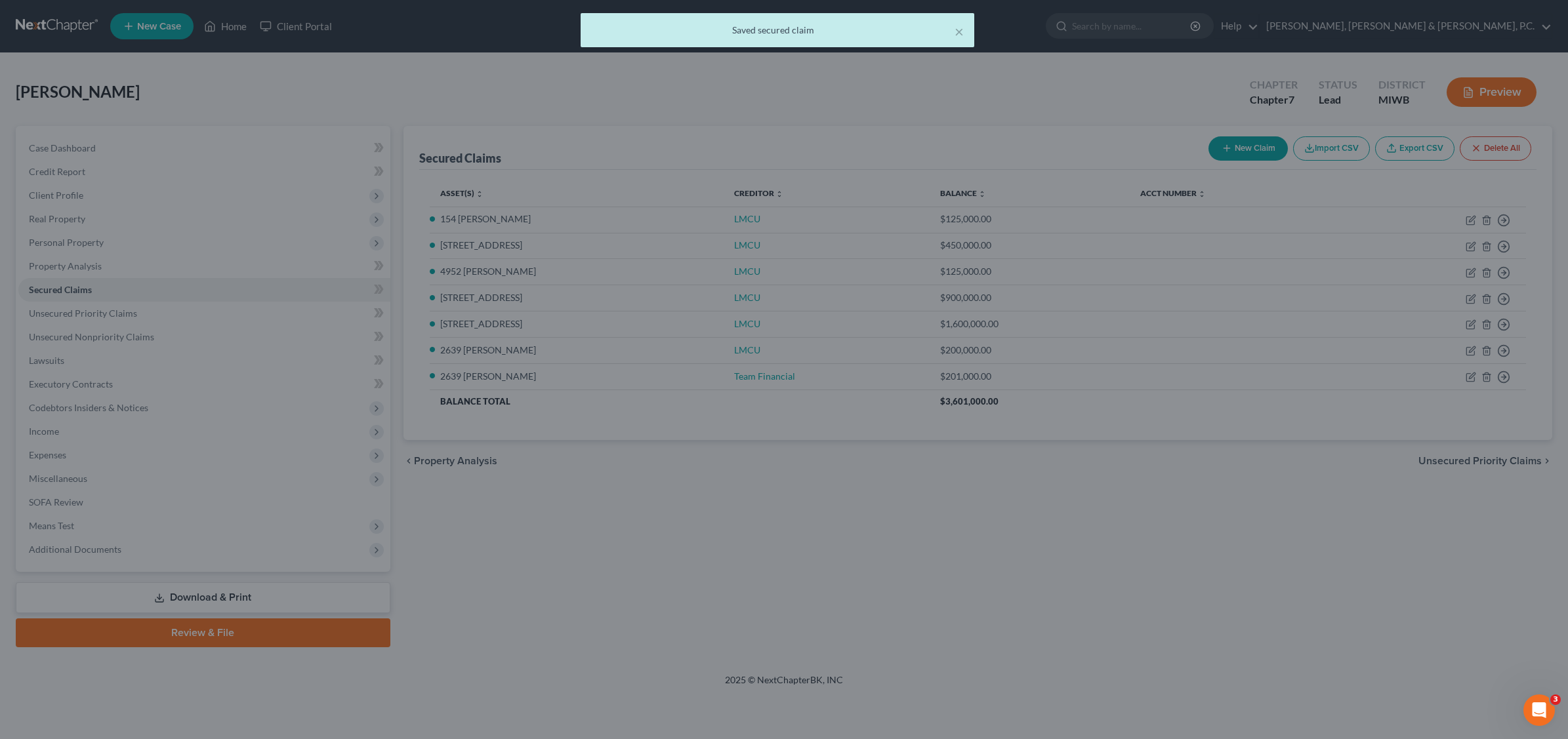
select select "11"
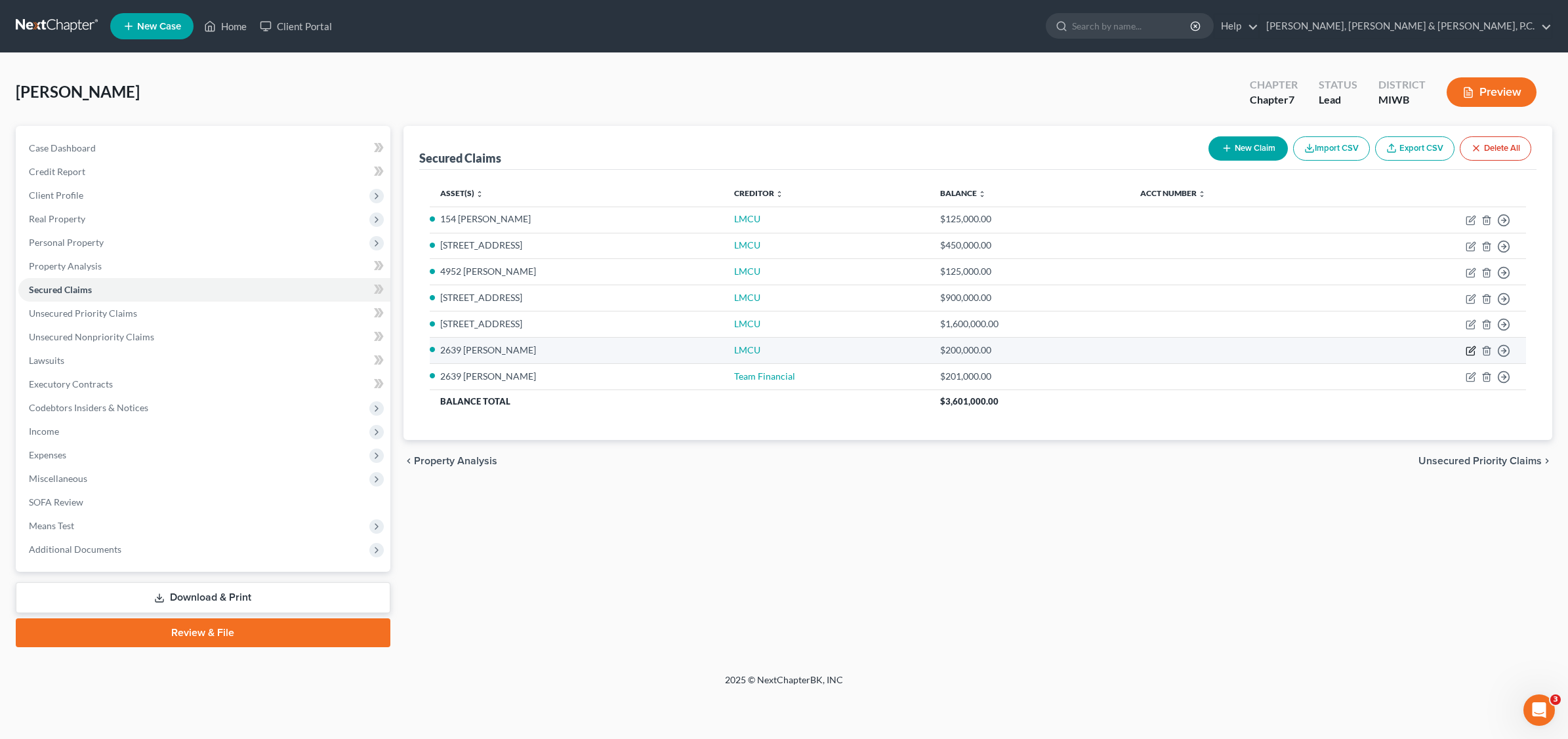
click at [1469, 352] on icon "button" at bounding box center [1471, 349] width 6 height 6
select select "4"
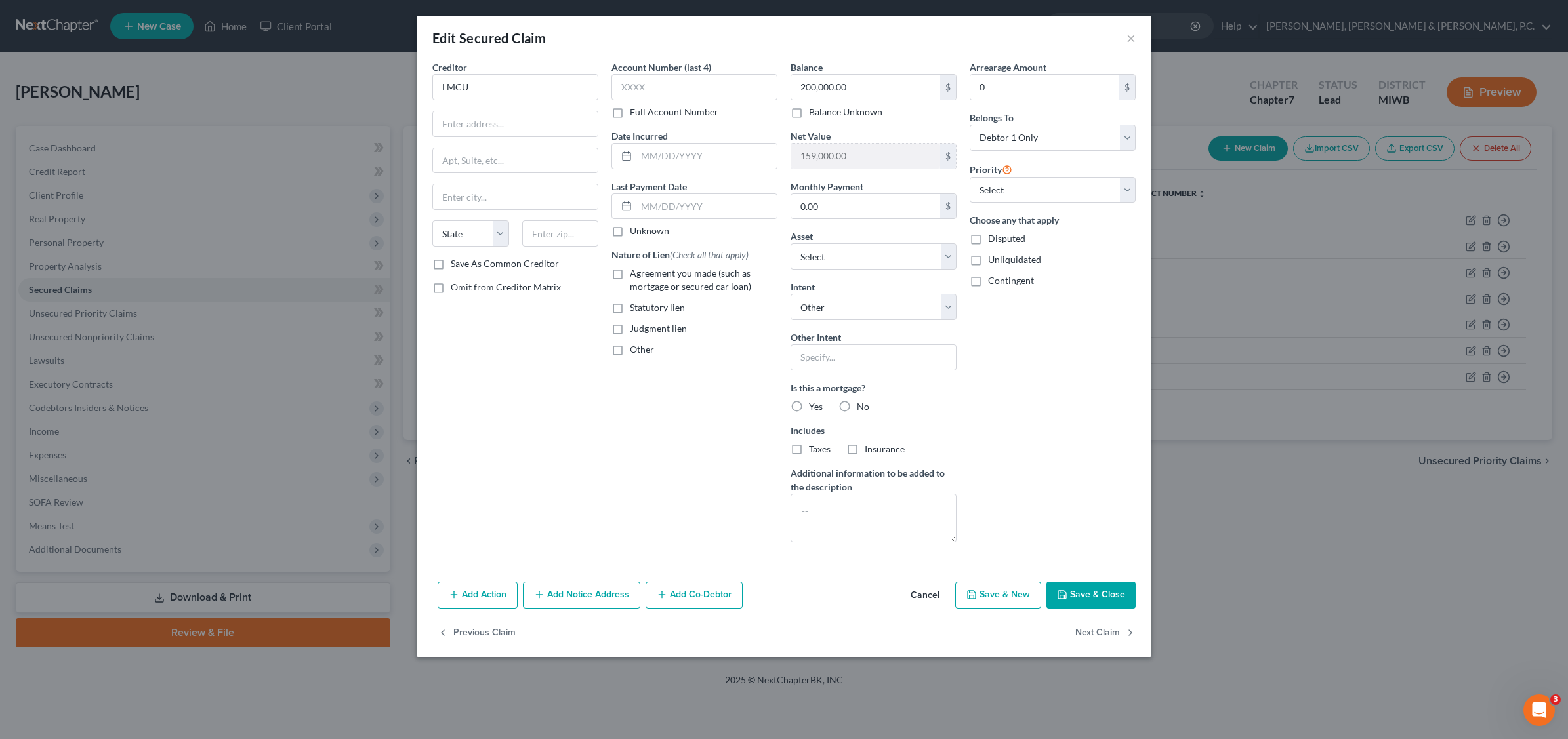
click at [809, 411] on label "Yes" at bounding box center [816, 406] width 14 height 13
click at [814, 408] on input "Yes" at bounding box center [818, 404] width 8 height 8
click at [1127, 187] on select "Select 1st 2nd 3rd 4th 5th 6th 7th 8th 9th 10th 11th 12th 13th 14th 15th 16th 1…" at bounding box center [1052, 190] width 166 height 26
click at [969, 177] on select "Select 1st 2nd 3rd 4th 5th 6th 7th 8th 9th 10th 11th 12th 13th 14th 15th 16th 1…" at bounding box center [1052, 190] width 166 height 26
click at [1104, 595] on button "Save & Close" at bounding box center [1091, 595] width 89 height 27
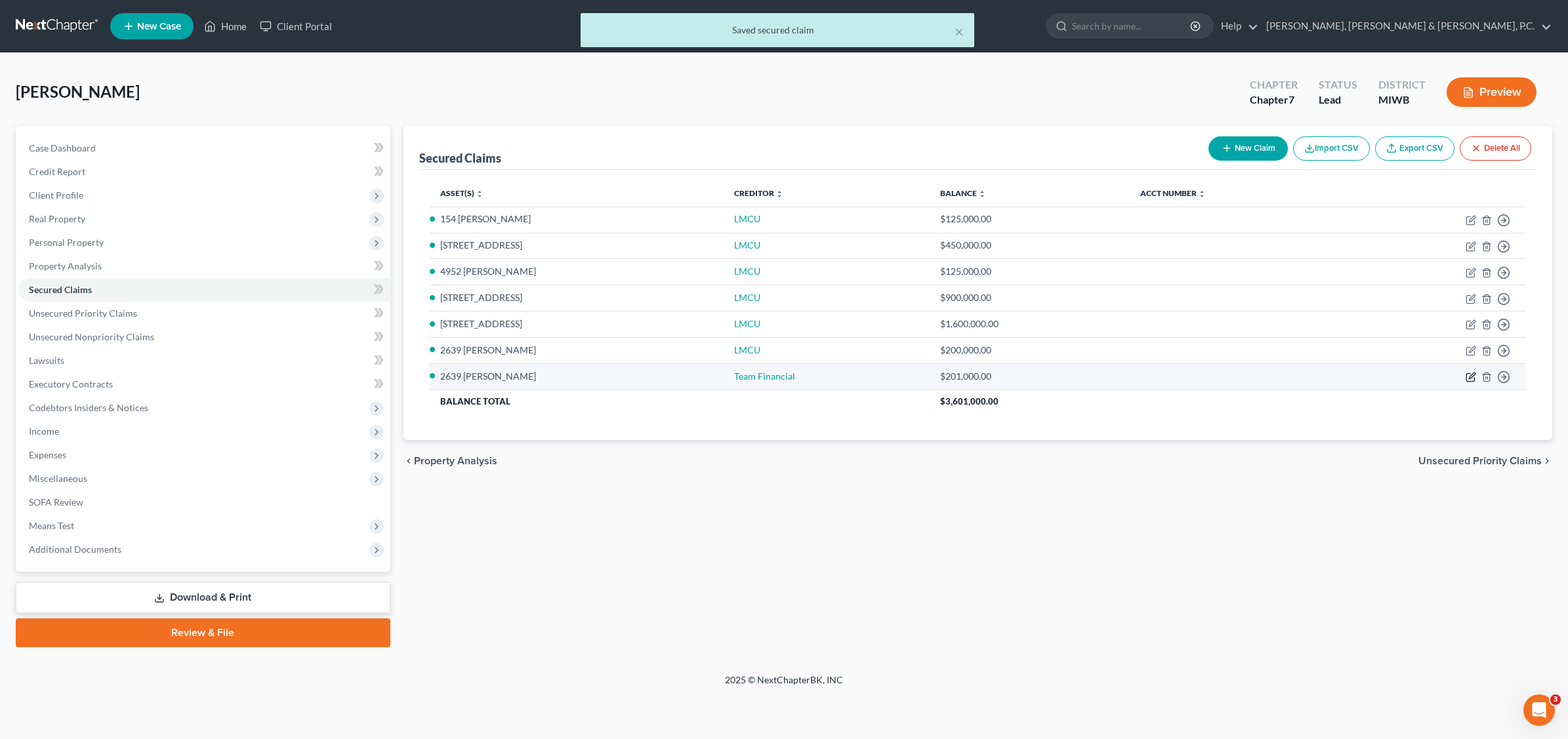
click at [1470, 378] on icon "button" at bounding box center [1470, 377] width 10 height 10
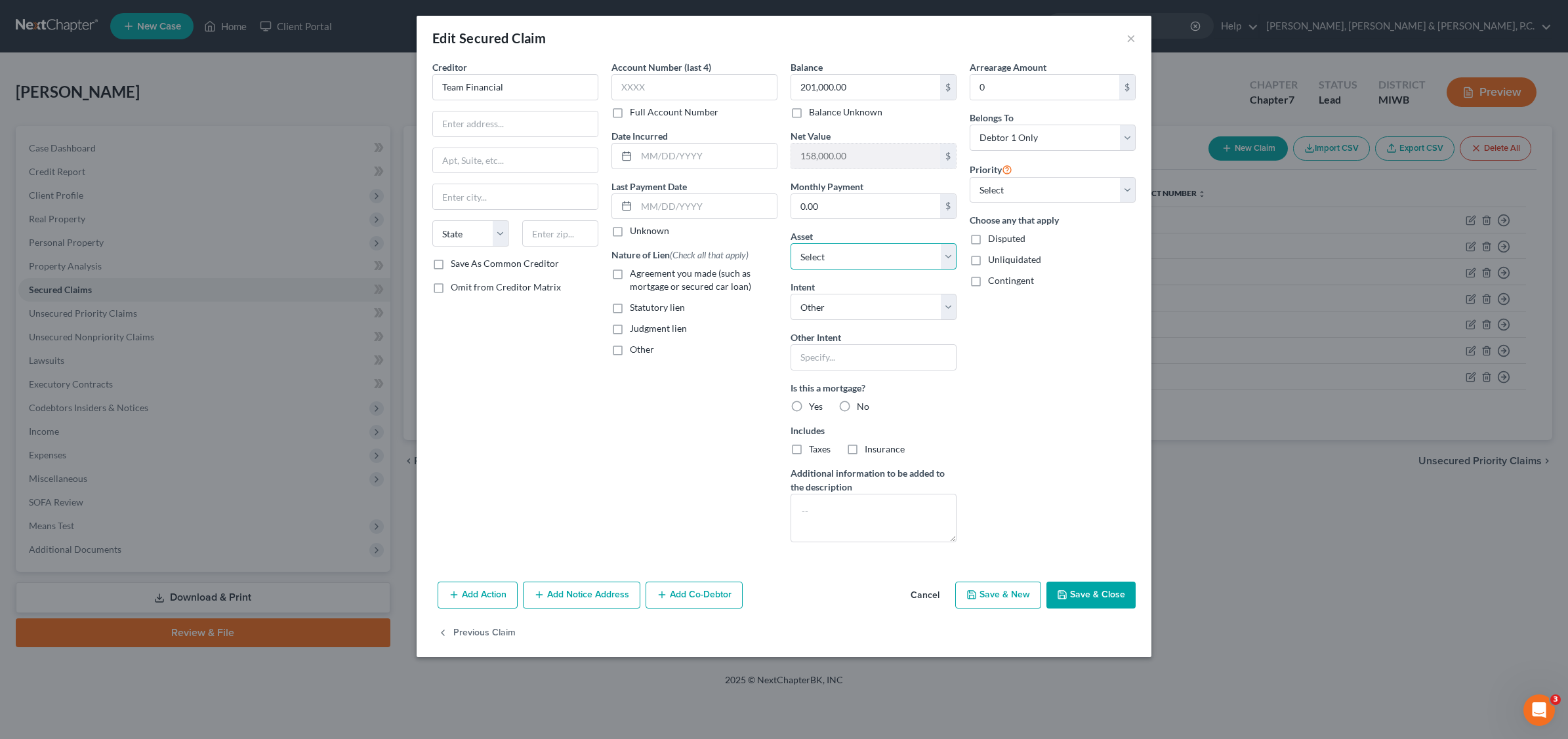
click at [949, 258] on select "Select Other Multiple Assets Accurate Truck Service - $0.0 2639 [PERSON_NAME] -…" at bounding box center [873, 256] width 166 height 26
click at [791, 244] on select "Select Other Multiple Assets Accurate Truck Service - $0.0 2639 [PERSON_NAME] -…" at bounding box center [873, 256] width 166 height 26
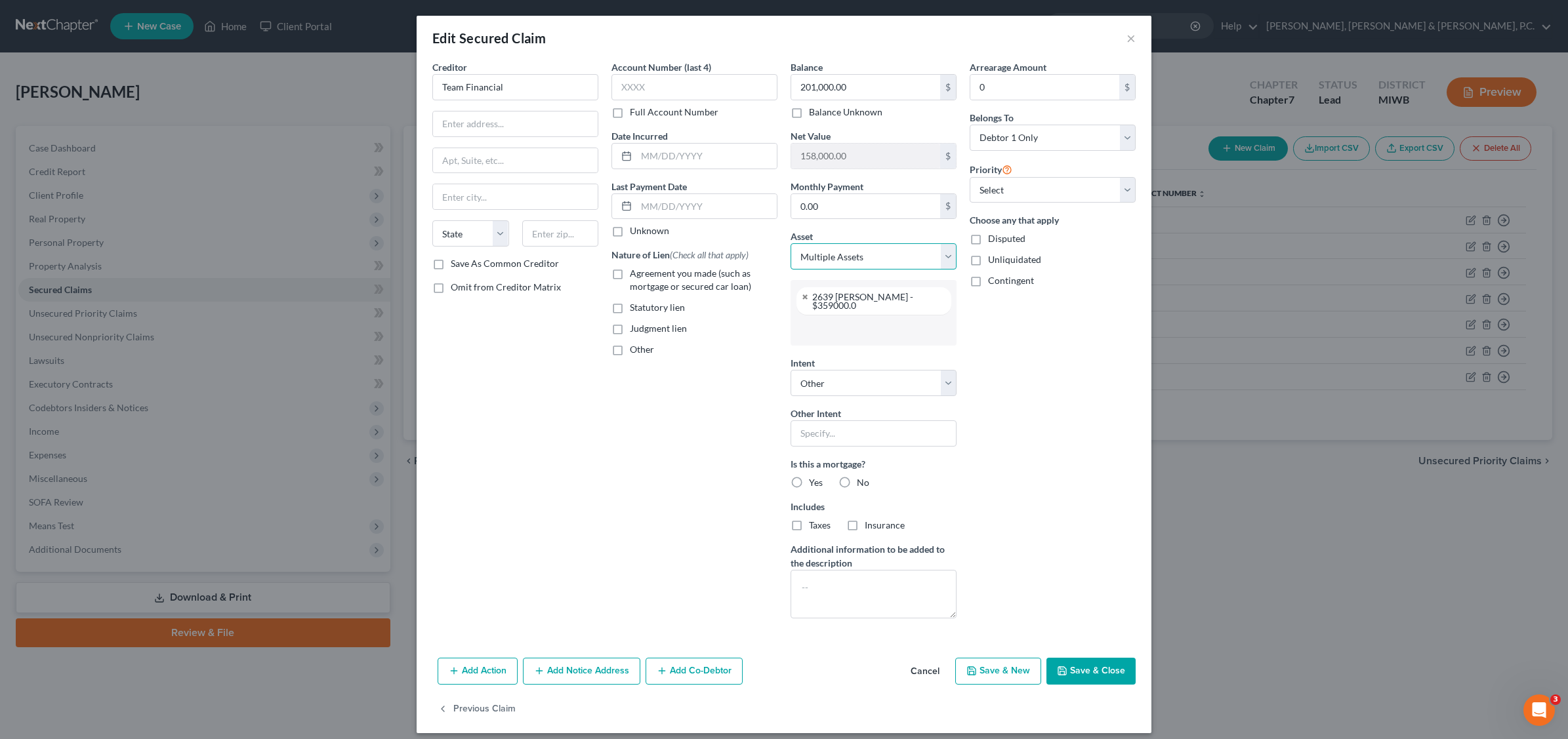
click at [940, 257] on select "Select Other Multiple Assets Accurate Truck Service - $0.0 2639 [PERSON_NAME] -…" at bounding box center [873, 256] width 166 height 26
click at [791, 244] on select "Select Other Multiple Assets Accurate Truck Service - $0.0 2639 [PERSON_NAME] -…" at bounding box center [873, 256] width 166 height 26
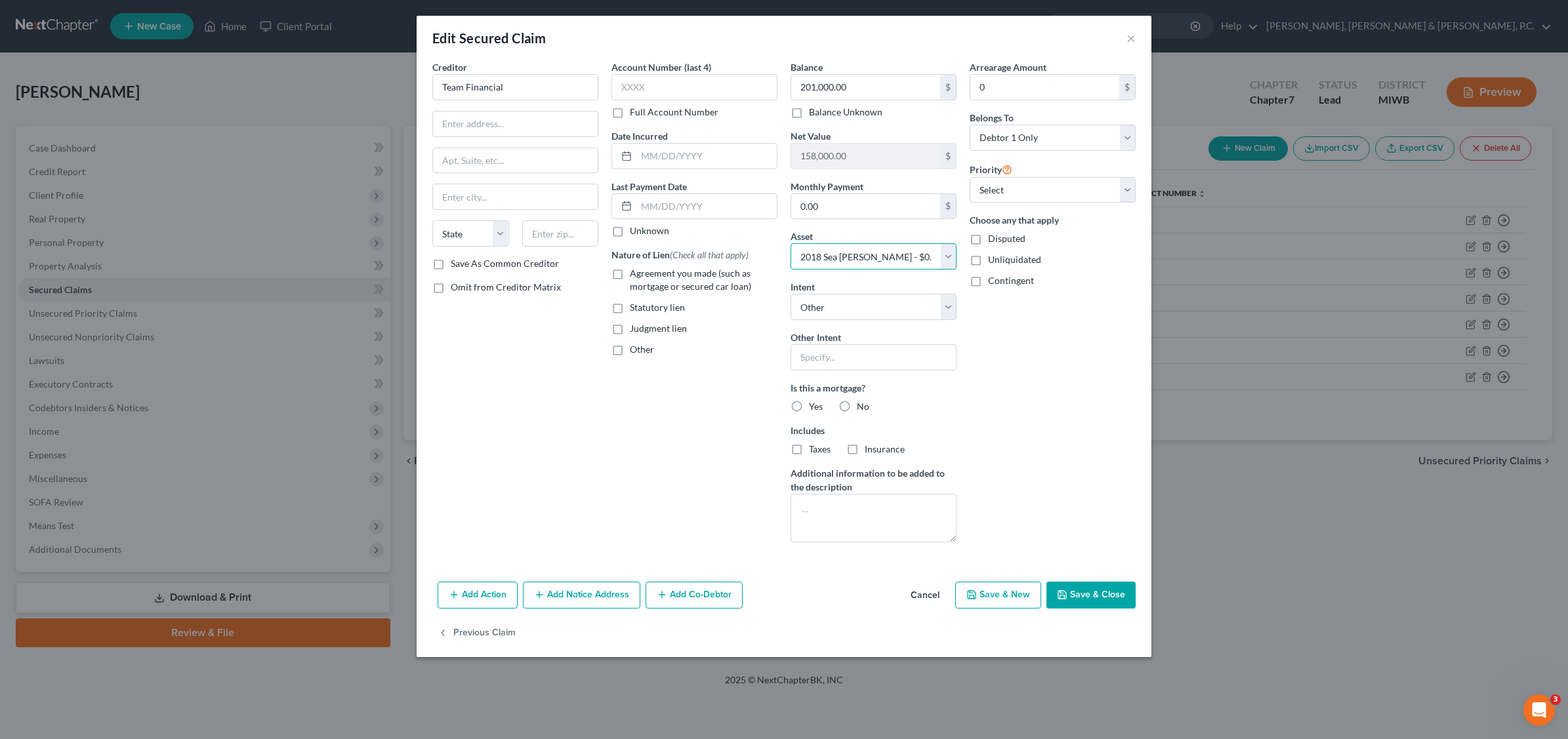
click at [943, 258] on select "Select Other Multiple Assets Accurate Truck Service - $0.0 2639 [PERSON_NAME] -…" at bounding box center [873, 256] width 166 height 26
click at [791, 244] on select "Select Other Multiple Assets Accurate Truck Service - $0.0 2639 [PERSON_NAME] -…" at bounding box center [873, 256] width 166 height 26
click at [949, 252] on select "Select Other Multiple Assets Accurate Truck Service - $0.0 2639 [PERSON_NAME] -…" at bounding box center [873, 256] width 166 height 26
click at [791, 244] on select "Select Other Multiple Assets Accurate Truck Service - $0.0 2639 [PERSON_NAME] -…" at bounding box center [873, 256] width 166 height 26
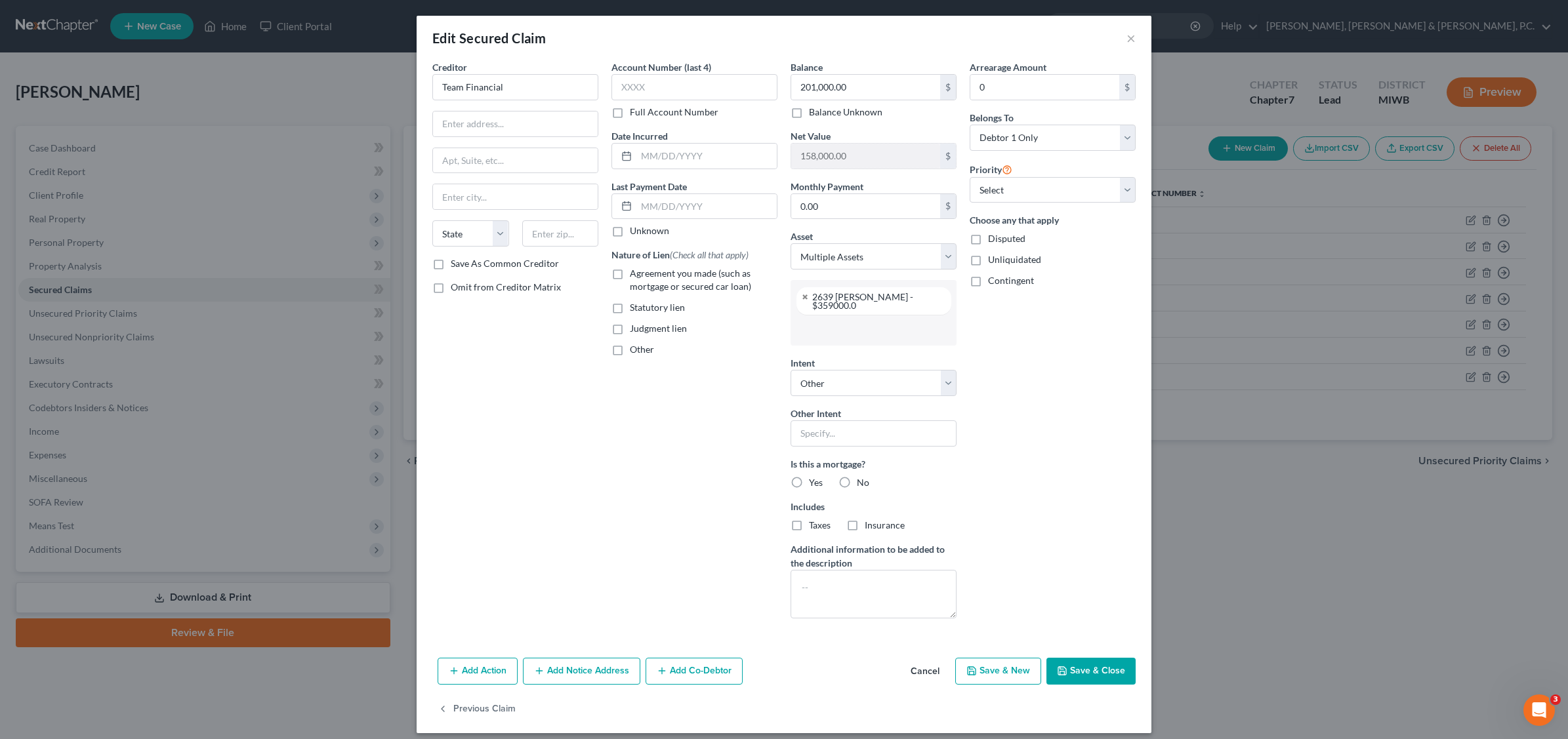
click at [883, 320] on input "text" at bounding box center [872, 330] width 148 height 20
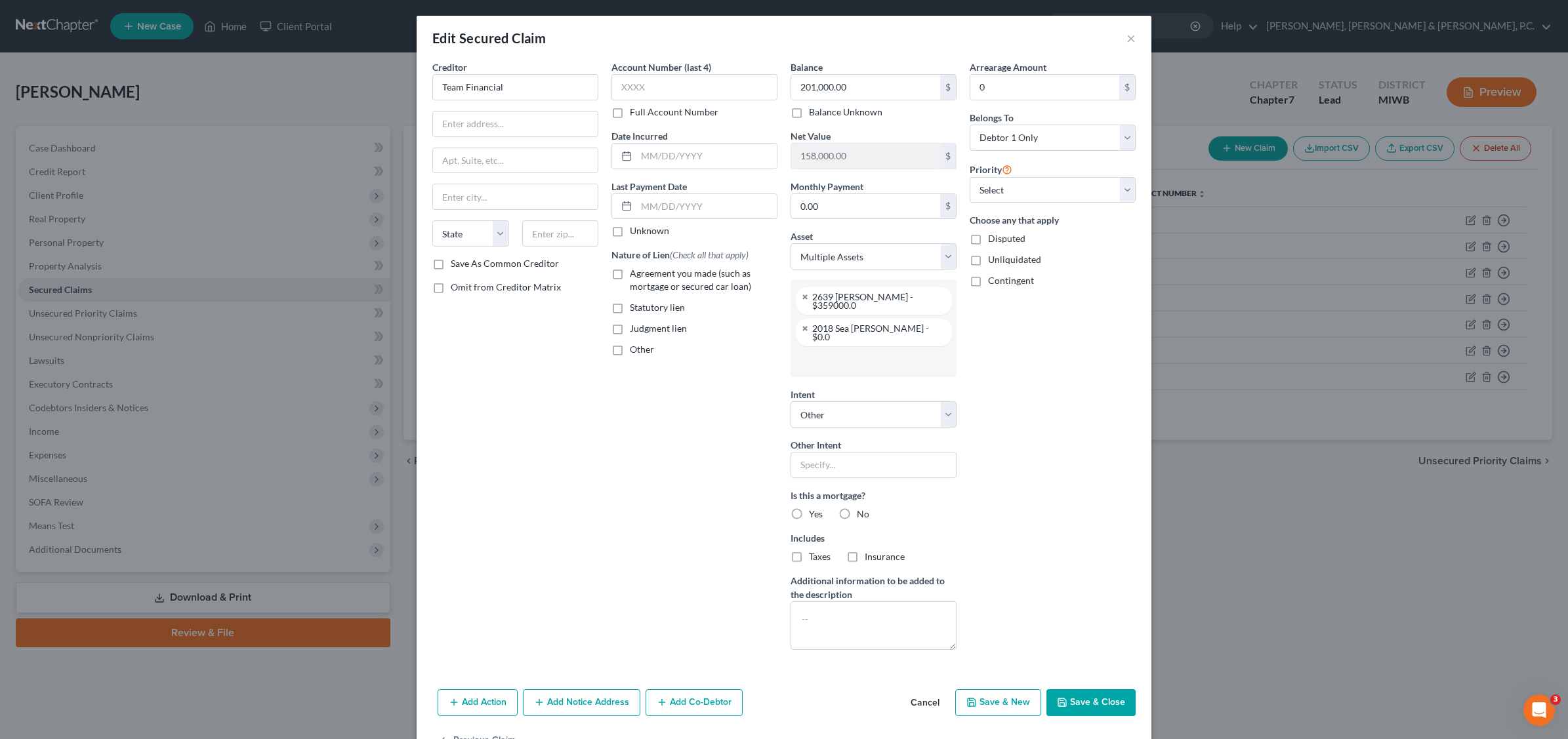
click at [1068, 690] on button "Save & Close" at bounding box center [1091, 703] width 89 height 27
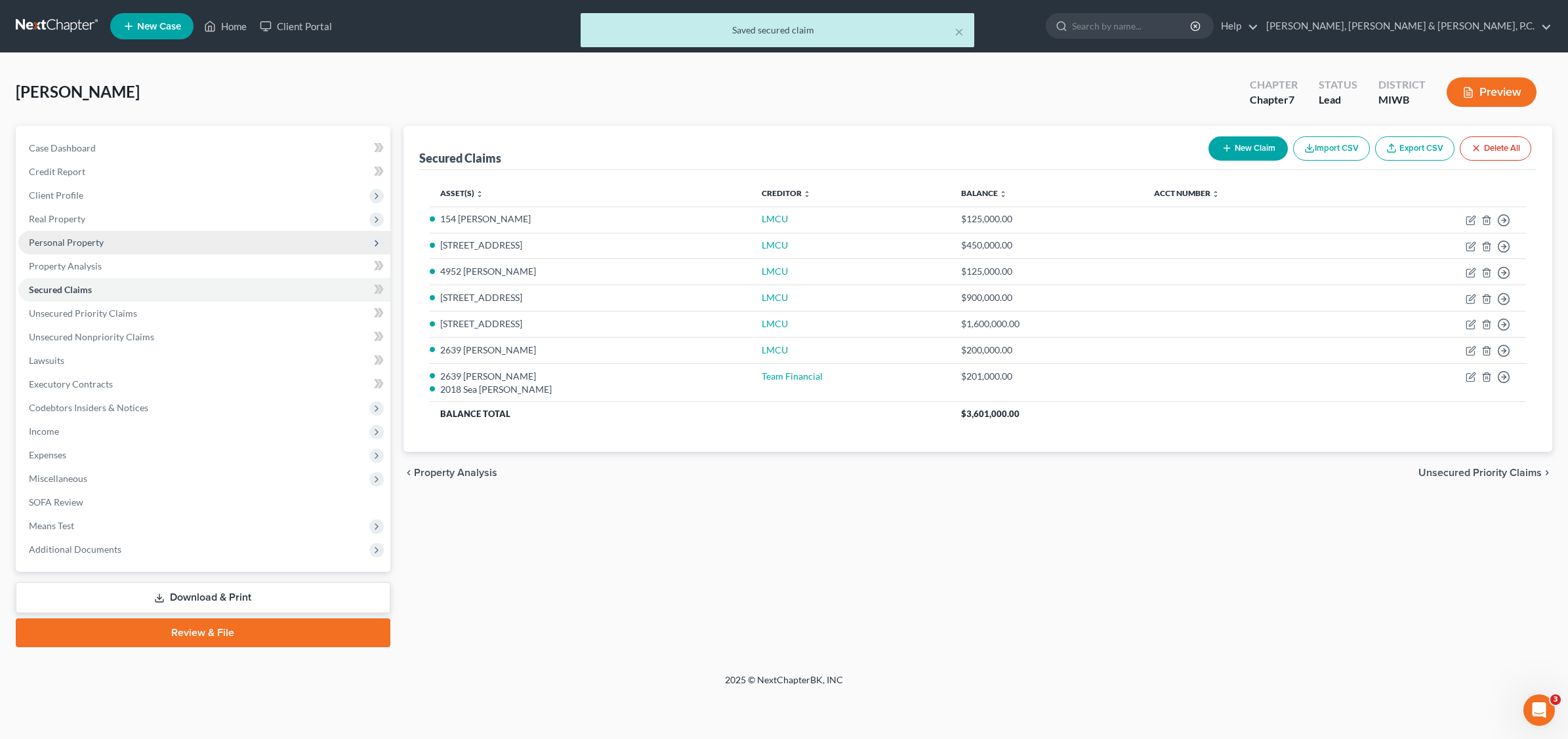
click at [113, 240] on span "Personal Property" at bounding box center [204, 243] width 372 height 23
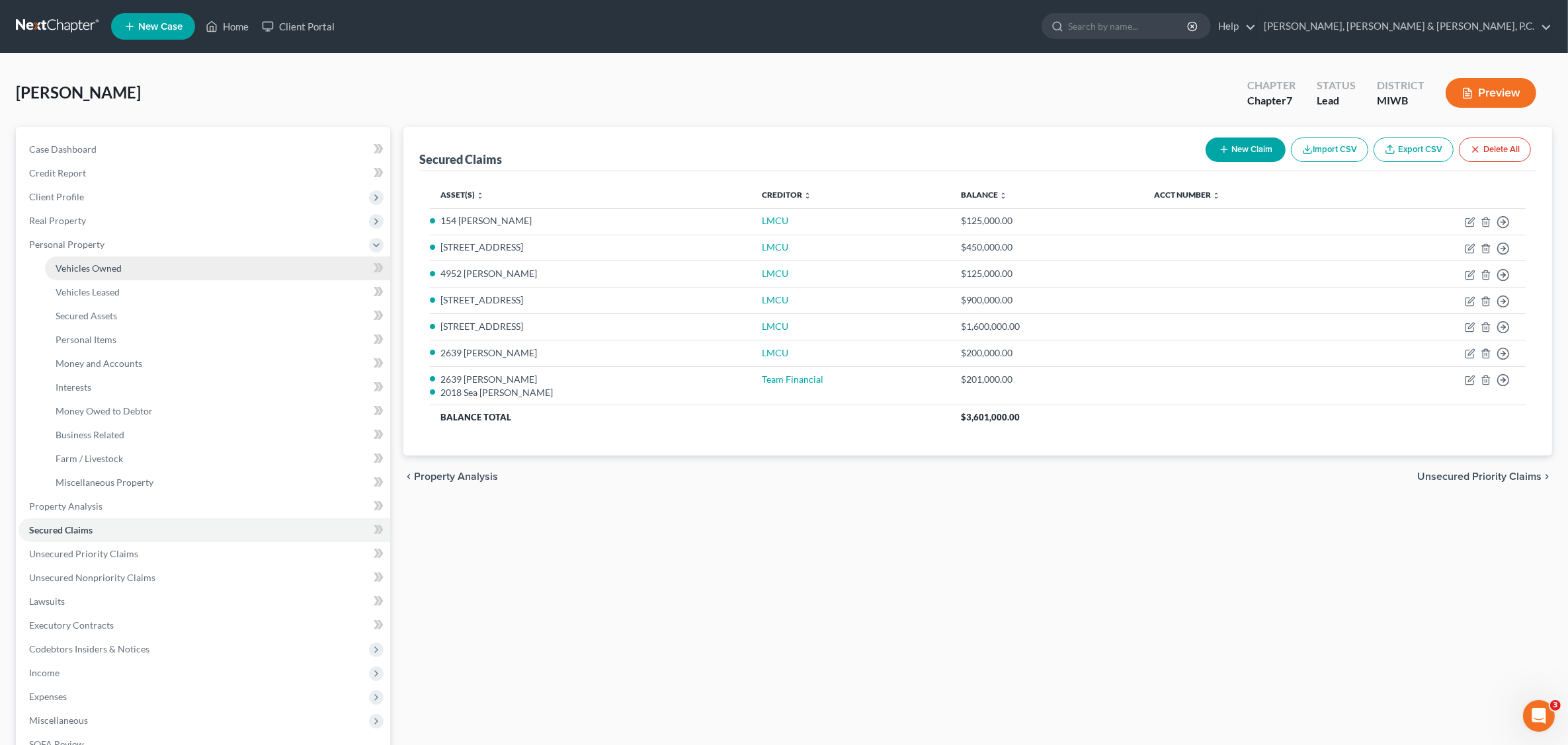
click at [133, 266] on link "Vehicles Owned" at bounding box center [218, 268] width 345 height 24
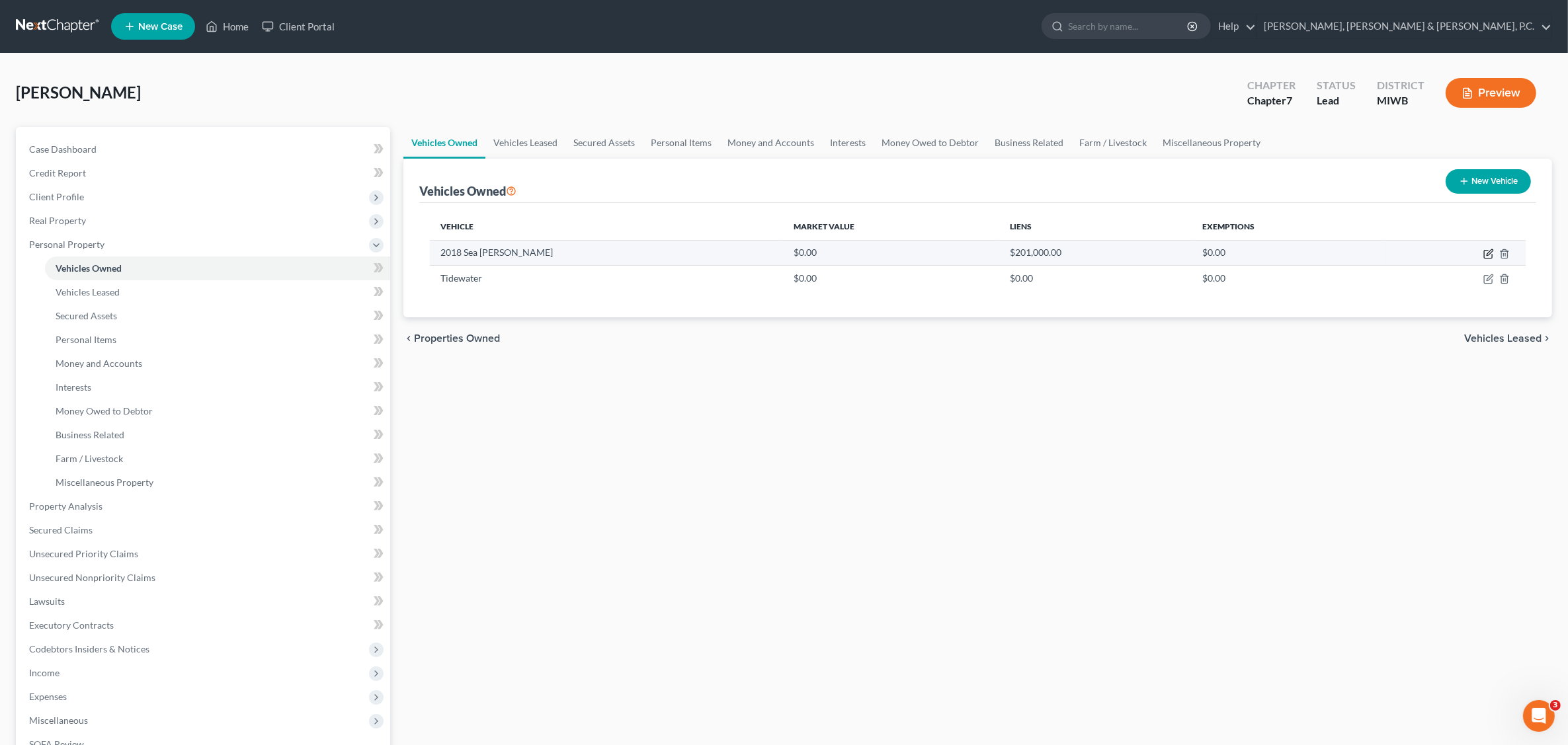
click at [1486, 252] on icon "button" at bounding box center [1488, 254] width 10 height 10
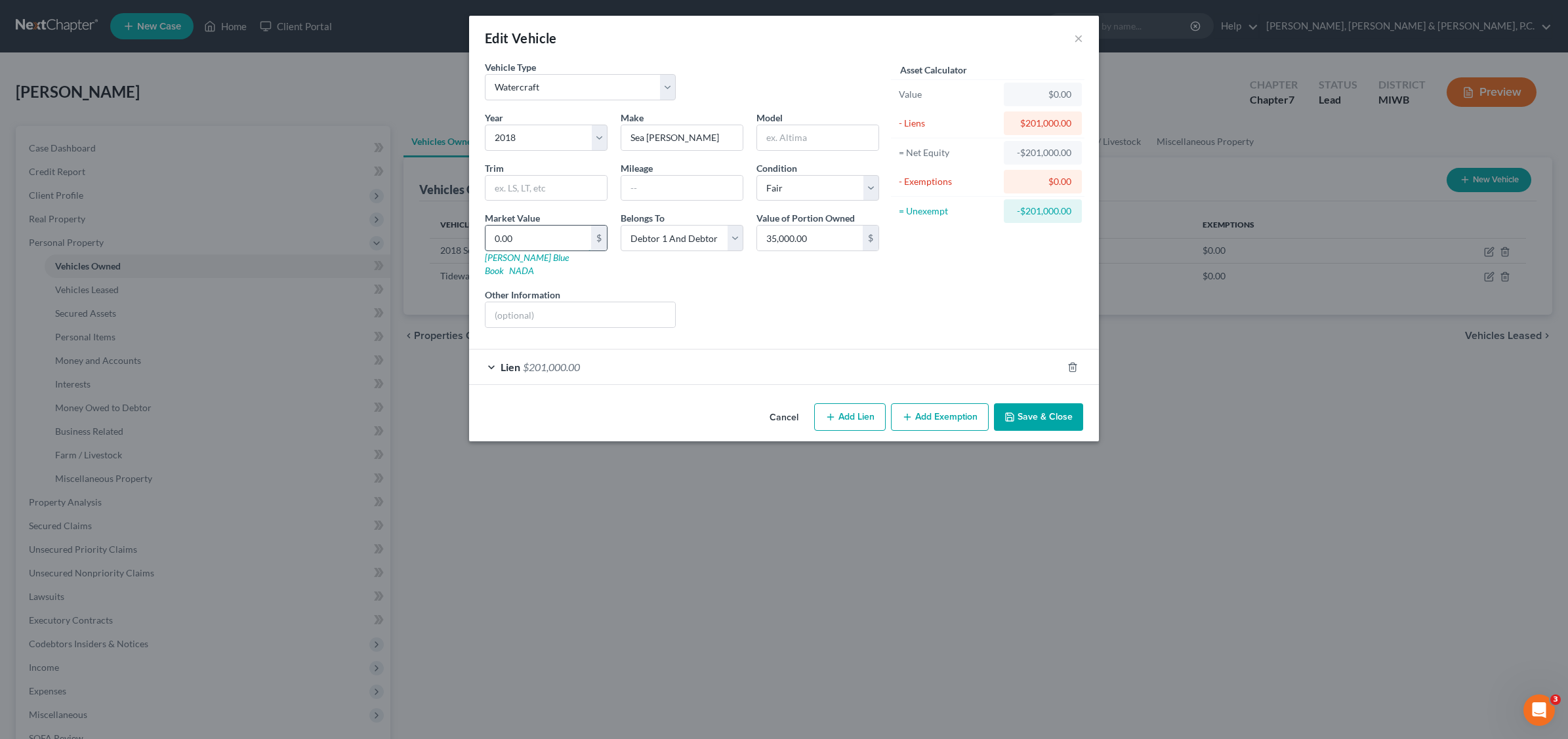
click at [581, 234] on input "0.00" at bounding box center [538, 238] width 106 height 25
click at [1061, 404] on button "Save & Close" at bounding box center [1039, 417] width 89 height 27
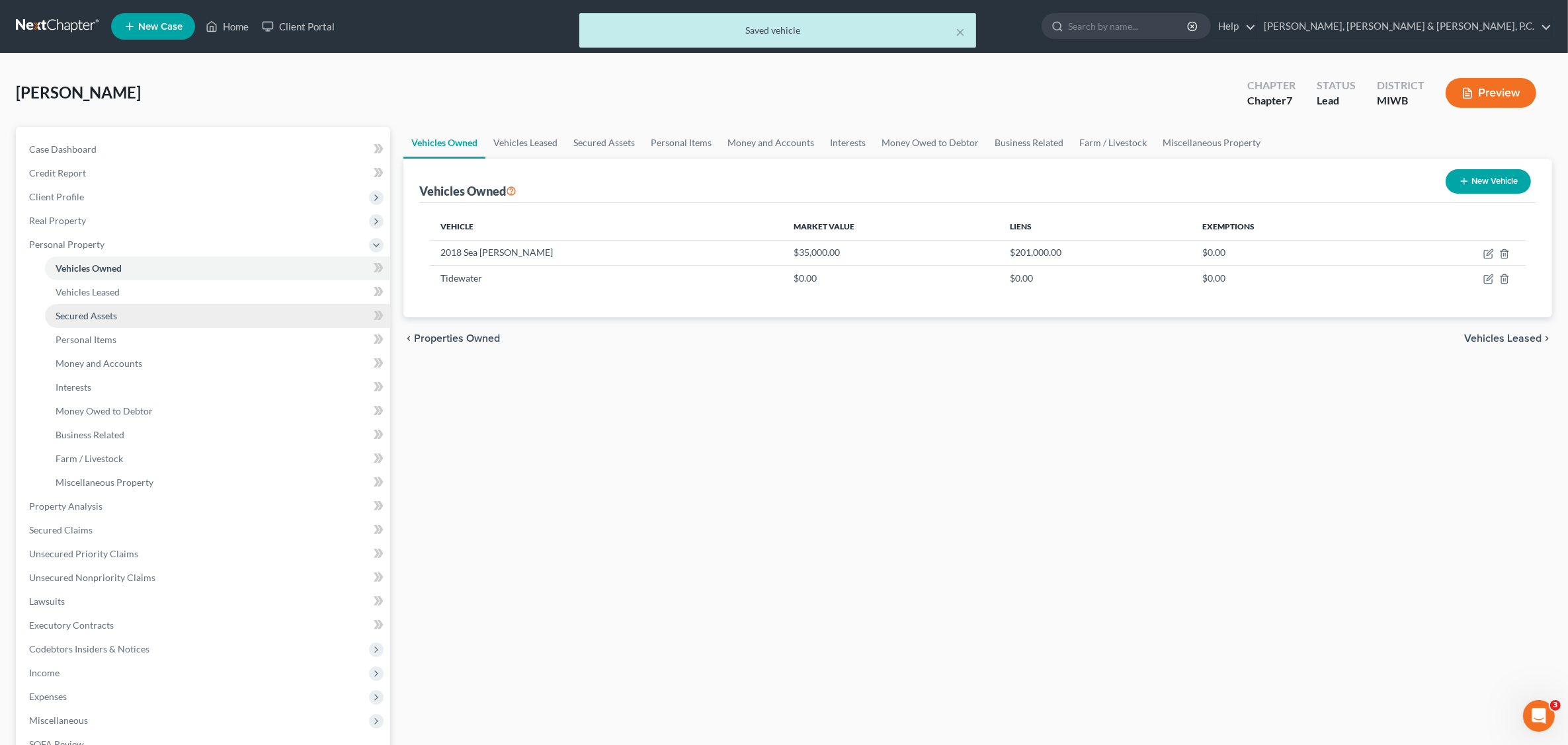
click at [94, 315] on span "Secured Assets" at bounding box center [86, 316] width 62 height 11
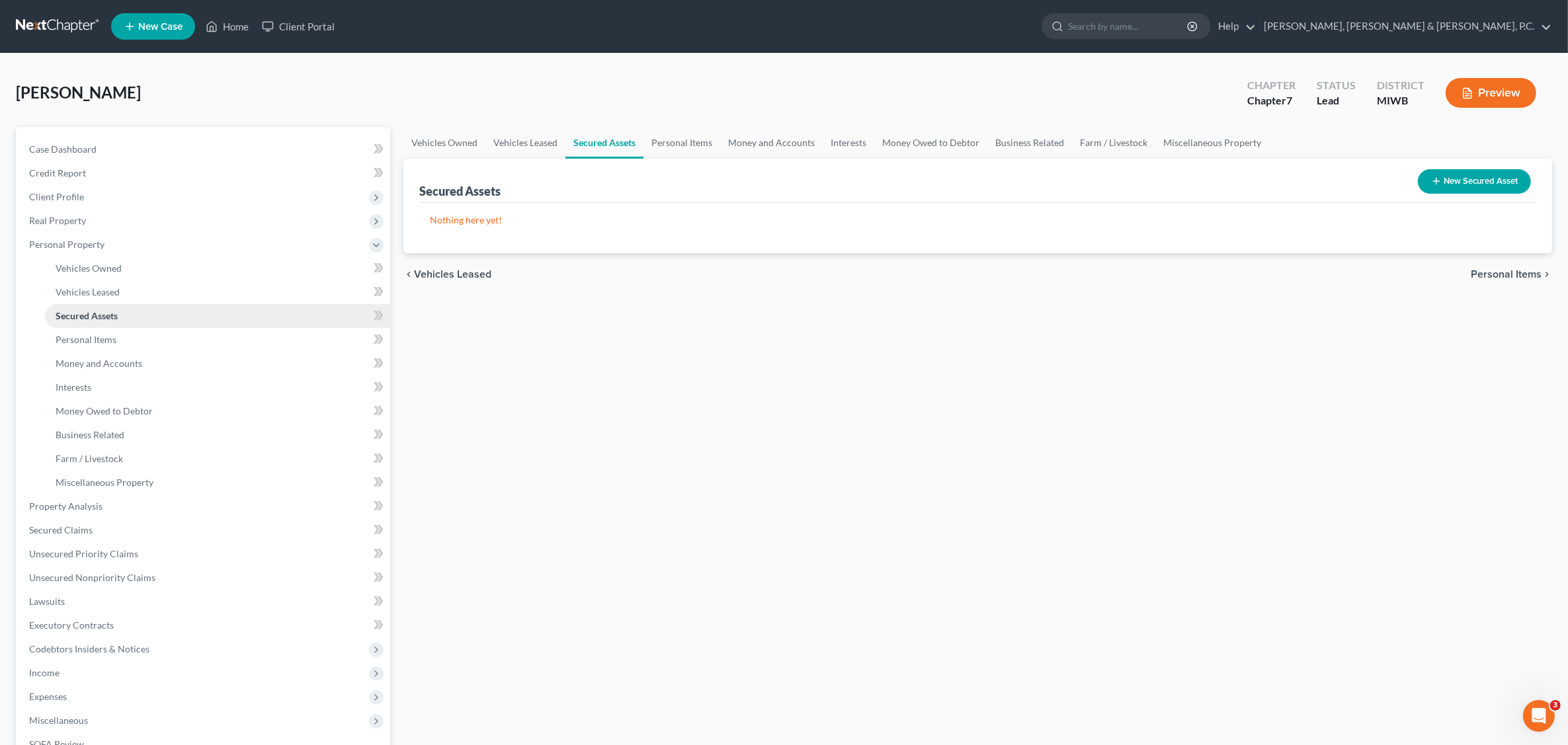
click at [114, 315] on span "Secured Assets" at bounding box center [87, 316] width 62 height 11
click at [84, 530] on span "Secured Claims" at bounding box center [61, 530] width 64 height 11
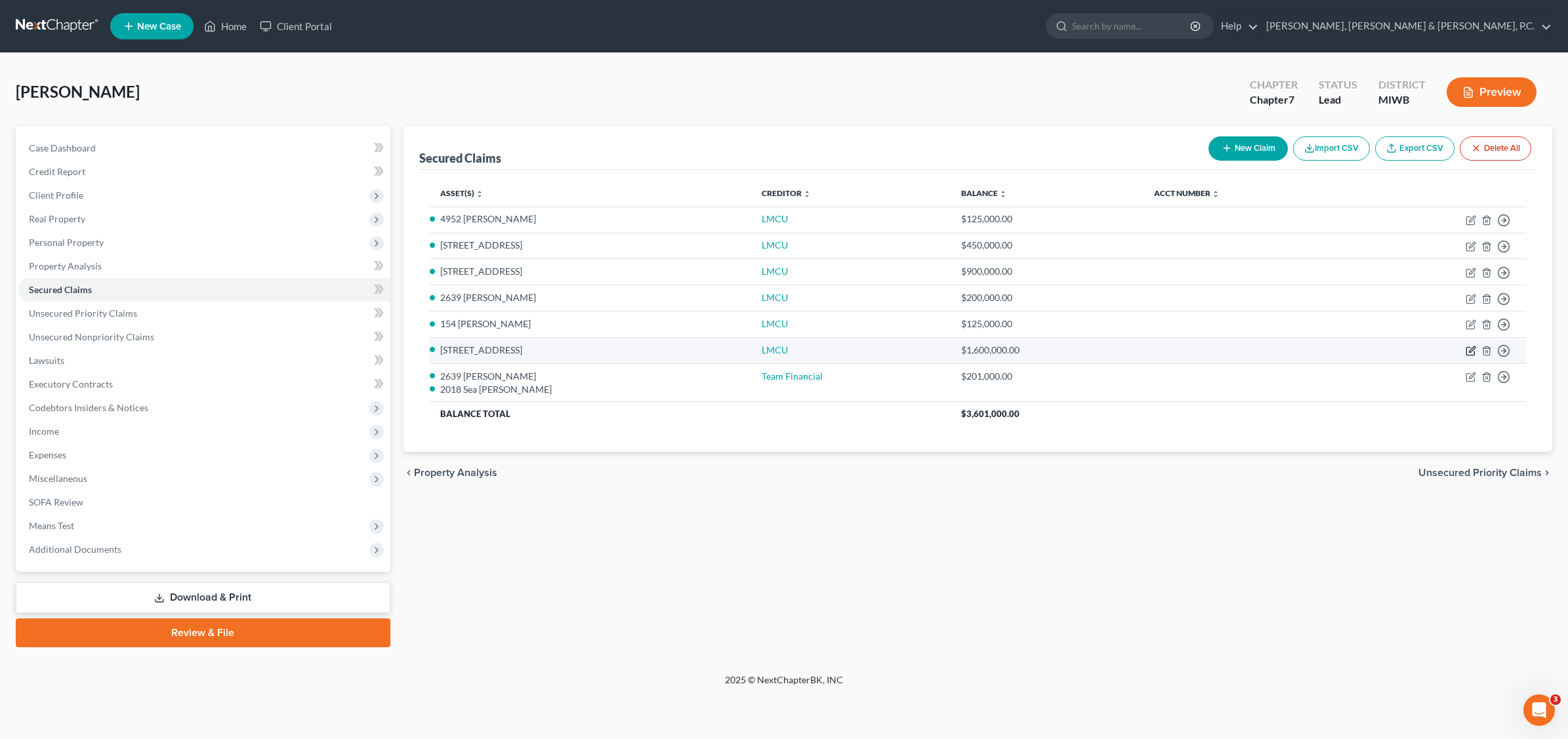
click at [1468, 349] on icon "button" at bounding box center [1470, 351] width 10 height 10
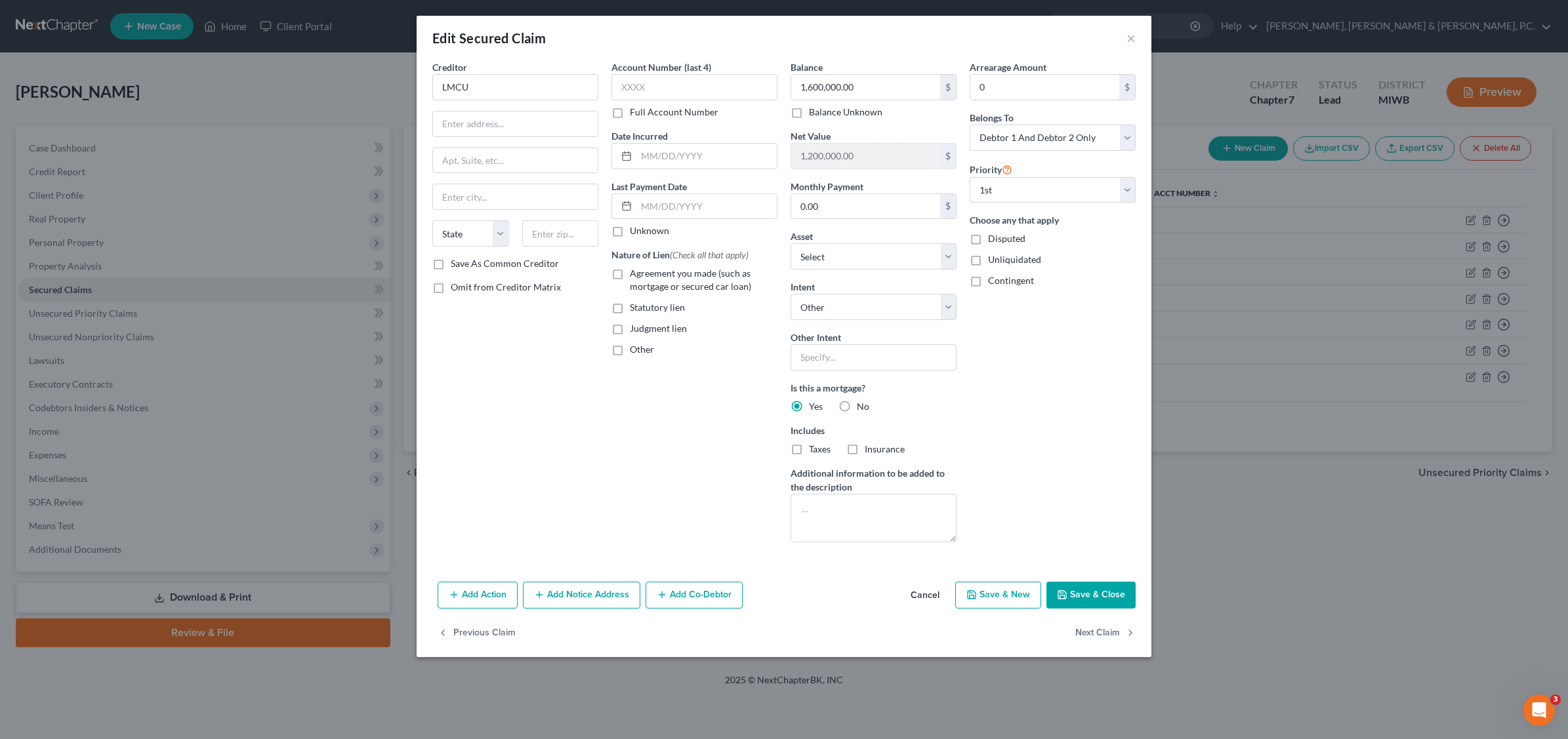
click at [1099, 594] on button "Save & Close" at bounding box center [1091, 595] width 89 height 27
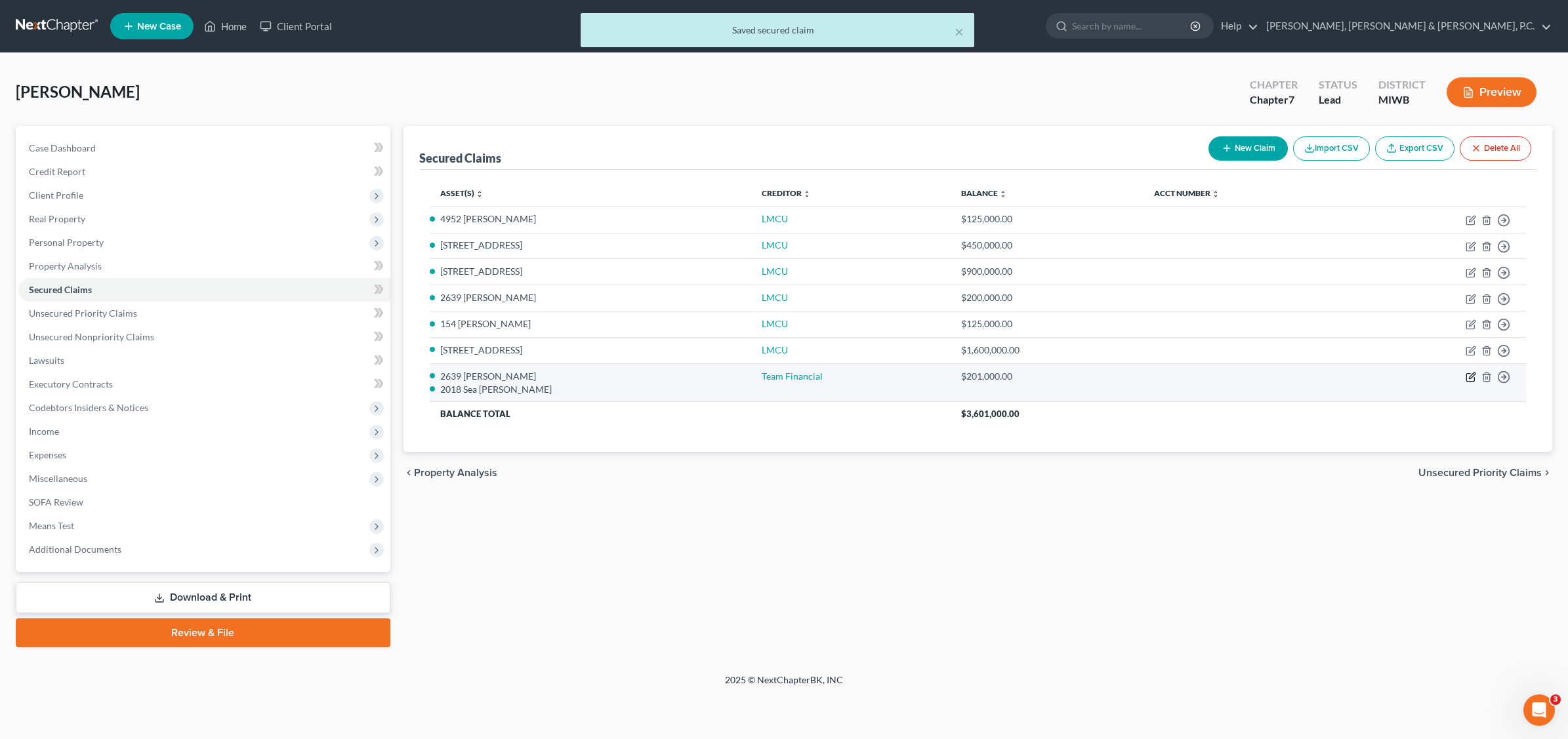
click at [1468, 376] on icon "button" at bounding box center [1470, 377] width 10 height 10
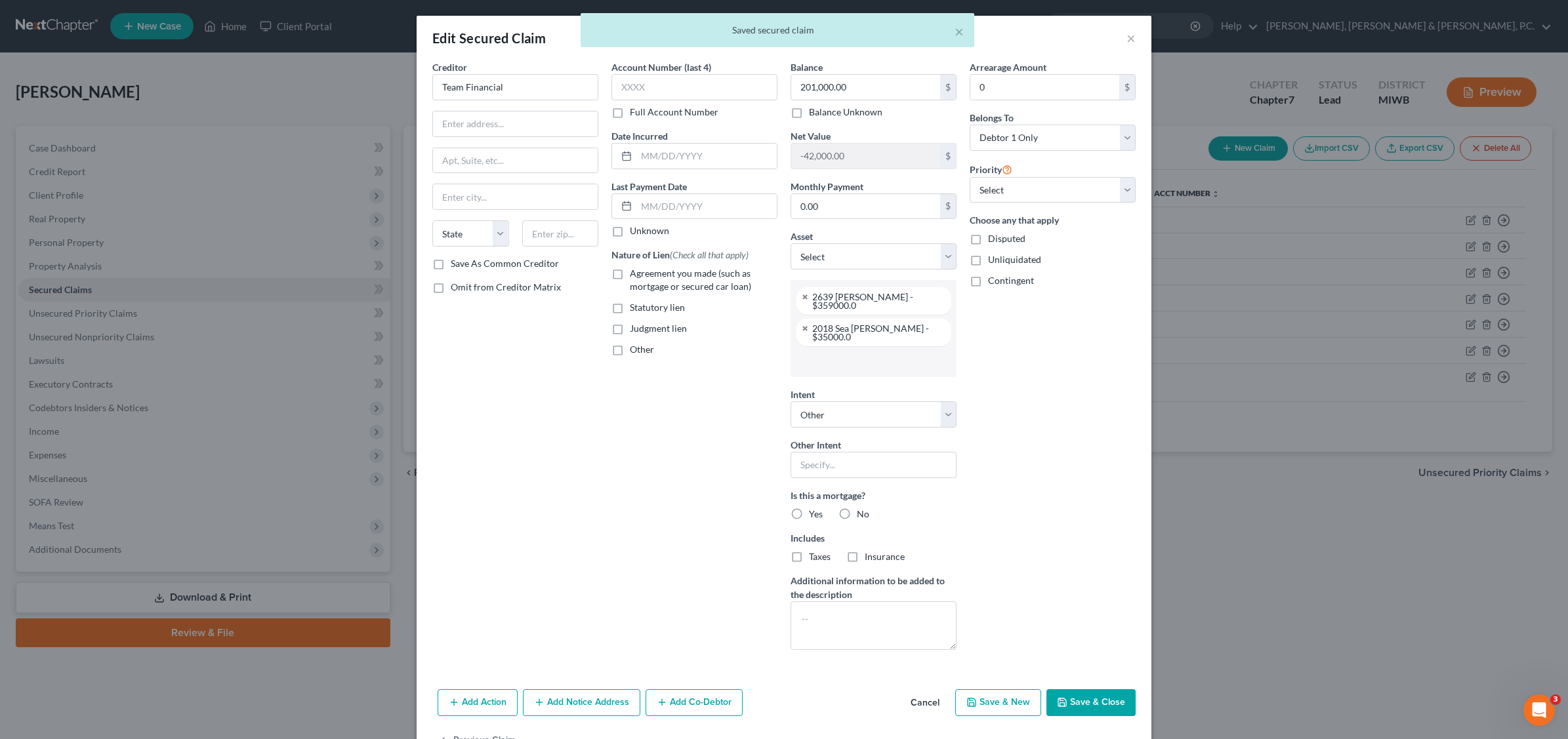
scroll to position [181, 0]
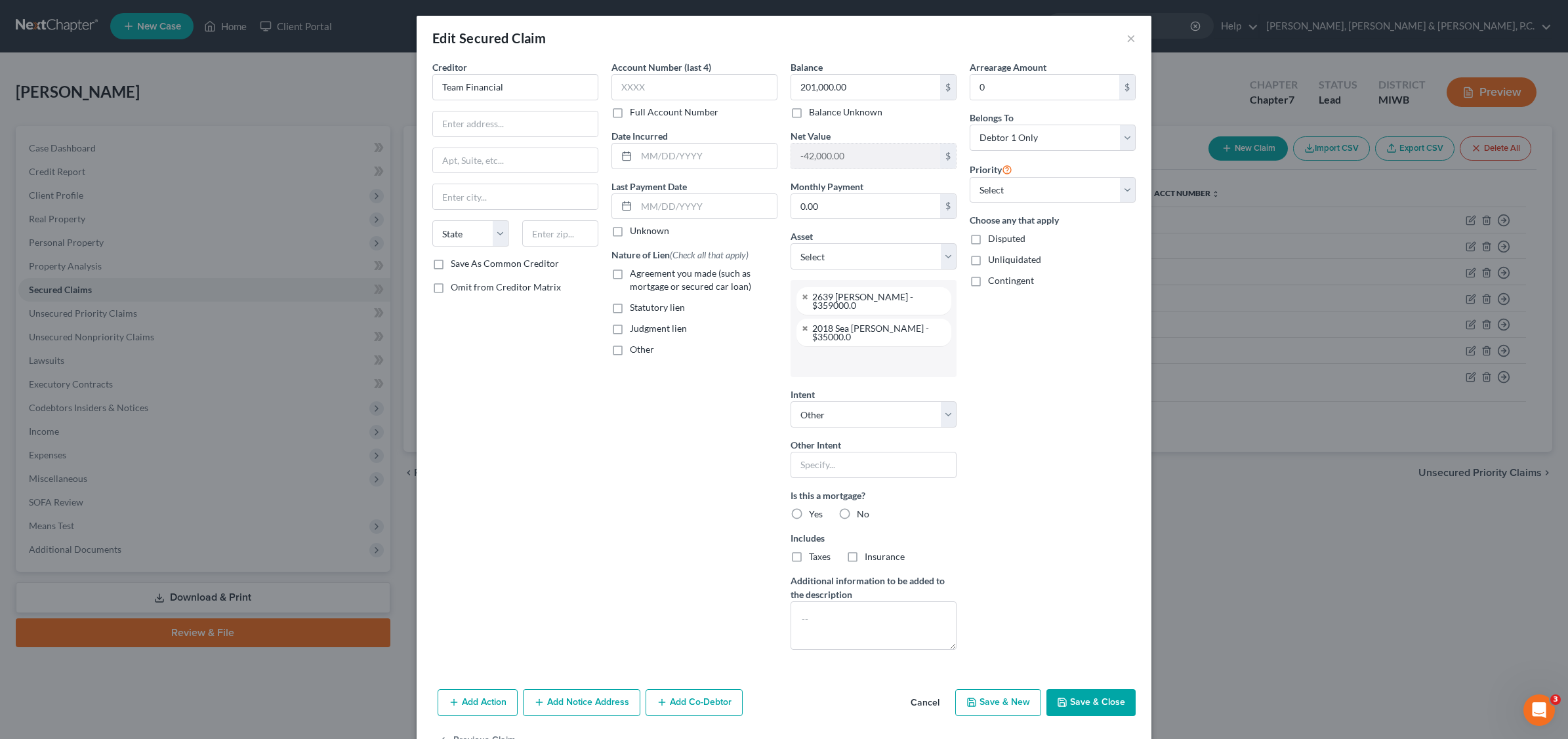
click at [1087, 690] on button "Save & Close" at bounding box center [1091, 703] width 89 height 27
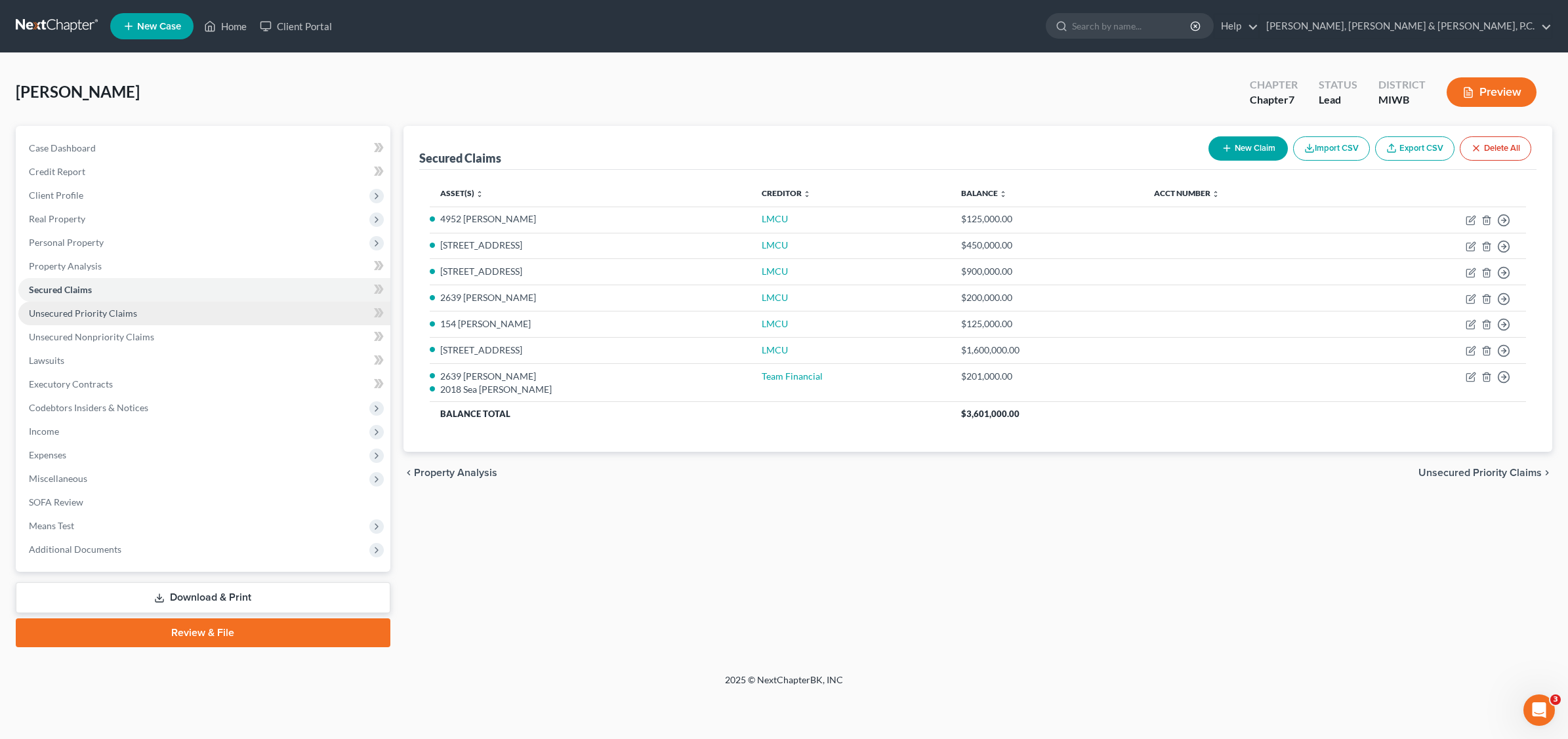
click at [129, 315] on span "Unsecured Priority Claims" at bounding box center [82, 313] width 108 height 11
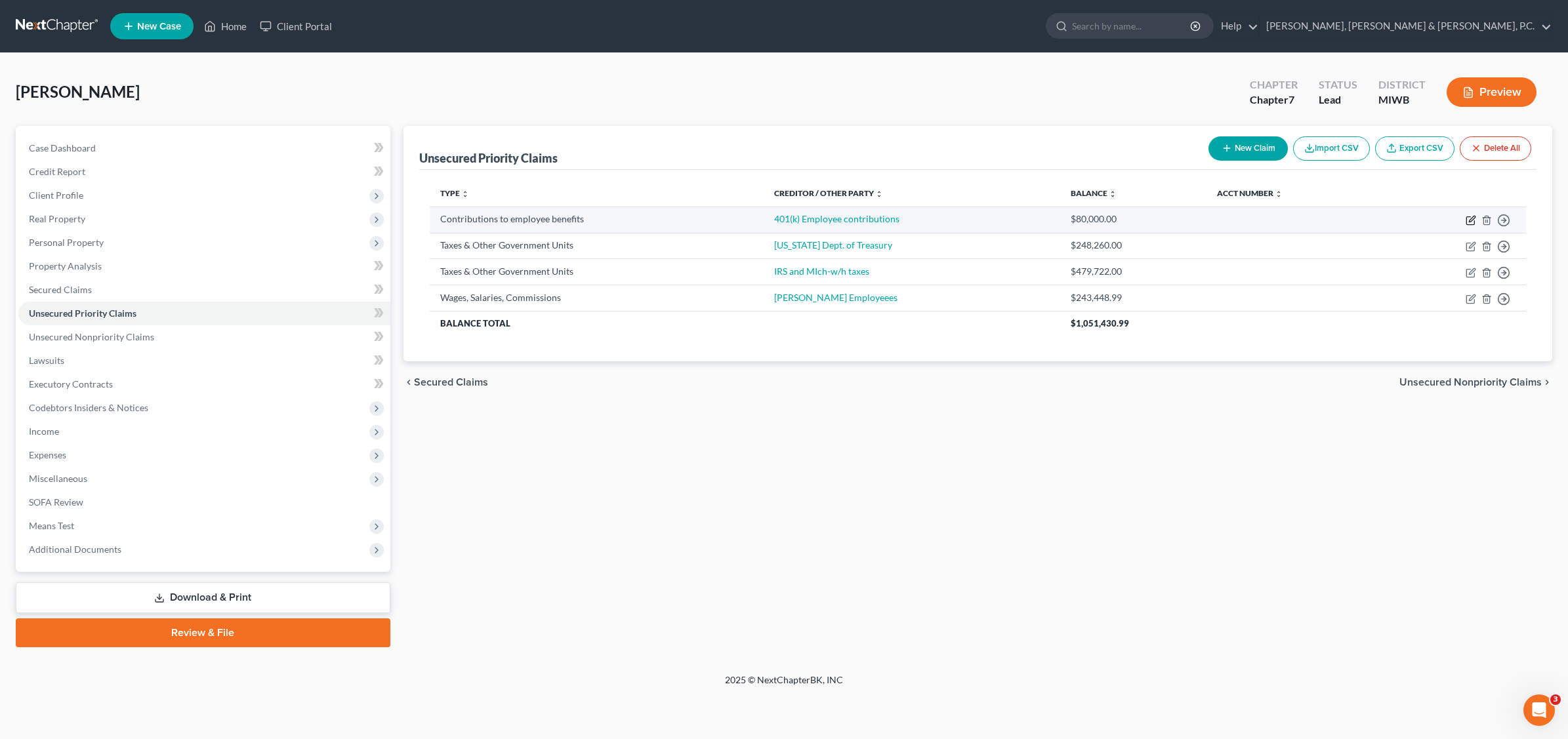
click at [1470, 217] on icon "button" at bounding box center [1470, 220] width 10 height 10
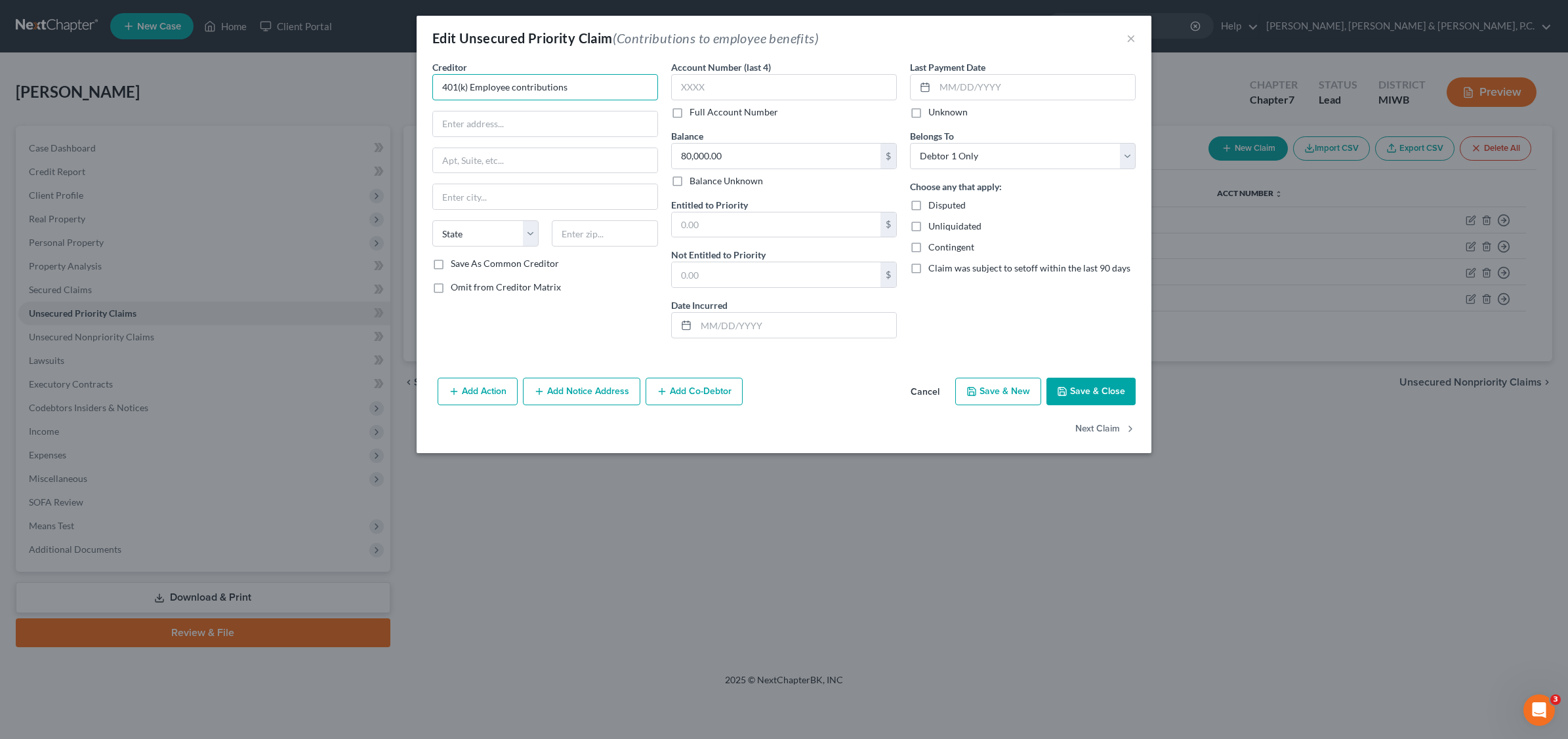
drag, startPoint x: 590, startPoint y: 86, endPoint x: 602, endPoint y: 82, distance: 12.6
click at [591, 84] on input "401(k) Employee contributions" at bounding box center [545, 87] width 225 height 26
click at [1094, 395] on button "Save & Close" at bounding box center [1091, 392] width 89 height 27
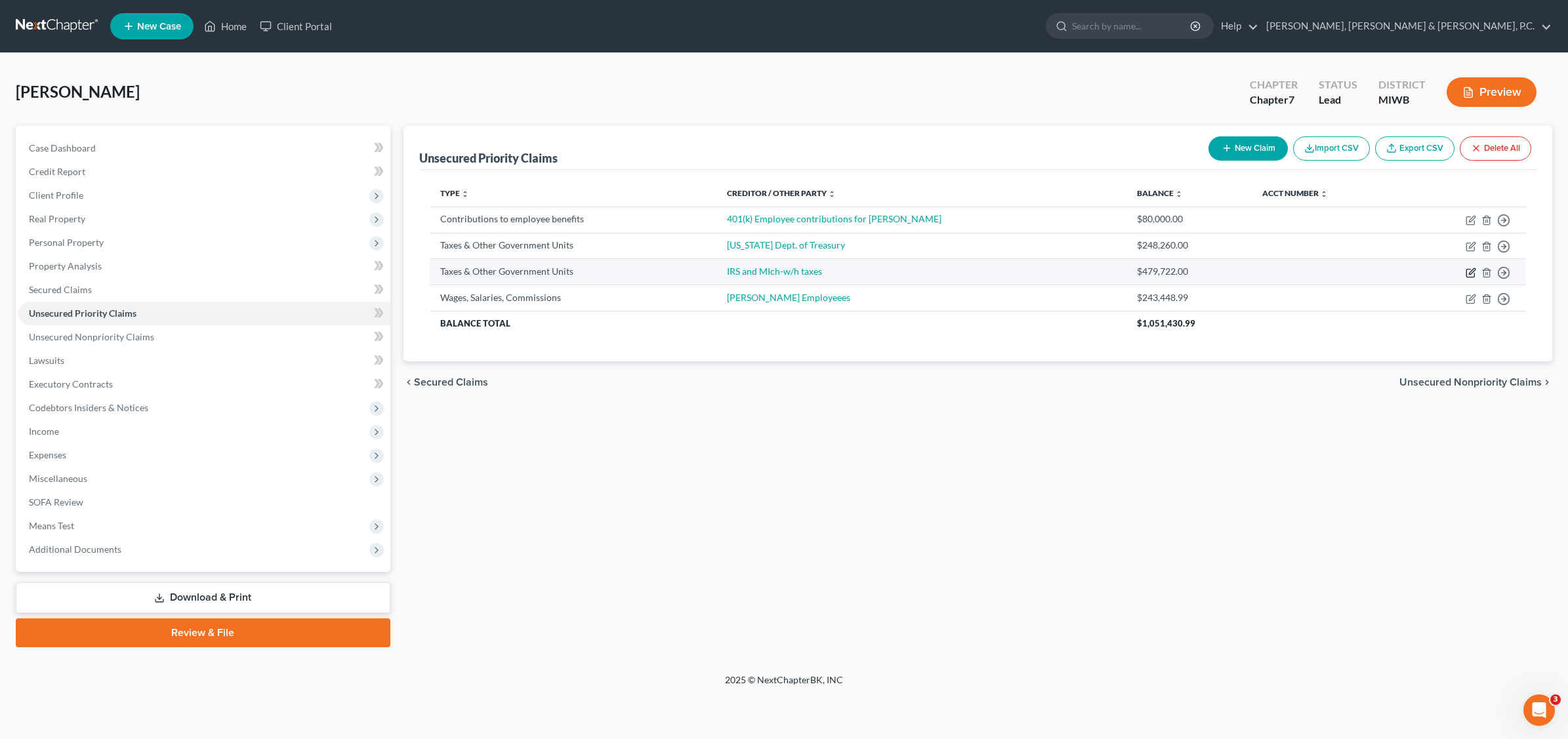
click at [1469, 272] on icon "button" at bounding box center [1470, 272] width 10 height 10
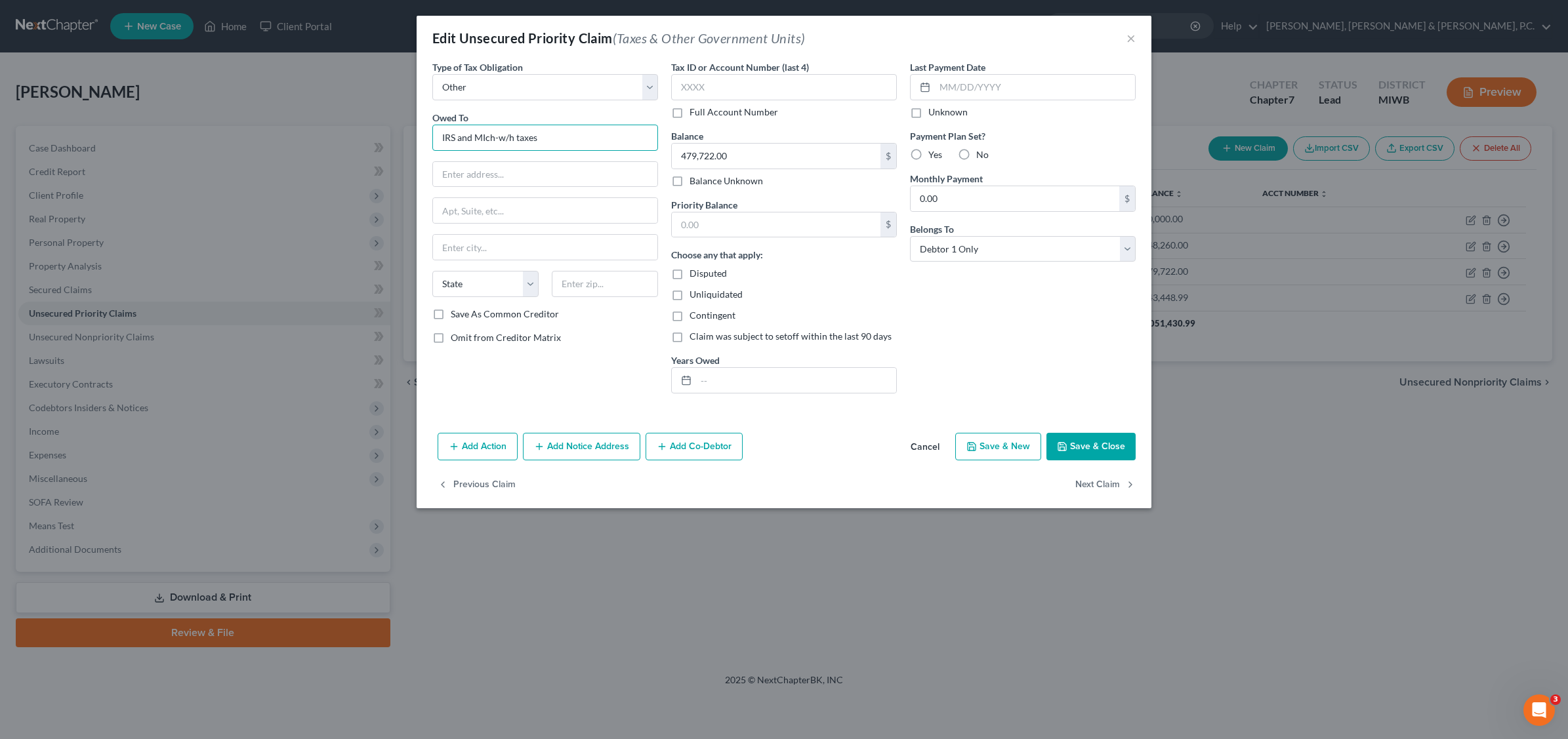
click at [558, 135] on input "IRS and MIch-w/h taxes" at bounding box center [545, 137] width 225 height 26
drag, startPoint x: 689, startPoint y: 152, endPoint x: 706, endPoint y: 144, distance: 18.8
click at [689, 153] on input "479,722.00" at bounding box center [775, 156] width 208 height 25
click at [1087, 445] on button "Save & Close" at bounding box center [1091, 447] width 89 height 27
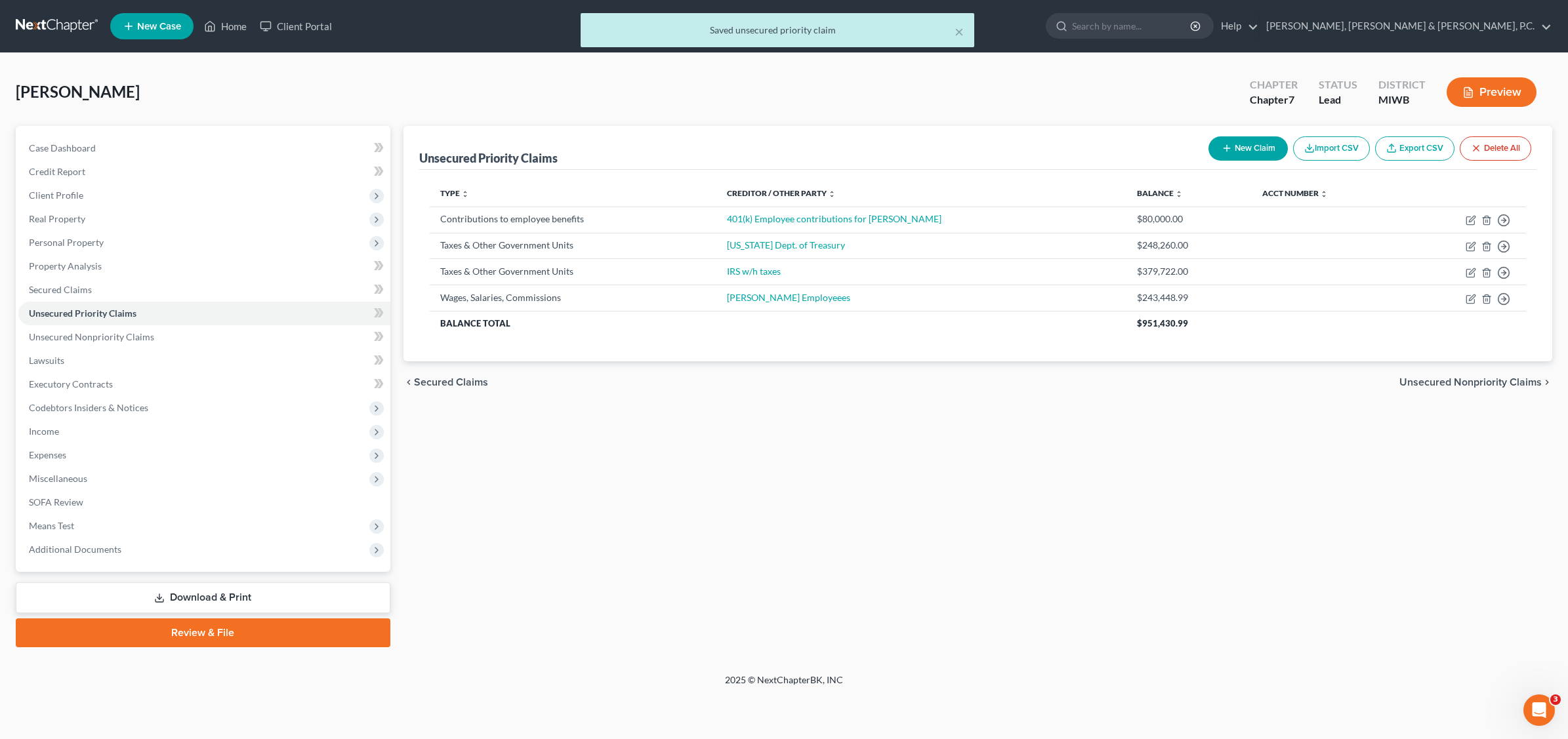
click at [1230, 142] on button "New Claim" at bounding box center [1248, 148] width 79 height 24
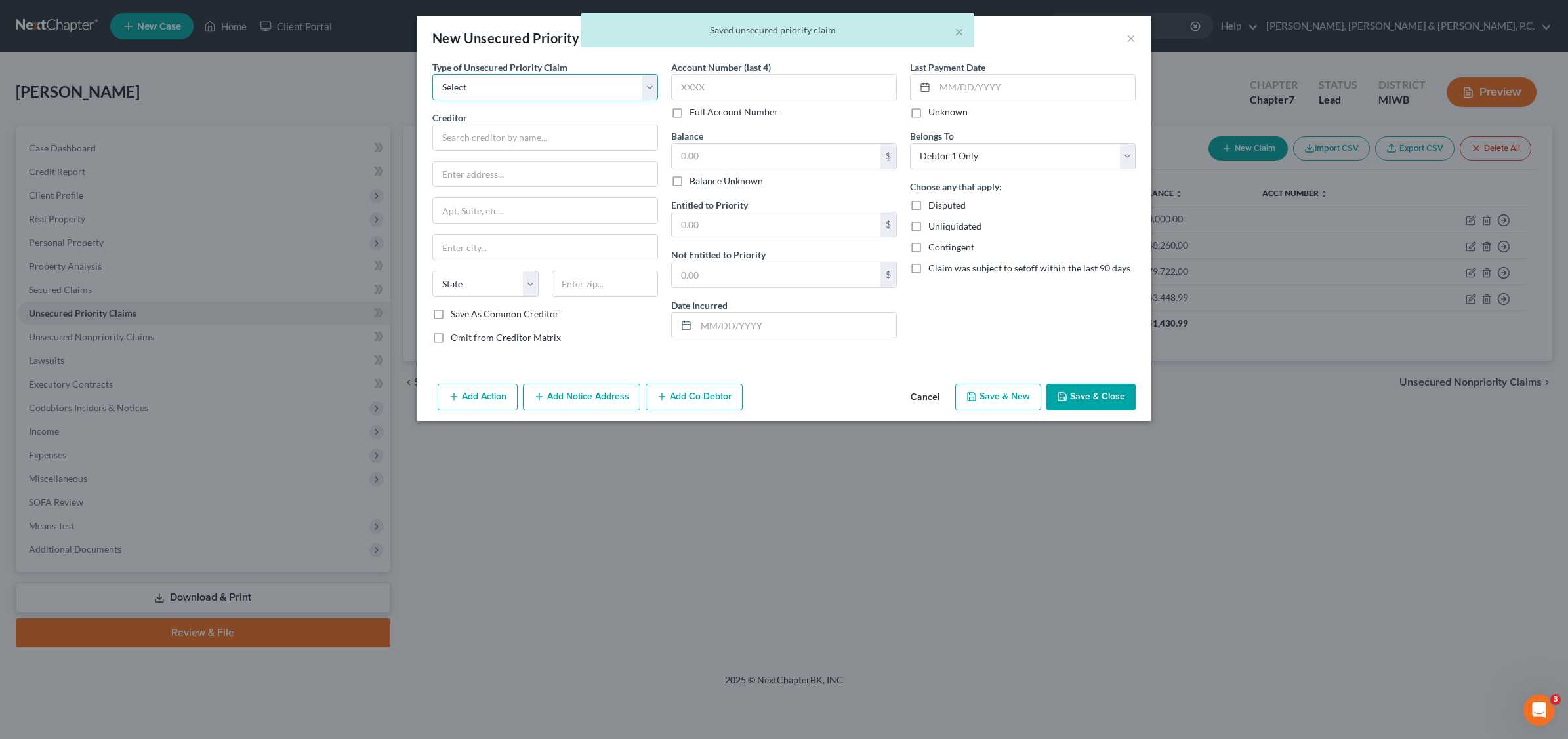
click at [650, 83] on select "Select Taxes & Other Government Units Domestic Support Obligations Extensions o…" at bounding box center [545, 87] width 225 height 26
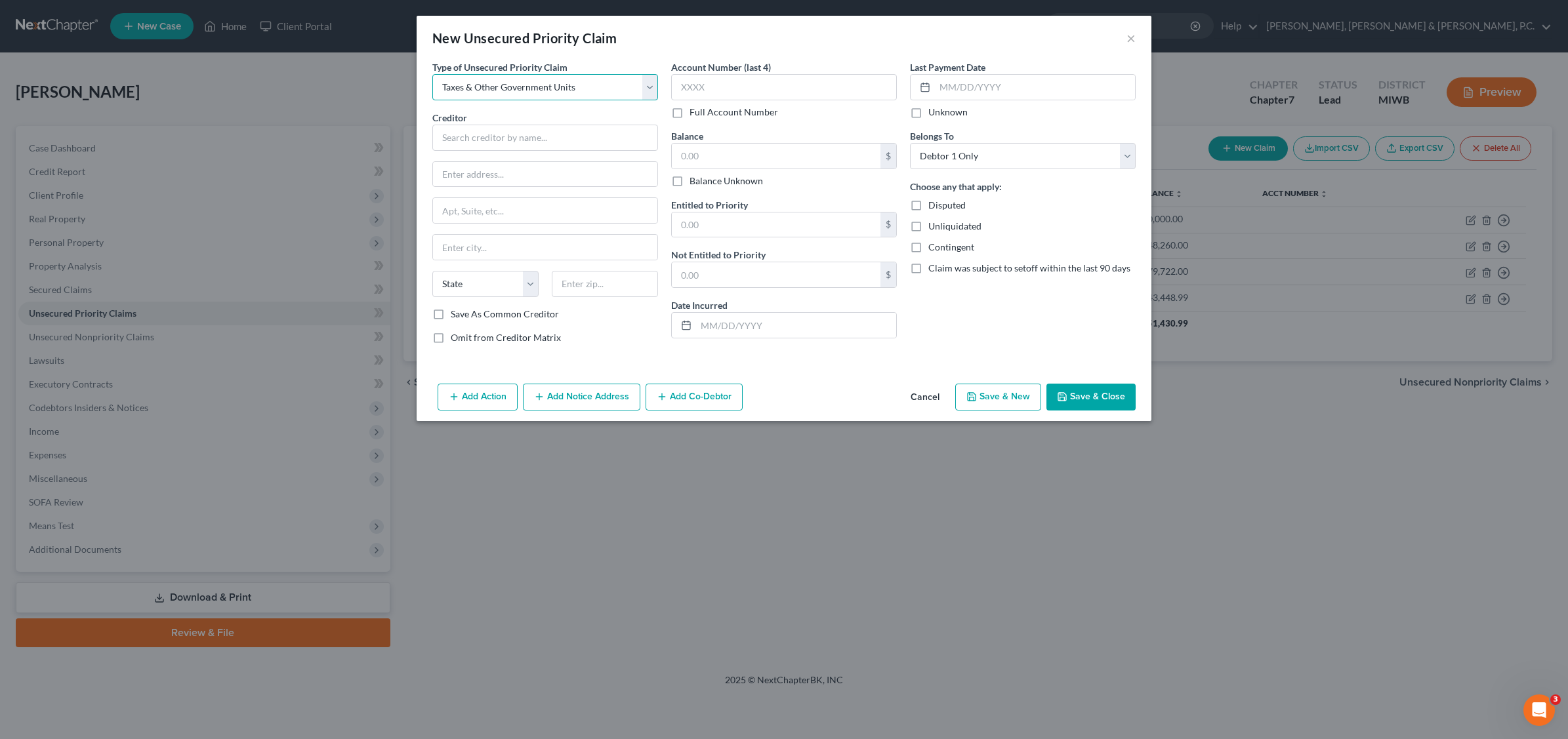
click at [432, 74] on select "Select Taxes & Other Government Units Domestic Support Obligations Extensions o…" at bounding box center [545, 87] width 225 height 26
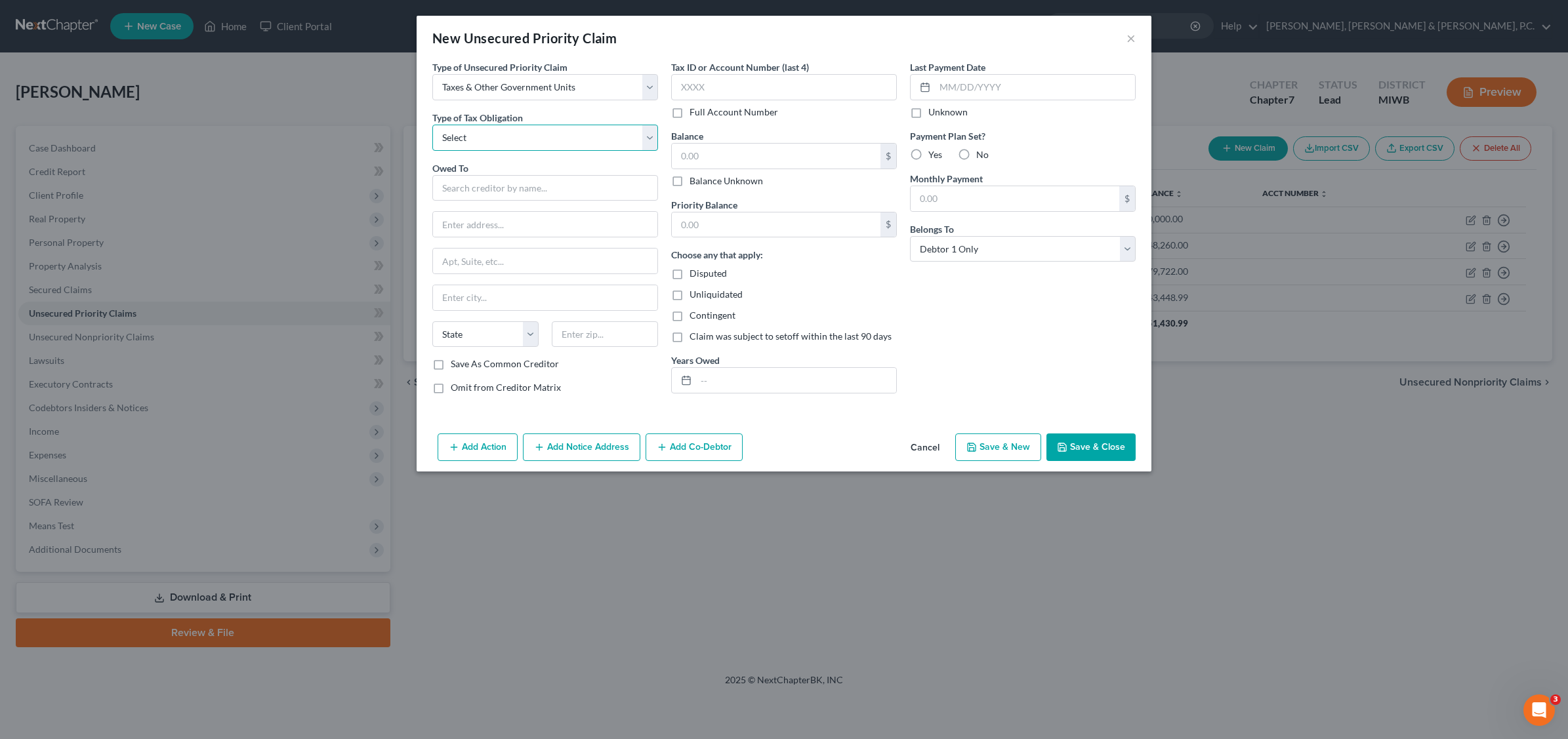
click at [651, 132] on select "Select Federal City State Franchise Tax Board Other" at bounding box center [545, 137] width 225 height 26
click at [432, 124] on select "Select Federal City State Franchise Tax Board Other" at bounding box center [545, 137] width 225 height 26
click at [486, 190] on input "text" at bounding box center [545, 188] width 225 height 26
click at [730, 151] on input "text" at bounding box center [775, 156] width 208 height 25
click at [718, 220] on input "text" at bounding box center [775, 225] width 208 height 25
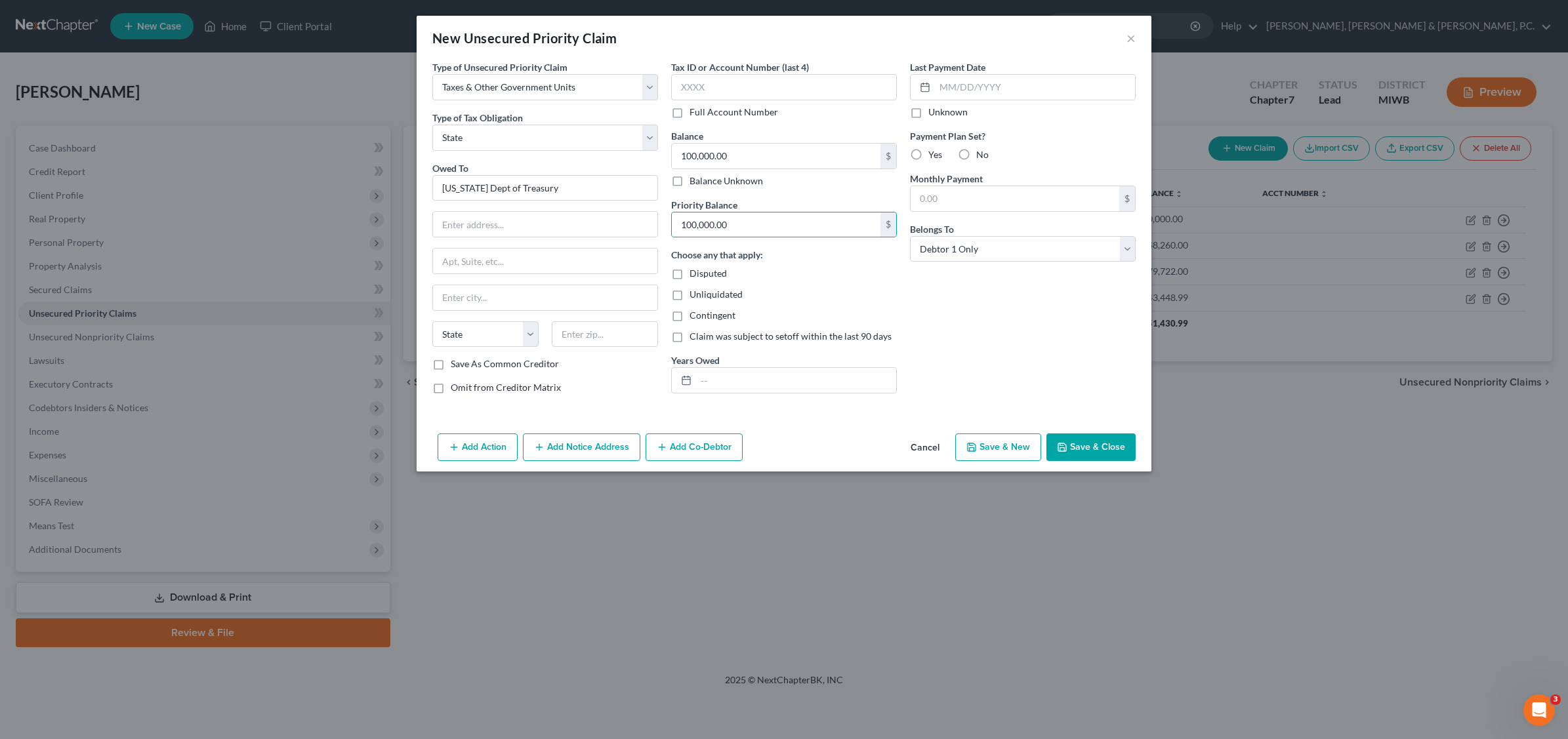
click at [1095, 456] on button "Save & Close" at bounding box center [1091, 448] width 89 height 27
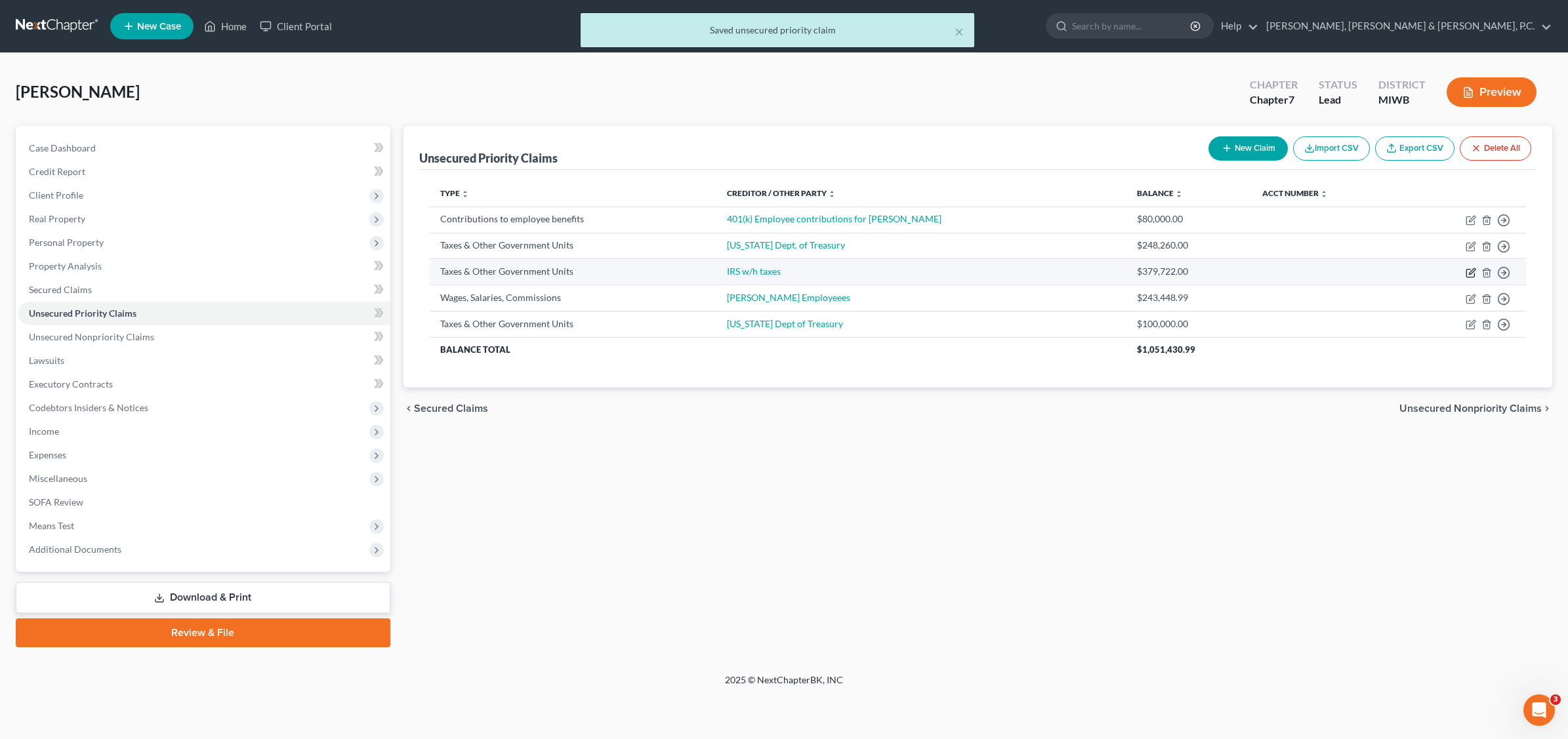
click at [1468, 269] on icon "button" at bounding box center [1470, 272] width 10 height 10
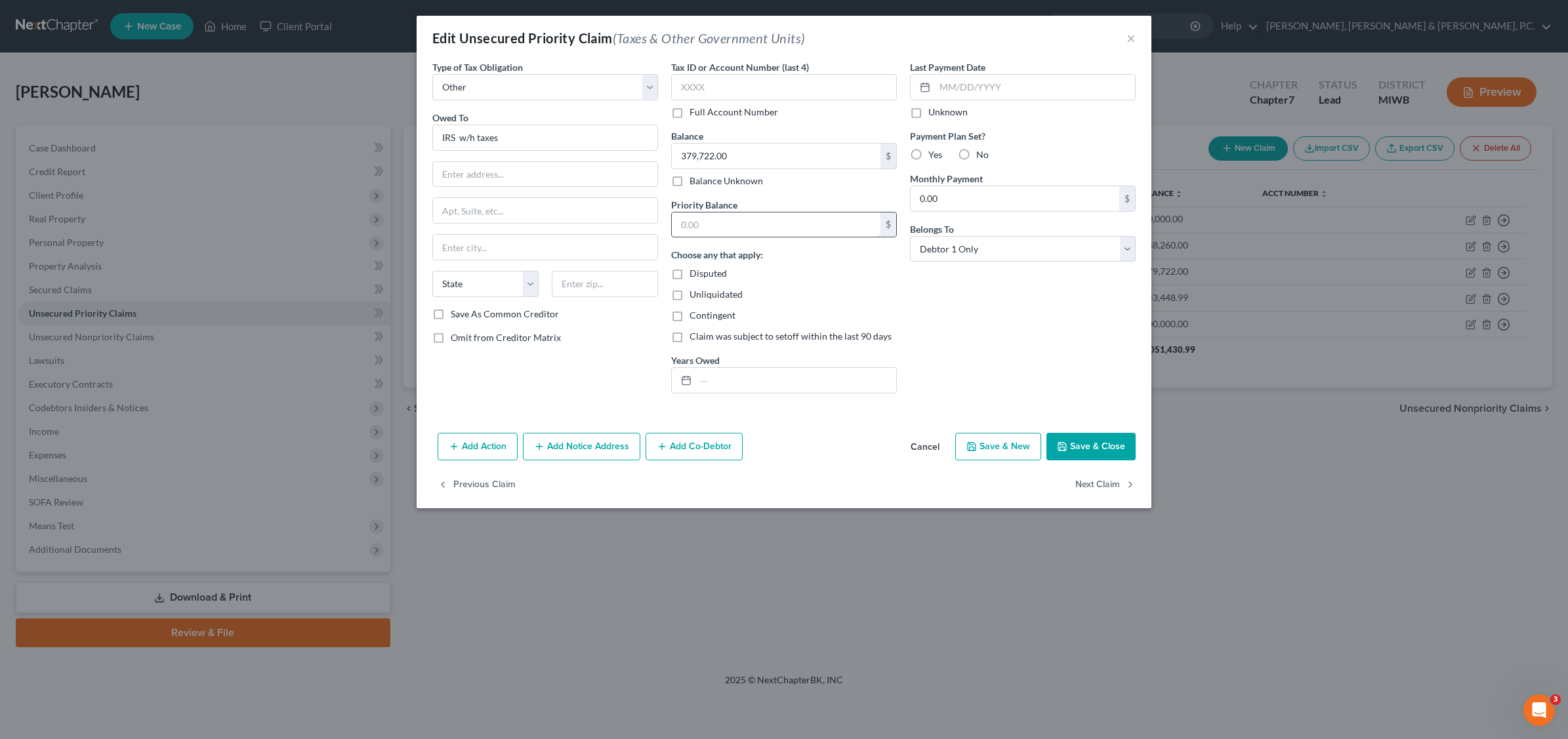
click at [722, 220] on input "text" at bounding box center [775, 225] width 208 height 25
click at [1090, 450] on button "Save & Close" at bounding box center [1091, 447] width 89 height 27
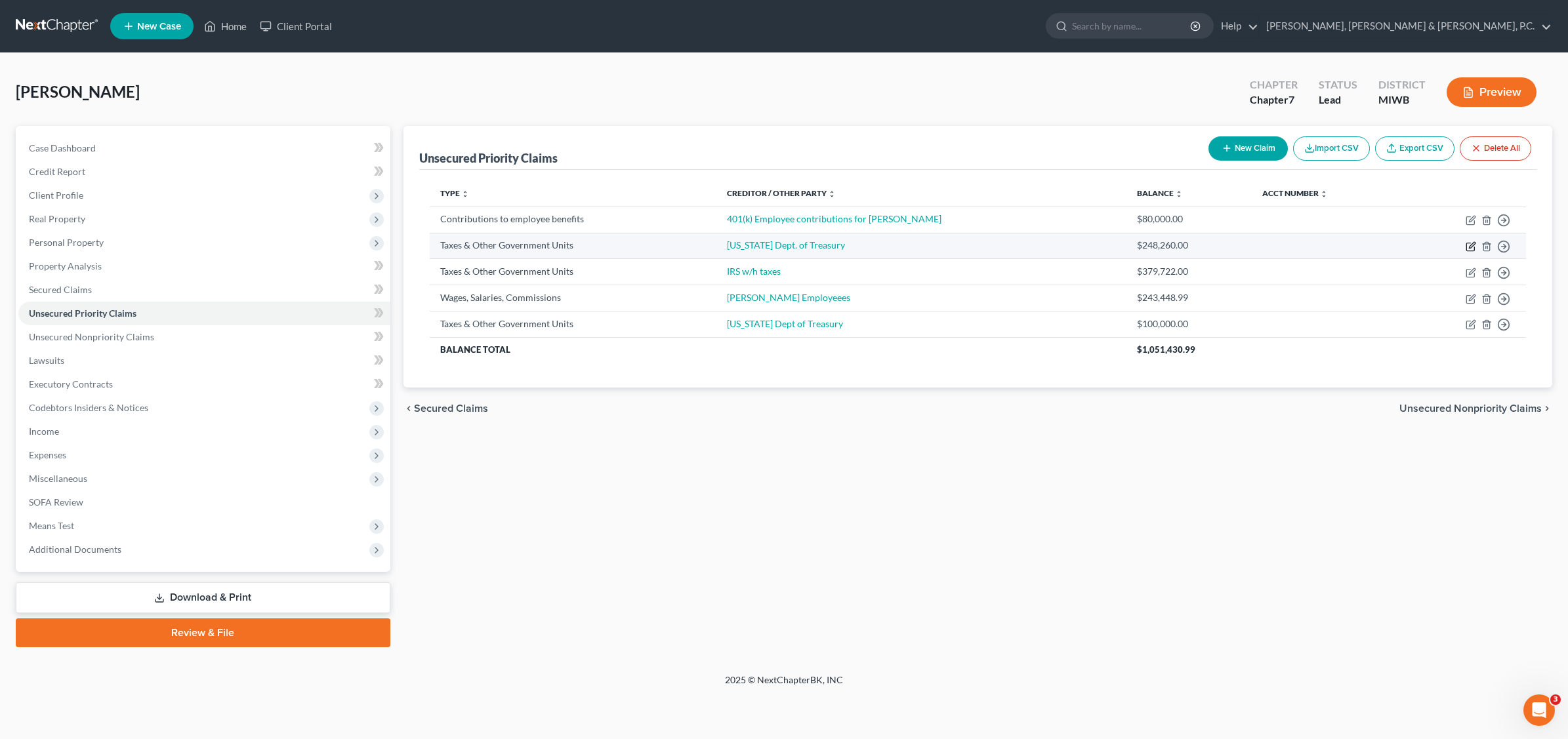
click at [1468, 244] on icon "button" at bounding box center [1470, 246] width 10 height 10
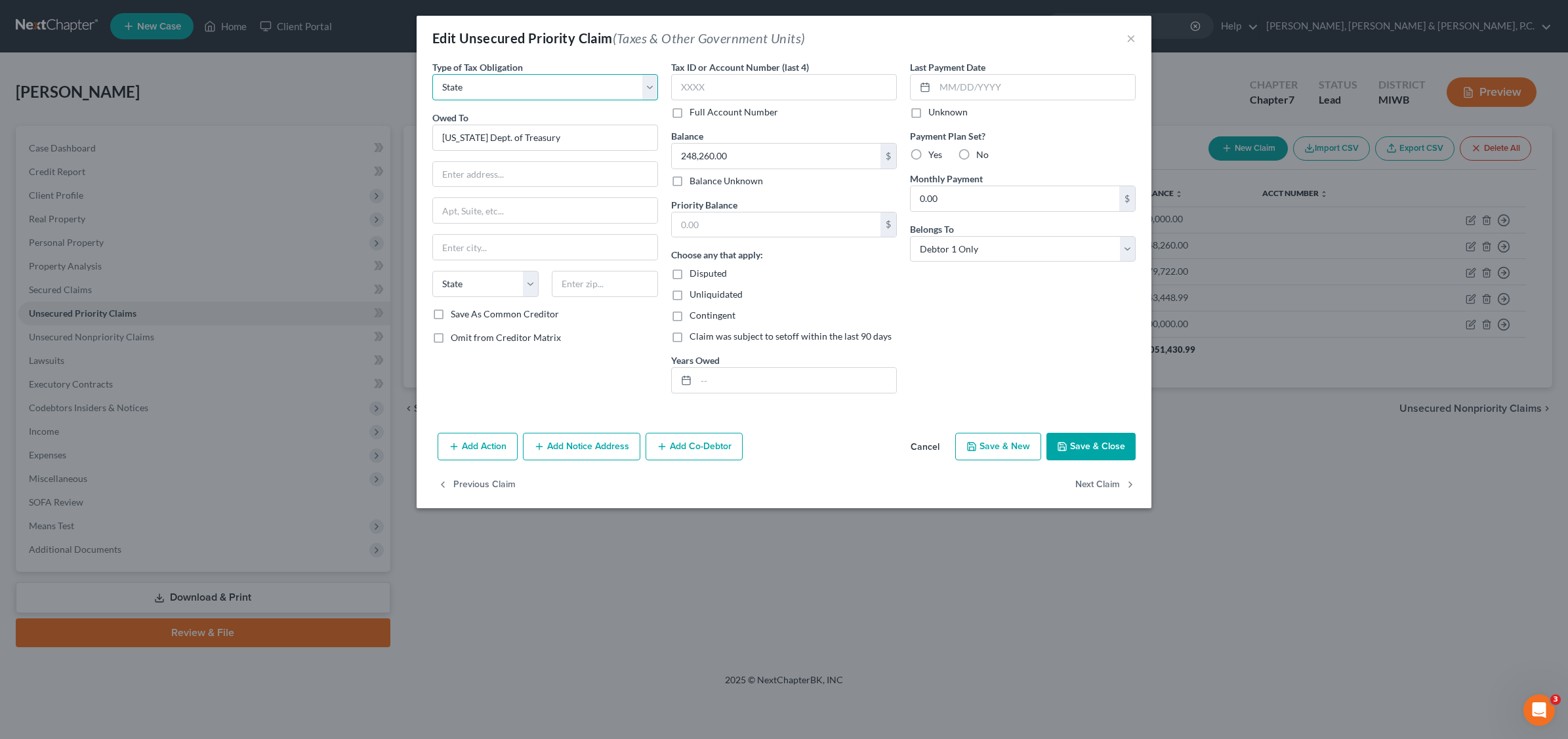
click at [651, 82] on select "Select Federal City State Franchise Tax Board Other" at bounding box center [545, 87] width 225 height 26
click at [432, 74] on select "Select Federal City State Franchise Tax Board Other" at bounding box center [545, 87] width 225 height 26
click at [492, 172] on input "text" at bounding box center [545, 175] width 224 height 25
click at [495, 168] on input "Sales Taxes" at bounding box center [545, 175] width 224 height 25
click at [722, 223] on input "text" at bounding box center [775, 225] width 208 height 25
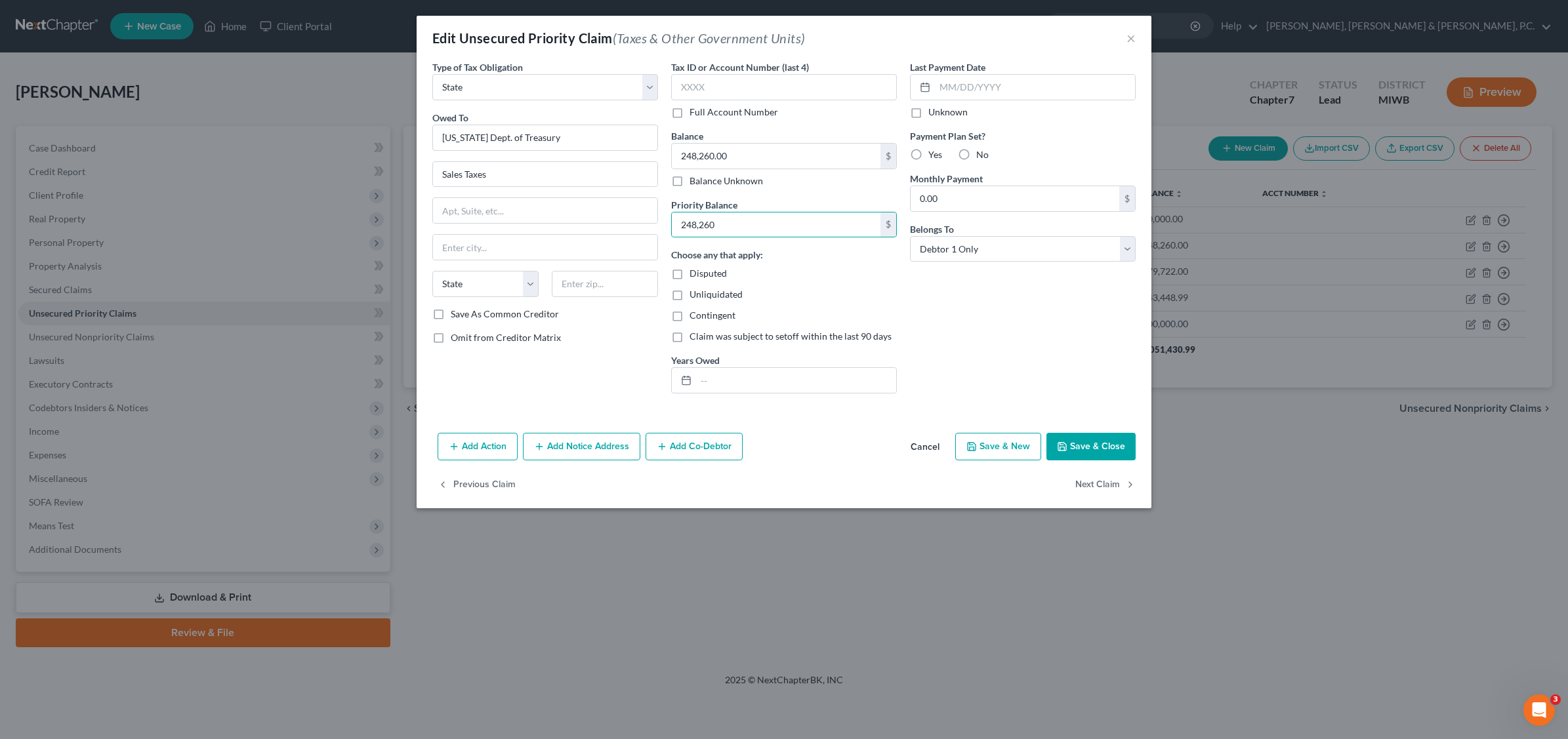
click at [1090, 441] on button "Save & Close" at bounding box center [1091, 447] width 89 height 27
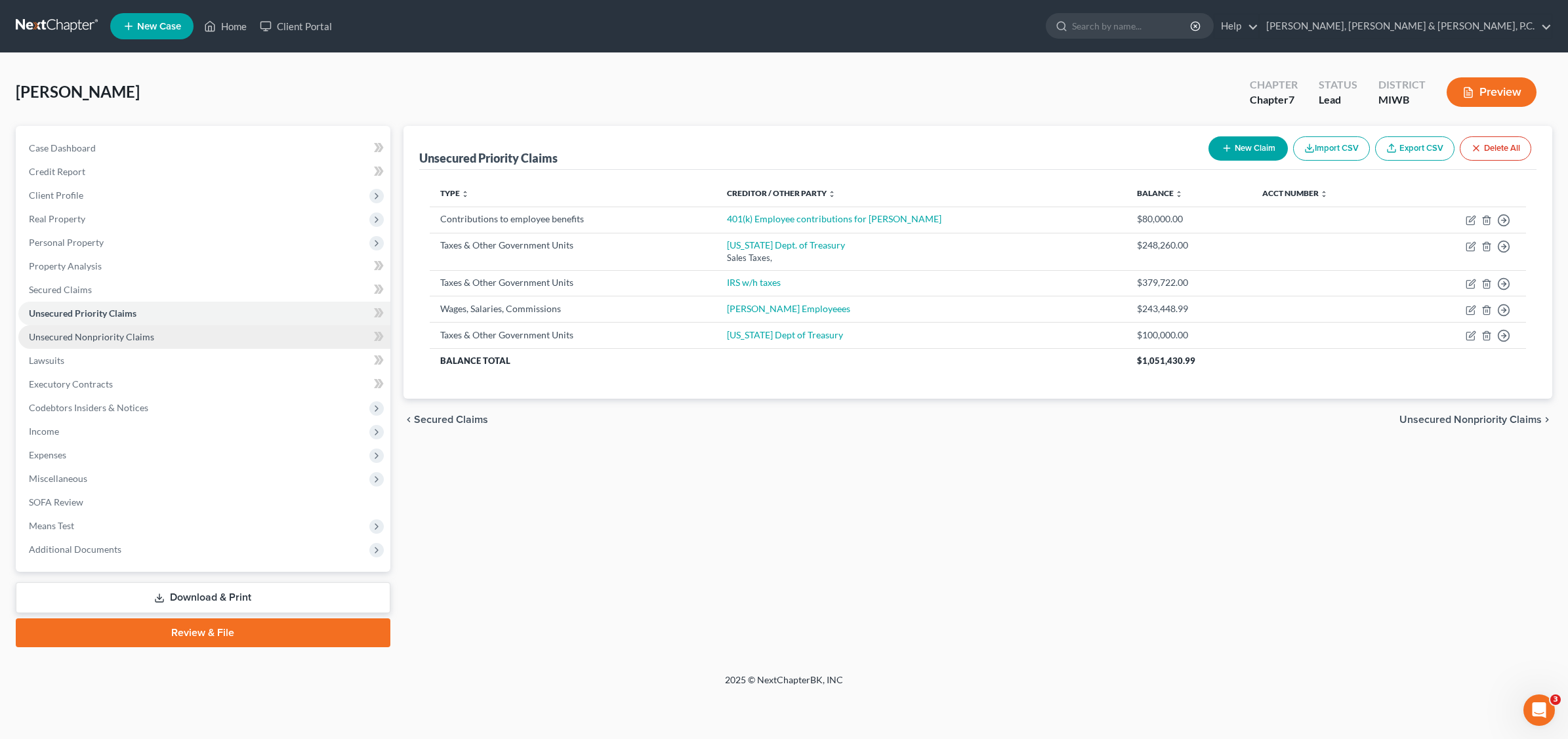
click at [107, 333] on span "Unsecured Nonpriority Claims" at bounding box center [91, 337] width 125 height 11
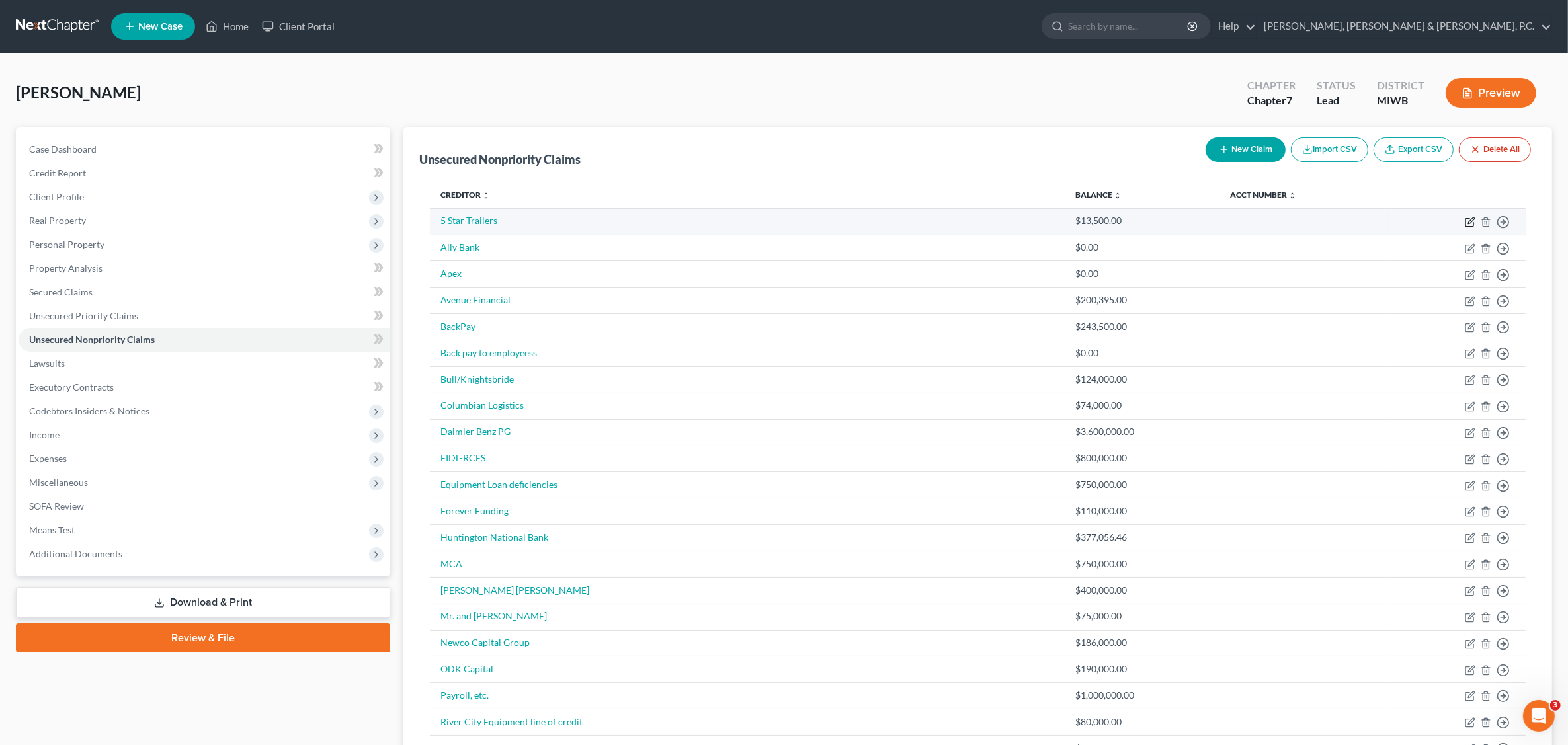
click at [1465, 225] on icon "button" at bounding box center [1470, 222] width 10 height 10
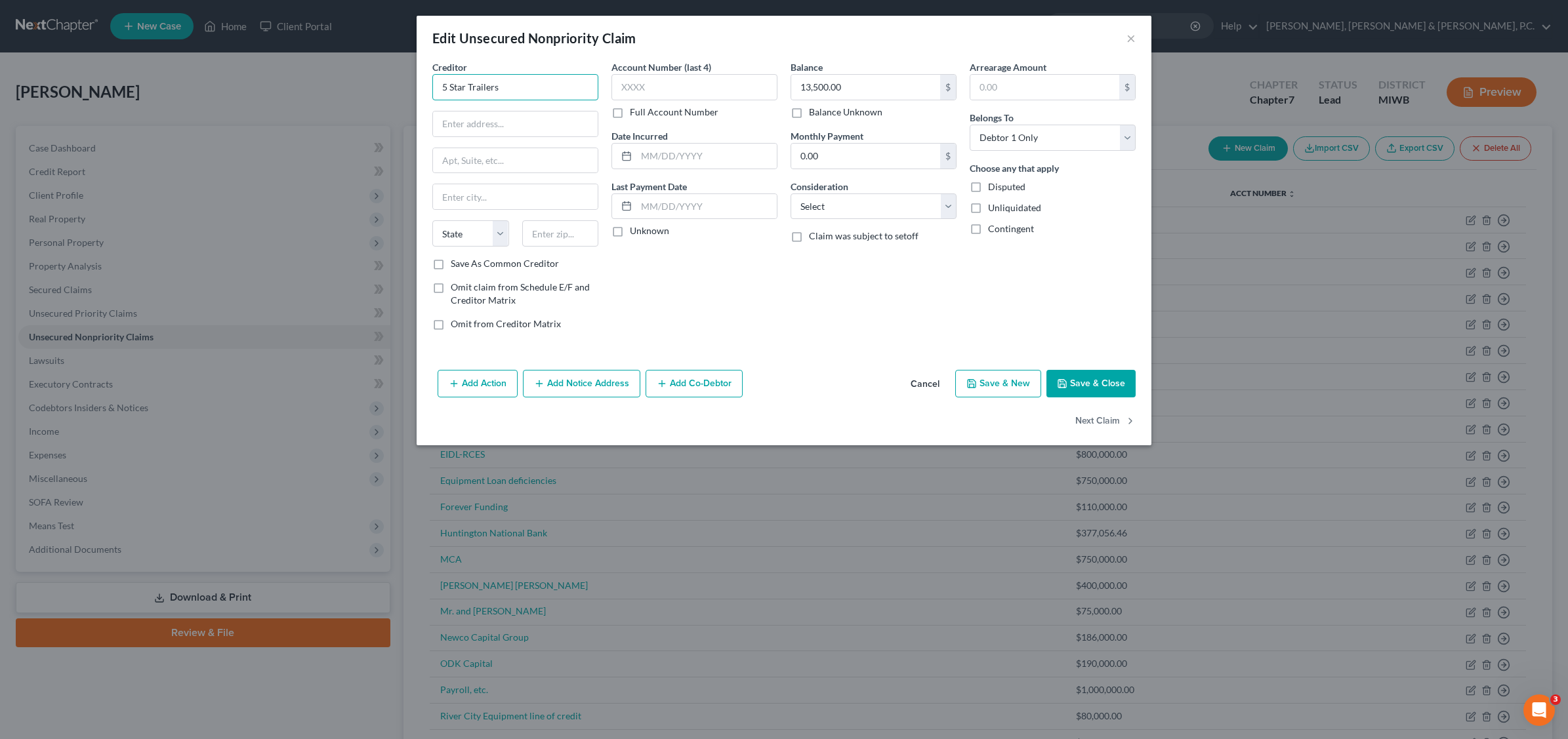
click at [527, 79] on input "5 Star Trailers" at bounding box center [515, 87] width 166 height 26
click at [1106, 391] on button "Save & Close" at bounding box center [1091, 384] width 89 height 27
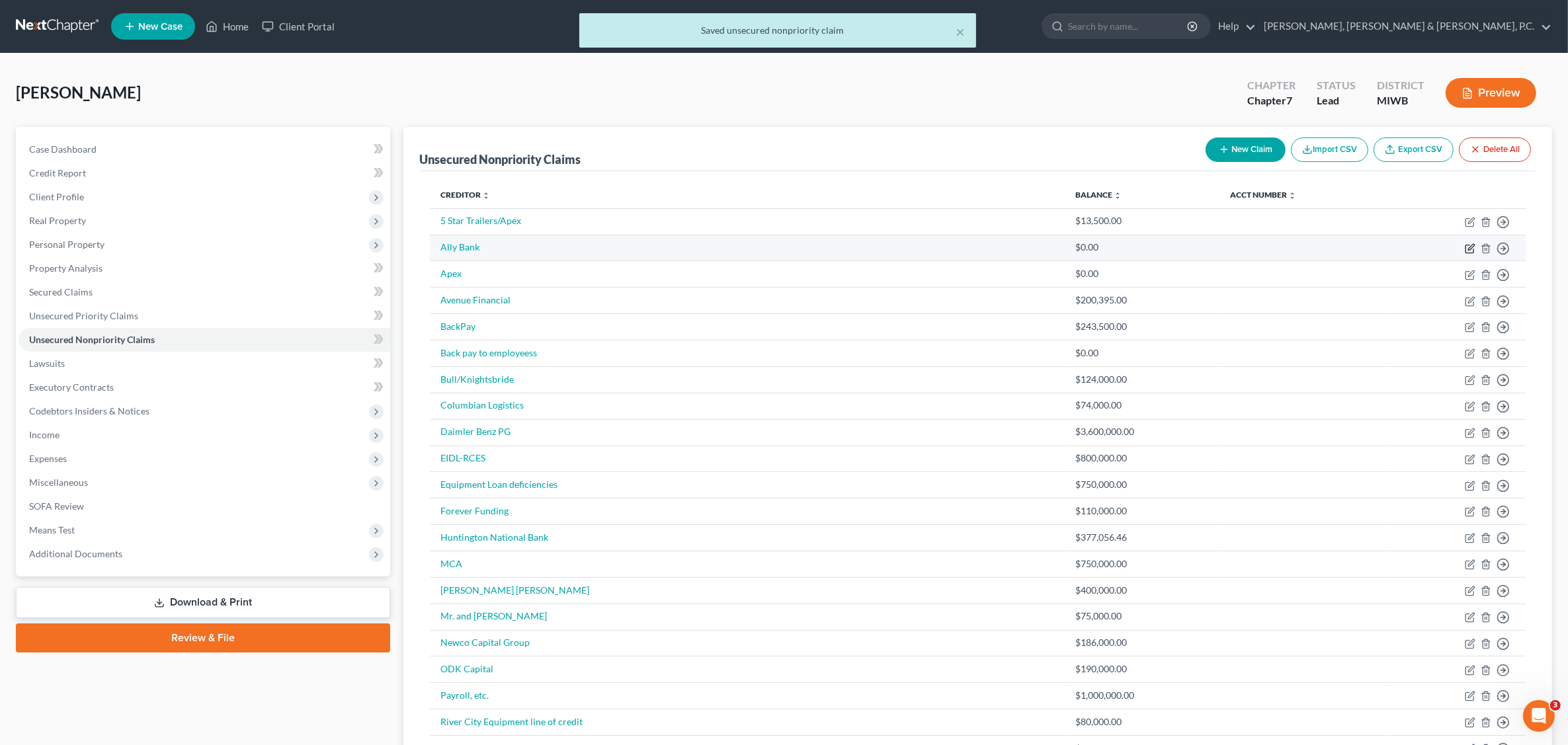
click at [1470, 245] on icon "button" at bounding box center [1470, 248] width 10 height 10
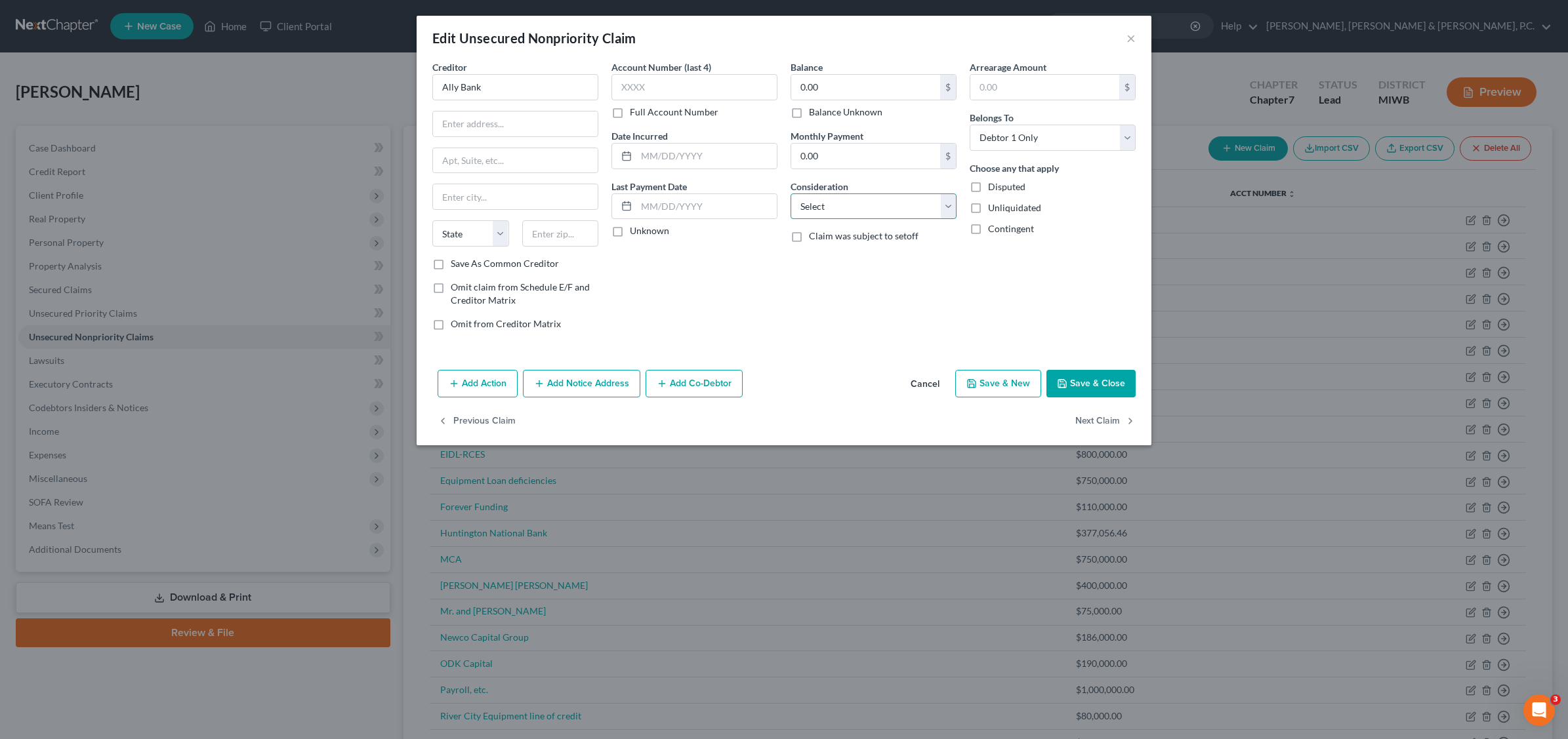
click at [946, 207] on select "Select Cable / Satellite Services Collection Agency Credit Card Debt Debt Couns…" at bounding box center [873, 206] width 166 height 26
click at [791, 193] on select "Select Cable / Satellite Services Collection Agency Credit Card Debt Debt Couns…" at bounding box center [873, 206] width 166 height 26
drag, startPoint x: 824, startPoint y: 254, endPoint x: 824, endPoint y: 263, distance: 9.0
click at [824, 254] on input "text" at bounding box center [874, 256] width 165 height 25
click at [903, 254] on input "Personal guarantee of business debt of Serious Dogs, LLC" at bounding box center [874, 256] width 165 height 25
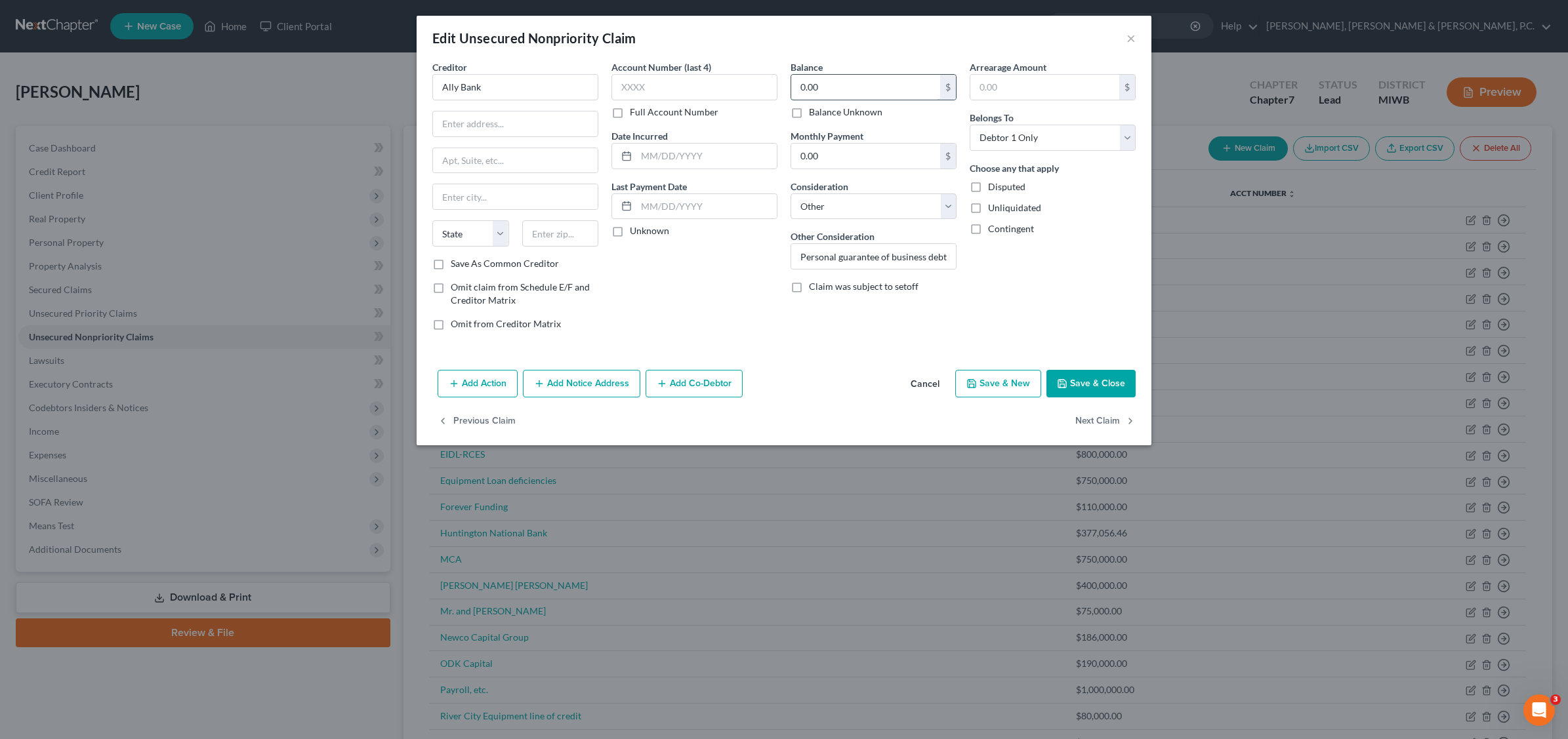
click at [857, 87] on input "0.00" at bounding box center [865, 87] width 149 height 25
drag, startPoint x: 1116, startPoint y: 384, endPoint x: 1119, endPoint y: 351, distance: 33.1
click at [1116, 381] on button "Save & Close" at bounding box center [1091, 384] width 89 height 27
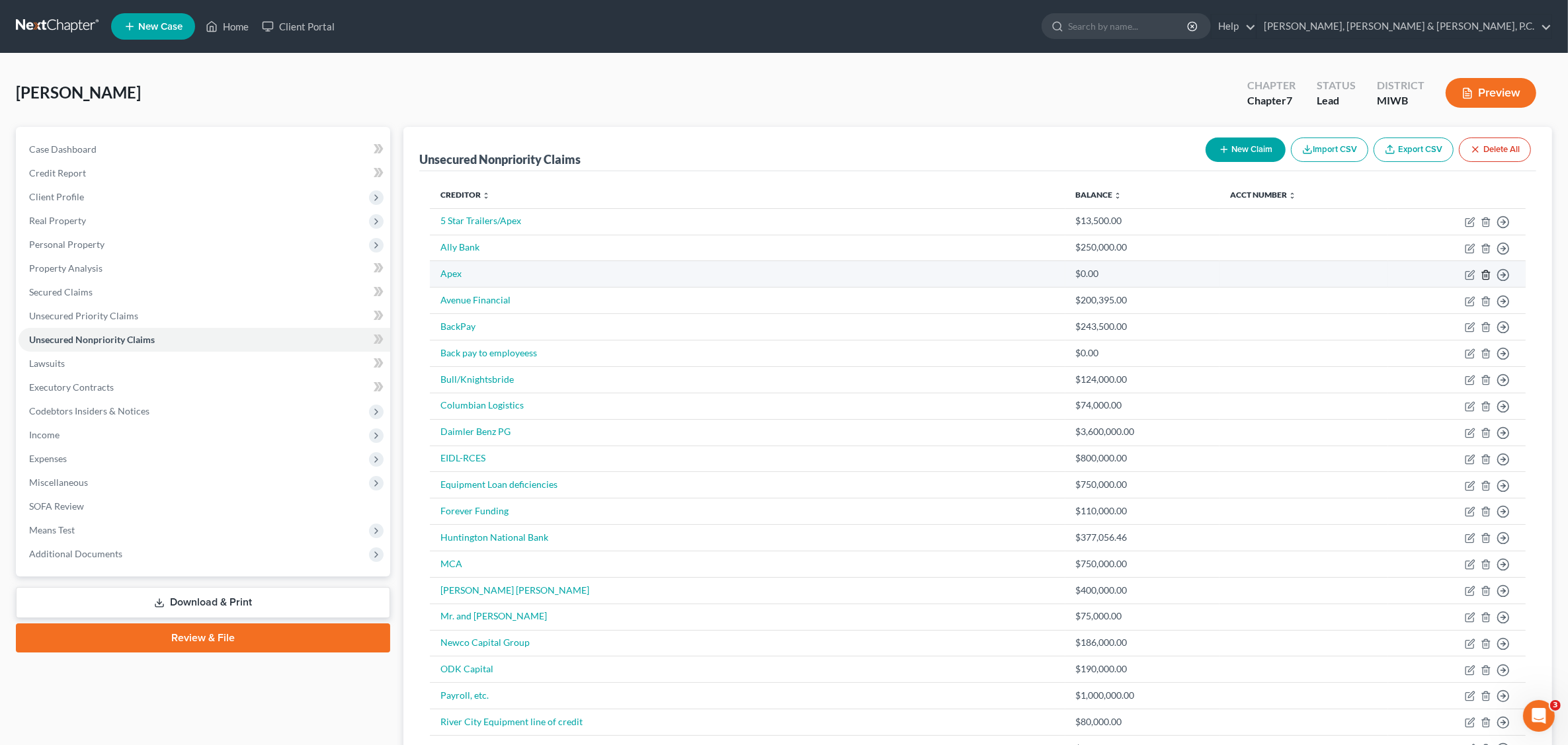
click at [1486, 277] on line "button" at bounding box center [1486, 276] width 0 height 3
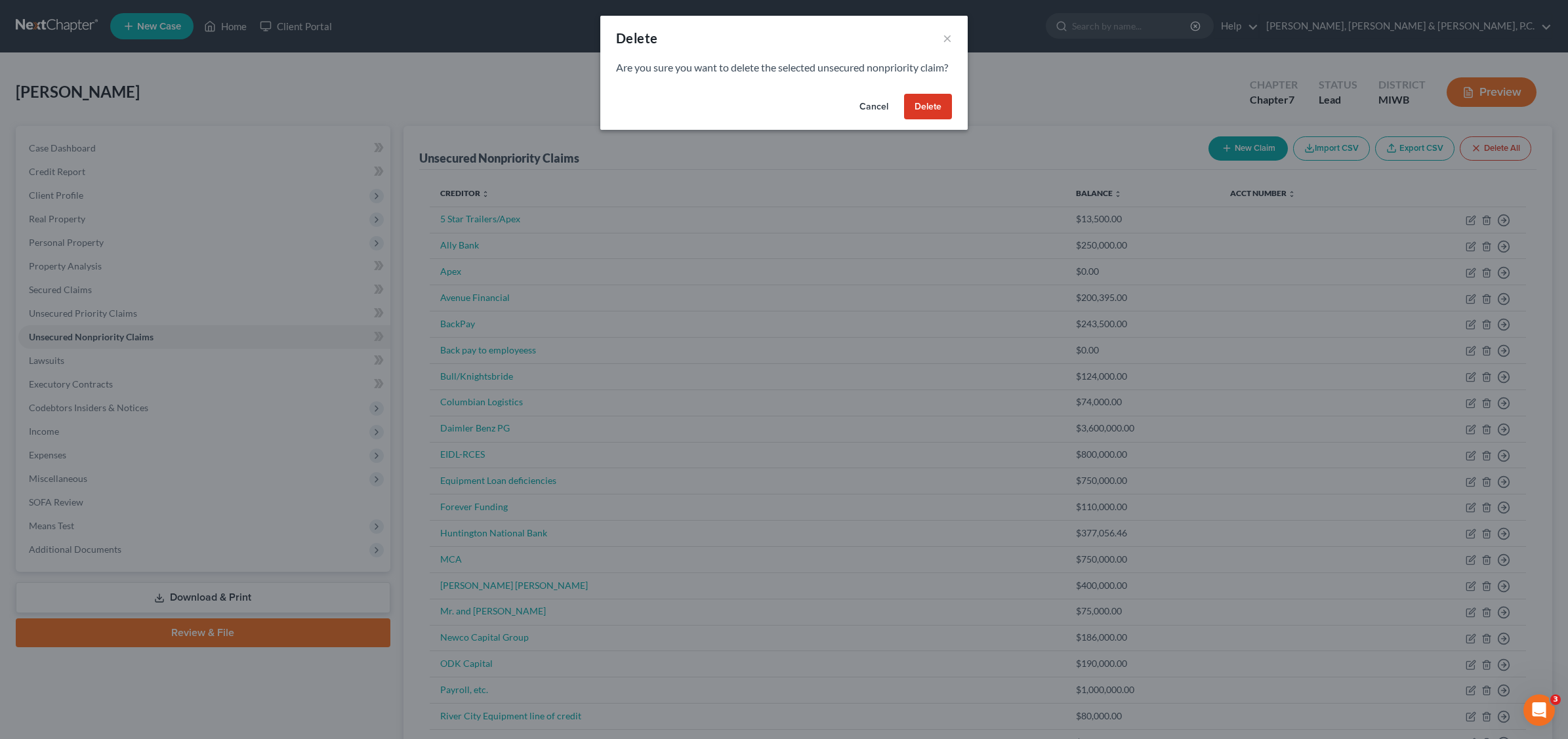
click at [920, 119] on button "Delete" at bounding box center [928, 107] width 48 height 26
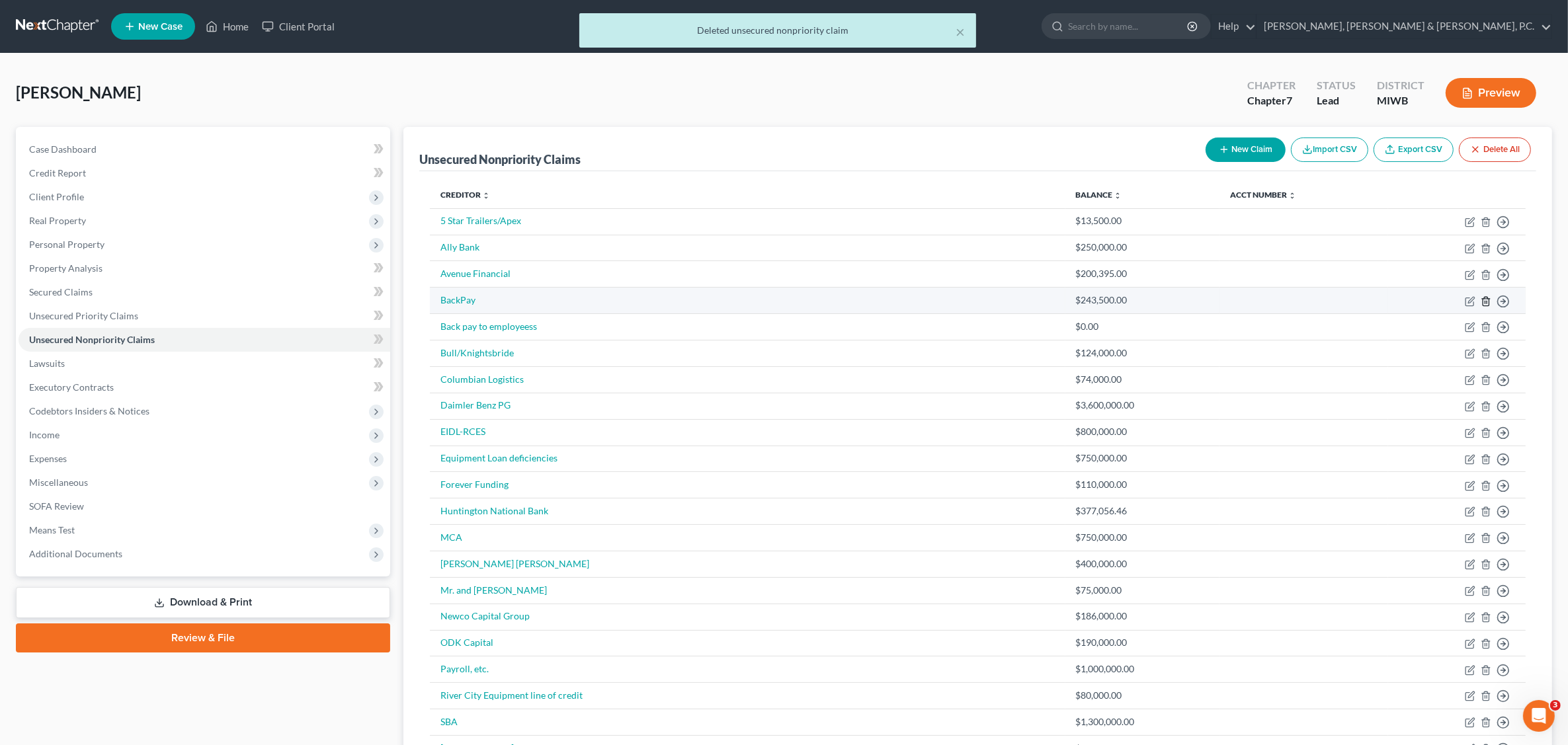
click at [1486, 302] on icon "button" at bounding box center [1486, 301] width 10 height 10
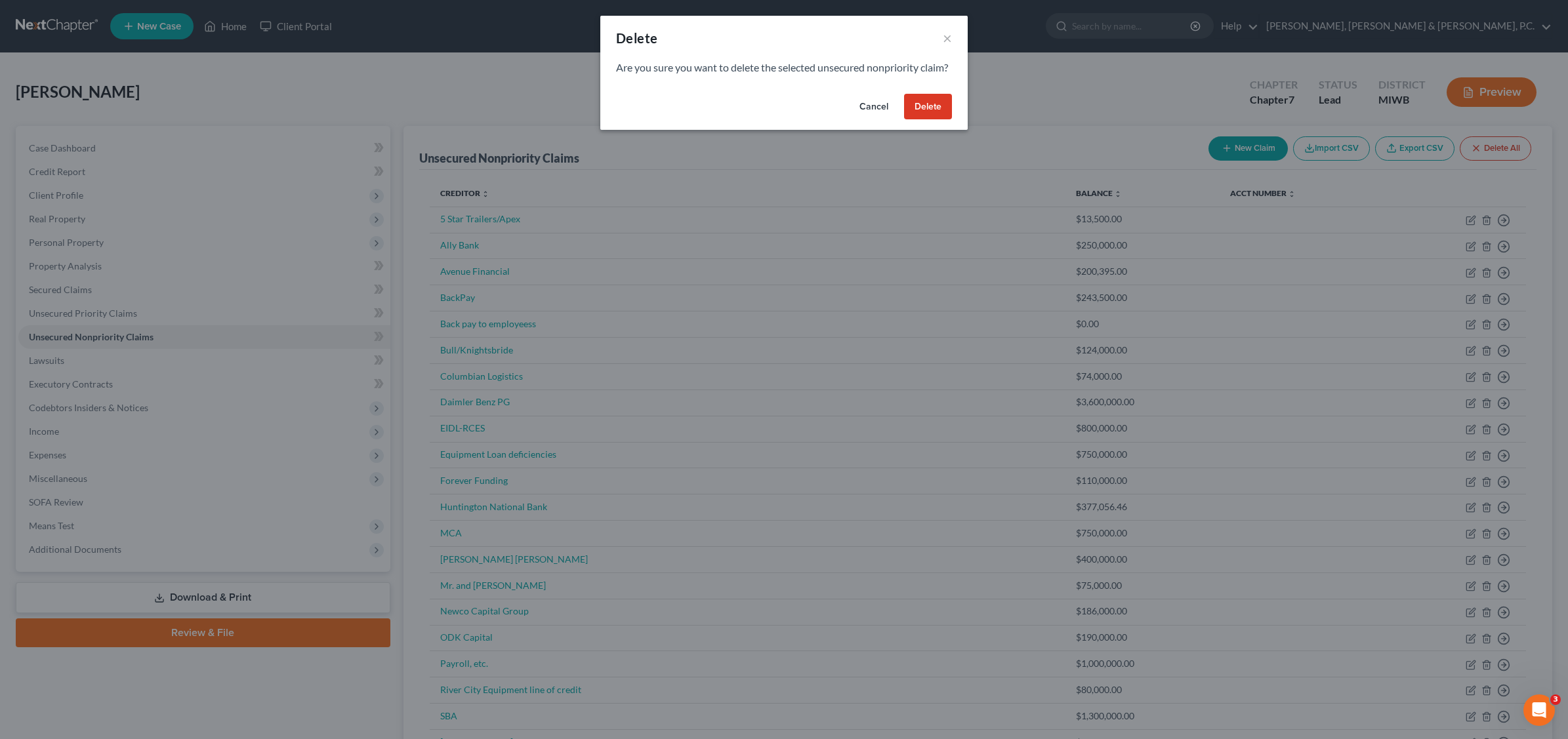
click at [928, 119] on button "Delete" at bounding box center [928, 107] width 48 height 26
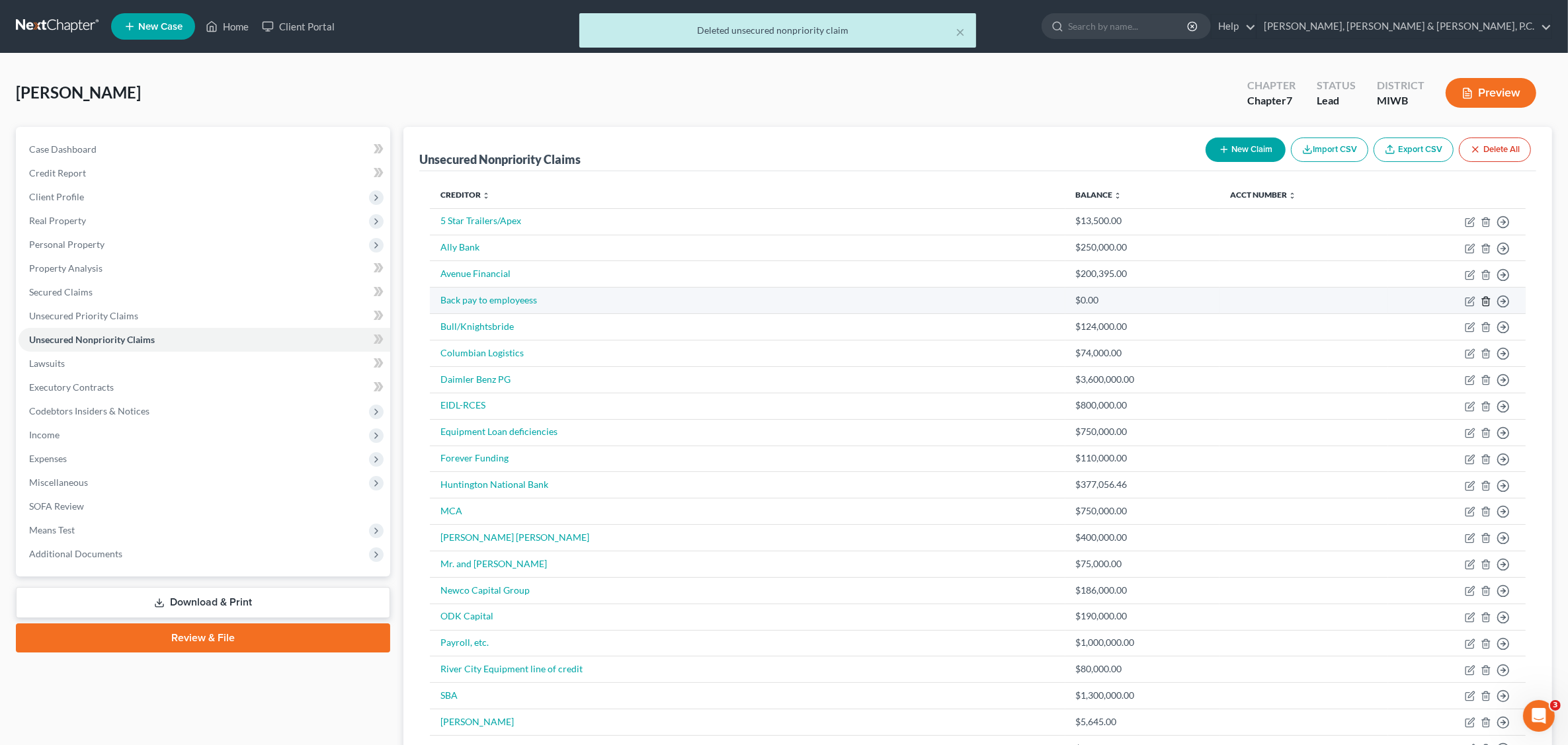
click at [1483, 301] on icon "button" at bounding box center [1486, 301] width 10 height 10
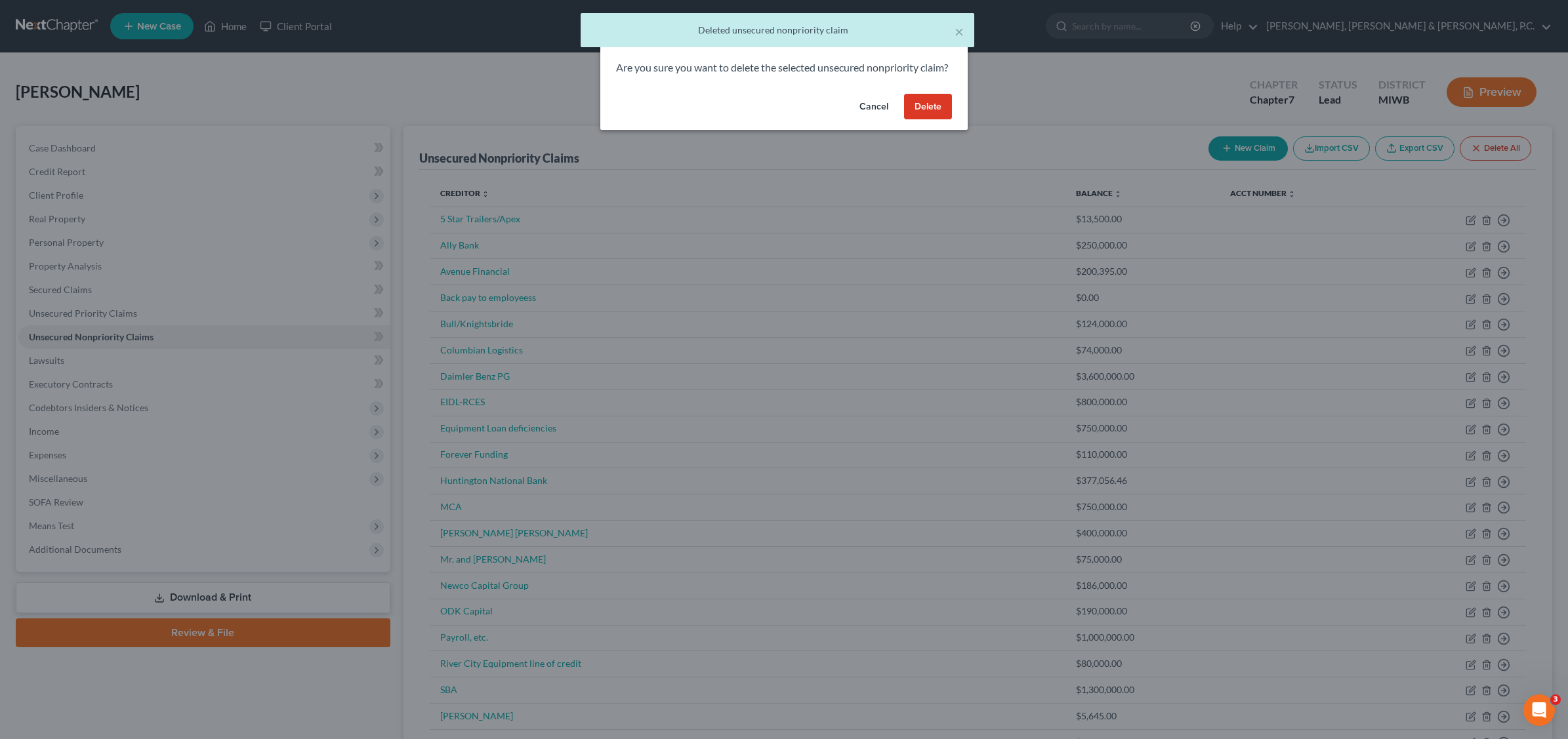
click at [925, 117] on button "Delete" at bounding box center [928, 107] width 48 height 26
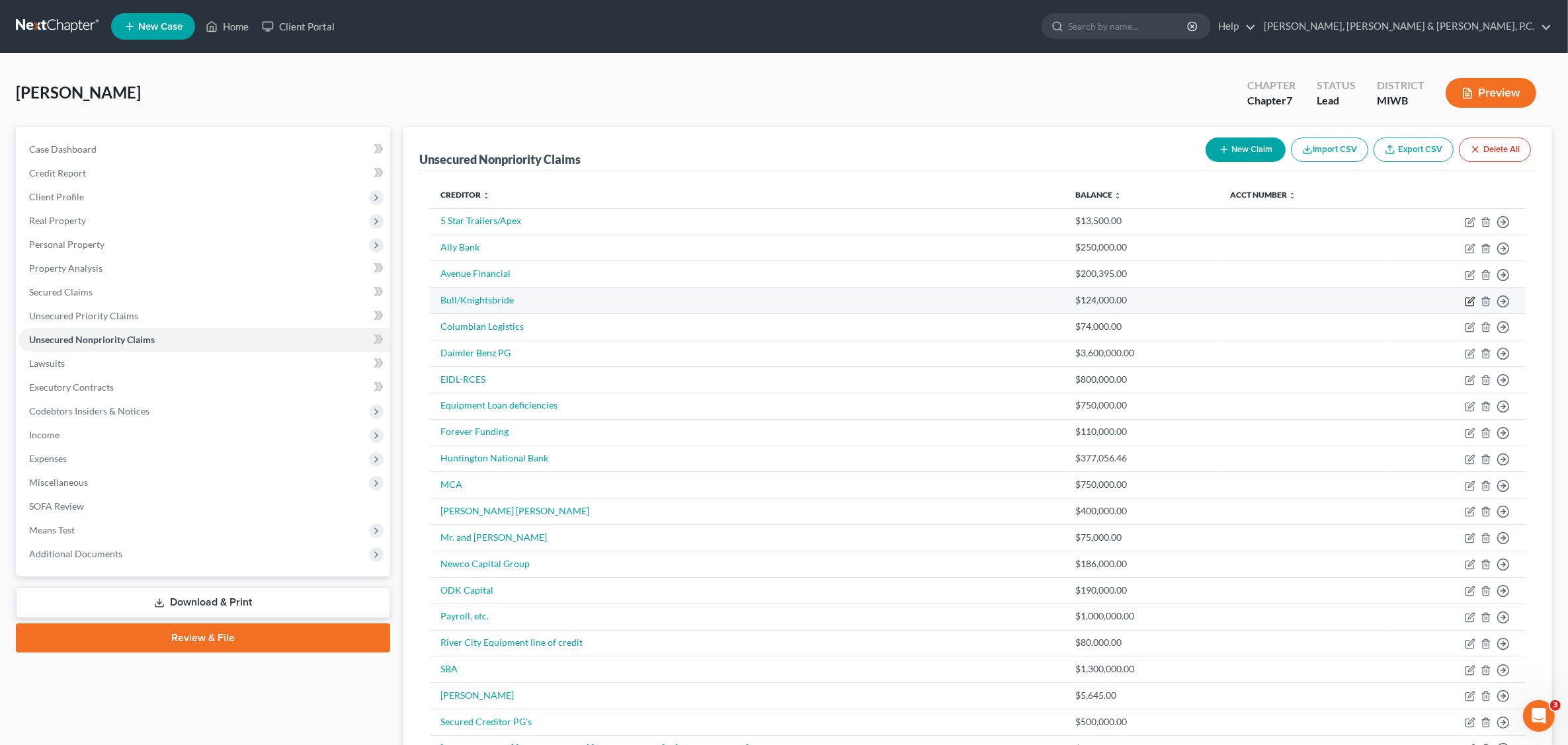
click at [1472, 302] on icon "button" at bounding box center [1470, 301] width 10 height 10
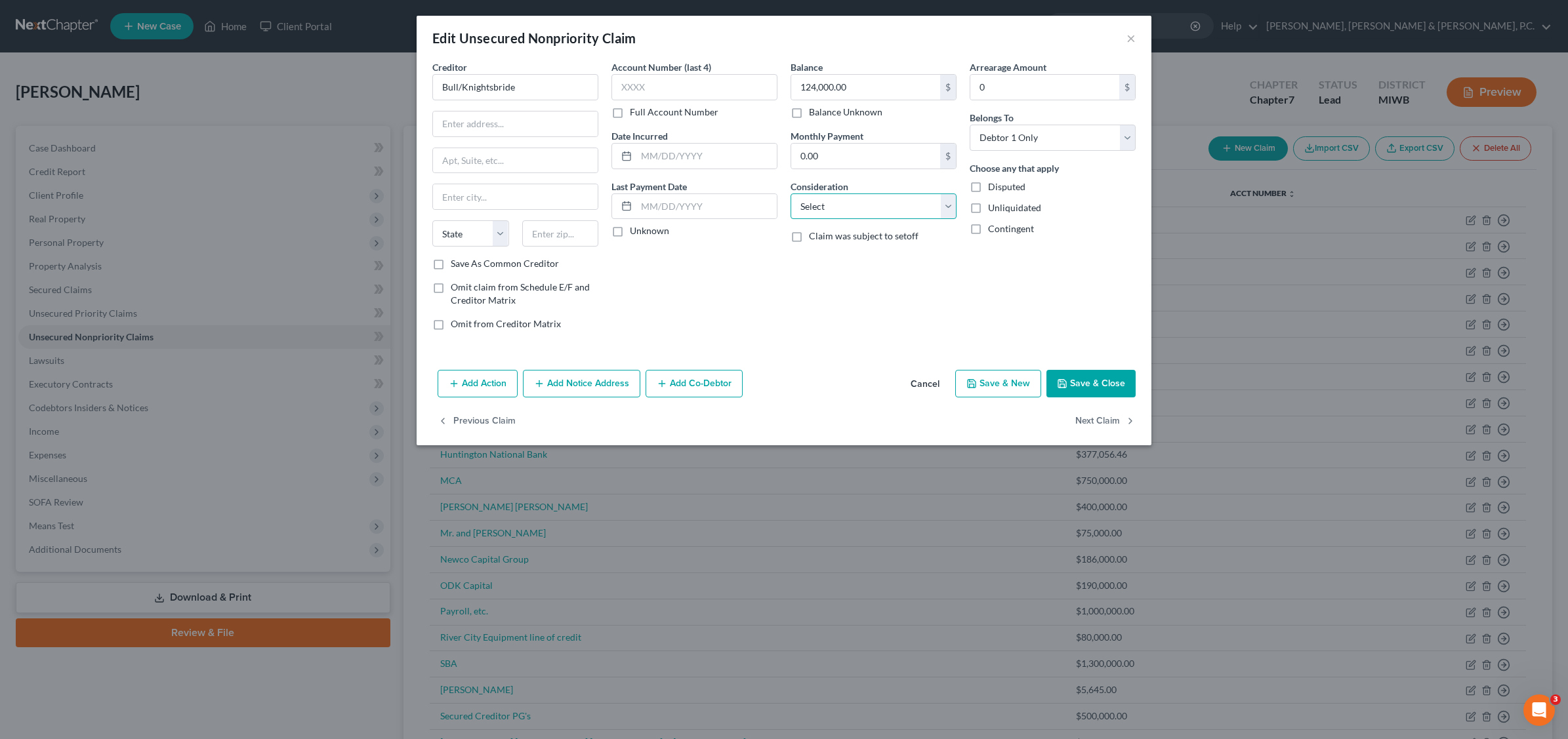
drag, startPoint x: 949, startPoint y: 208, endPoint x: 935, endPoint y: 215, distance: 15.7
click at [949, 208] on select "Select Cable / Satellite Services Collection Agency Credit Card Debt Debt Couns…" at bounding box center [873, 206] width 166 height 26
click at [791, 193] on select "Select Cable / Satellite Services Collection Agency Credit Card Debt Debt Couns…" at bounding box center [873, 206] width 166 height 26
drag, startPoint x: 857, startPoint y: 254, endPoint x: 877, endPoint y: 246, distance: 21.5
click at [859, 252] on input "text" at bounding box center [874, 256] width 165 height 25
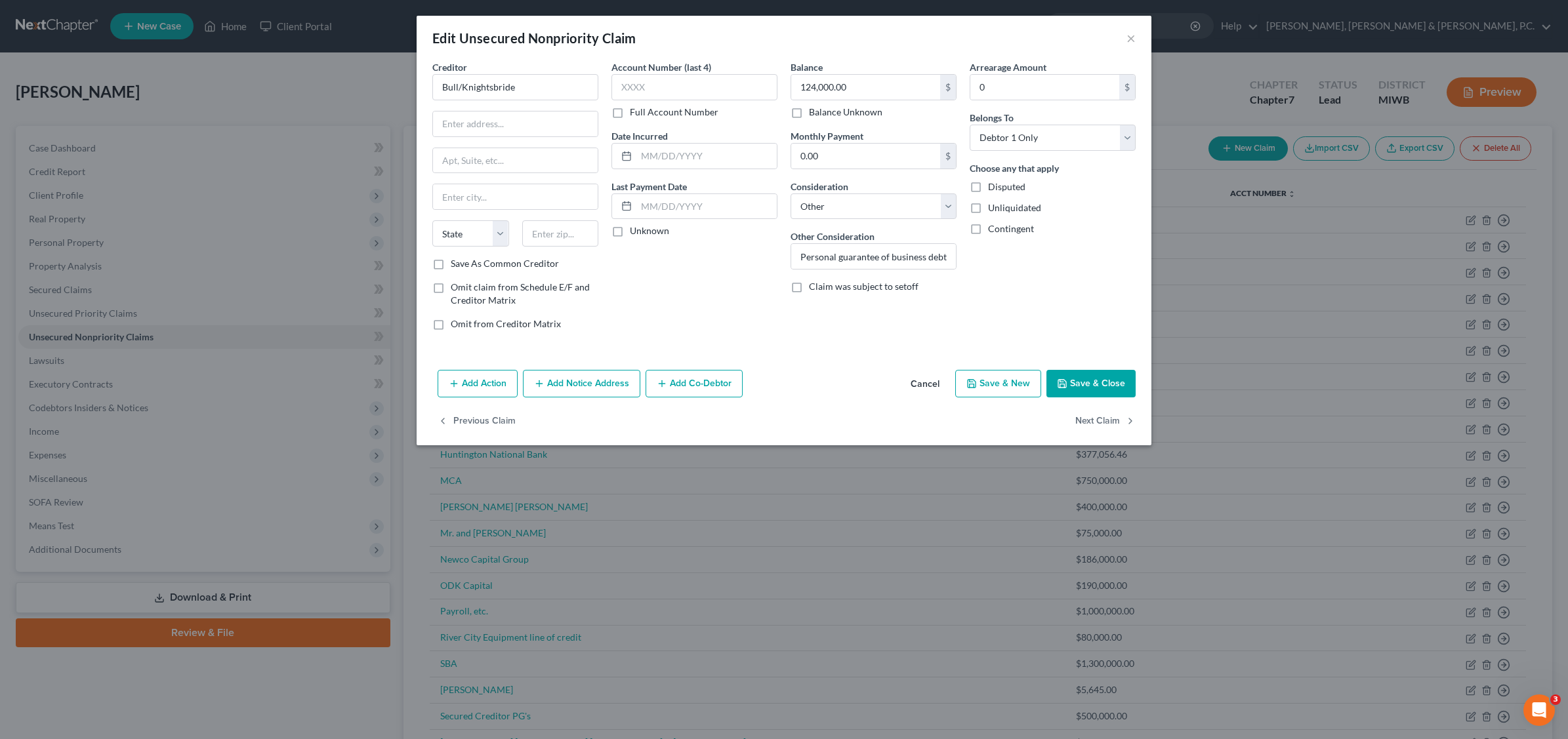
click at [1106, 382] on button "Save & Close" at bounding box center [1091, 384] width 89 height 27
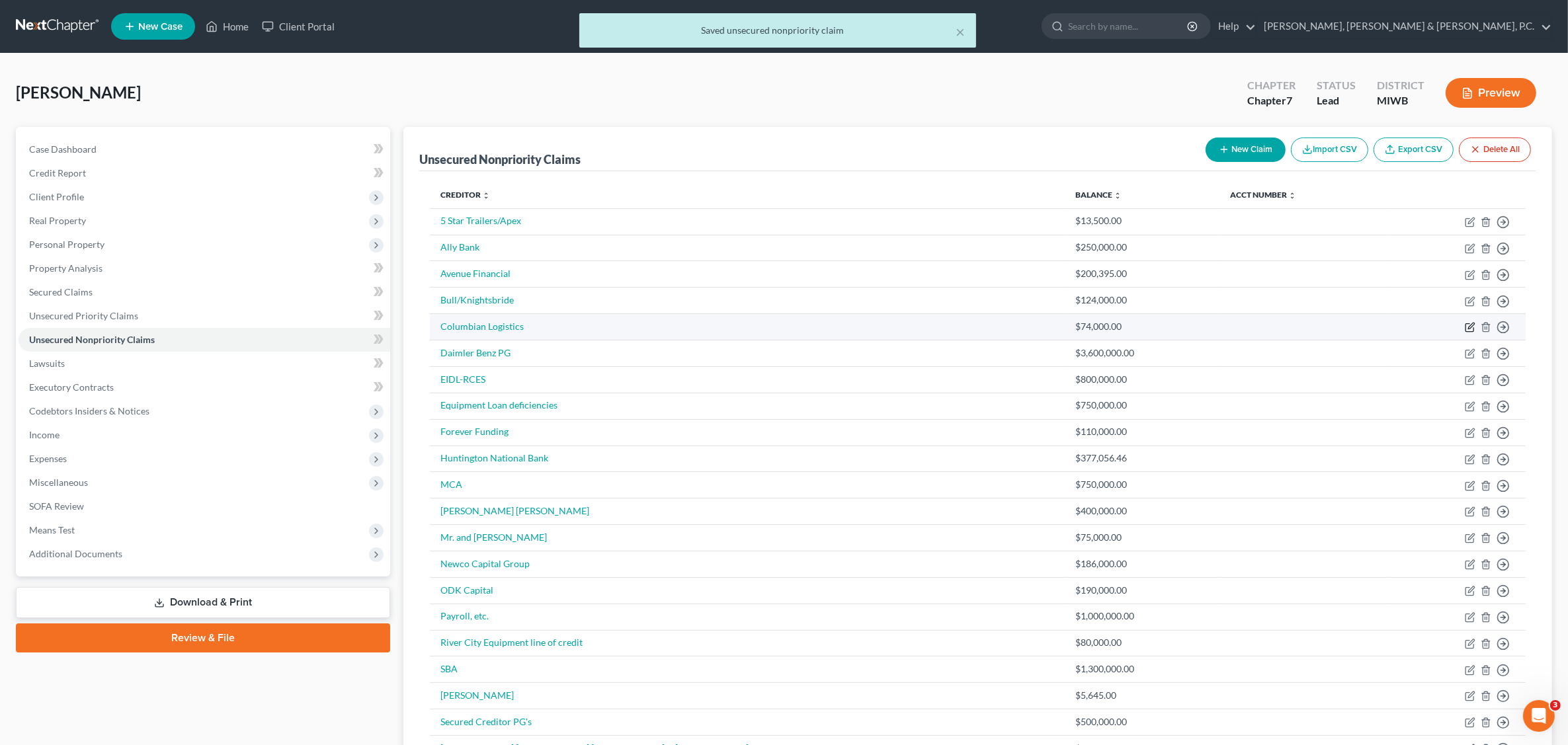
click at [1466, 328] on icon "button" at bounding box center [1470, 327] width 10 height 10
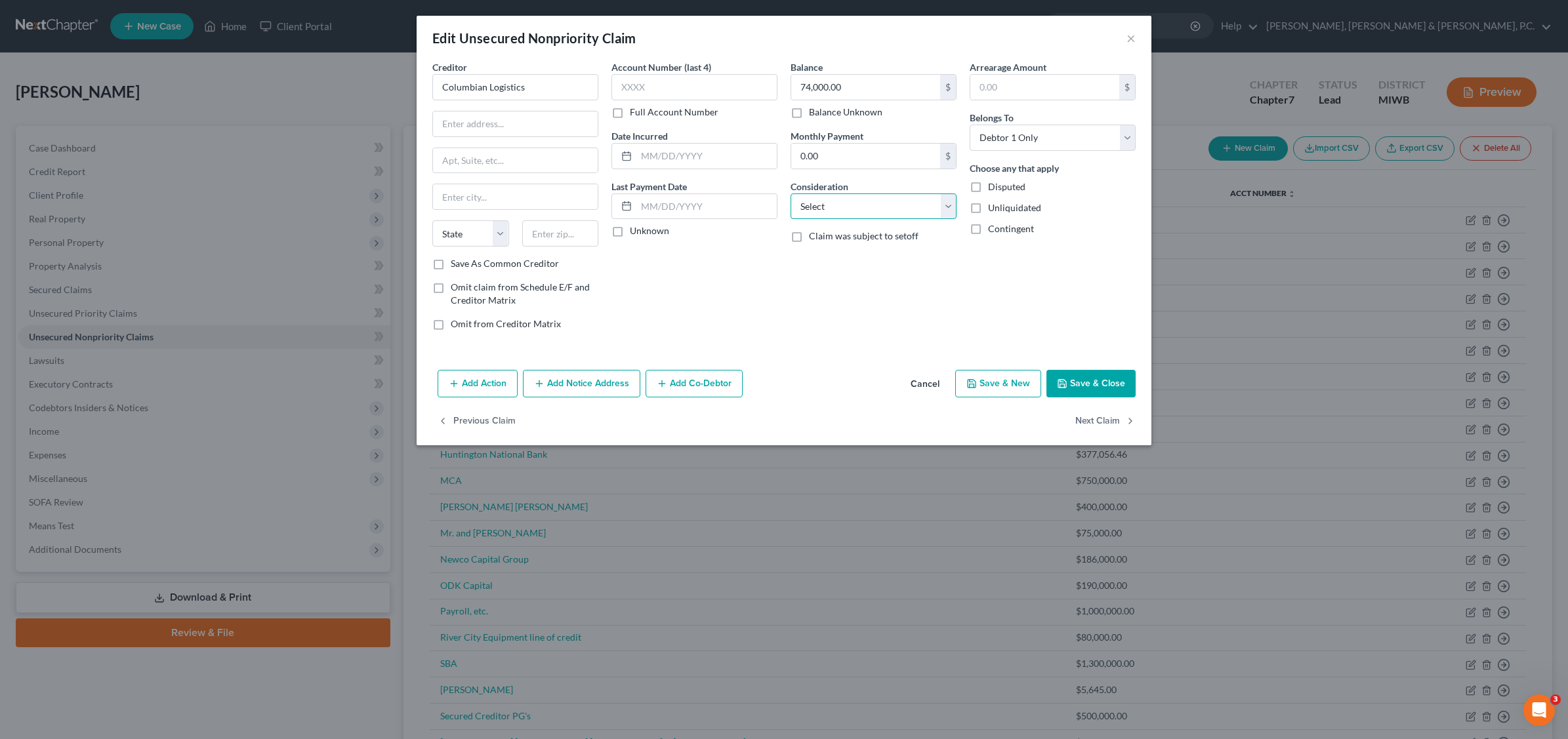
drag, startPoint x: 949, startPoint y: 207, endPoint x: 925, endPoint y: 222, distance: 28.3
click at [949, 207] on select "Select Cable / Satellite Services Collection Agency Credit Card Debt Debt Couns…" at bounding box center [873, 206] width 166 height 26
click at [791, 193] on select "Select Cable / Satellite Services Collection Agency Credit Card Debt Debt Couns…" at bounding box center [873, 206] width 166 height 26
click at [914, 260] on input "text" at bounding box center [874, 256] width 165 height 25
click at [1100, 388] on button "Save & Close" at bounding box center [1091, 384] width 89 height 27
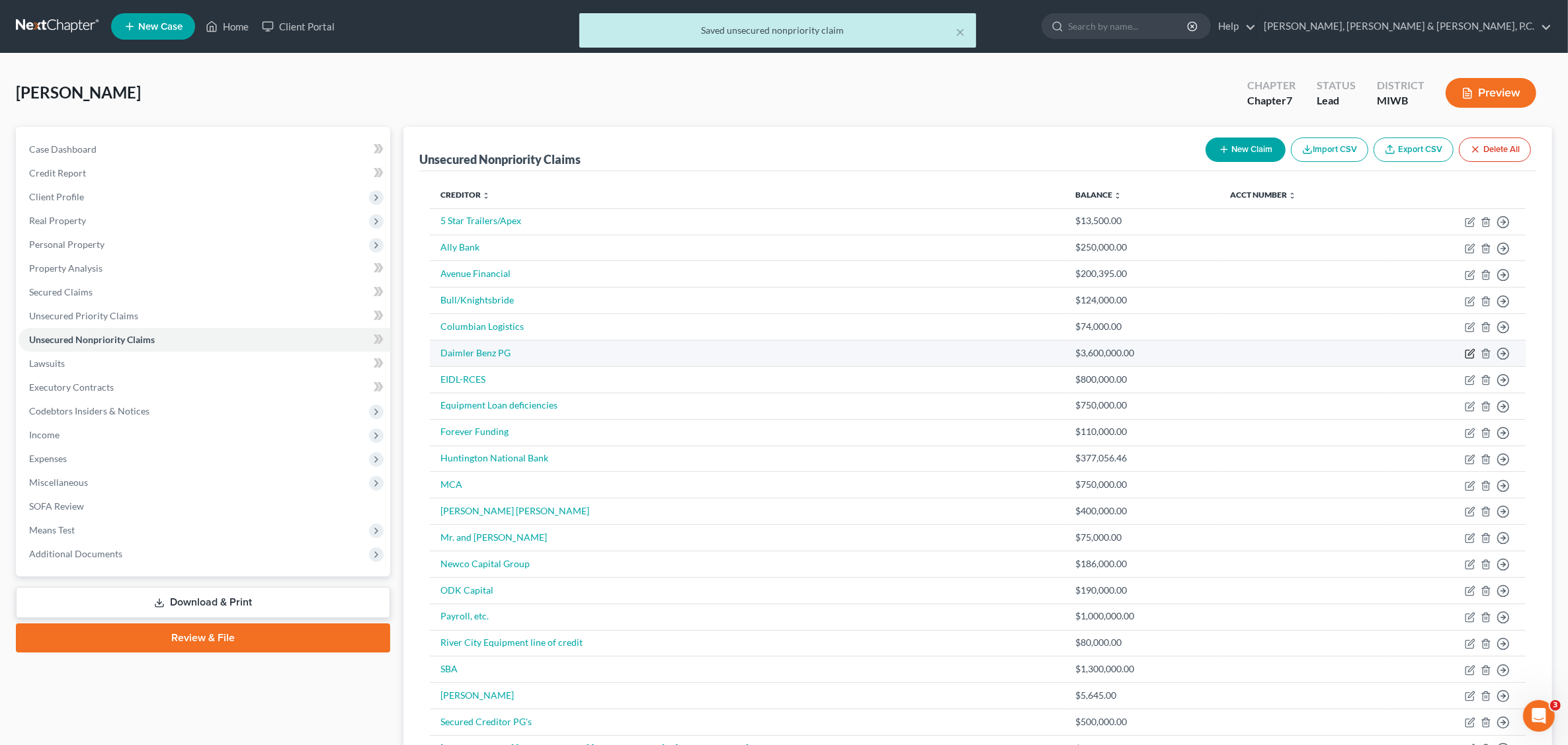
click at [1467, 357] on icon "button" at bounding box center [1470, 353] width 10 height 10
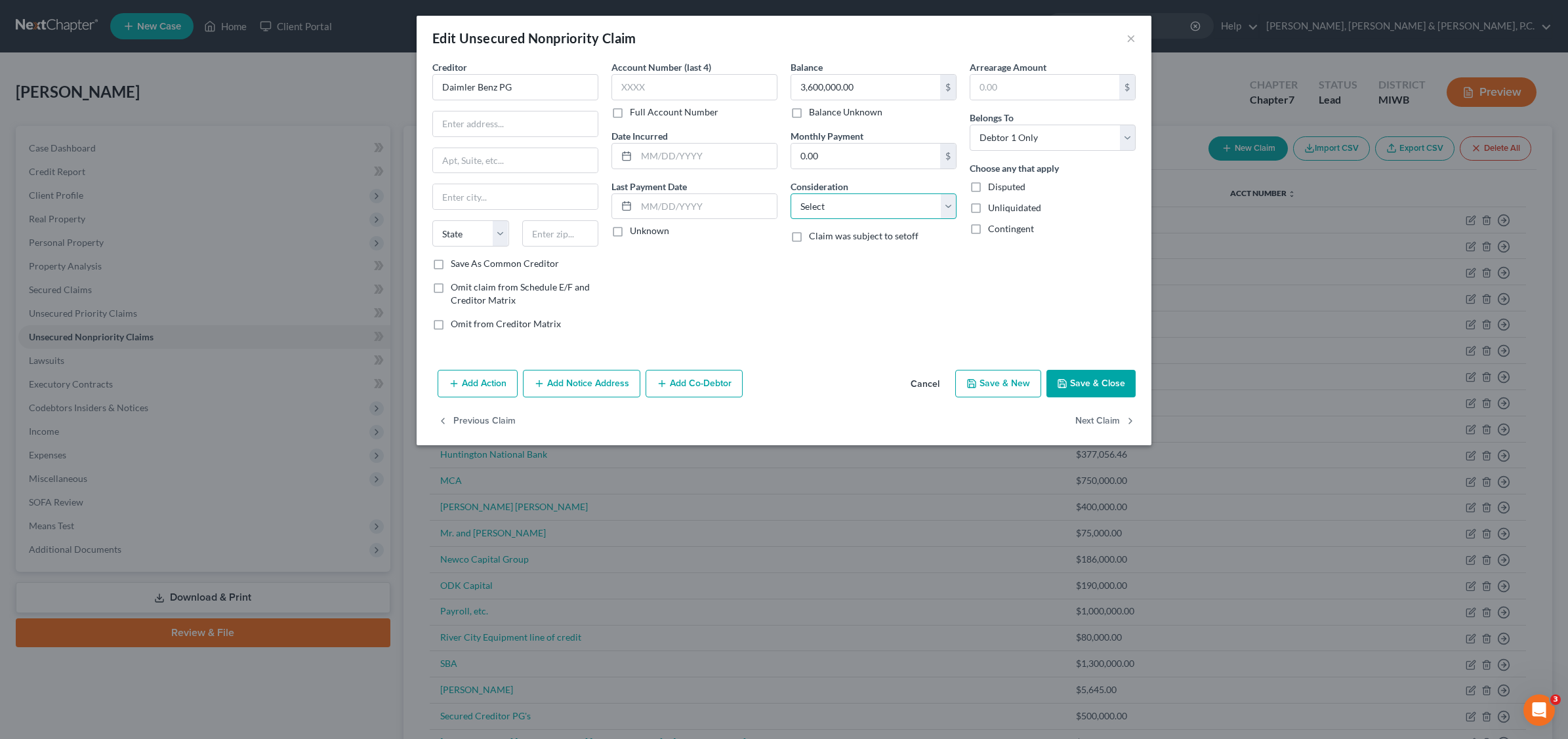
click at [946, 206] on select "Select Cable / Satellite Services Collection Agency Credit Card Debt Debt Couns…" at bounding box center [873, 206] width 166 height 26
click at [791, 193] on select "Select Cable / Satellite Services Collection Agency Credit Card Debt Debt Couns…" at bounding box center [873, 206] width 166 height 26
click at [909, 250] on input "text" at bounding box center [874, 256] width 165 height 25
click at [1097, 379] on button "Save & Close" at bounding box center [1091, 384] width 89 height 27
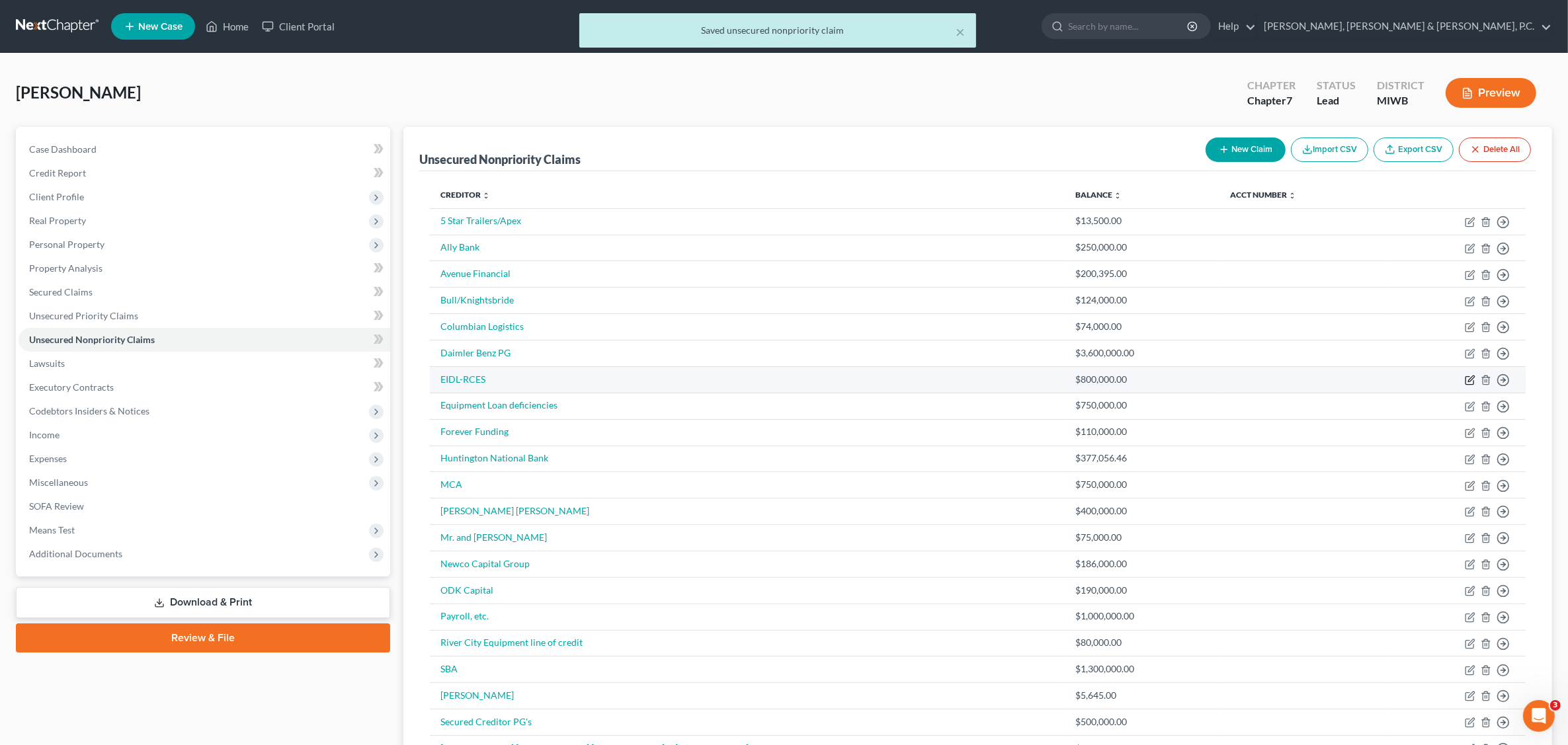
click at [1468, 382] on icon "button" at bounding box center [1470, 380] width 10 height 10
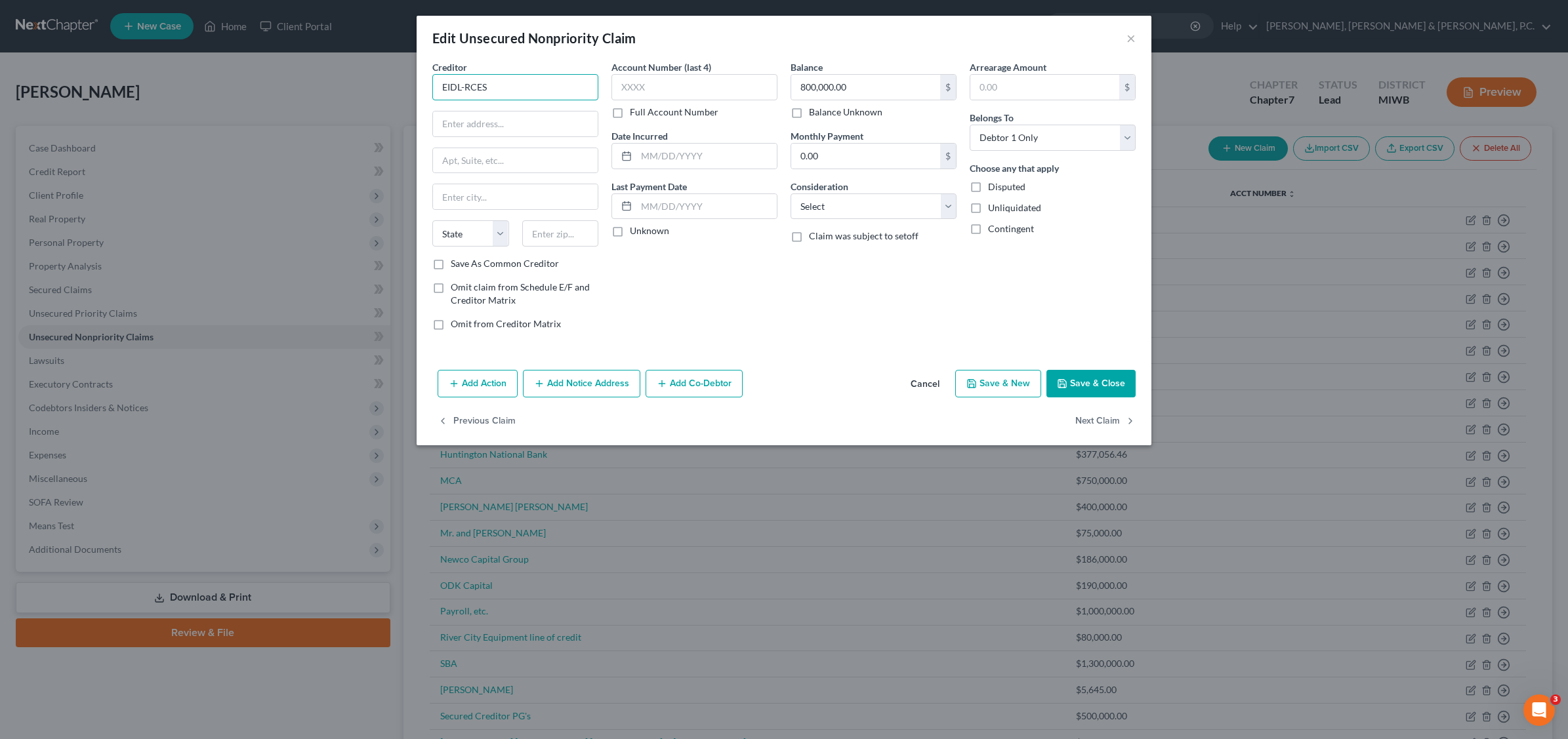
click at [524, 86] on input "EIDL-RCES" at bounding box center [515, 87] width 166 height 26
click at [1079, 377] on button "Save & Close" at bounding box center [1091, 384] width 89 height 27
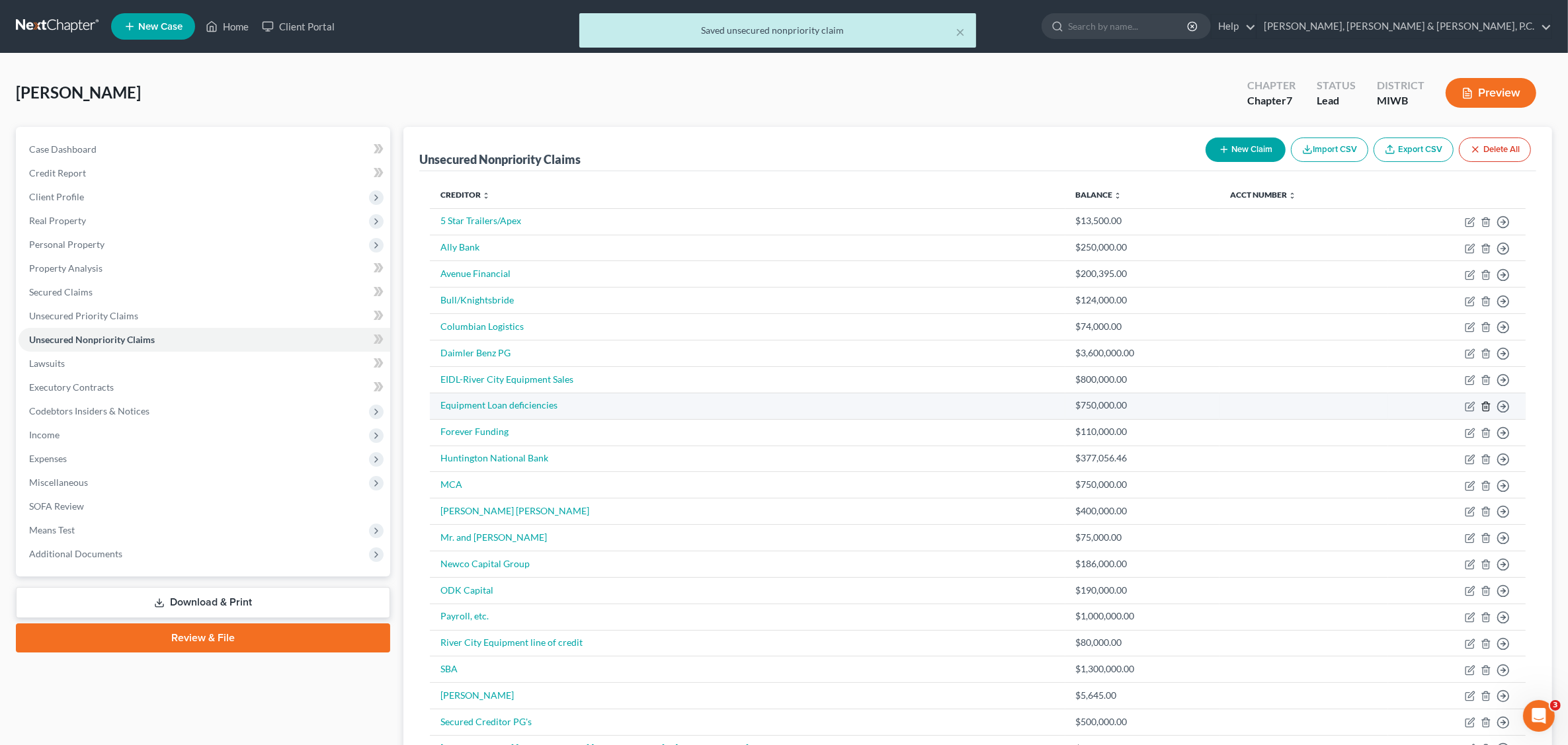
click at [1483, 407] on icon "button" at bounding box center [1486, 406] width 6 height 8
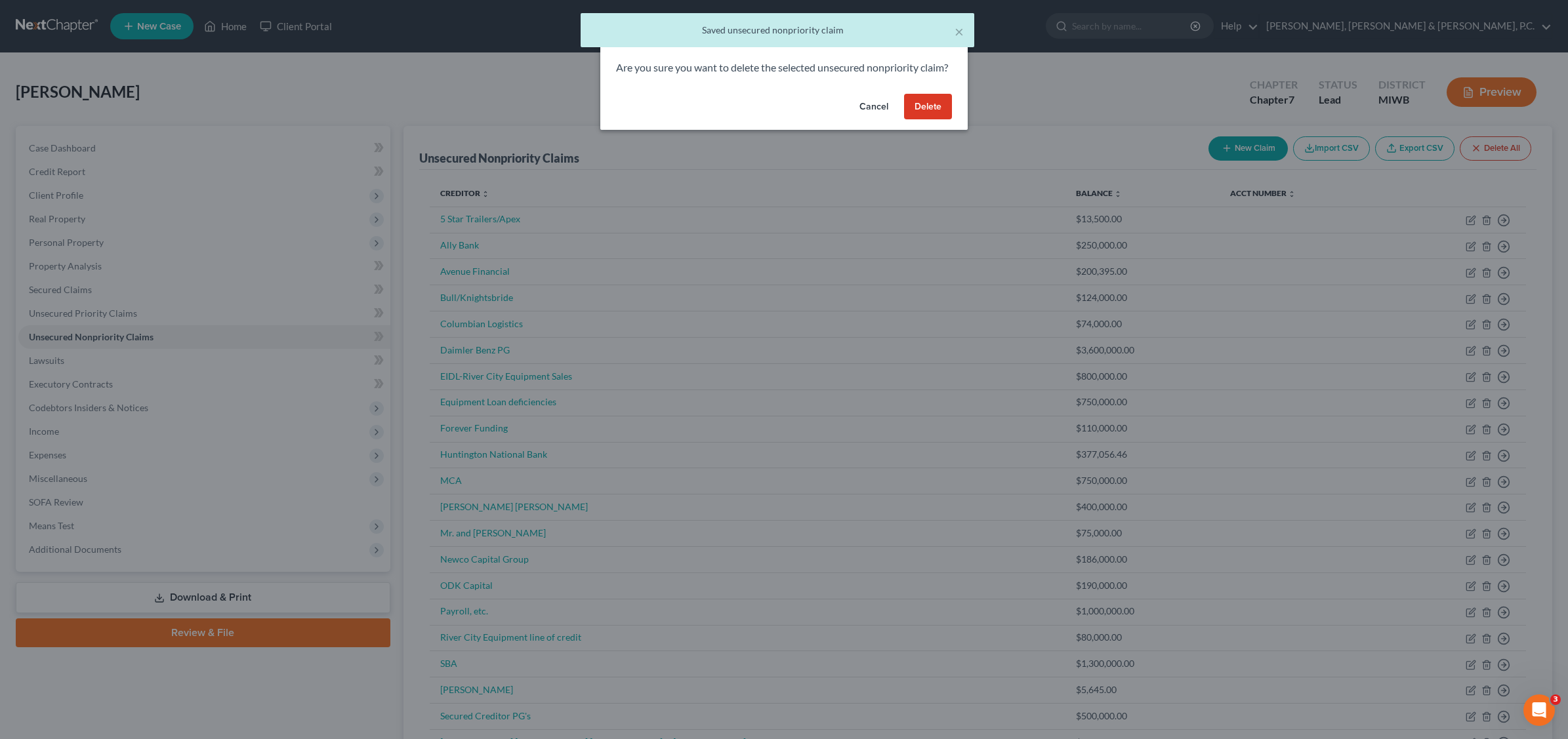
drag, startPoint x: 929, startPoint y: 113, endPoint x: 935, endPoint y: 117, distance: 7.2
click at [930, 115] on button "Delete" at bounding box center [928, 107] width 48 height 26
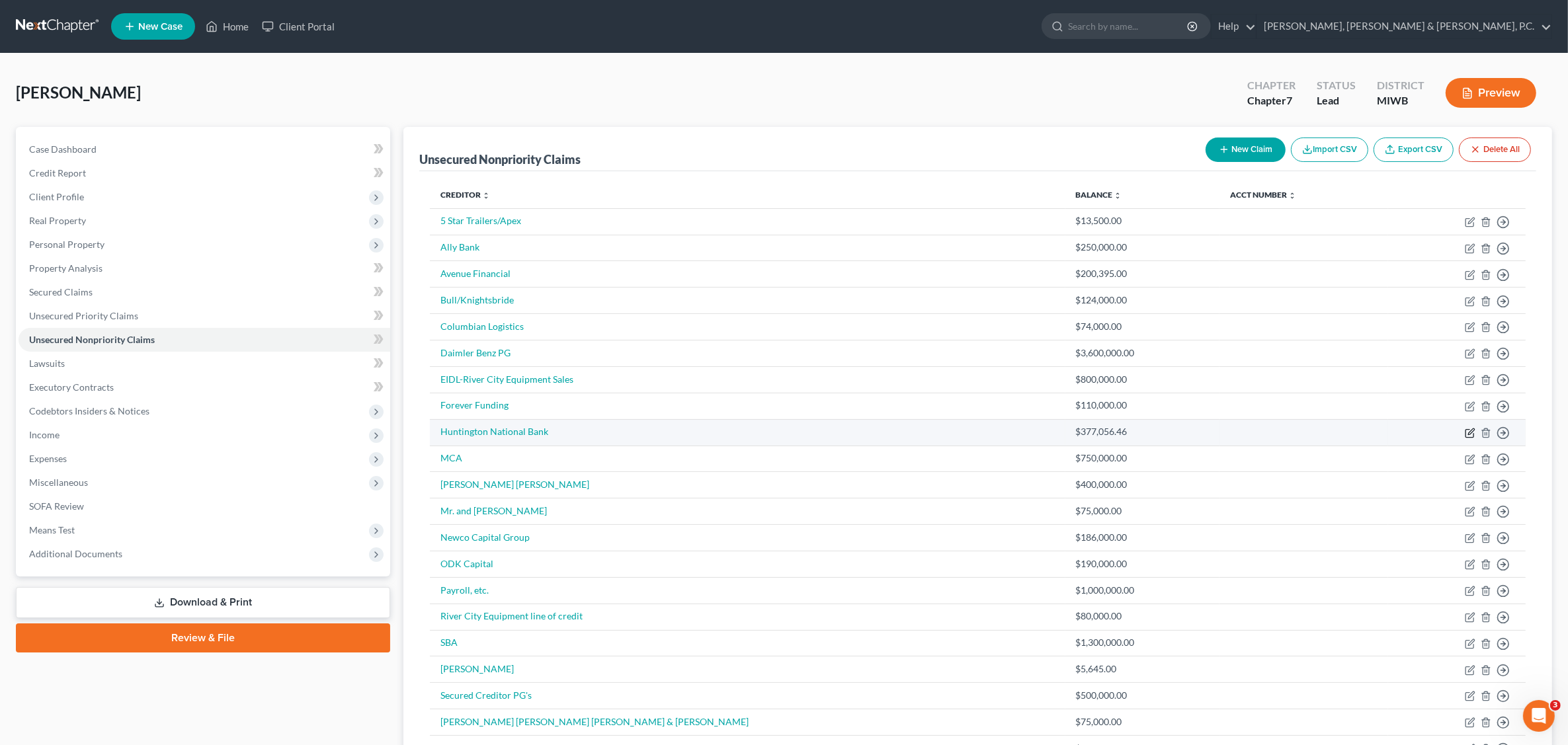
click at [1472, 435] on icon "button" at bounding box center [1471, 431] width 6 height 6
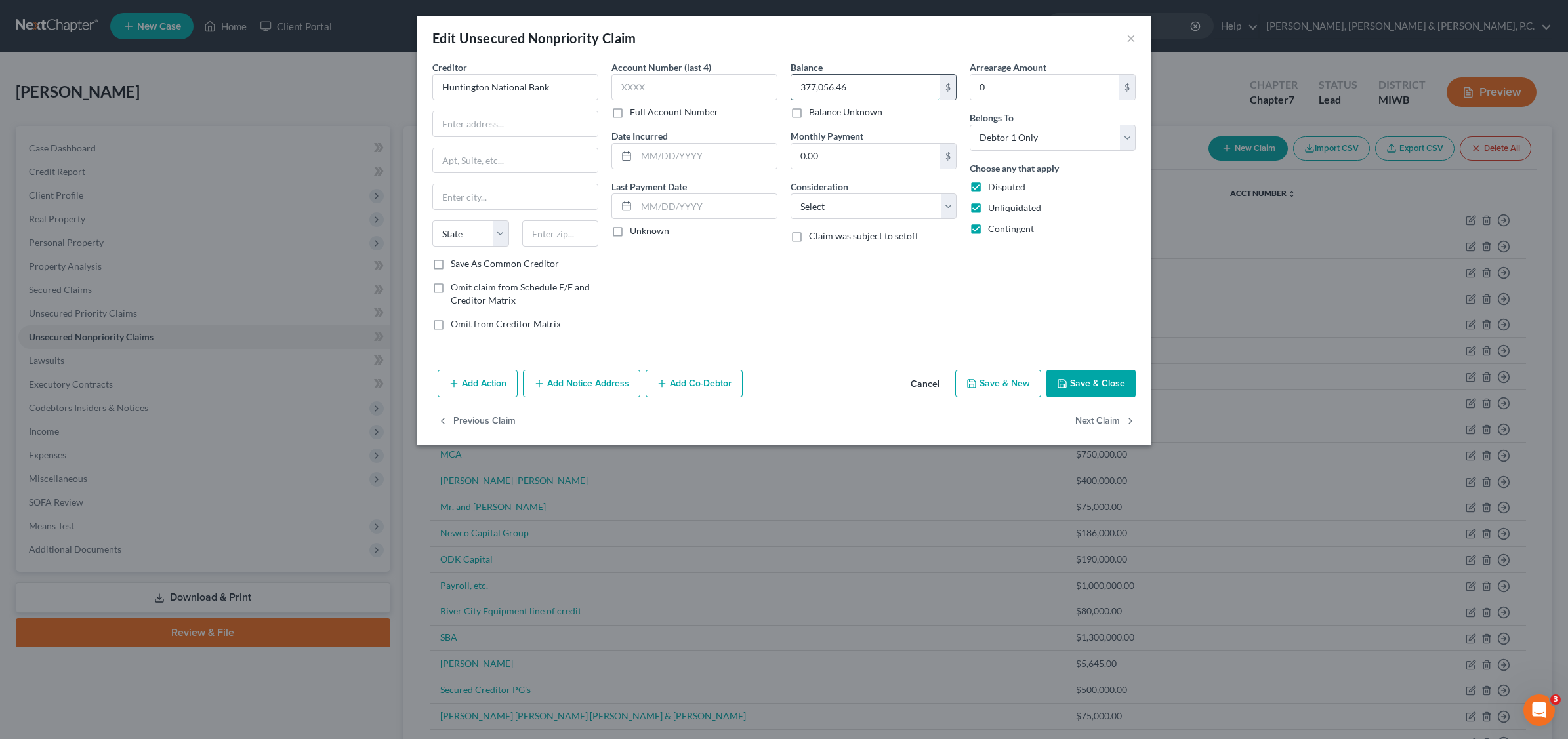
click at [861, 85] on input "377,056.46" at bounding box center [865, 87] width 149 height 25
click at [1094, 385] on button "Save & Close" at bounding box center [1091, 384] width 89 height 27
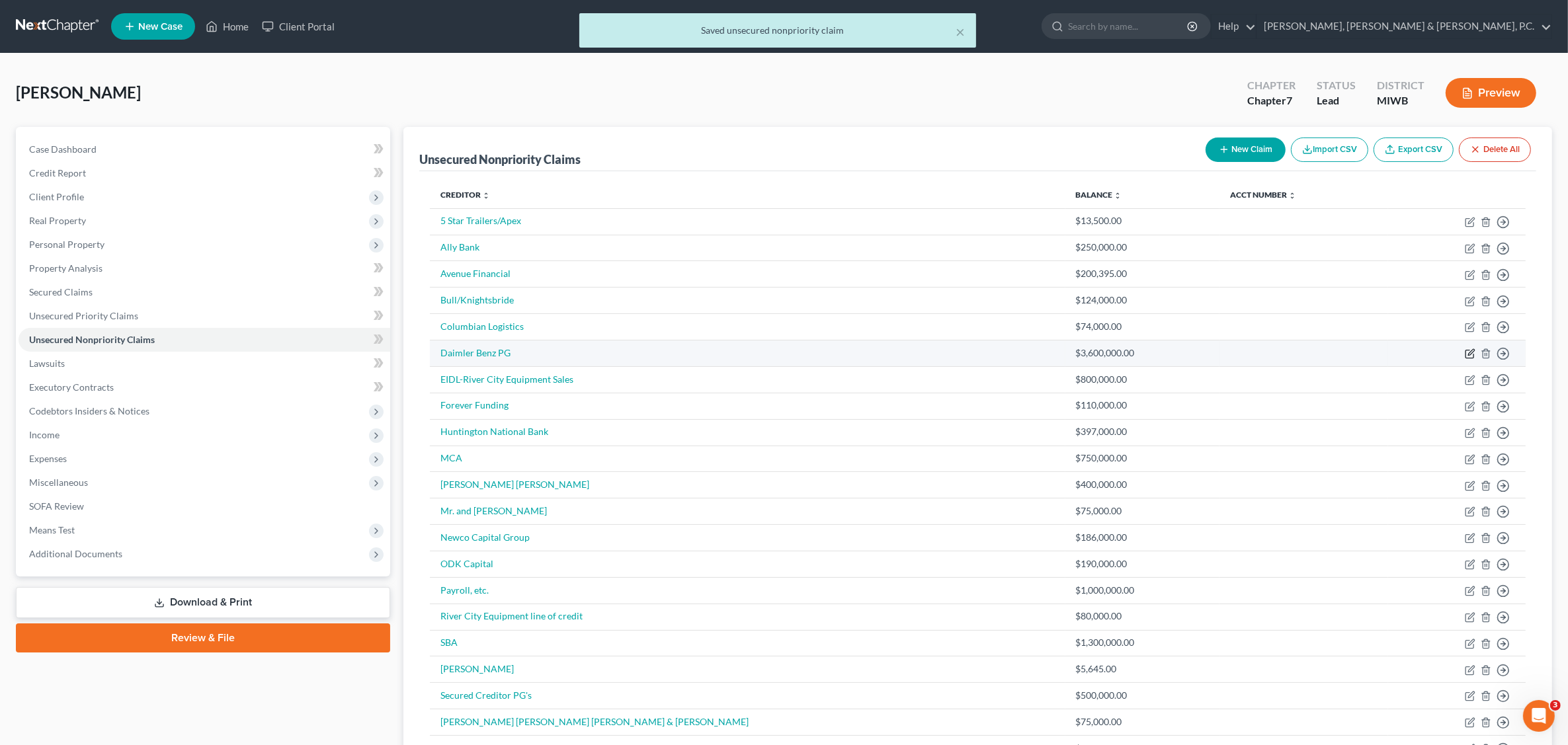
click at [1470, 354] on icon "button" at bounding box center [1470, 353] width 10 height 10
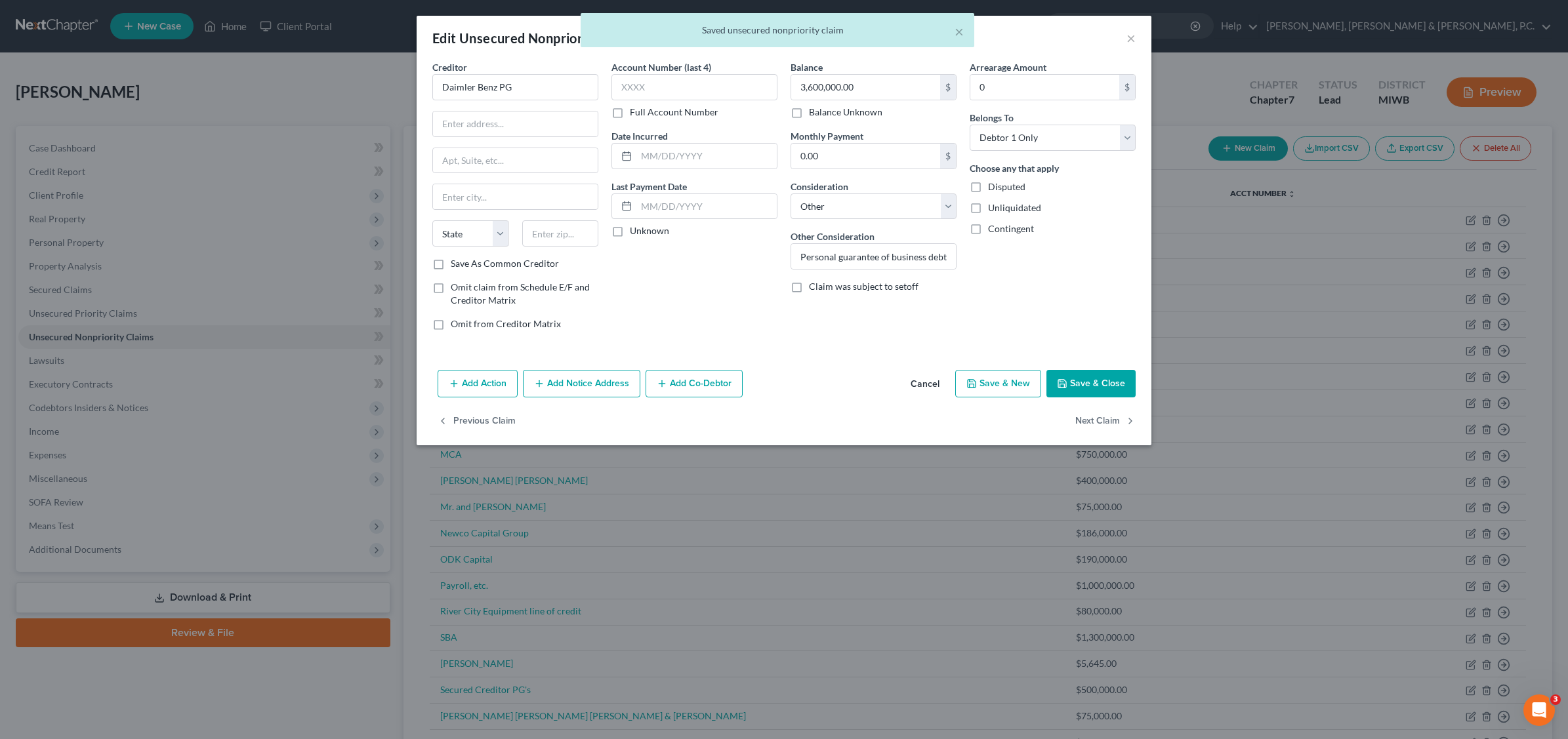
click at [988, 206] on label "Unliquidated" at bounding box center [1014, 208] width 53 height 13
click at [993, 206] on input "Unliquidated" at bounding box center [997, 206] width 8 height 8
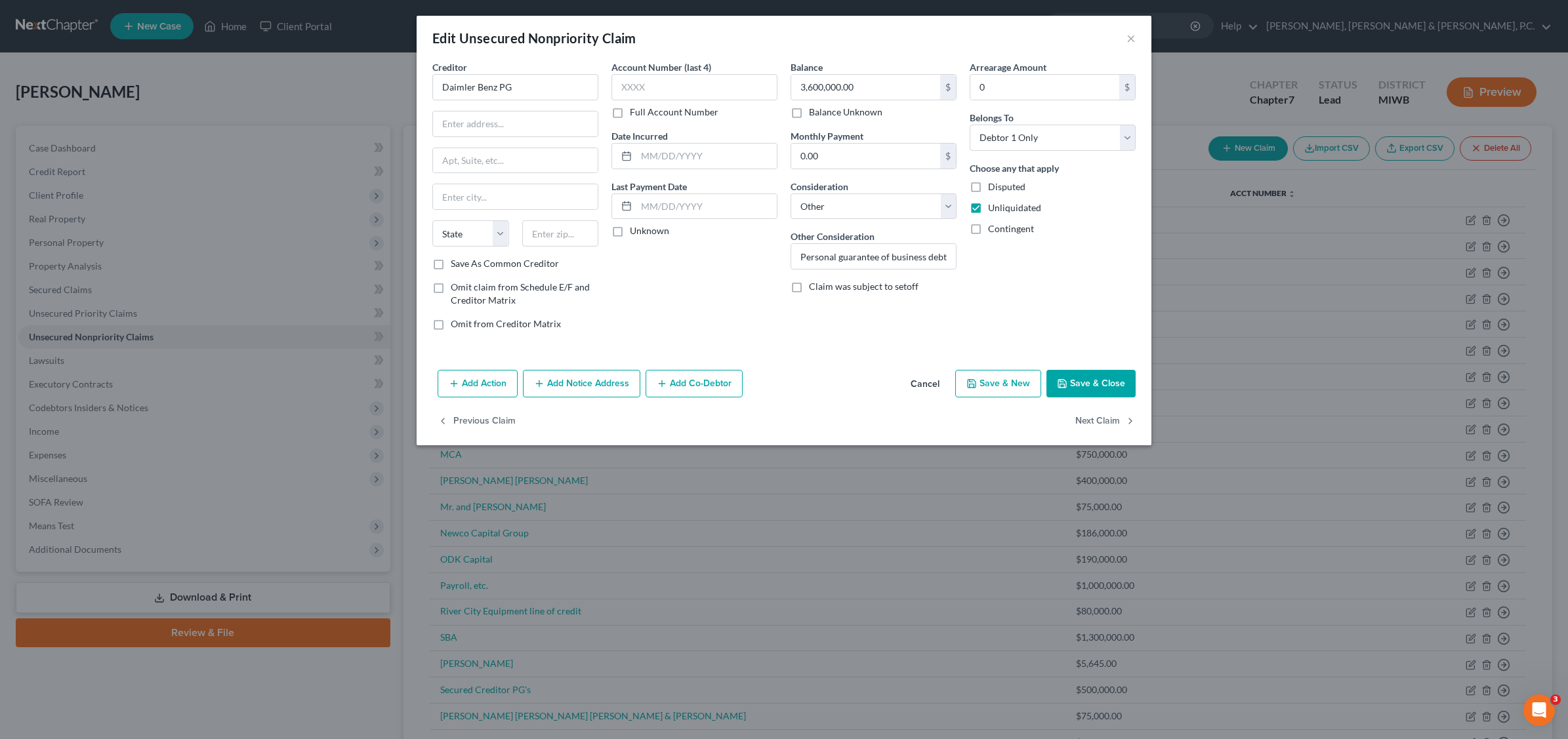
click at [1082, 388] on button "Save & Close" at bounding box center [1091, 384] width 89 height 27
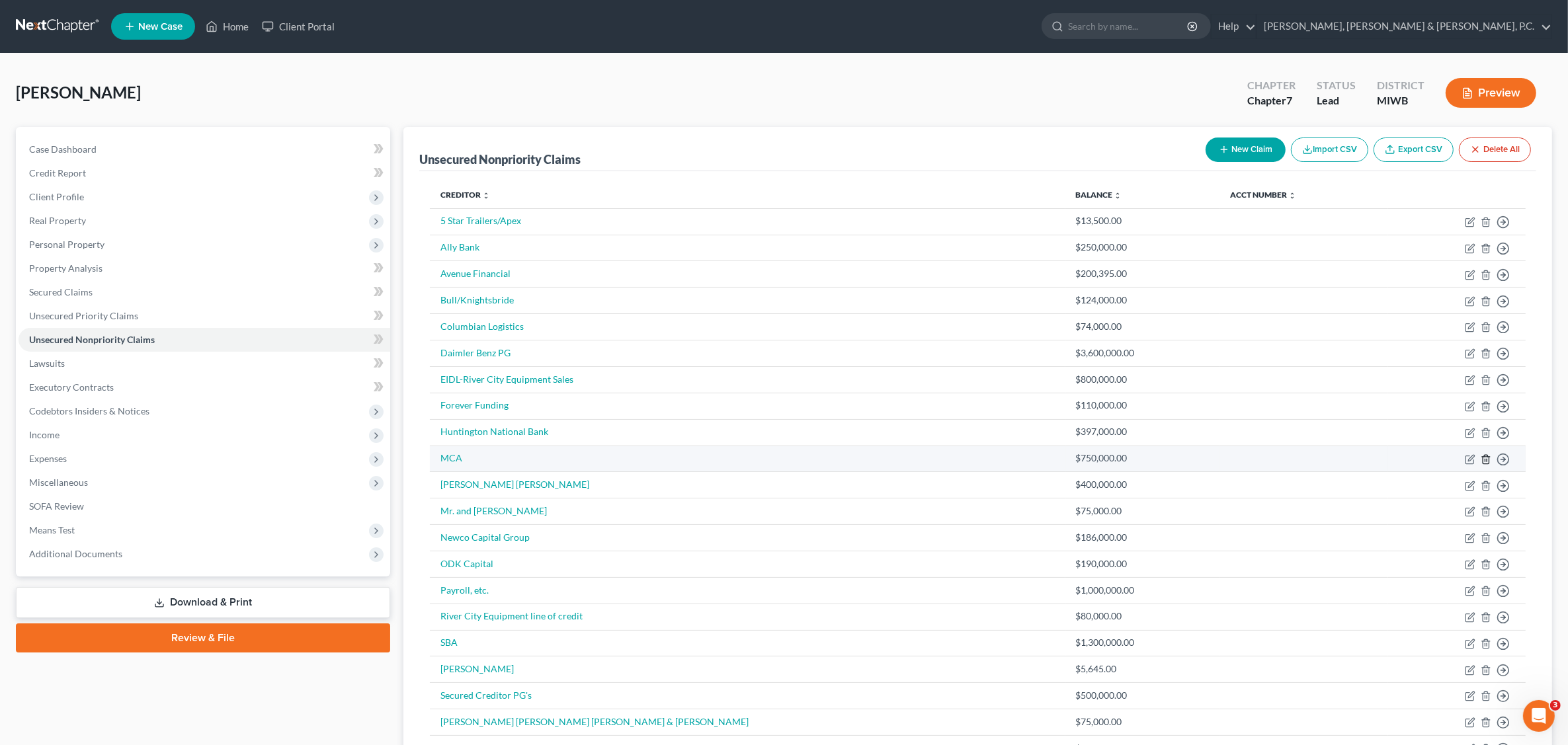
click at [1488, 461] on icon "button" at bounding box center [1486, 459] width 10 height 10
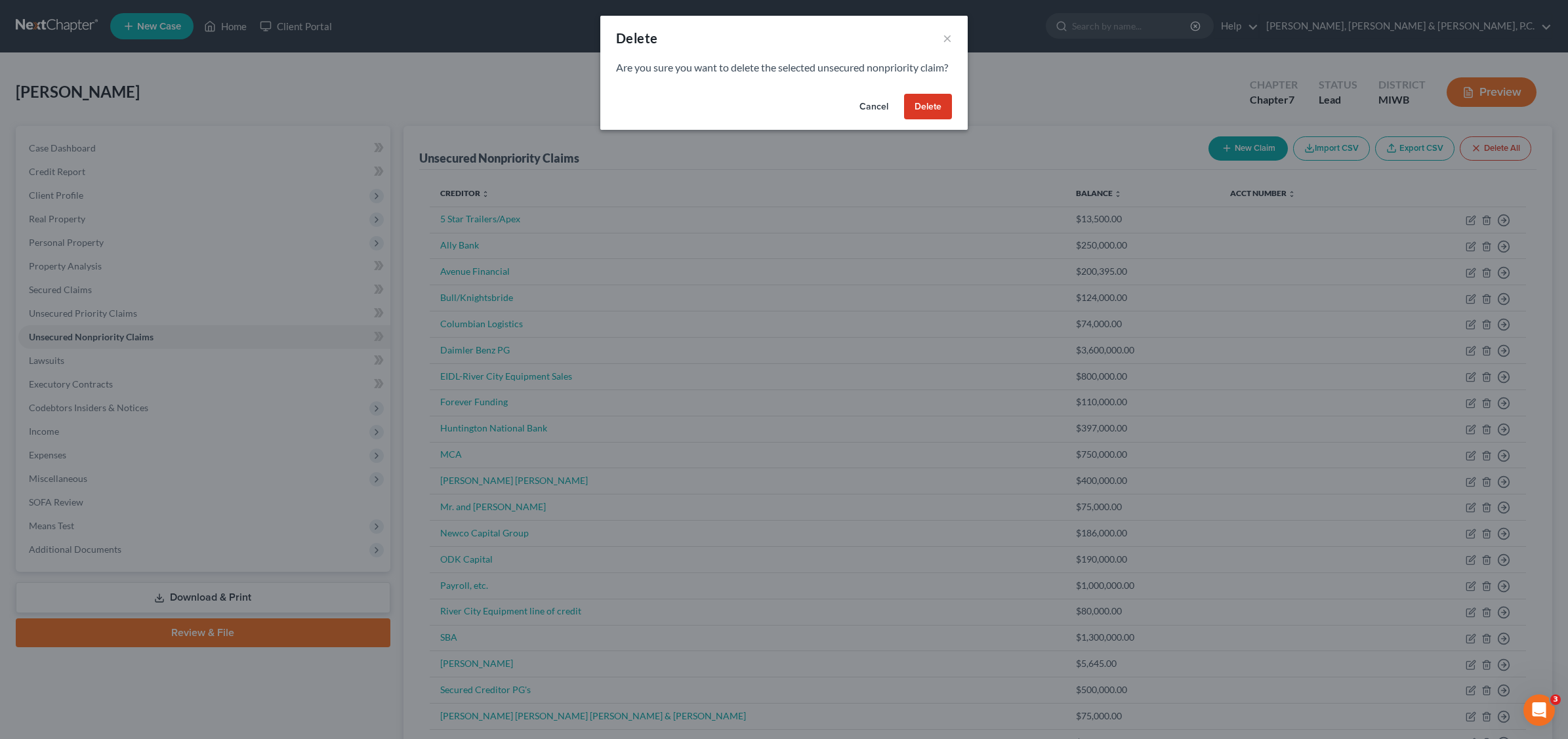
click at [925, 107] on div "Cancel Delete" at bounding box center [784, 109] width 367 height 42
click at [929, 113] on button "Delete" at bounding box center [928, 107] width 48 height 26
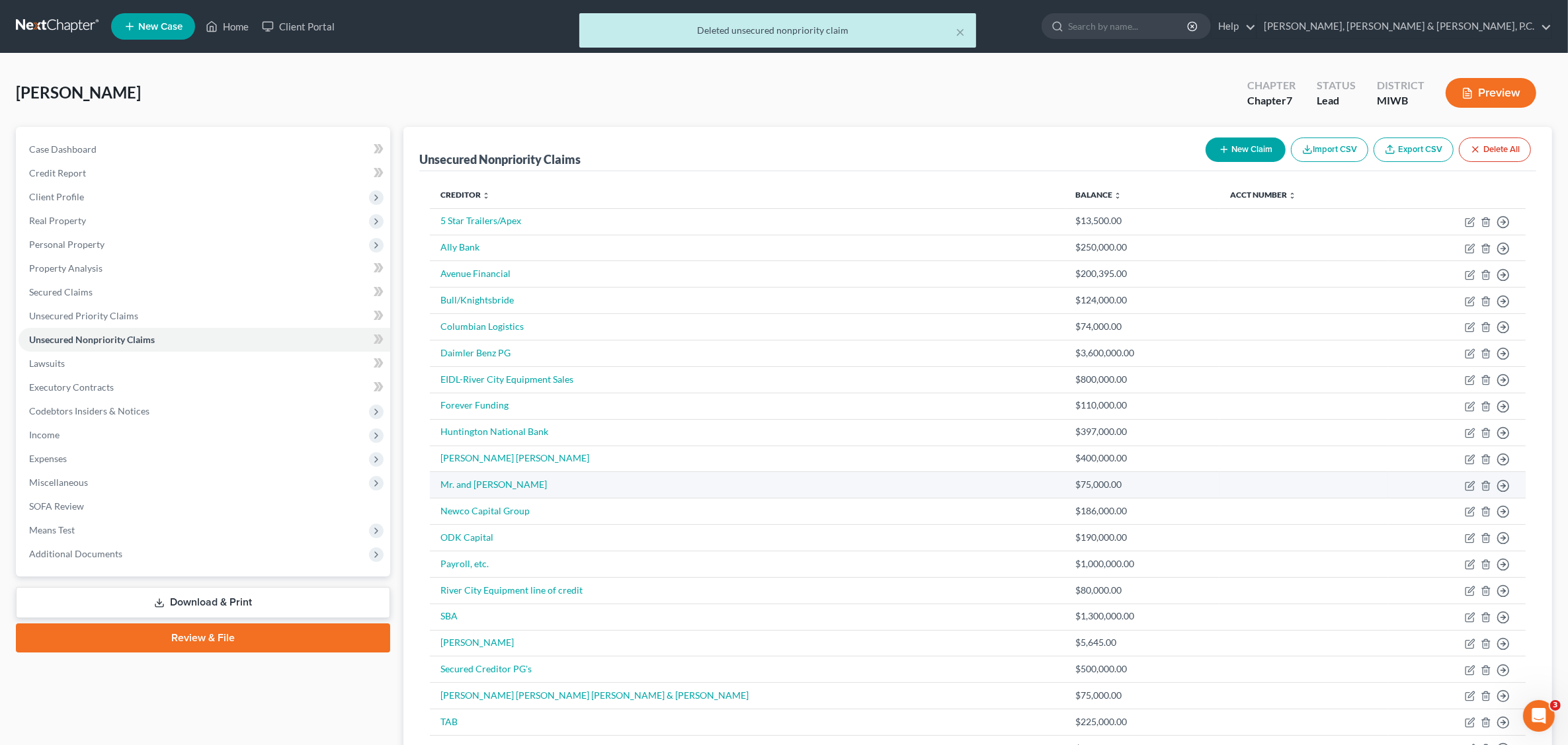
click at [1462, 489] on td "Move to D Move to E Move to G Move to Notice Only" at bounding box center [1457, 485] width 137 height 26
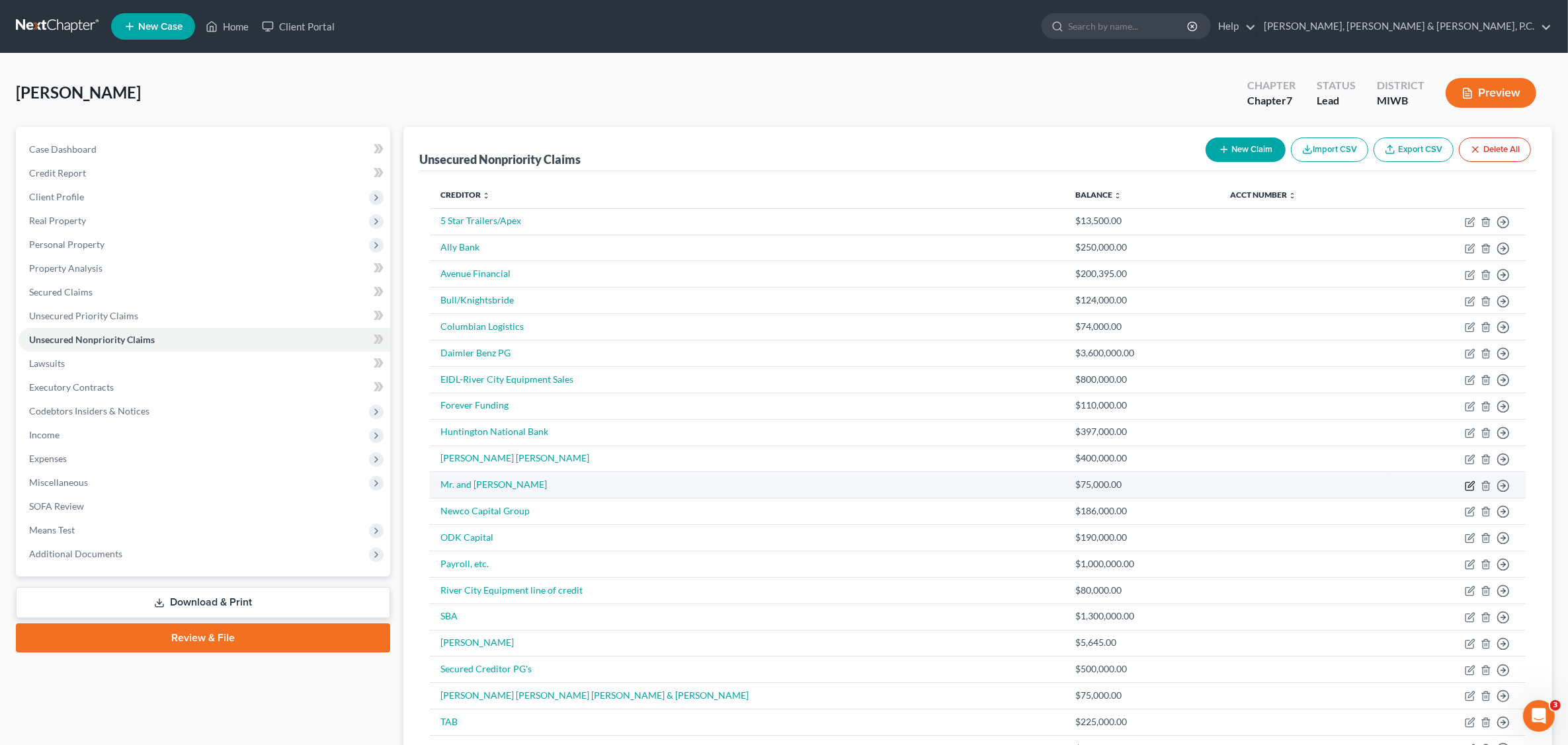
click at [1467, 490] on icon "button" at bounding box center [1470, 486] width 10 height 10
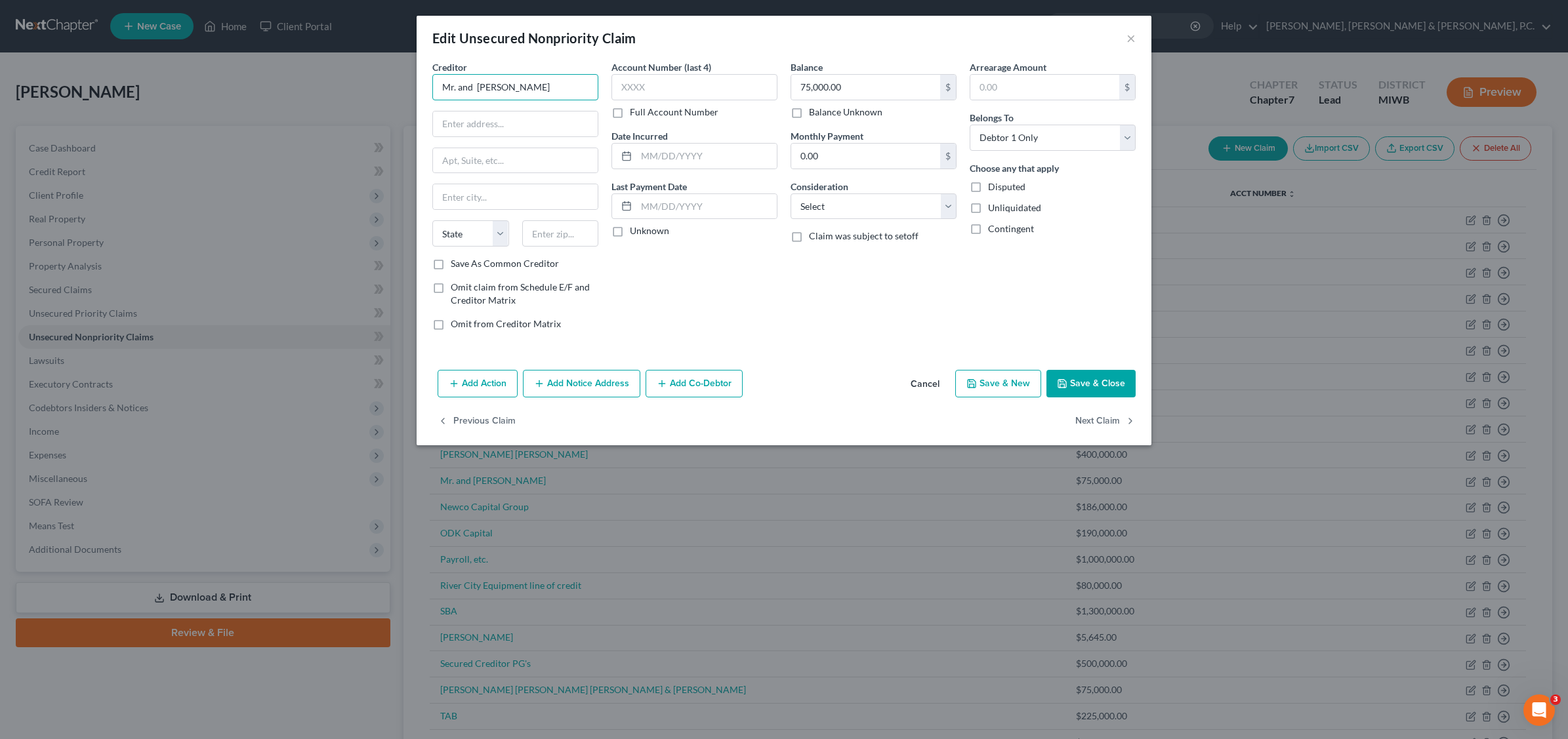
drag, startPoint x: 492, startPoint y: 82, endPoint x: 543, endPoint y: 76, distance: 51.4
click at [494, 82] on input "Mr. and [PERSON_NAME]" at bounding box center [515, 87] width 166 height 26
click at [1126, 381] on button "Save & Close" at bounding box center [1091, 384] width 89 height 27
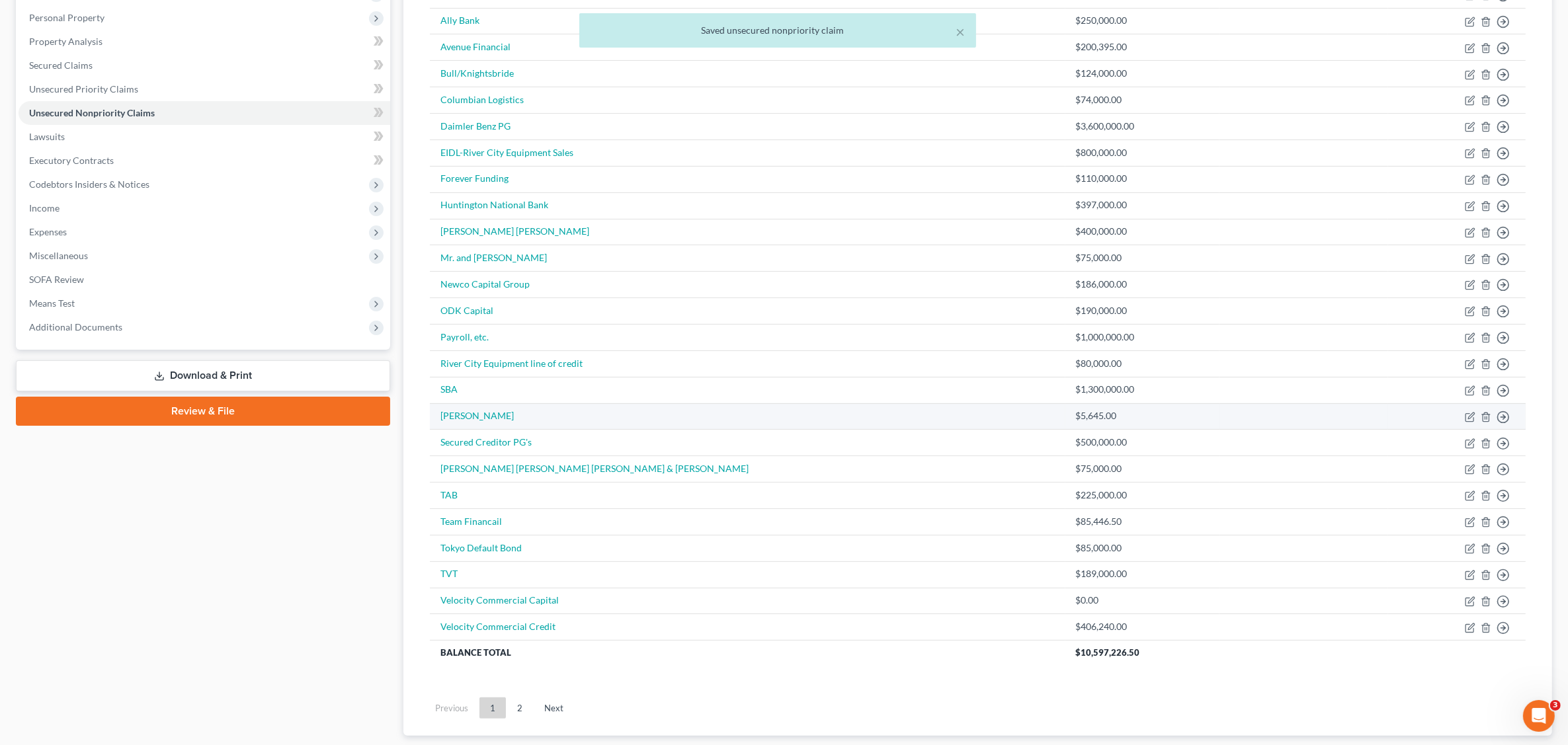
scroll to position [248, 0]
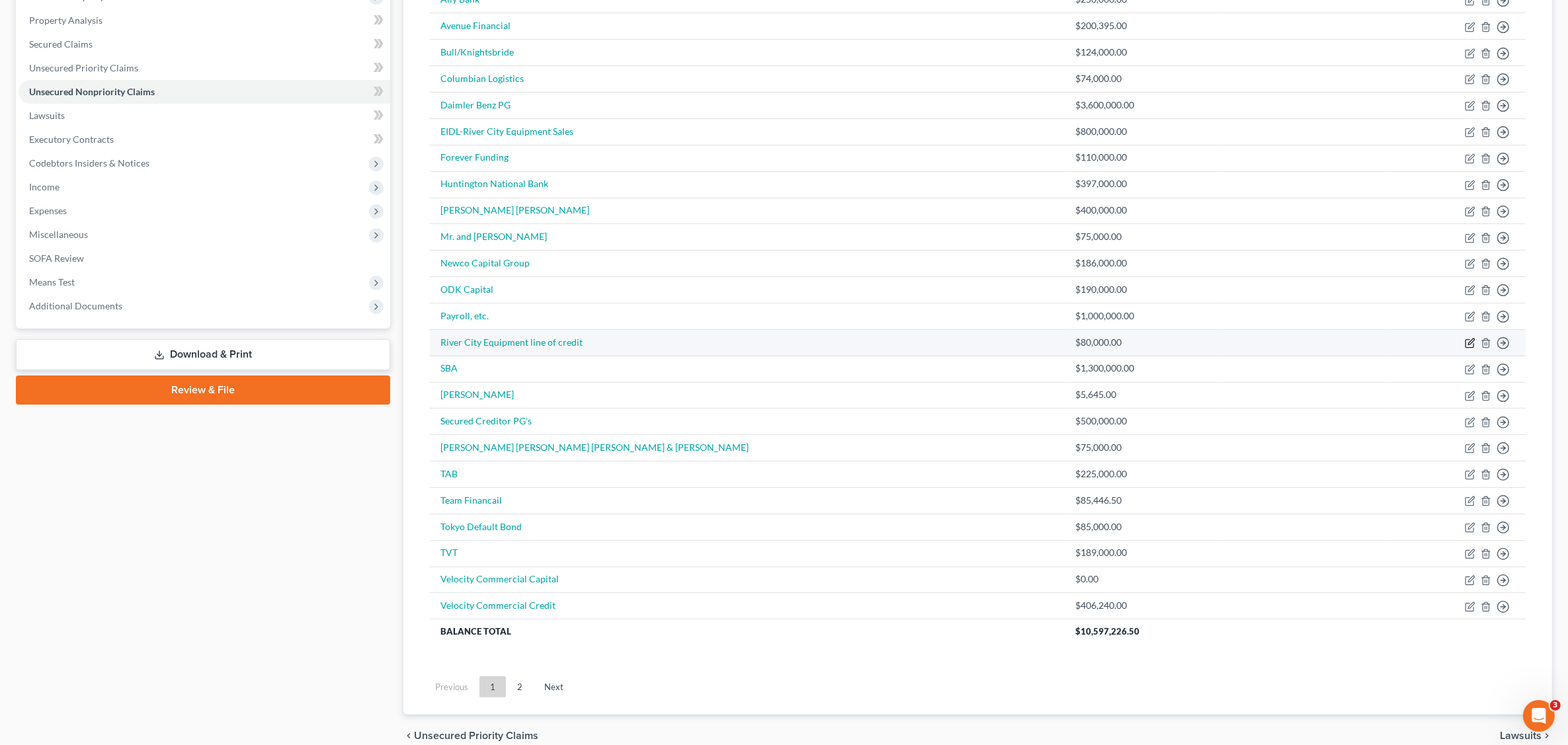
click at [1470, 342] on icon "button" at bounding box center [1470, 343] width 10 height 10
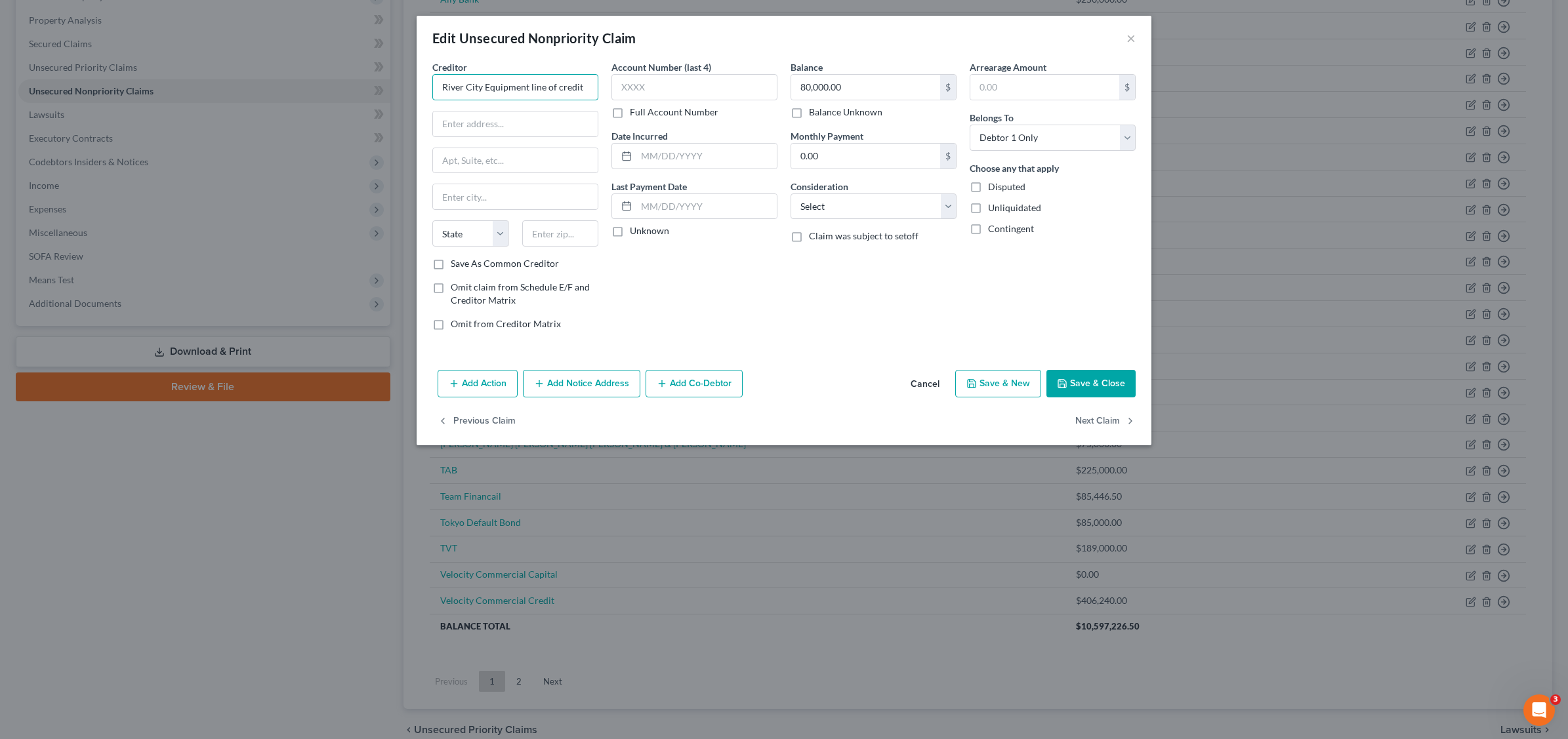
click at [587, 84] on input "River City Equipment line of credit" at bounding box center [515, 87] width 166 height 26
click at [1107, 384] on button "Save & Close" at bounding box center [1091, 384] width 89 height 27
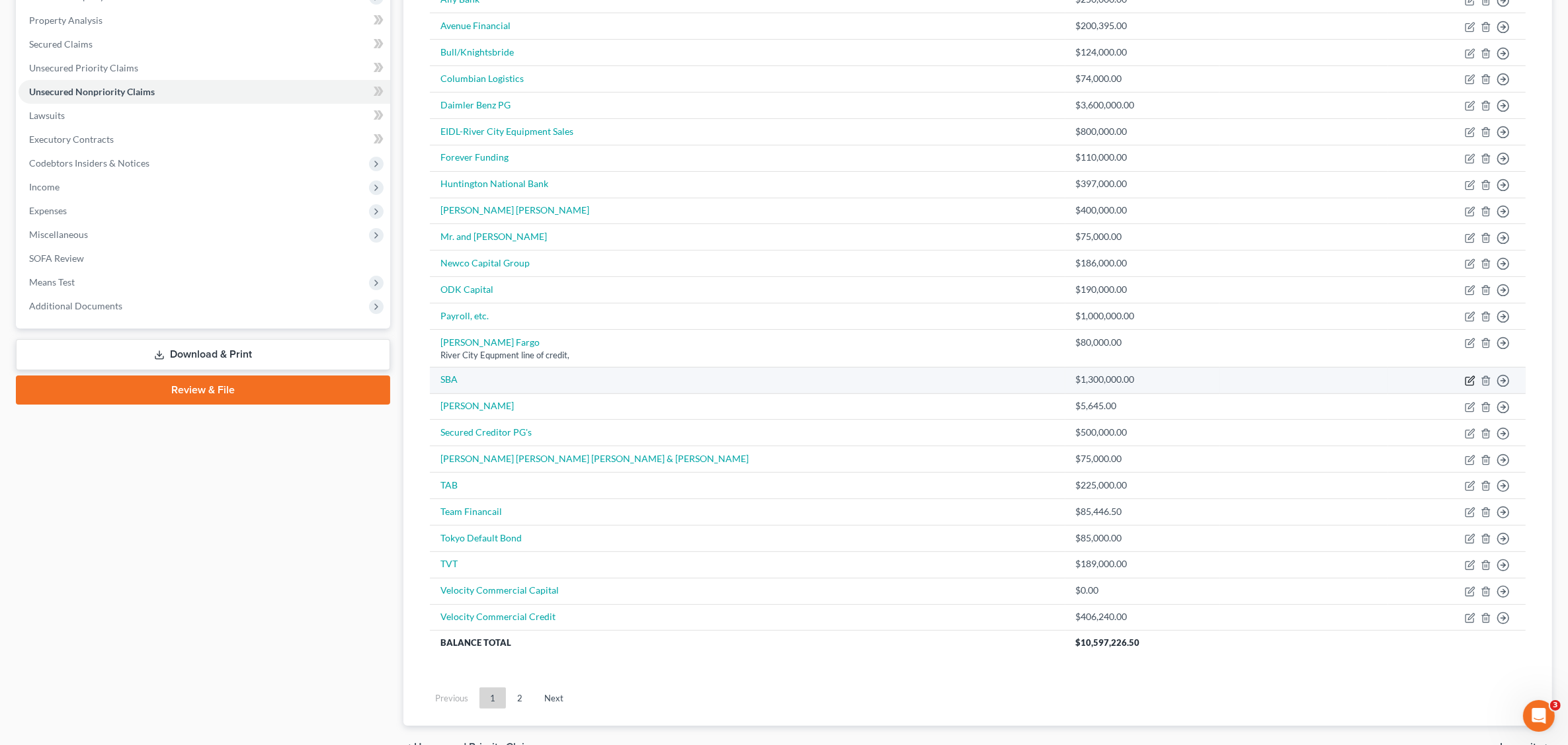
click at [1472, 382] on icon "button" at bounding box center [1470, 380] width 10 height 10
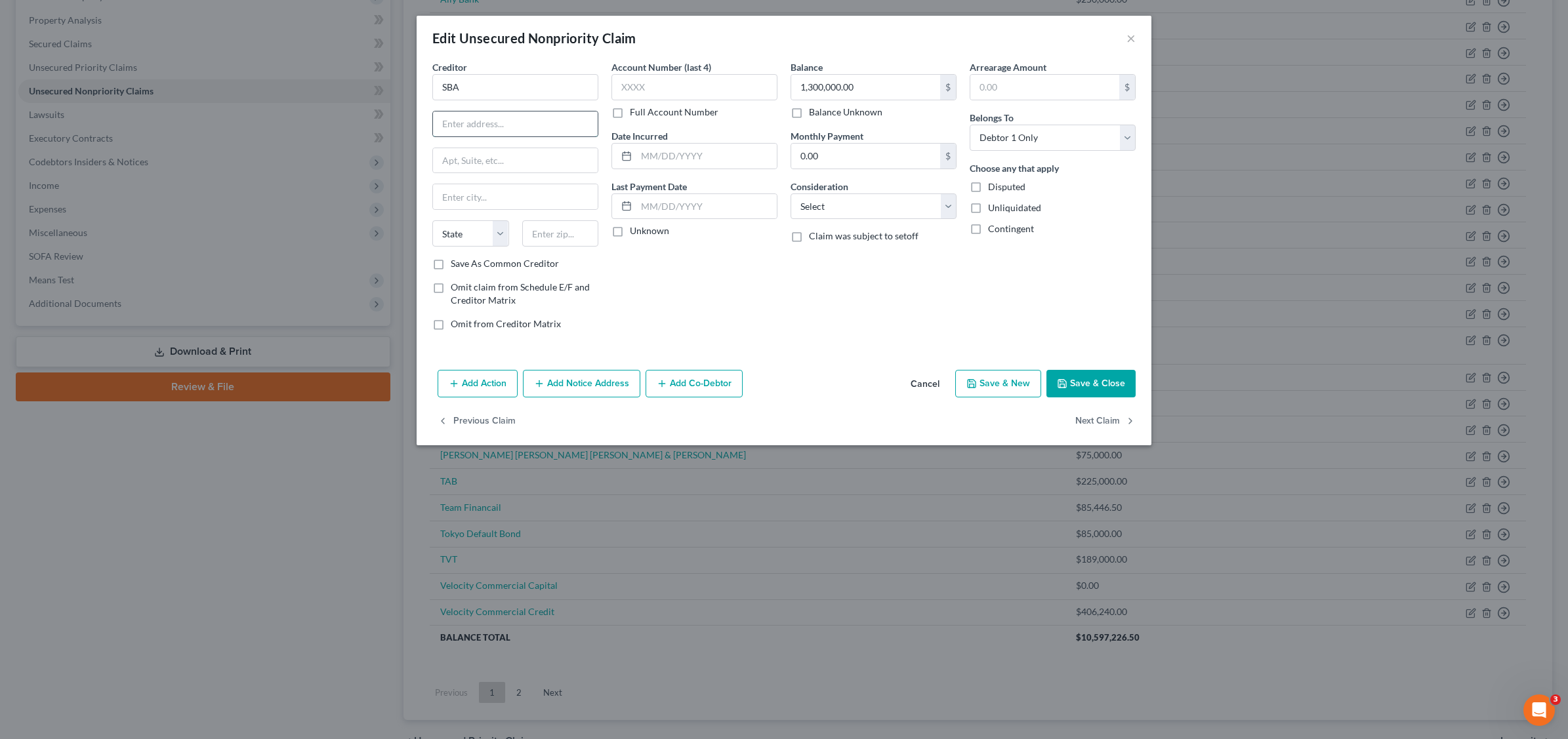
click at [473, 120] on input "text" at bounding box center [516, 124] width 165 height 25
click at [1087, 386] on button "Save & Close" at bounding box center [1091, 384] width 89 height 27
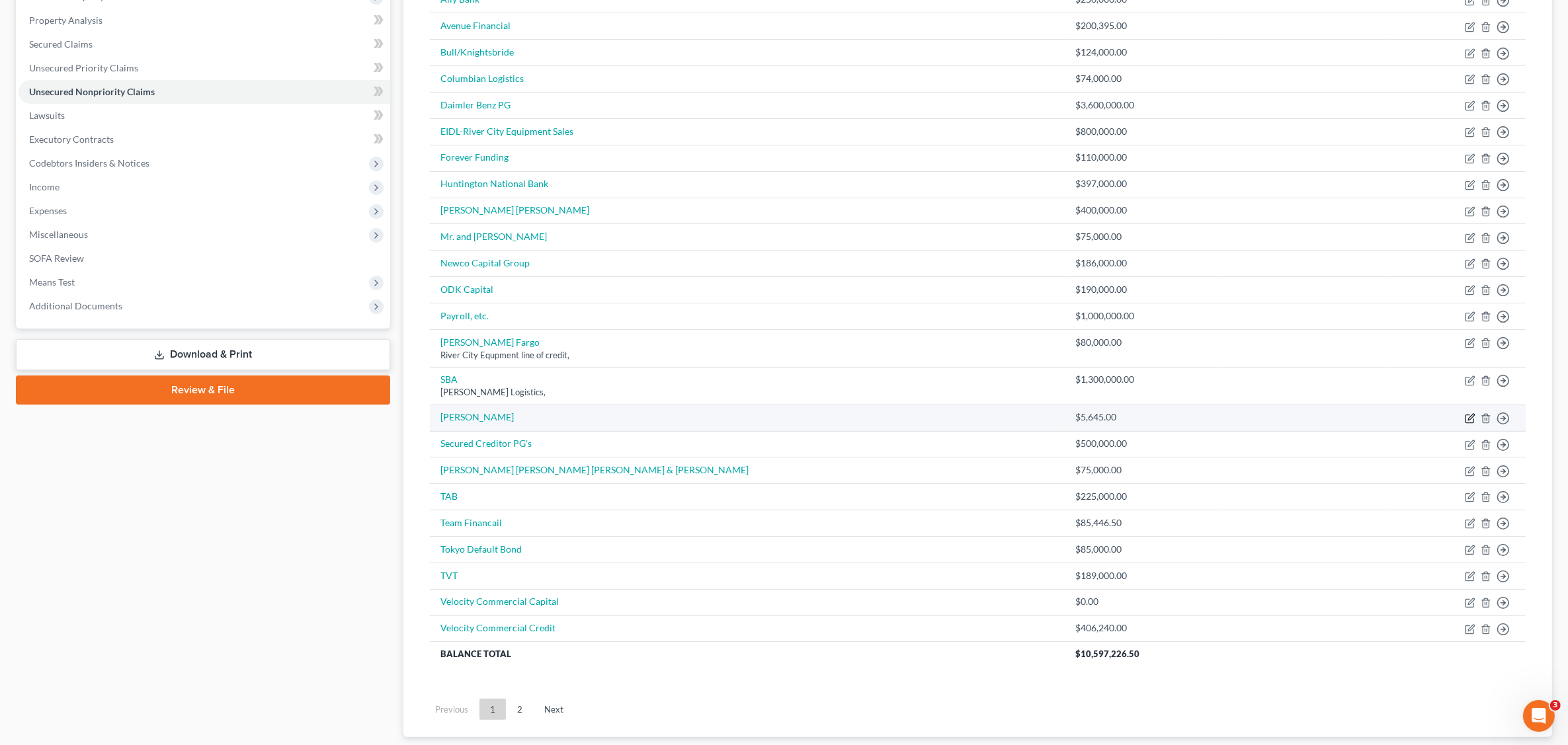
click at [1469, 418] on icon "button" at bounding box center [1470, 418] width 10 height 10
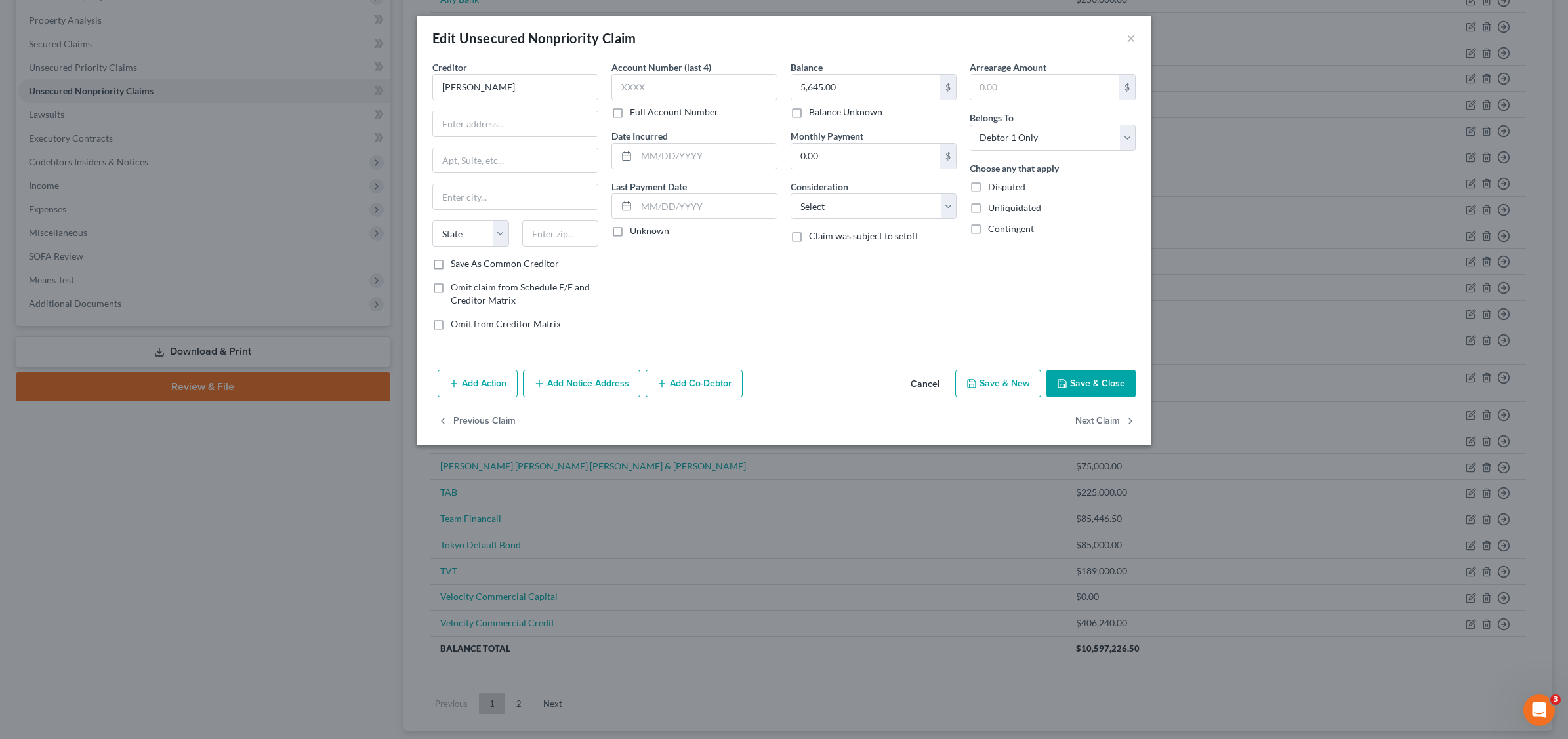
click at [988, 191] on label "Disputed" at bounding box center [1006, 186] width 37 height 13
click at [993, 189] on input "Disputed" at bounding box center [997, 184] width 8 height 8
drag, startPoint x: 974, startPoint y: 208, endPoint x: 979, endPoint y: 220, distance: 13.0
click at [988, 208] on label "Unliquidated" at bounding box center [1014, 208] width 53 height 13
click at [993, 208] on input "Unliquidated" at bounding box center [997, 206] width 8 height 8
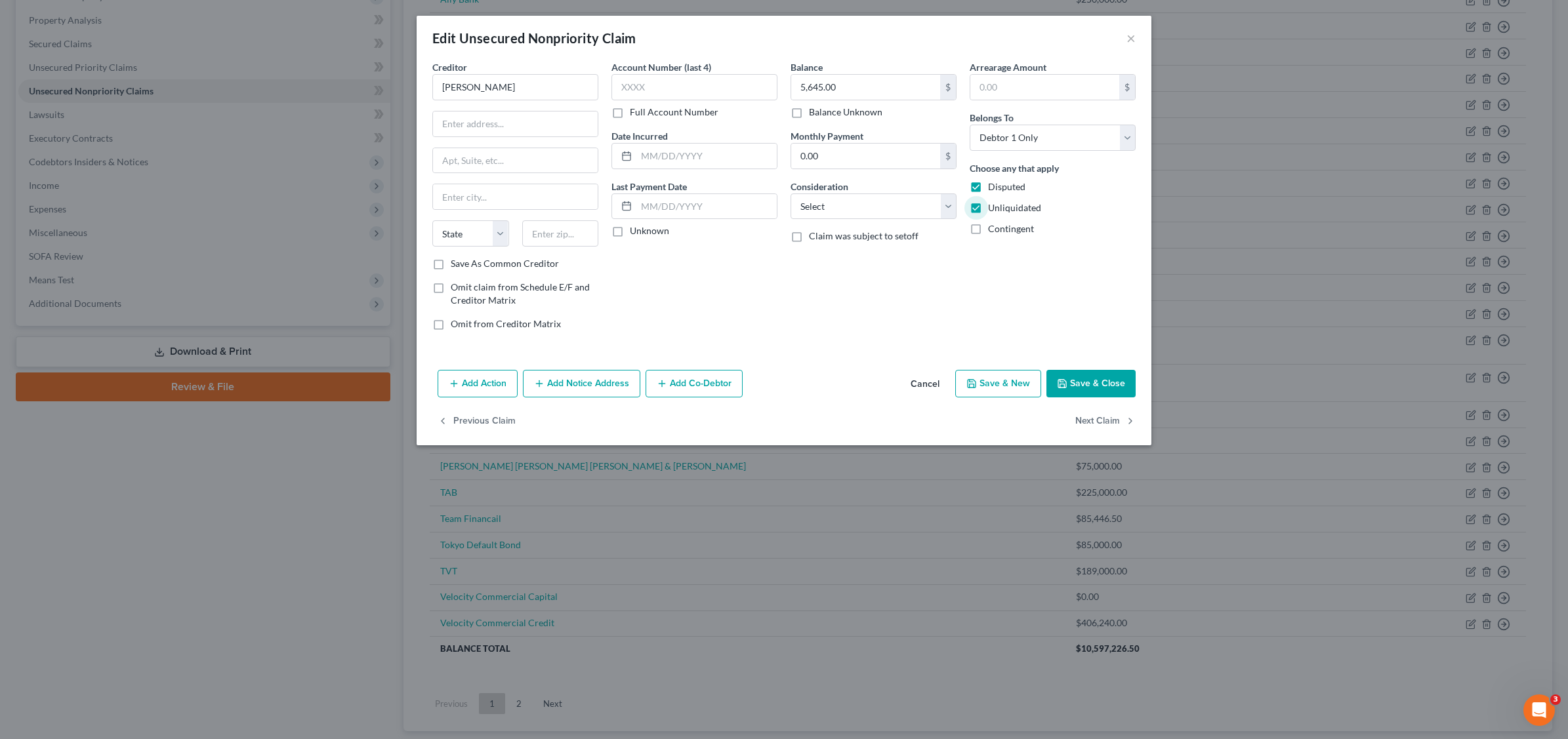
click at [988, 225] on label "Contingent" at bounding box center [1011, 228] width 46 height 13
click at [993, 225] on input "Contingent" at bounding box center [997, 226] width 8 height 8
drag, startPoint x: 946, startPoint y: 206, endPoint x: 923, endPoint y: 222, distance: 28.0
click at [946, 206] on select "Select Cable / Satellite Services Collection Agency Credit Card Debt Debt Couns…" at bounding box center [873, 206] width 166 height 26
click at [791, 193] on select "Select Cable / Satellite Services Collection Agency Credit Card Debt Debt Couns…" at bounding box center [873, 206] width 166 height 26
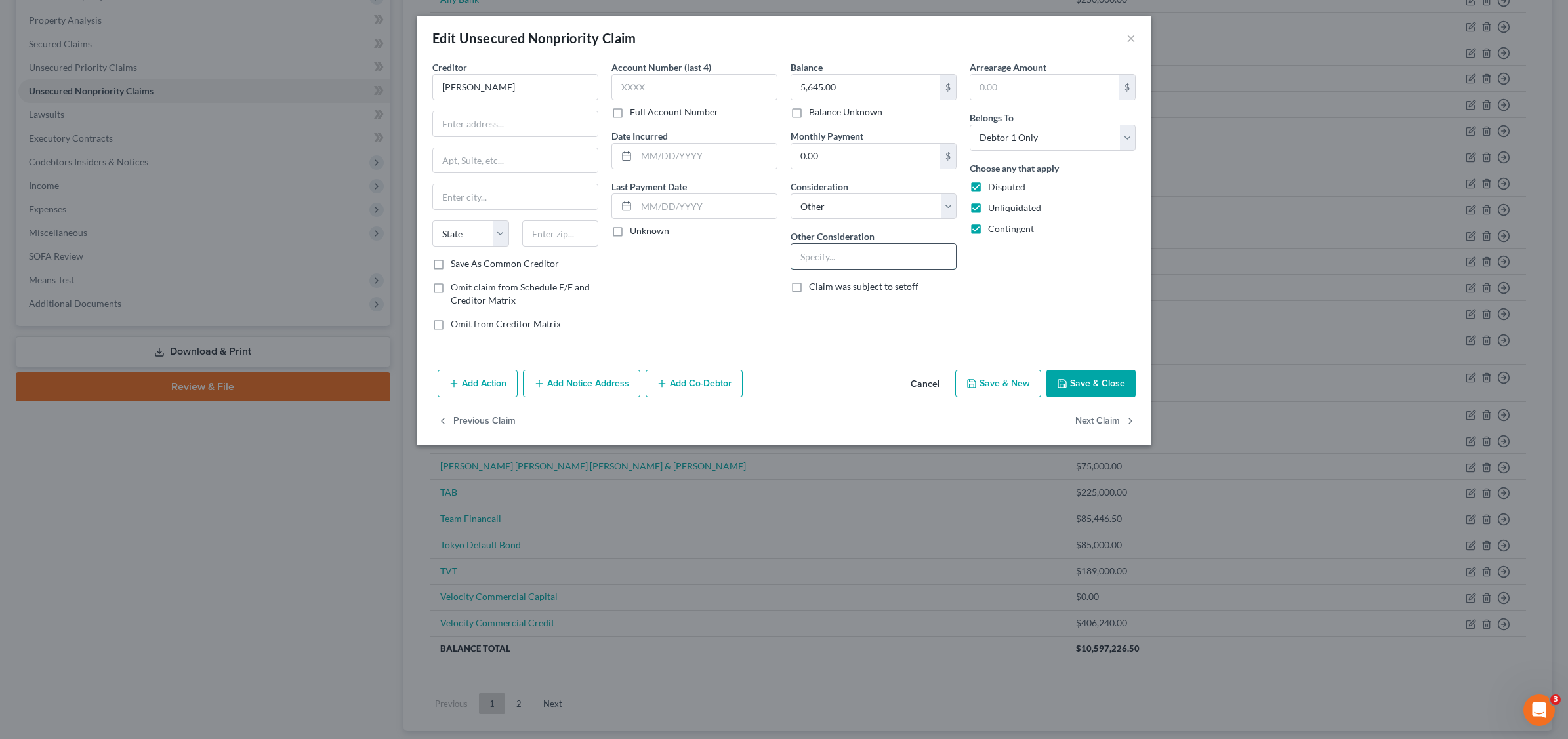
drag, startPoint x: 837, startPoint y: 263, endPoint x: 852, endPoint y: 260, distance: 15.3
click at [837, 263] on input "text" at bounding box center [874, 256] width 165 height 25
click at [1095, 379] on button "Save & Close" at bounding box center [1091, 384] width 89 height 27
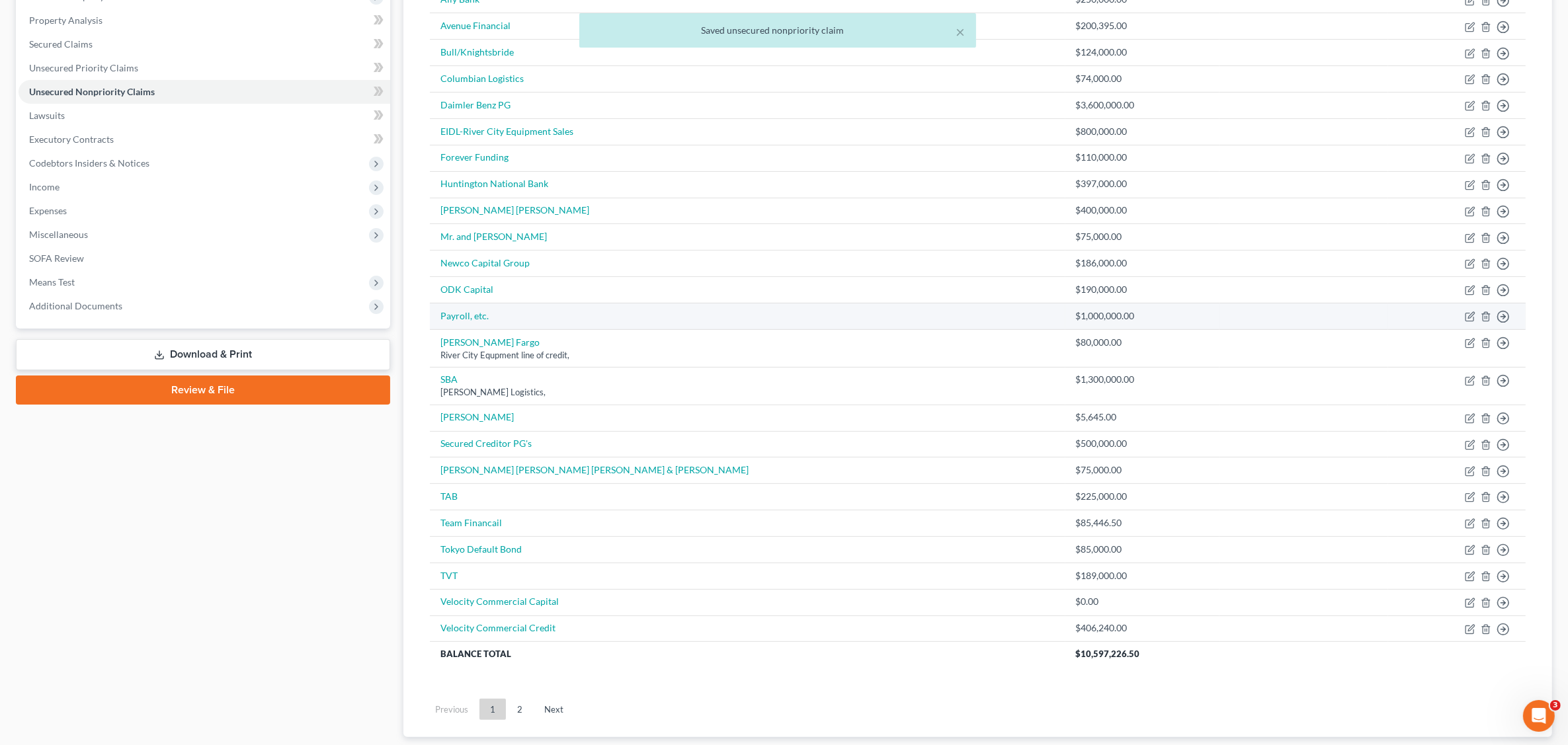
click at [1076, 322] on div "$1,000,000.00" at bounding box center [1142, 316] width 133 height 13
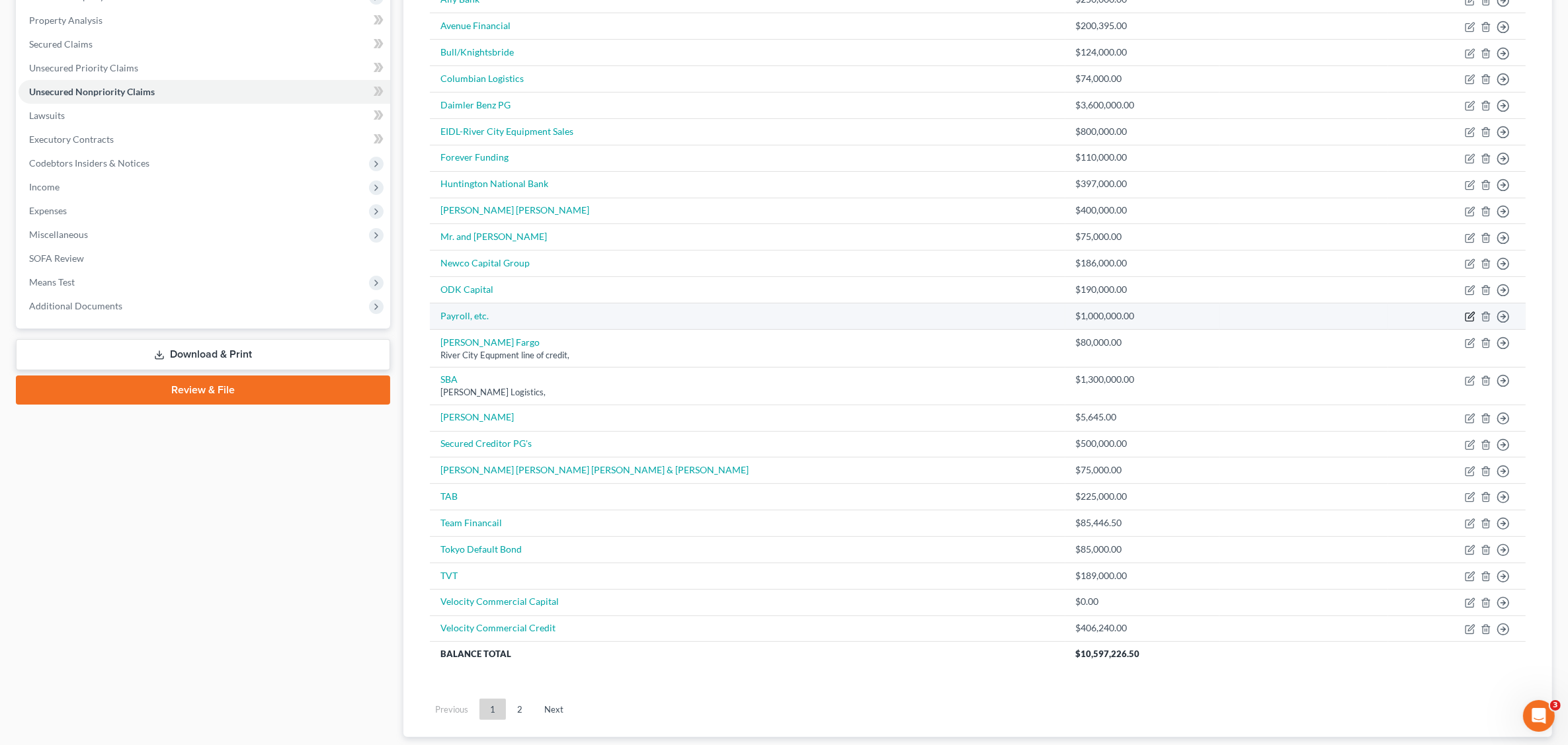
click at [1469, 318] on icon "button" at bounding box center [1470, 316] width 10 height 10
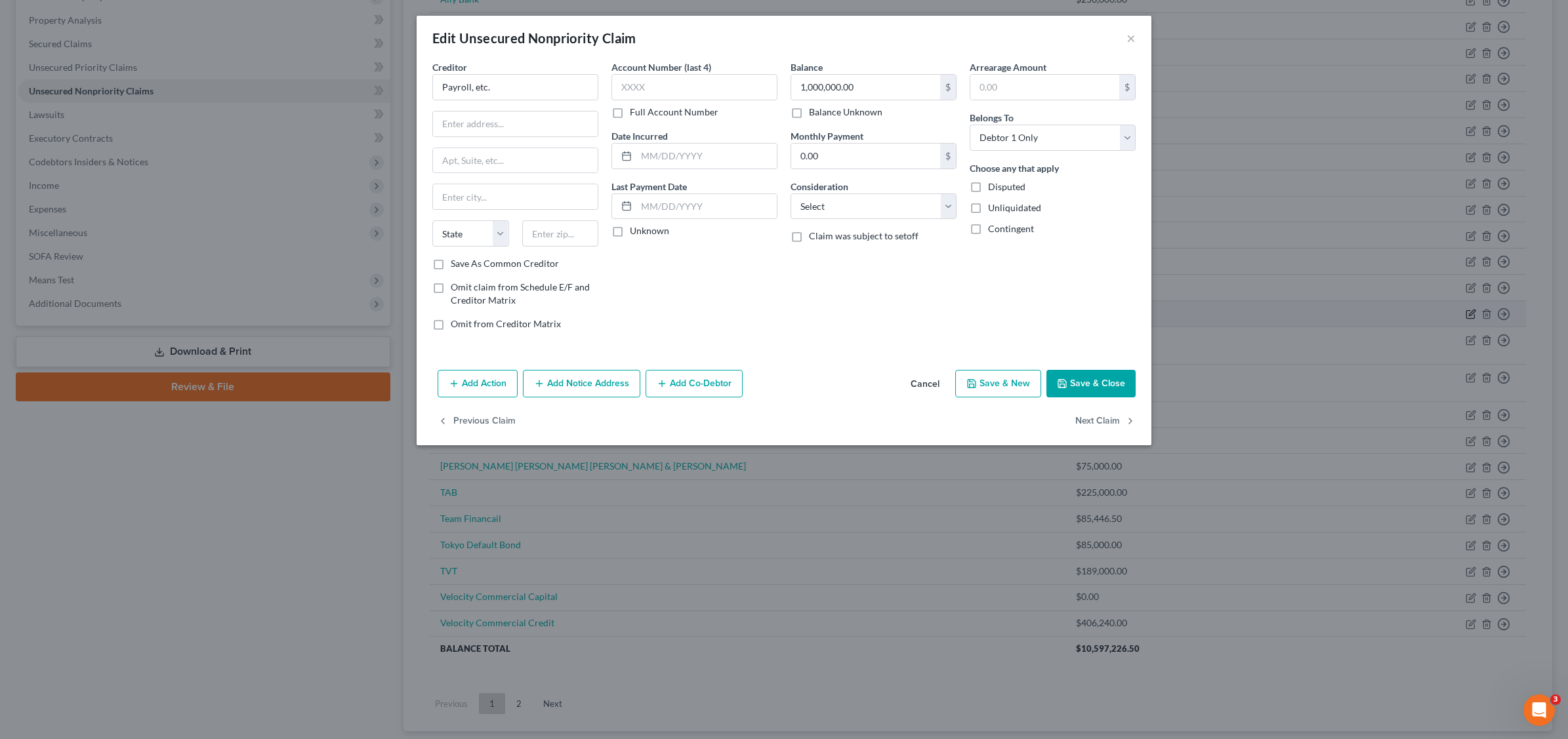
click at [1469, 316] on div "Edit Unsecured Nonpriority Claim × Creditor * Payroll, etc. State [US_STATE] AK…" at bounding box center [784, 369] width 1568 height 739
click at [1132, 34] on button "×" at bounding box center [1130, 38] width 9 height 16
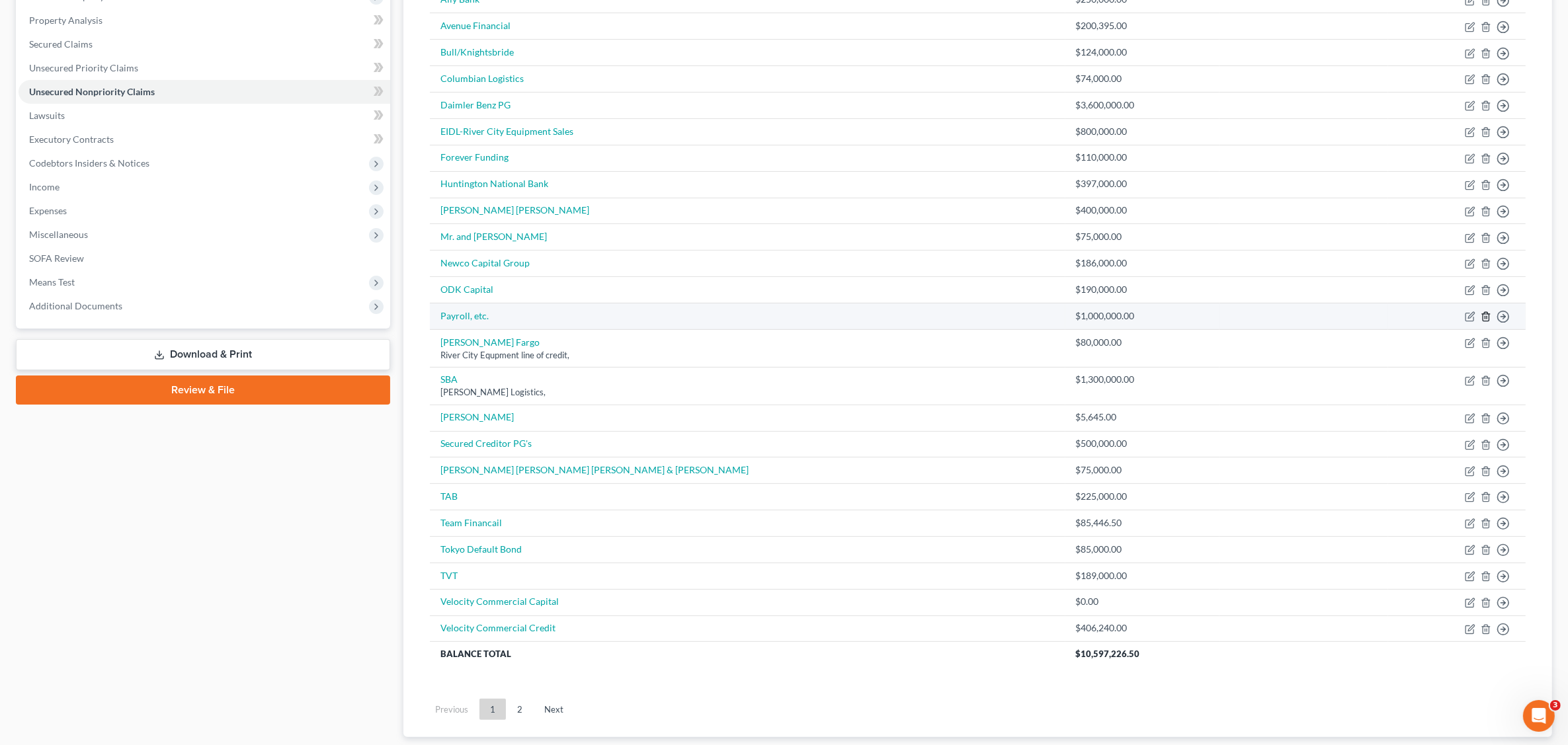
click at [1482, 321] on icon "button" at bounding box center [1486, 316] width 10 height 10
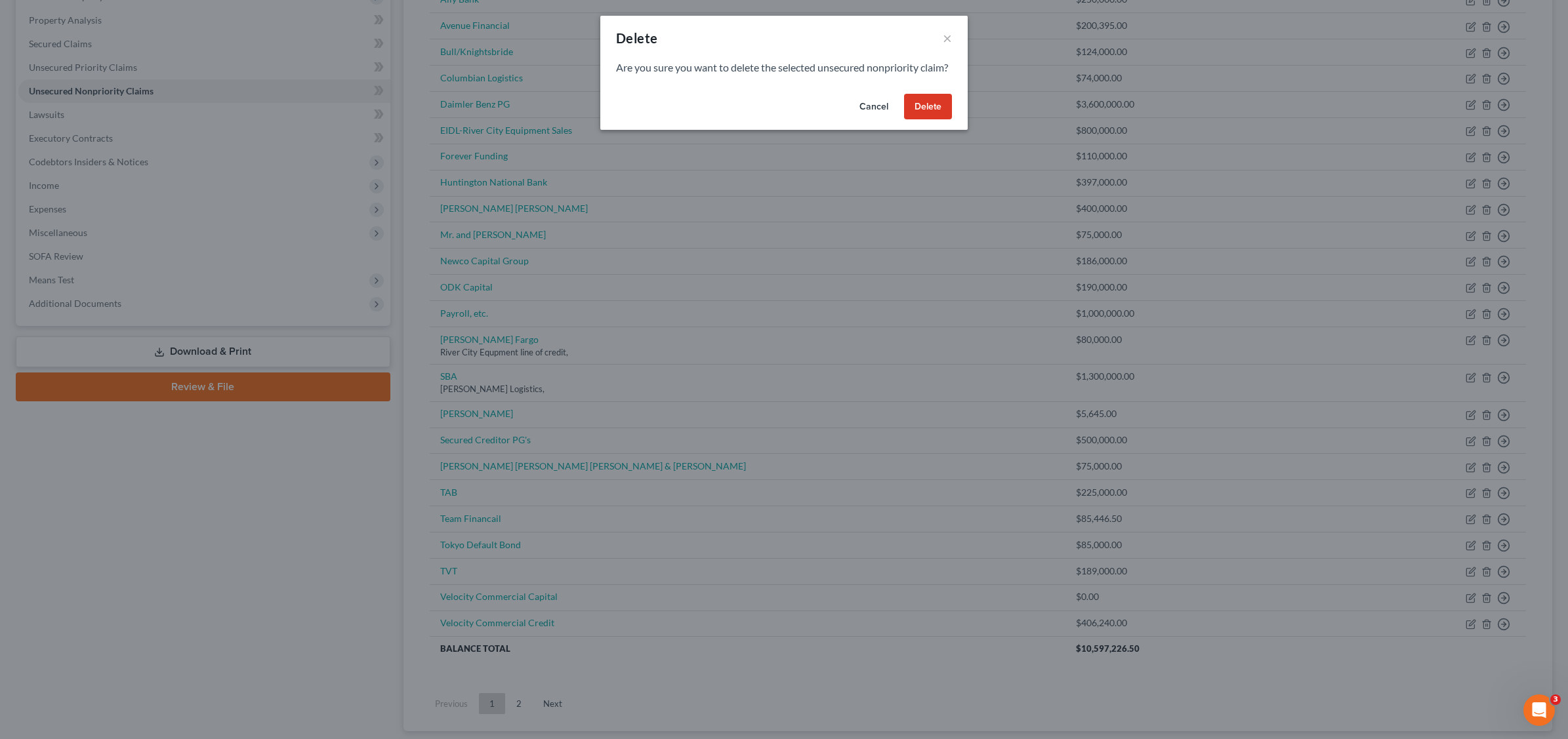
click at [923, 120] on button "Delete" at bounding box center [928, 107] width 48 height 26
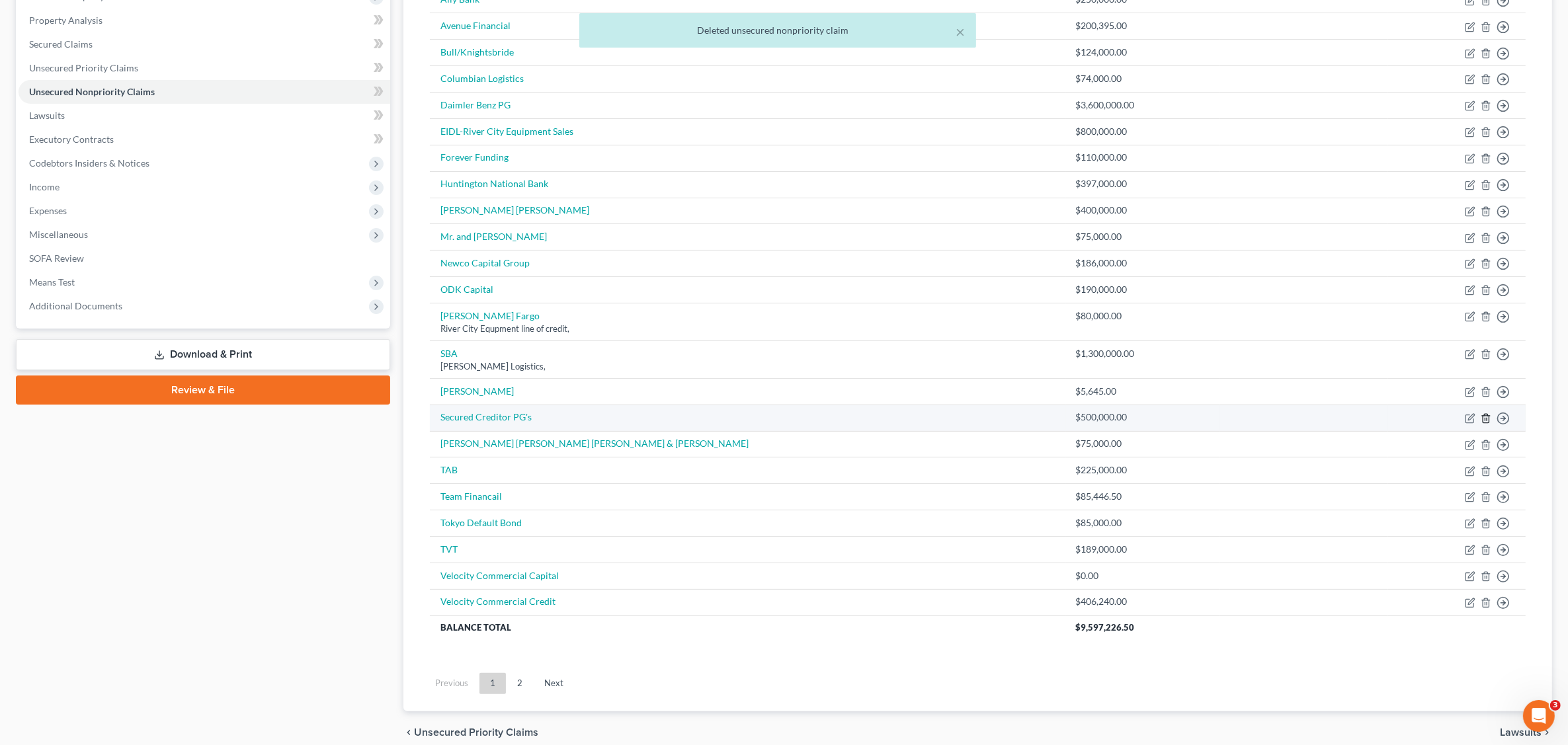
click at [1483, 423] on icon "button" at bounding box center [1486, 418] width 6 height 8
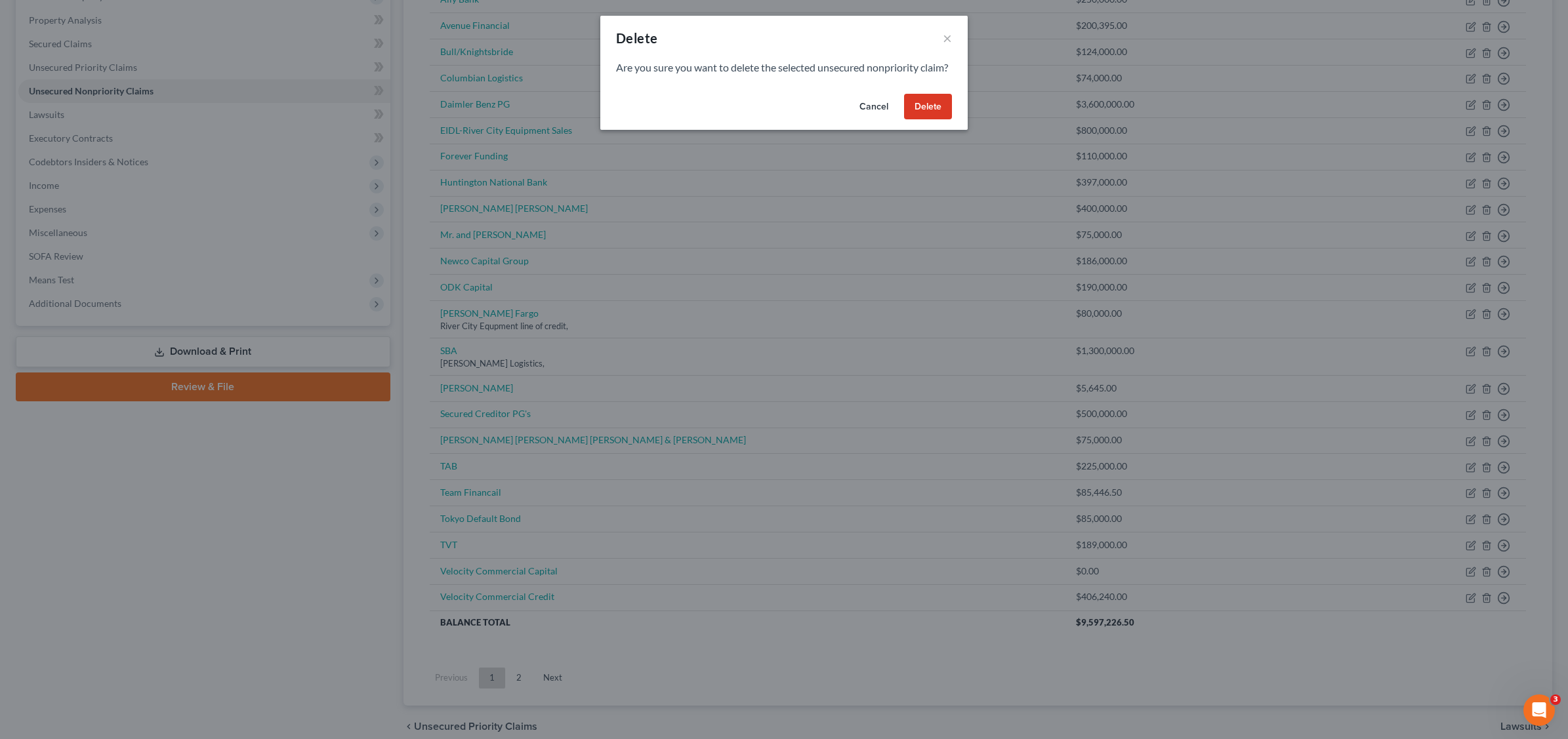
click at [936, 120] on button "Delete" at bounding box center [928, 107] width 48 height 26
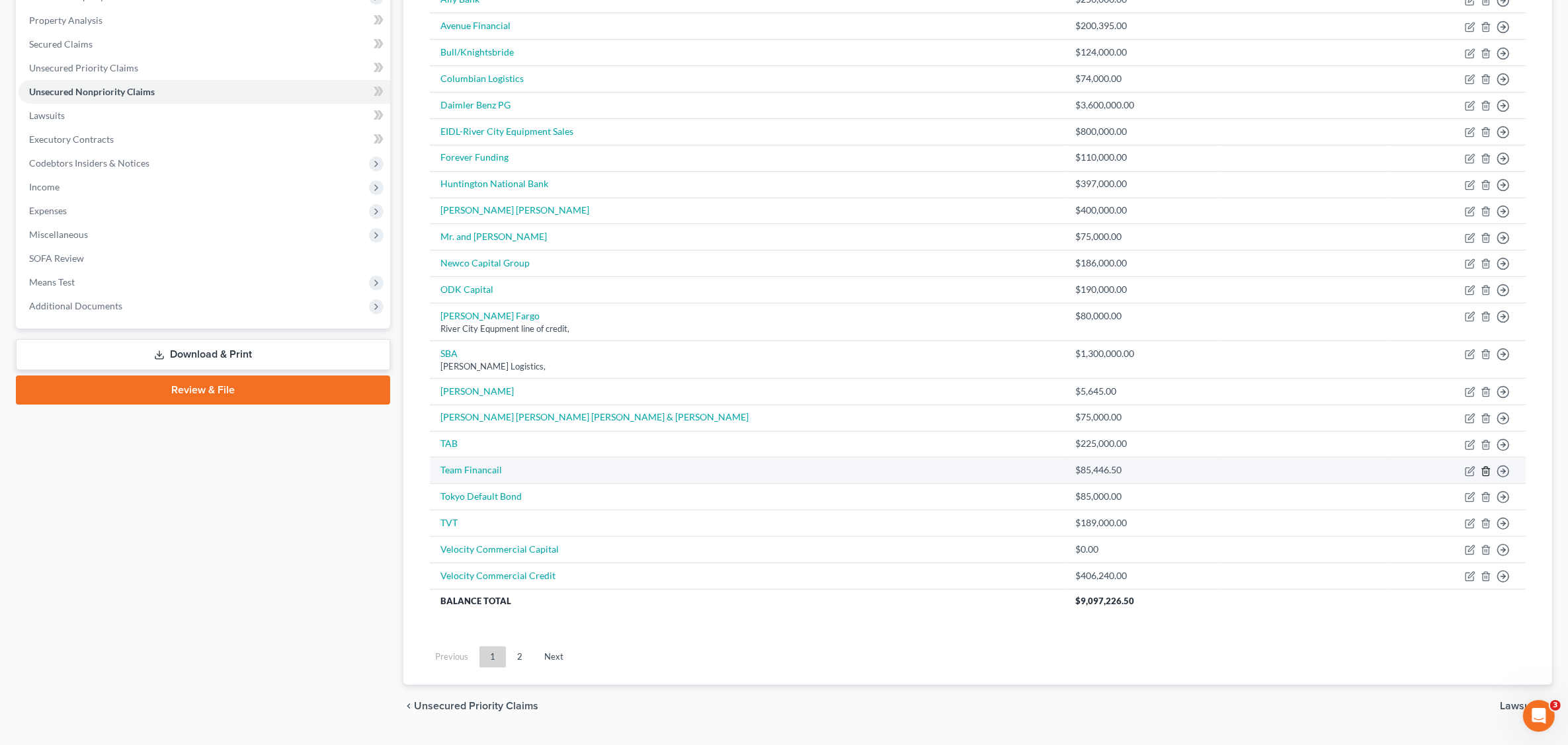
click at [1486, 473] on icon "button" at bounding box center [1486, 471] width 10 height 10
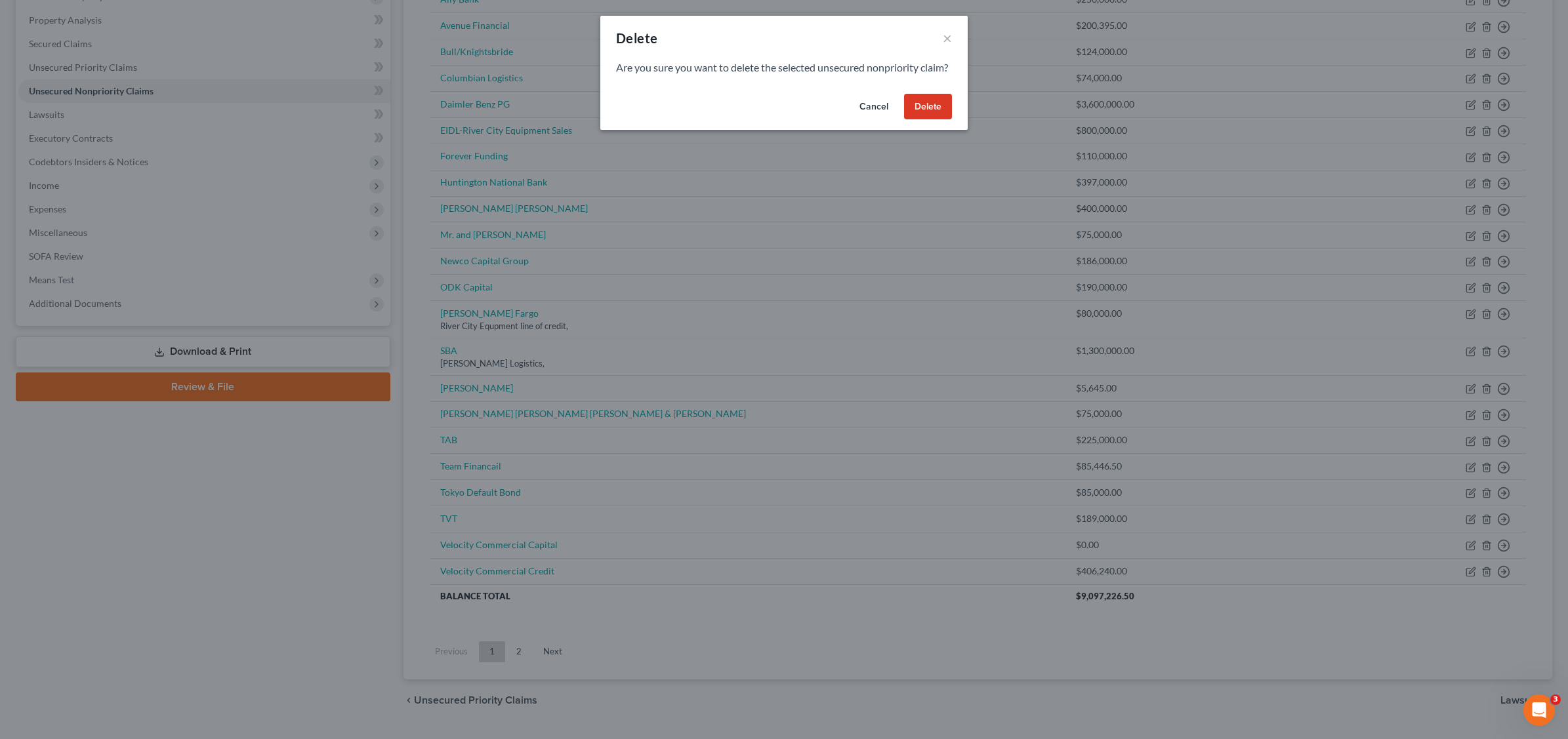
click at [935, 119] on button "Delete" at bounding box center [928, 107] width 48 height 26
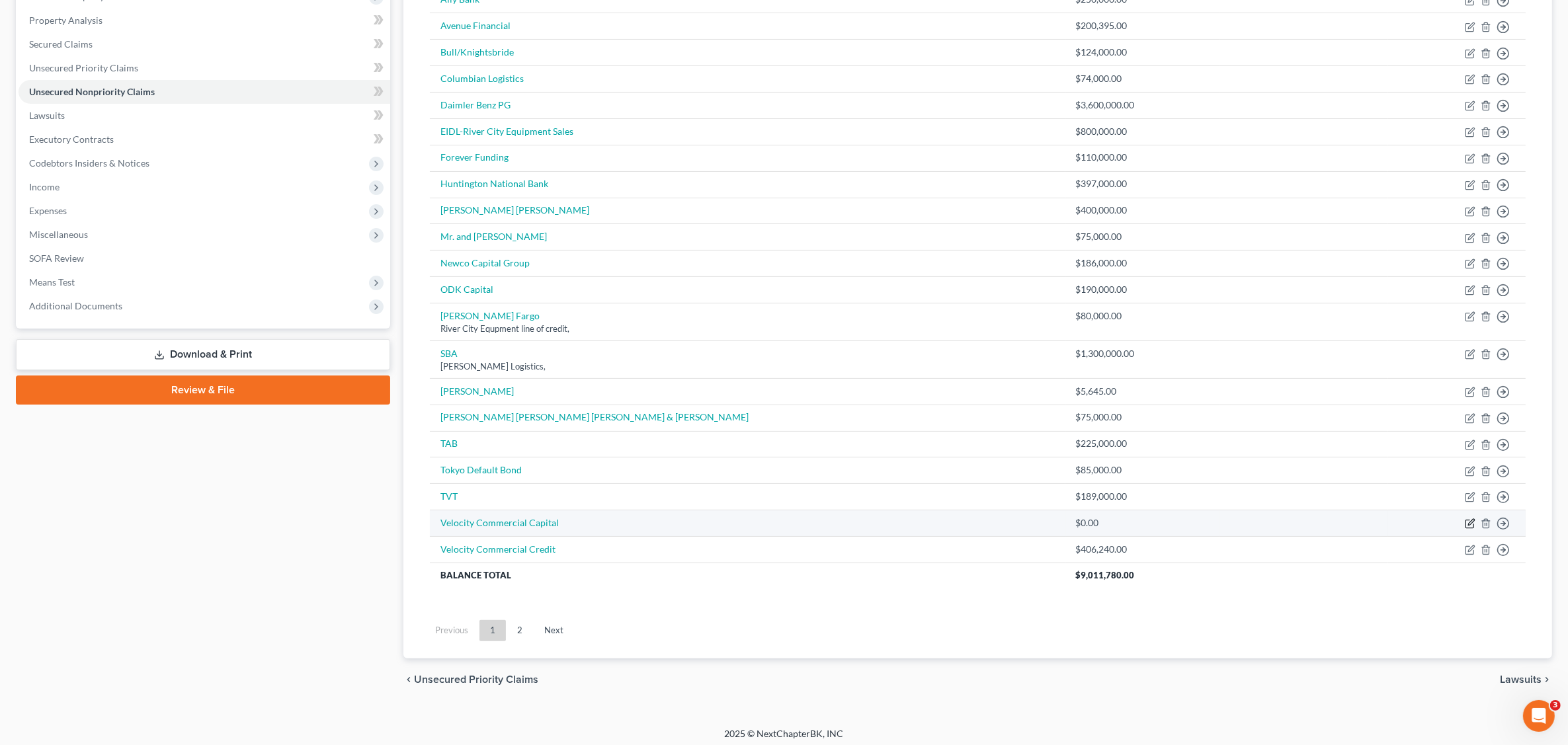
click at [1466, 527] on icon "button" at bounding box center [1470, 523] width 10 height 10
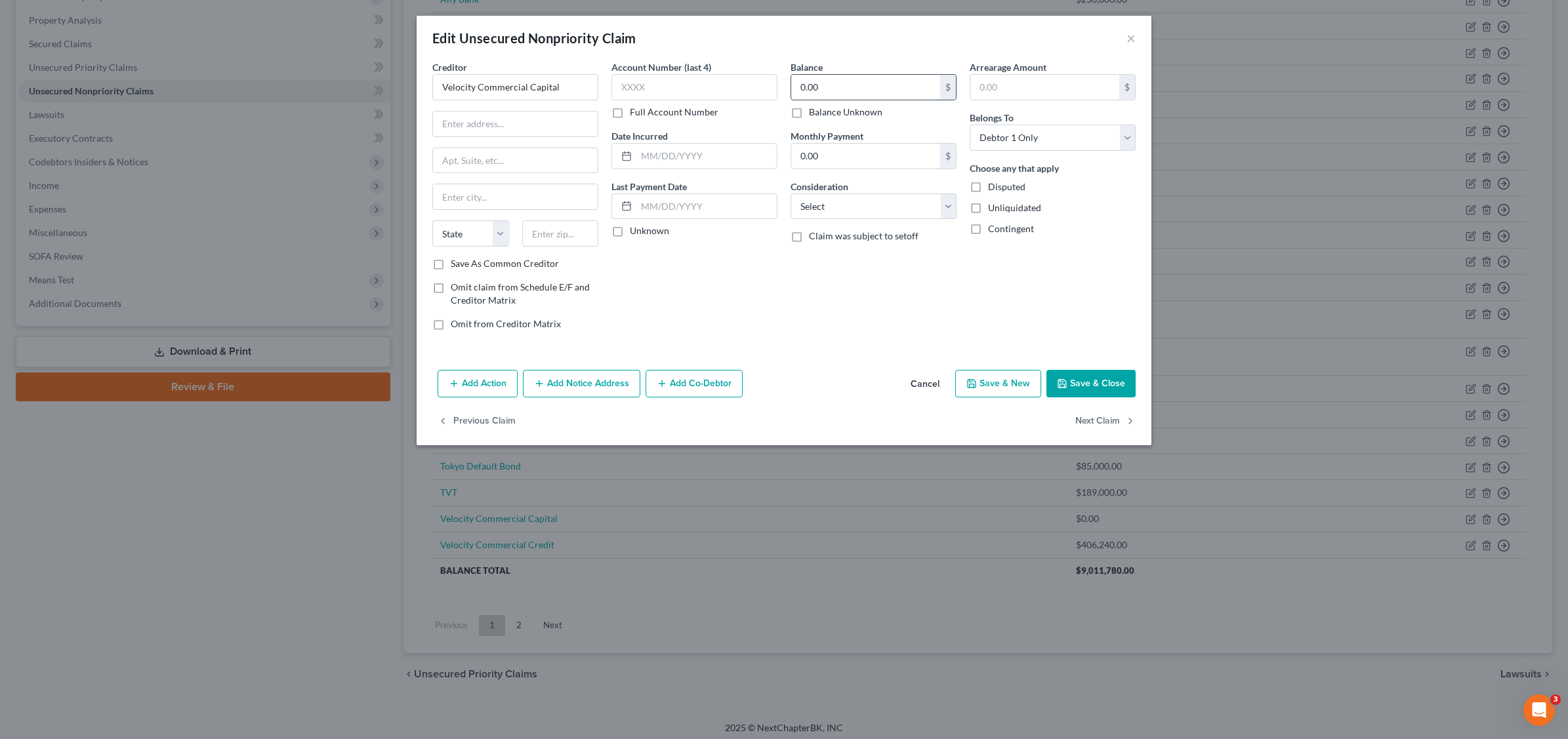
drag, startPoint x: 867, startPoint y: 86, endPoint x: 873, endPoint y: 82, distance: 7.2
click at [867, 83] on input "0.00" at bounding box center [865, 87] width 149 height 25
drag, startPoint x: 949, startPoint y: 212, endPoint x: 936, endPoint y: 222, distance: 16.4
click at [949, 212] on select "Select Cable / Satellite Services Collection Agency Credit Card Debt Debt Couns…" at bounding box center [873, 206] width 166 height 26
click at [791, 193] on select "Select Cable / Satellite Services Collection Agency Credit Card Debt Debt Couns…" at bounding box center [873, 206] width 166 height 26
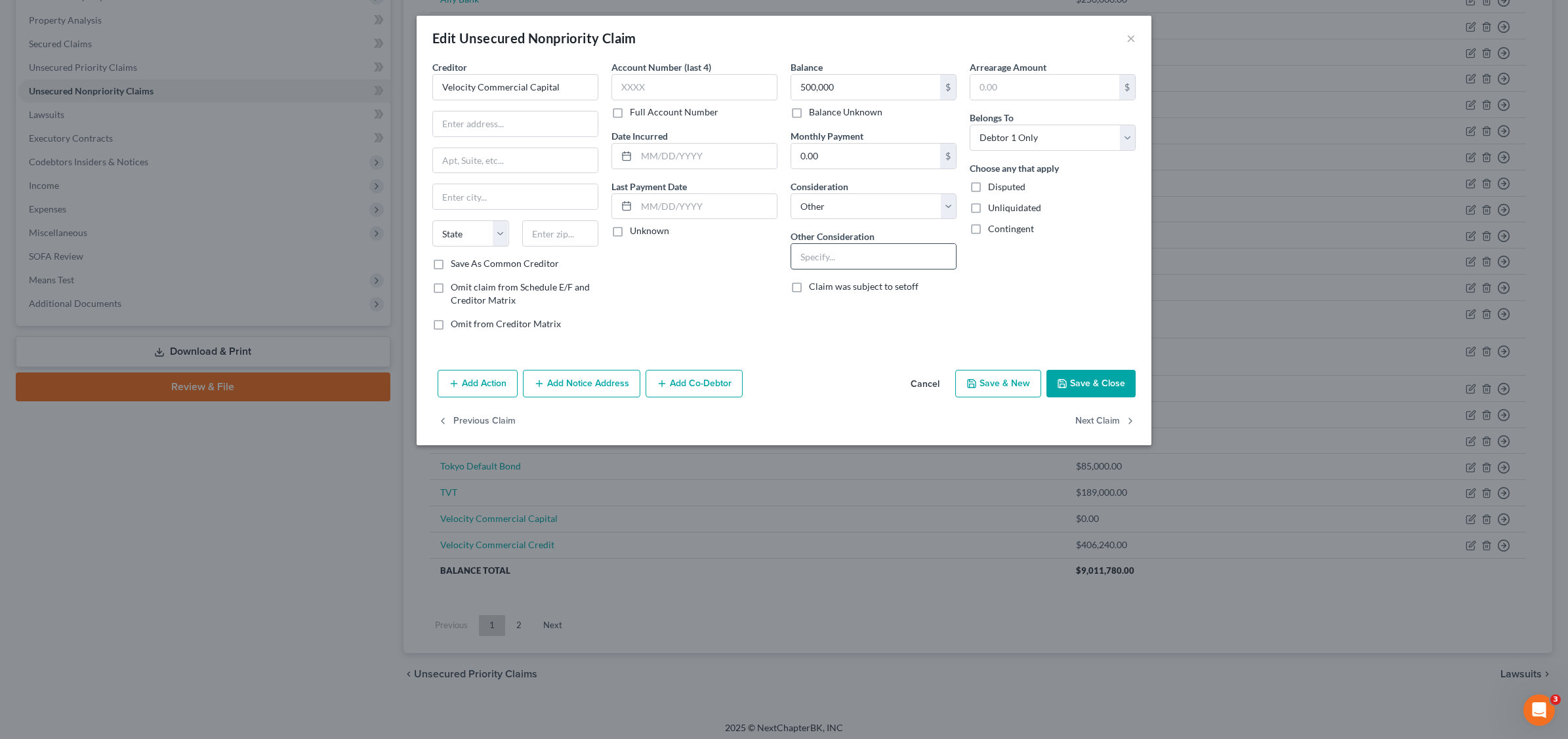
click at [835, 258] on input "text" at bounding box center [874, 256] width 165 height 25
click at [988, 210] on label "Unliquidated" at bounding box center [1014, 208] width 53 height 13
click at [993, 210] on input "Unliquidated" at bounding box center [997, 206] width 8 height 8
click at [1099, 384] on button "Save & Close" at bounding box center [1091, 384] width 89 height 27
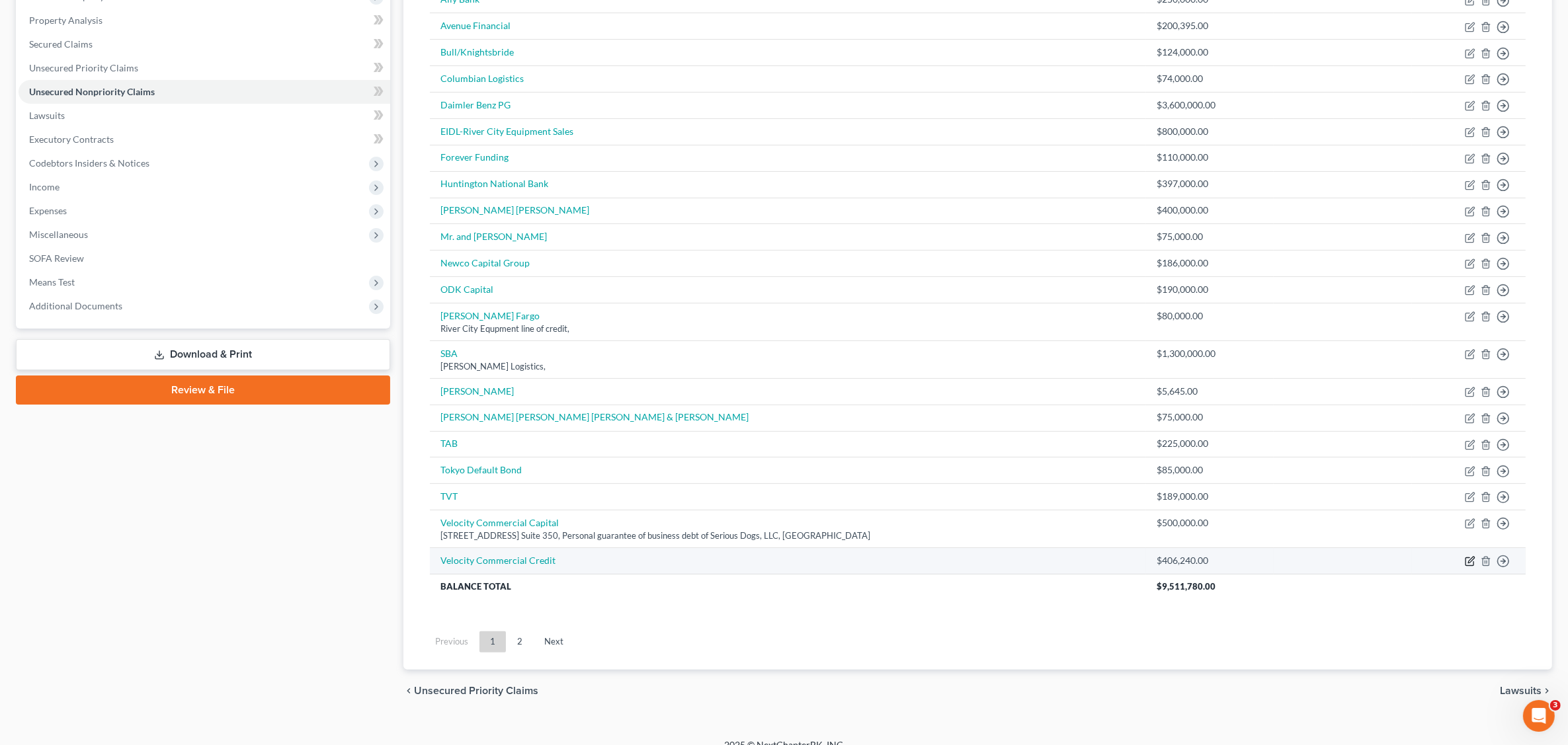
click at [1470, 563] on icon "button" at bounding box center [1470, 561] width 10 height 10
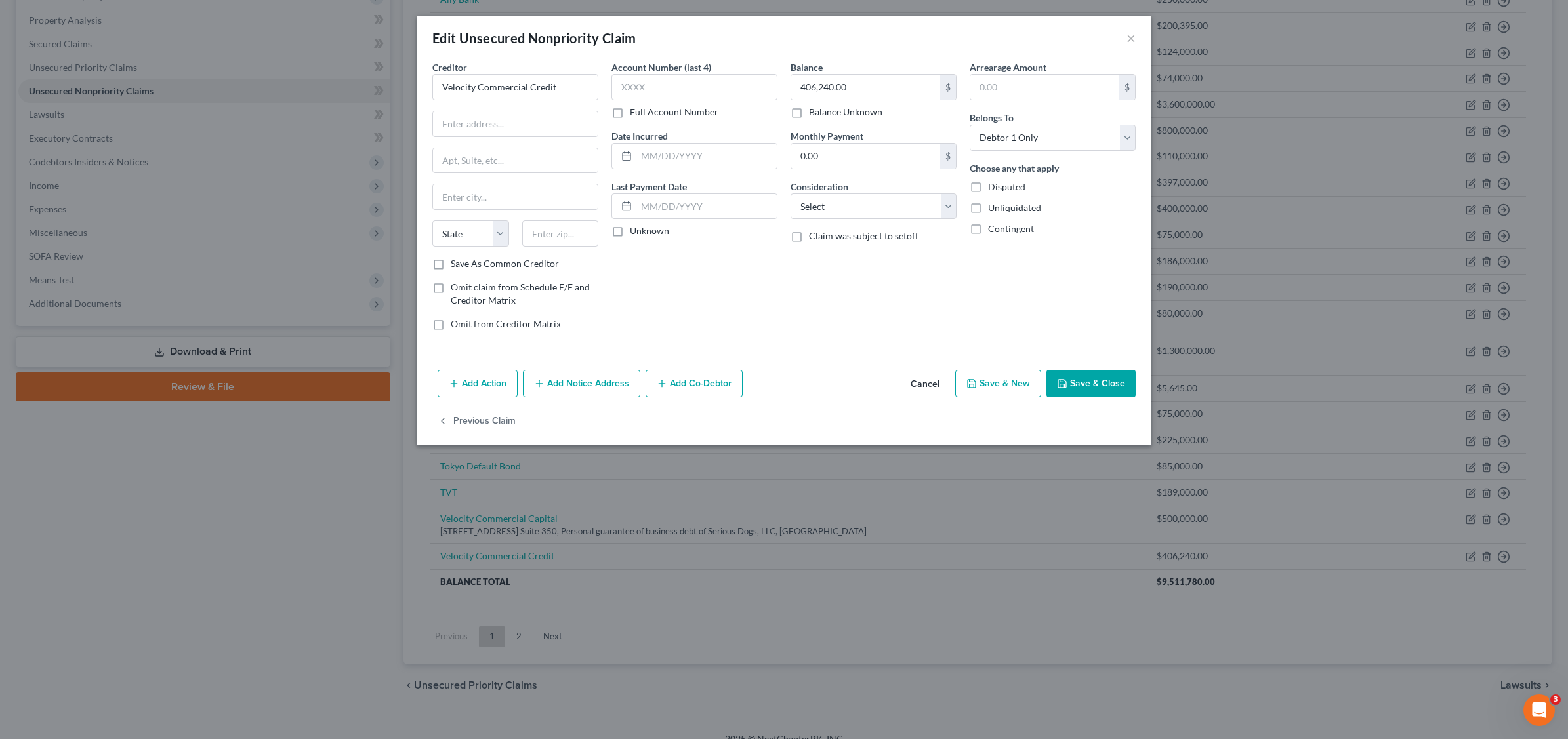
click at [988, 213] on label "Unliquidated" at bounding box center [1014, 208] width 53 height 13
click at [993, 210] on input "Unliquidated" at bounding box center [997, 206] width 8 height 8
click at [1085, 385] on button "Save & Close" at bounding box center [1091, 384] width 89 height 27
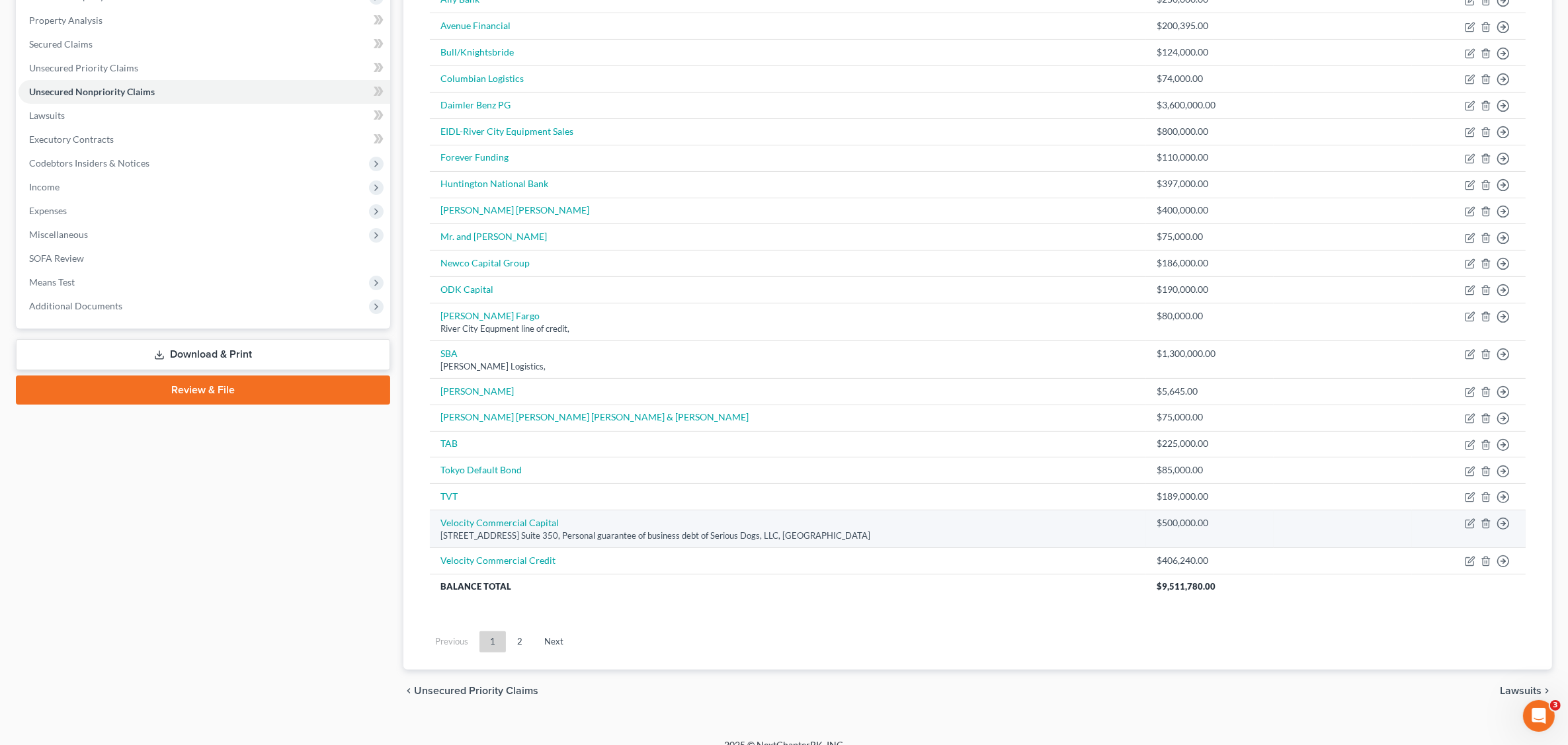
click at [801, 541] on div "[STREET_ADDRESS] Suite 350, Personal guarantee of business debt of Serious Dogs…" at bounding box center [788, 536] width 696 height 12
click at [1465, 528] on icon "button" at bounding box center [1469, 524] width 8 height 8
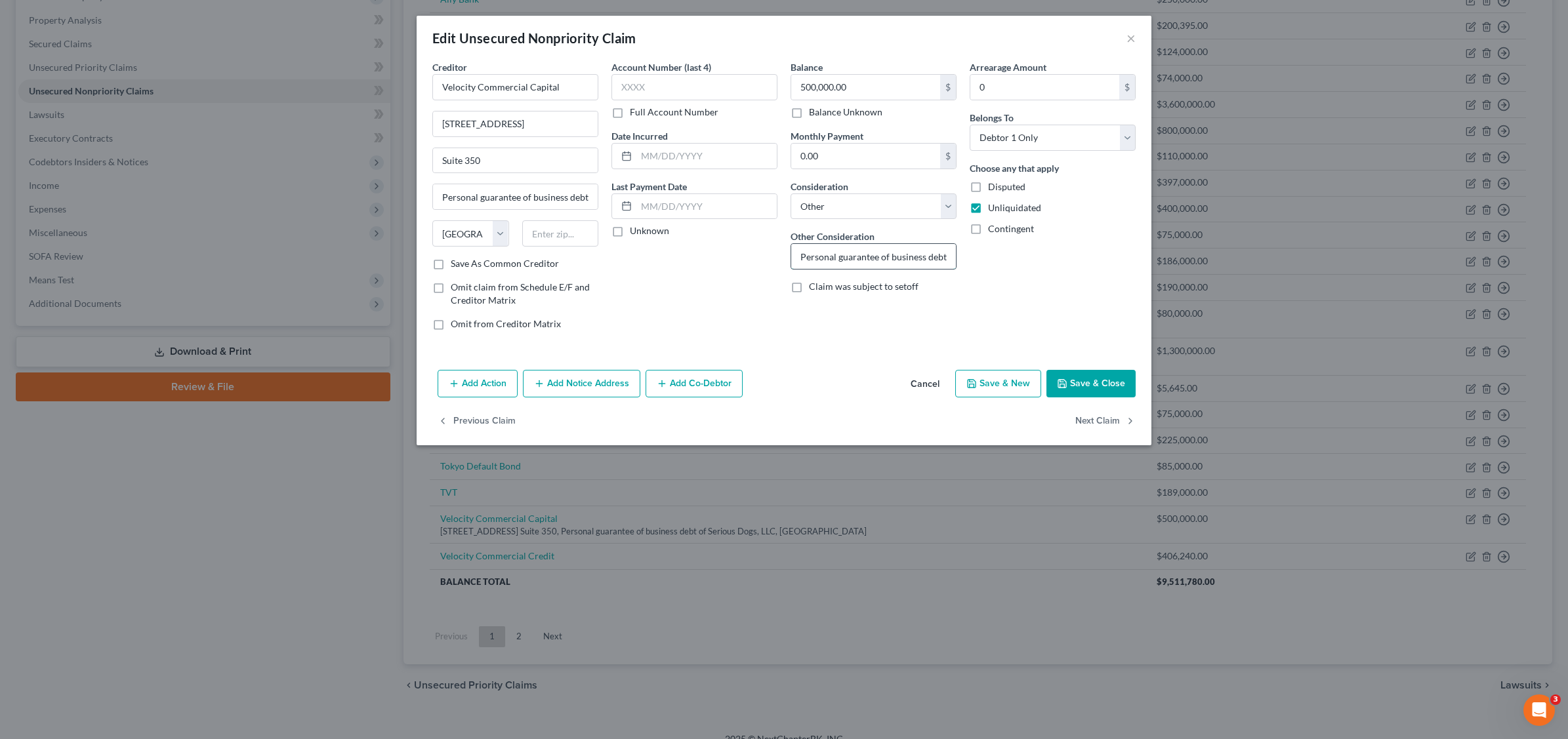
click at [949, 257] on input "Personal guarantee of business debt of Serious Dogs, LLC" at bounding box center [874, 256] width 165 height 25
click at [947, 254] on input "Personal guarantee of business debt of Serious Dogs, LLC" at bounding box center [874, 256] width 165 height 25
click at [1106, 386] on button "Save & Close" at bounding box center [1091, 384] width 89 height 27
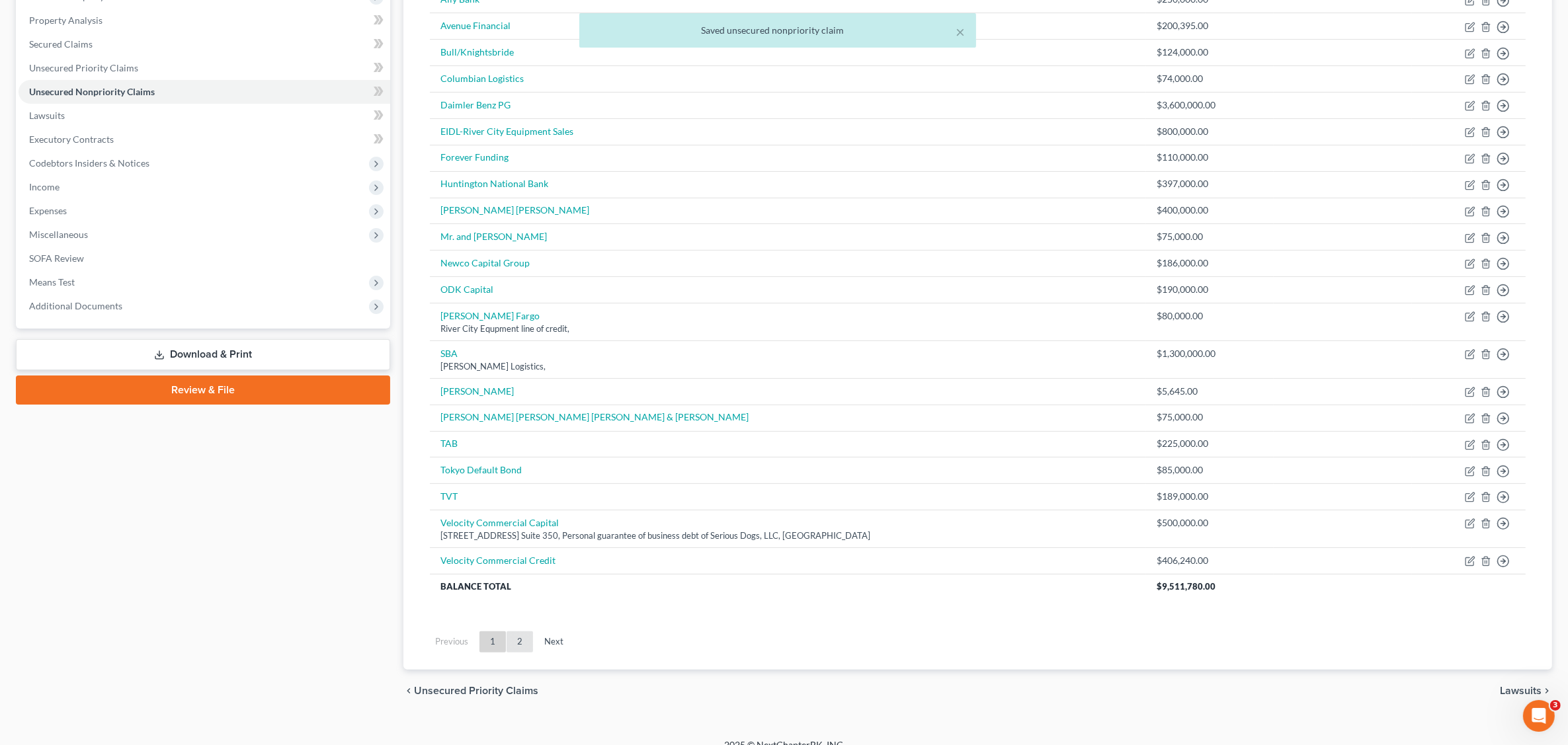
click at [516, 645] on link "2" at bounding box center [520, 642] width 26 height 21
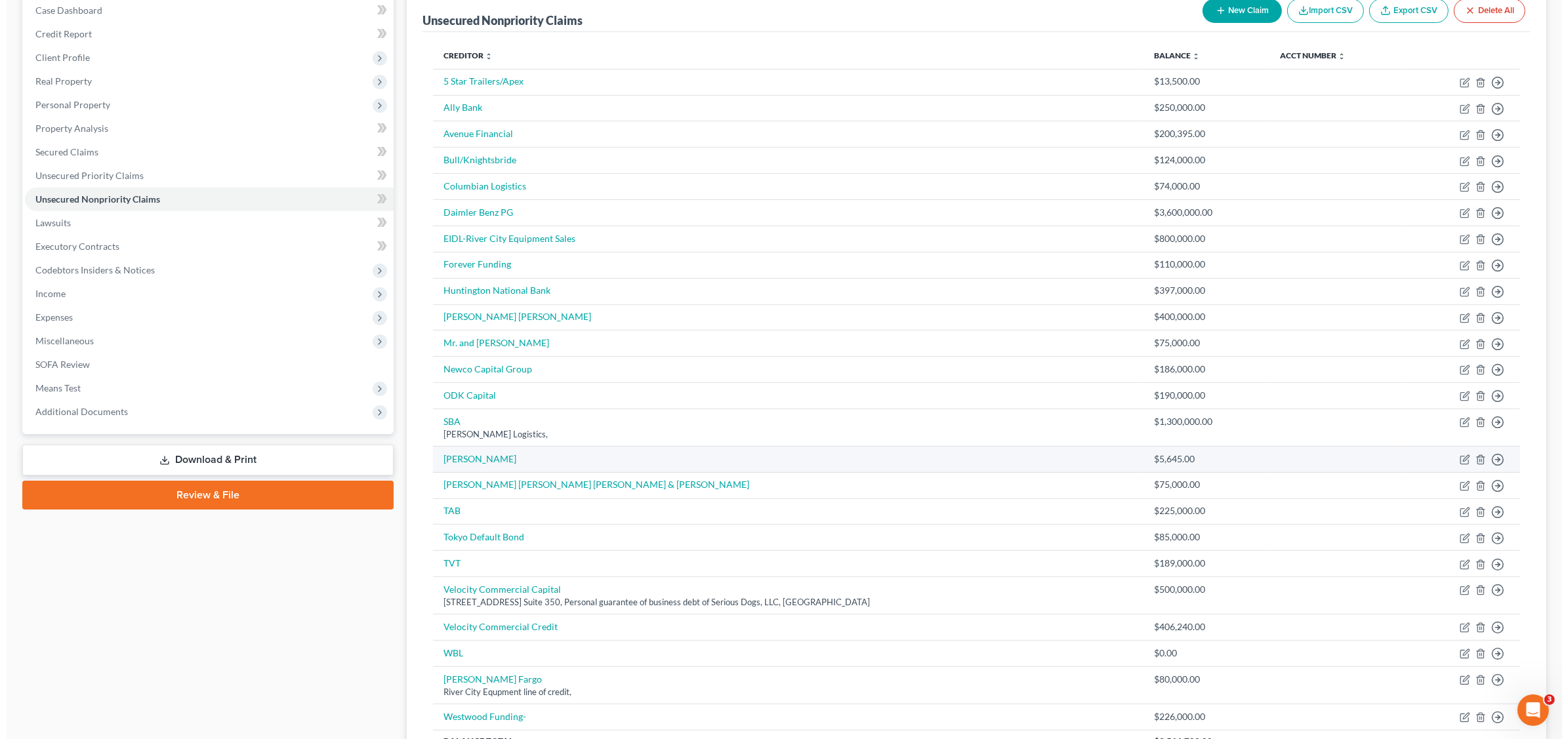
scroll to position [274, 0]
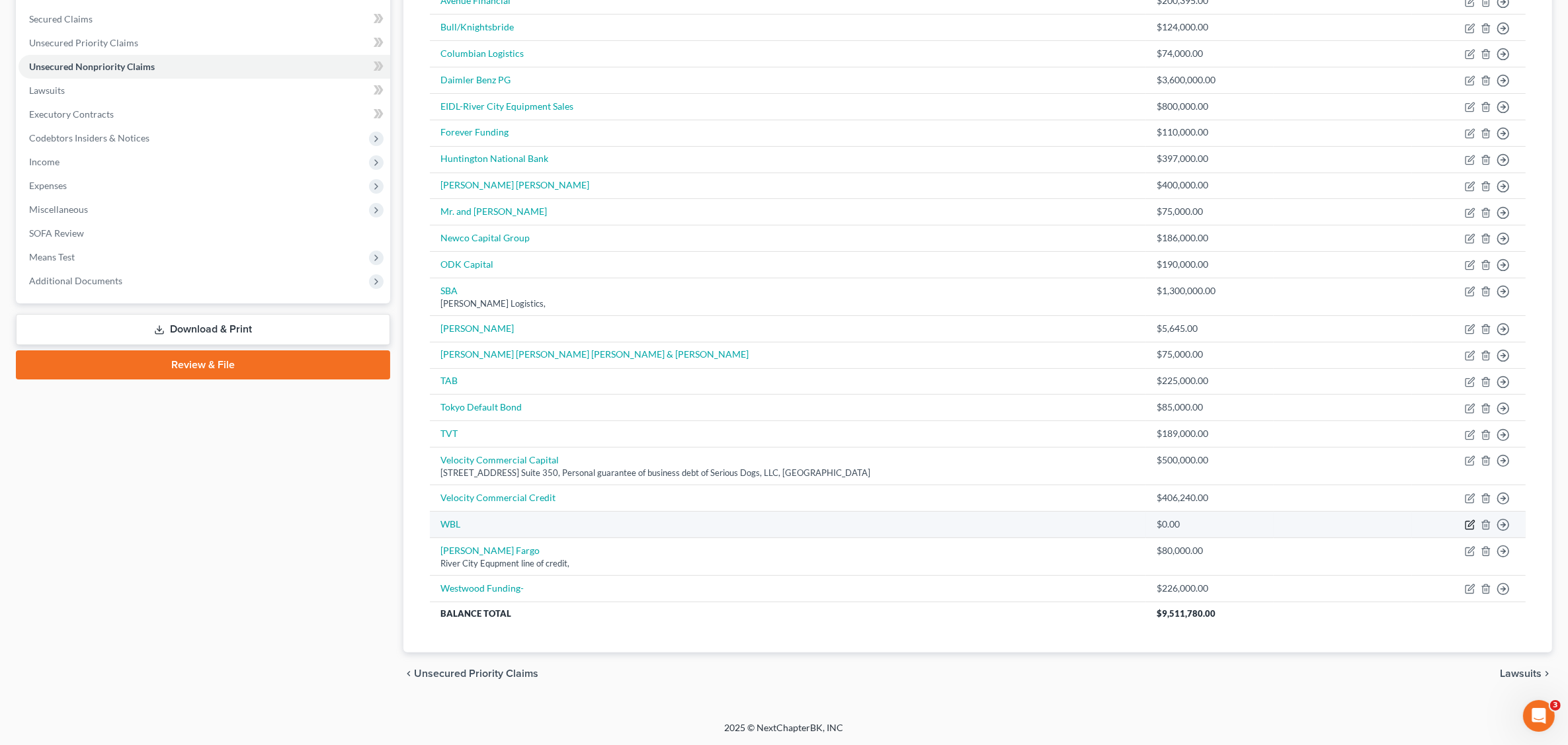
click at [1470, 526] on icon "button" at bounding box center [1470, 525] width 10 height 10
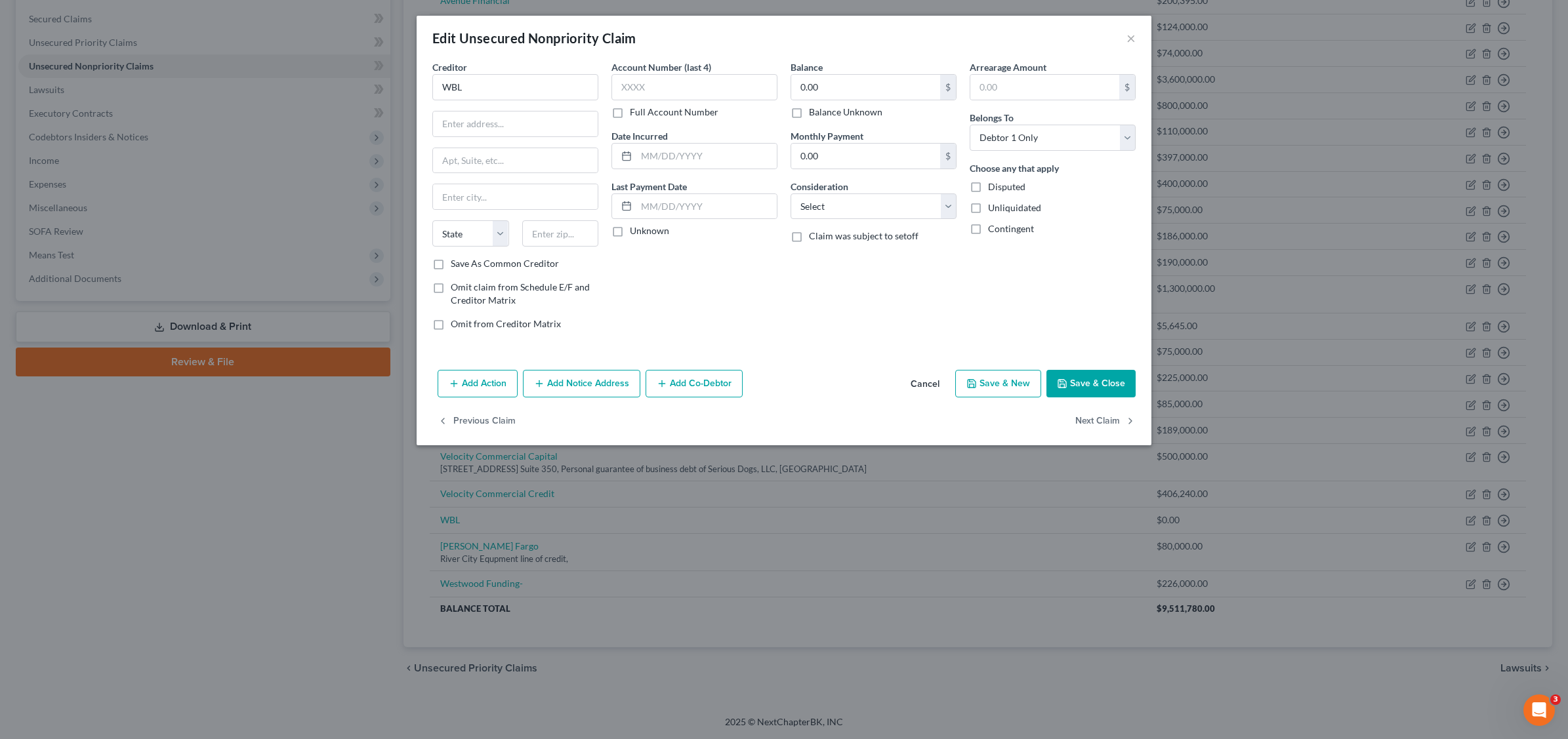
click at [997, 192] on span "Disputed" at bounding box center [1006, 186] width 37 height 11
click at [997, 189] on input "Disputed" at bounding box center [997, 184] width 8 height 8
click at [995, 211] on span "Unliquidated" at bounding box center [1014, 208] width 53 height 11
click at [995, 210] on input "Unliquidated" at bounding box center [997, 206] width 8 height 8
drag, startPoint x: 997, startPoint y: 235, endPoint x: 883, endPoint y: 146, distance: 144.6
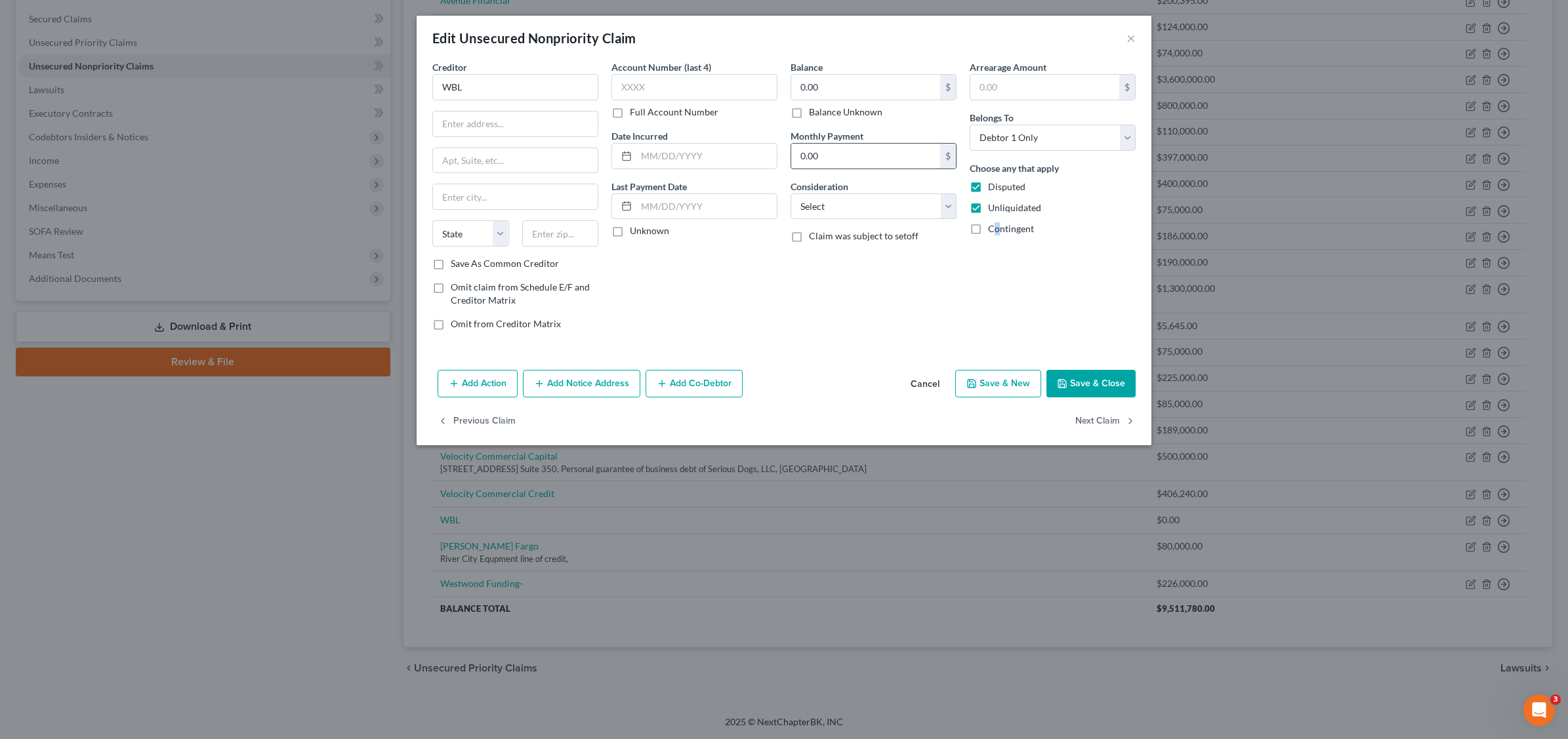
click at [997, 234] on label "Contingent" at bounding box center [1011, 228] width 46 height 13
click at [840, 80] on input "0.00" at bounding box center [865, 87] width 149 height 25
drag, startPoint x: 954, startPoint y: 208, endPoint x: 943, endPoint y: 213, distance: 12.1
click at [954, 208] on select "Select Cable / Satellite Services Collection Agency Credit Card Debt Debt Couns…" at bounding box center [873, 206] width 166 height 26
click at [791, 193] on select "Select Cable / Satellite Services Collection Agency Credit Card Debt Debt Couns…" at bounding box center [873, 206] width 166 height 26
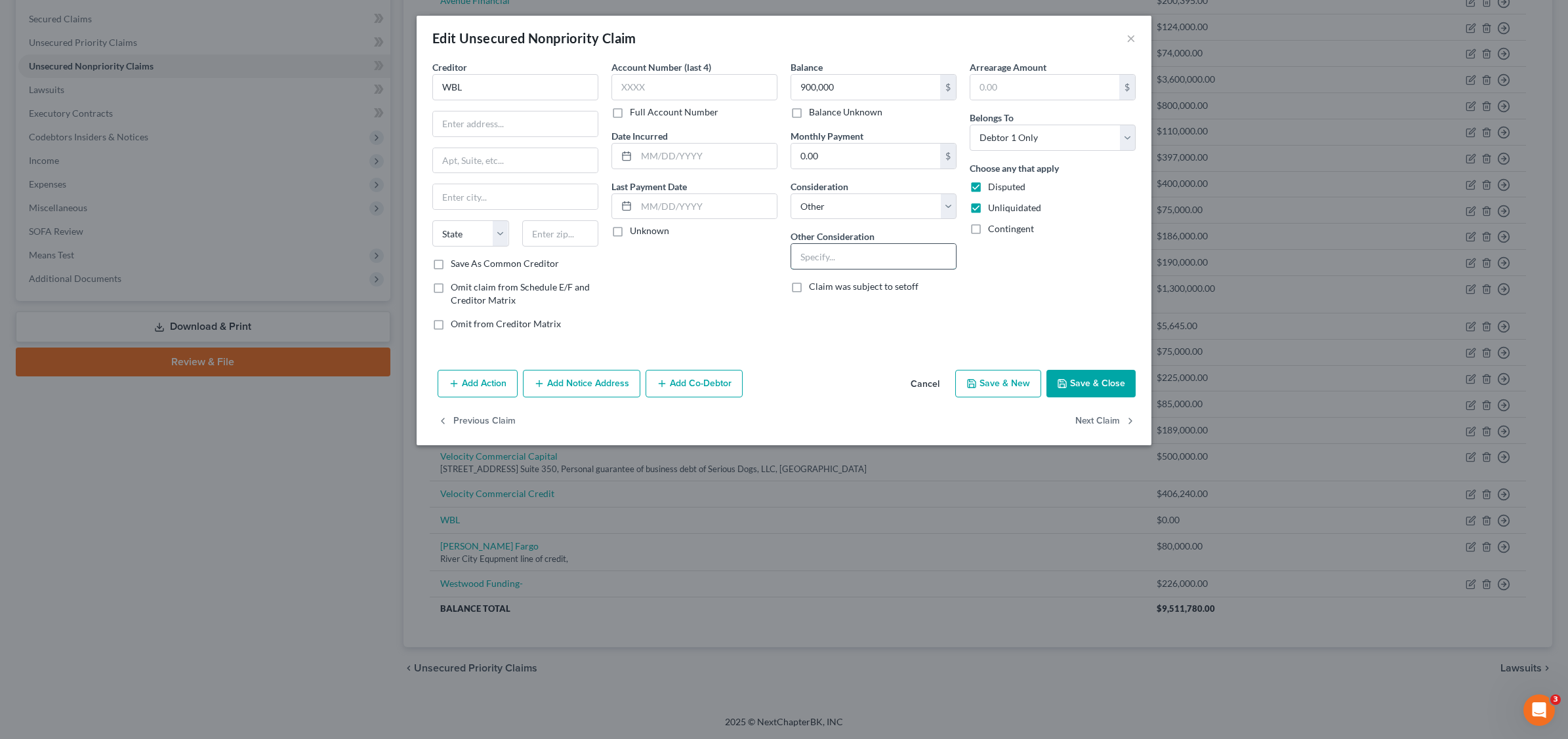
click at [845, 247] on input "text" at bounding box center [874, 256] width 165 height 25
drag, startPoint x: 905, startPoint y: 257, endPoint x: 932, endPoint y: 247, distance: 28.8
click at [906, 256] on input "Personal guarantee of business debt of Serious Dogs, LLC" at bounding box center [874, 256] width 165 height 25
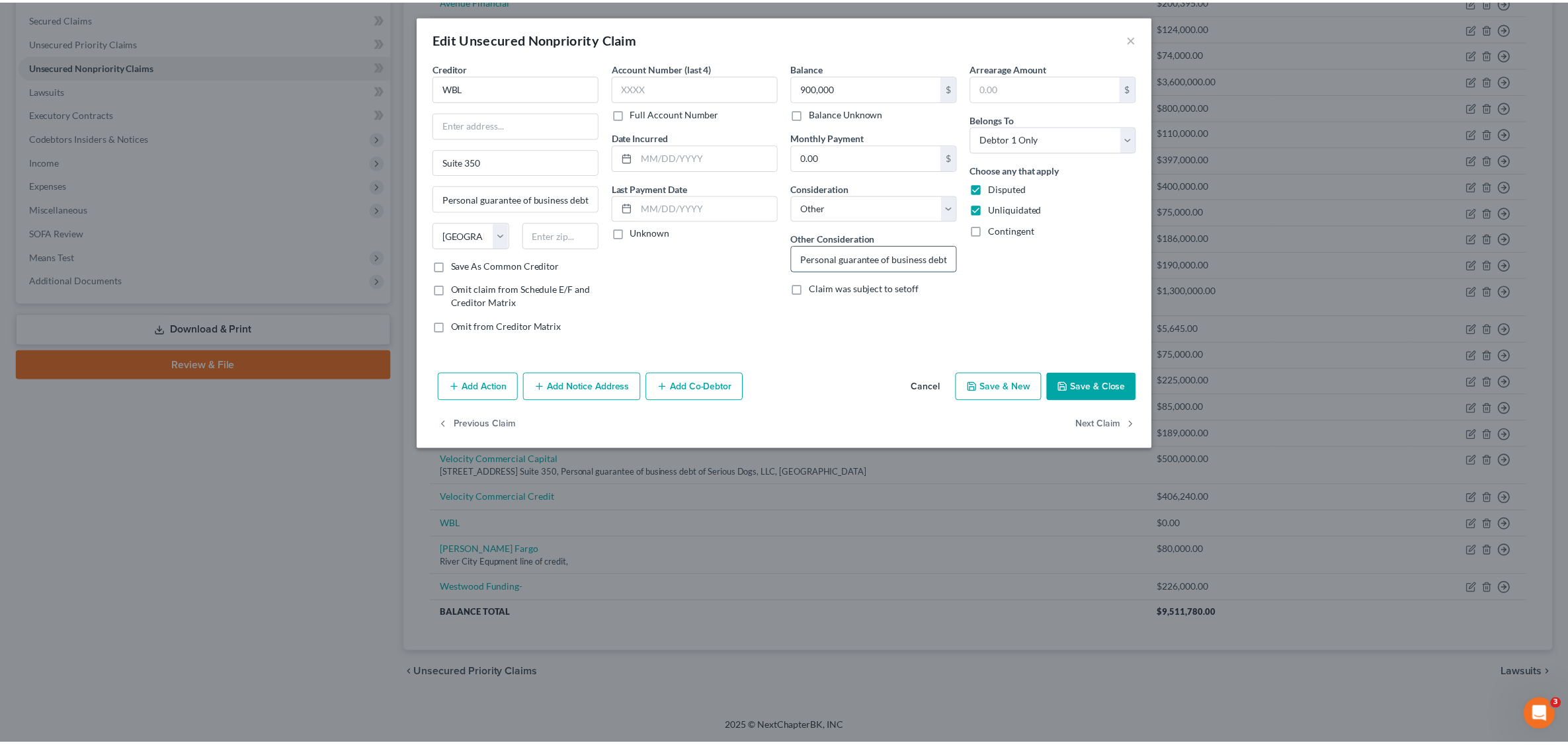
scroll to position [0, 0]
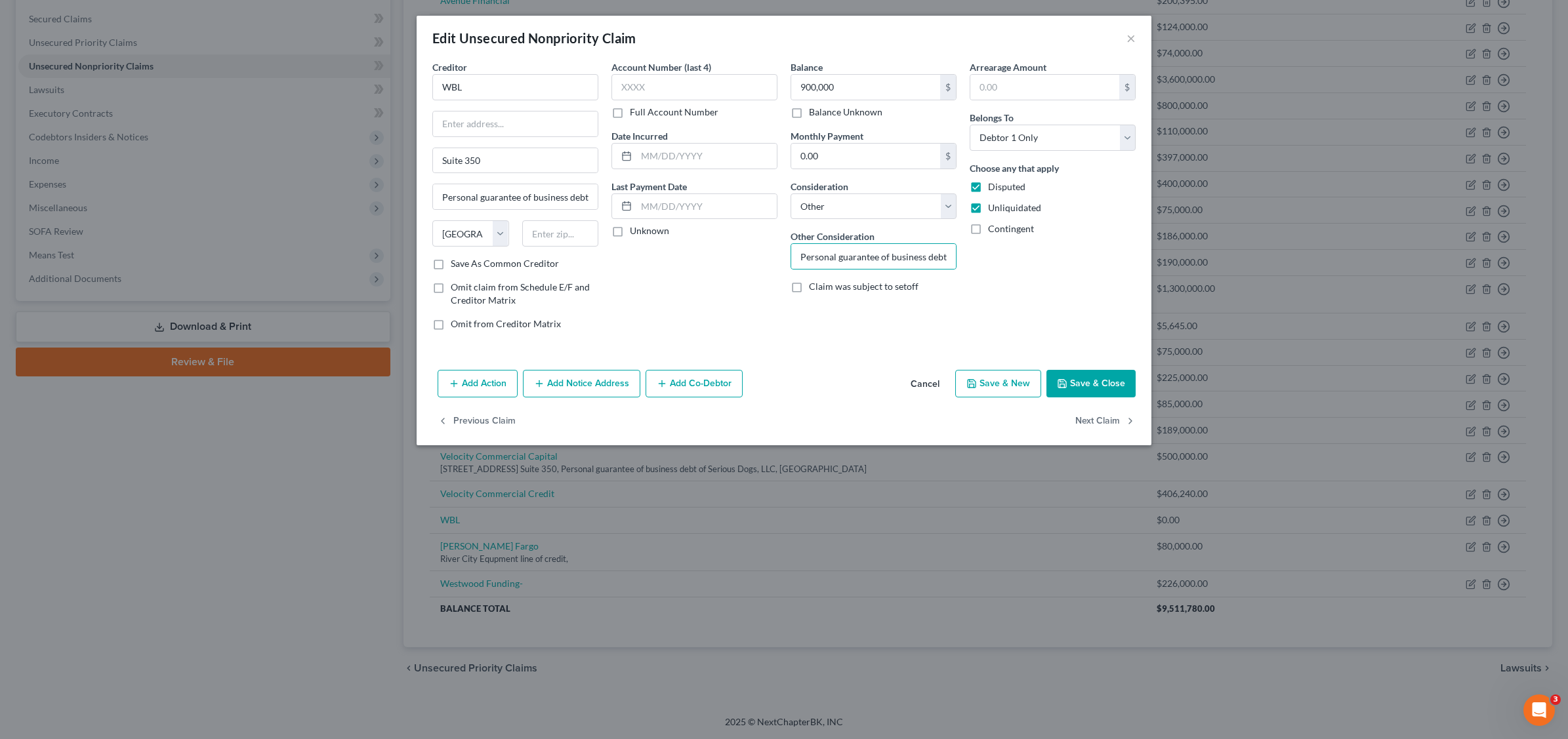
click at [1097, 388] on button "Save & Close" at bounding box center [1091, 384] width 89 height 27
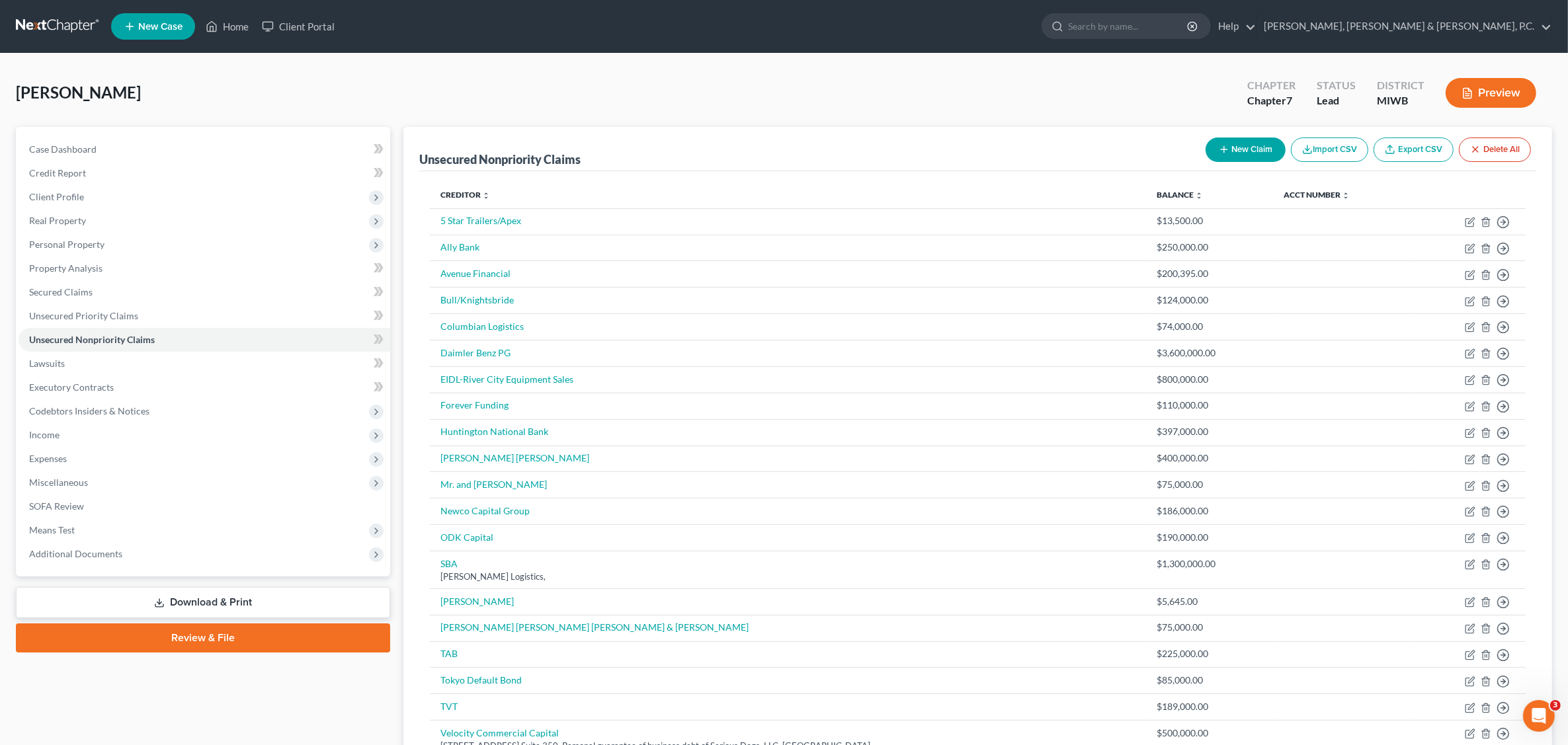
click at [1248, 148] on button "New Claim" at bounding box center [1245, 149] width 80 height 24
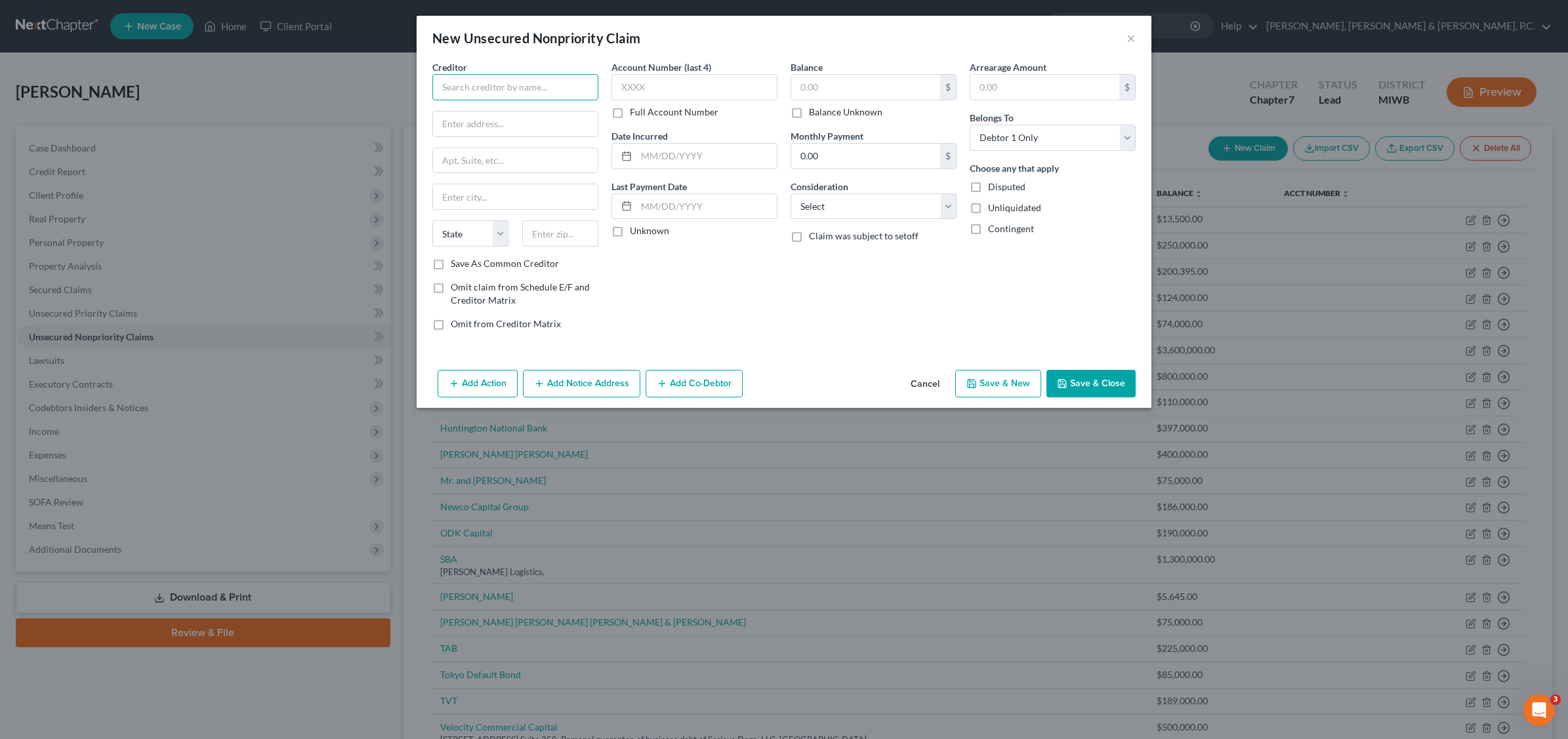
click at [522, 77] on input "text" at bounding box center [515, 87] width 166 height 26
click at [876, 79] on input "text" at bounding box center [865, 87] width 149 height 25
click at [949, 204] on select "Select Cable / Satellite Services Collection Agency Credit Card Debt Debt Couns…" at bounding box center [873, 206] width 166 height 26
click at [791, 193] on select "Select Cable / Satellite Services Collection Agency Credit Card Debt Debt Couns…" at bounding box center [873, 206] width 166 height 26
click at [1086, 389] on button "Save & Close" at bounding box center [1091, 384] width 89 height 27
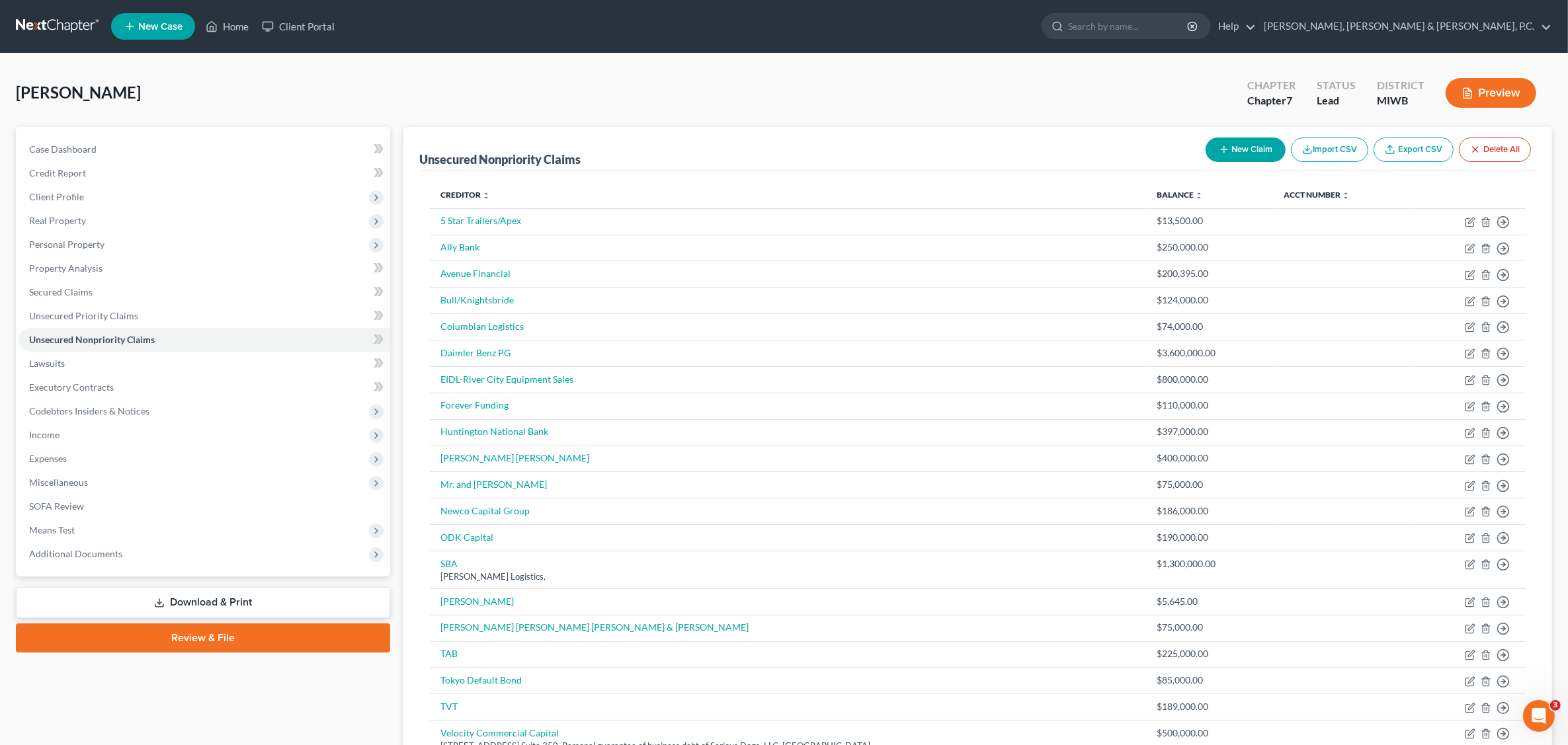
drag, startPoint x: 867, startPoint y: 129, endPoint x: 873, endPoint y: 123, distance: 8.5
click at [873, 123] on div "[PERSON_NAME] Upgraded Chapter Chapter 7 Status Lead District MIWB Preview Peti…" at bounding box center [784, 543] width 1537 height 947
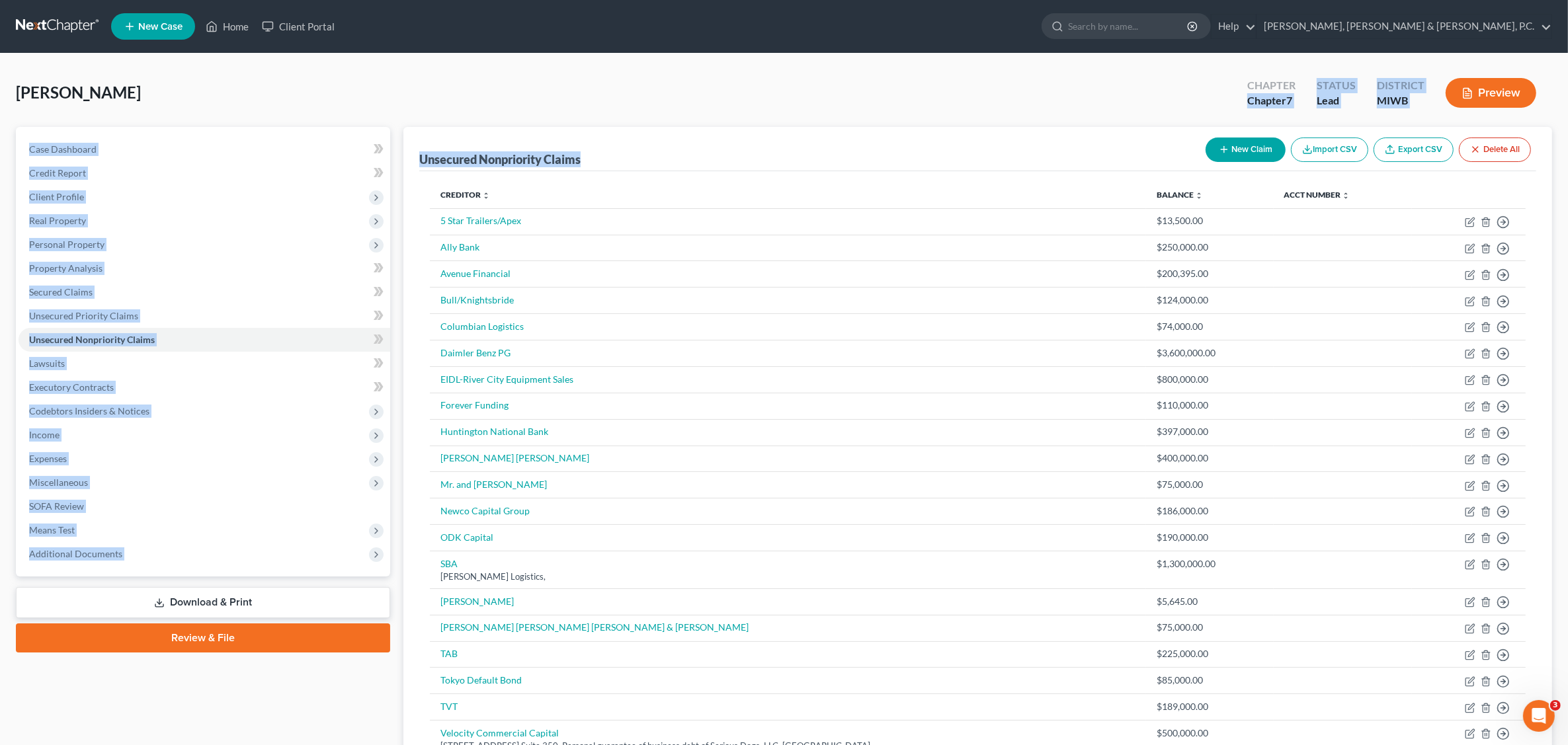
click at [925, 120] on div "[PERSON_NAME] Upgraded Chapter Chapter 7 Status Lead District [GEOGRAPHIC_DATA]…" at bounding box center [784, 98] width 1537 height 58
drag, startPoint x: 772, startPoint y: 161, endPoint x: 777, endPoint y: 132, distance: 29.4
click at [772, 161] on div "Unsecured Nonpriority Claims New Claim Import CSV Export CSV Delete All" at bounding box center [978, 149] width 1117 height 44
drag, startPoint x: 785, startPoint y: 117, endPoint x: 810, endPoint y: 123, distance: 25.7
click at [786, 117] on div "[PERSON_NAME] Upgraded Chapter Chapter 7 Status Lead District [GEOGRAPHIC_DATA]…" at bounding box center [784, 98] width 1537 height 58
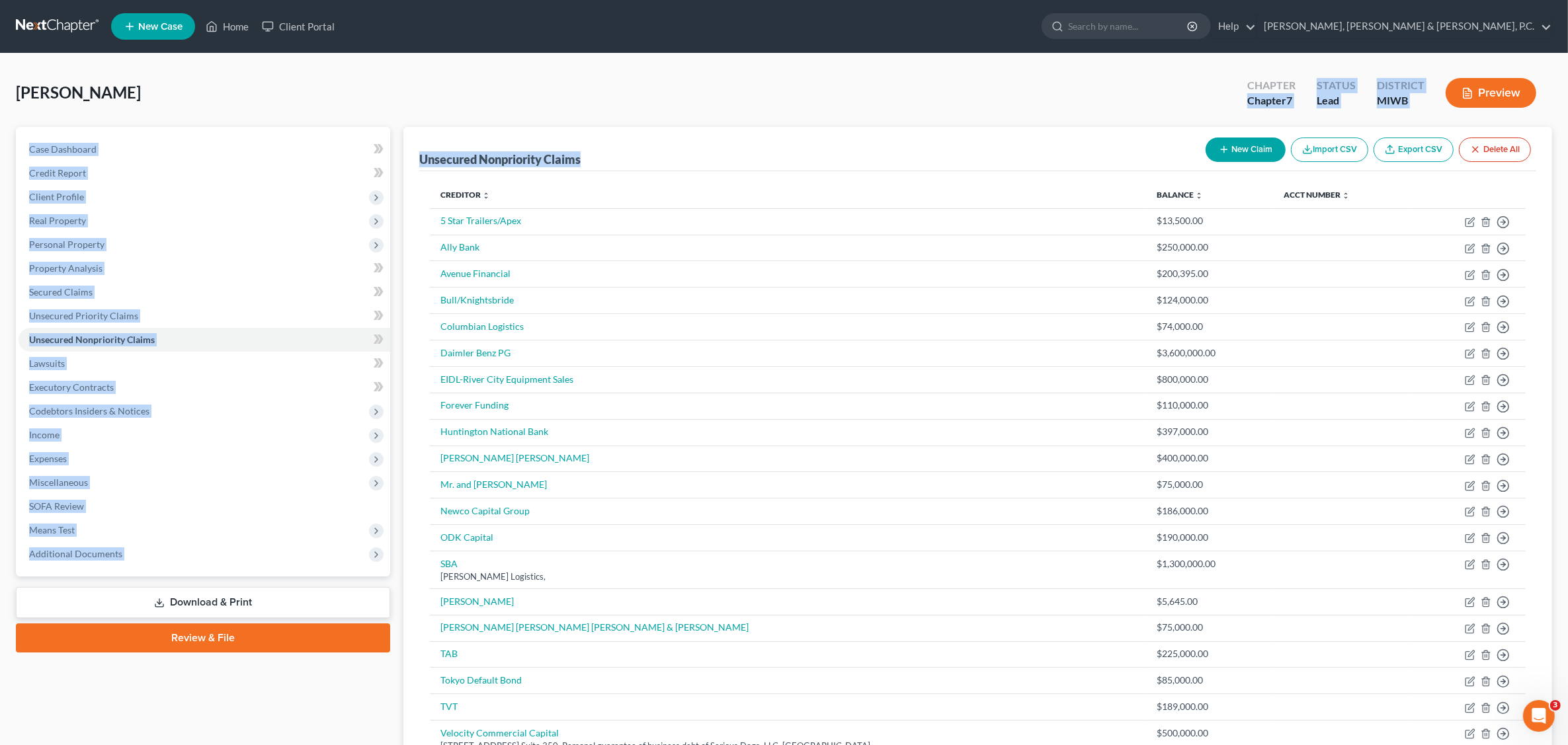
click at [1485, 91] on button "Preview" at bounding box center [1491, 93] width 91 height 30
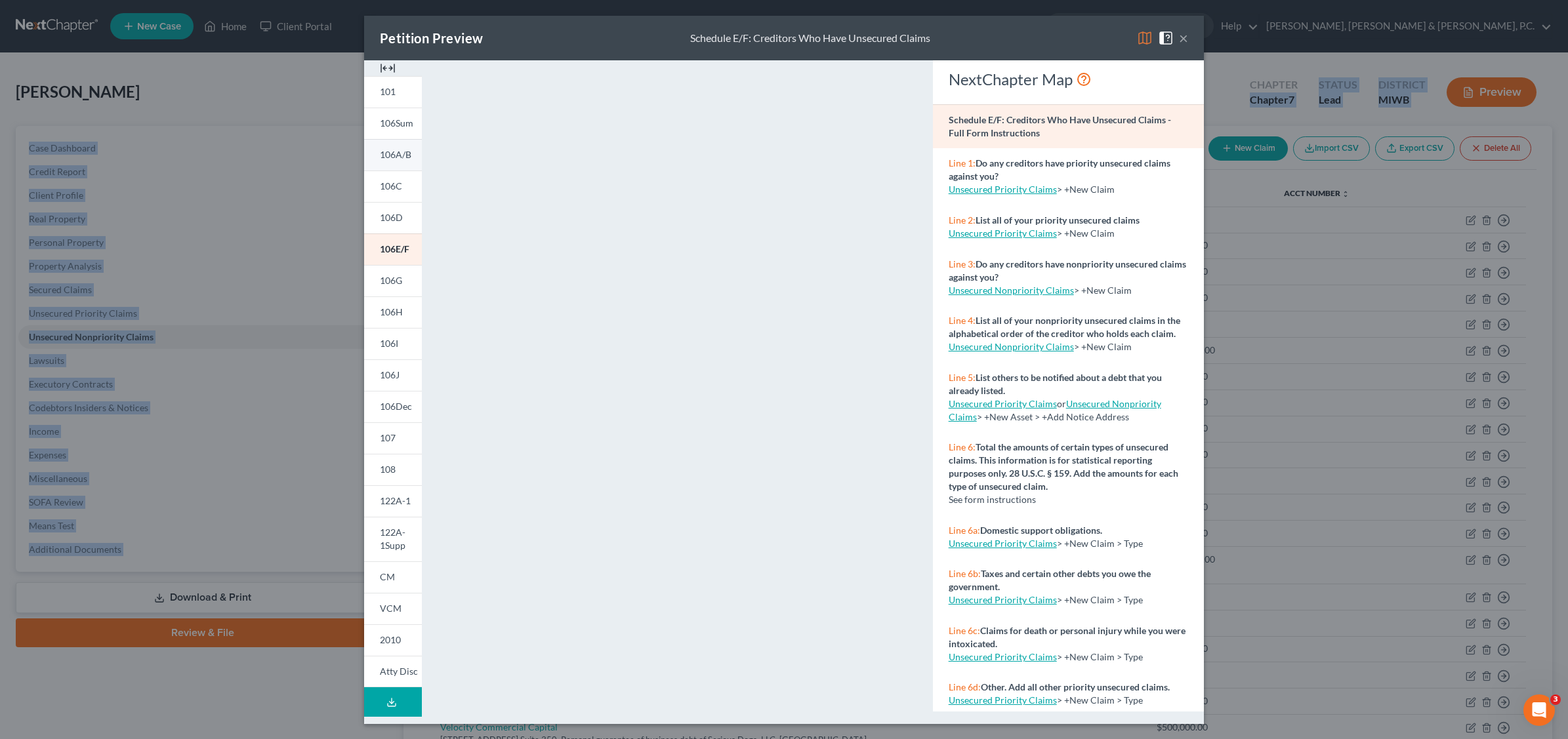
click at [400, 155] on span "106A/B" at bounding box center [395, 155] width 32 height 11
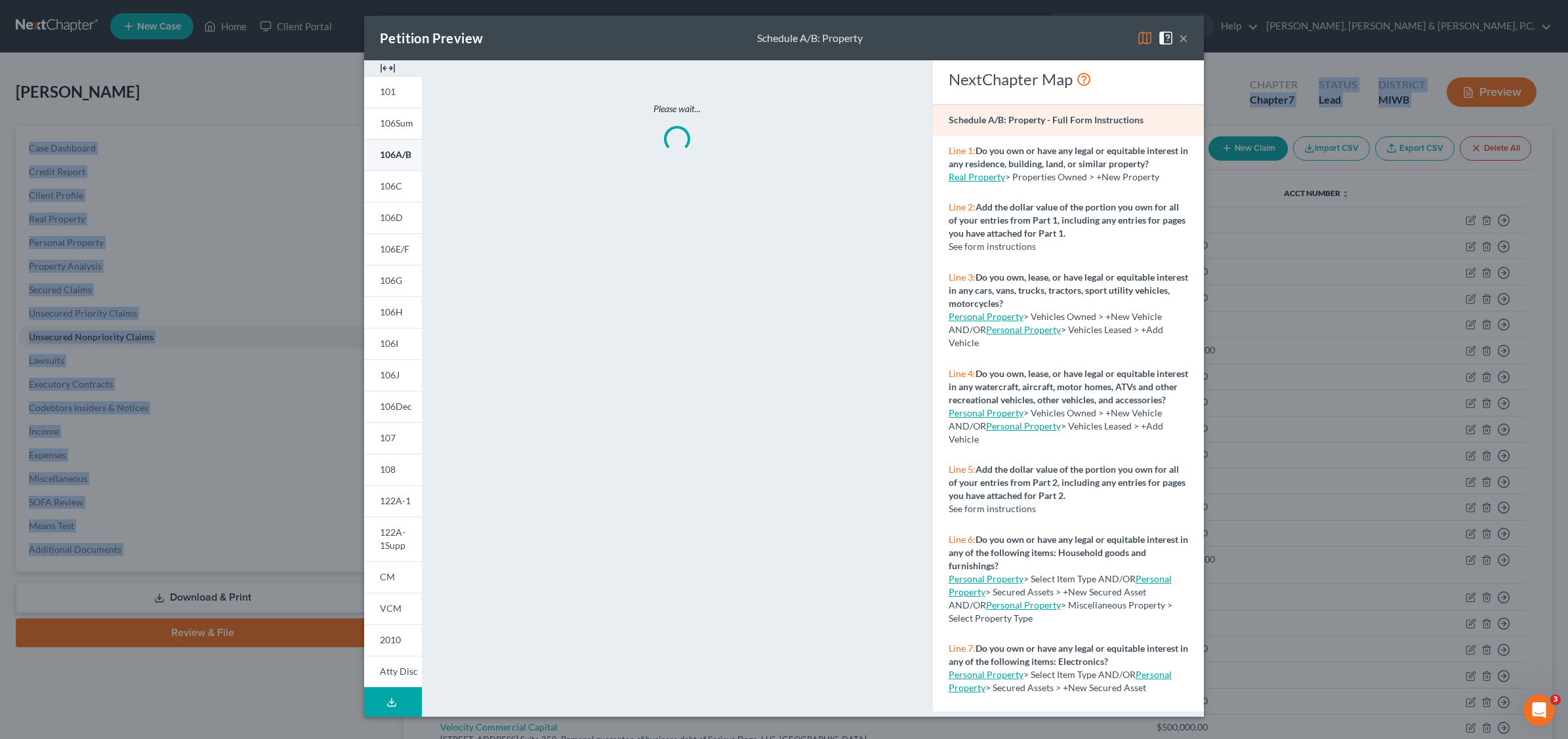
click at [408, 153] on span "106A/B" at bounding box center [395, 155] width 32 height 11
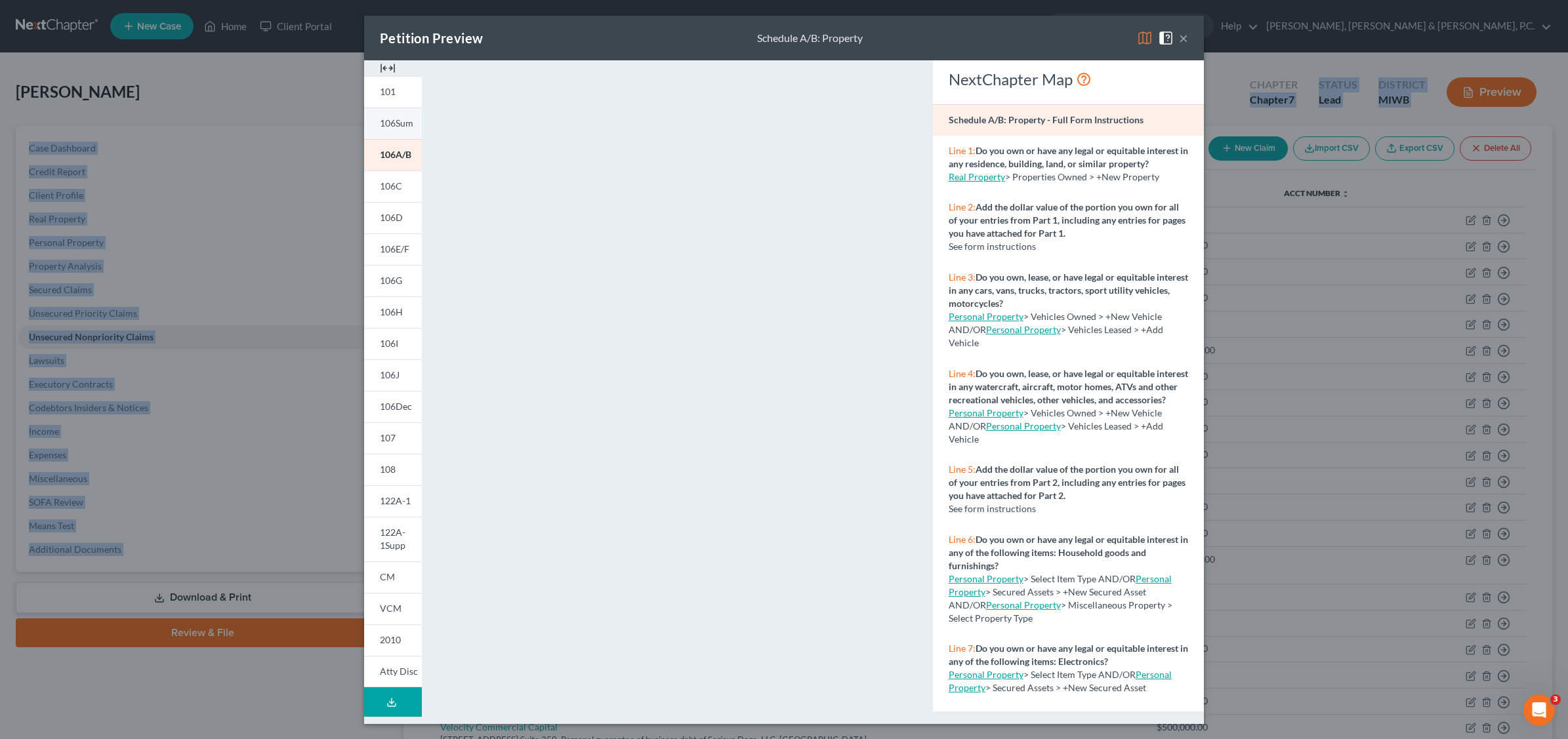
click at [398, 125] on span "106Sum" at bounding box center [396, 123] width 34 height 11
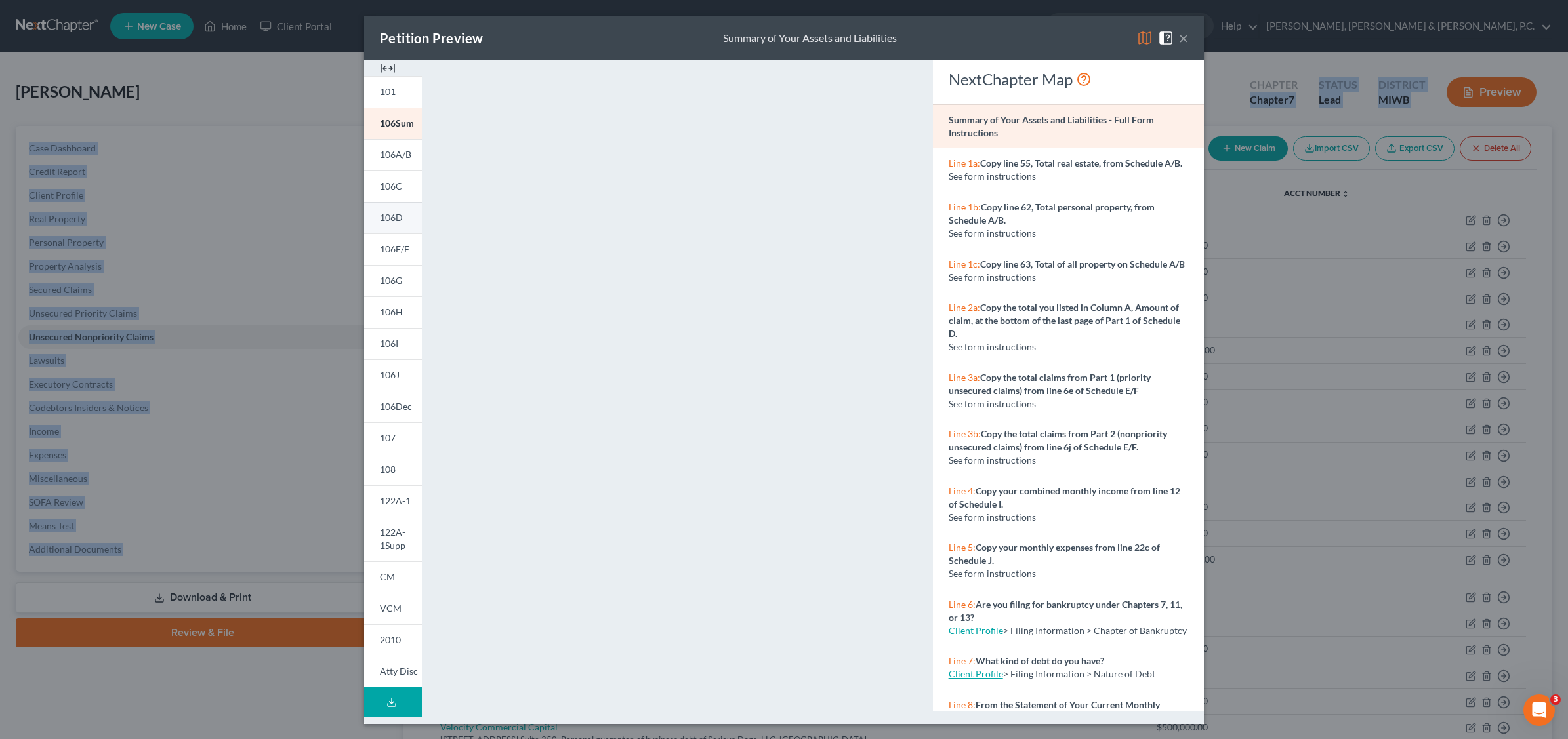
click at [392, 214] on span "106D" at bounding box center [390, 217] width 23 height 11
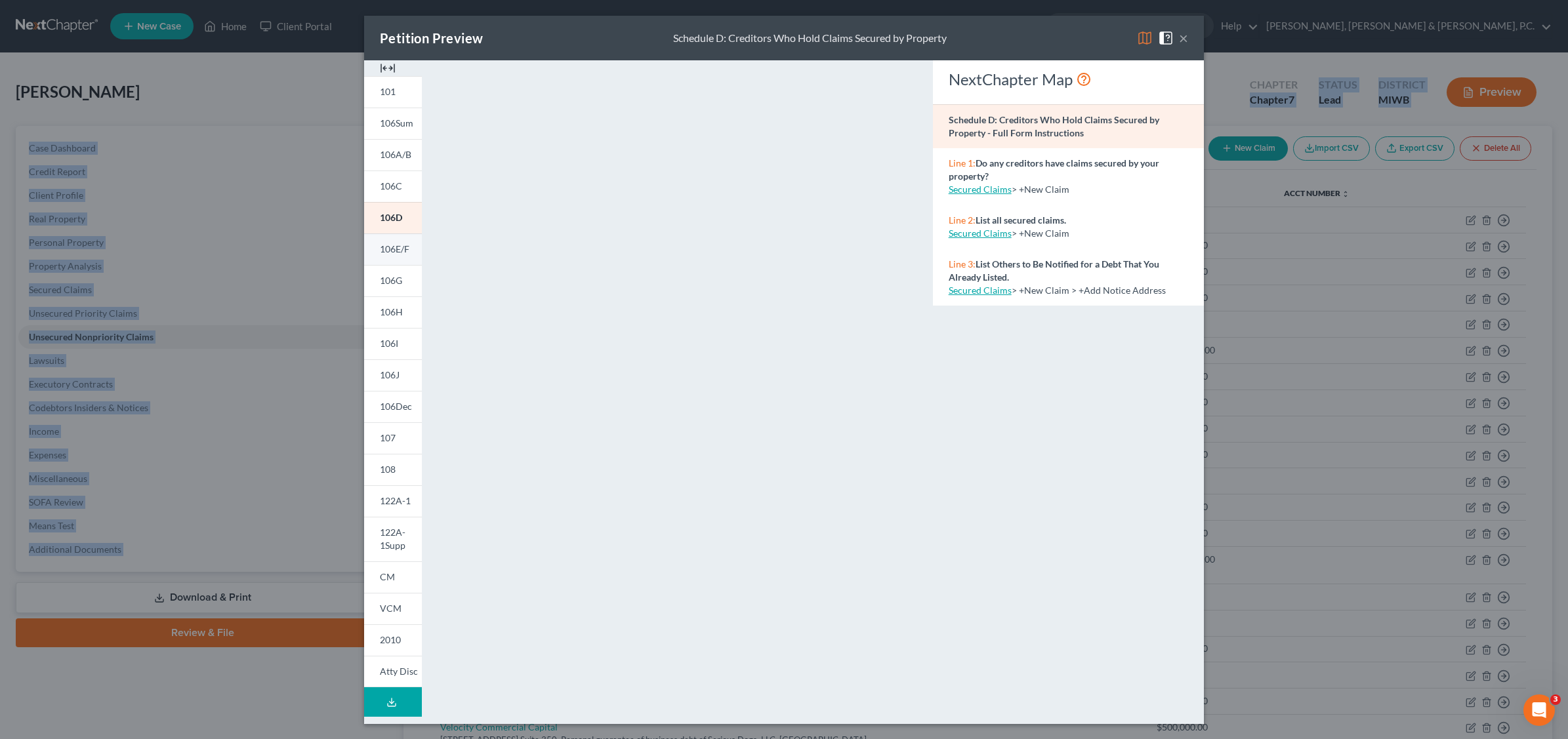
click at [394, 253] on span "106E/F" at bounding box center [394, 249] width 30 height 11
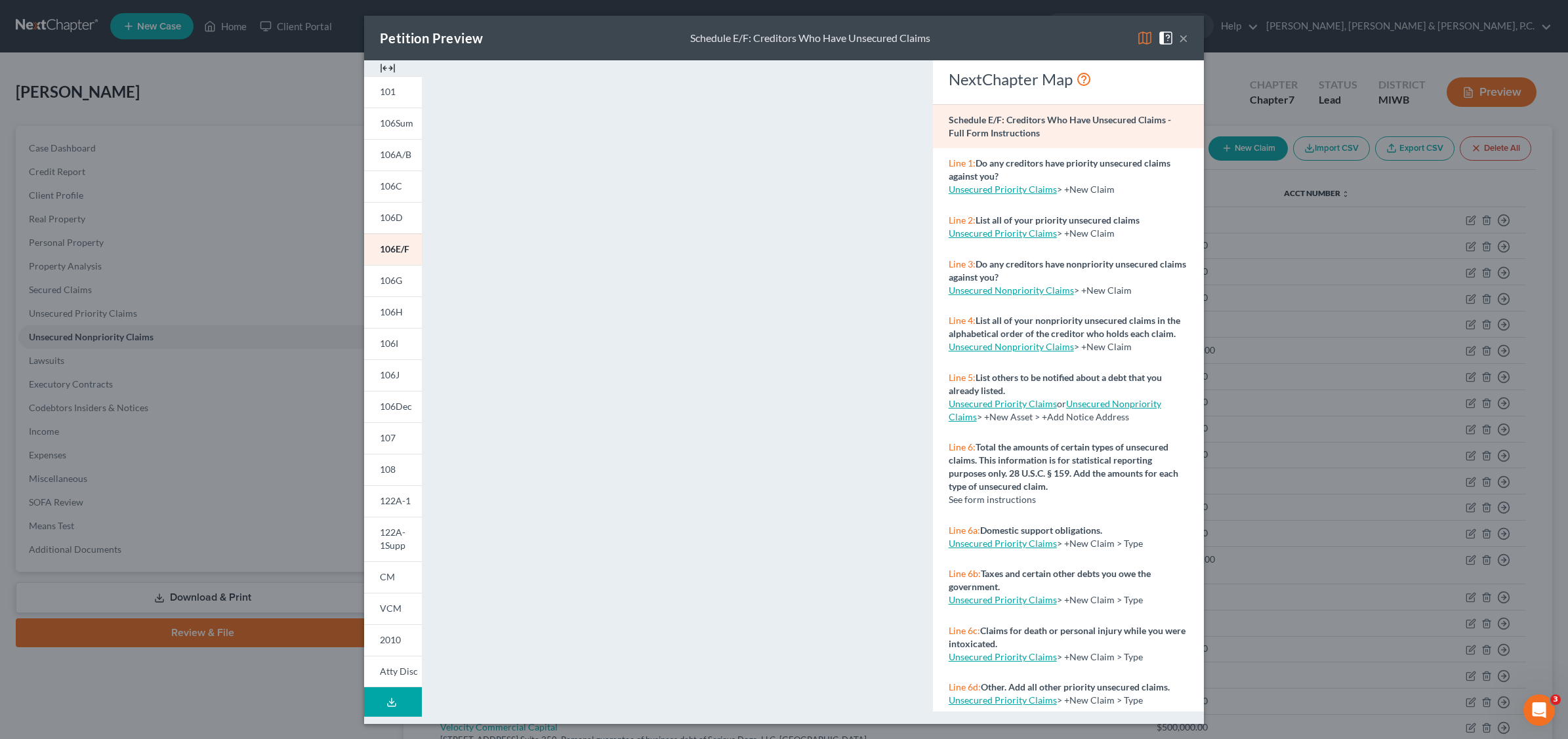
click at [1192, 37] on div "Petition Preview Schedule E/F: Creditors Who Have Unsecured Claims ×" at bounding box center [784, 38] width 839 height 45
click at [1189, 37] on div "Petition Preview Schedule E/F: Creditors Who Have Unsecured Claims ×" at bounding box center [784, 38] width 839 height 45
click at [1182, 41] on button "×" at bounding box center [1183, 38] width 9 height 16
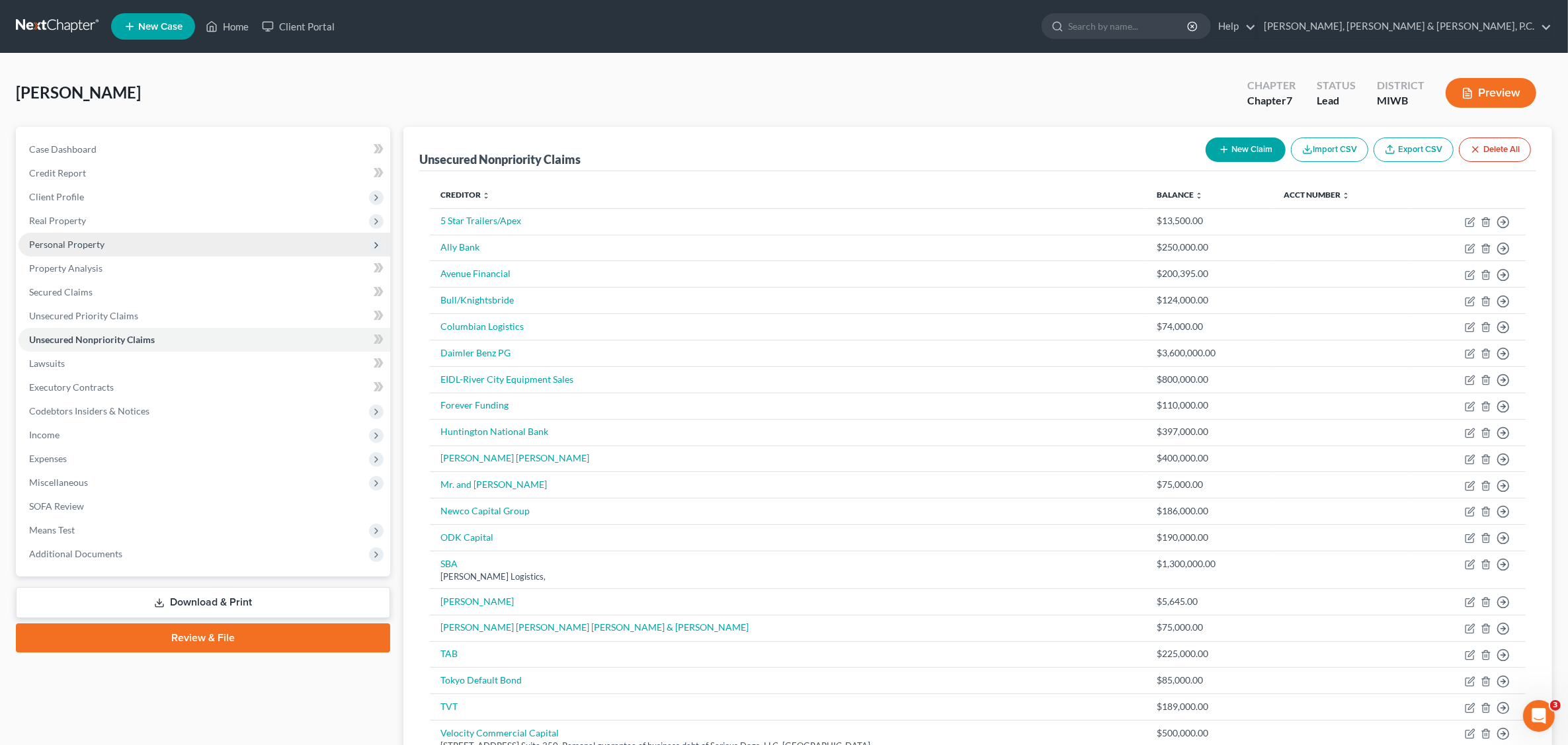
click at [110, 243] on span "Personal Property" at bounding box center [204, 245] width 372 height 24
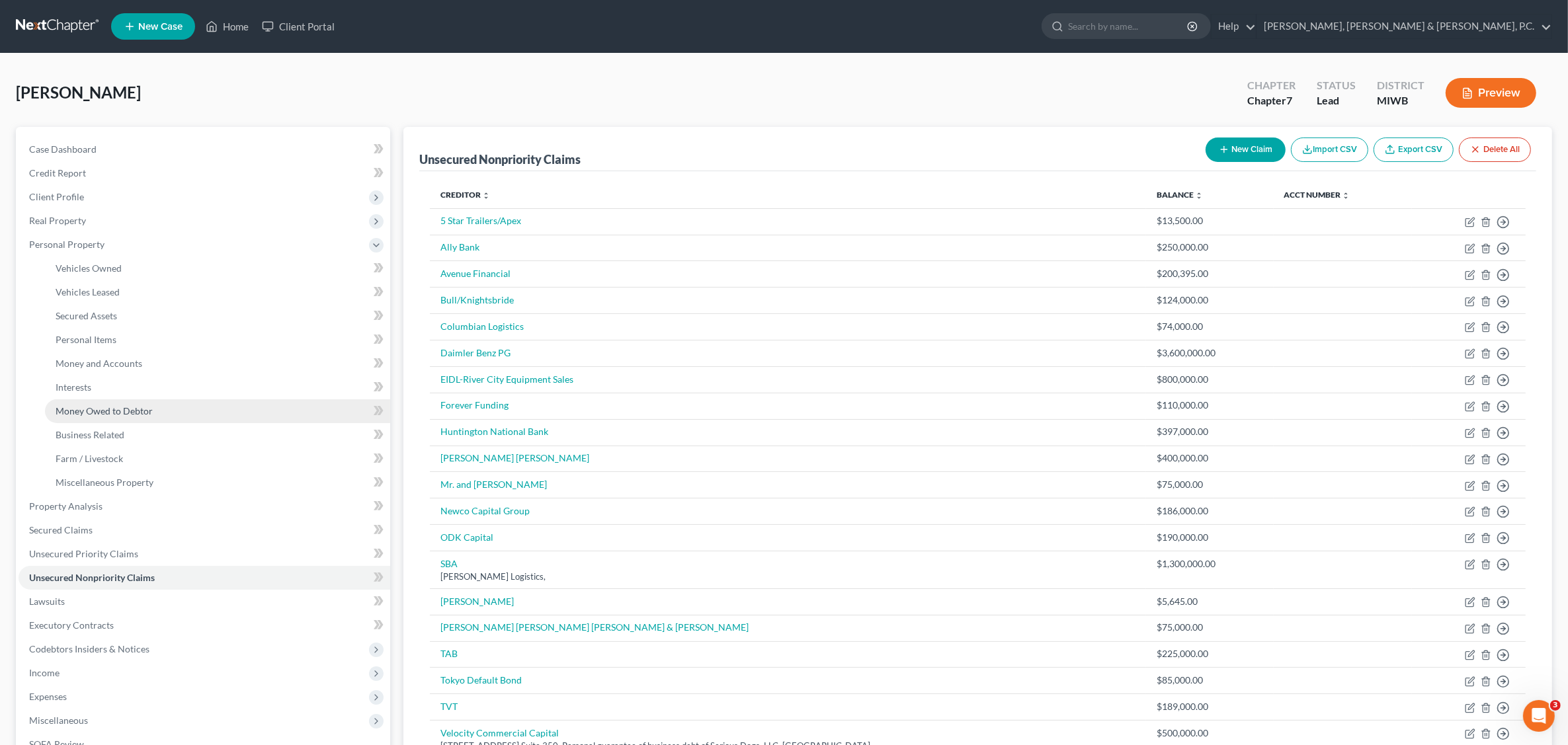
click at [137, 402] on link "Money Owed to Debtor" at bounding box center [218, 411] width 345 height 24
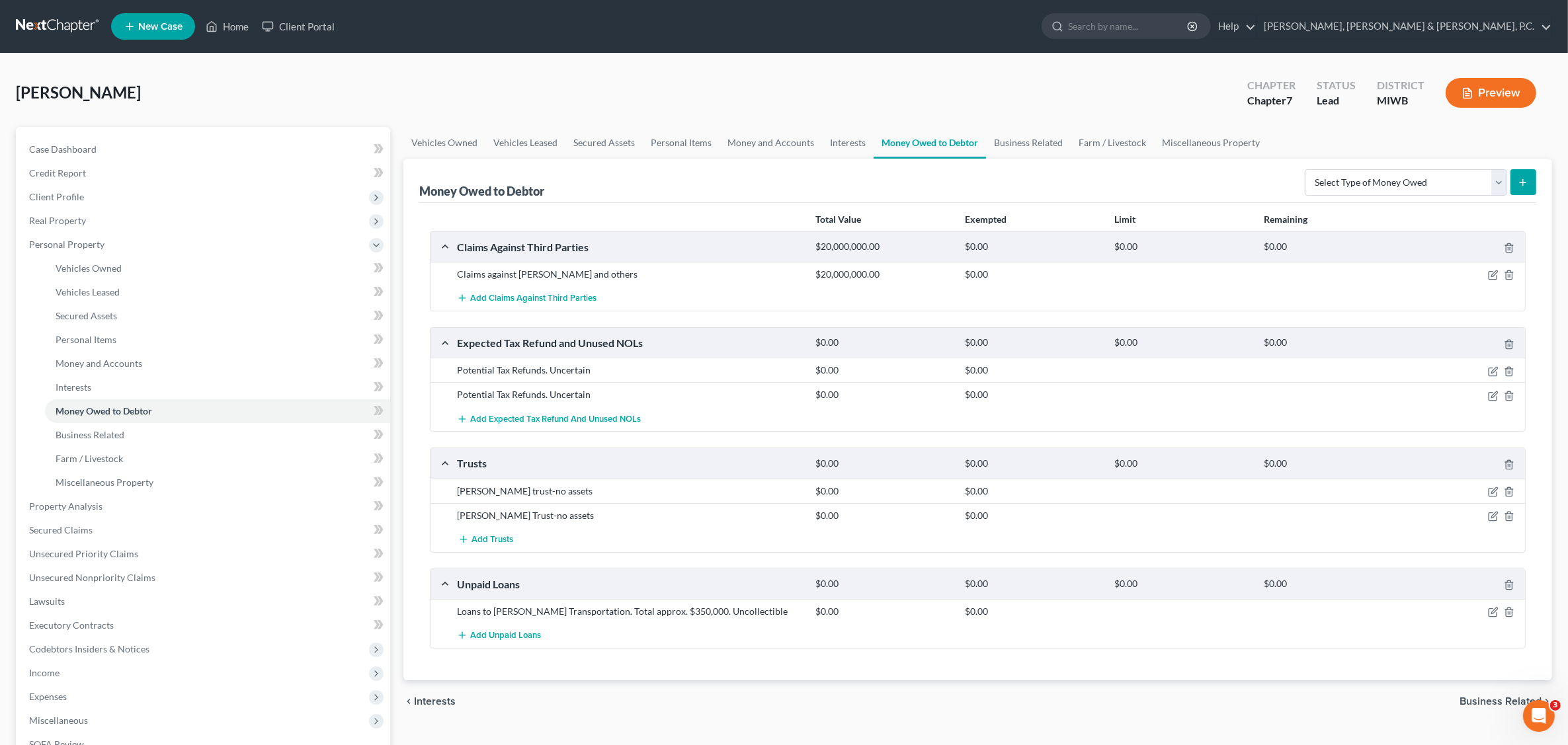
scroll to position [82, 0]
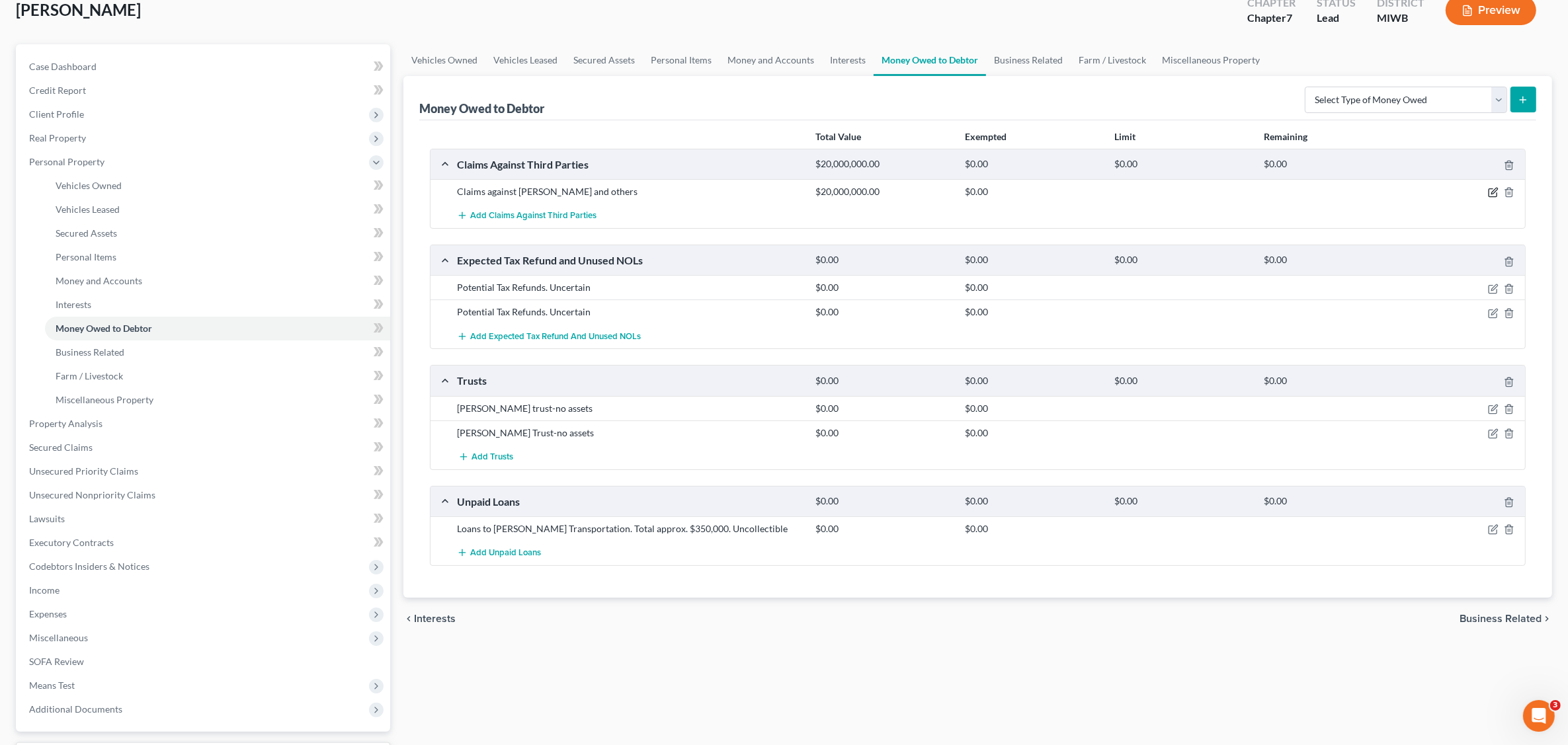
click at [1492, 193] on icon "button" at bounding box center [1493, 192] width 10 height 10
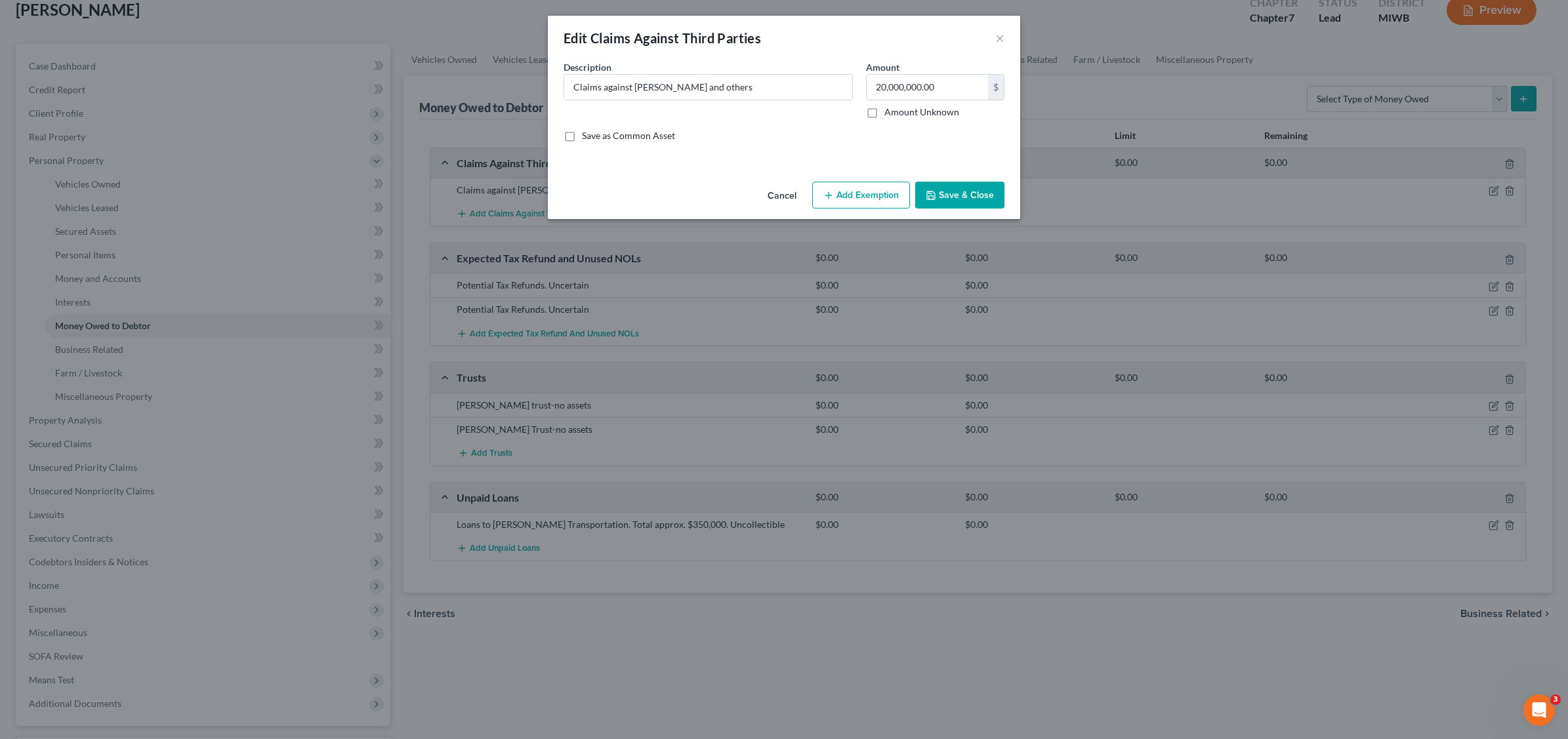
click at [884, 115] on label "Amount Unknown" at bounding box center [921, 112] width 75 height 13
click at [890, 114] on input "Amount Unknown" at bounding box center [894, 110] width 8 height 8
click at [968, 201] on button "Save & Close" at bounding box center [960, 195] width 89 height 27
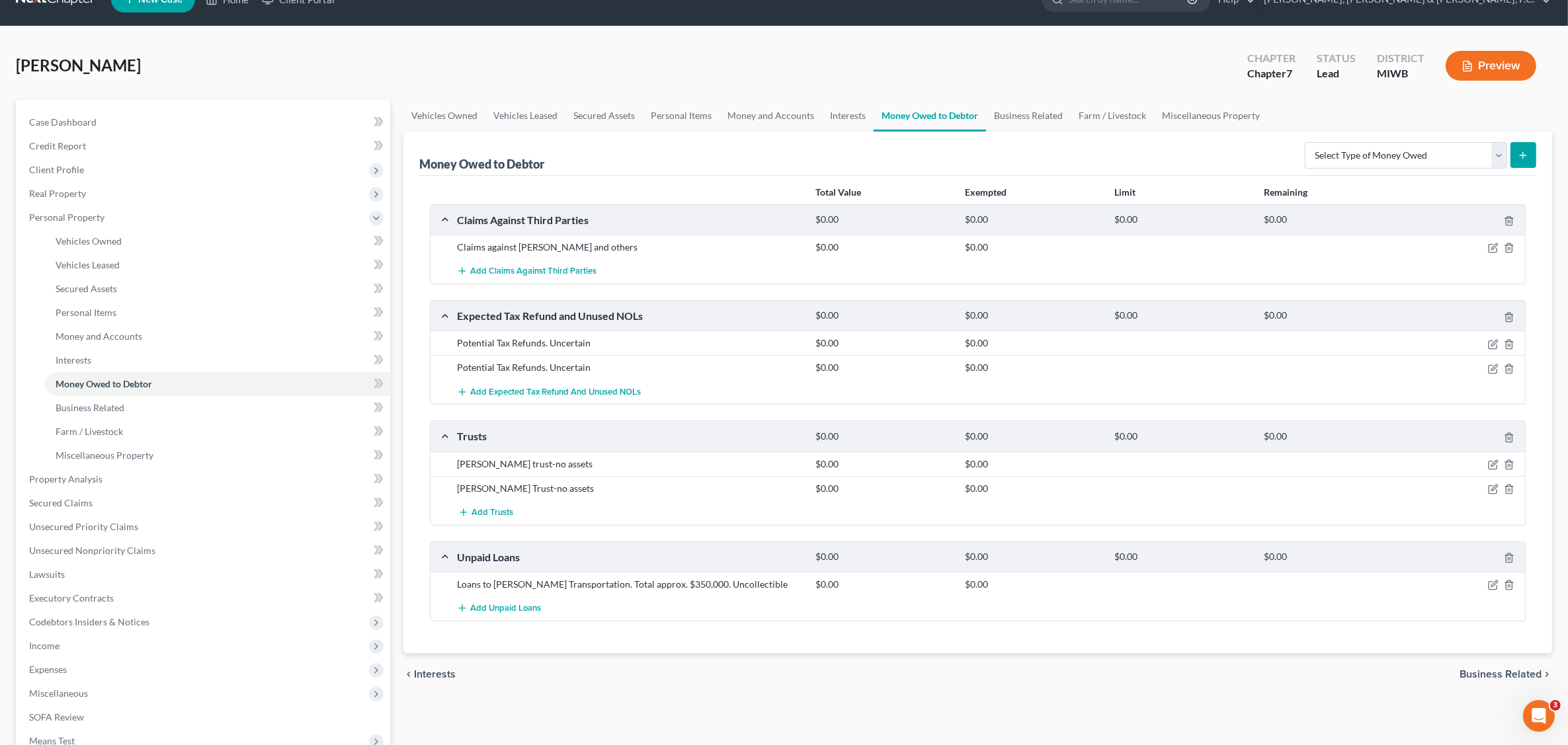
scroll to position [0, 0]
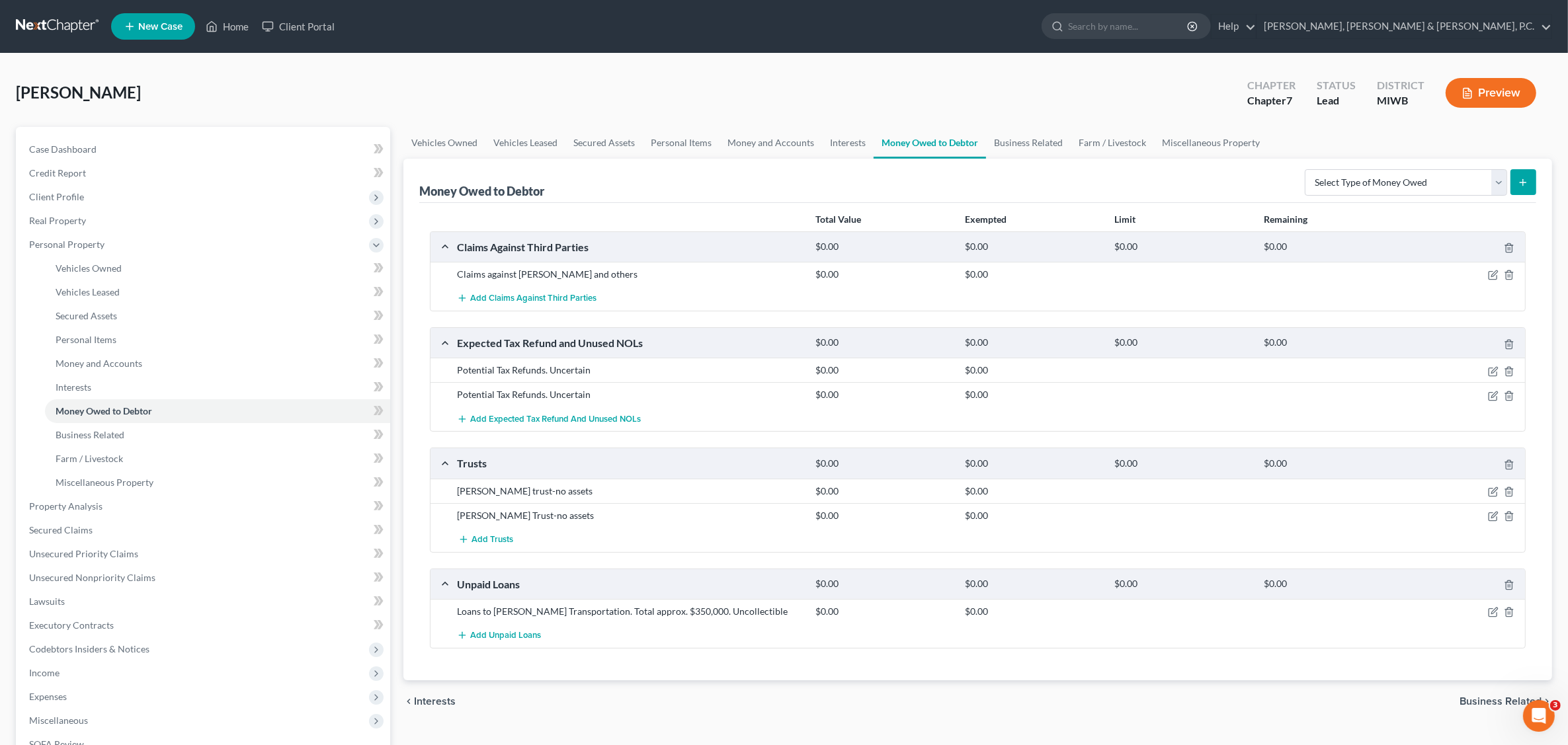
click at [1485, 88] on button "Preview" at bounding box center [1491, 93] width 91 height 30
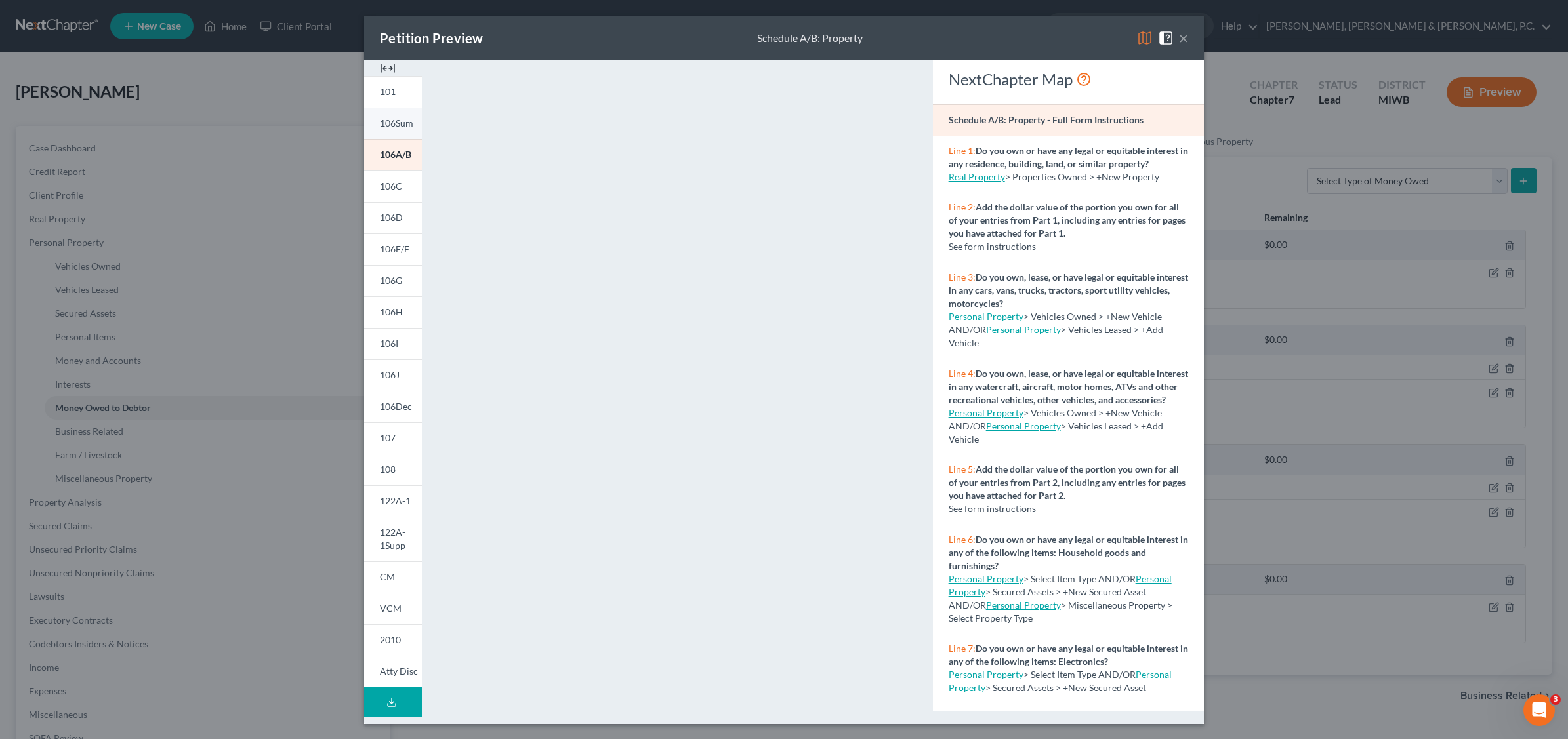
click at [395, 125] on span "106Sum" at bounding box center [396, 123] width 34 height 11
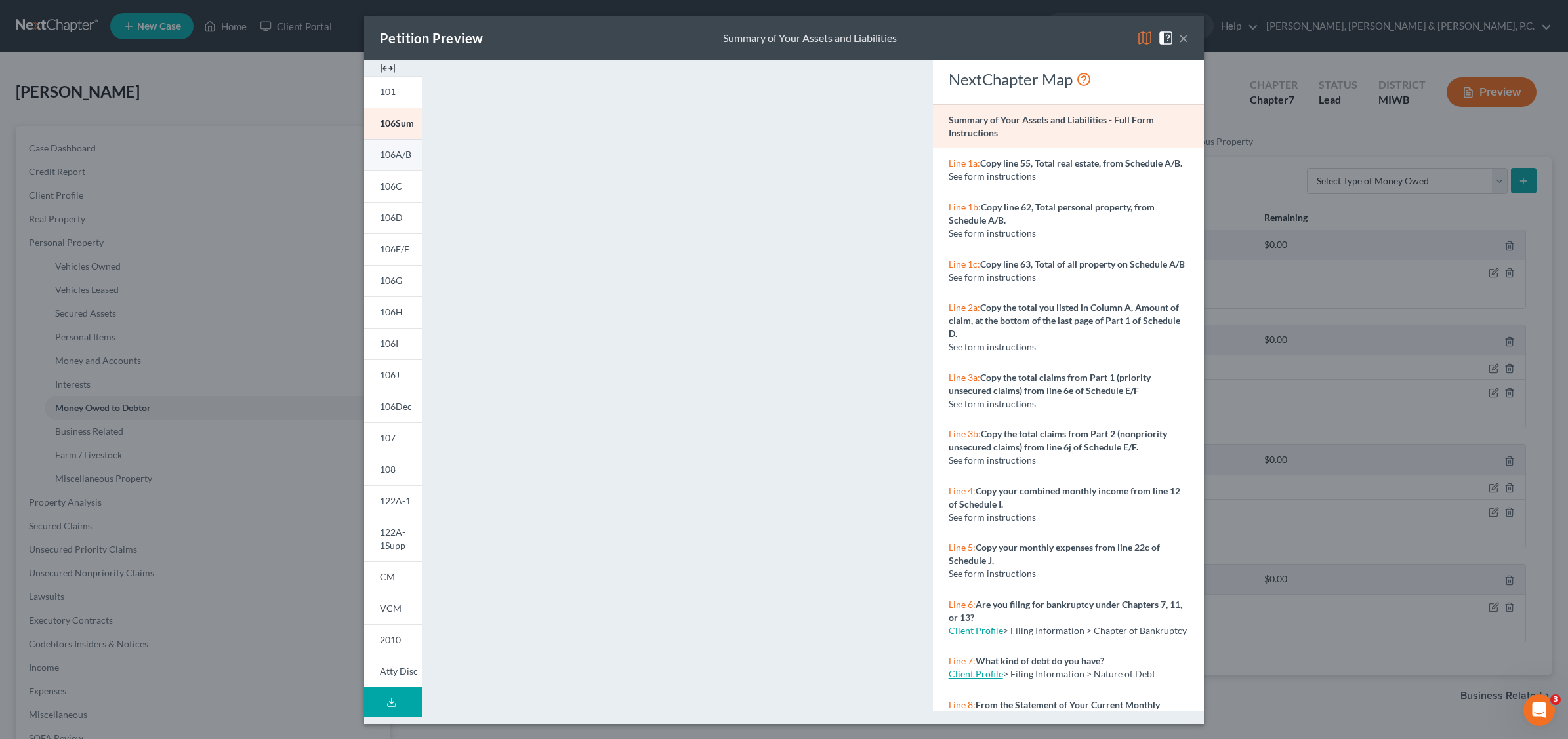
click at [397, 149] on span "106A/B" at bounding box center [395, 155] width 32 height 11
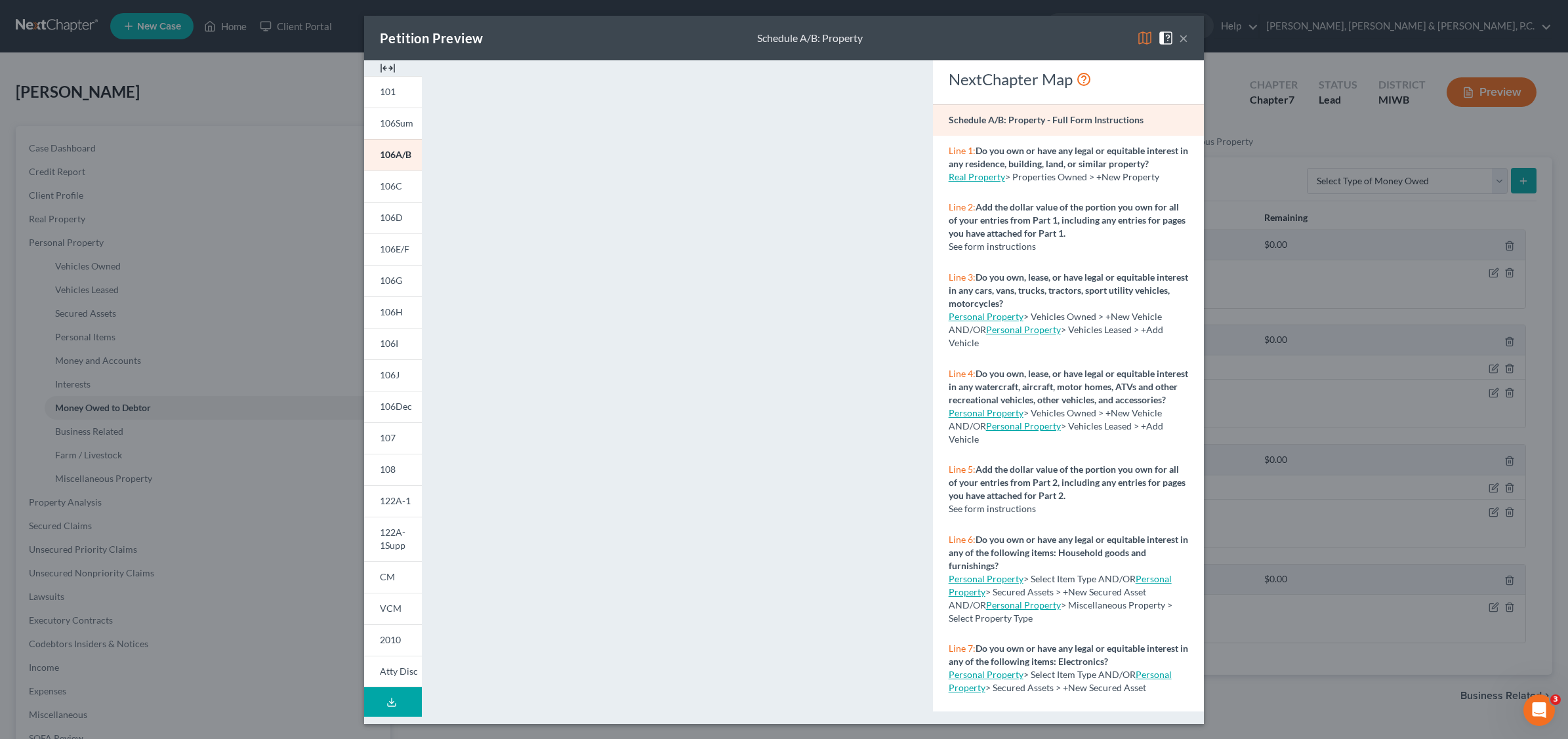
click at [1189, 39] on div "Petition Preview Schedule A/B: Property ×" at bounding box center [784, 38] width 839 height 45
click at [1184, 39] on button "×" at bounding box center [1183, 38] width 9 height 16
